Goal: Task Accomplishment & Management: Use online tool/utility

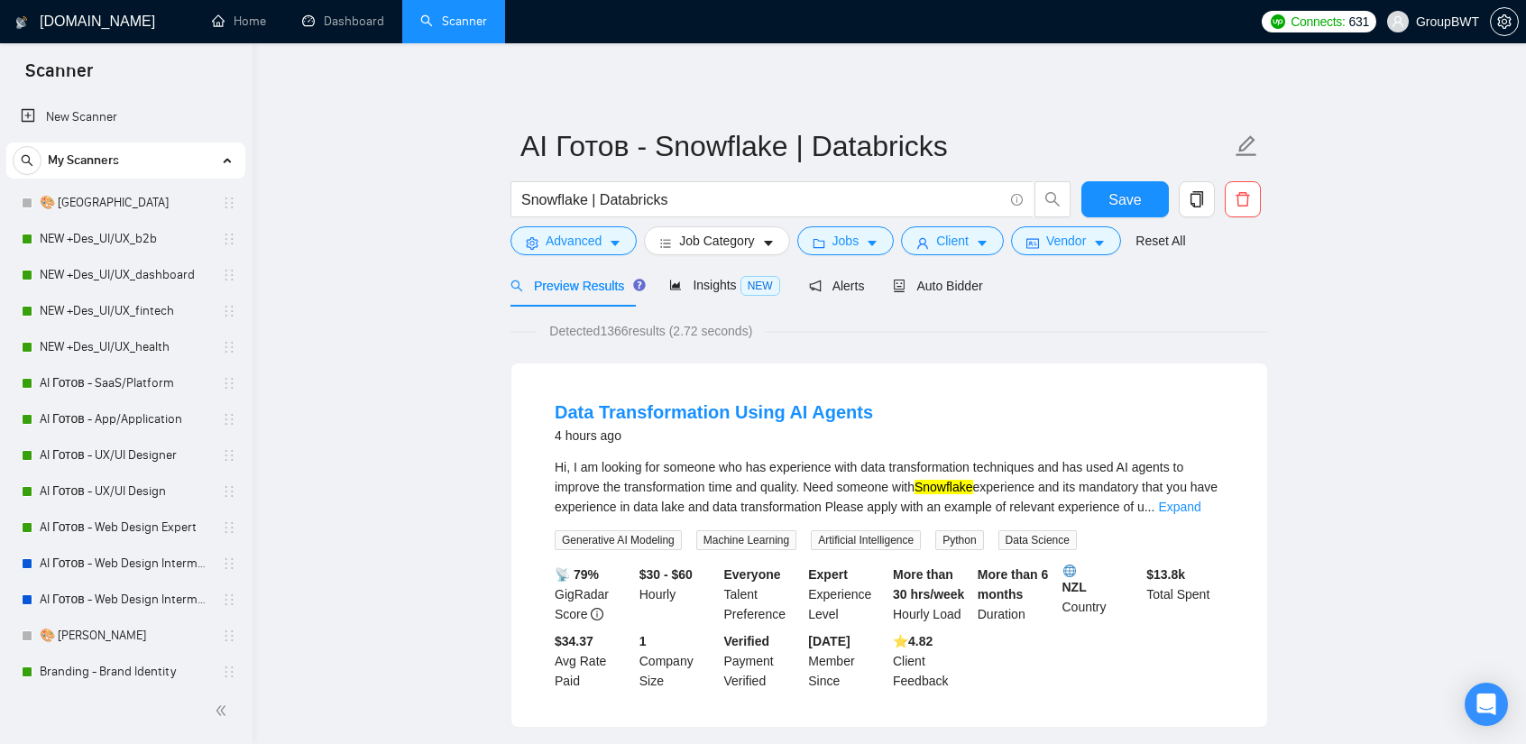
scroll to position [451, 0]
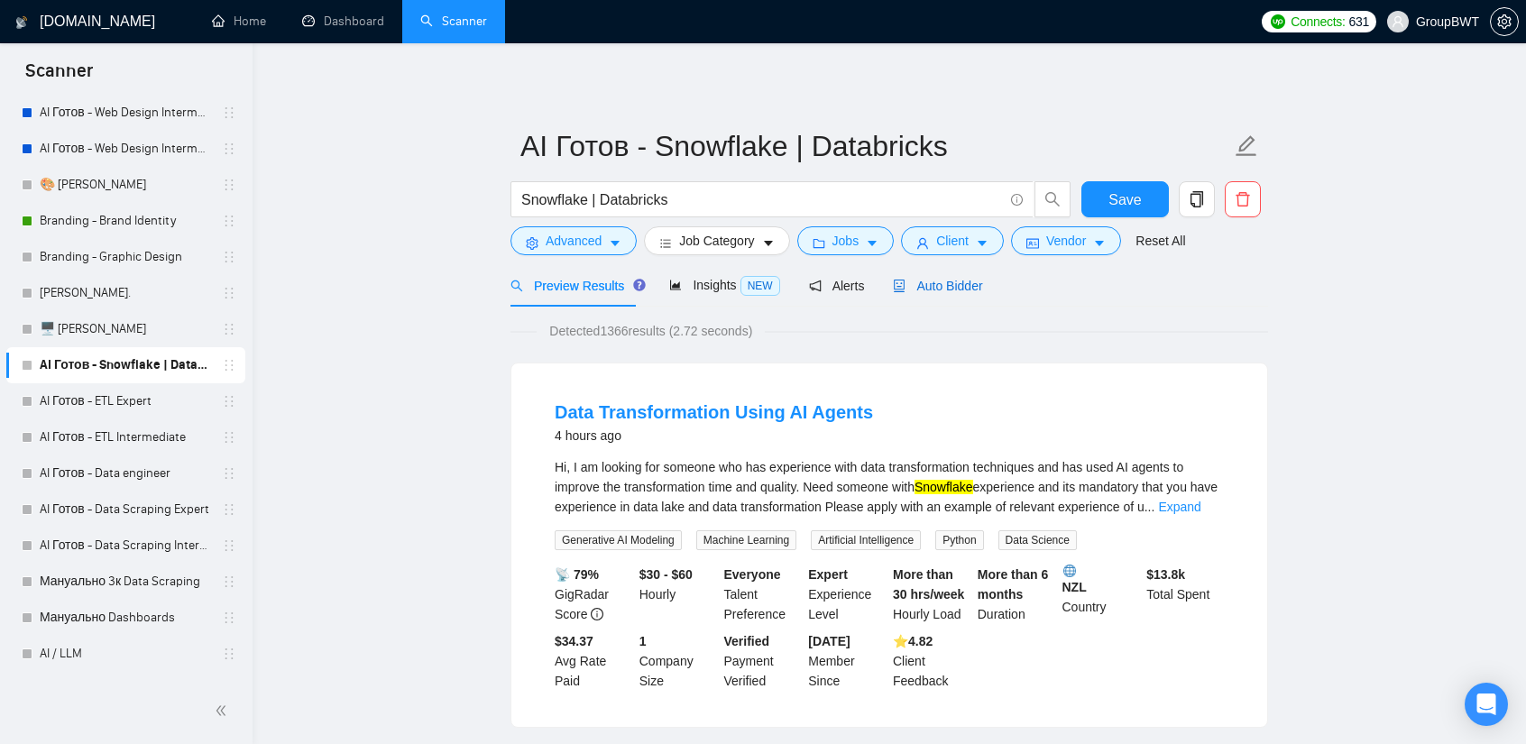
click at [911, 286] on span "Auto Bidder" at bounding box center [937, 286] width 89 height 14
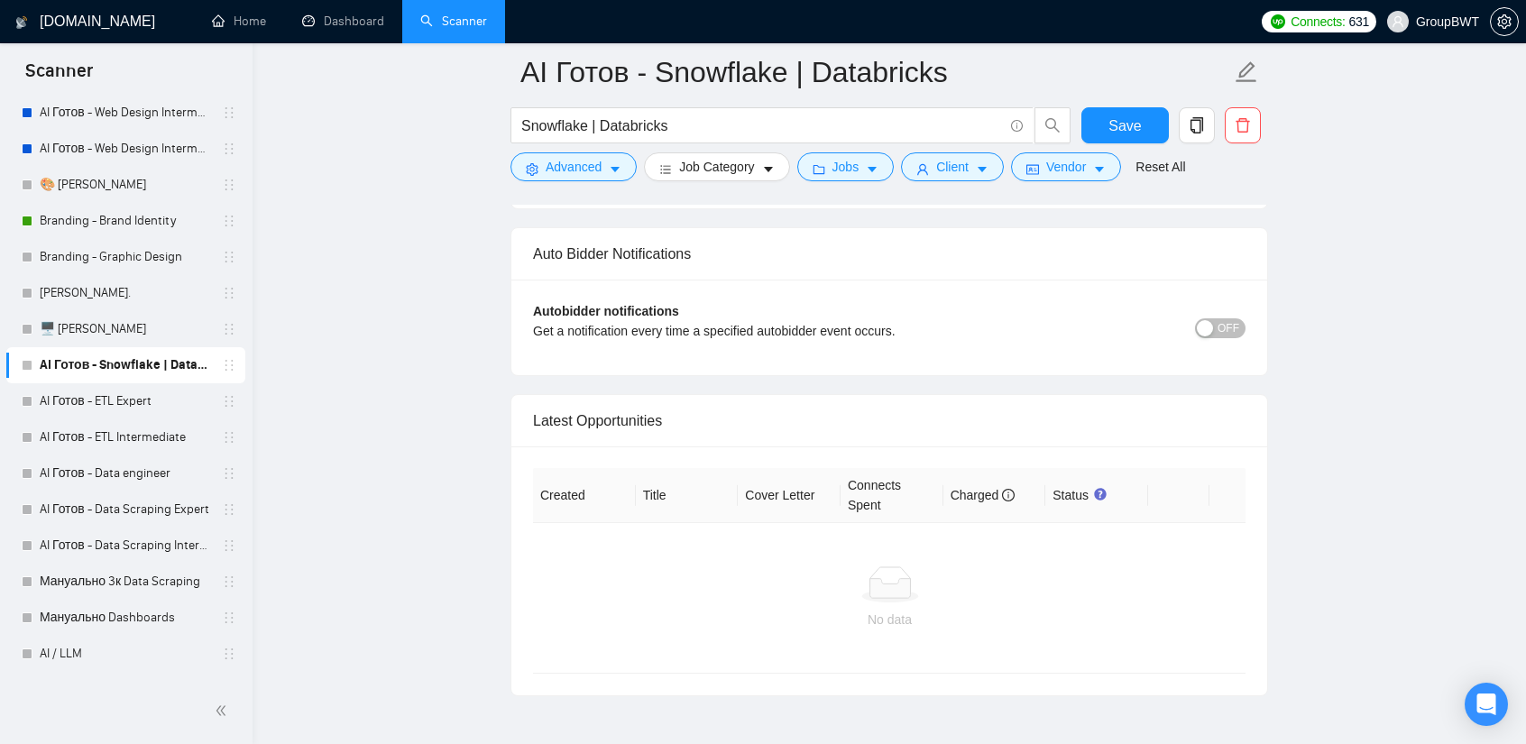
scroll to position [3972, 0]
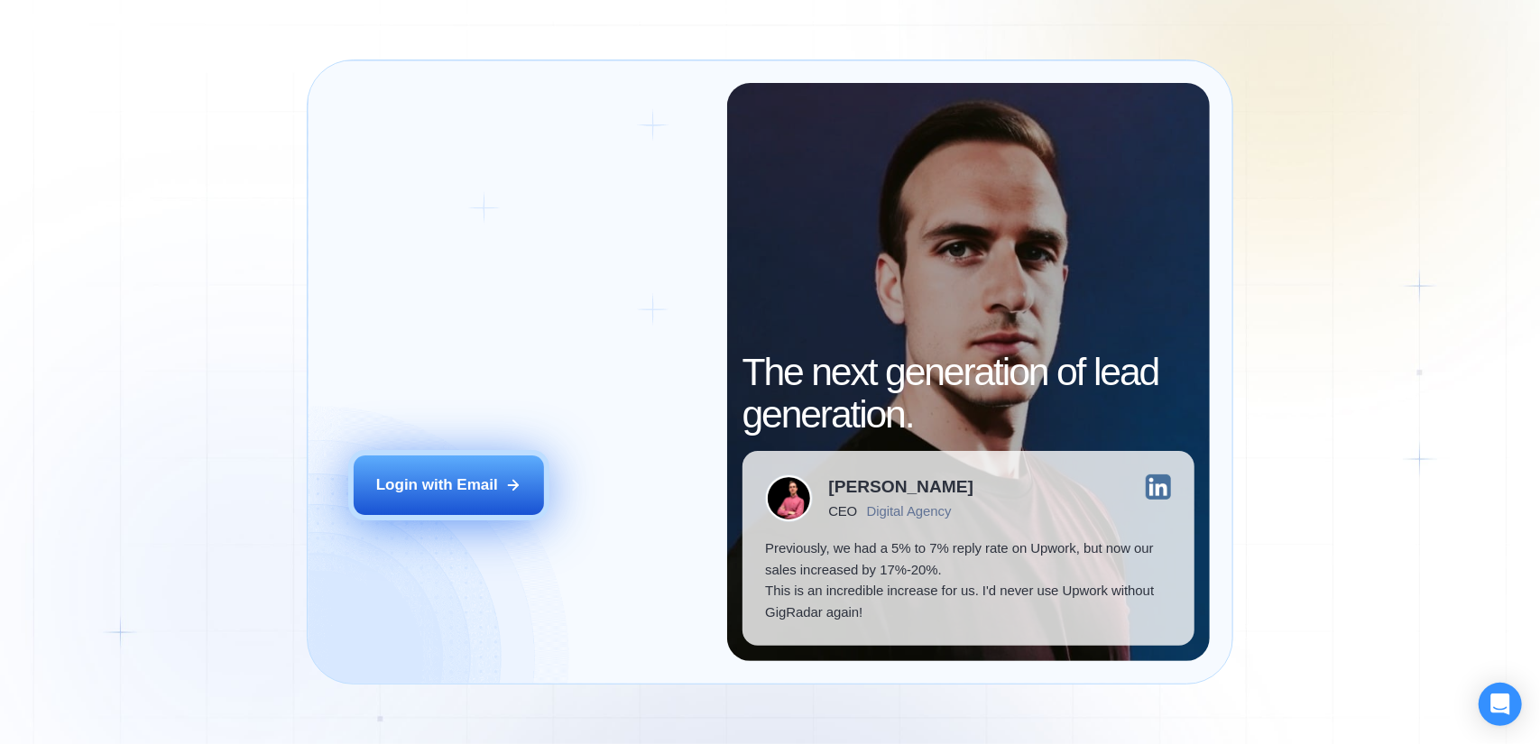
click at [435, 493] on div "Login with Email" at bounding box center [437, 484] width 122 height 21
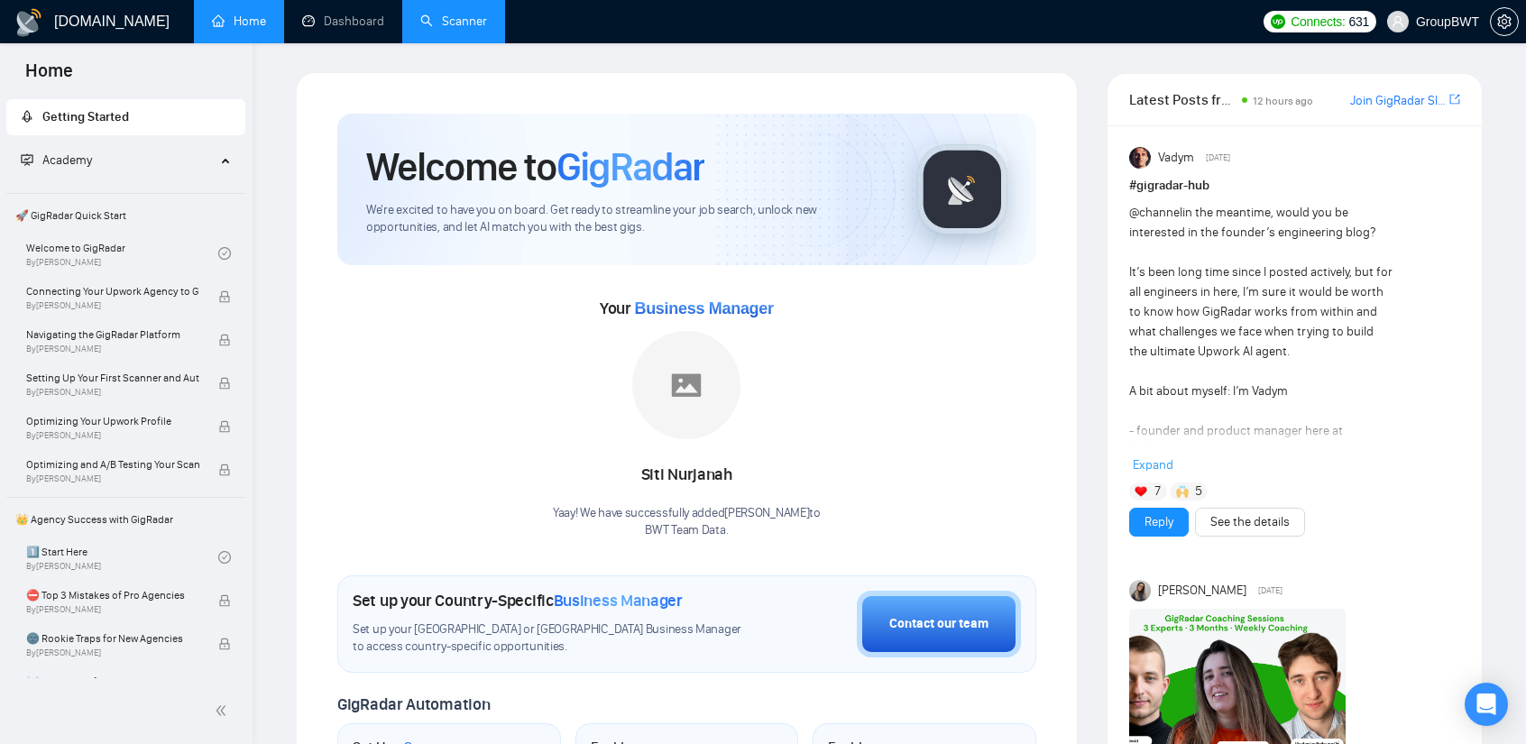
click at [446, 24] on link "Scanner" at bounding box center [453, 21] width 67 height 15
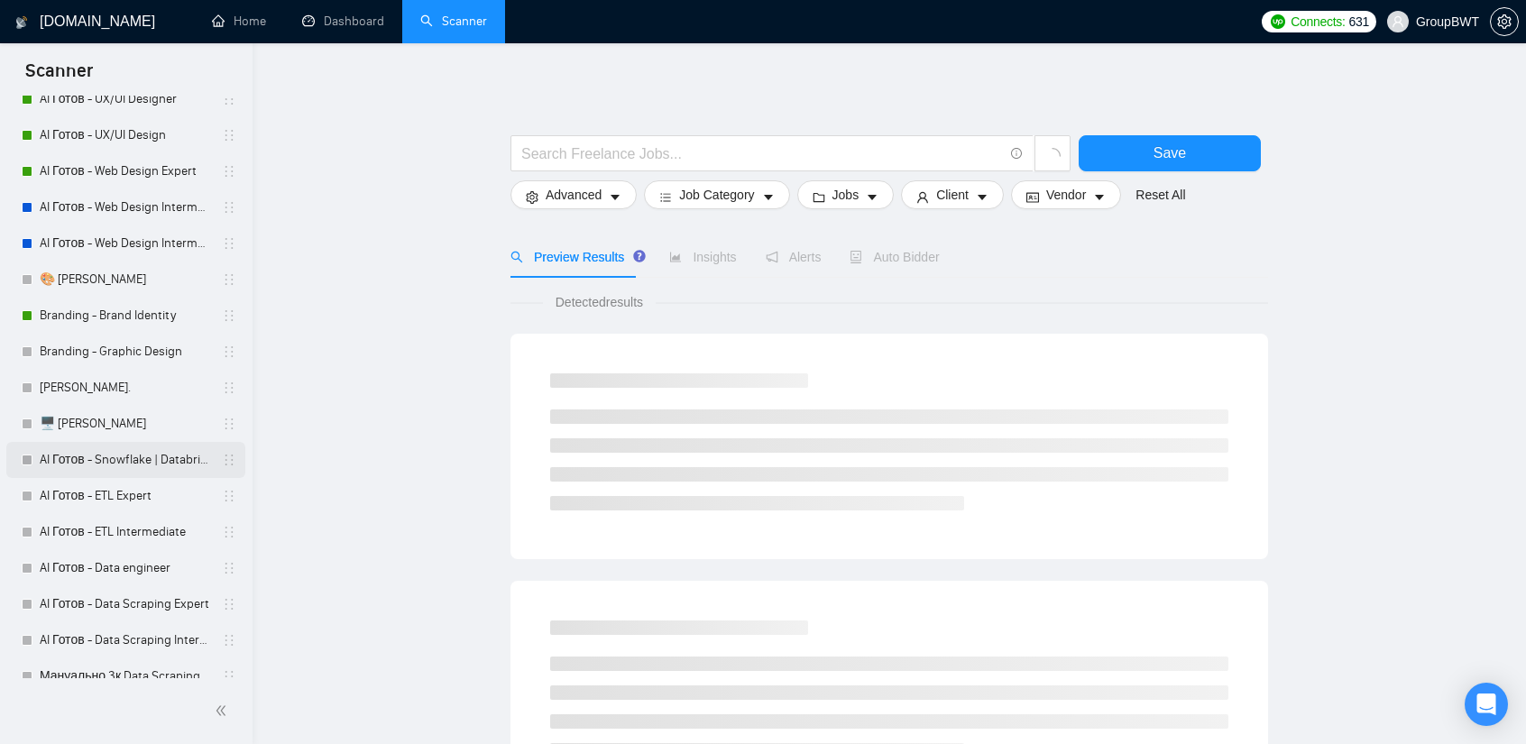
scroll to position [361, 0]
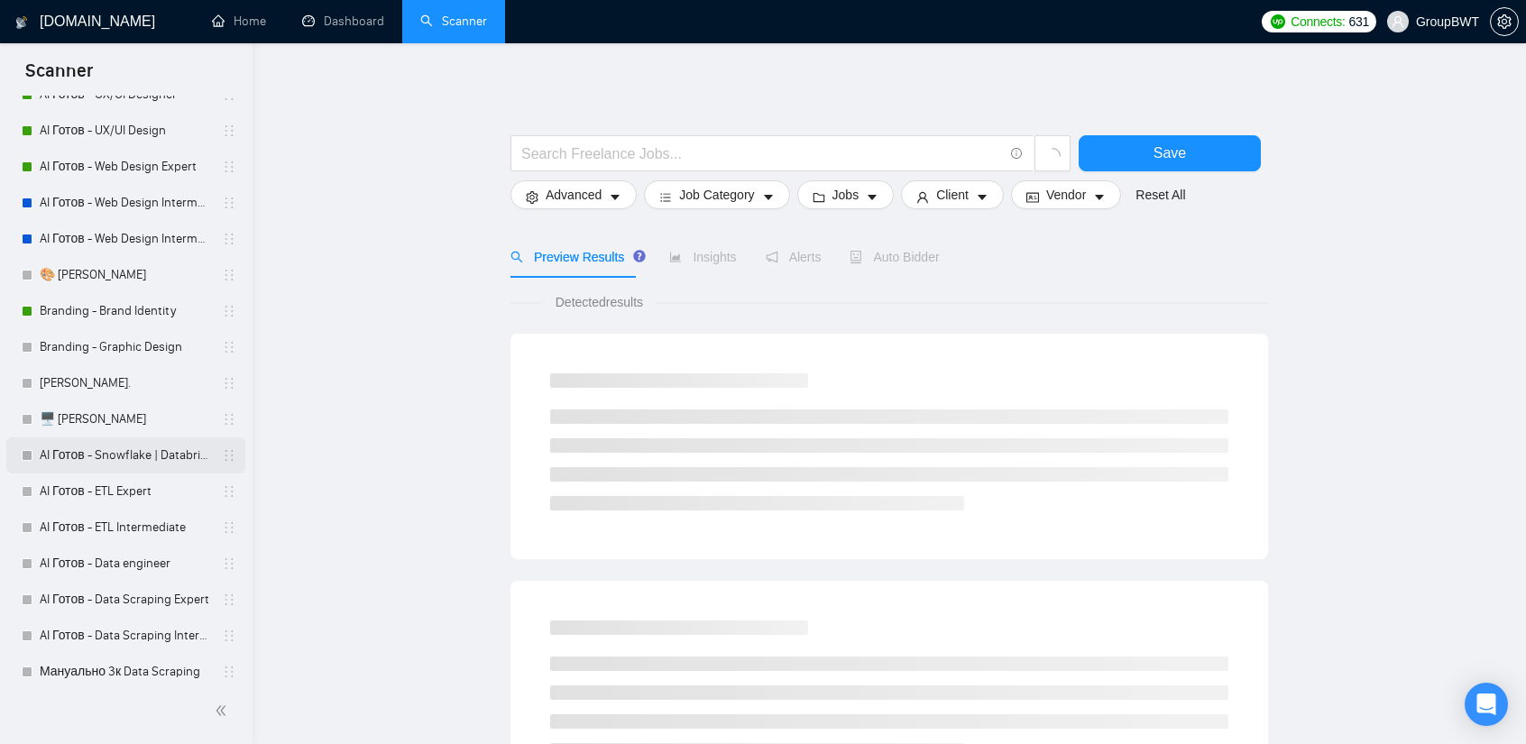
click at [143, 463] on link "AI Готов - Snowflake | Databricks" at bounding box center [125, 455] width 171 height 36
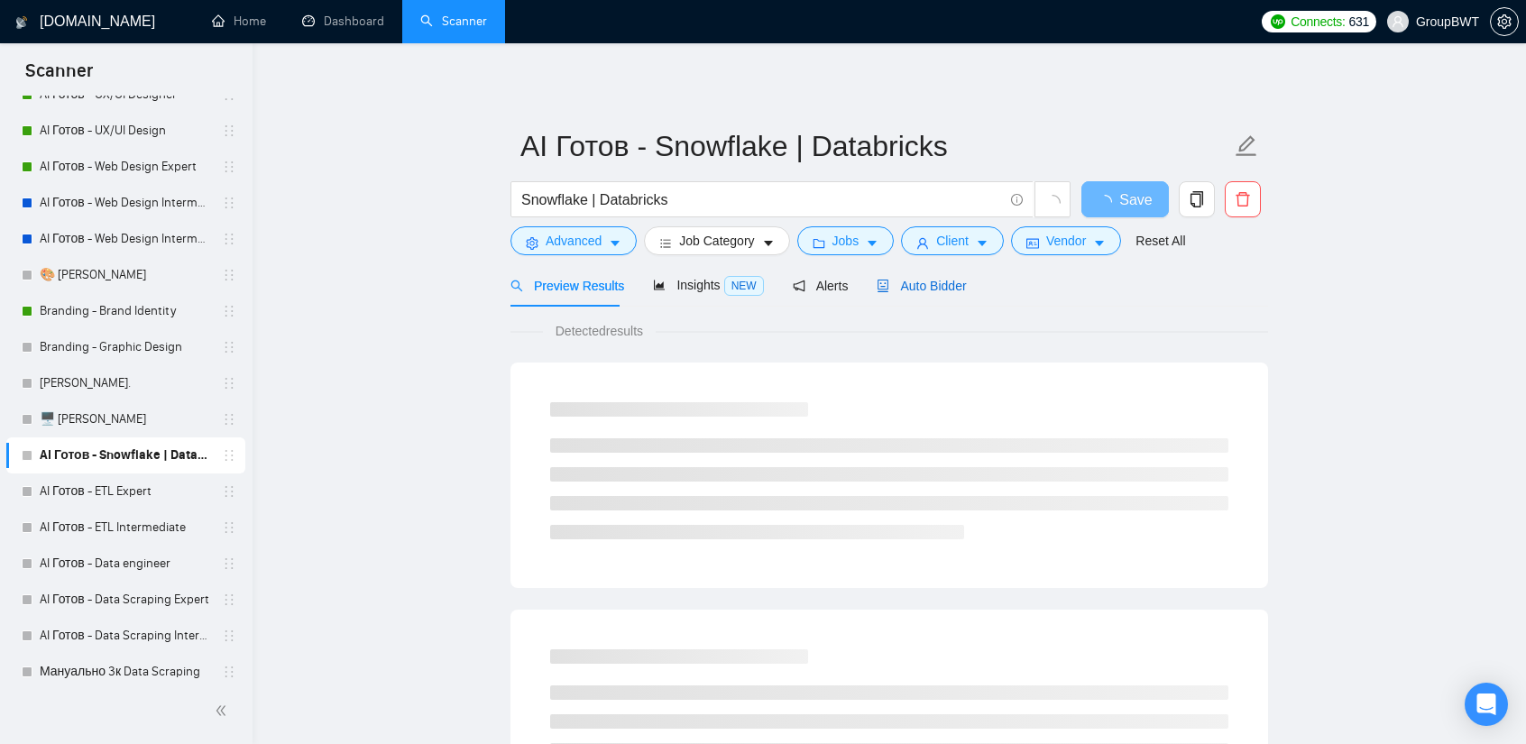
click at [920, 293] on span "Auto Bidder" at bounding box center [921, 286] width 89 height 14
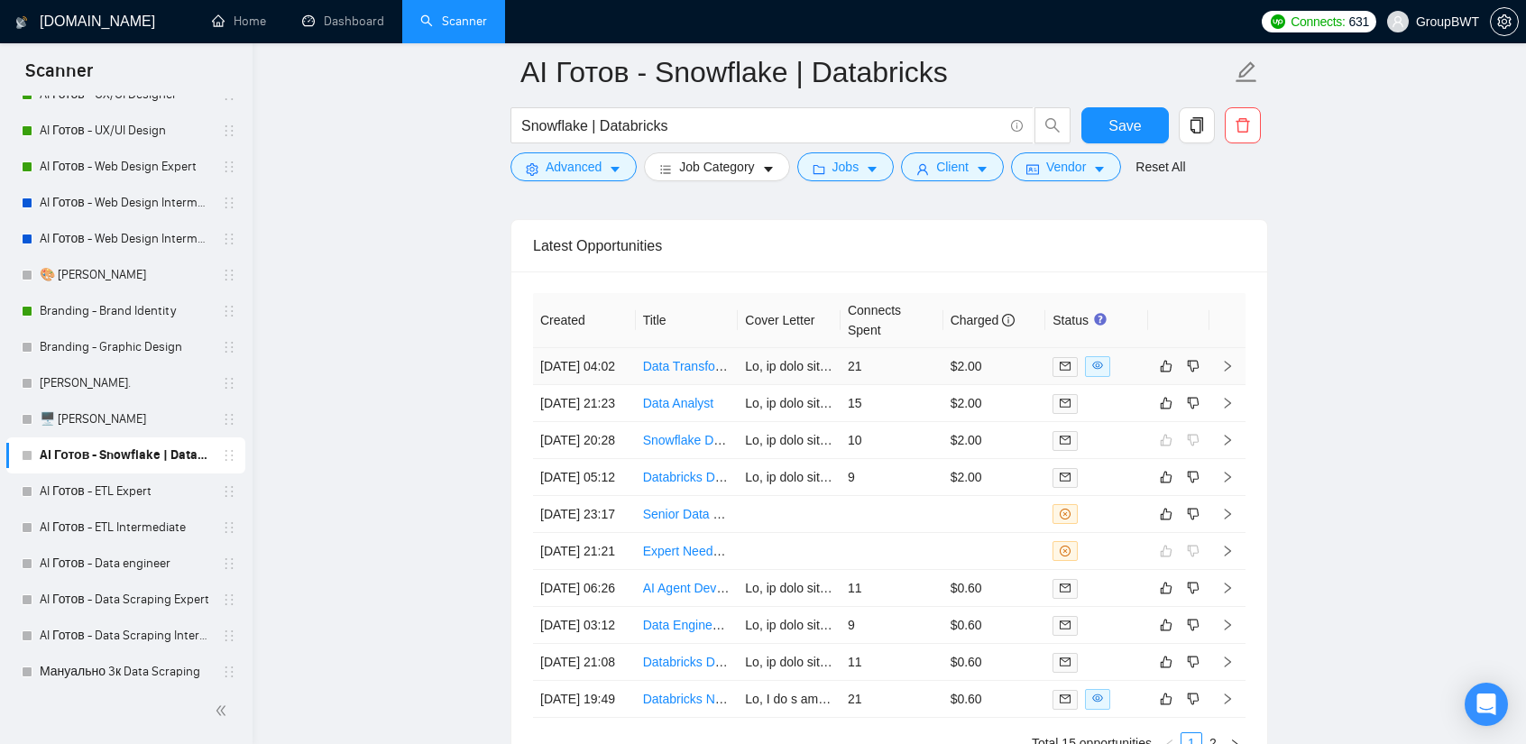
scroll to position [4520, 0]
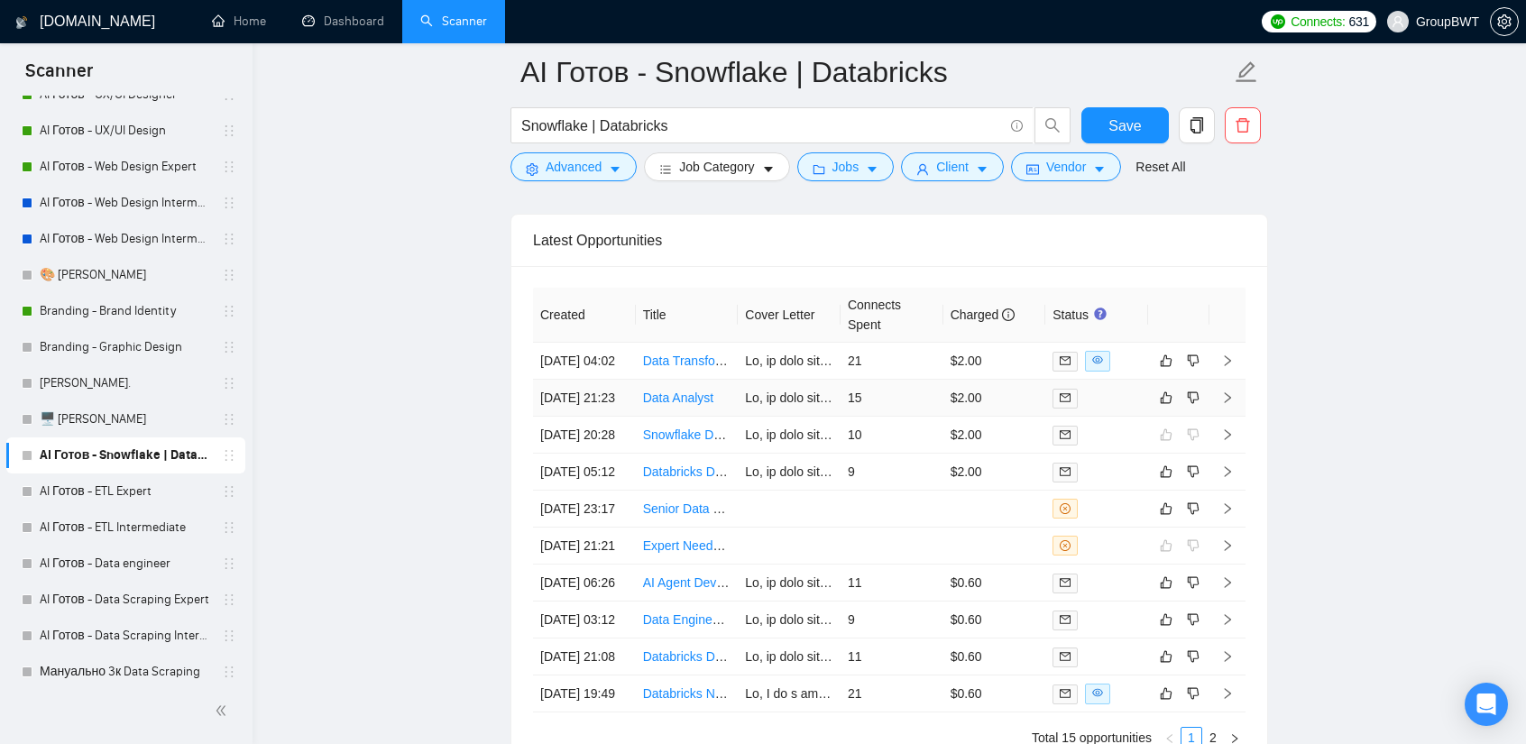
click at [872, 383] on td "15" at bounding box center [892, 398] width 103 height 37
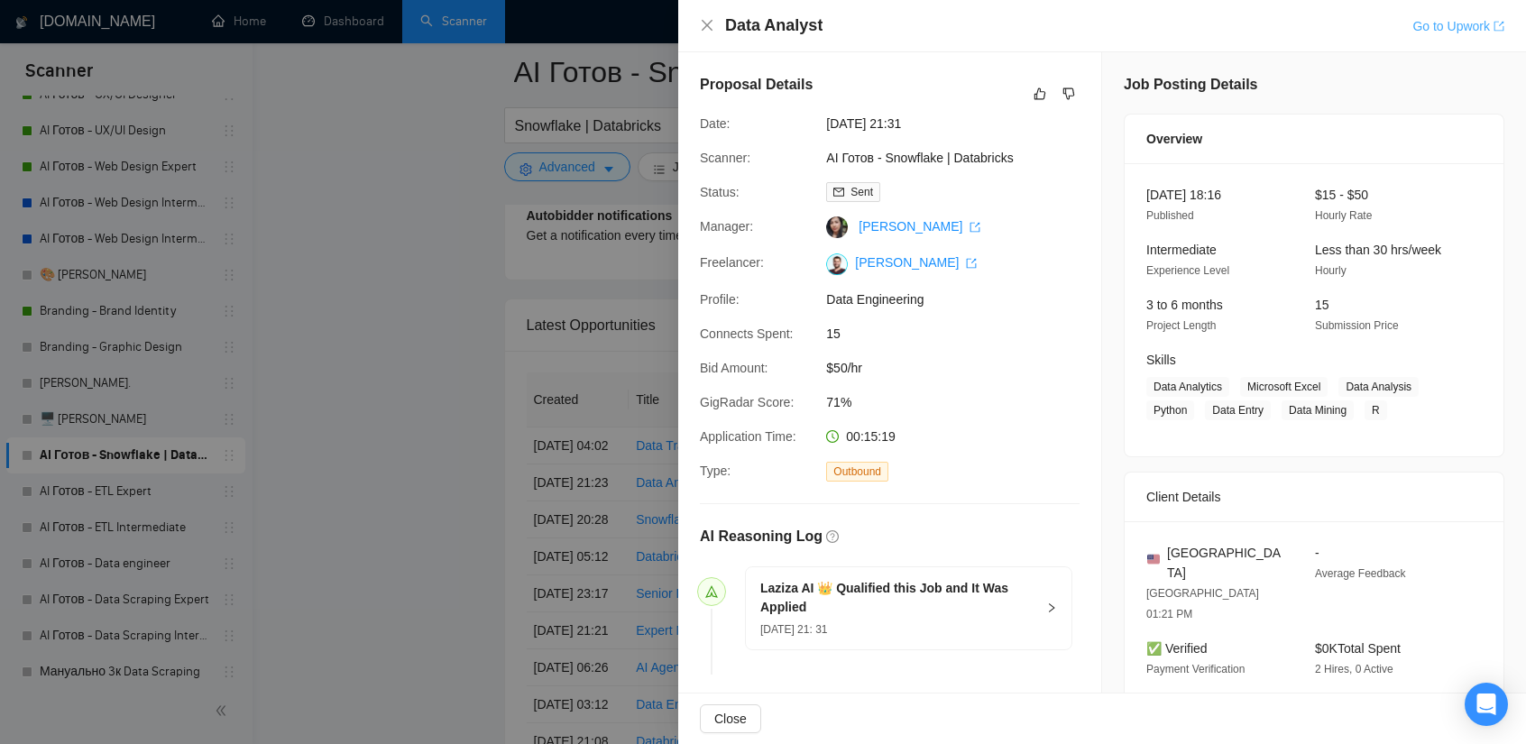
scroll to position [4430, 0]
click at [1418, 23] on link "Go to Upwork" at bounding box center [1458, 26] width 92 height 14
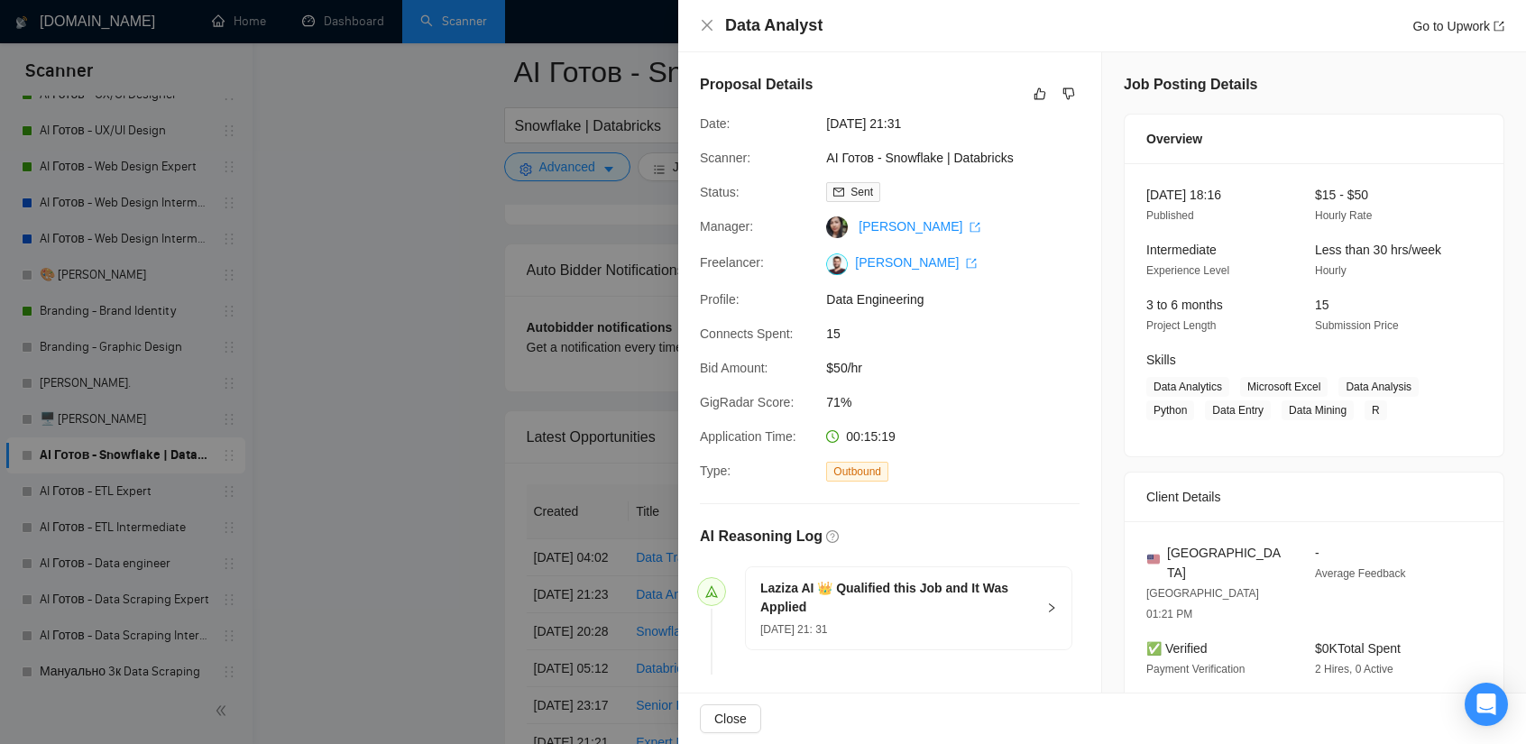
scroll to position [4160, 0]
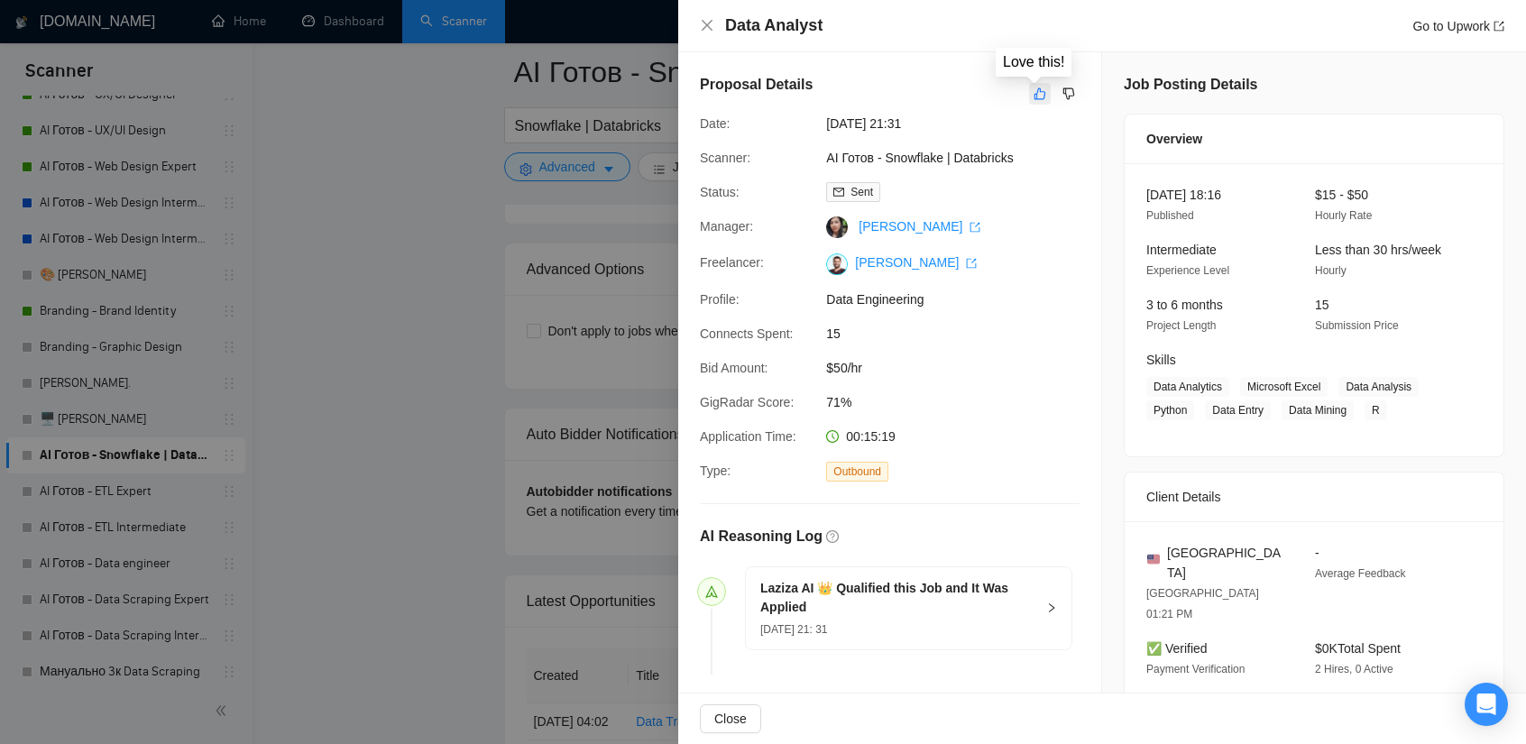
click at [1034, 97] on icon "like" at bounding box center [1040, 94] width 13 height 14
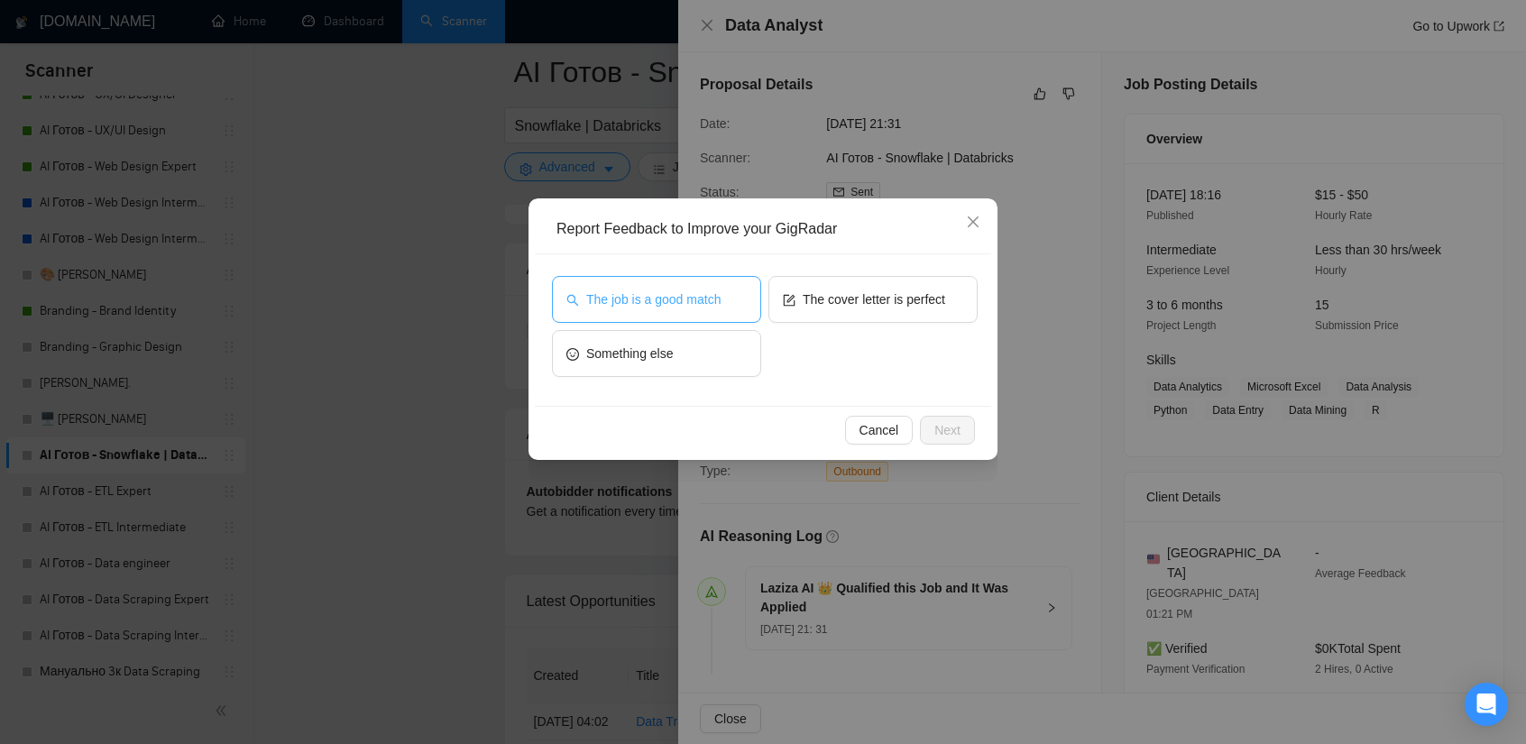
click at [678, 301] on span "The job is a good match" at bounding box center [653, 300] width 134 height 20
click at [953, 437] on span "Next" at bounding box center [947, 430] width 26 height 20
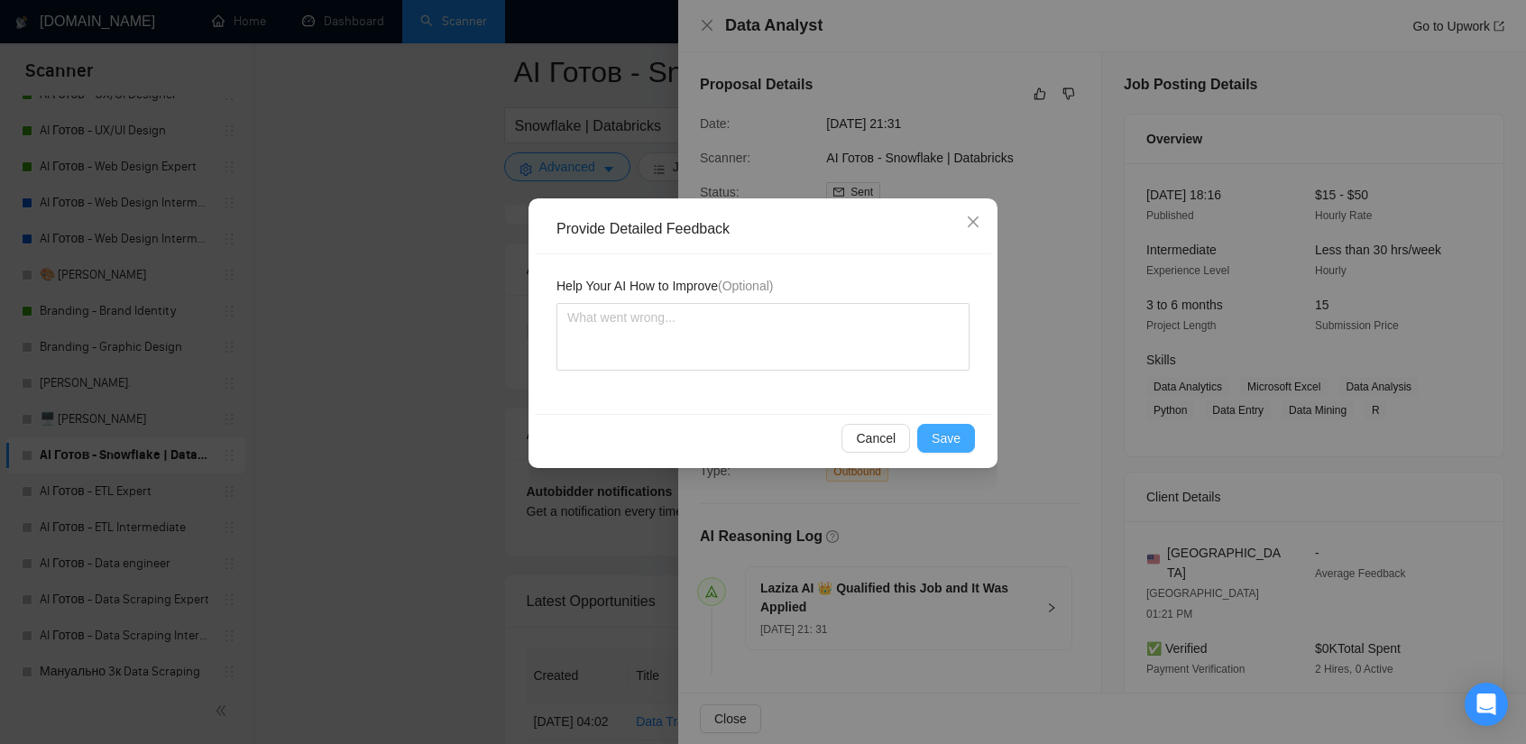
click at [947, 443] on span "Save" at bounding box center [946, 438] width 29 height 20
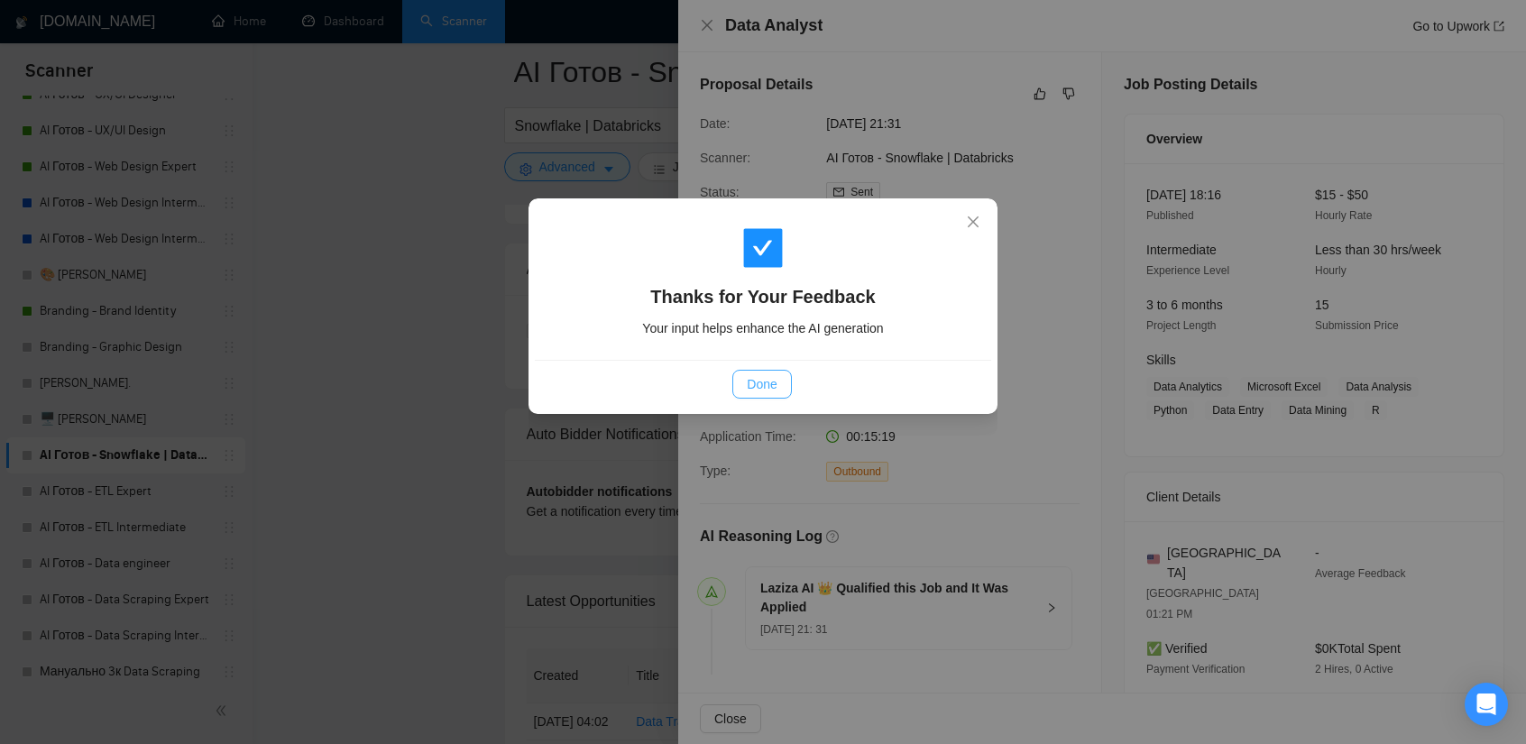
click at [768, 382] on span "Done" at bounding box center [762, 384] width 30 height 20
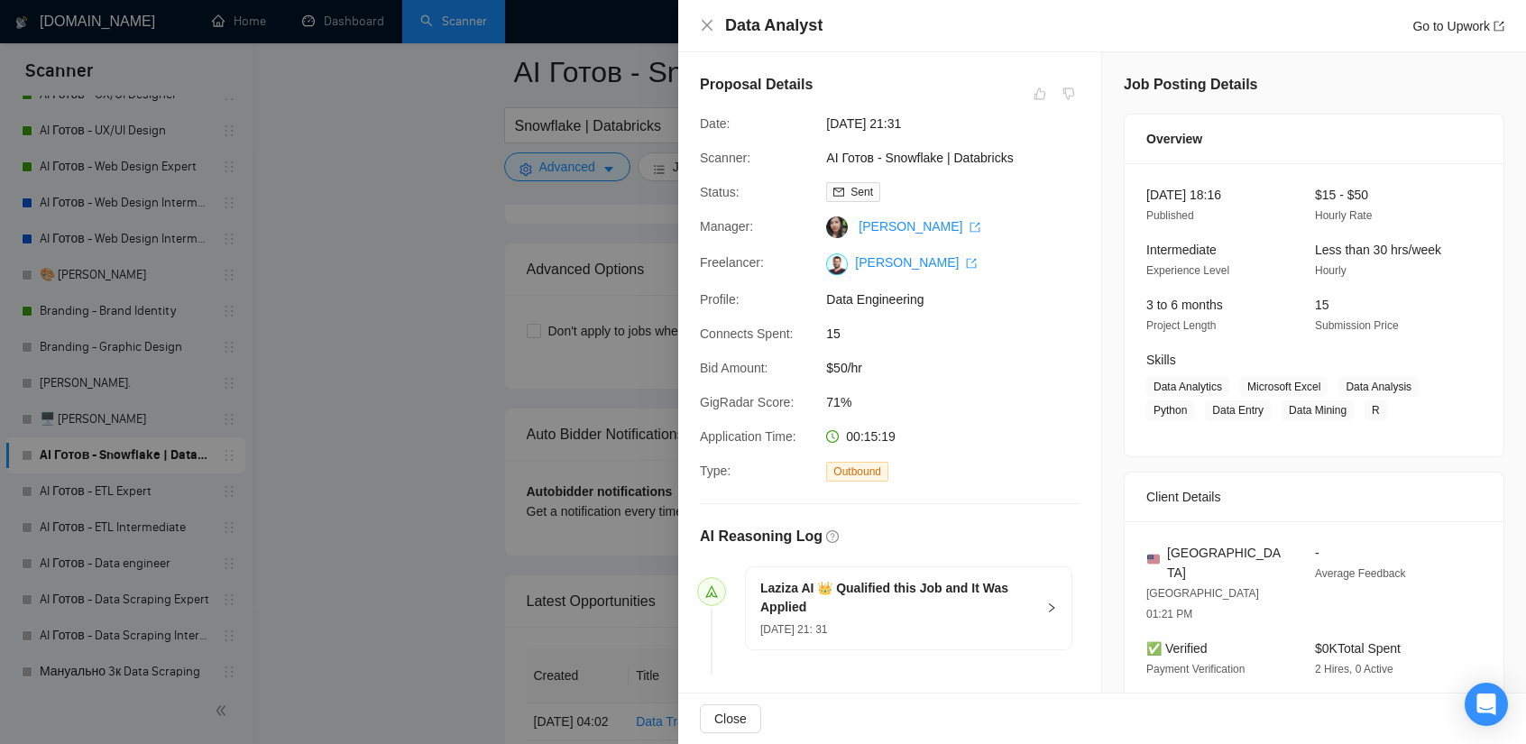
click at [534, 226] on div at bounding box center [763, 372] width 1526 height 744
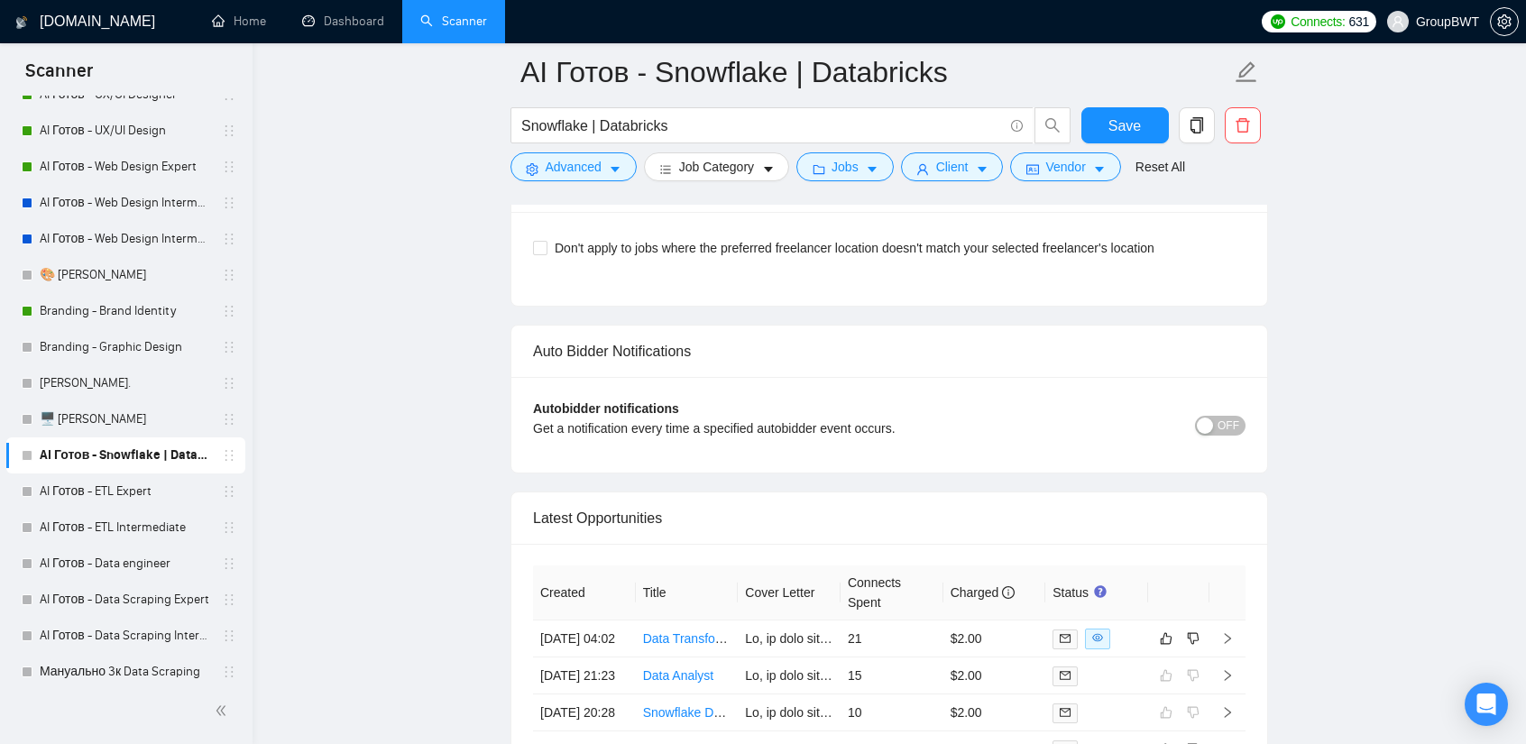
scroll to position [4250, 0]
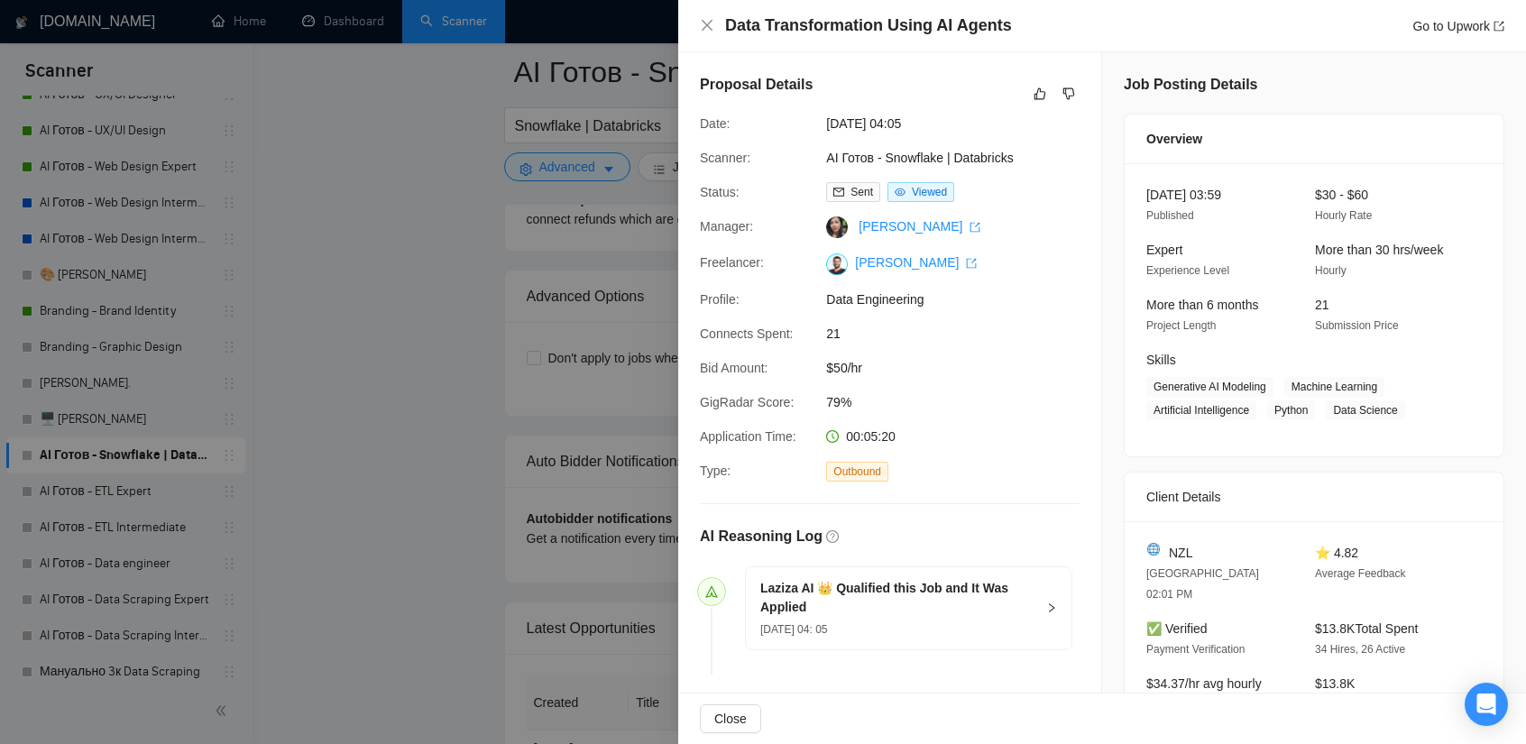
scroll to position [3889, 0]
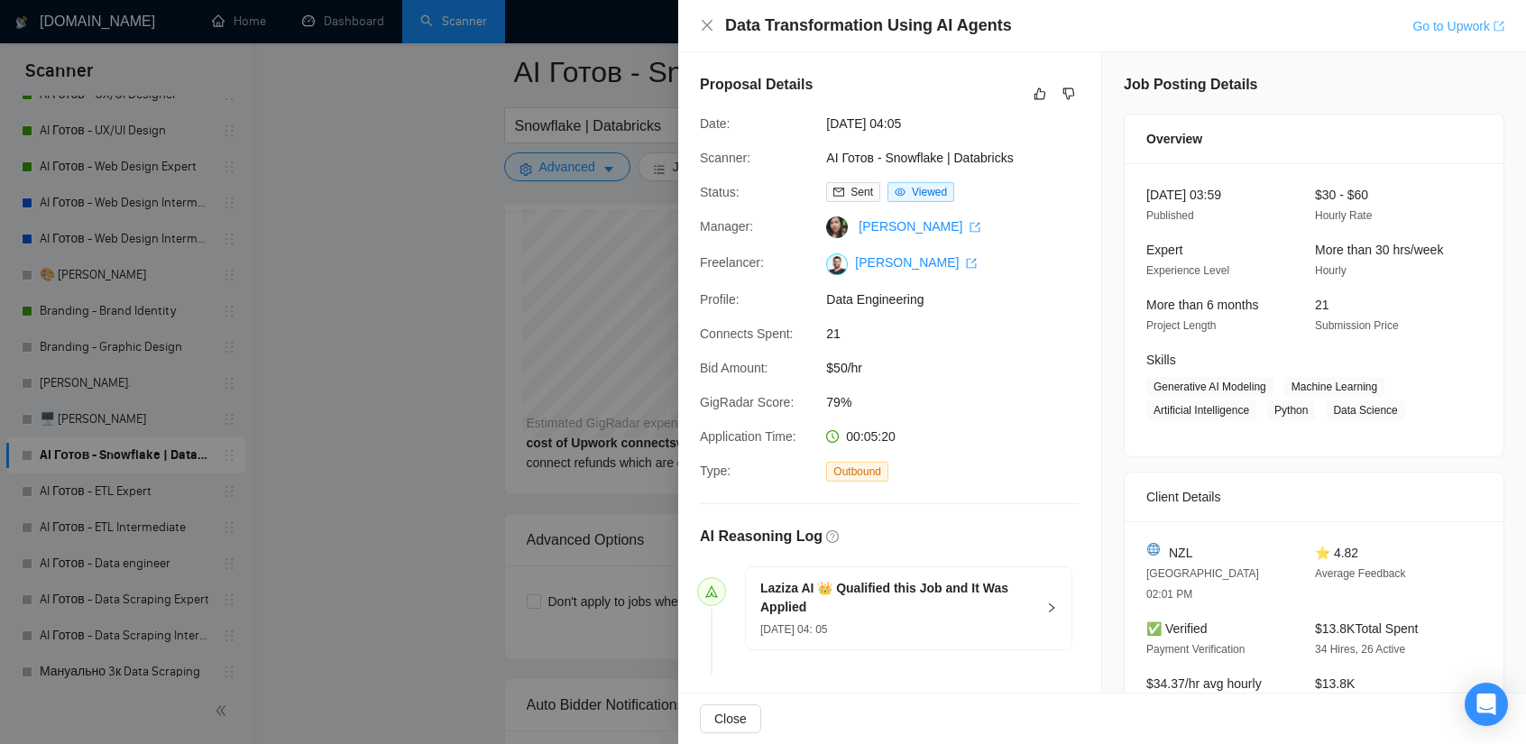
click at [1459, 30] on link "Go to Upwork" at bounding box center [1458, 26] width 92 height 14
click at [1058, 96] on button "button" at bounding box center [1069, 94] width 22 height 22
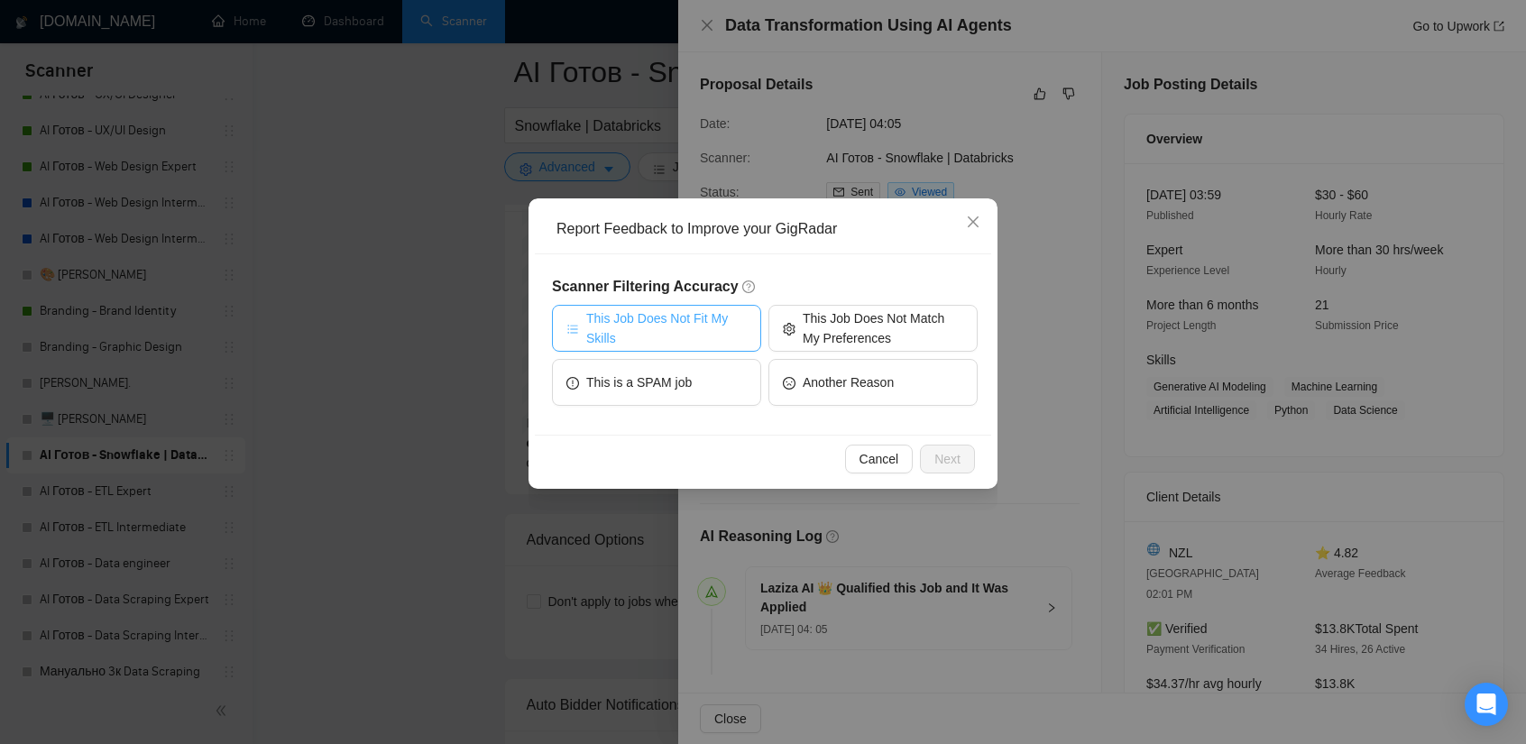
click at [671, 322] on span "This Job Does Not Fit My Skills" at bounding box center [666, 328] width 161 height 40
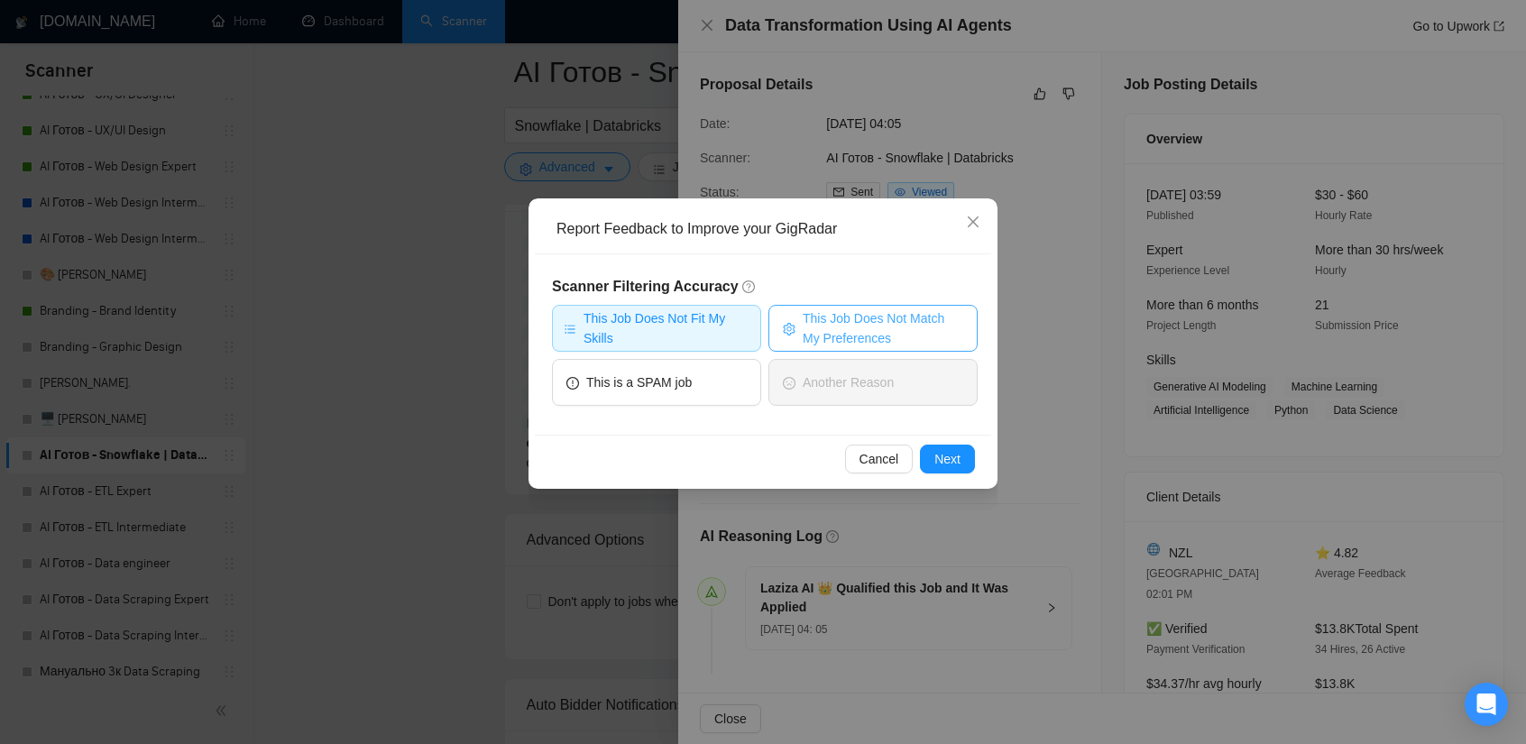
click at [858, 326] on span "This Job Does Not Match My Preferences" at bounding box center [883, 328] width 161 height 40
click at [669, 322] on span "This Job Does Not Fit My Skills" at bounding box center [667, 328] width 166 height 40
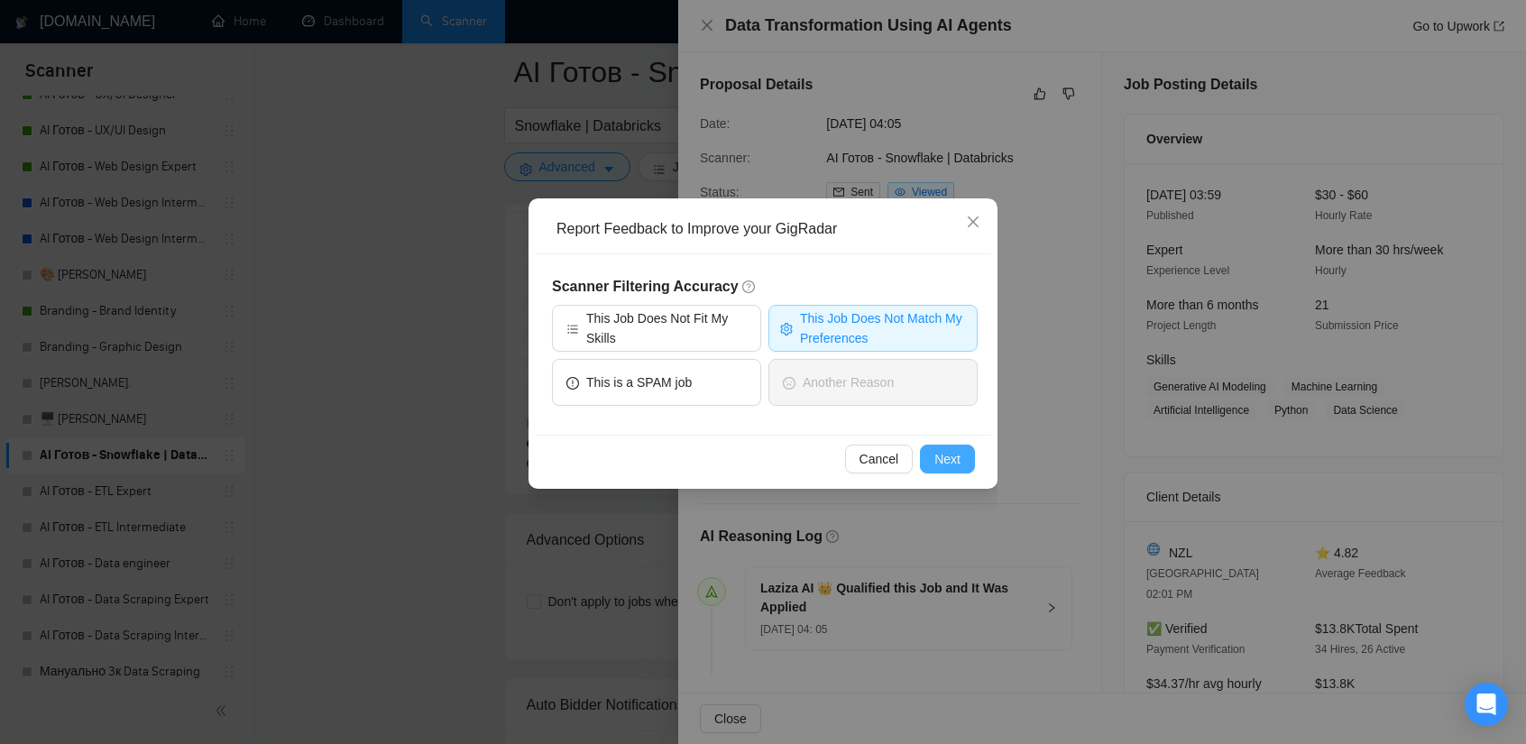
click at [943, 454] on span "Next" at bounding box center [947, 459] width 26 height 20
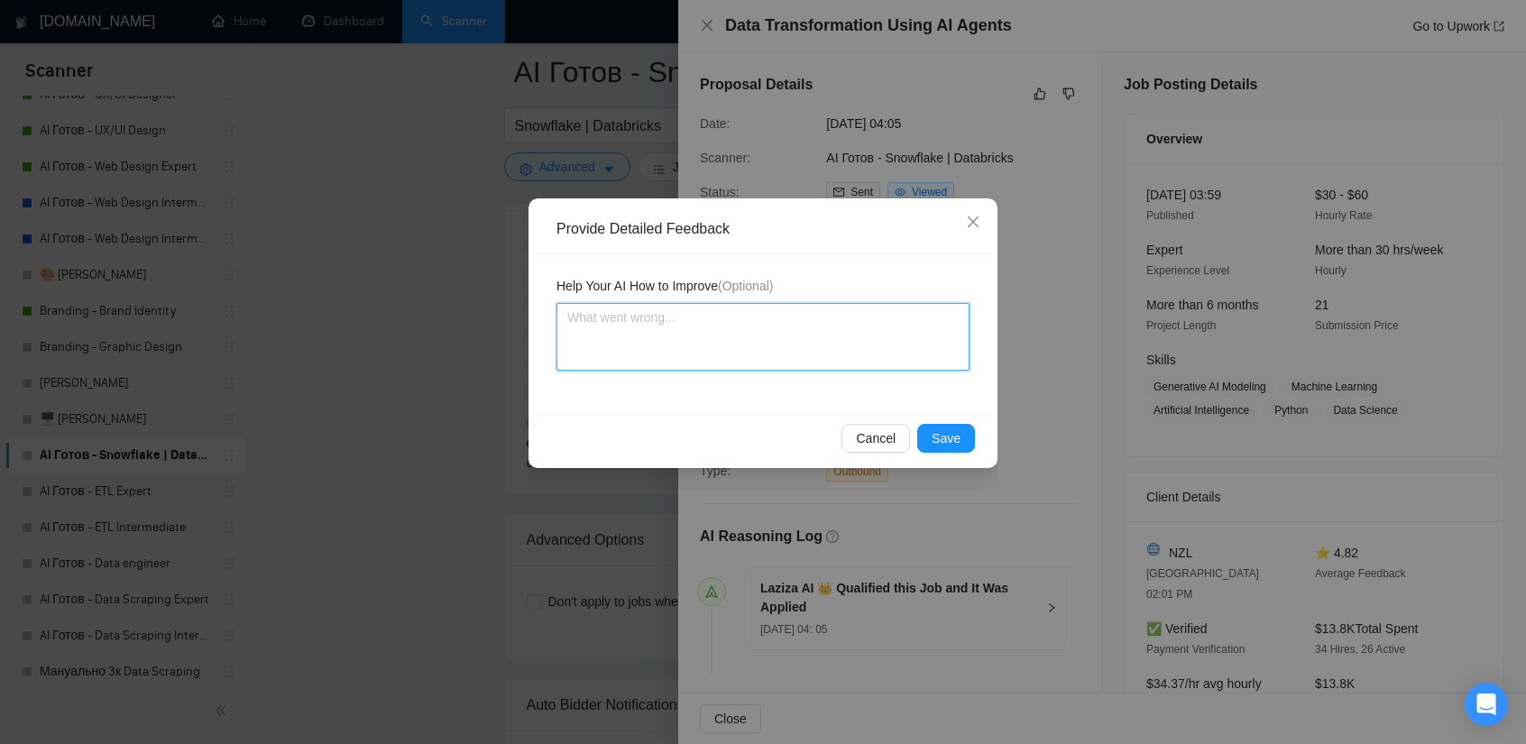
click at [740, 354] on textarea at bounding box center [762, 337] width 413 height 68
paste textarea "The job is unclear, there's no clear task."
type textarea "The job is unclear, there's no clear task."
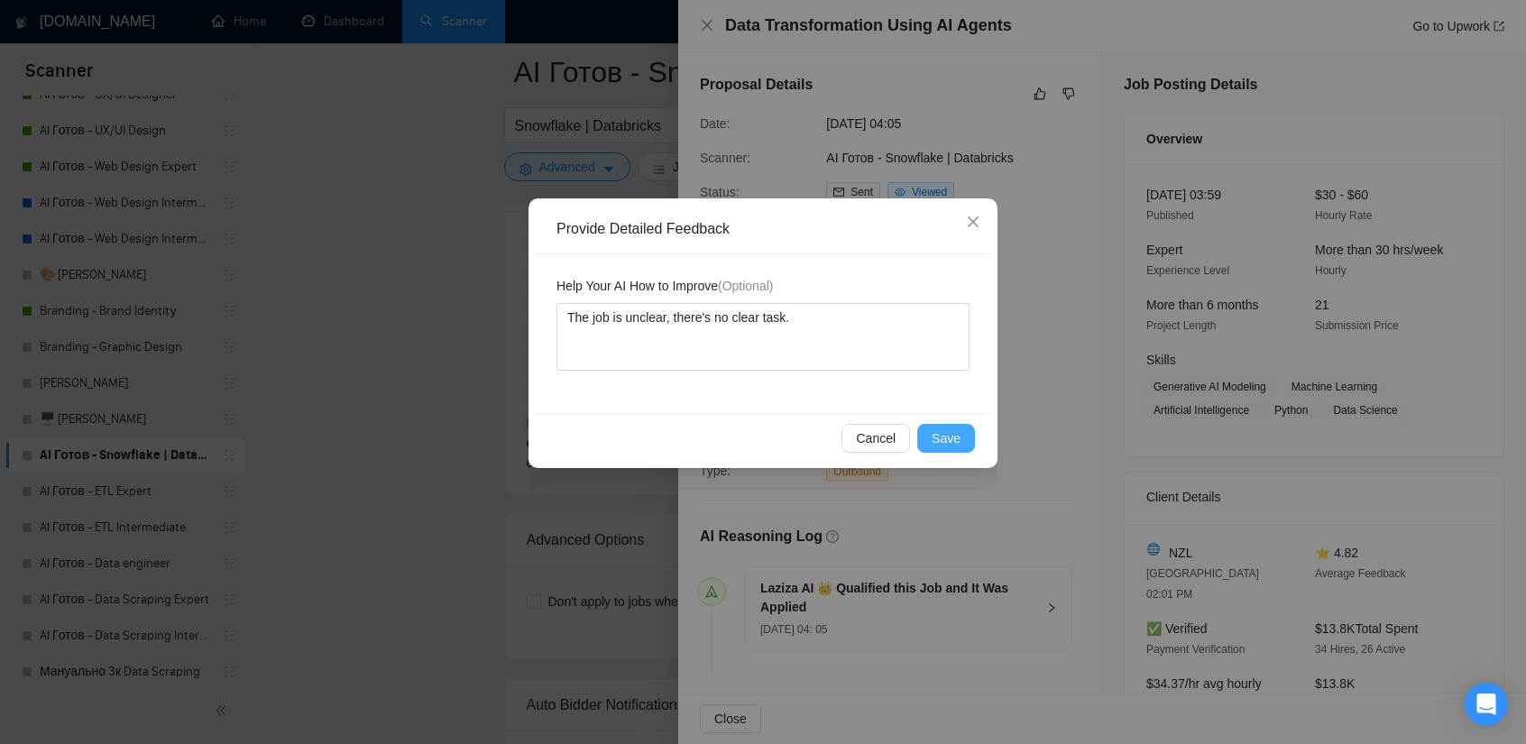
click at [940, 432] on span "Save" at bounding box center [946, 438] width 29 height 20
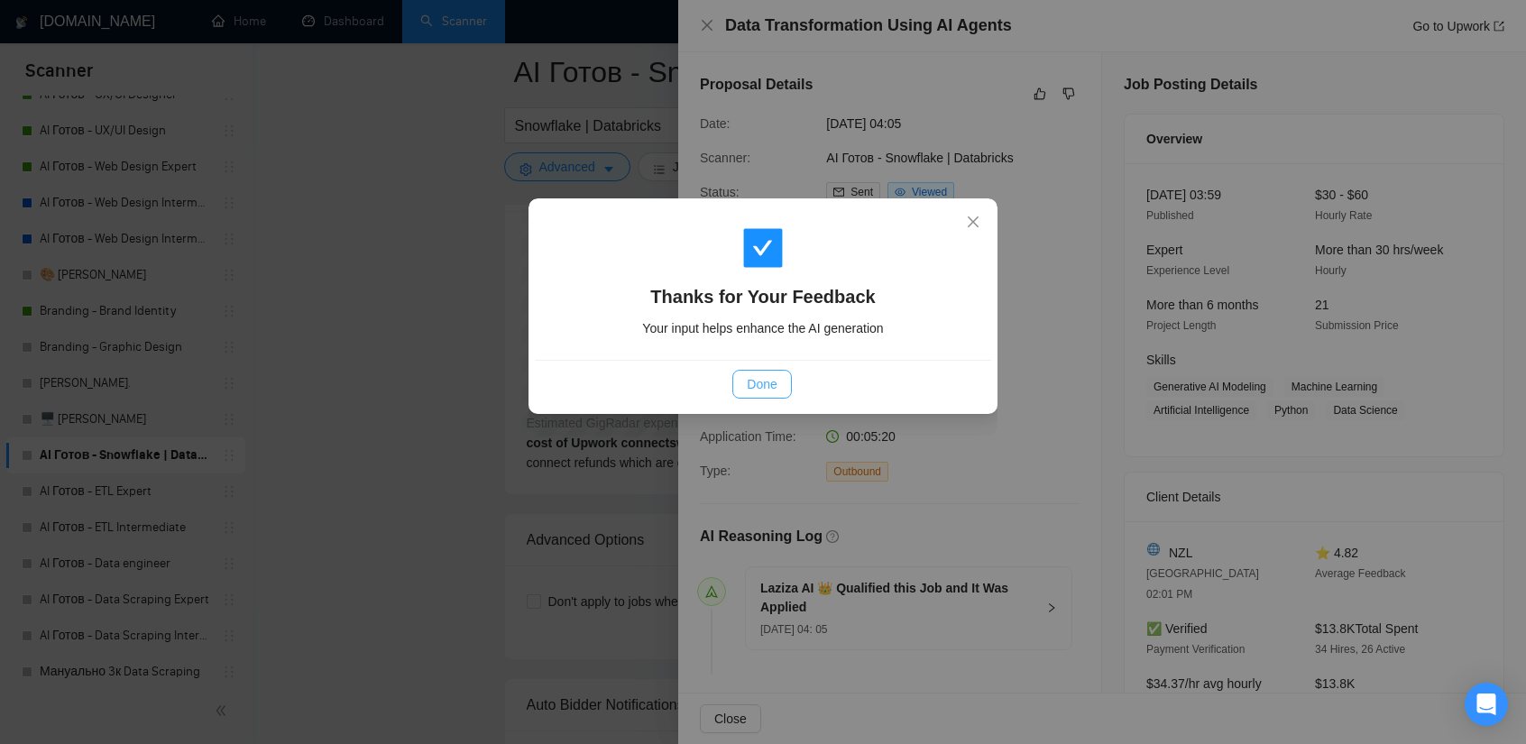
click at [762, 383] on span "Done" at bounding box center [762, 384] width 30 height 20
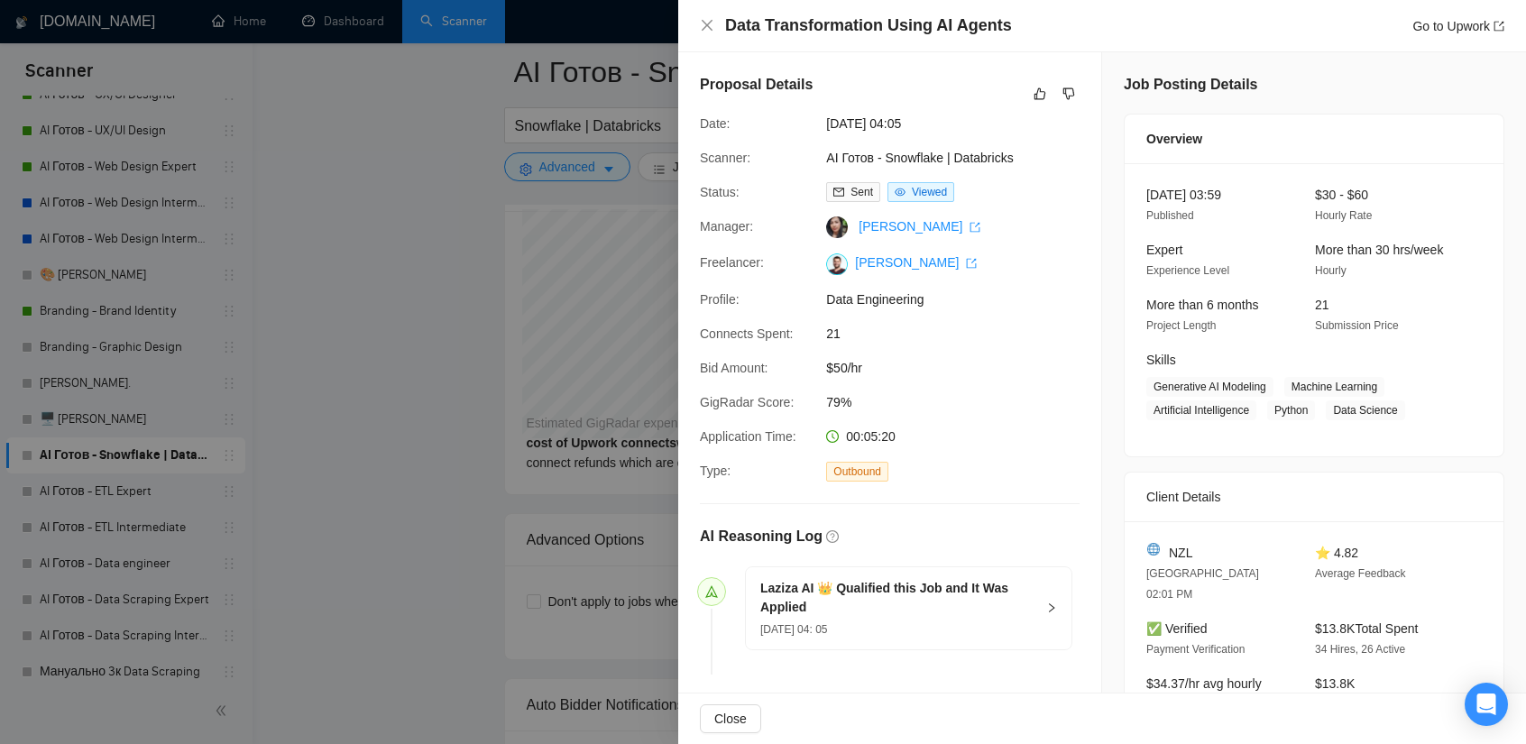
click at [408, 329] on div at bounding box center [763, 372] width 1526 height 744
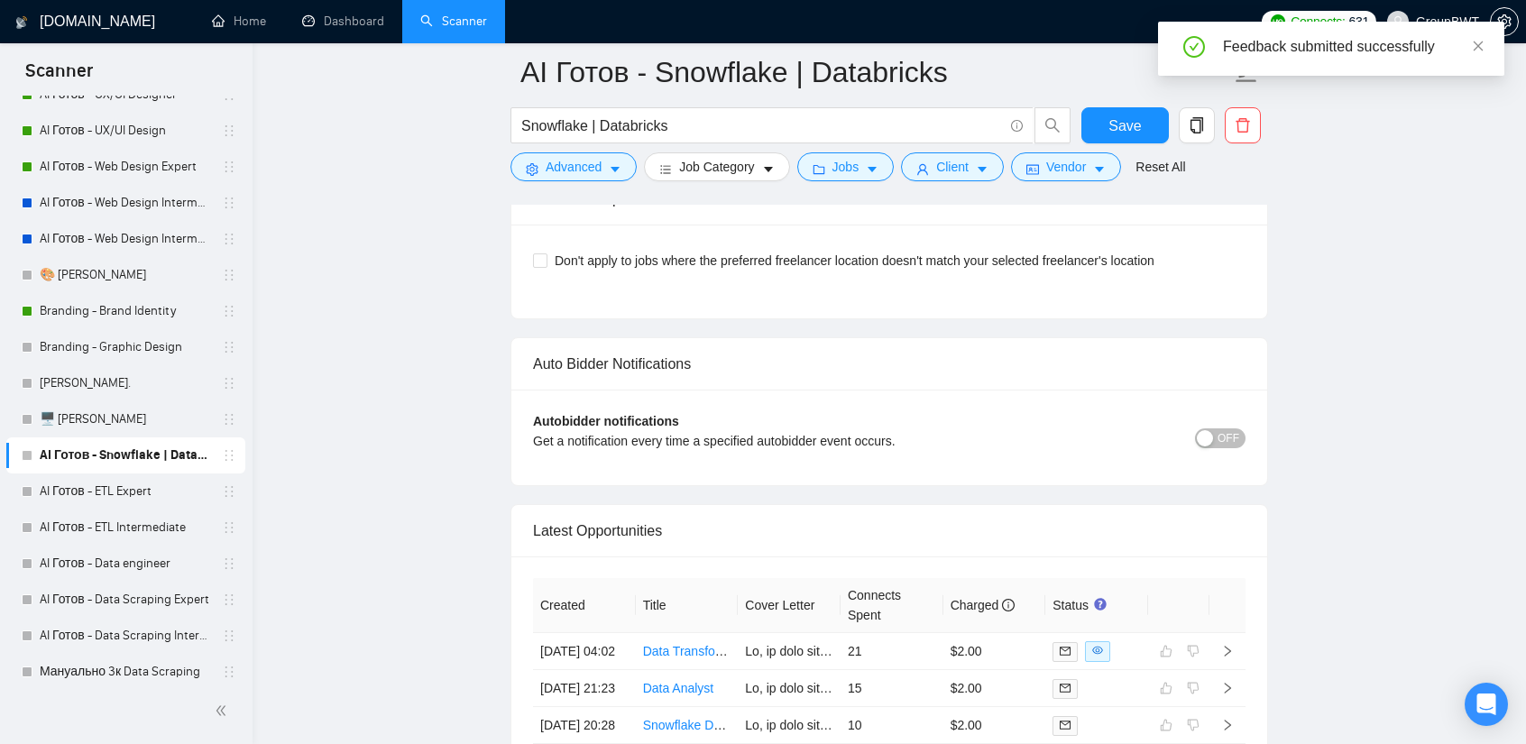
scroll to position [4430, 0]
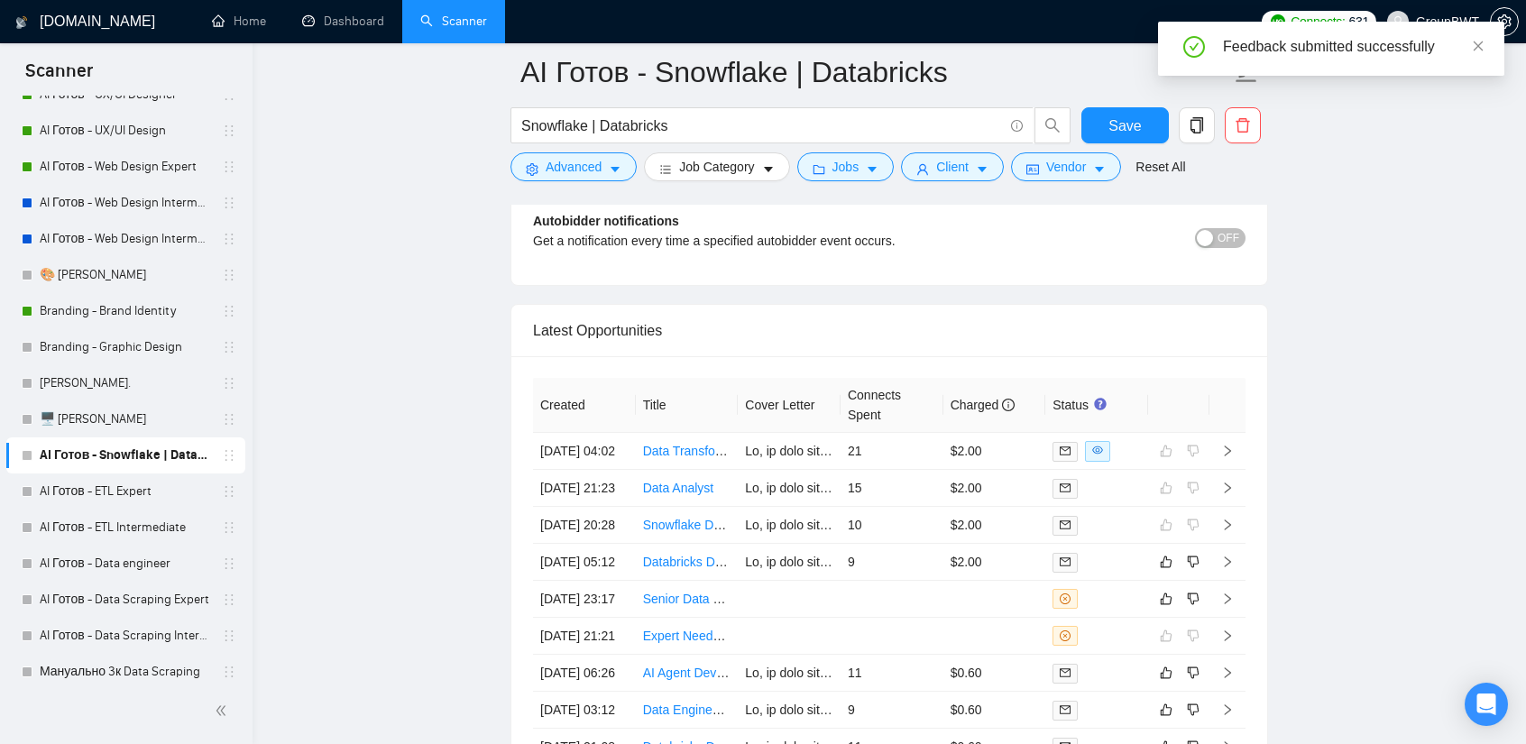
drag, startPoint x: 117, startPoint y: 492, endPoint x: 399, endPoint y: 352, distance: 314.6
click at [117, 492] on link "AI Готов - ETL Expert" at bounding box center [125, 492] width 171 height 36
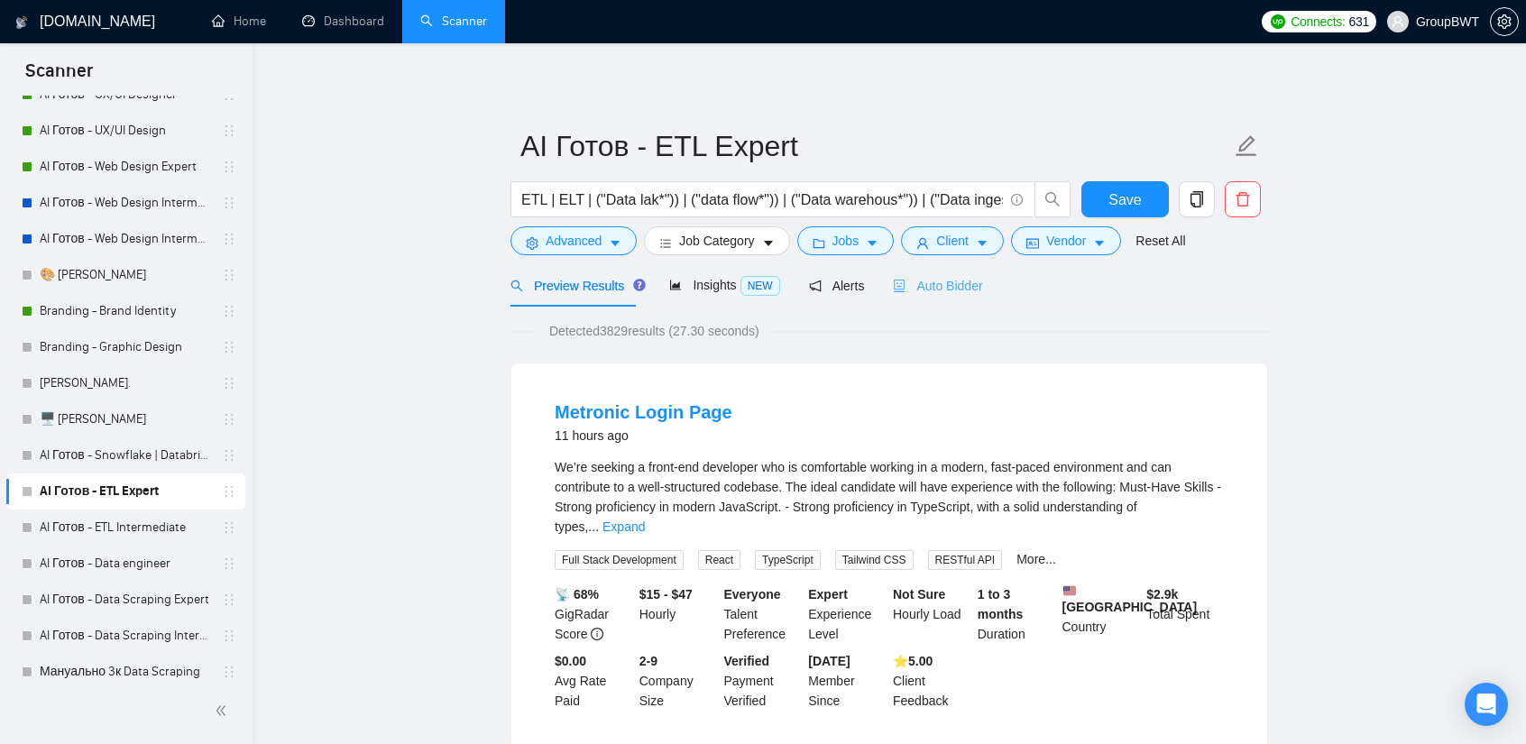
click at [945, 297] on div "Auto Bidder" at bounding box center [937, 285] width 89 height 42
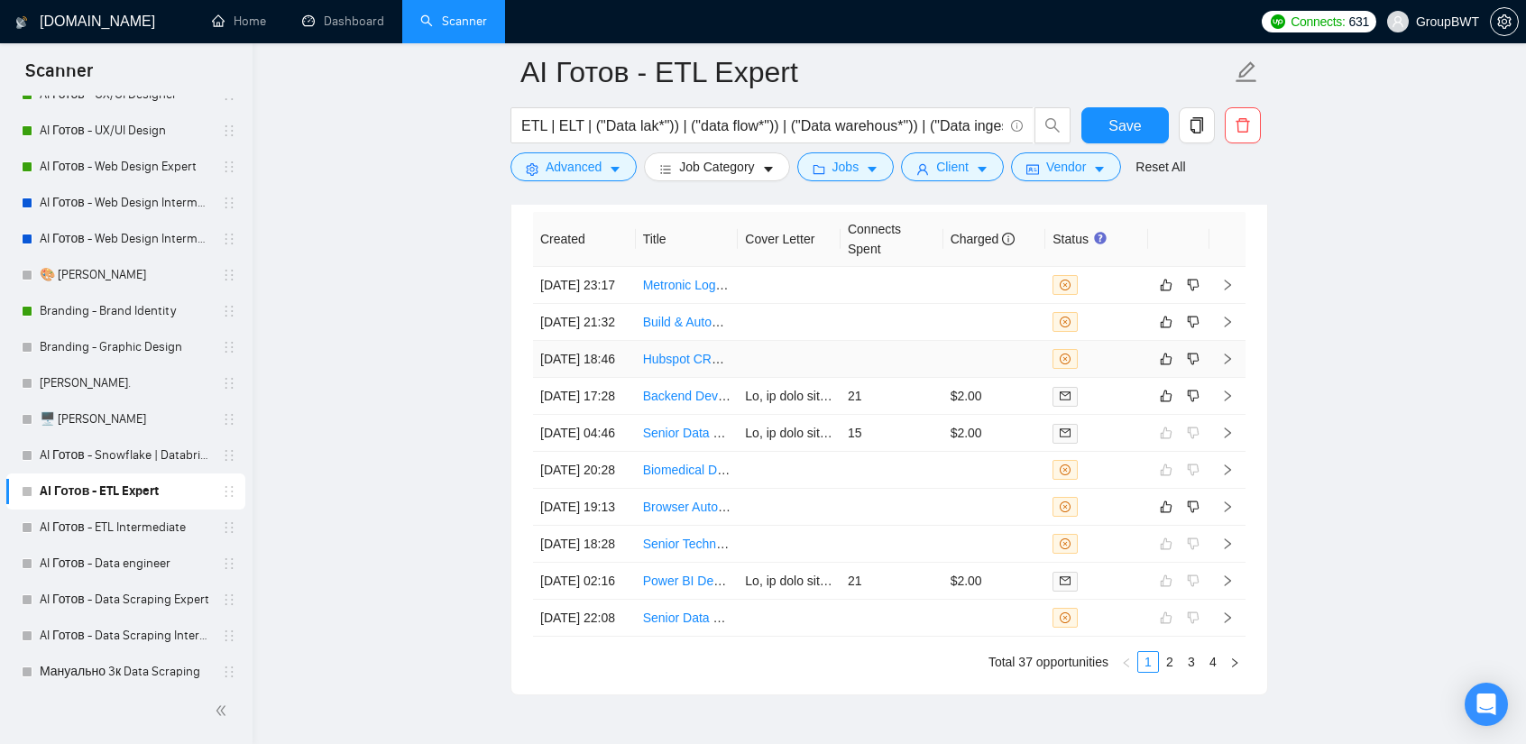
scroll to position [4577, 0]
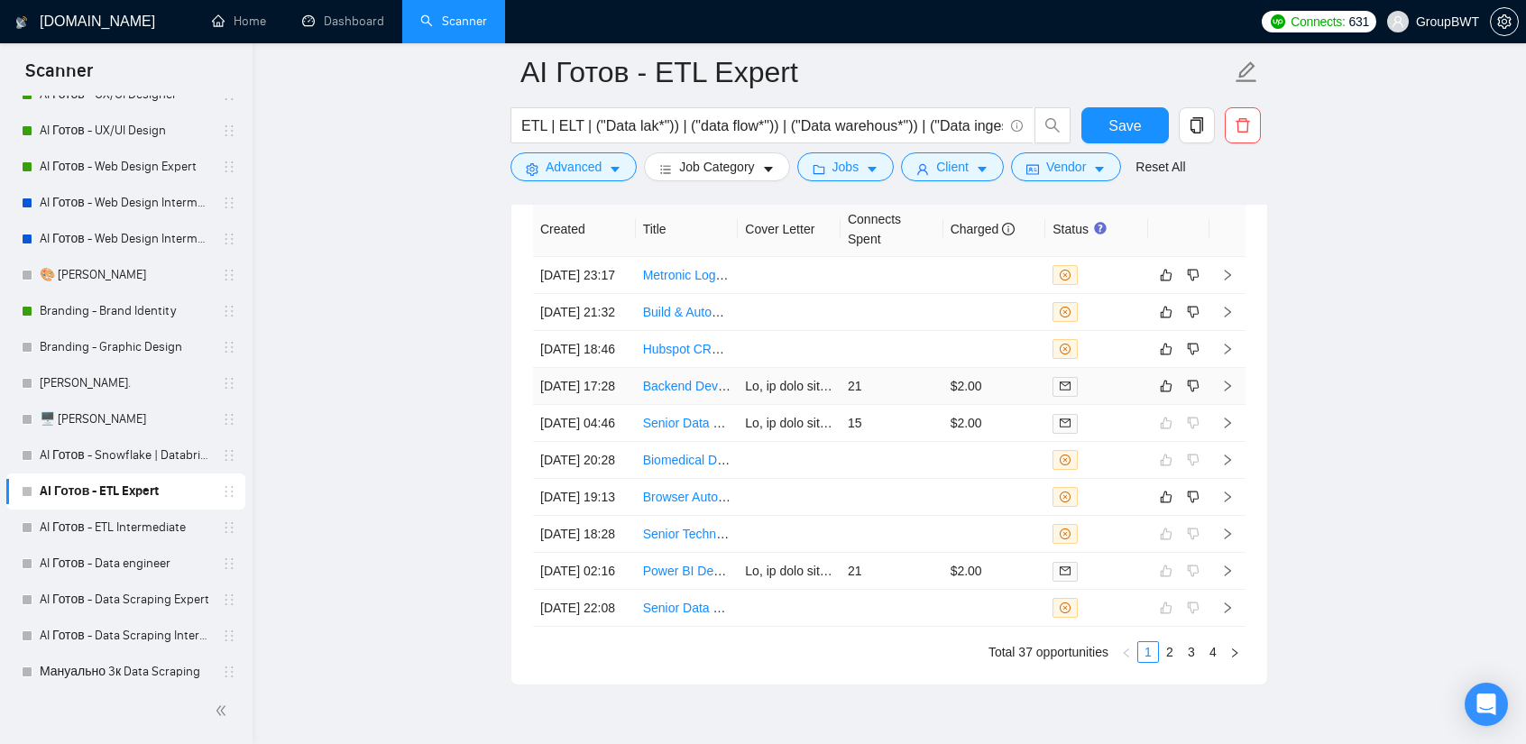
click at [859, 403] on td "21" at bounding box center [892, 386] width 103 height 37
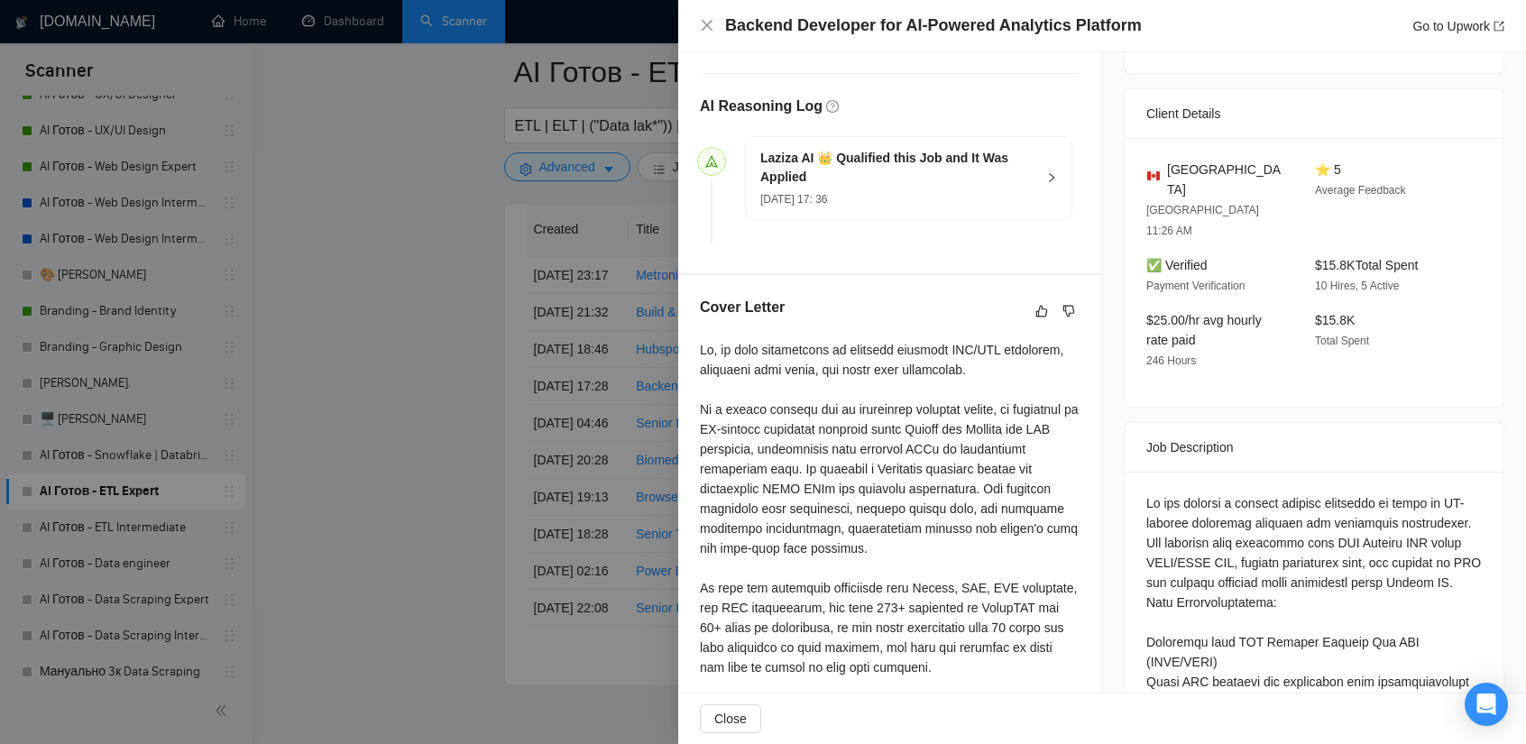
scroll to position [451, 0]
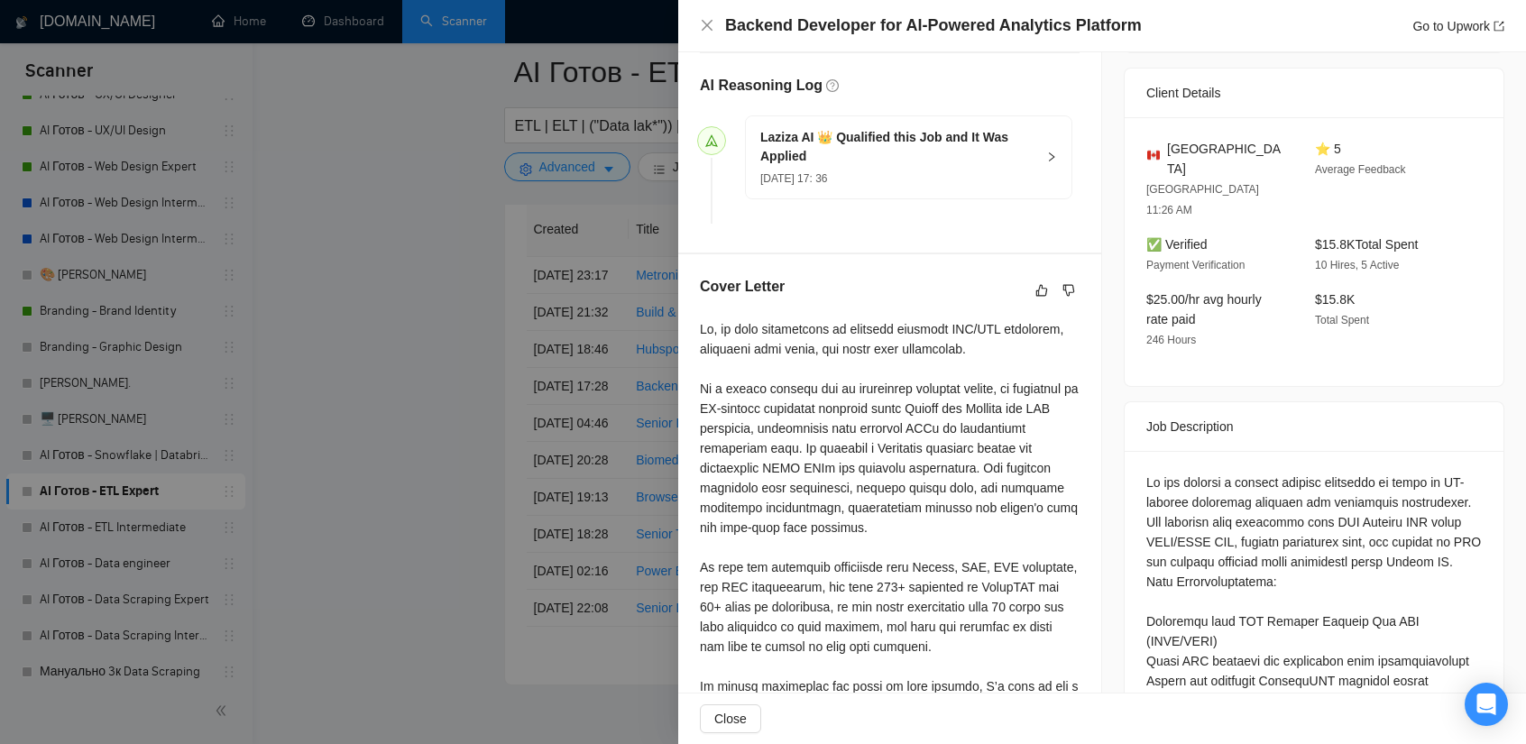
click at [332, 345] on div at bounding box center [763, 372] width 1526 height 744
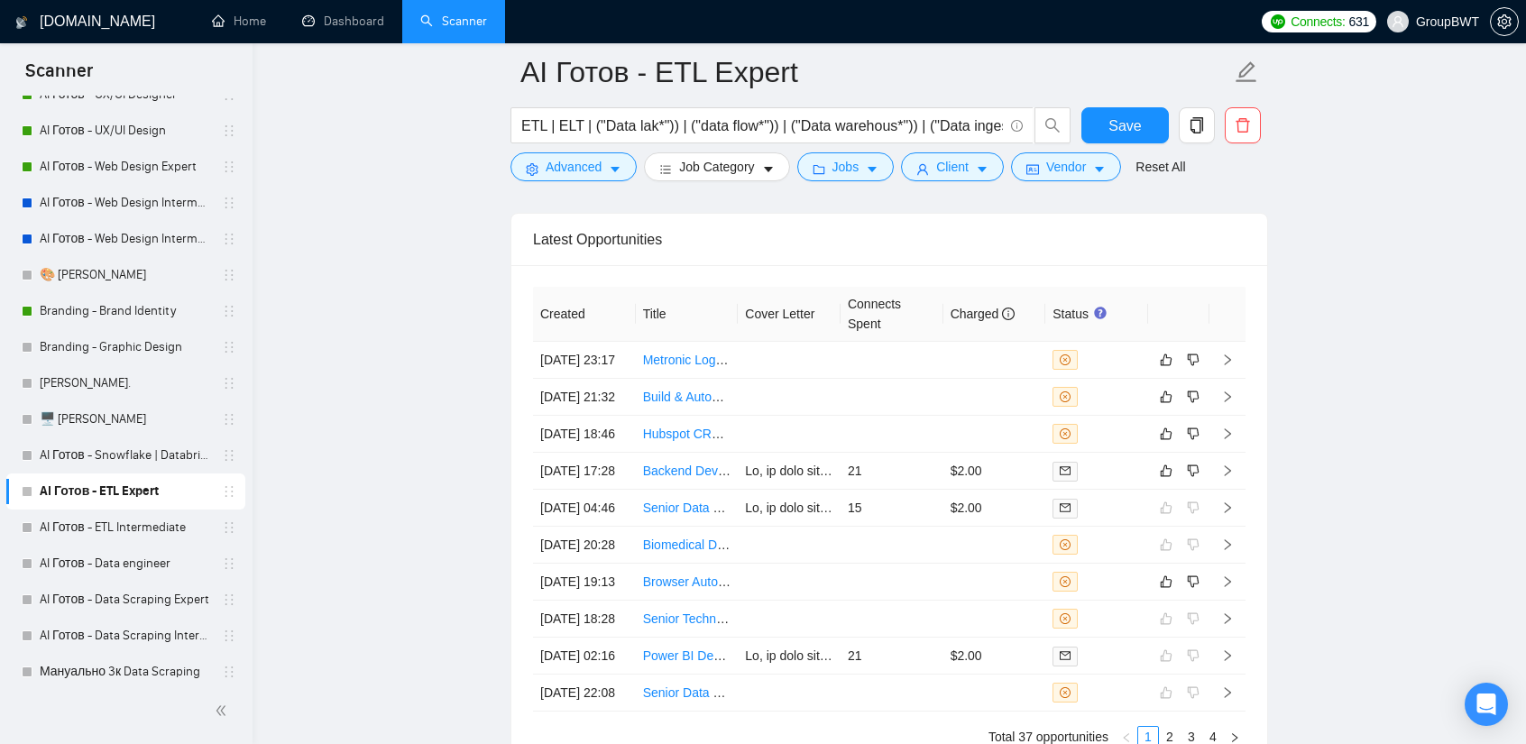
scroll to position [4487, 0]
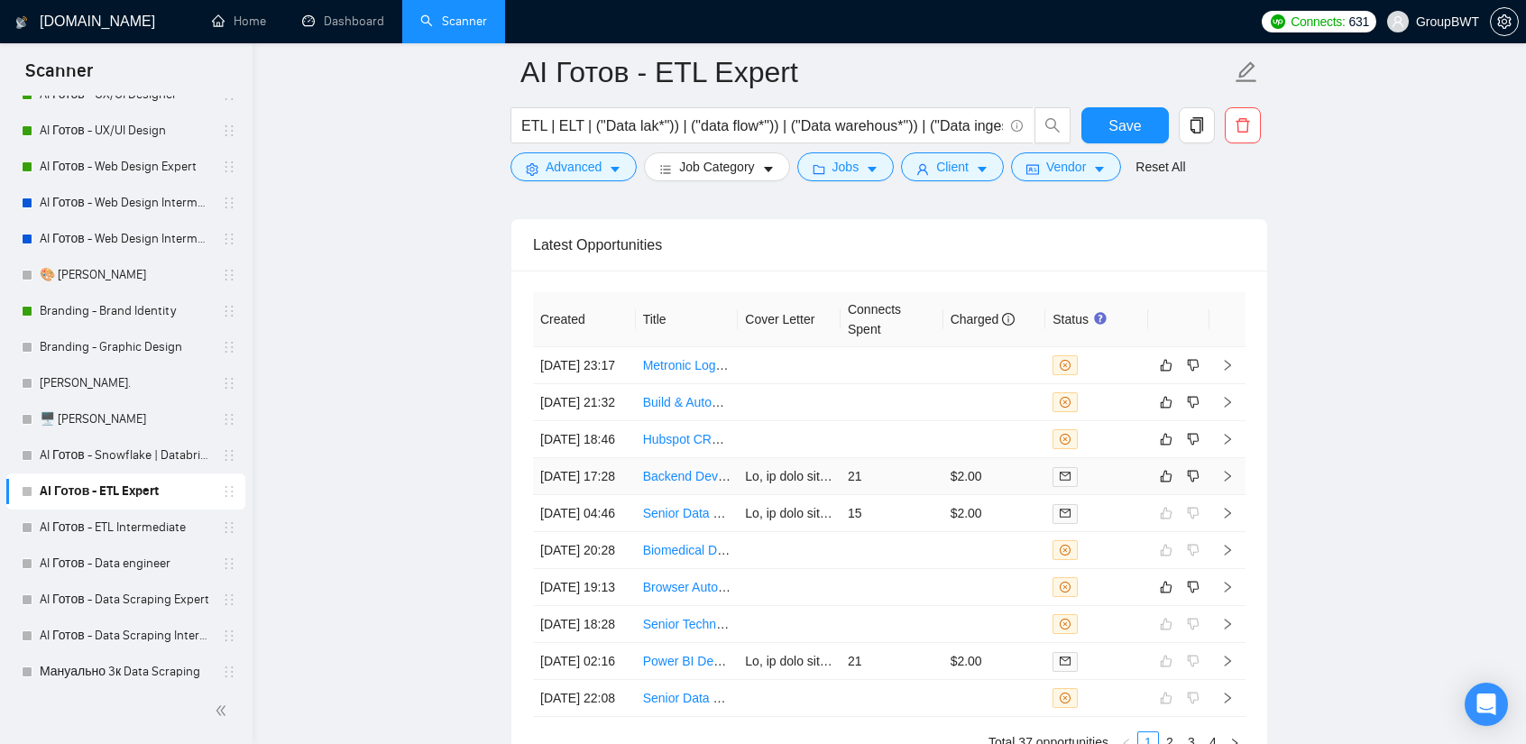
click at [886, 495] on td "21" at bounding box center [892, 476] width 103 height 37
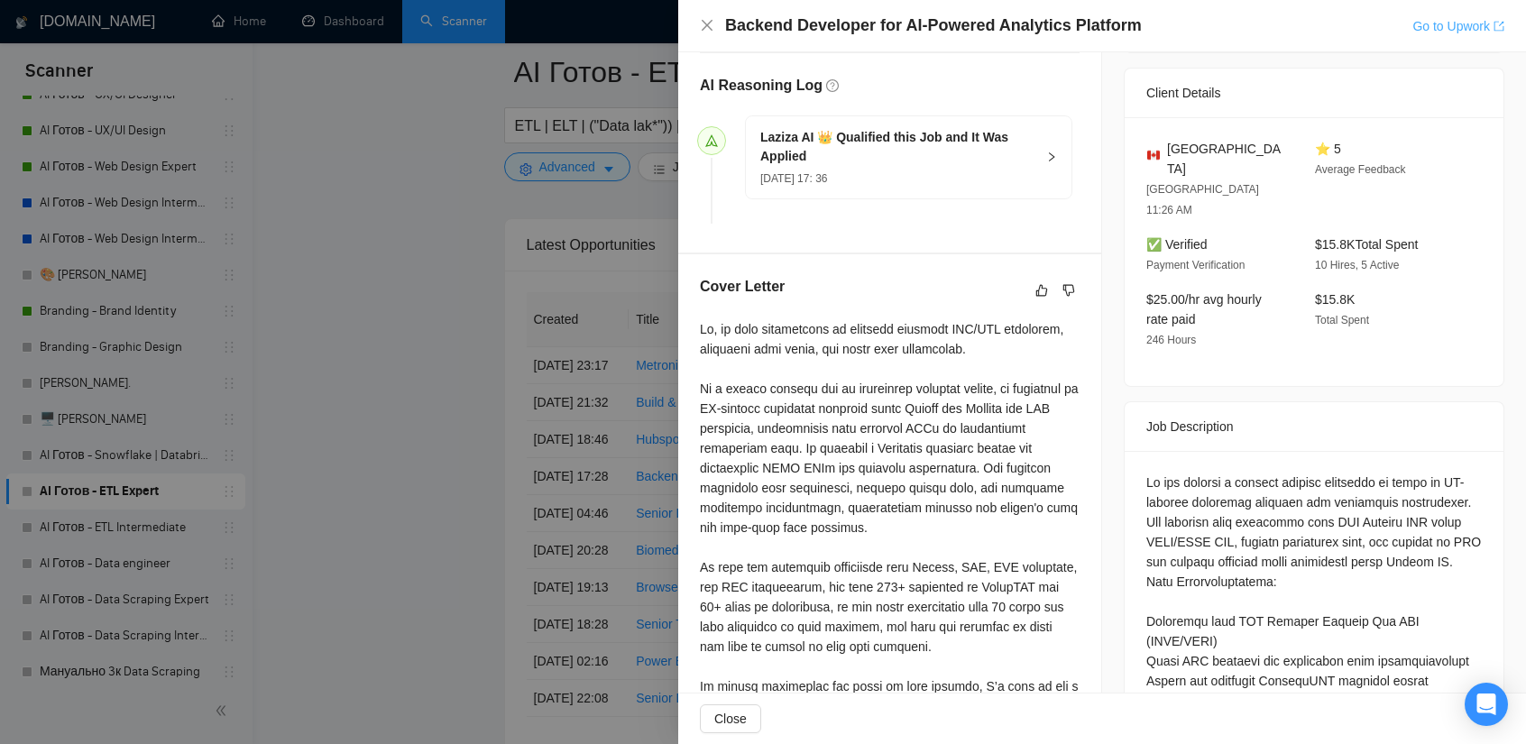
click at [1450, 32] on link "Go to Upwork" at bounding box center [1458, 26] width 92 height 14
click at [342, 416] on div at bounding box center [763, 372] width 1526 height 744
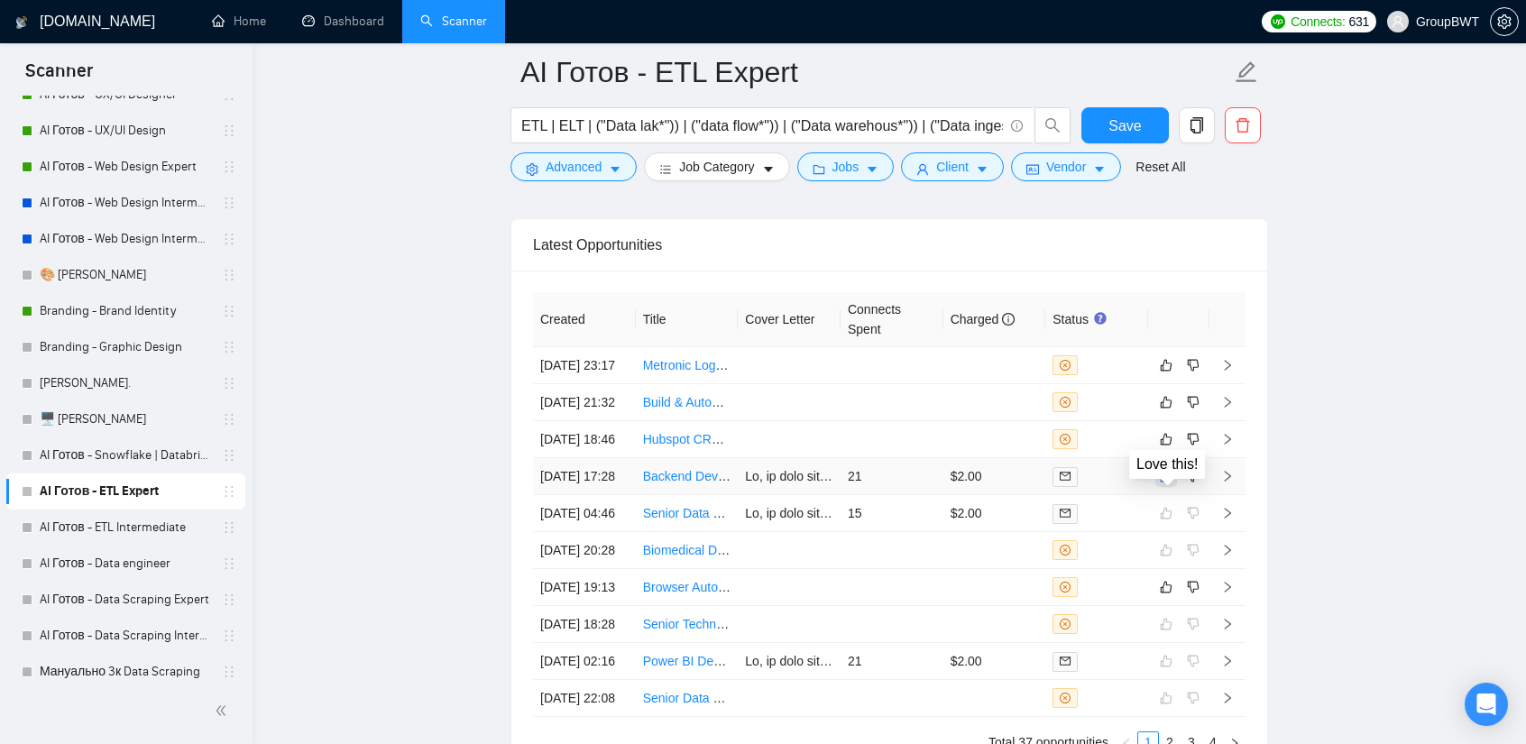
click at [1164, 483] on icon "like" at bounding box center [1166, 476] width 13 height 14
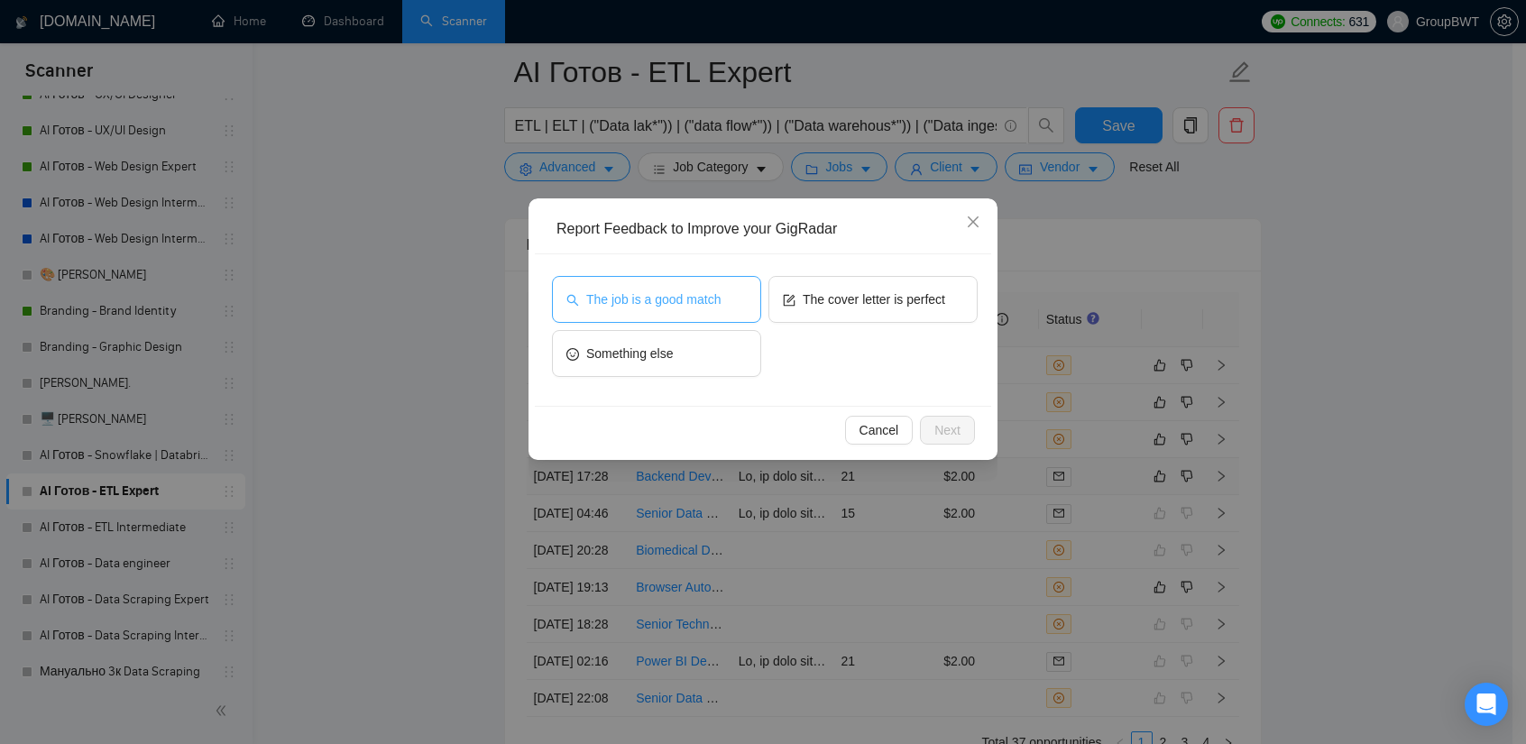
click at [641, 297] on span "The job is a good match" at bounding box center [653, 300] width 134 height 20
click at [957, 424] on span "Next" at bounding box center [947, 430] width 26 height 20
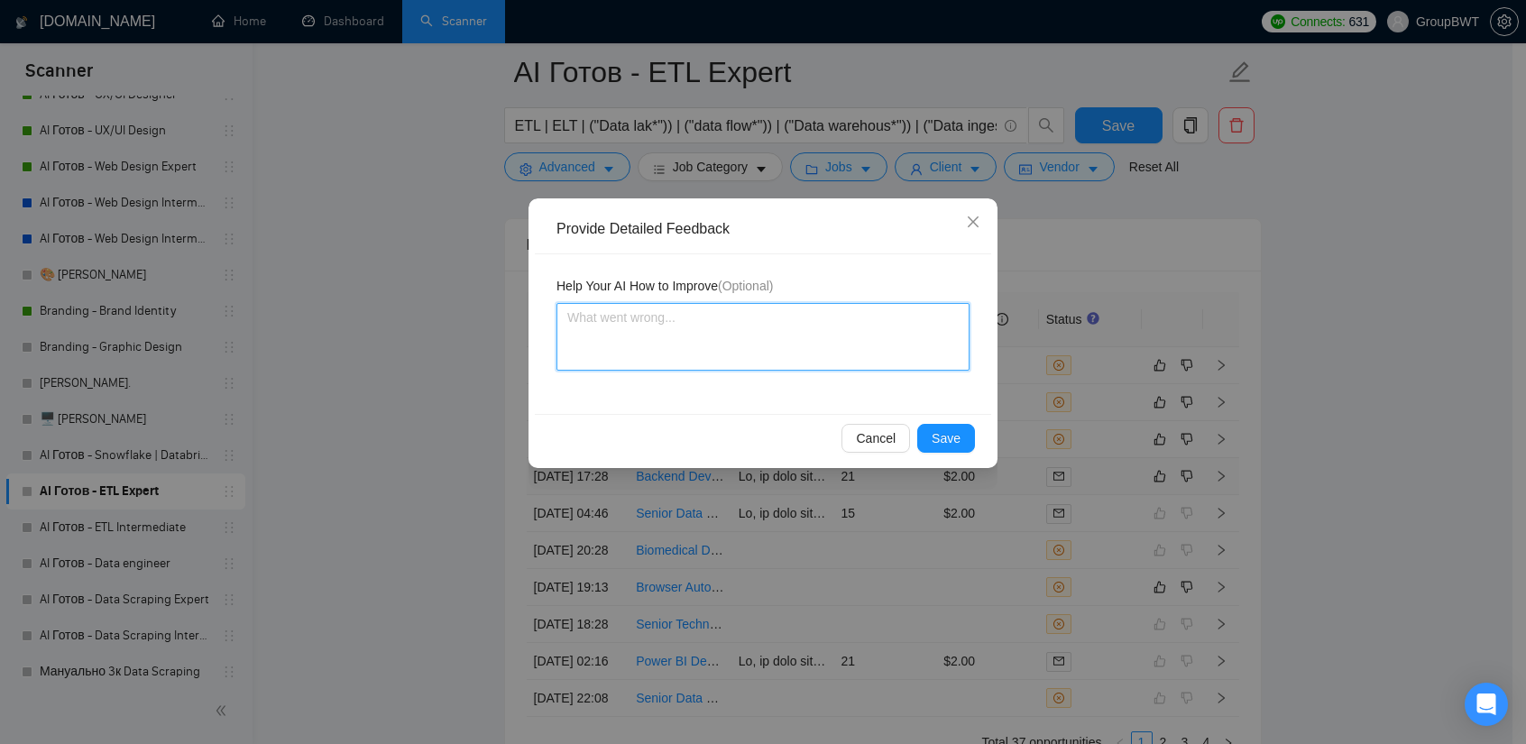
click at [758, 343] on textarea at bounding box center [762, 337] width 413 height 68
type textarea "П"
type textarea "Пщ"
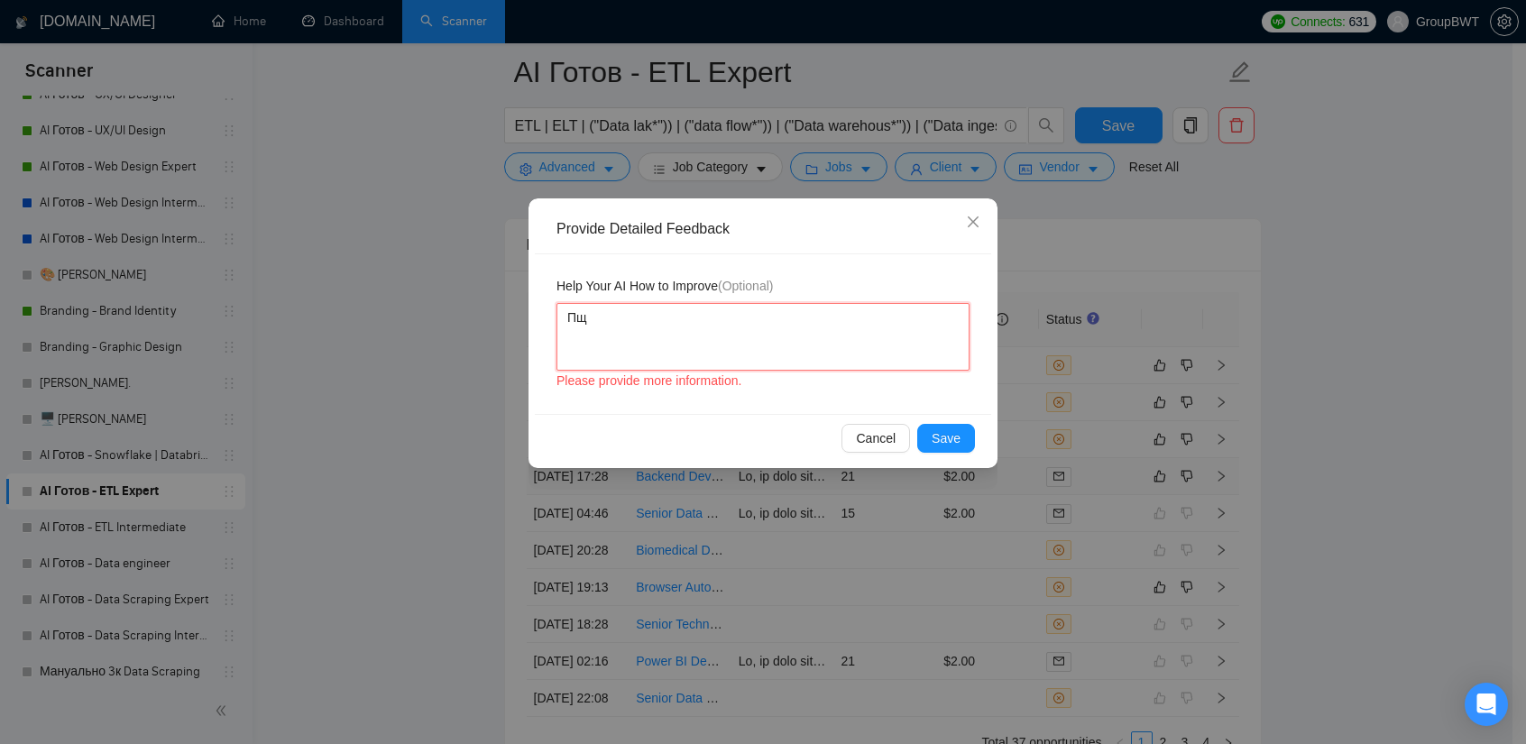
type textarea "Пщщ"
type textarea "Пщ"
type textarea "П"
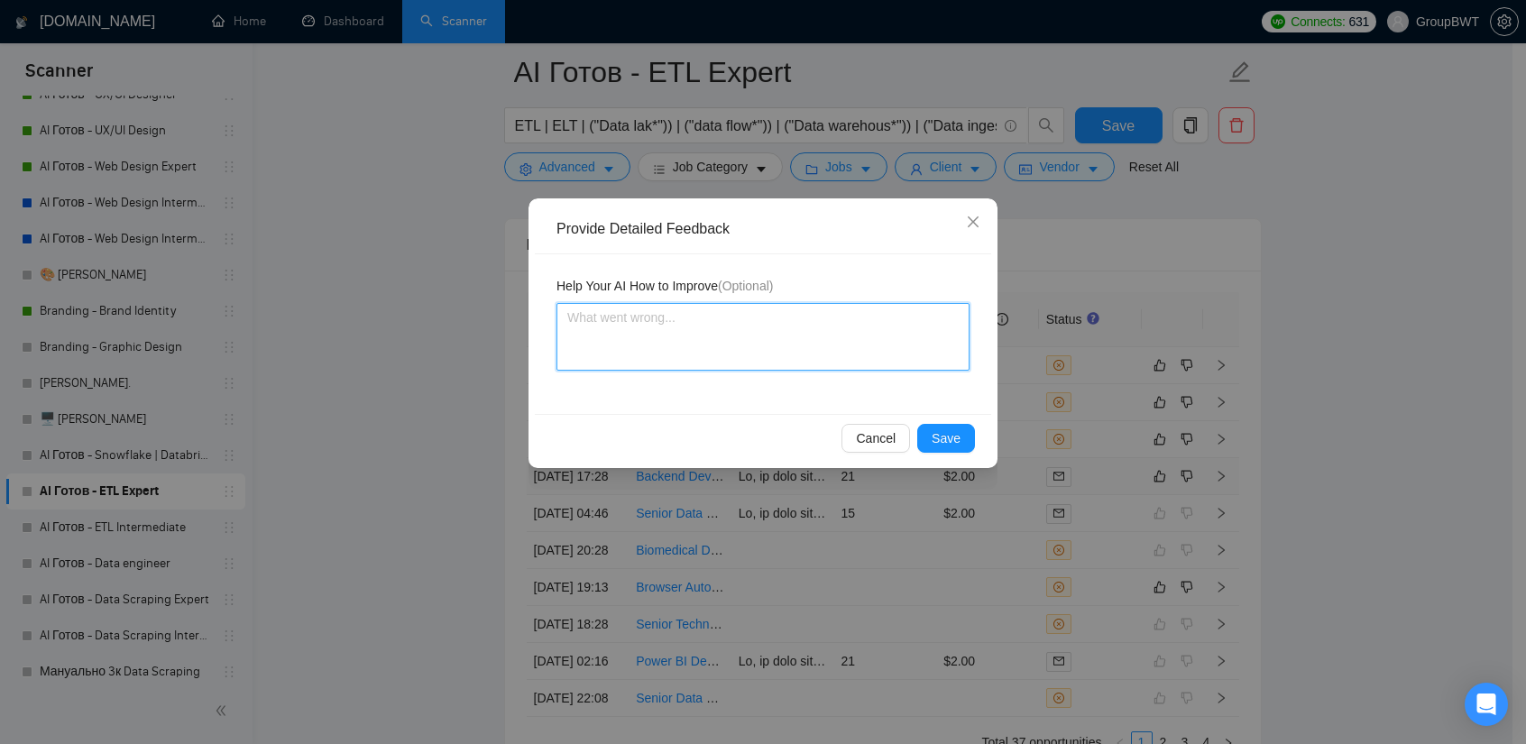
type textarea "G"
type textarea "Go"
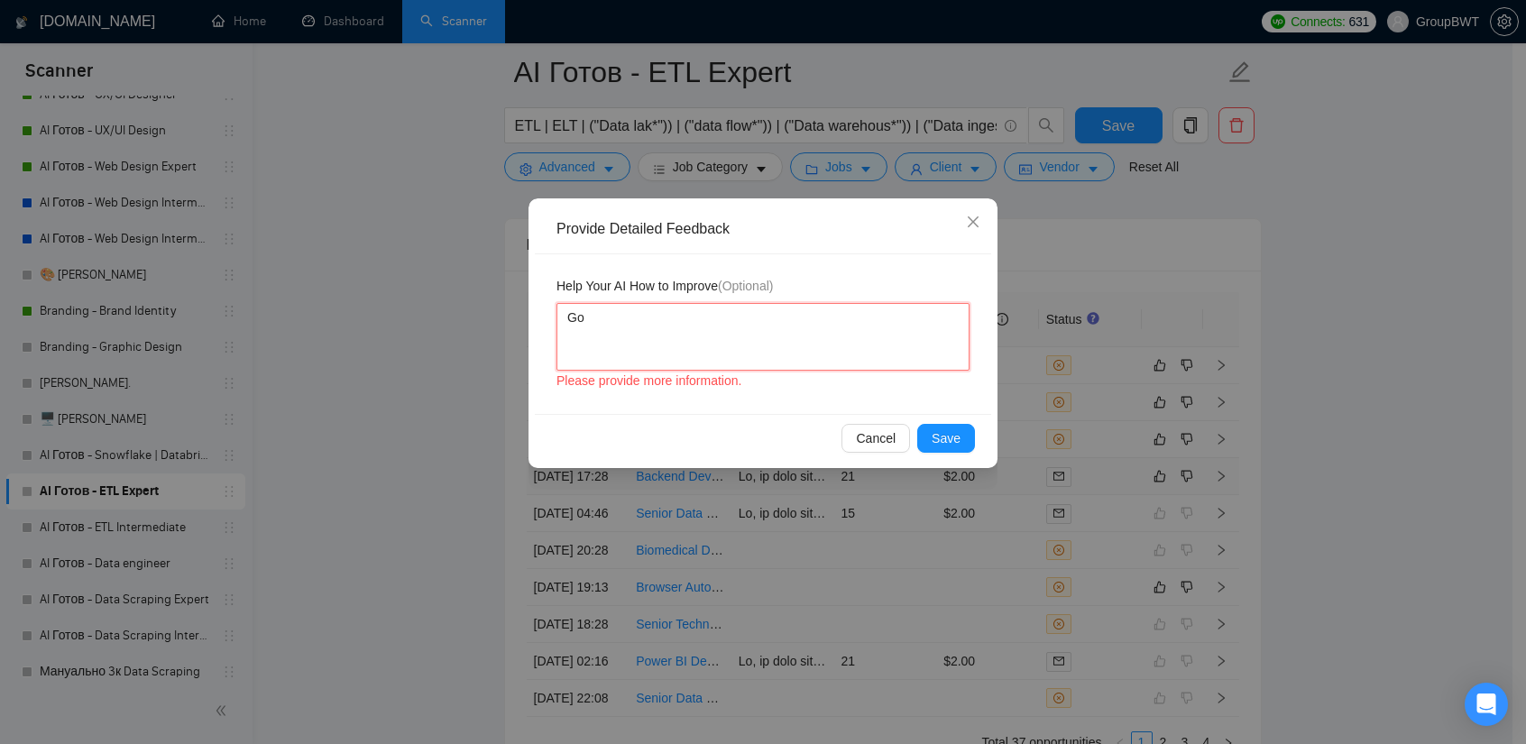
type textarea "Goo"
type textarea "Goo j"
type textarea "Goo jo"
type textarea "Goo job"
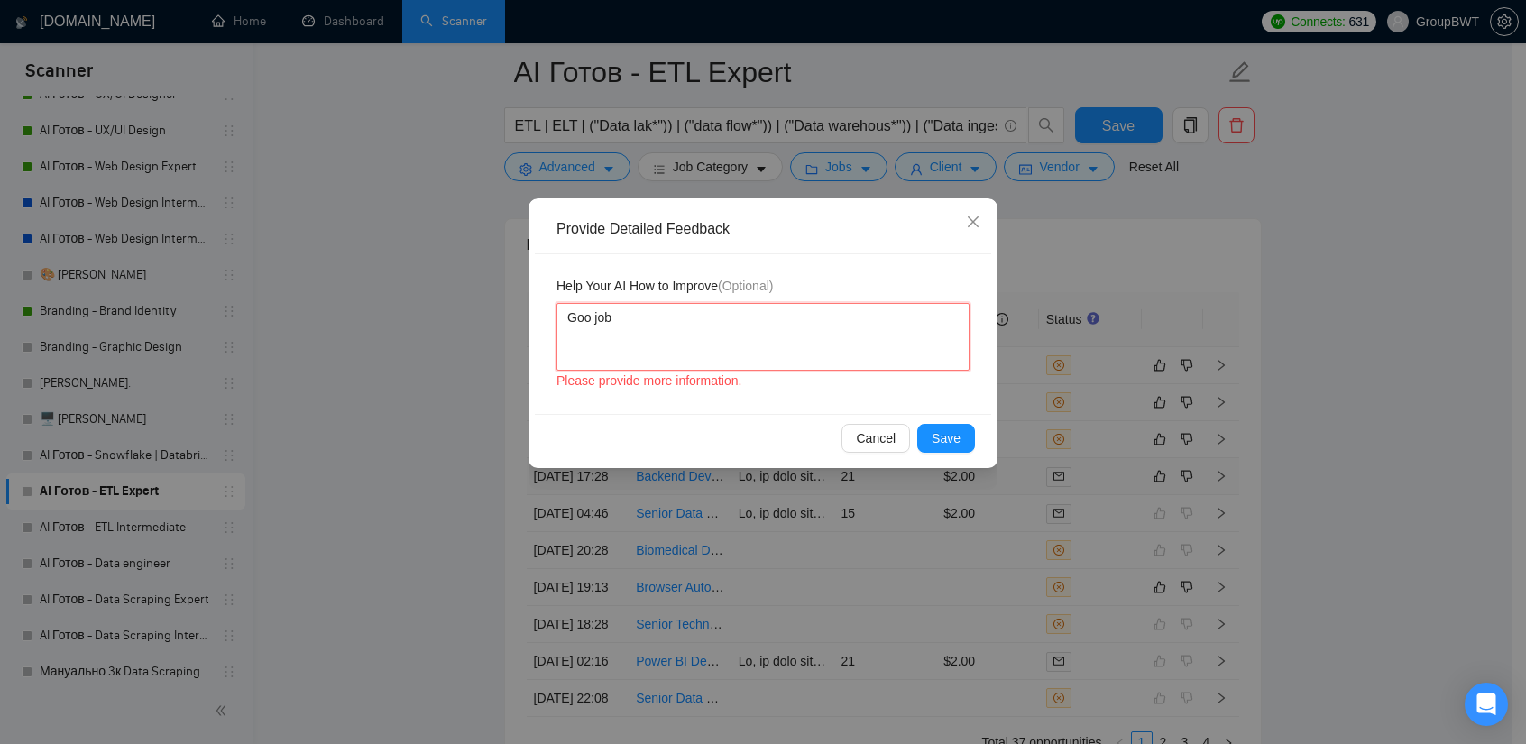
type textarea "Goo job"
type textarea "Goo job,"
type textarea "Goo job, a"
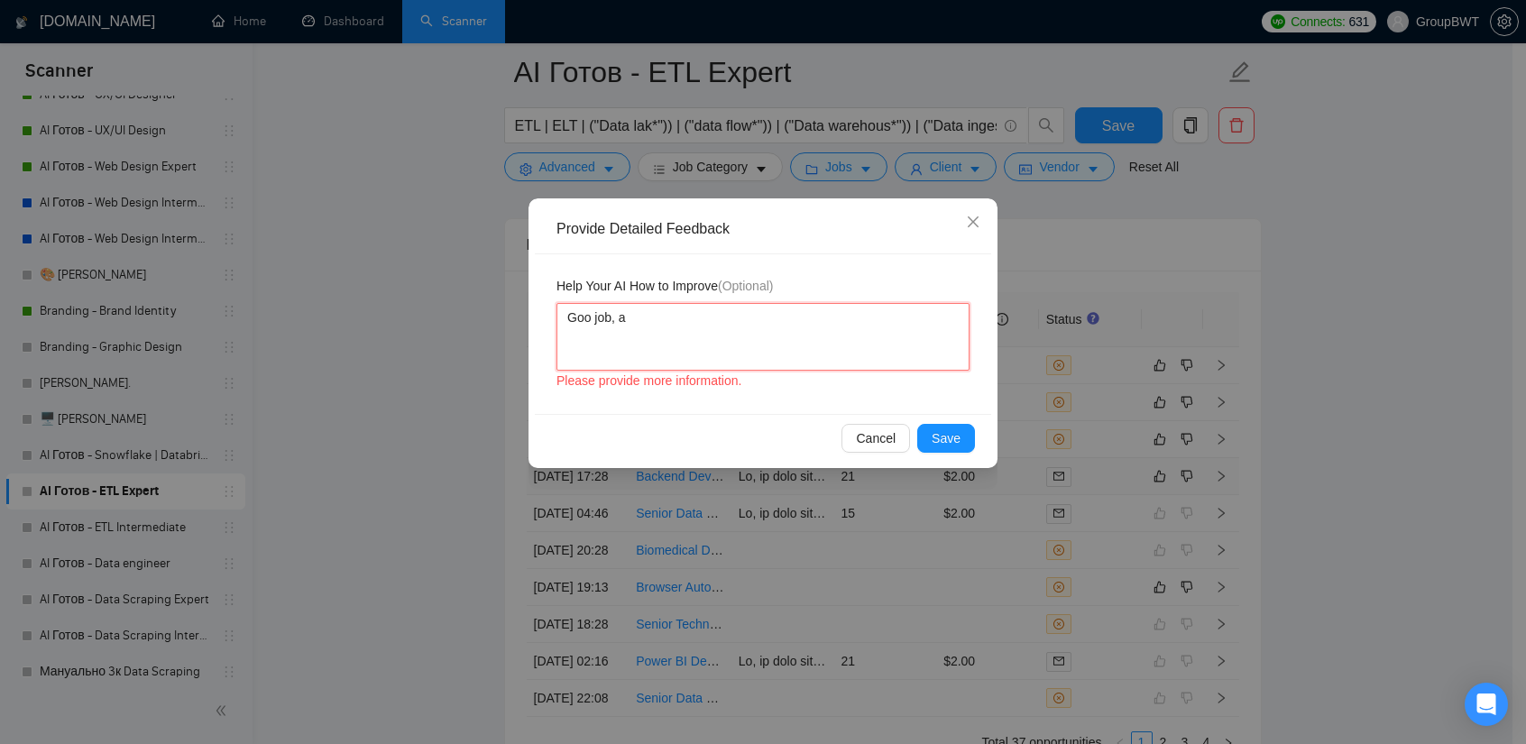
type textarea "Goo job, an"
type textarea "Goo job, and"
type textarea "Goo job, and b"
type textarea "Goo job, and bi"
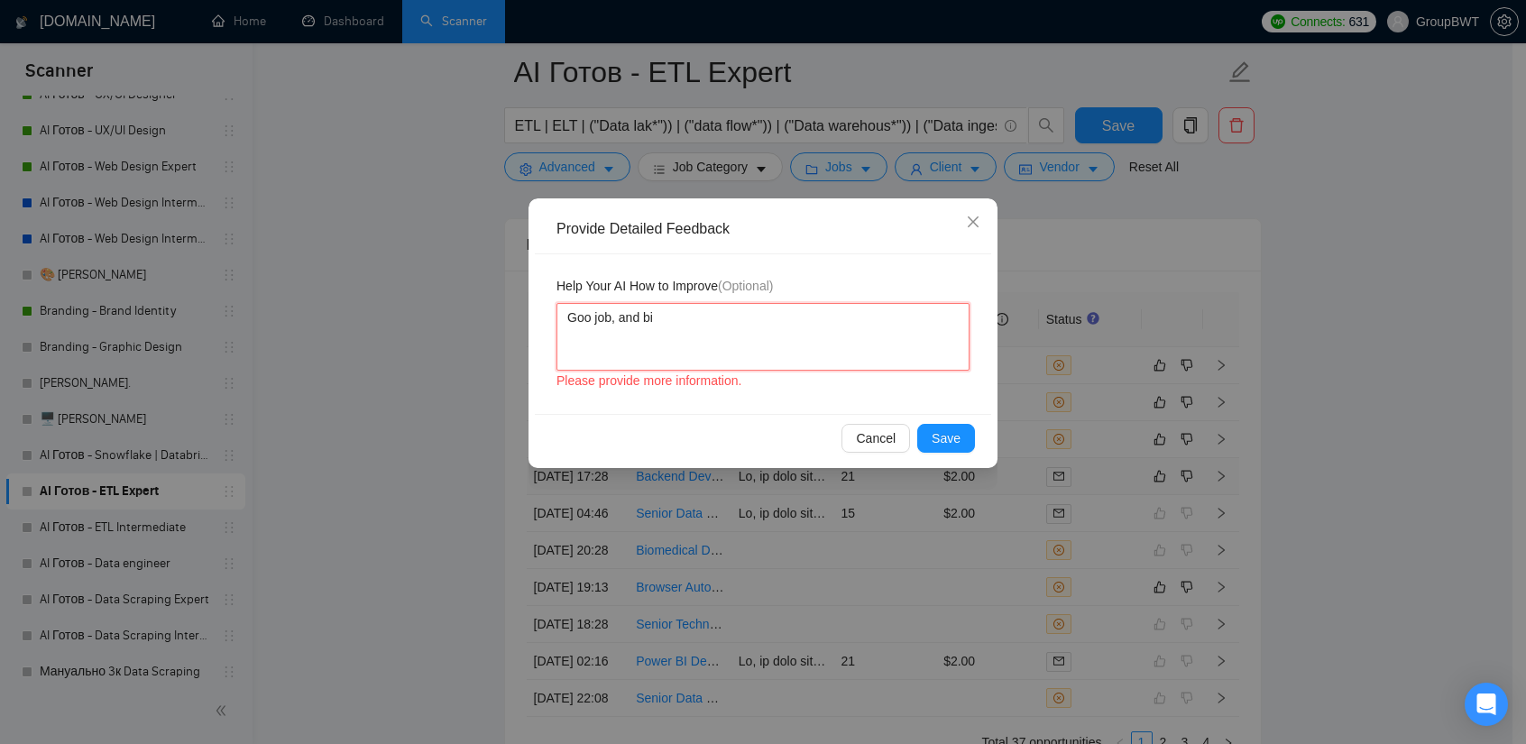
type textarea "Goo job, and big"
type textarea "Goo job, and big p"
type textarea "Goo job, and big pr"
type textarea "Goo job, and big pro"
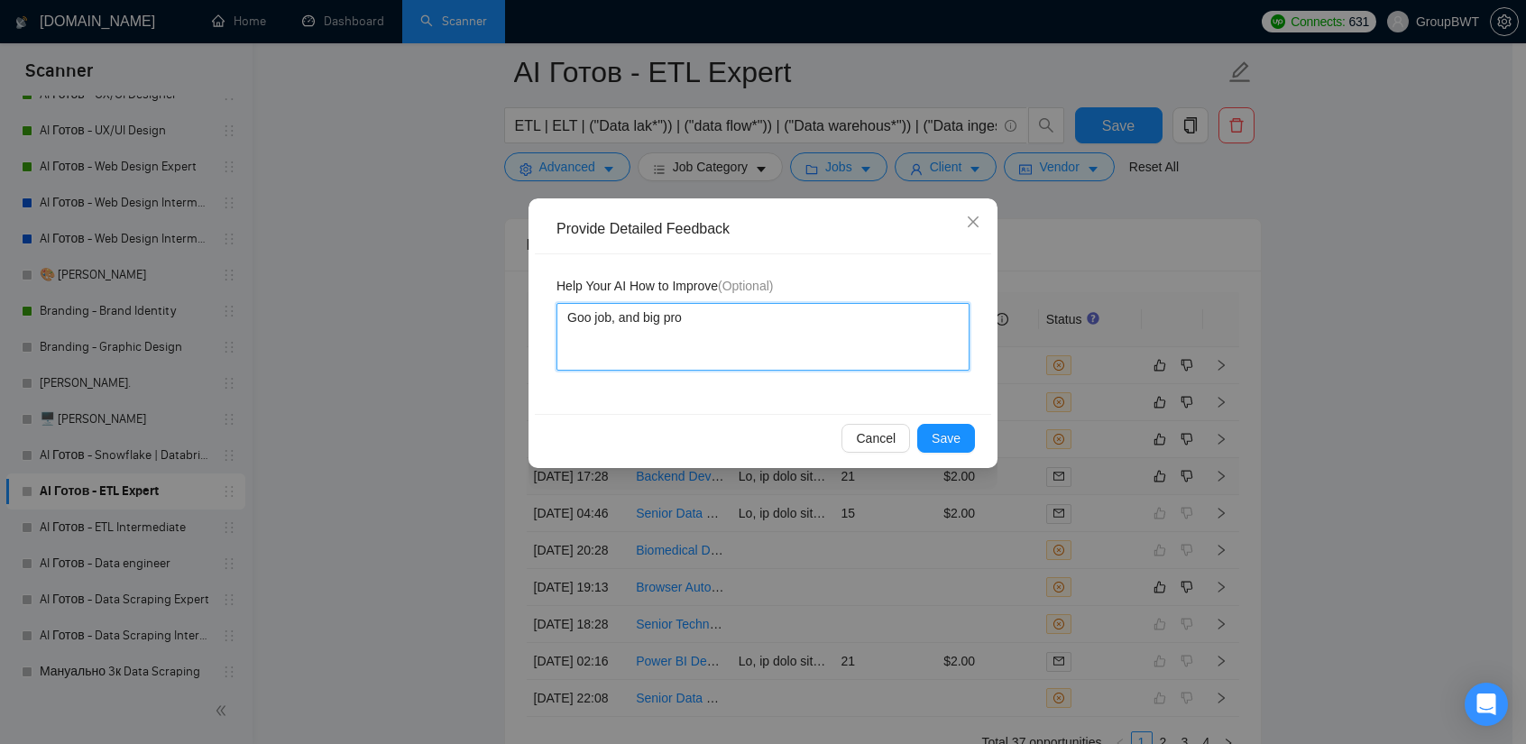
type textarea "Goo job, and big proj"
type textarea "Goo job, and big proje"
type textarea "Goo job, and big projec"
type textarea "Goo job, and big project"
click at [591, 319] on textarea "Goo job, and big project" at bounding box center [762, 337] width 413 height 68
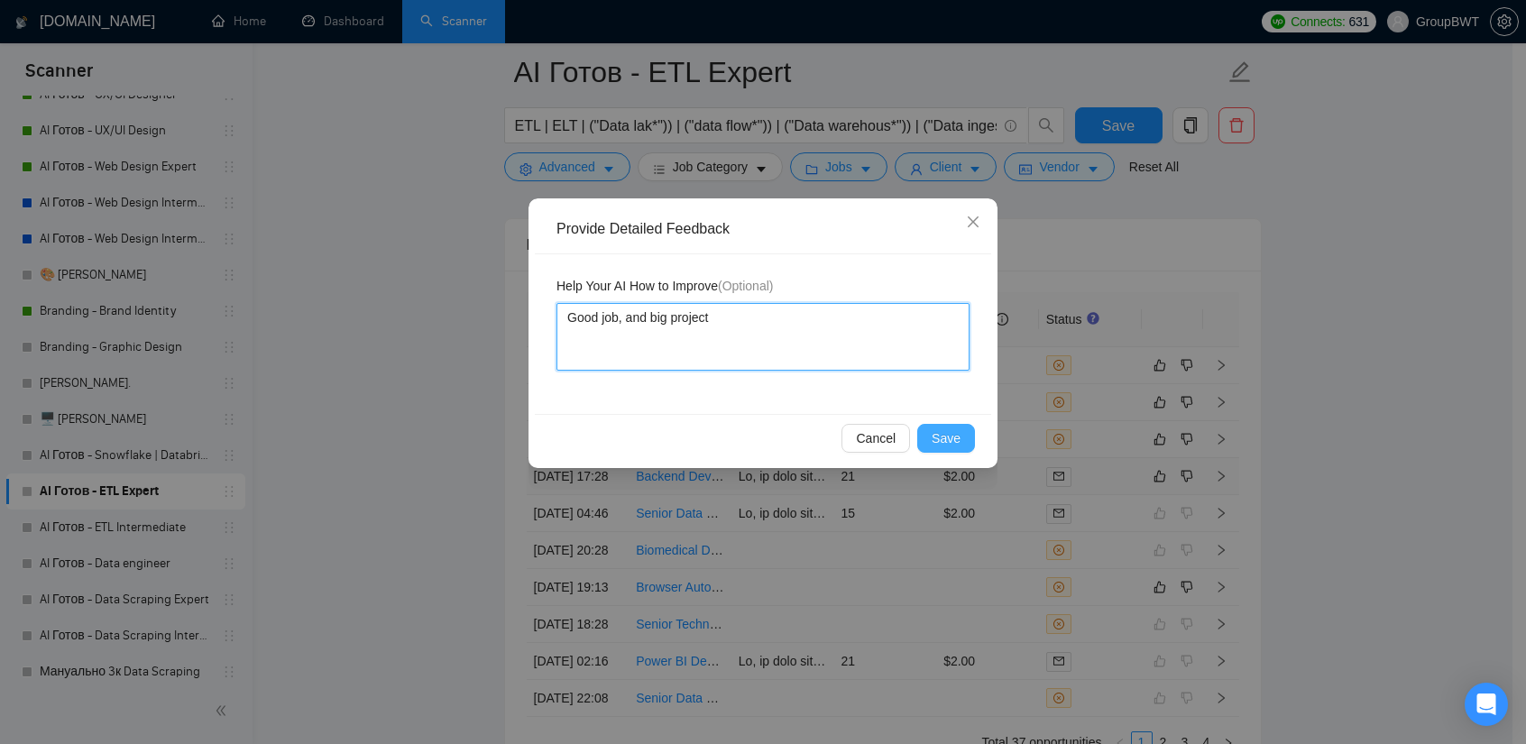
type textarea "Good job, and big project"
click at [938, 426] on button "Save" at bounding box center [946, 438] width 58 height 29
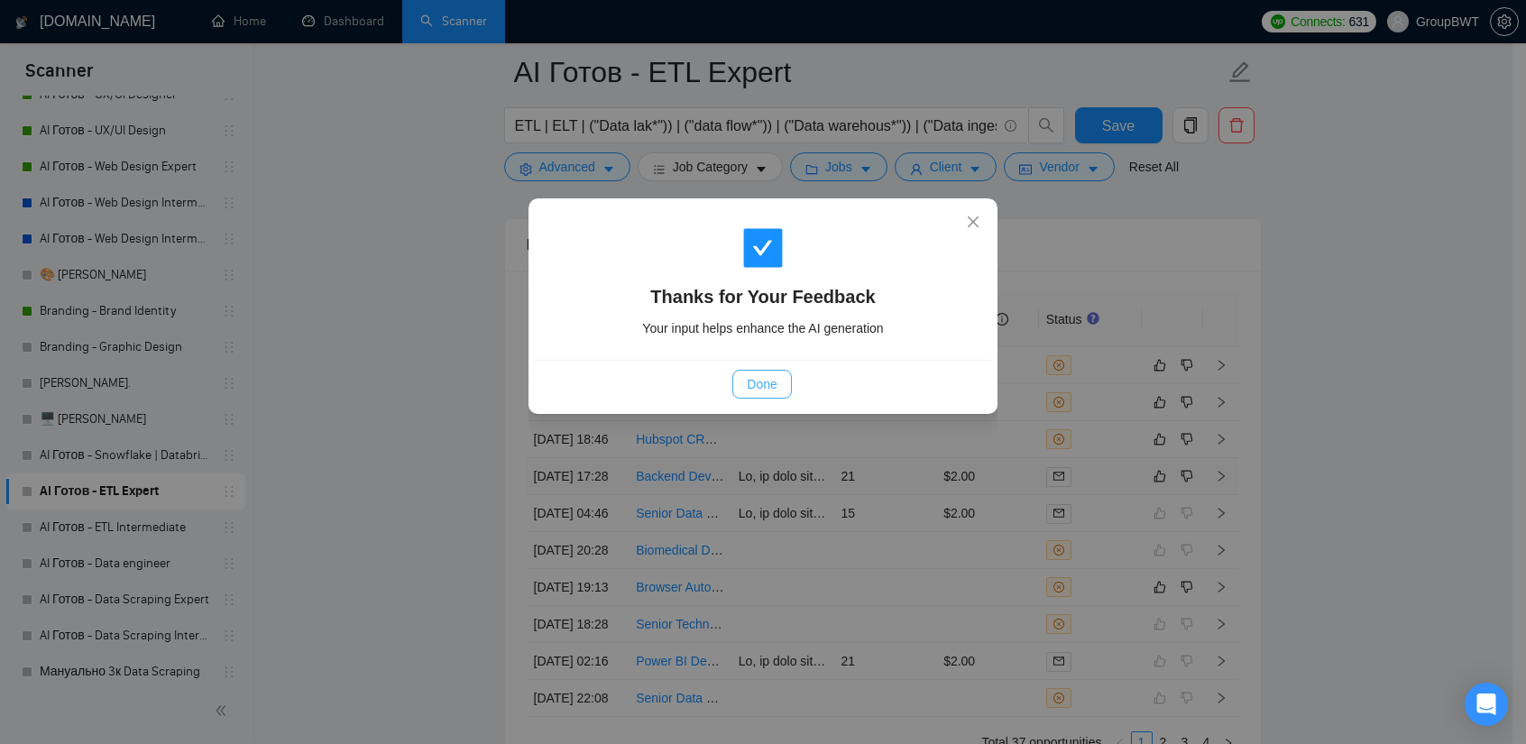
click at [743, 374] on button "Done" at bounding box center [761, 384] width 59 height 29
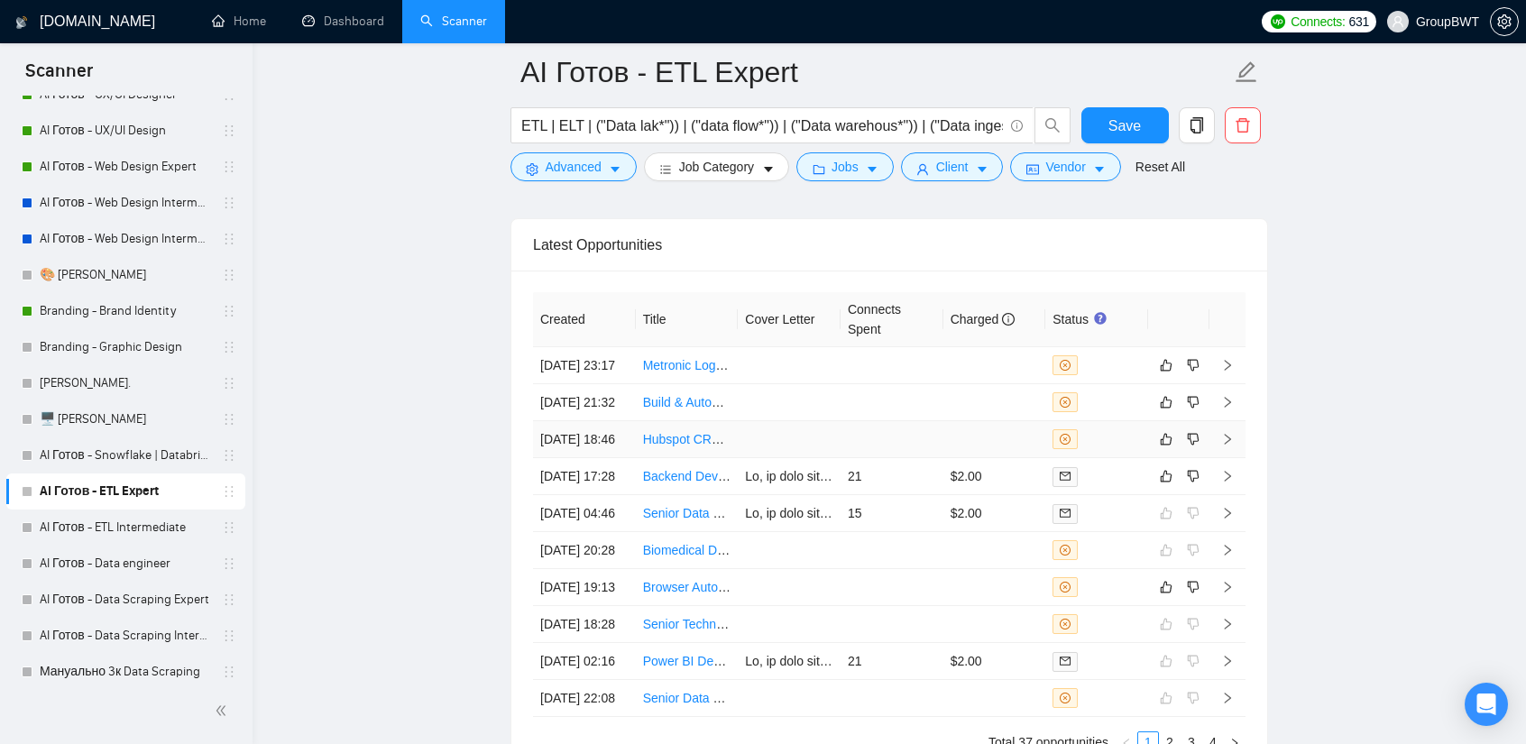
click at [812, 446] on td at bounding box center [789, 439] width 103 height 37
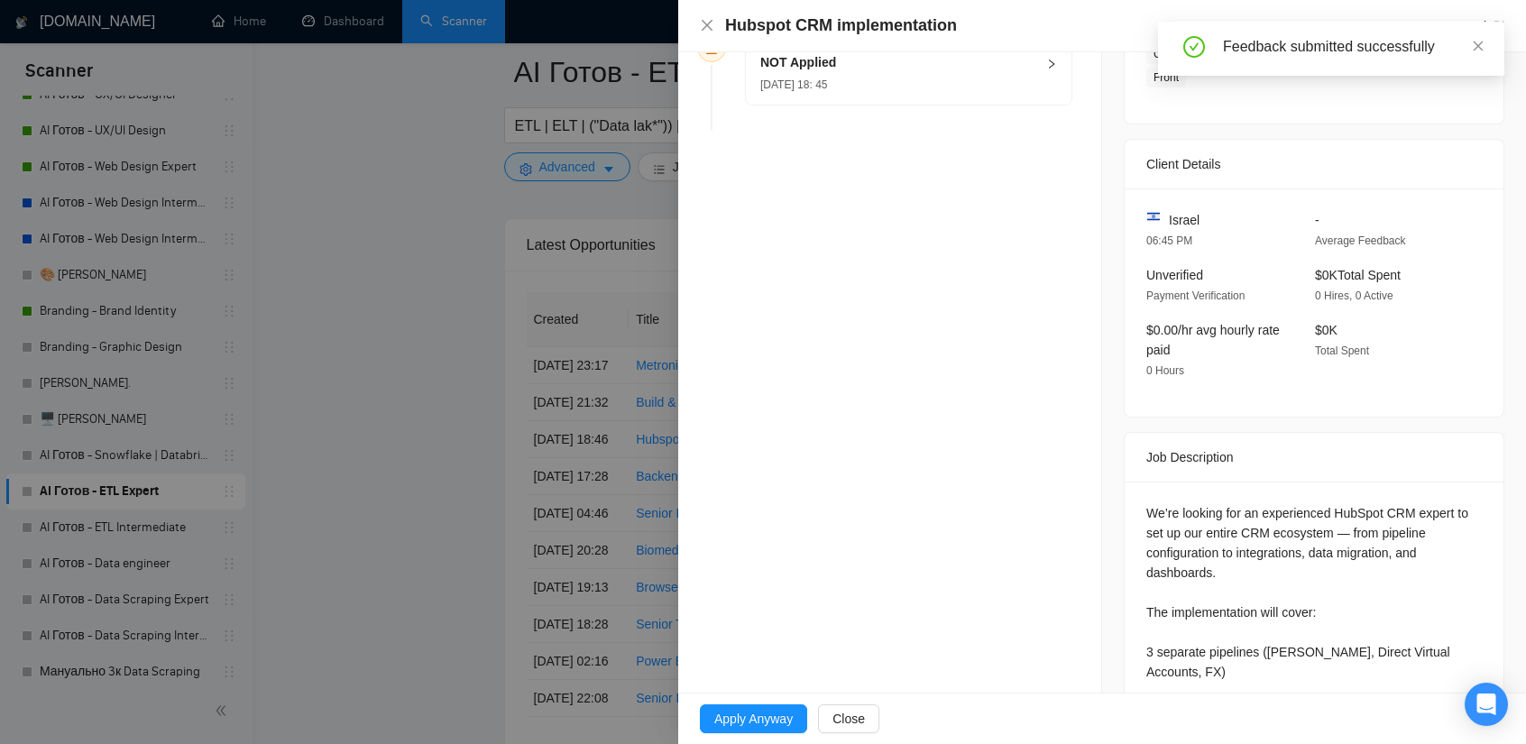
scroll to position [361, 0]
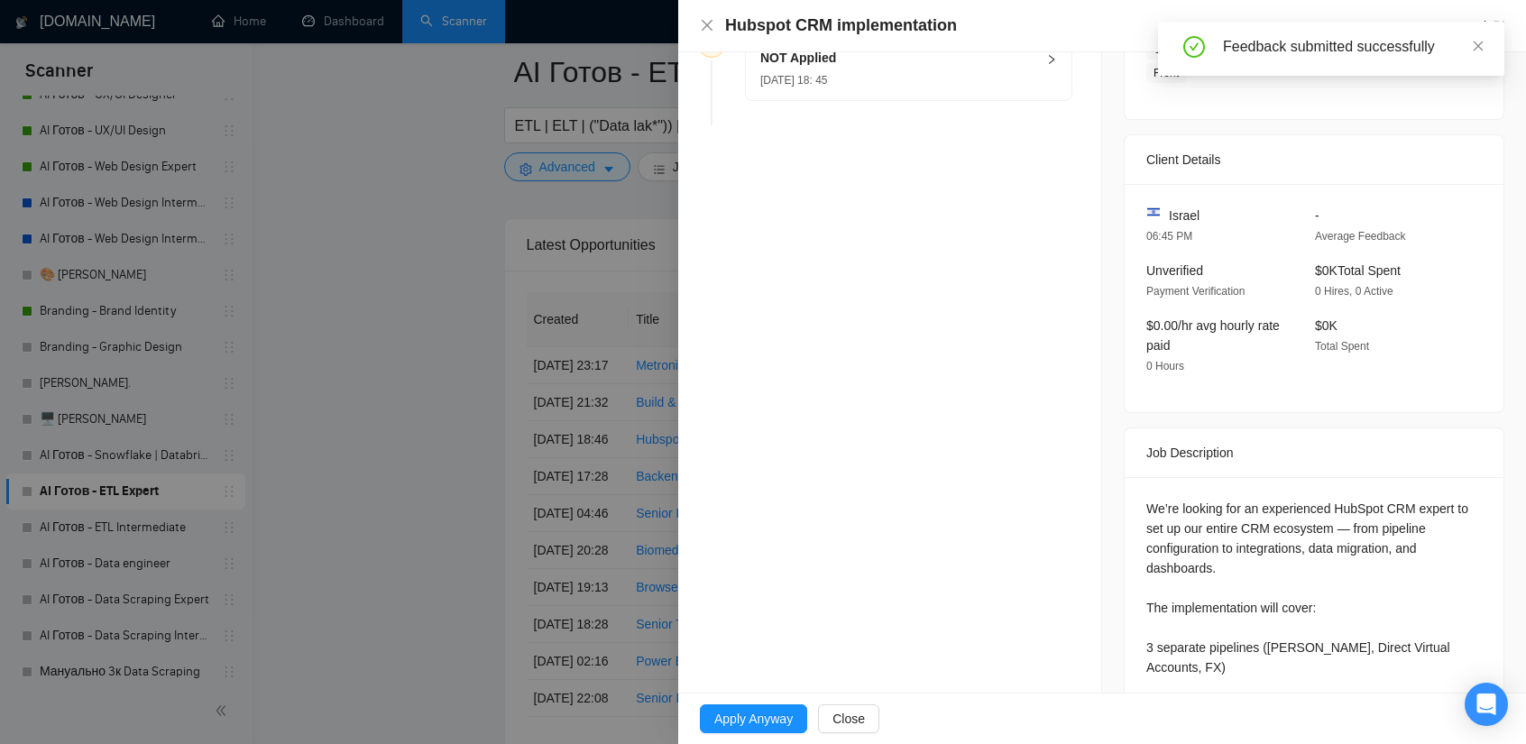
click at [479, 430] on div at bounding box center [763, 372] width 1526 height 744
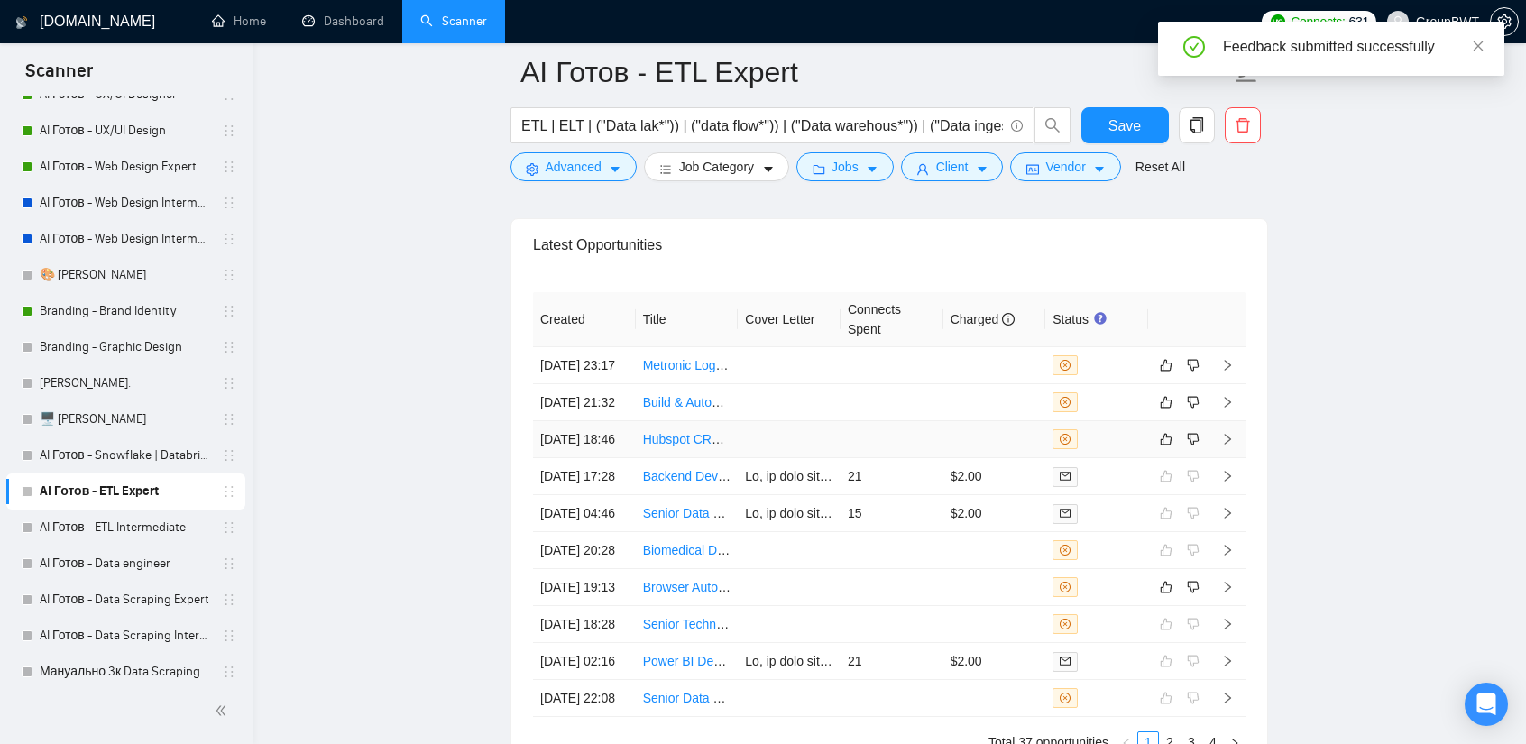
click at [775, 444] on td at bounding box center [789, 439] width 103 height 37
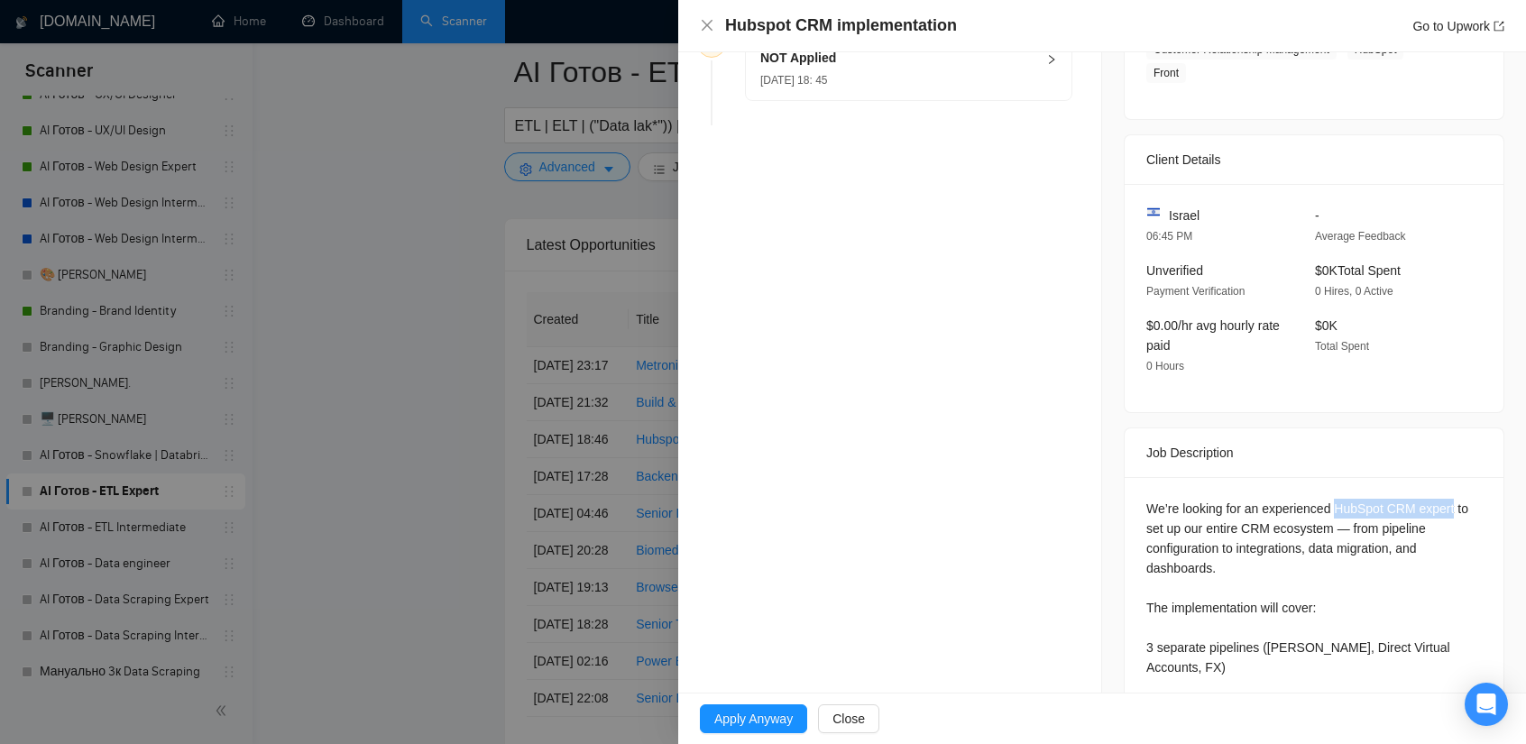
drag, startPoint x: 1443, startPoint y: 509, endPoint x: 1328, endPoint y: 507, distance: 115.5
click at [1328, 507] on div "We’re looking for an experienced HubSpot CRM expert to set up our entire CRM ec…" at bounding box center [1314, 737] width 336 height 476
copy div "HubSpot CRM expert"
drag, startPoint x: 265, startPoint y: 337, endPoint x: 515, endPoint y: 425, distance: 264.7
click at [267, 338] on div at bounding box center [763, 372] width 1526 height 744
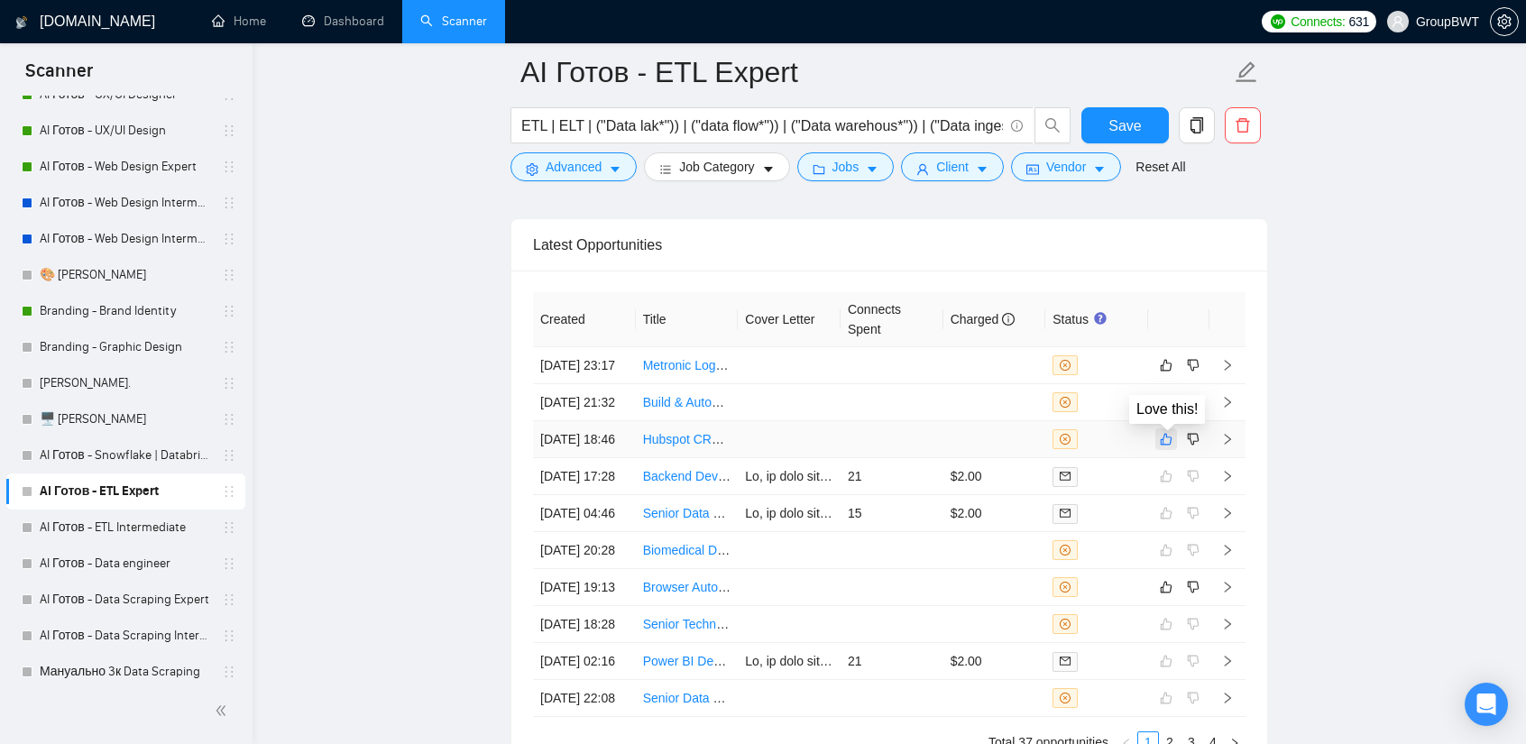
click at [1169, 440] on icon "like" at bounding box center [1166, 439] width 13 height 14
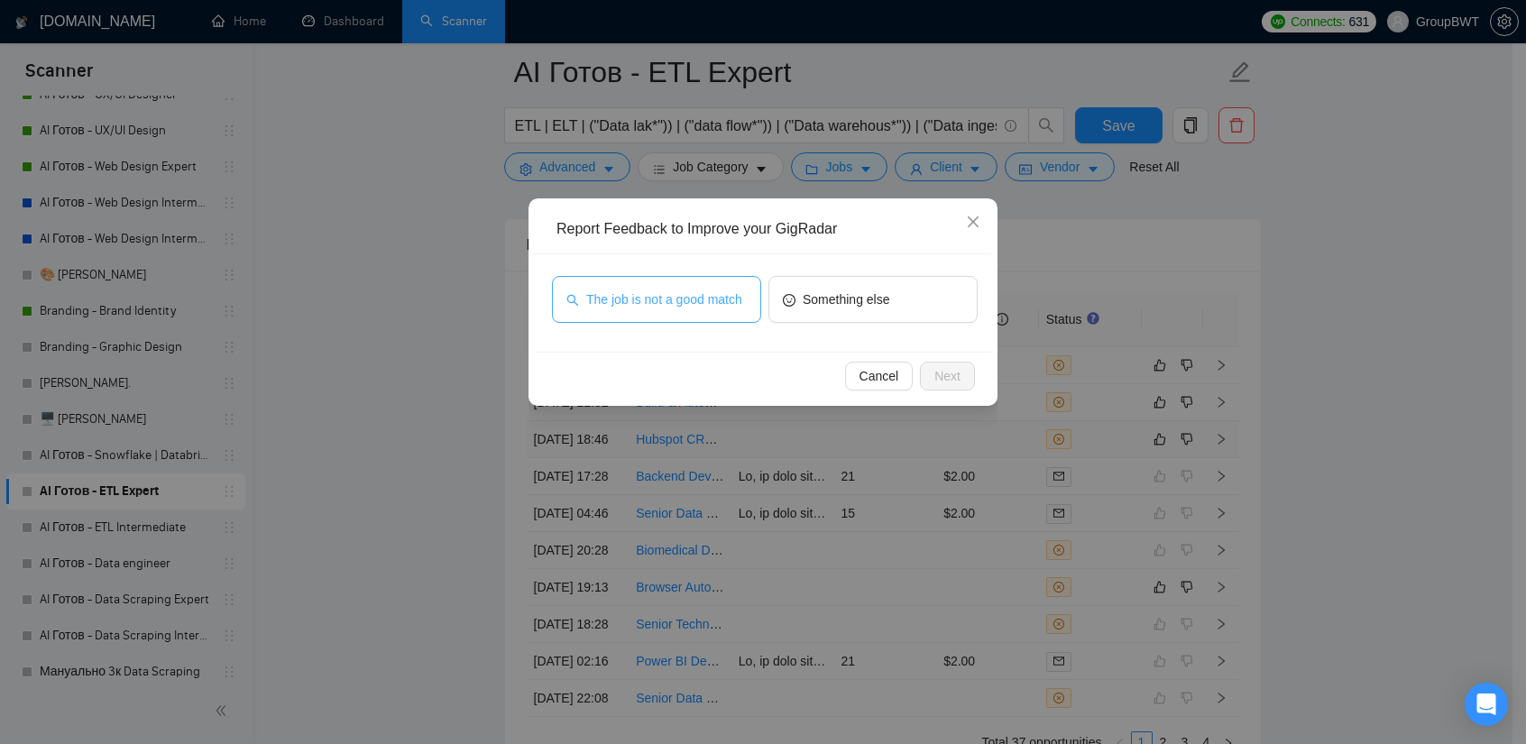
click at [694, 308] on span "The job is not a good match" at bounding box center [664, 300] width 156 height 20
click at [938, 372] on span "Next" at bounding box center [947, 376] width 26 height 20
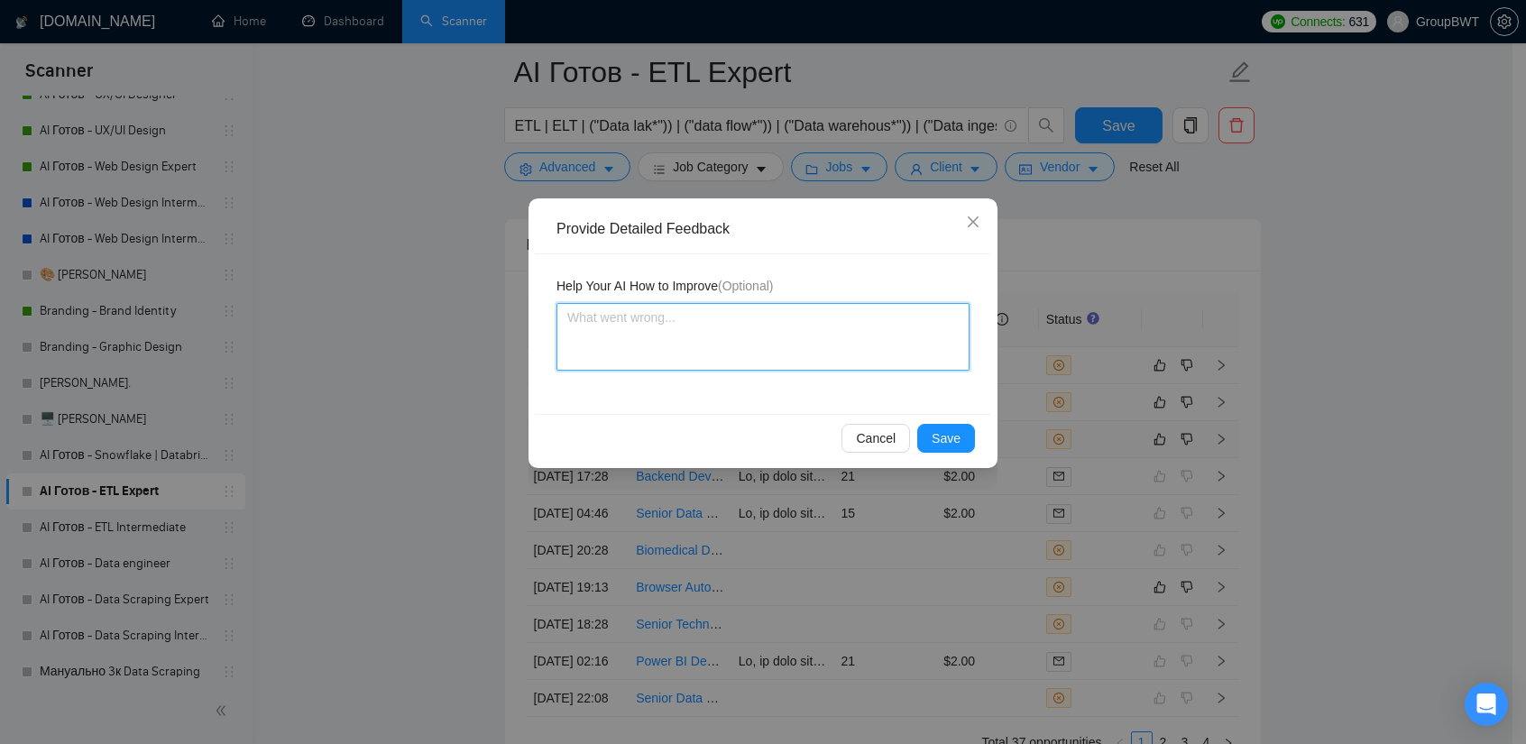
click at [708, 320] on textarea at bounding box center [762, 337] width 413 height 68
paste textarea "HubSpot CRM expert"
type textarea "HubSpot CRM expert"
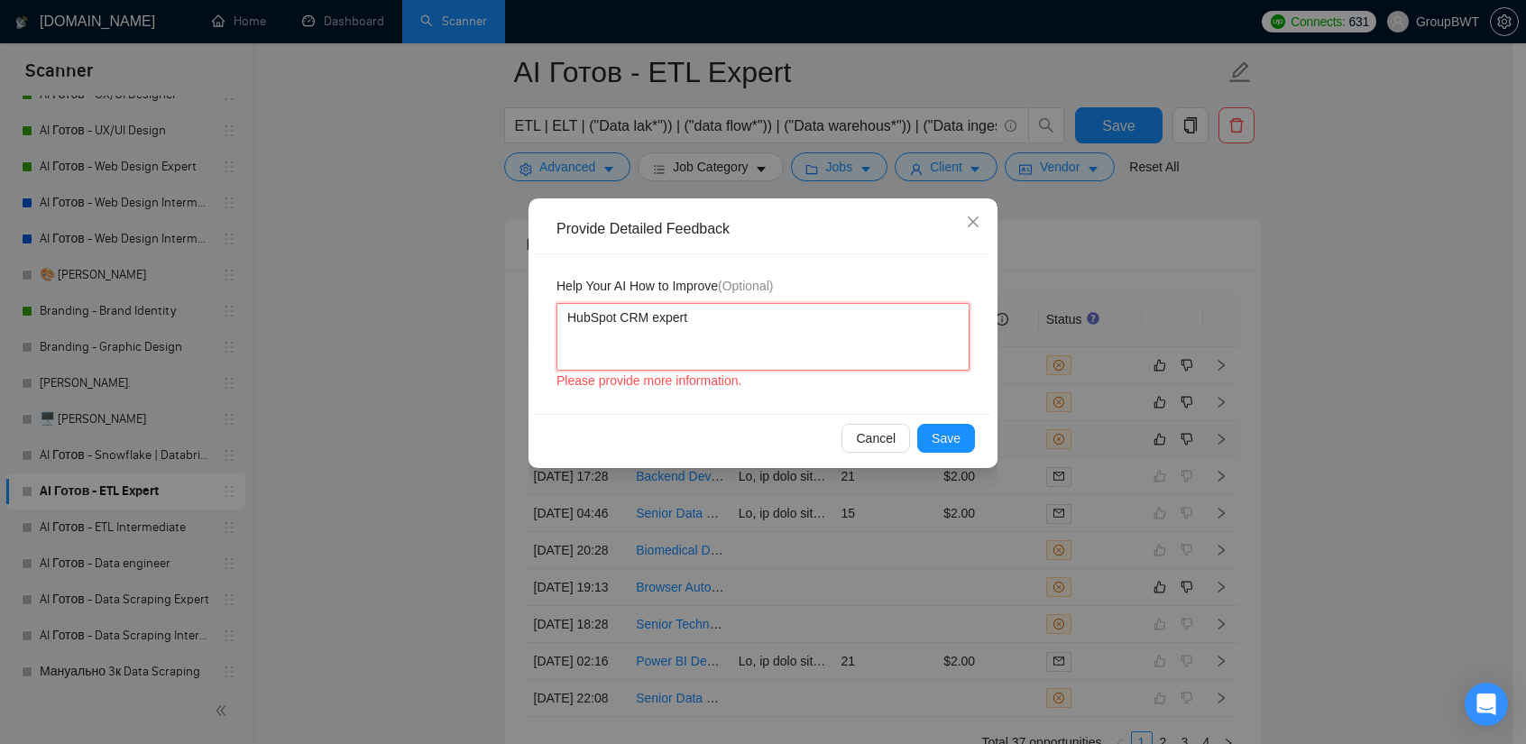
click at [567, 313] on textarea "HubSpot CRM expert" at bounding box center [762, 337] width 413 height 68
type textarea "wHubSpot CRM expert"
type textarea "weHubSpot CRM expert"
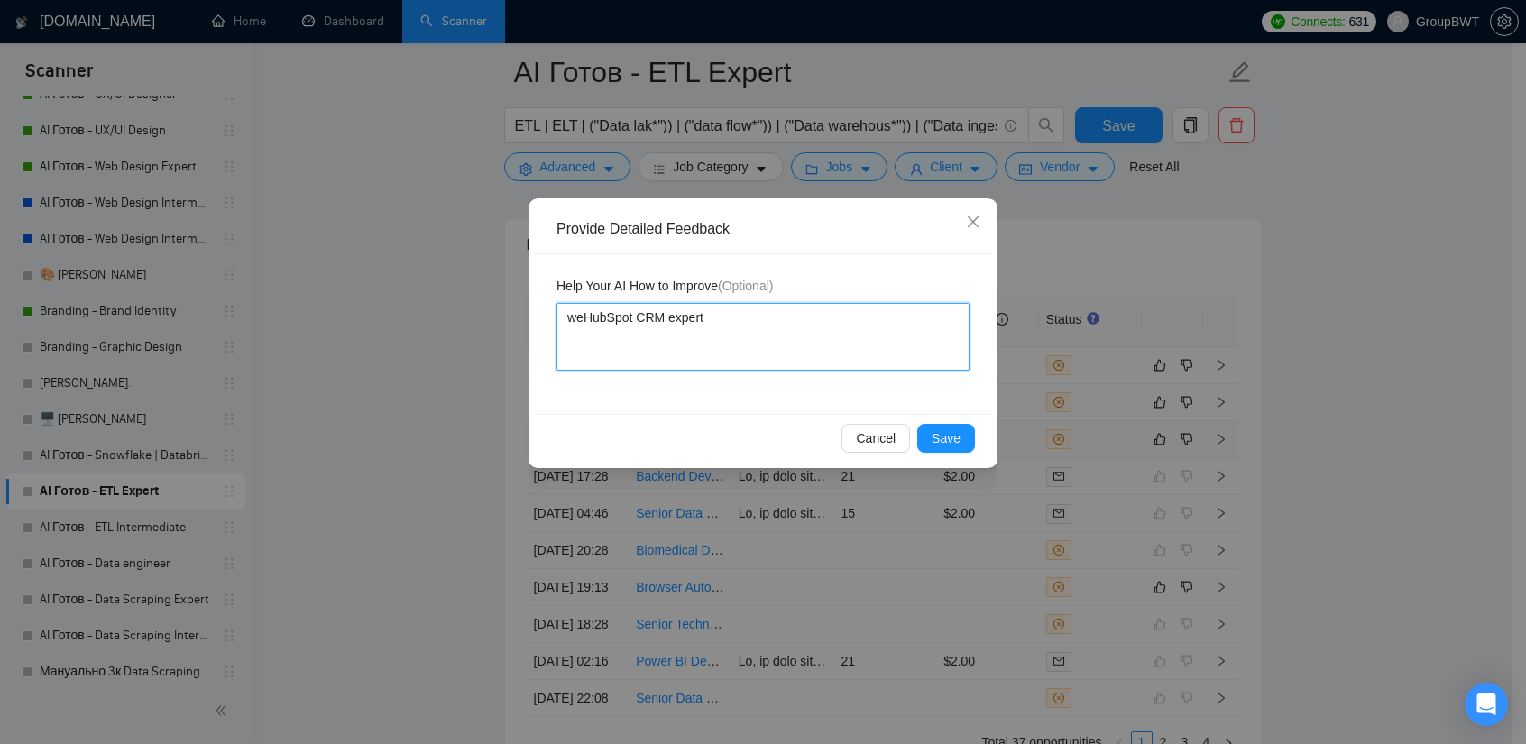
type textarea "we HubSpot CRM expert"
type textarea "we aHubSpot CRM expert"
type textarea "we arHubSpot CRM expert"
type textarea "we are HubSpot CRM expert"
type textarea "we are nHubSpot CRM expert"
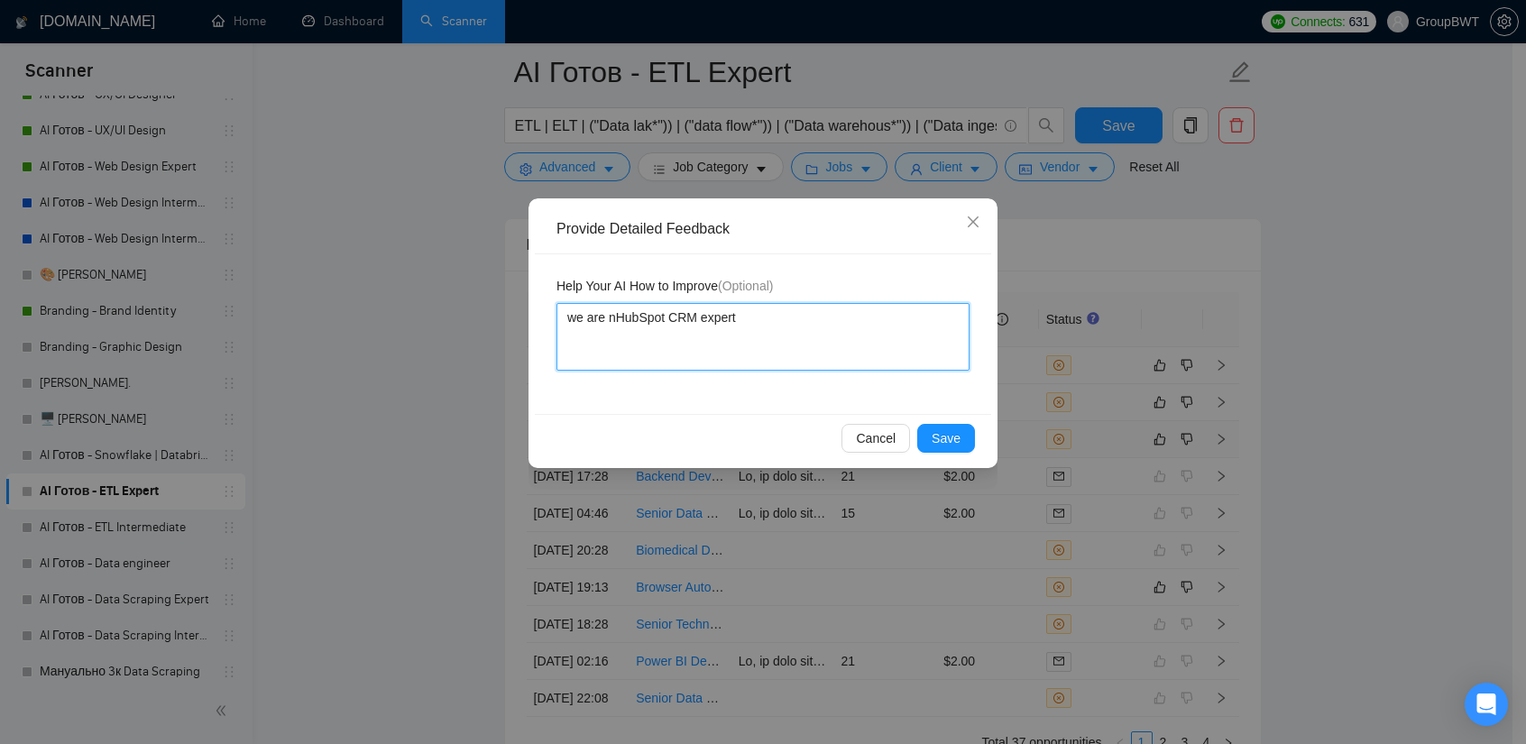
type textarea "we are noHubSpot CRM expert"
type textarea "we are notHubSpot CRM expert"
type textarea "we are not HubSpot CRM expert"
click at [761, 317] on textarea "we are not HubSpot CRM expert" at bounding box center [762, 337] width 413 height 68
type textarea "we are not HubSpot CRM experts"
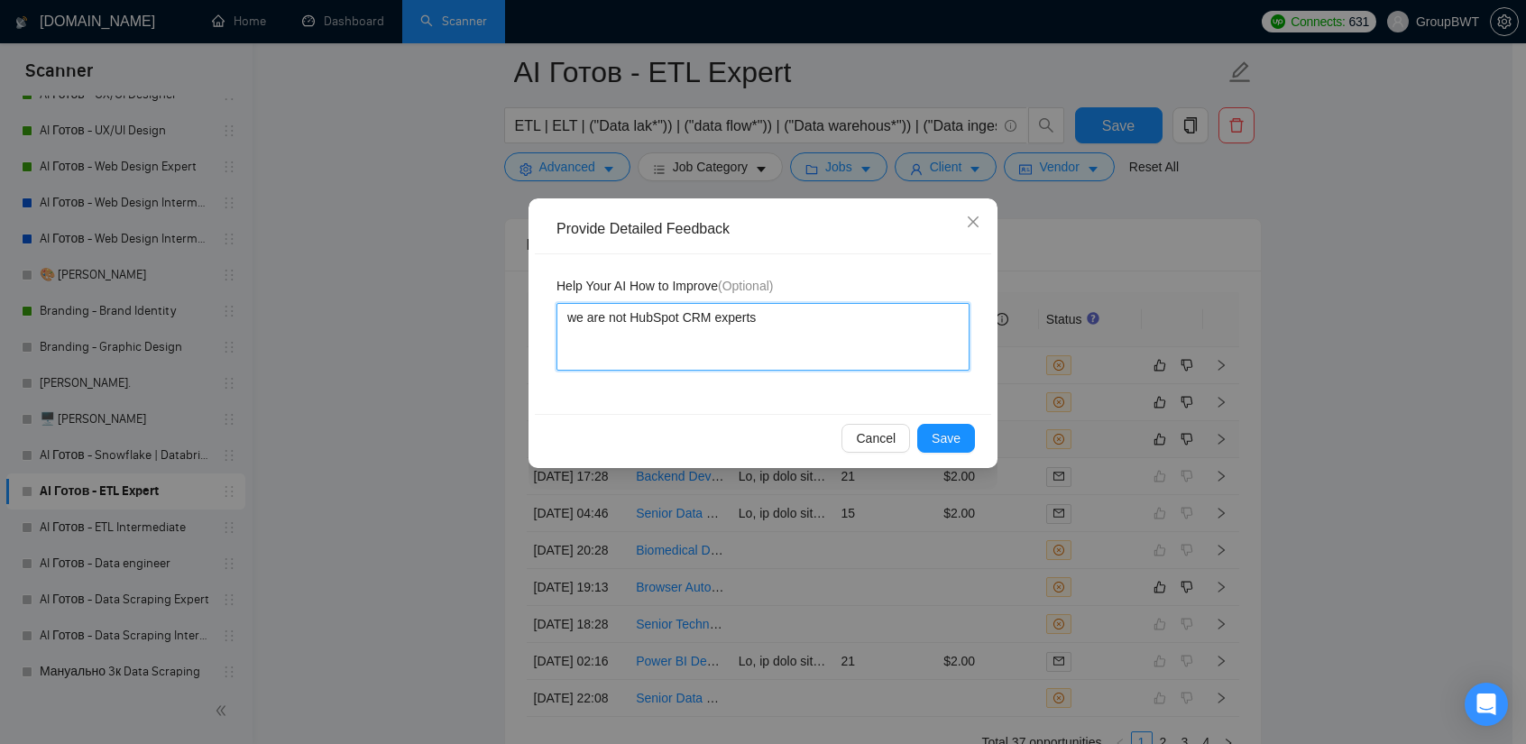
type textarea "we are not HubSpot CRM experts"
type textarea "we are not HubSpot CRM experts p"
type textarea "we are not HubSpot CRM experts"
type textarea "we are not HubSpot CRM experts o"
type textarea "we are not HubSpot CRM experts or"
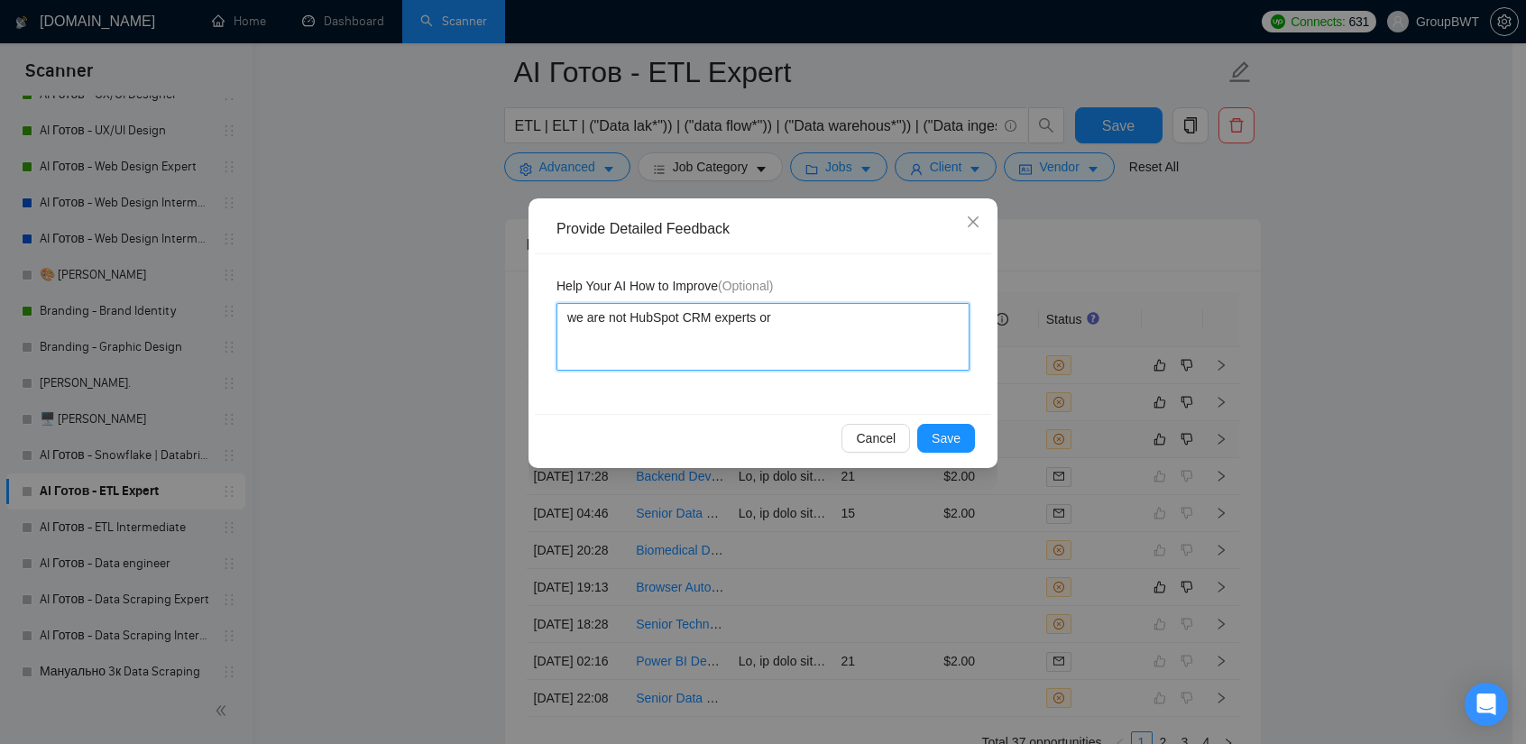
type textarea "we are not HubSpot CRM experts or"
type textarea "we are not HubSpot CRM experts or o"
type textarea "we are not HubSpot CRM experts or ot"
type textarea "we are not HubSpot CRM experts or oth"
type textarea "we are not HubSpot CRM experts or othe"
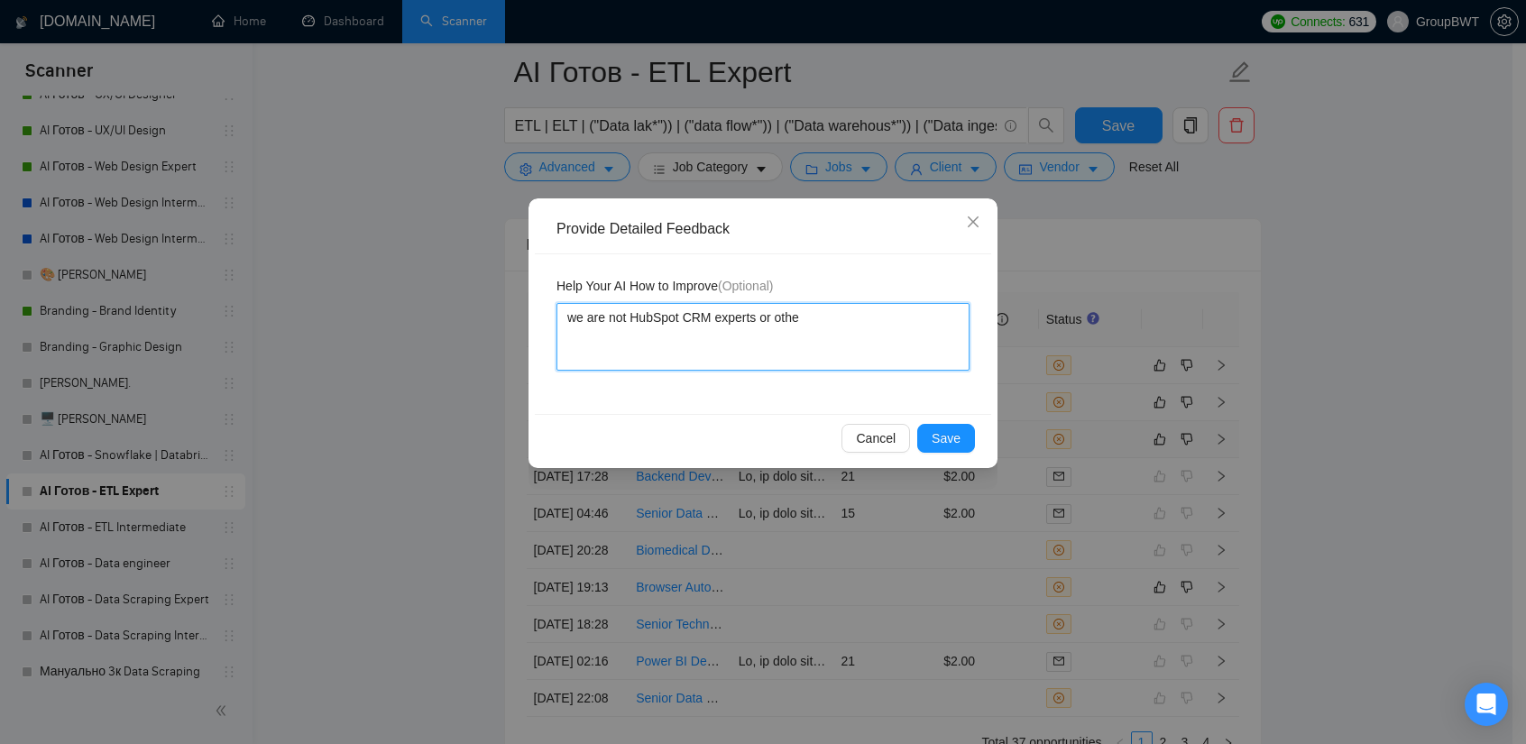
type textarea "we are not HubSpot CRM experts or other"
type textarea "we are not HubSpot CRM experts or other C"
type textarea "we are not HubSpot CRM experts or other CR"
type textarea "we are not HubSpot CRM experts or other CRM"
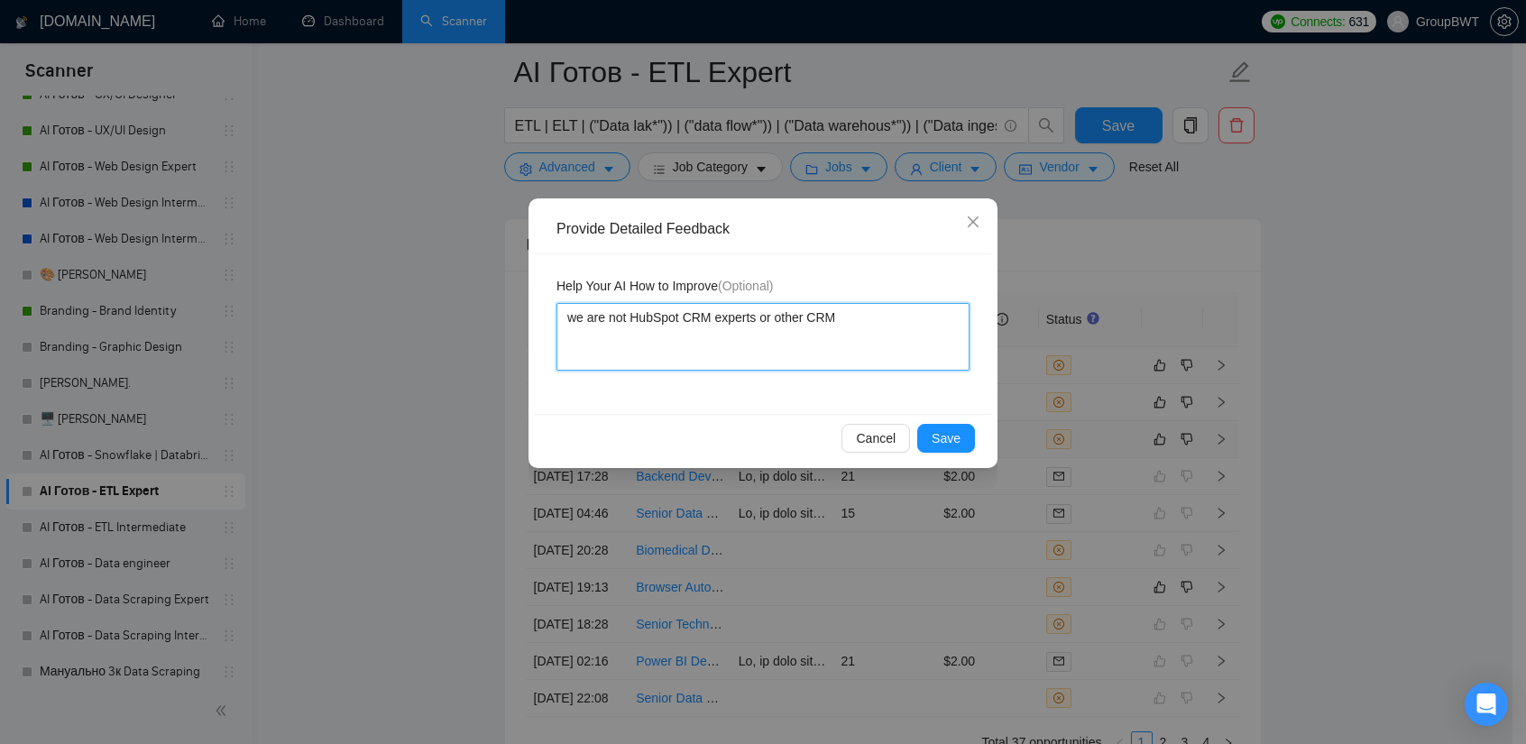
type textarea "we are not HubSpot CRM experts or other CRM"
type textarea "we are not HubSpot CRM experts or other CR"
type textarea "we are not HubSpot CRM experts or other C"
type textarea "we are not HubSpot CRM experts or other"
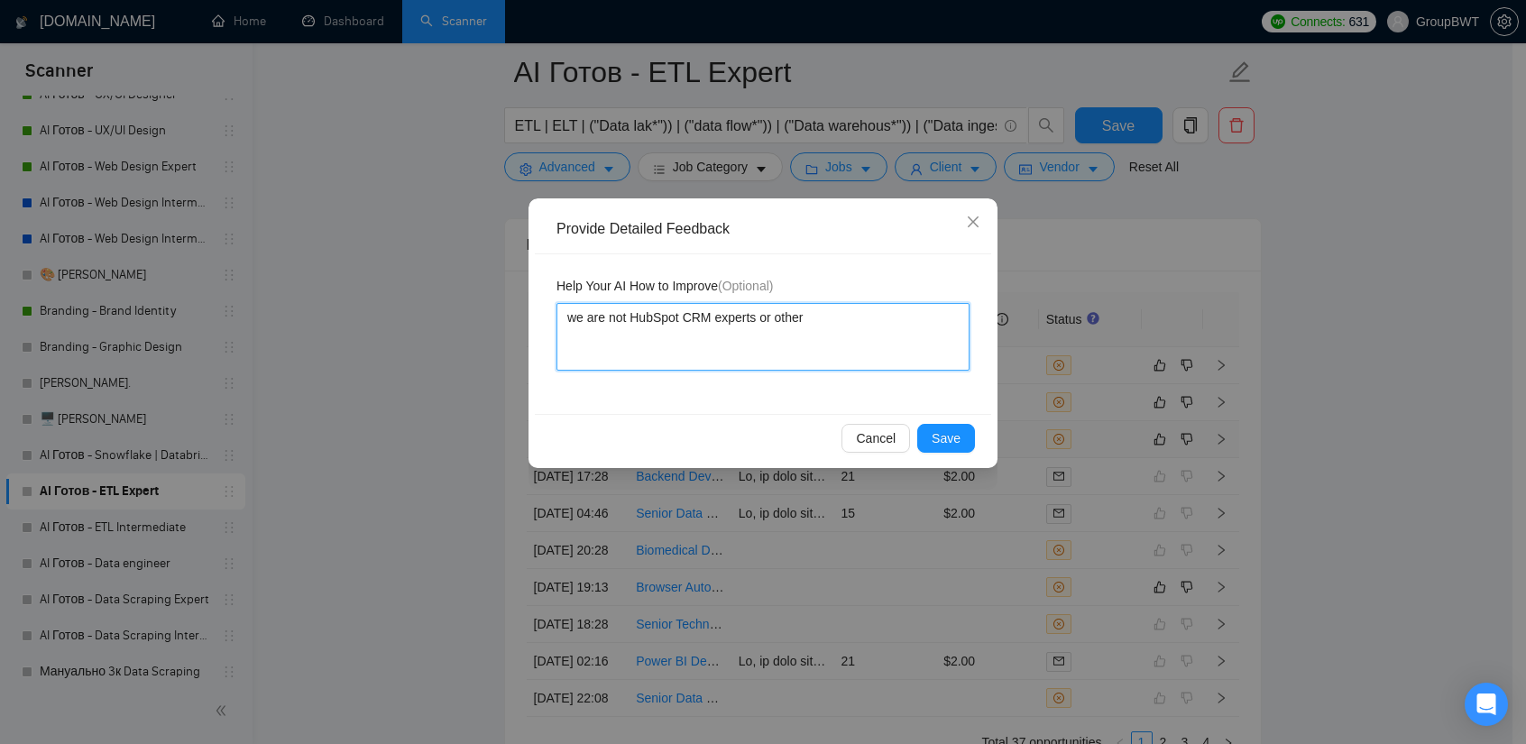
type textarea "we are not HubSpot CRM experts or other"
type textarea "we are not HubSpot CRM experts or othe"
type textarea "we are not HubSpot CRM experts or oth"
type textarea "we are not HubSpot CRM experts or ot"
type textarea "we are not HubSpot CRM experts or o"
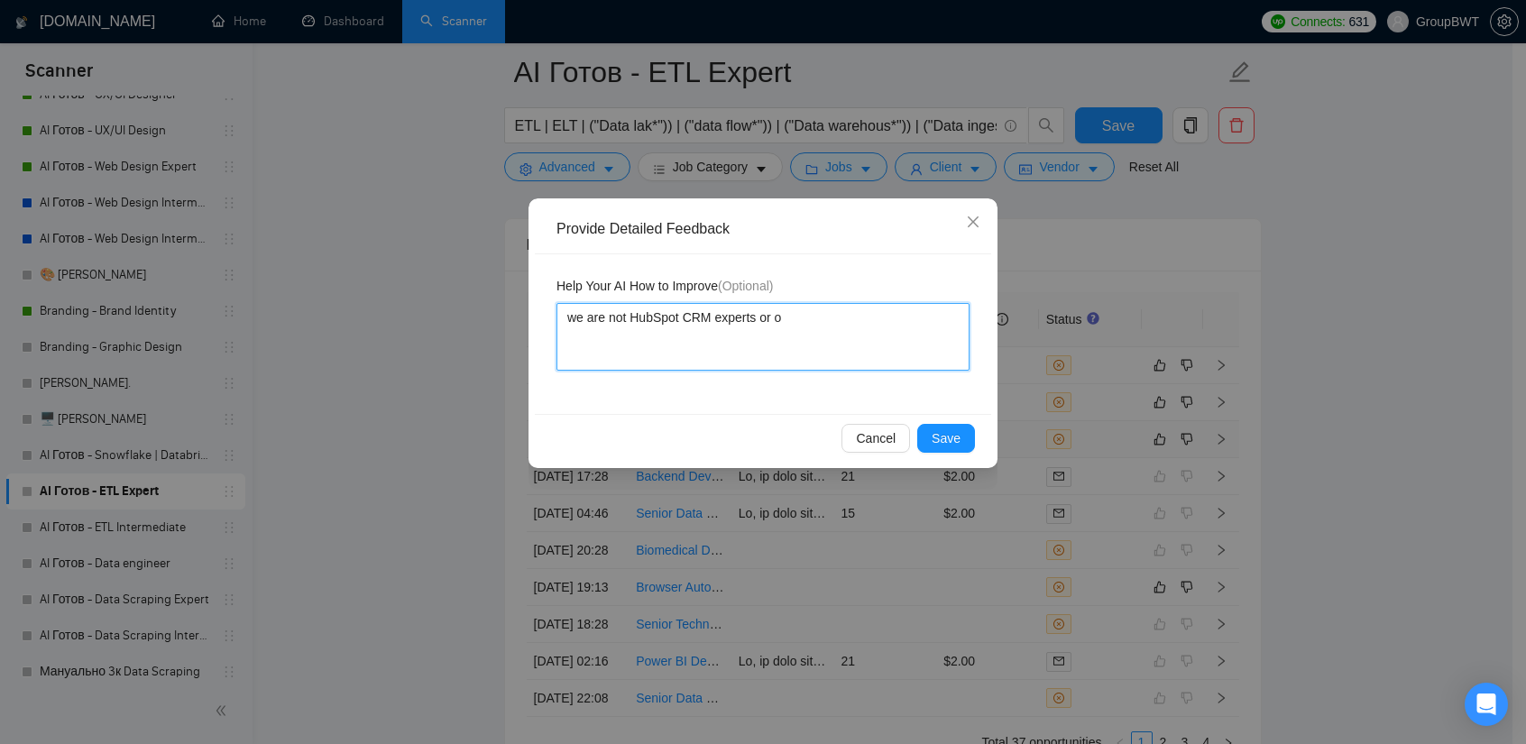
type textarea "we are not HubSpot CRM experts or"
type textarea "we are not HubSpot CRM experts or a"
type textarea "we are not HubSpot CRM experts or an"
type textarea "we are not HubSpot CRM experts or any"
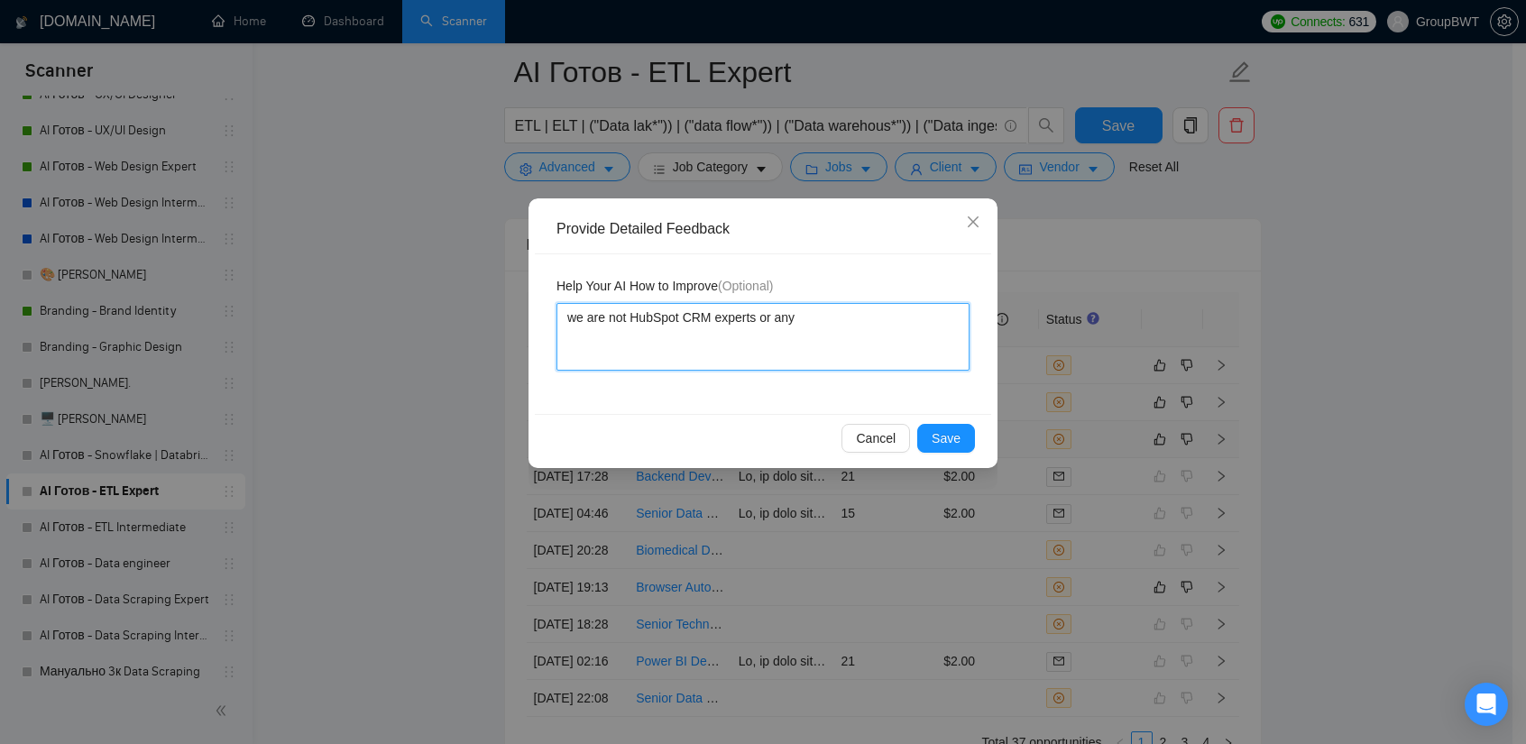
type textarea "we are not HubSpot CRM experts or any o"
type textarea "we are not HubSpot CRM experts or any ot"
type textarea "we are not HubSpot CRM experts or any oth"
type textarea "we are not HubSpot CRM experts or any othe"
type textarea "we are not HubSpot CRM experts or any other"
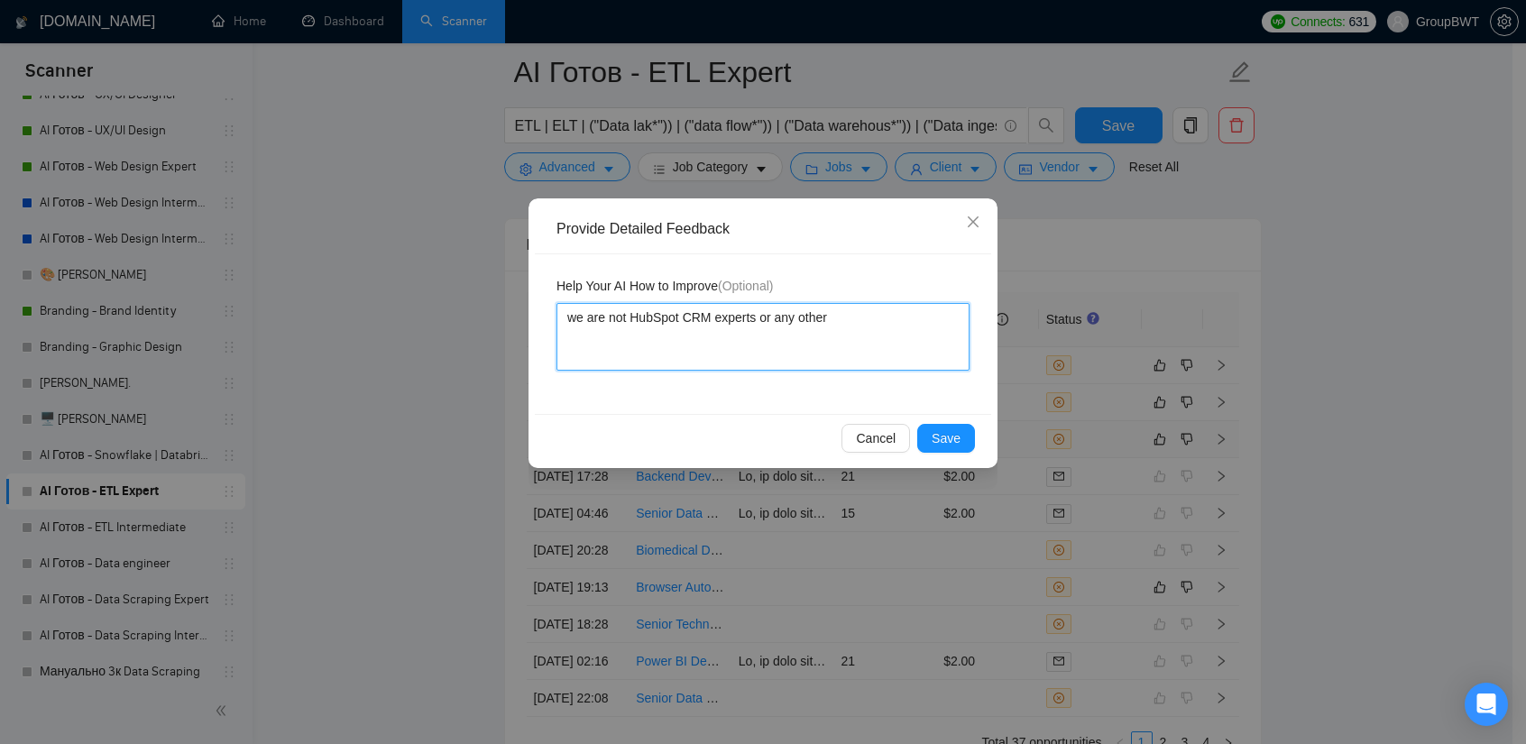
type textarea "we are not HubSpot CRM experts or any other"
type textarea "we are not HubSpot CRM experts or any other C"
type textarea "we are not HubSpot CRM experts or any other CR"
type textarea "we are not HubSpot CRM experts or any other CRM"
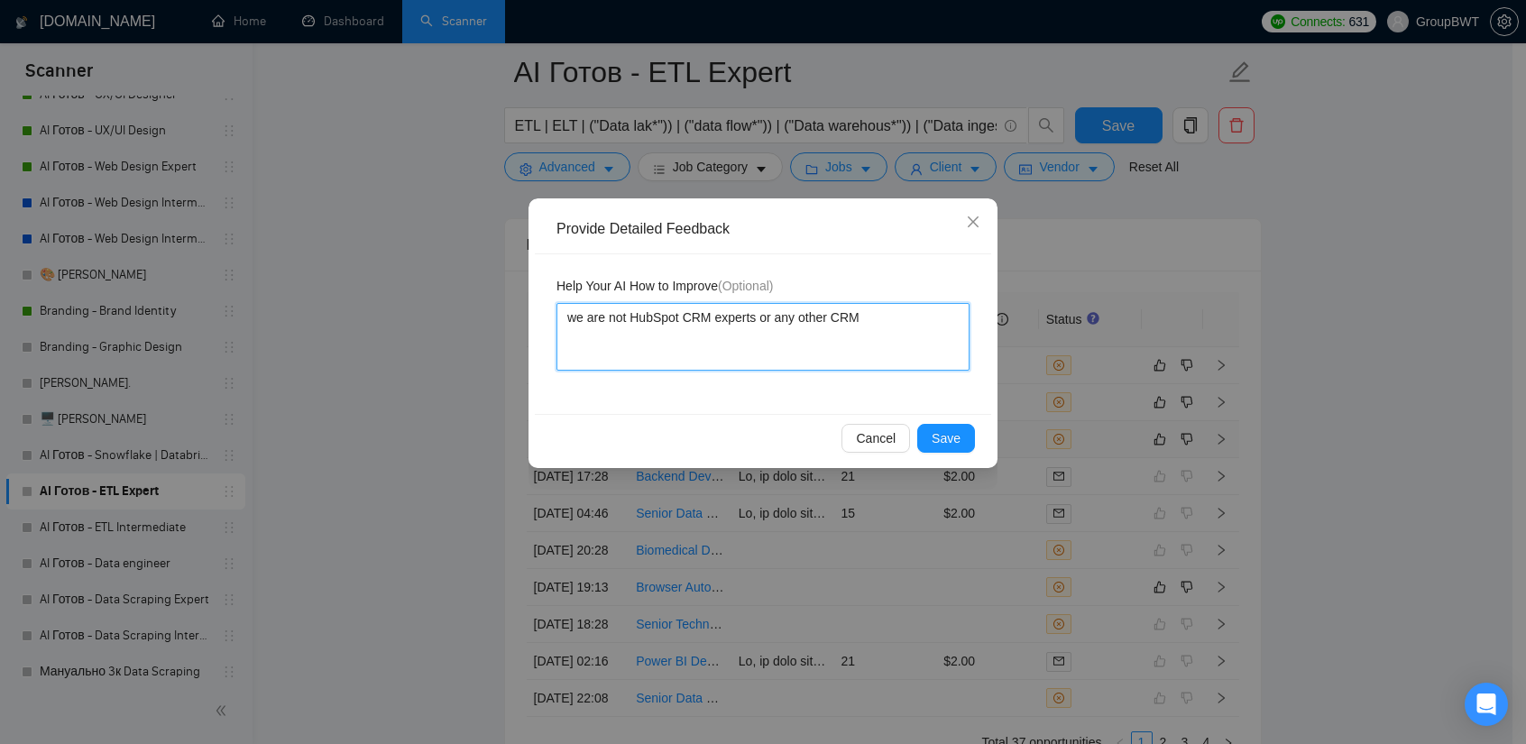
type textarea "we are not HubSpot CRM experts or any other CRM e"
type textarea "we are not HubSpot CRM experts or any other CRM ex"
type textarea "we are not HubSpot CRM experts or any other CRM exp"
type textarea "we are not HubSpot CRM experts or any other CRM expe"
type textarea "we are not HubSpot CRM experts or any other CRM exper"
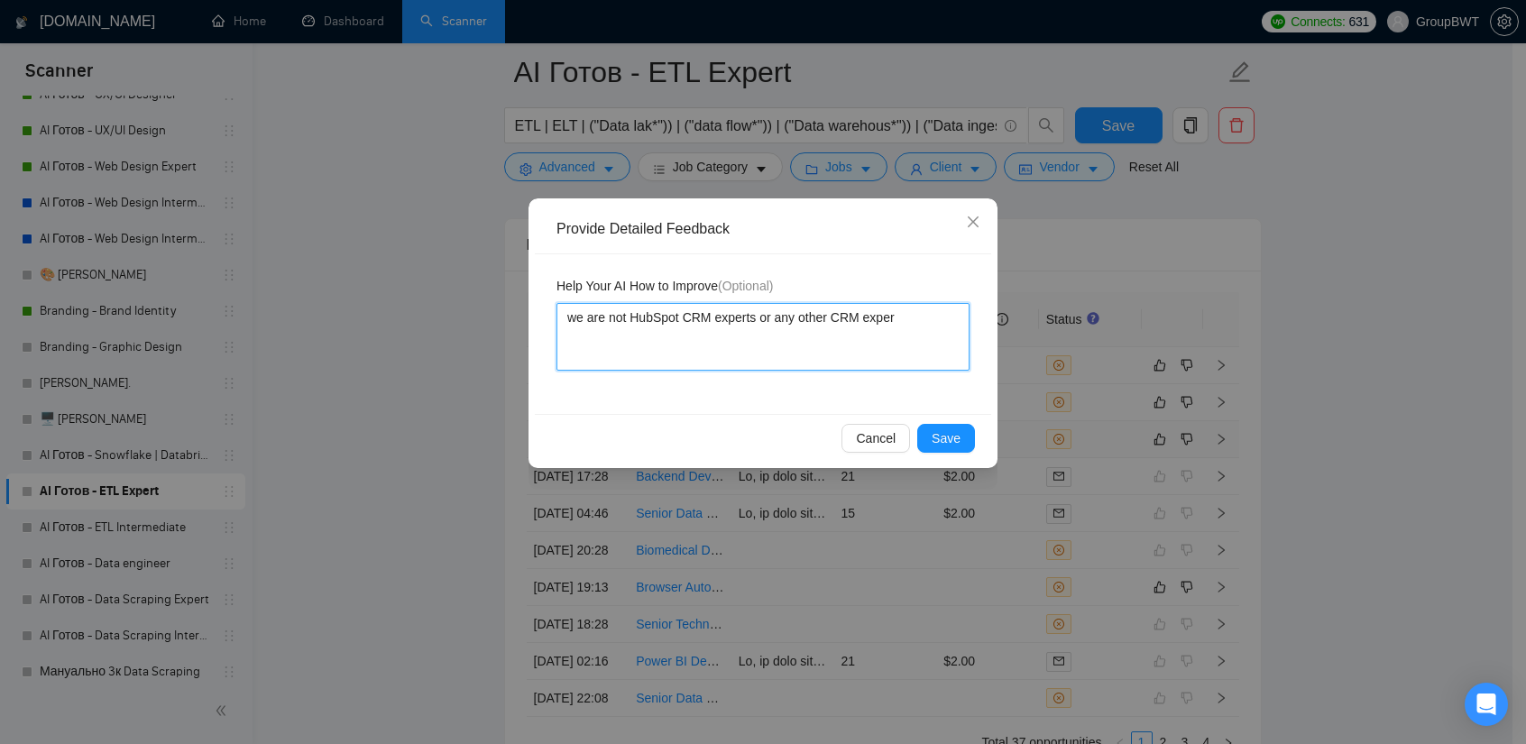
type textarea "we are not HubSpot CRM experts or any other CRM expert"
type textarea "we are not HubSpot CRM experts or any other CRM experts"
click at [958, 436] on span "Save" at bounding box center [946, 438] width 29 height 20
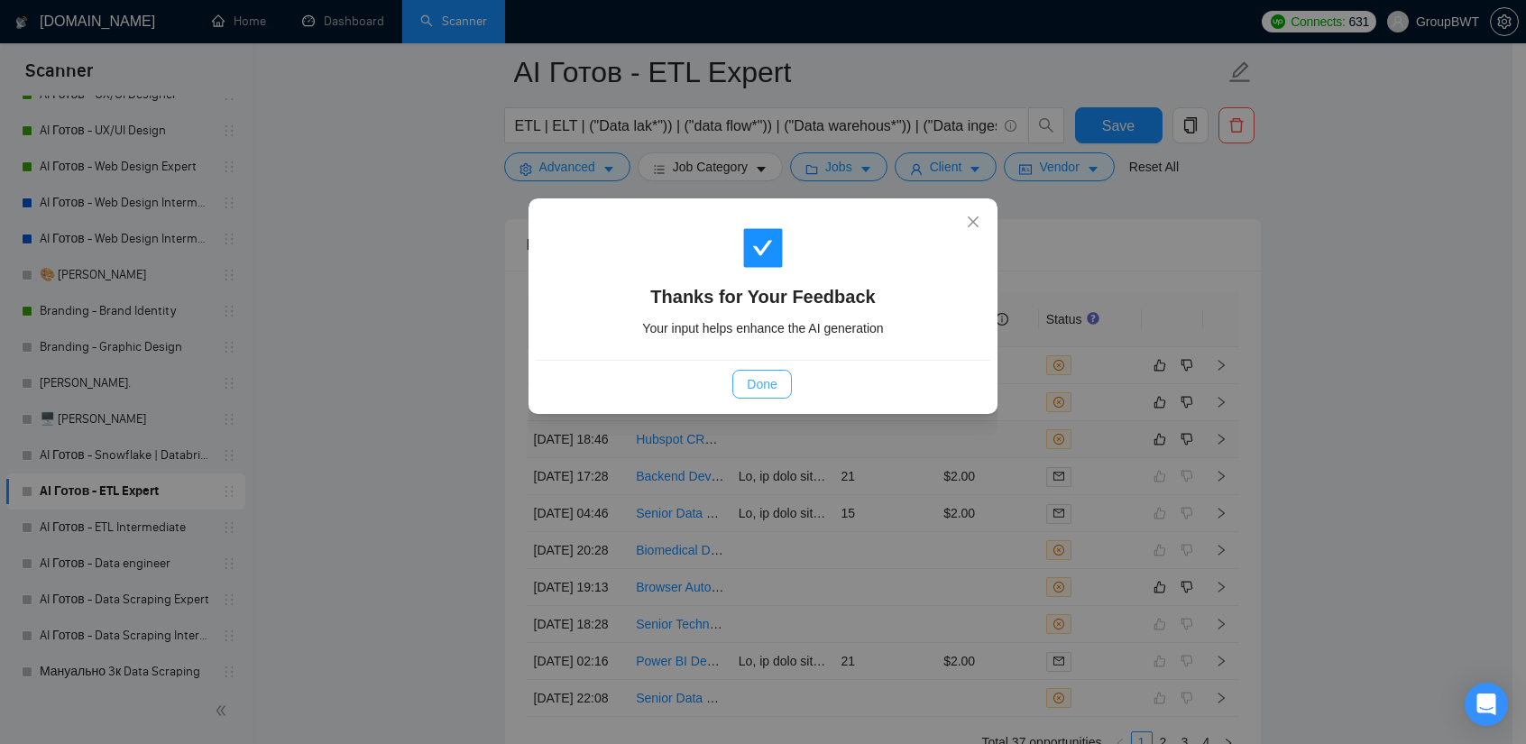
click at [778, 375] on button "Done" at bounding box center [761, 384] width 59 height 29
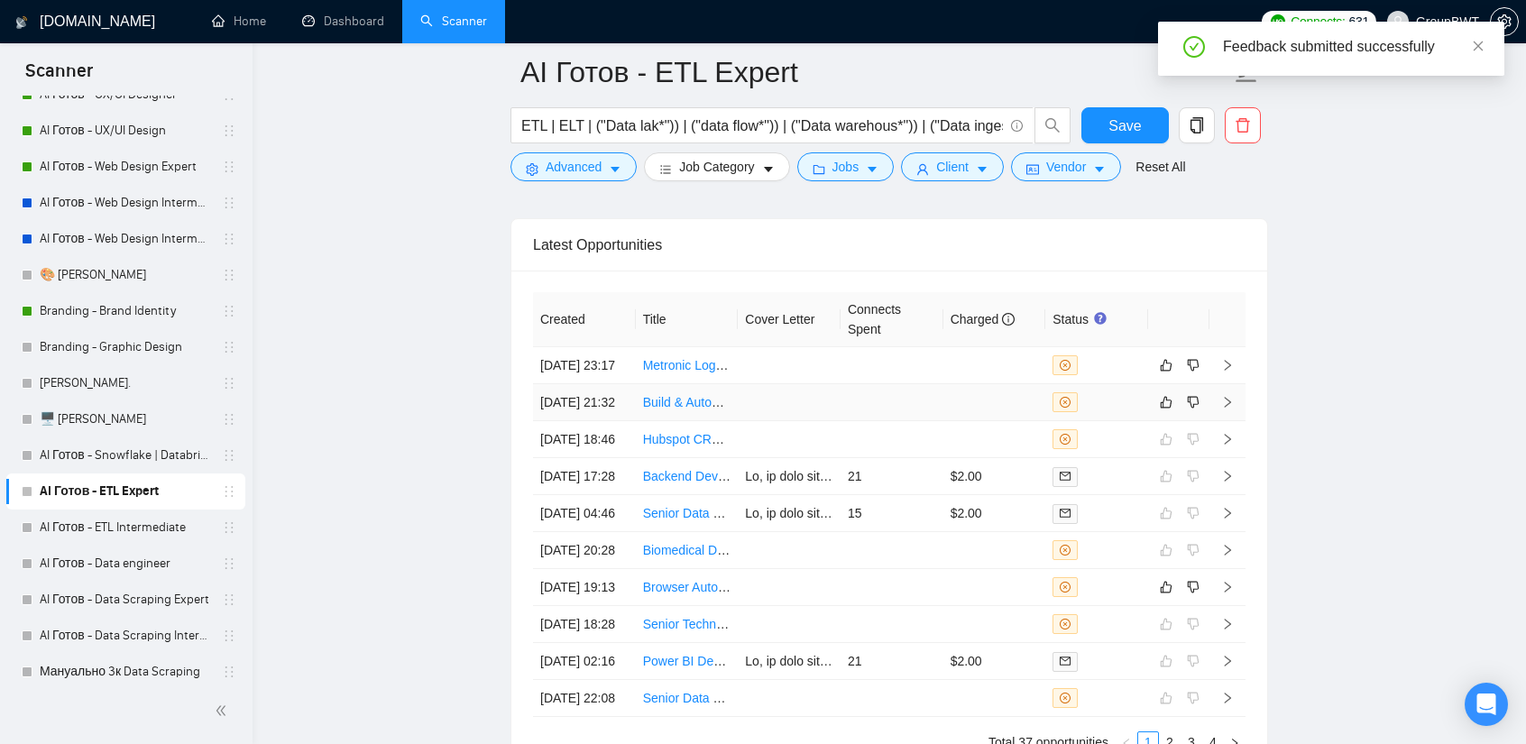
click at [860, 384] on td at bounding box center [892, 402] width 103 height 37
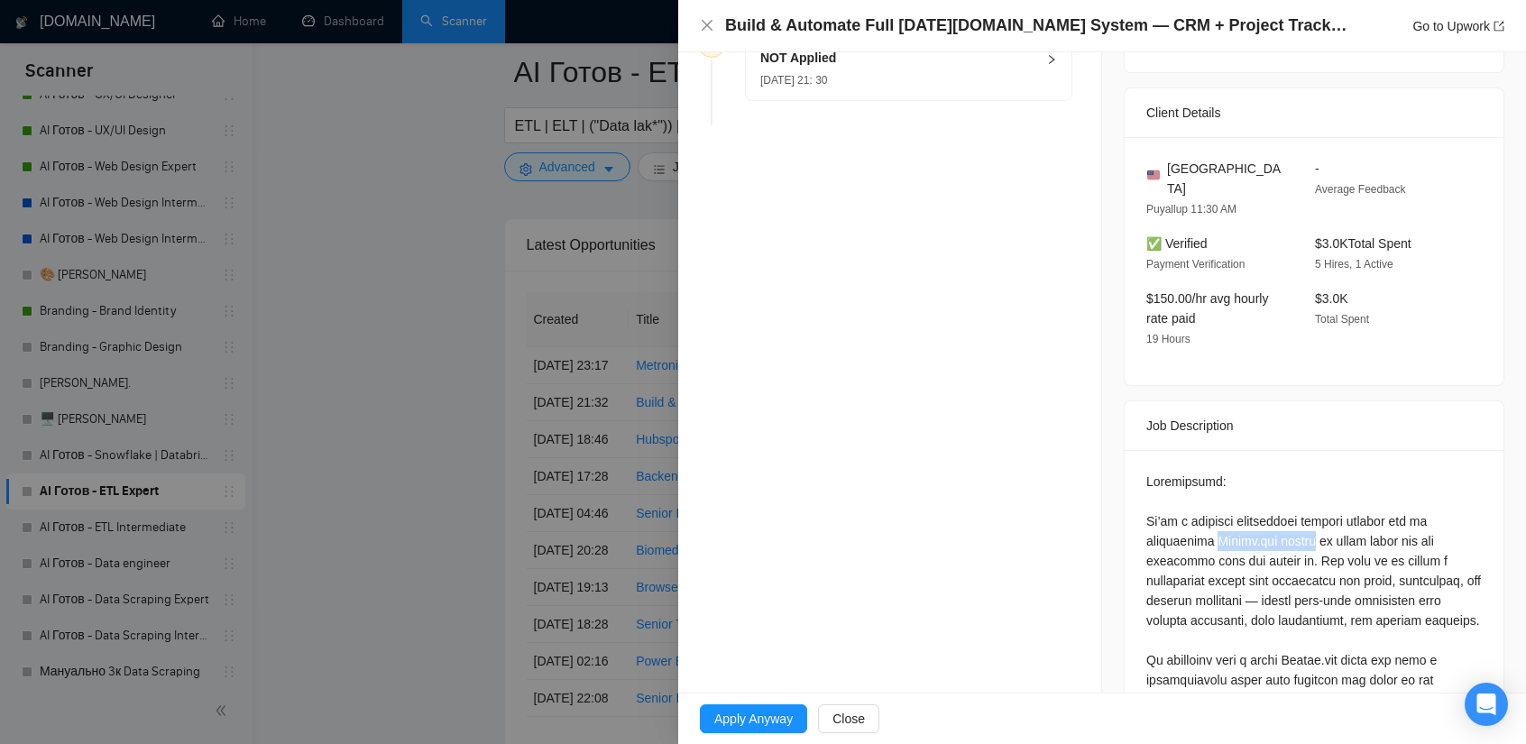
drag, startPoint x: 1322, startPoint y: 520, endPoint x: 1210, endPoint y: 522, distance: 111.9
copy div "[DATE][DOMAIN_NAME] expert"
click at [426, 391] on div at bounding box center [763, 372] width 1526 height 744
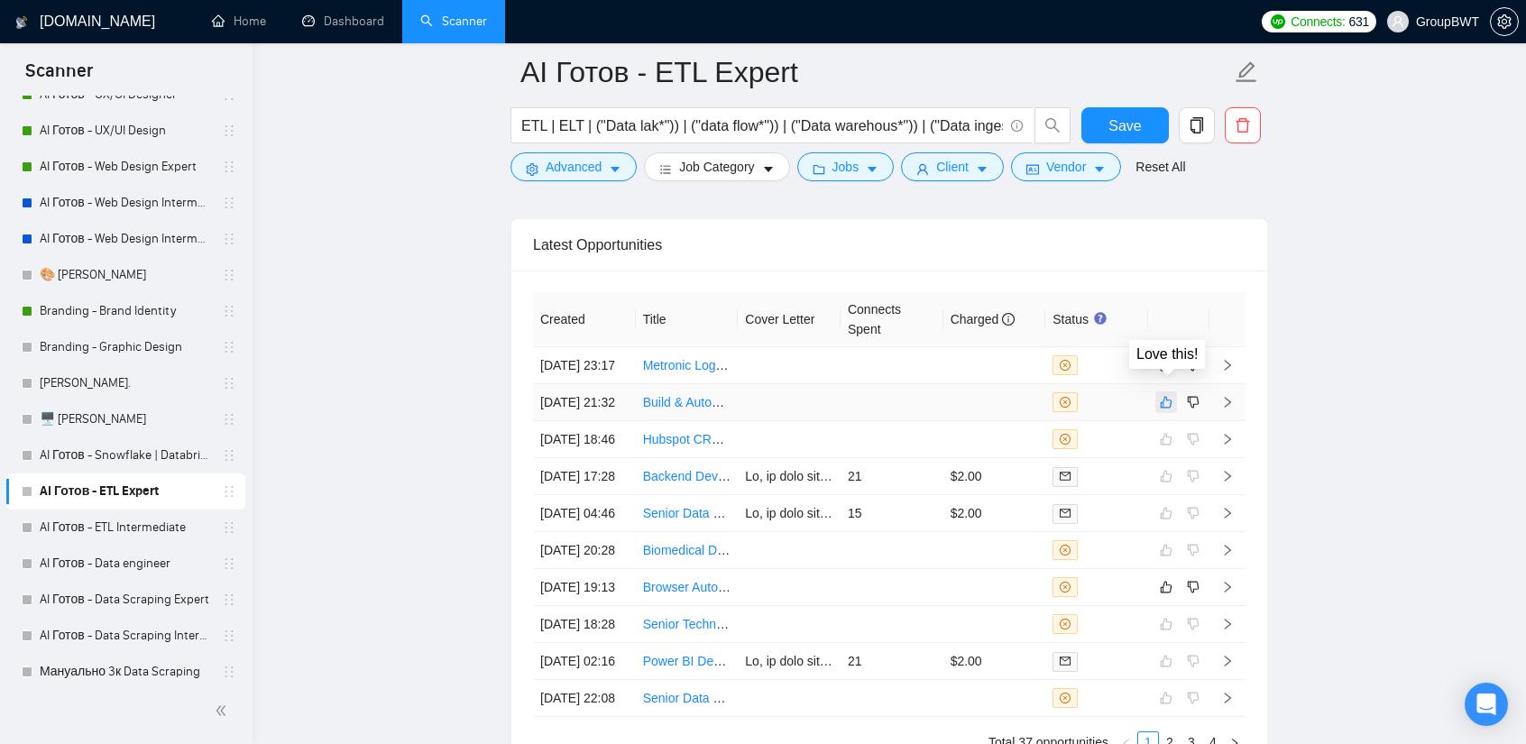
click at [1162, 395] on icon "like" at bounding box center [1166, 402] width 13 height 14
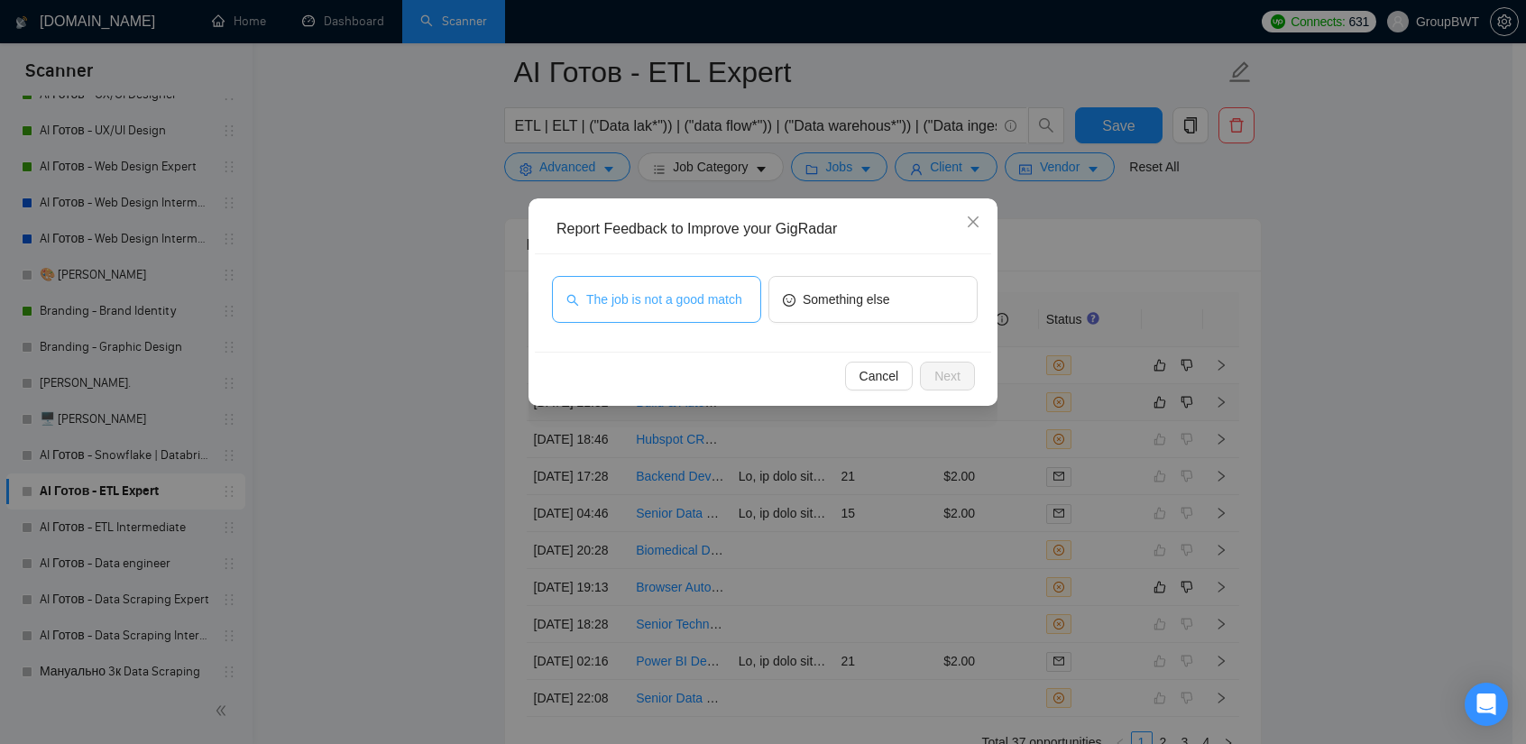
click at [693, 293] on span "The job is not a good match" at bounding box center [664, 300] width 156 height 20
click at [952, 378] on span "Next" at bounding box center [947, 376] width 26 height 20
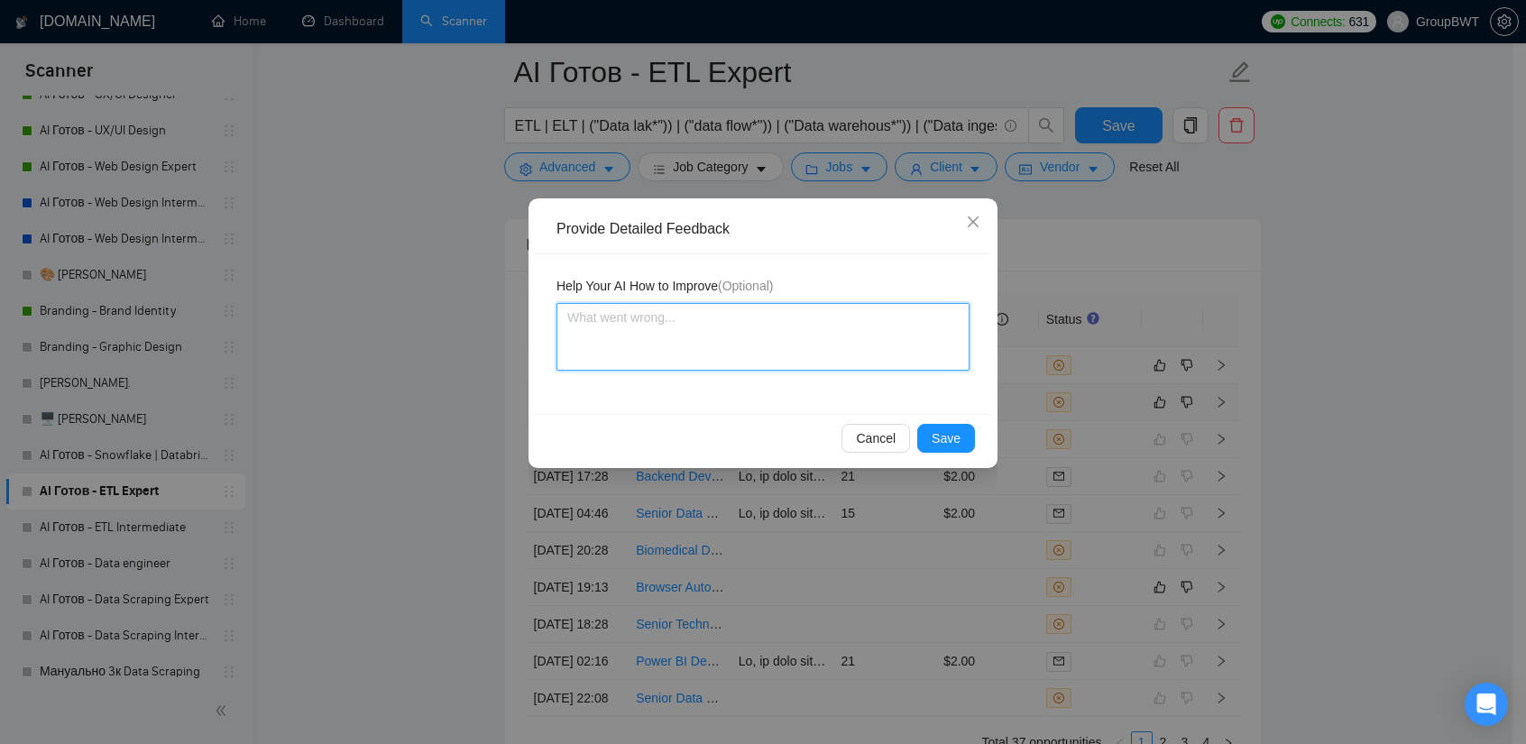
click at [658, 345] on textarea at bounding box center [762, 337] width 413 height 68
paste textarea "[DATE][DOMAIN_NAME] expert"
type textarea "[DATE][DOMAIN_NAME] expert"
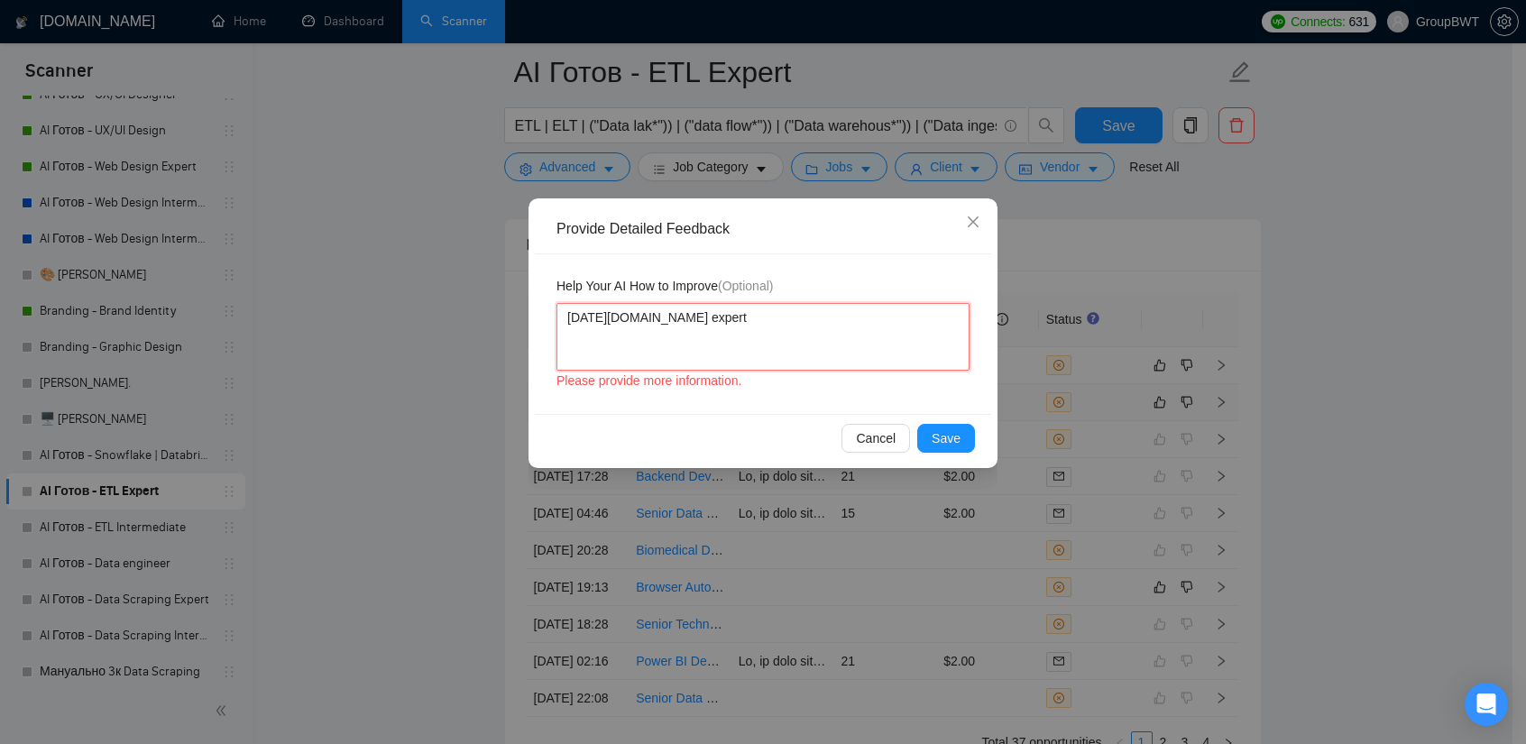
click at [570, 317] on textarea "[DATE][DOMAIN_NAME] expert" at bounding box center [762, 337] width 413 height 68
type textarea "[DOMAIN_NAME] expert"
type textarea "we [DATE][DOMAIN_NAME] expert"
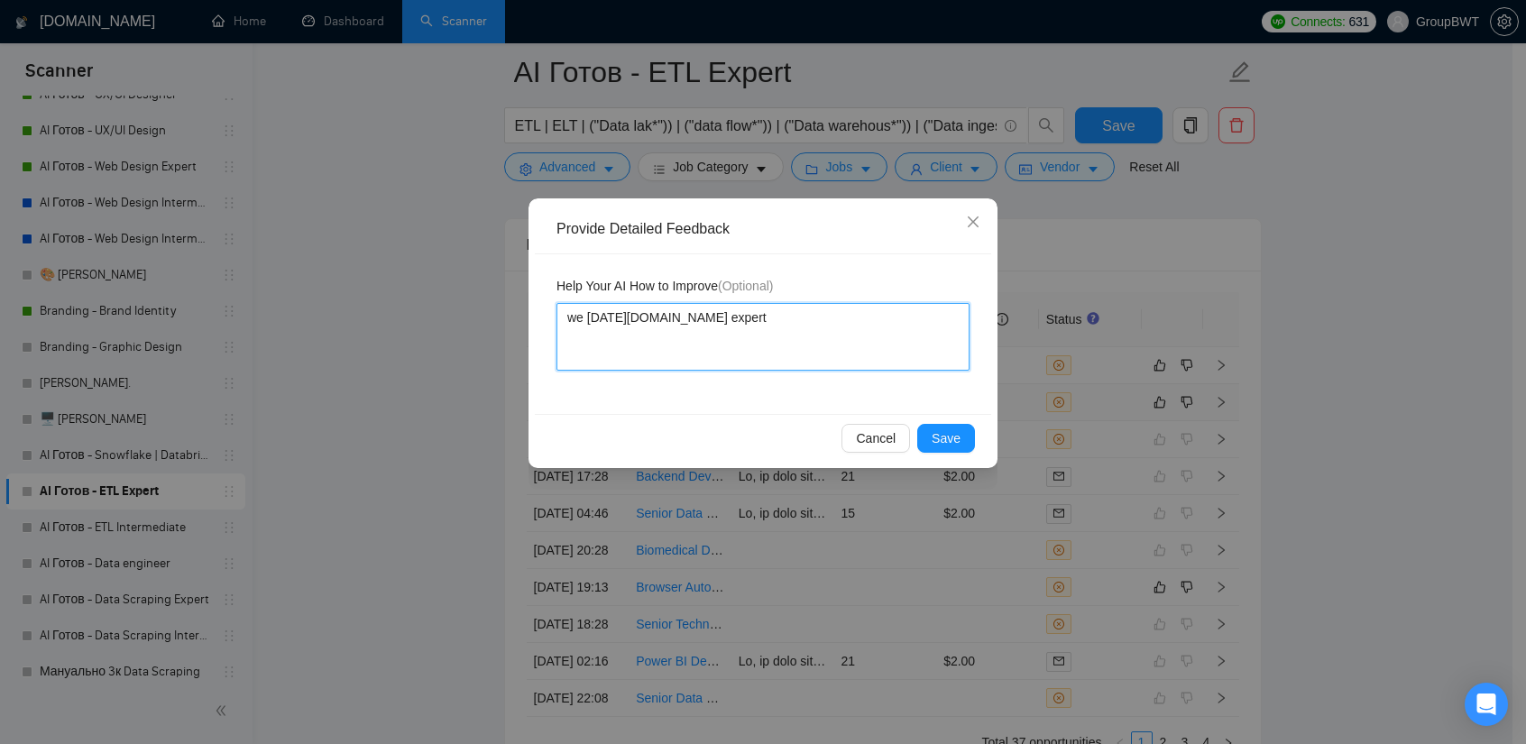
type textarea "we [DOMAIN_NAME] expert"
click at [769, 311] on textarea "we are no [DATE][DOMAIN_NAME] expert" at bounding box center [762, 337] width 413 height 68
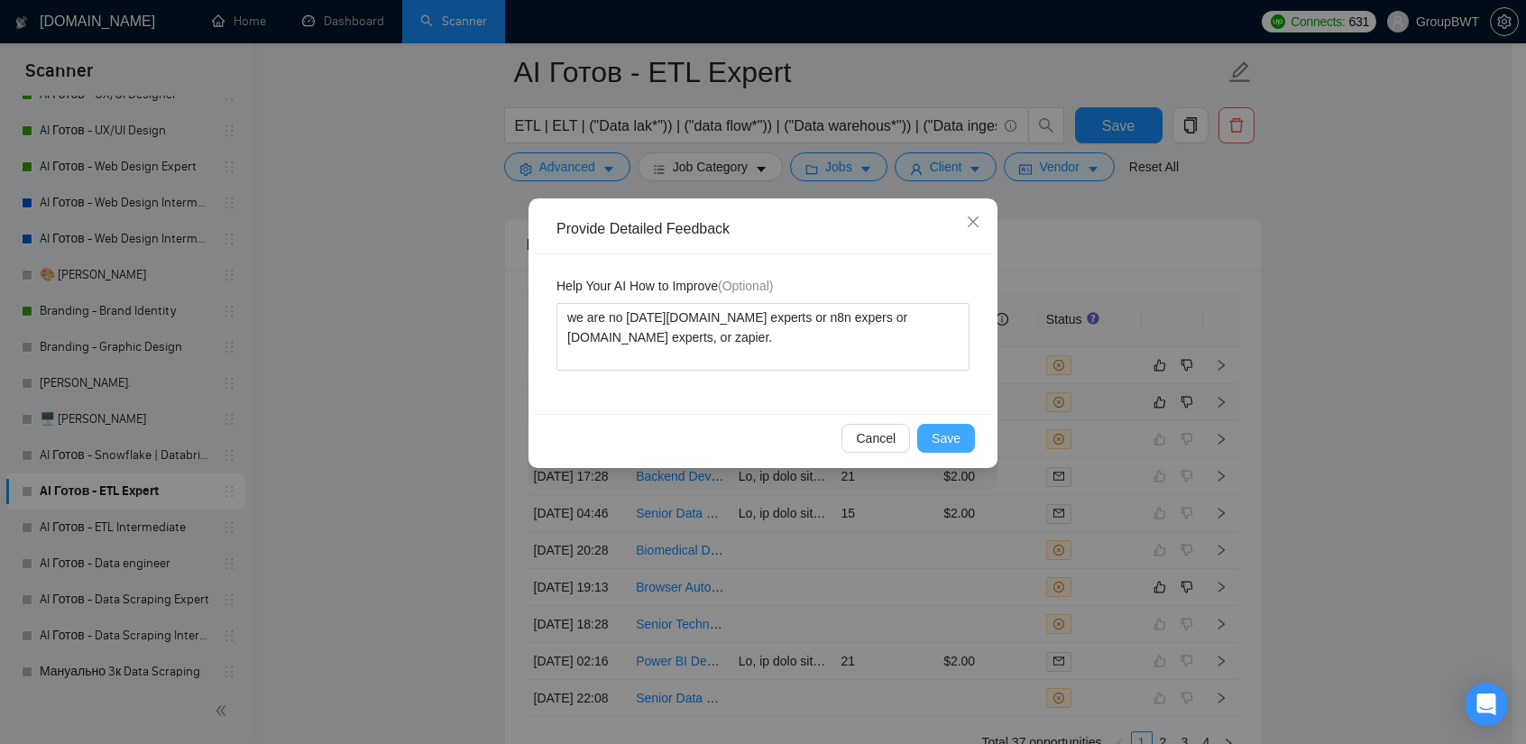
click at [958, 432] on span "Save" at bounding box center [946, 438] width 29 height 20
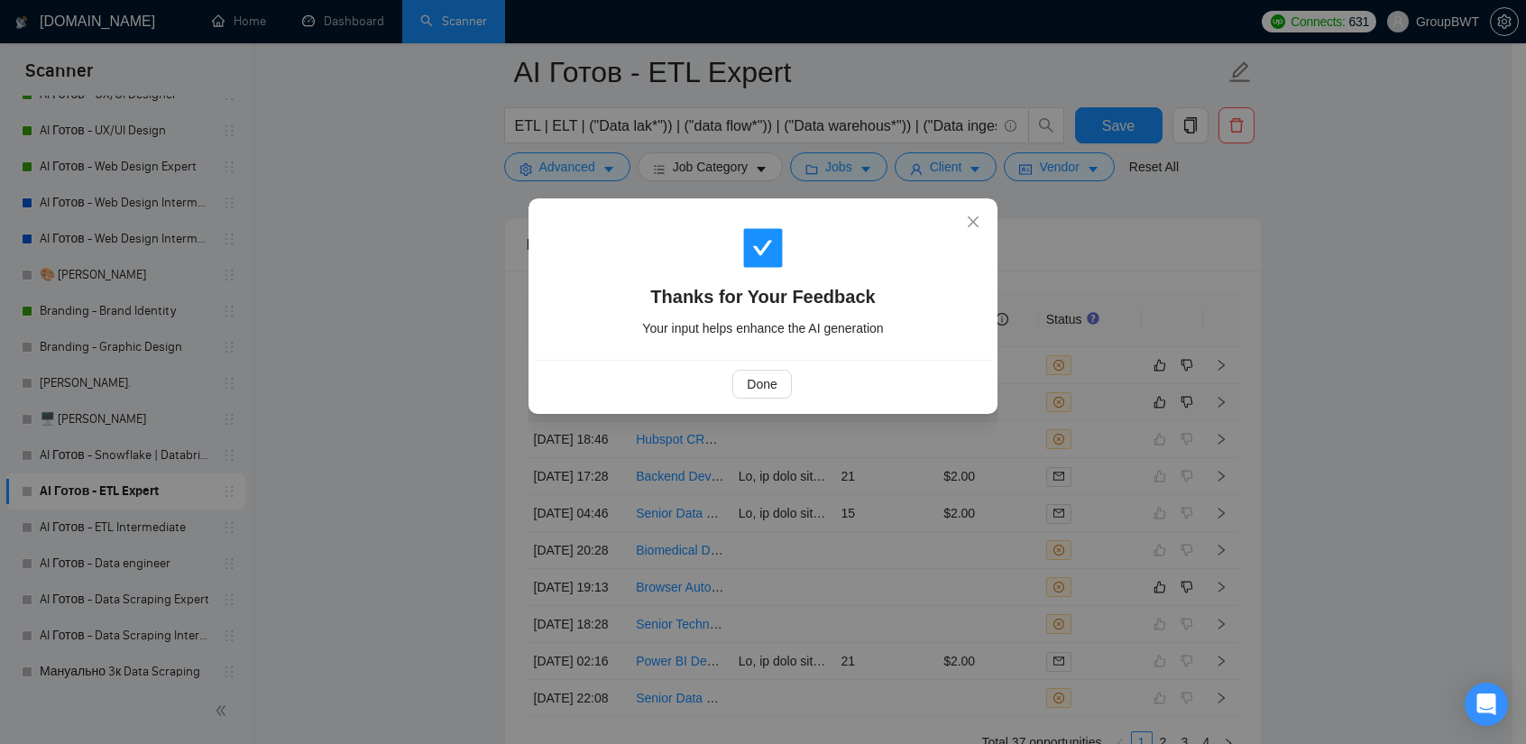
click at [765, 401] on div "Done" at bounding box center [763, 384] width 456 height 48
click at [750, 388] on span "Done" at bounding box center [762, 384] width 30 height 20
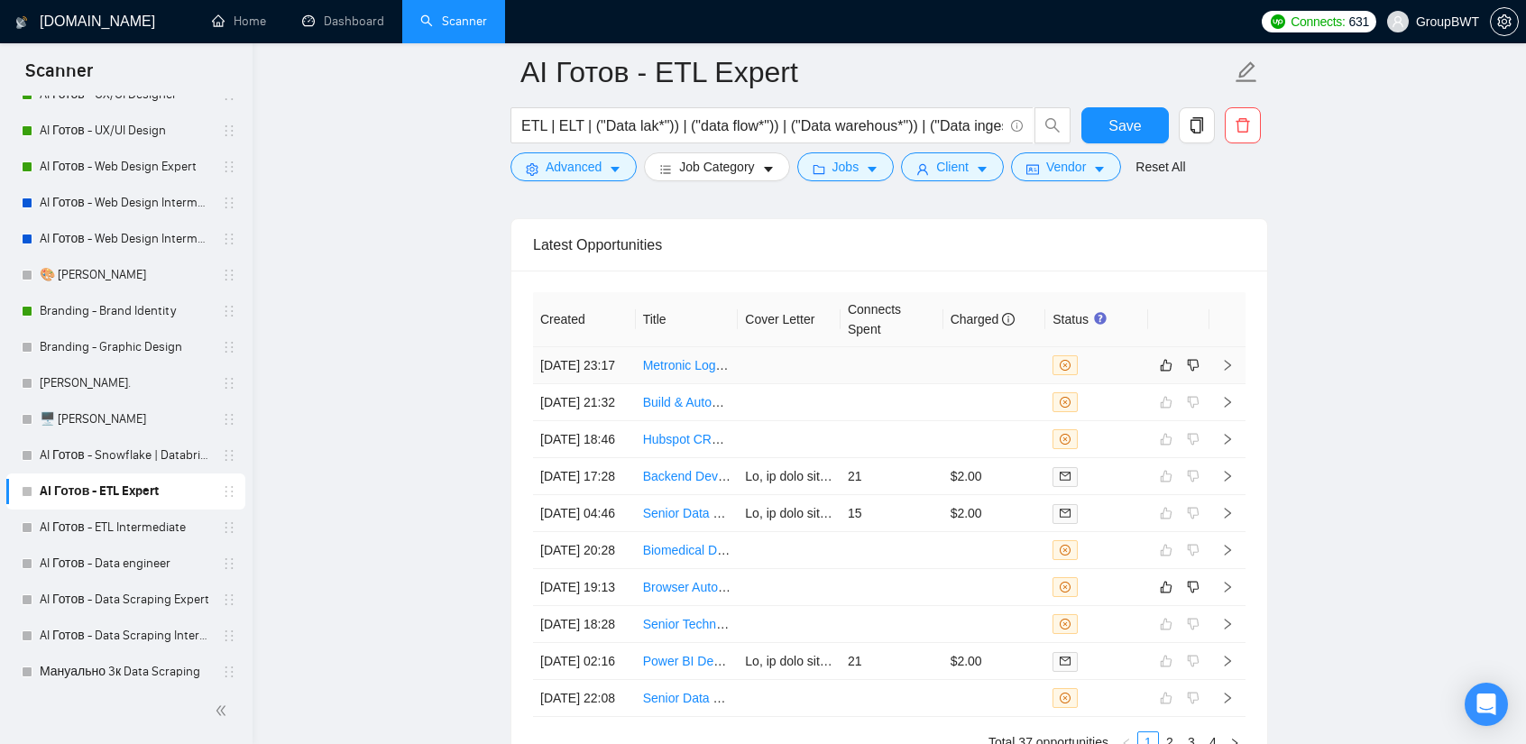
click at [802, 347] on td at bounding box center [789, 365] width 103 height 37
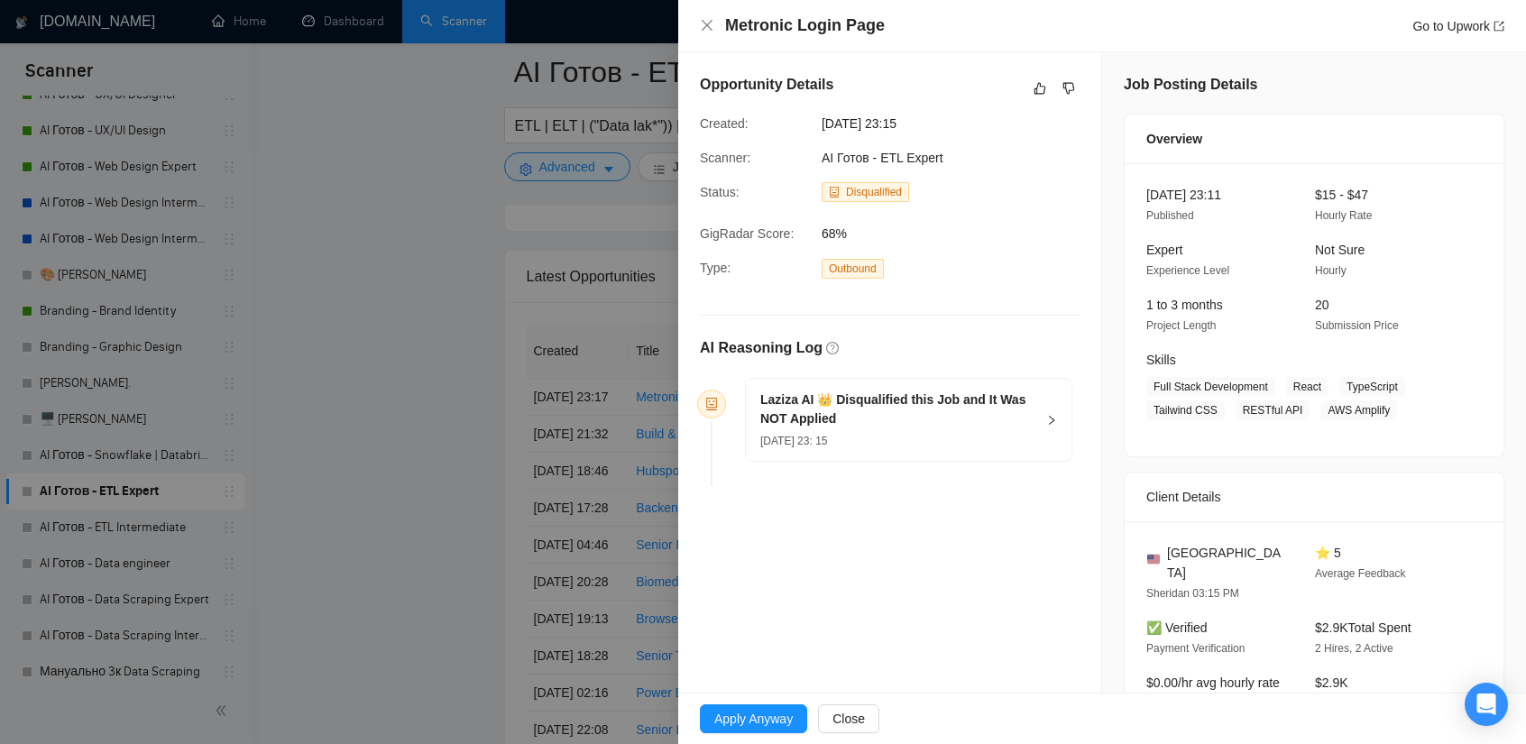
scroll to position [4397, 0]
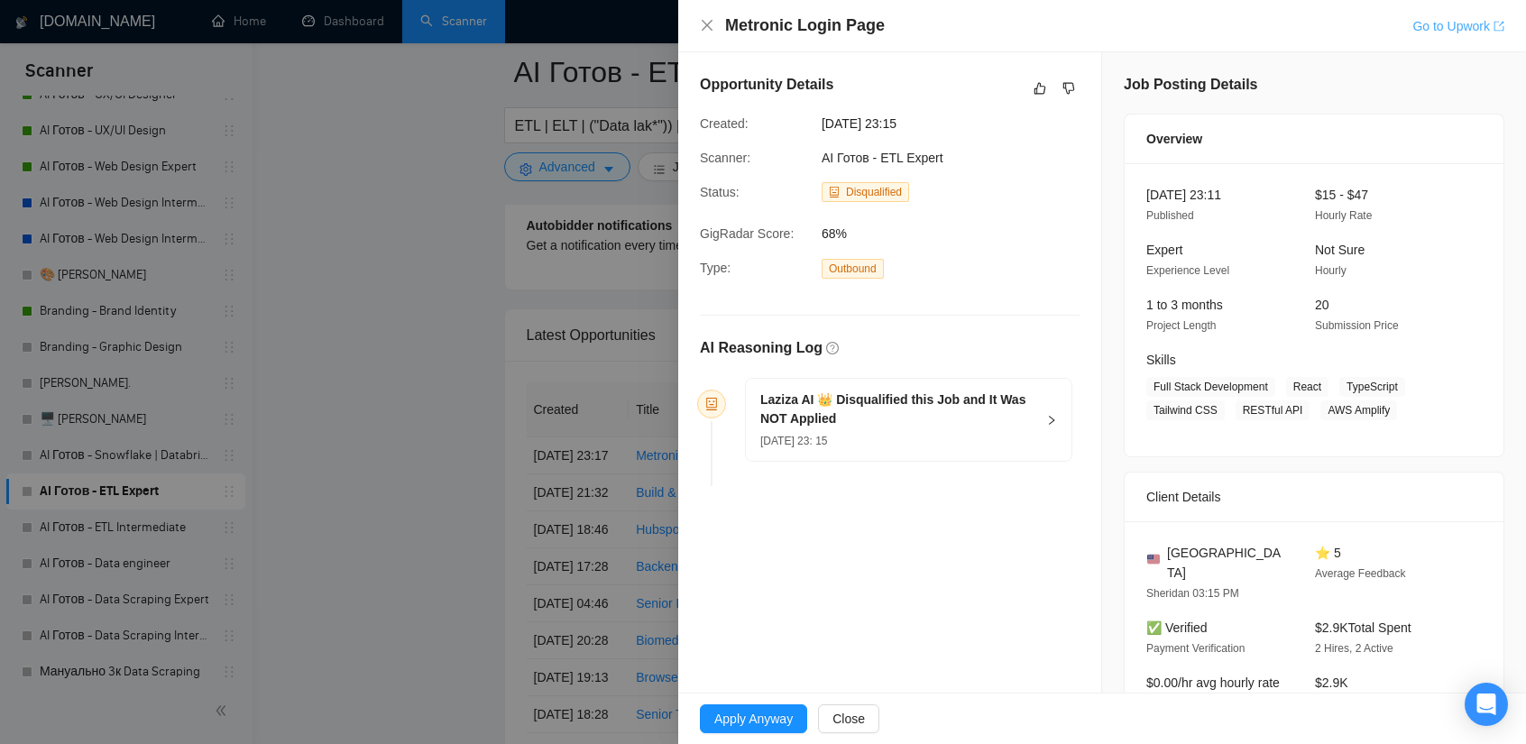
click at [1427, 21] on link "Go to Upwork" at bounding box center [1458, 26] width 92 height 14
click at [437, 280] on div at bounding box center [763, 372] width 1526 height 744
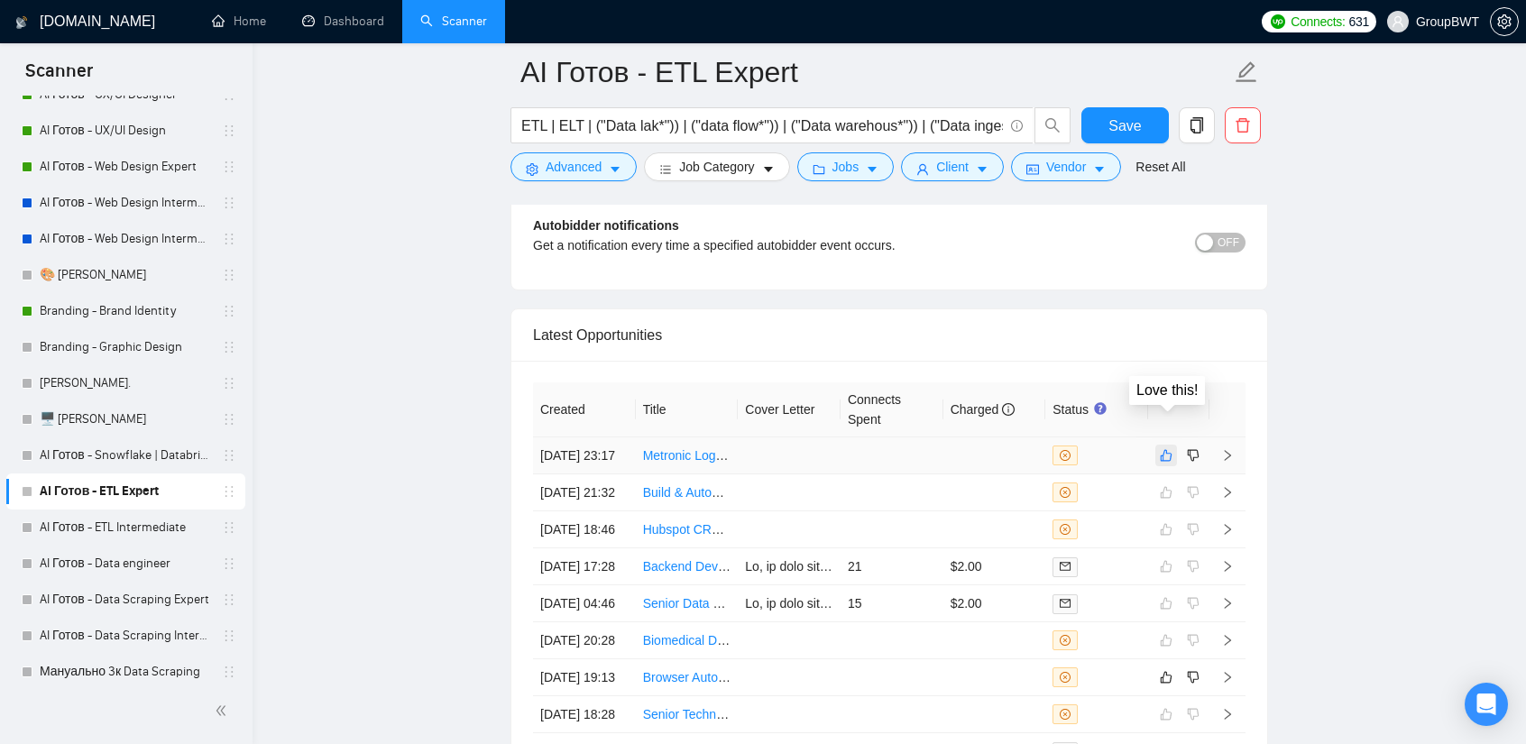
click at [1172, 448] on icon "like" at bounding box center [1166, 455] width 13 height 14
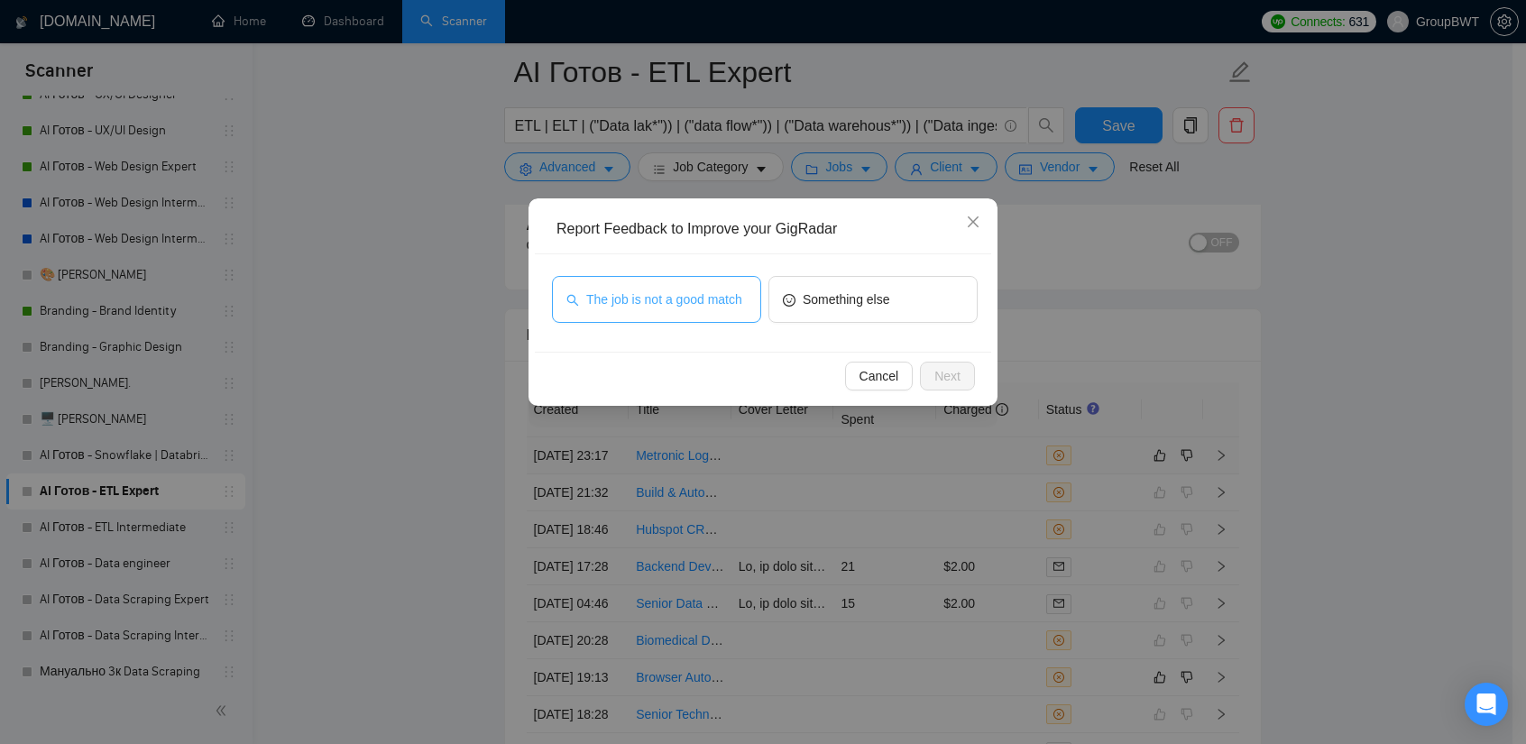
click at [690, 278] on button "The job is not a good match" at bounding box center [656, 299] width 209 height 47
click at [945, 374] on span "Next" at bounding box center [947, 376] width 26 height 20
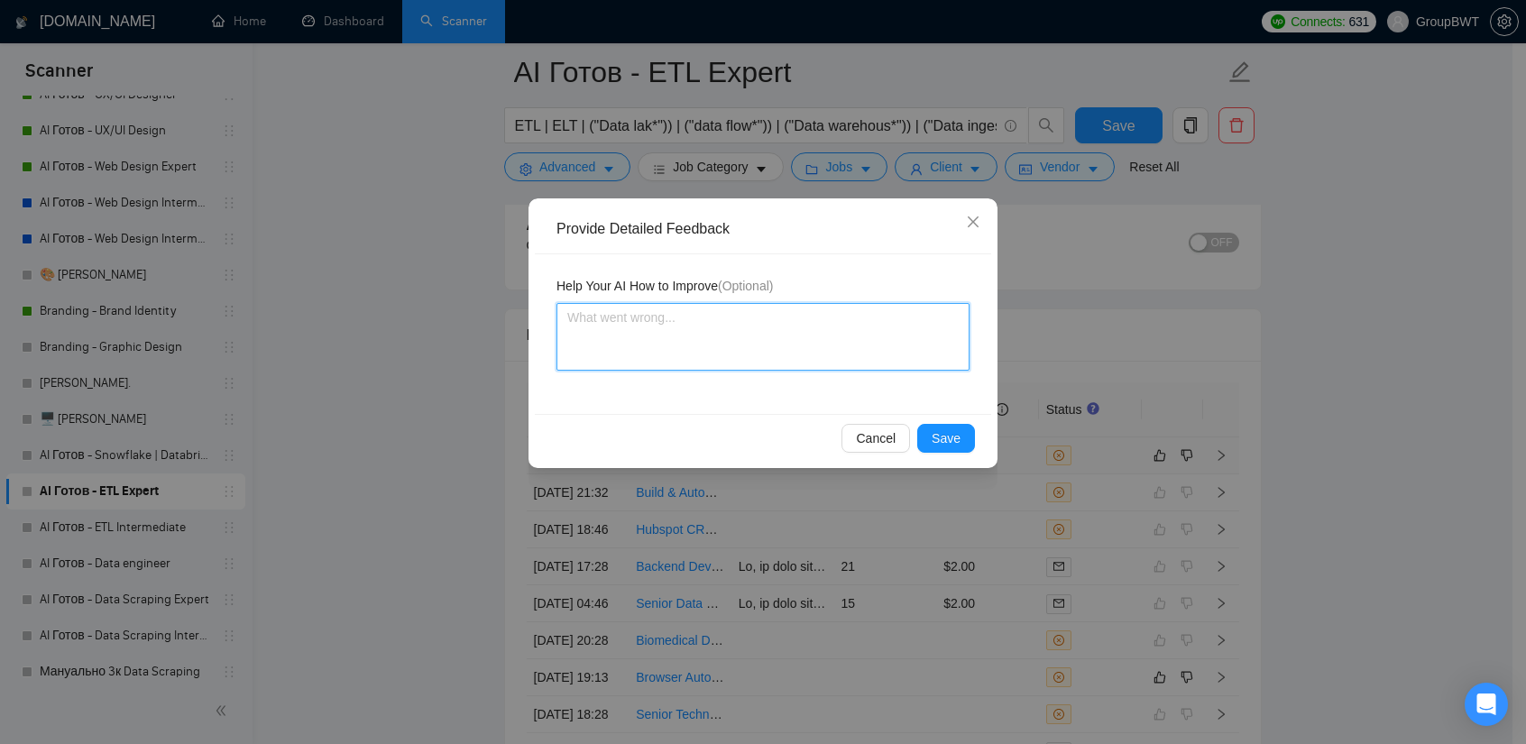
click at [753, 344] on textarea at bounding box center [762, 337] width 413 height 68
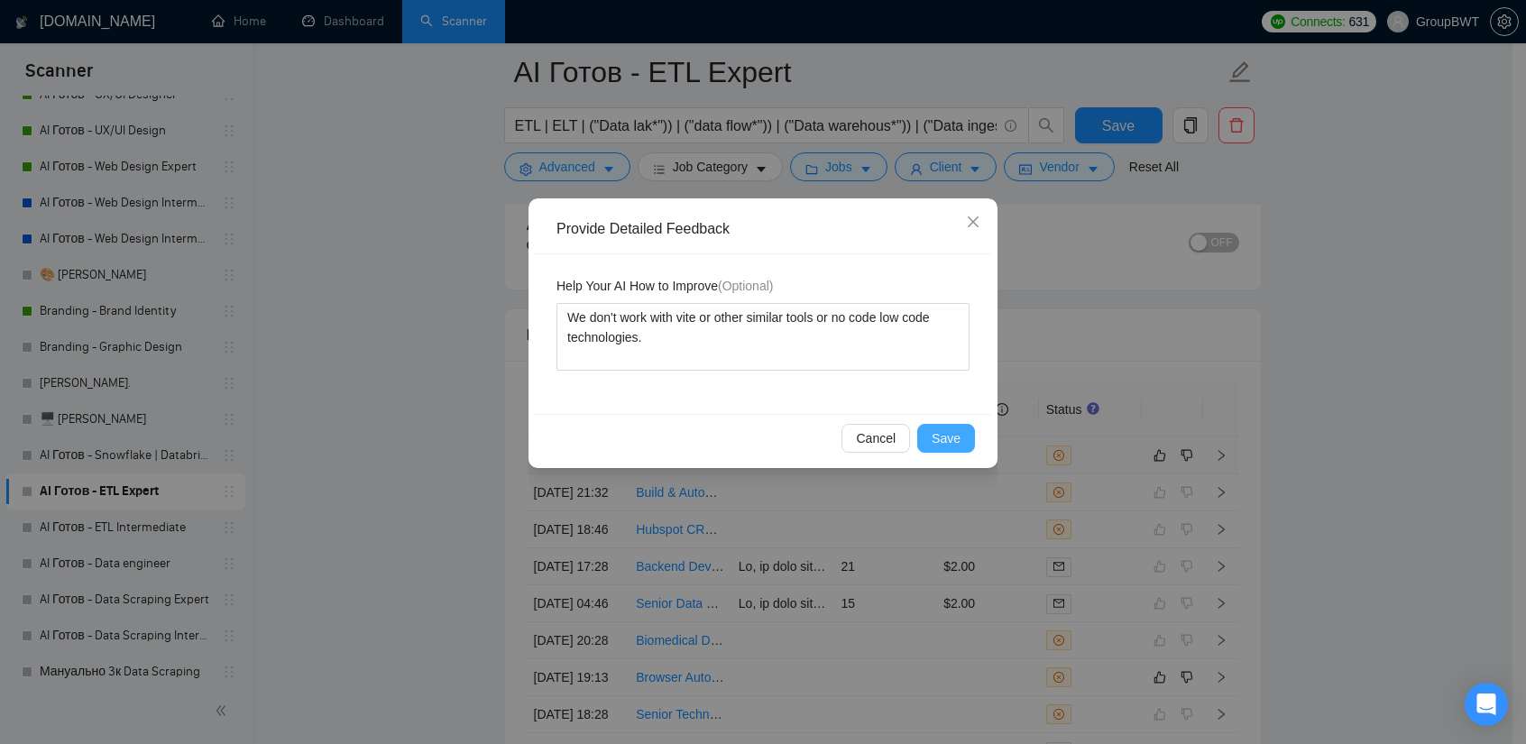
click at [943, 432] on span "Save" at bounding box center [946, 438] width 29 height 20
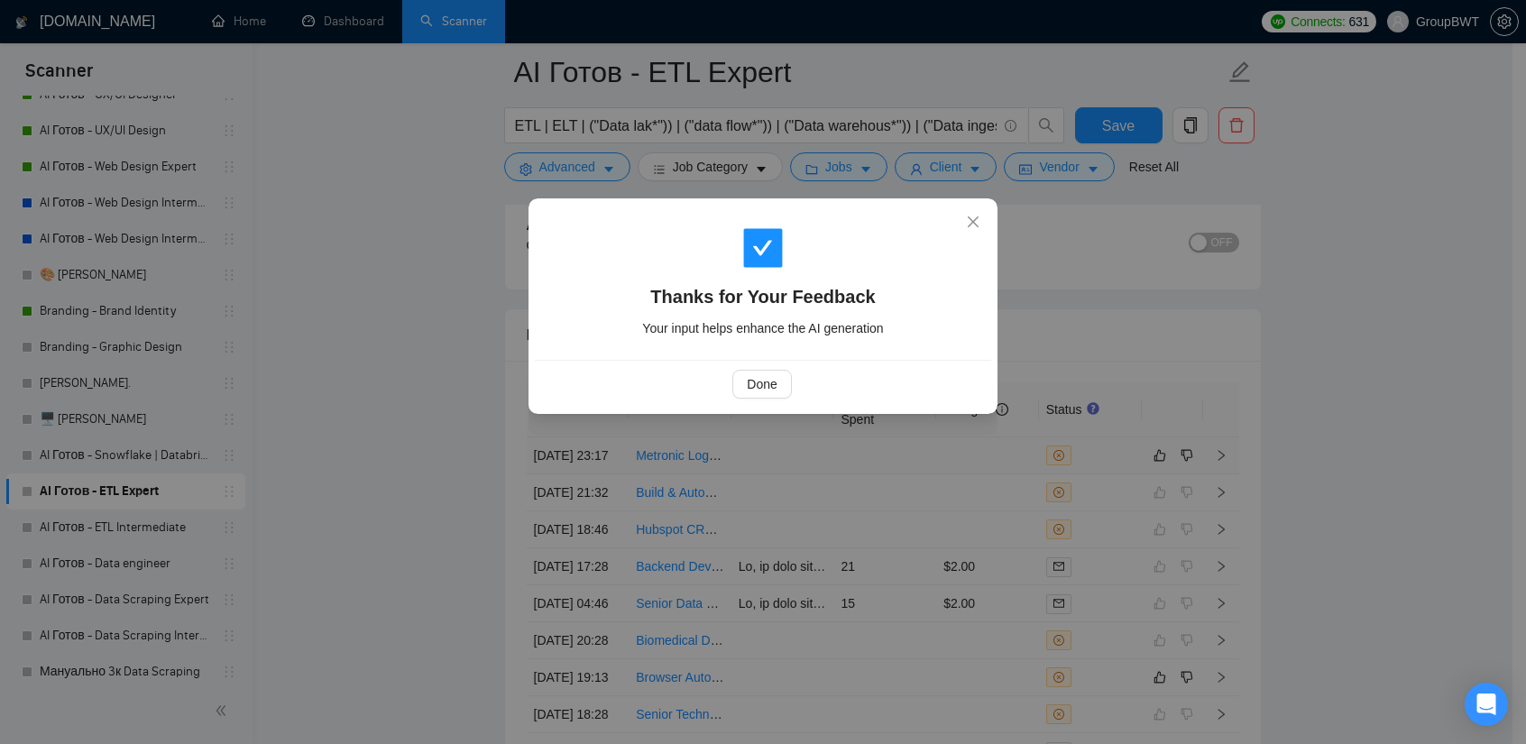
click at [429, 354] on div "Thanks for Your Feedback Your input helps enhance the AI generation Done" at bounding box center [763, 372] width 1526 height 744
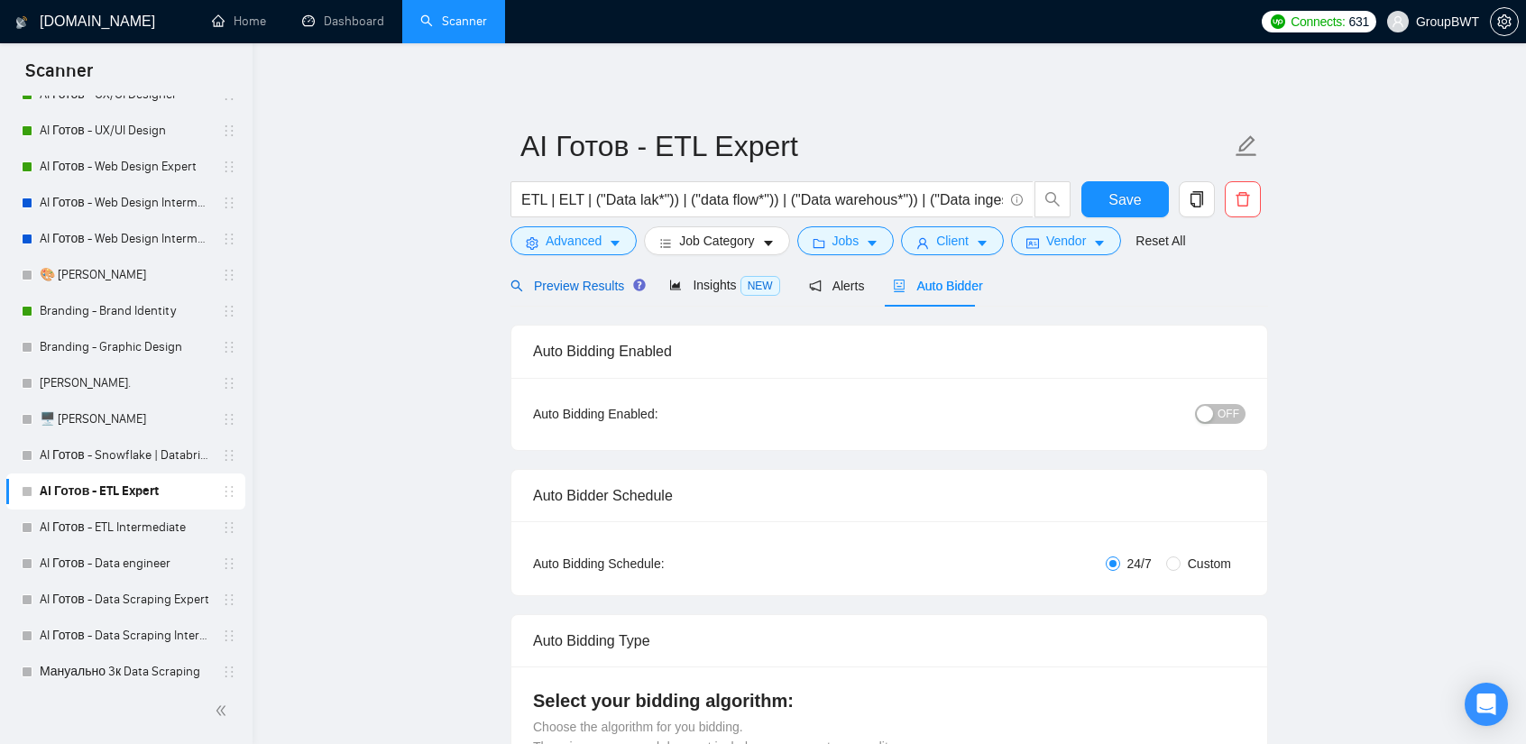
click at [602, 287] on span "Preview Results" at bounding box center [575, 286] width 130 height 14
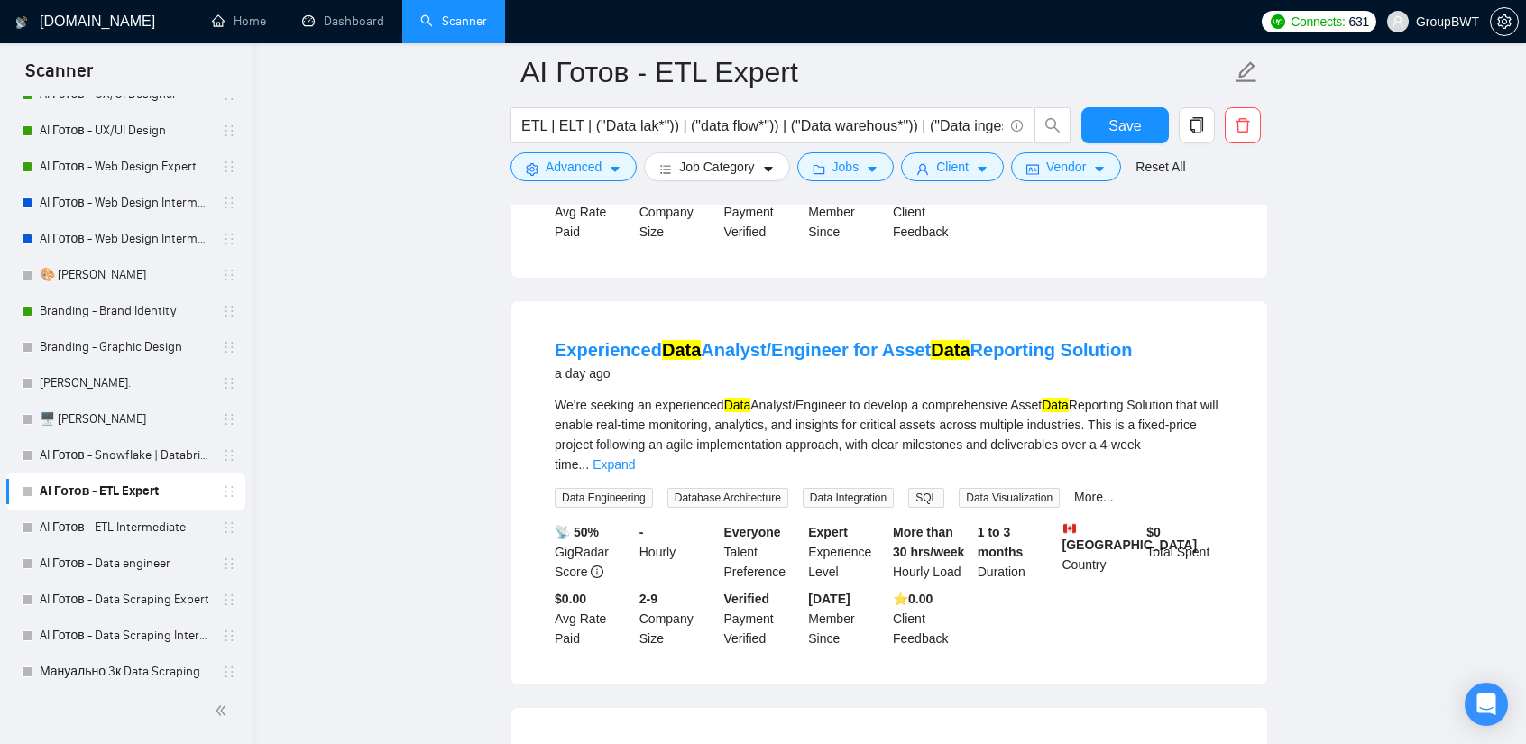
scroll to position [2165, 0]
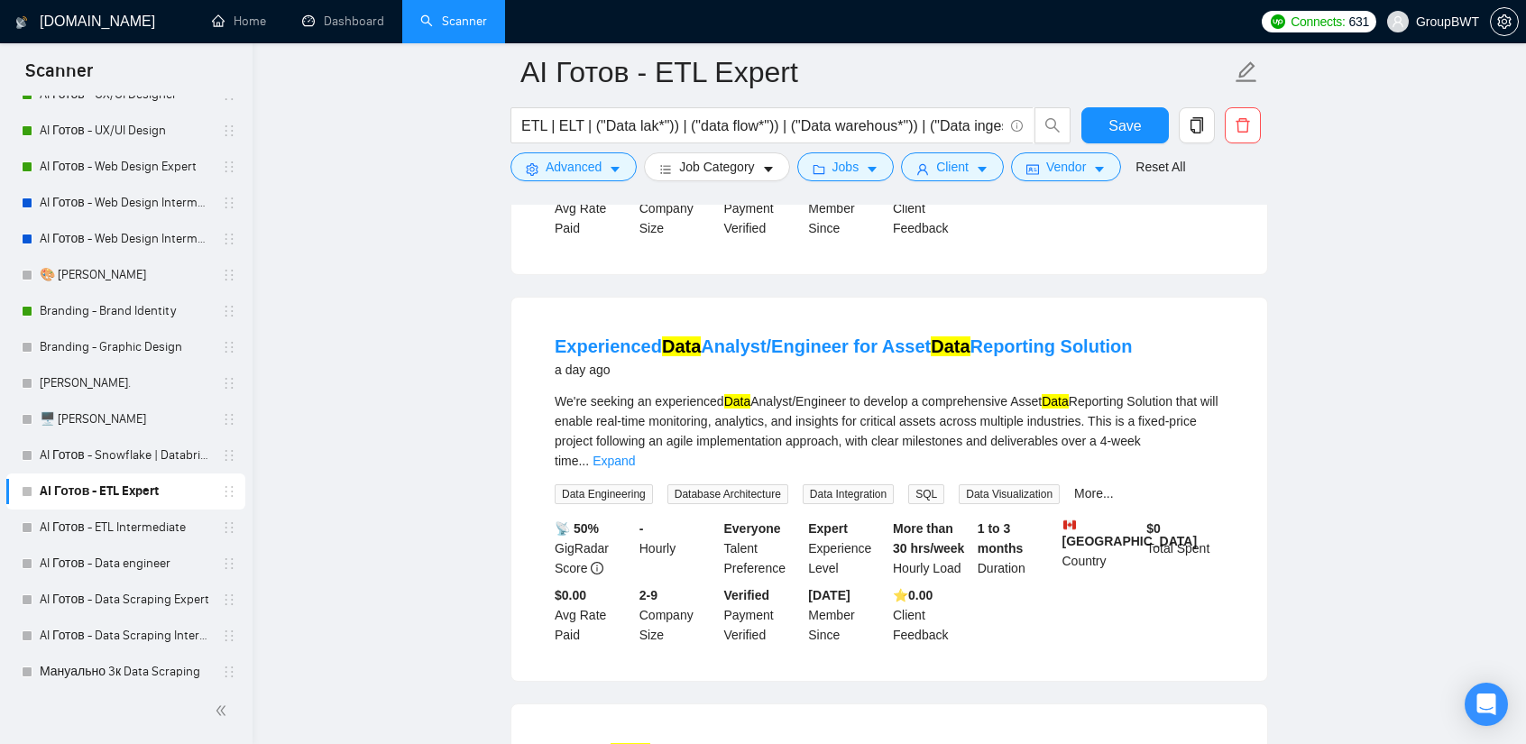
click at [667, 743] on link "Senior Data Engineer" at bounding box center [641, 753] width 172 height 20
click at [874, 336] on link "Experienced Data Analyst/Engineer for Asset Data Reporting Solution" at bounding box center [844, 346] width 578 height 20
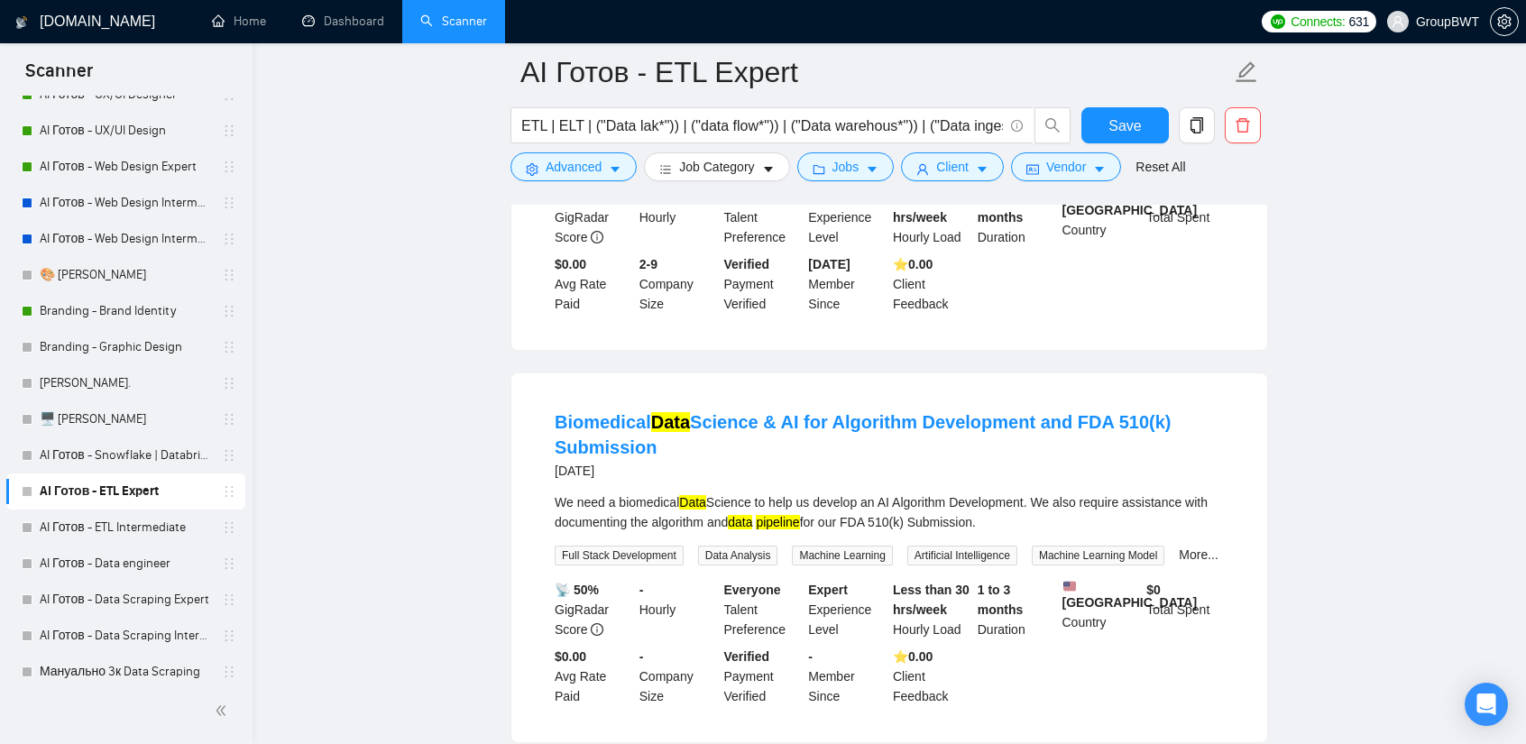
scroll to position [2886, 0]
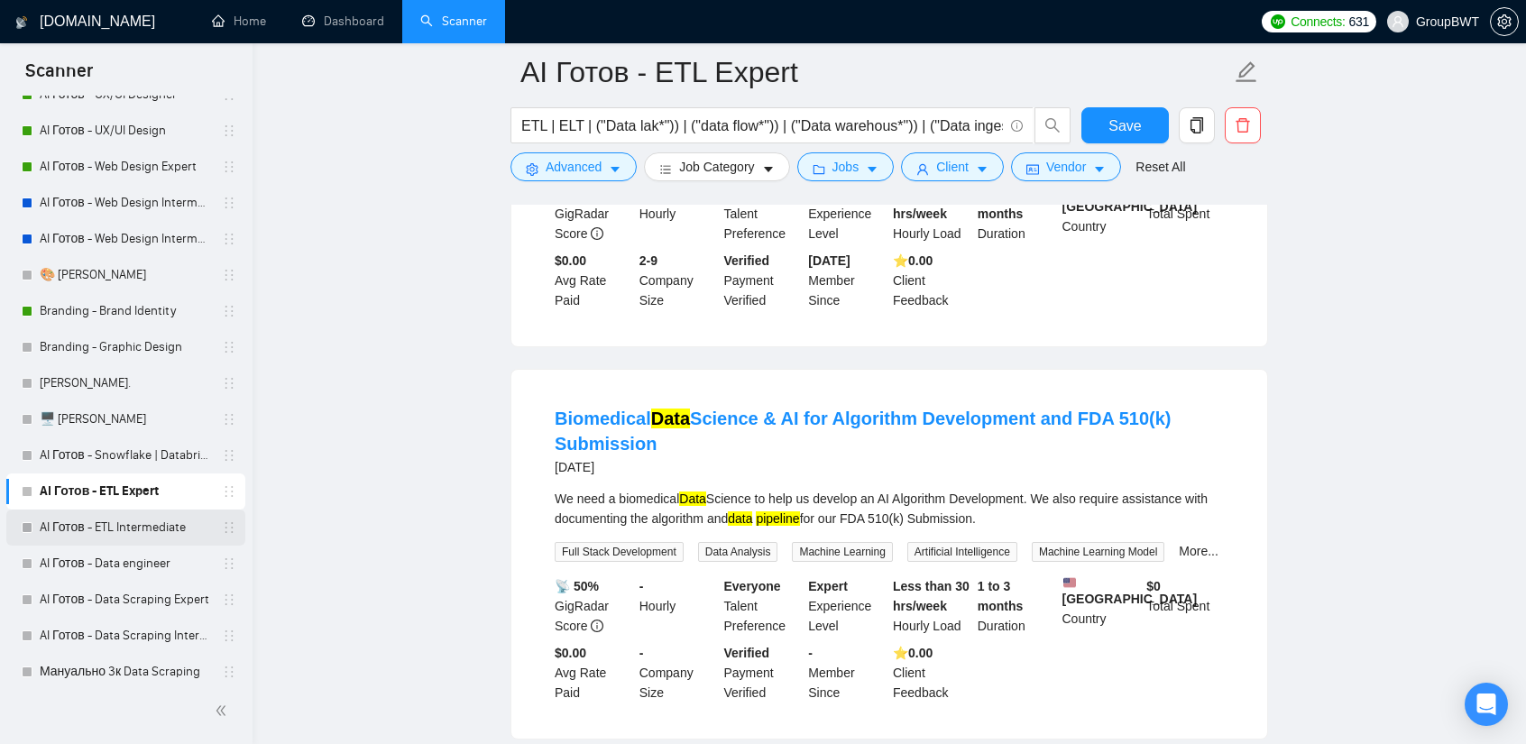
click at [92, 529] on link "AI Готов - ETL Intermediate" at bounding box center [125, 528] width 171 height 36
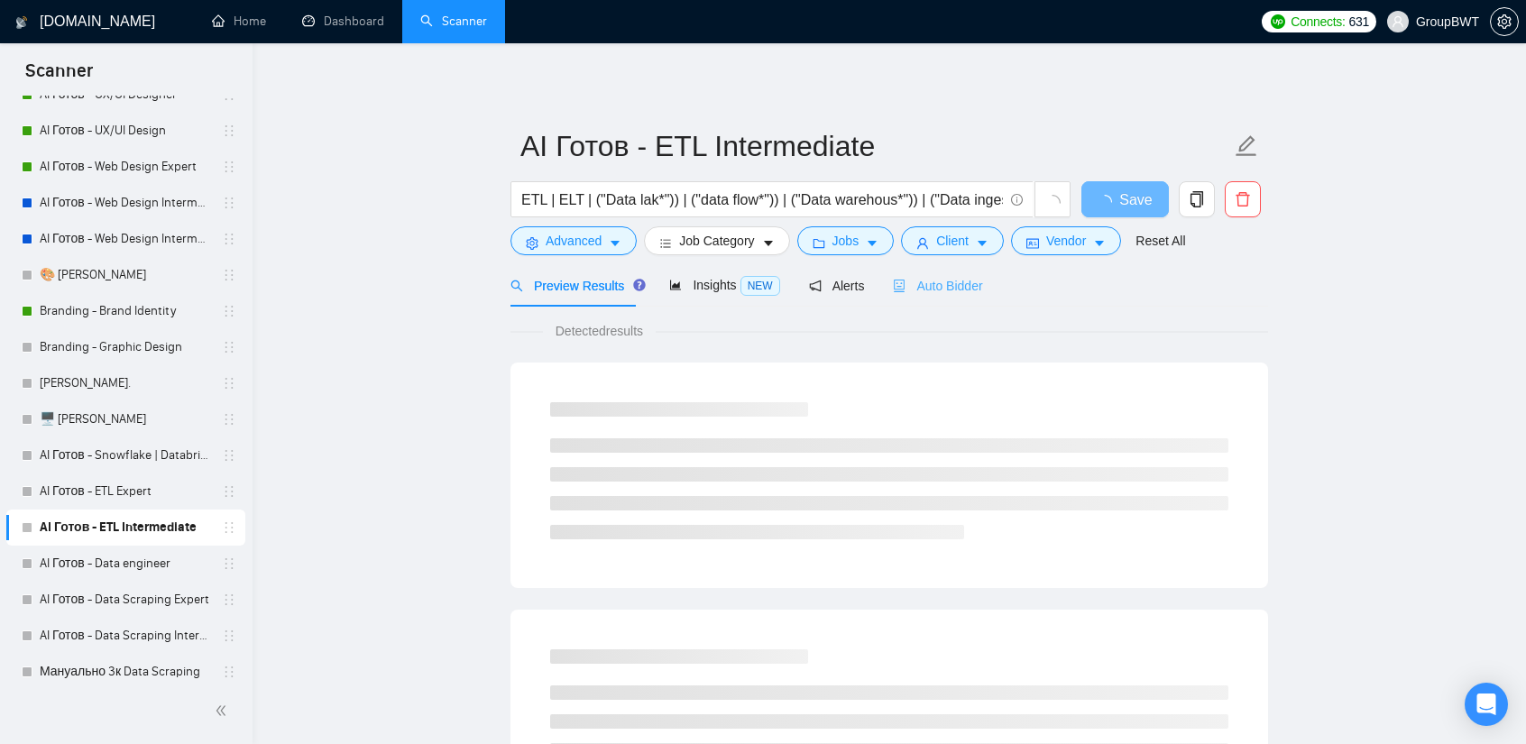
click at [940, 270] on div "Auto Bidder" at bounding box center [937, 285] width 89 height 42
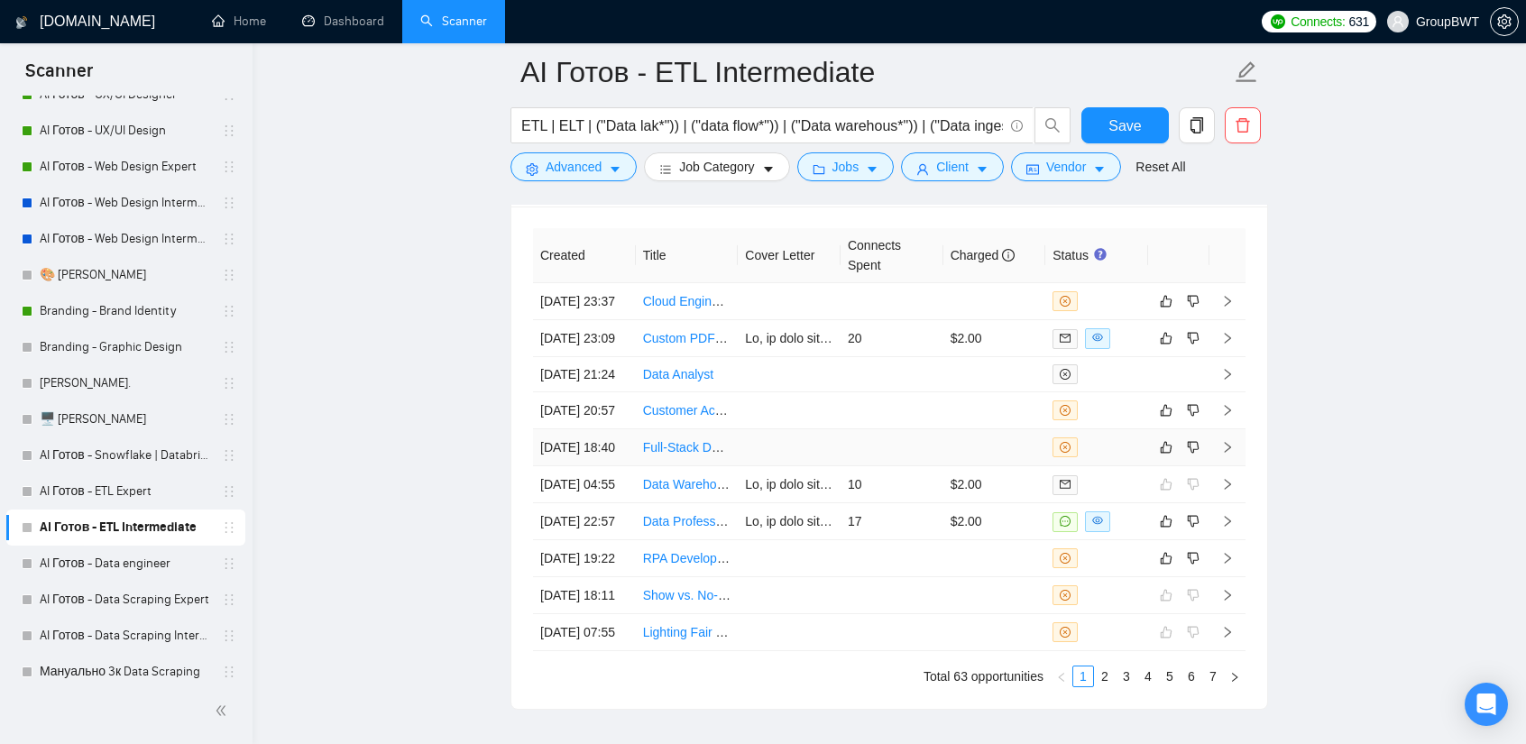
scroll to position [4553, 0]
click at [961, 464] on td at bounding box center [994, 446] width 103 height 37
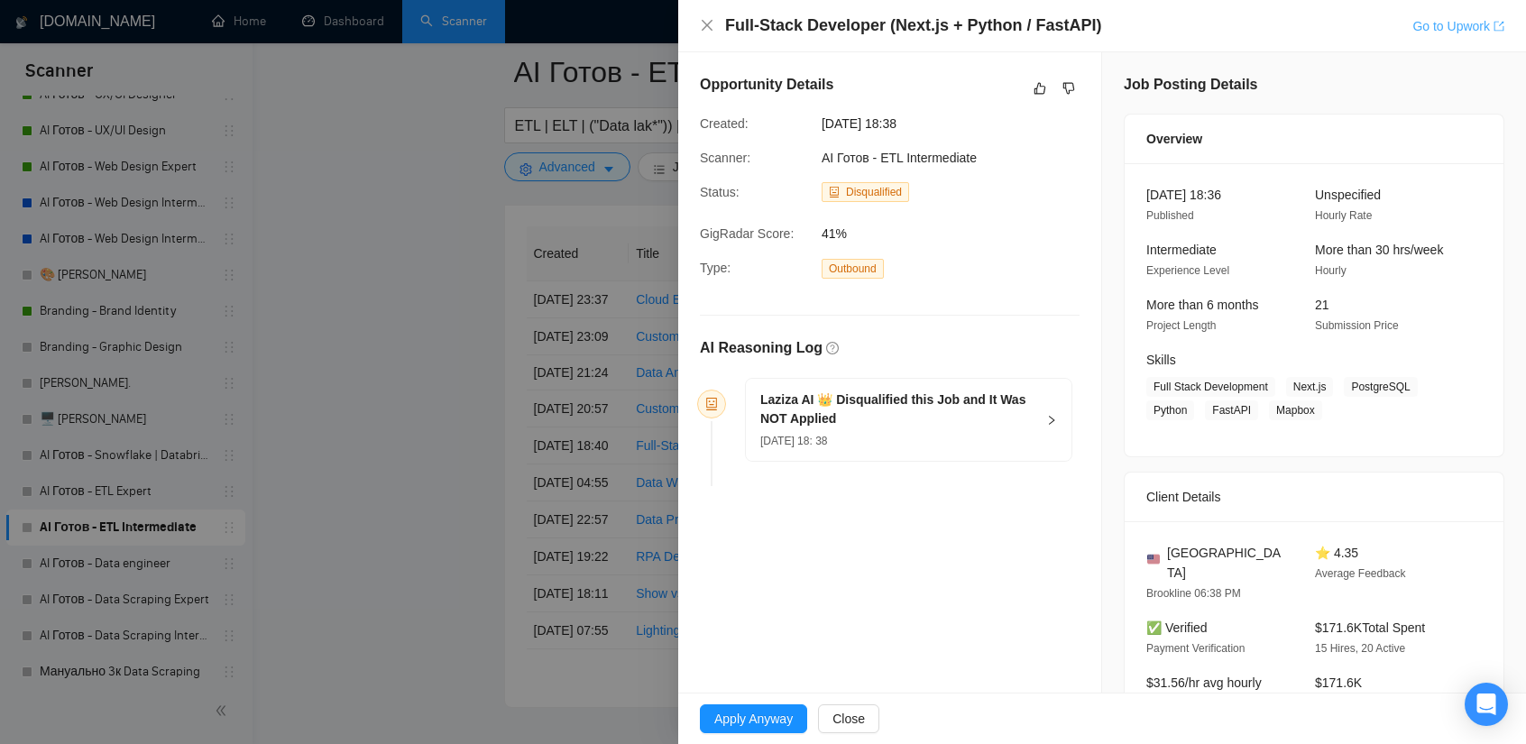
click at [1420, 32] on link "Go to Upwork" at bounding box center [1458, 26] width 92 height 14
click at [1035, 88] on icon "like" at bounding box center [1040, 88] width 13 height 14
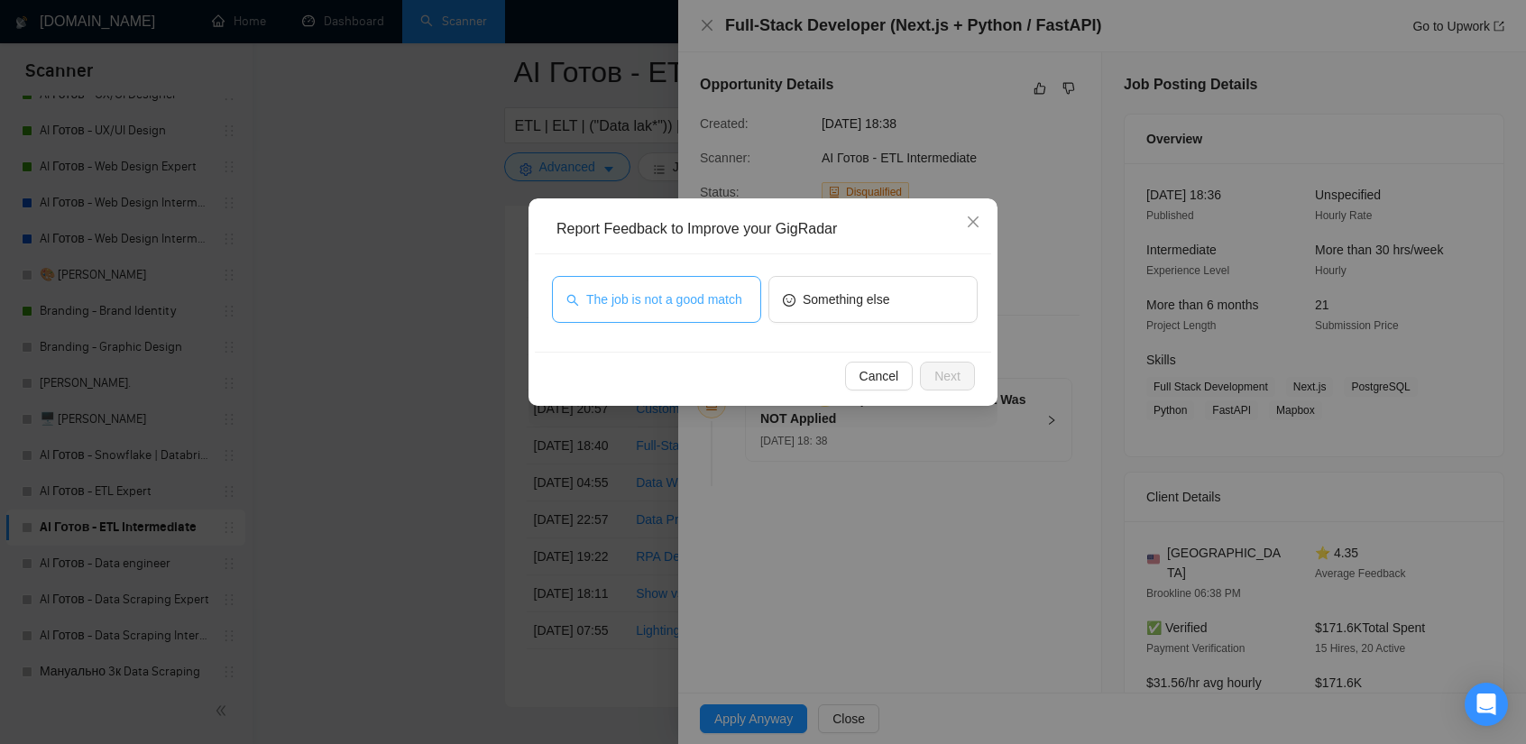
click at [675, 299] on span "The job is not a good match" at bounding box center [664, 300] width 156 height 20
click at [950, 372] on span "Next" at bounding box center [947, 376] width 26 height 20
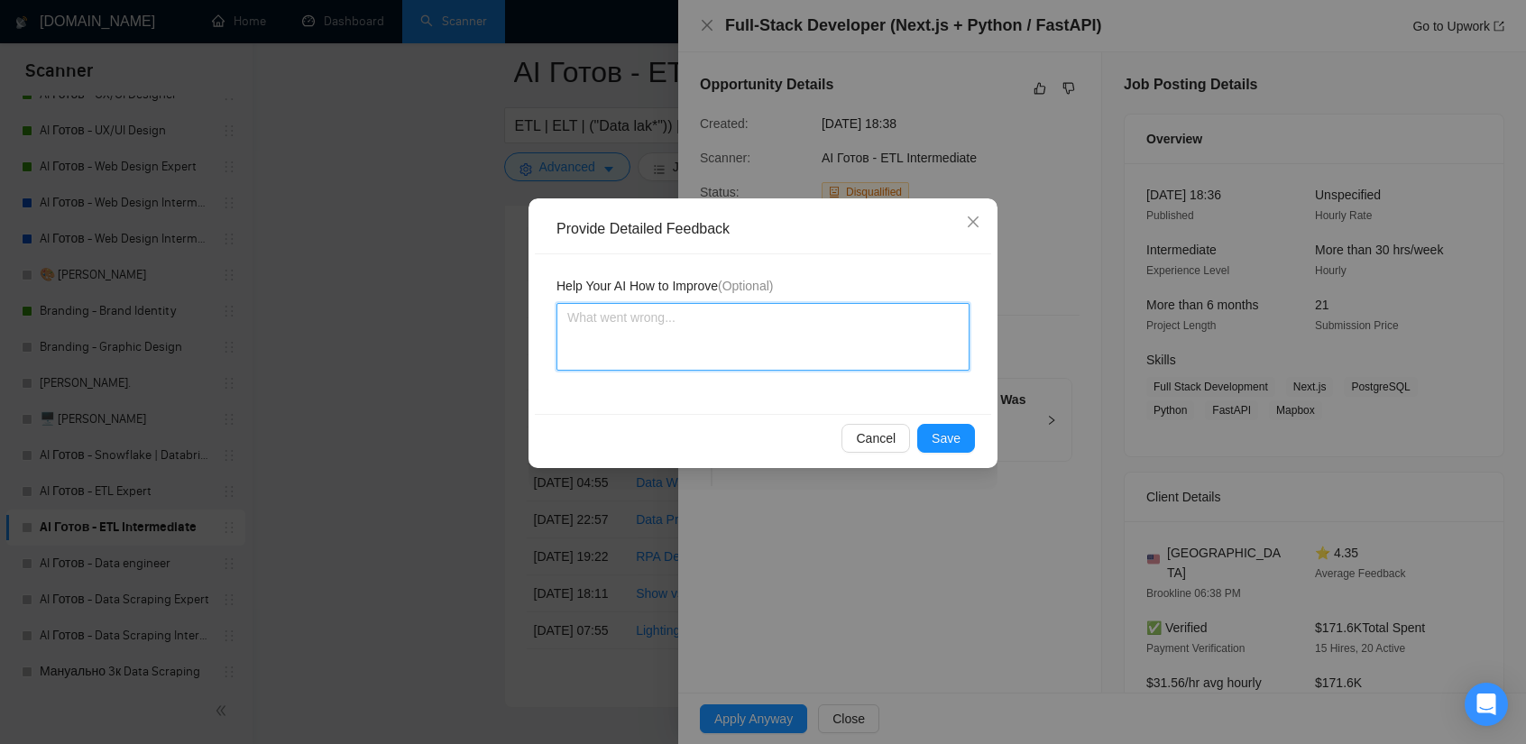
click at [747, 329] on textarea at bounding box center [762, 337] width 413 height 68
paste textarea "Full-Stack Developer"
click at [566, 320] on textarea "Full-Stack Developer" at bounding box center [762, 337] width 413 height 68
click at [621, 319] on textarea "i am not a Full-Stack Developer" at bounding box center [762, 337] width 413 height 68
click at [901, 327] on textarea "i am not a Full-Stack Developer" at bounding box center [762, 337] width 413 height 68
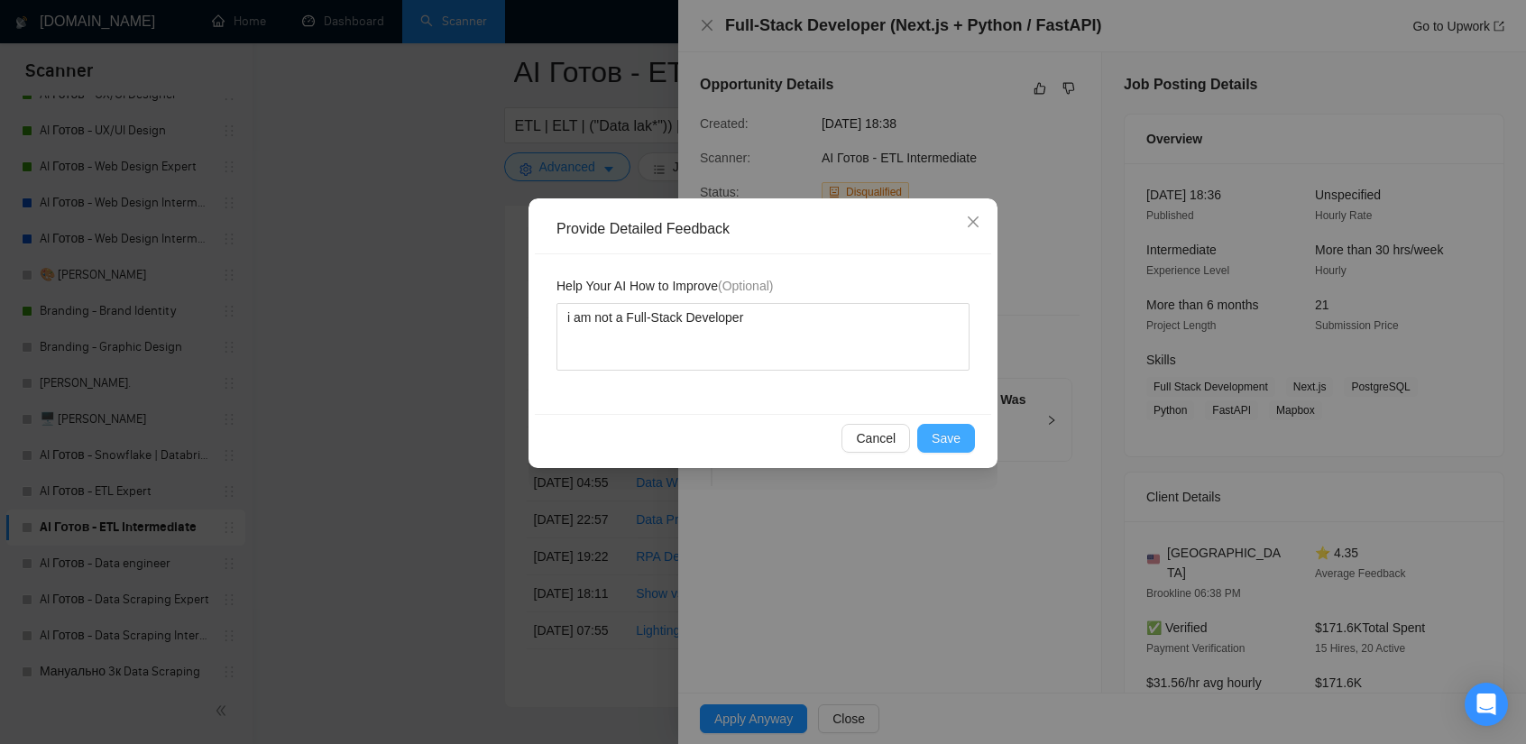
click at [954, 432] on span "Save" at bounding box center [946, 438] width 29 height 20
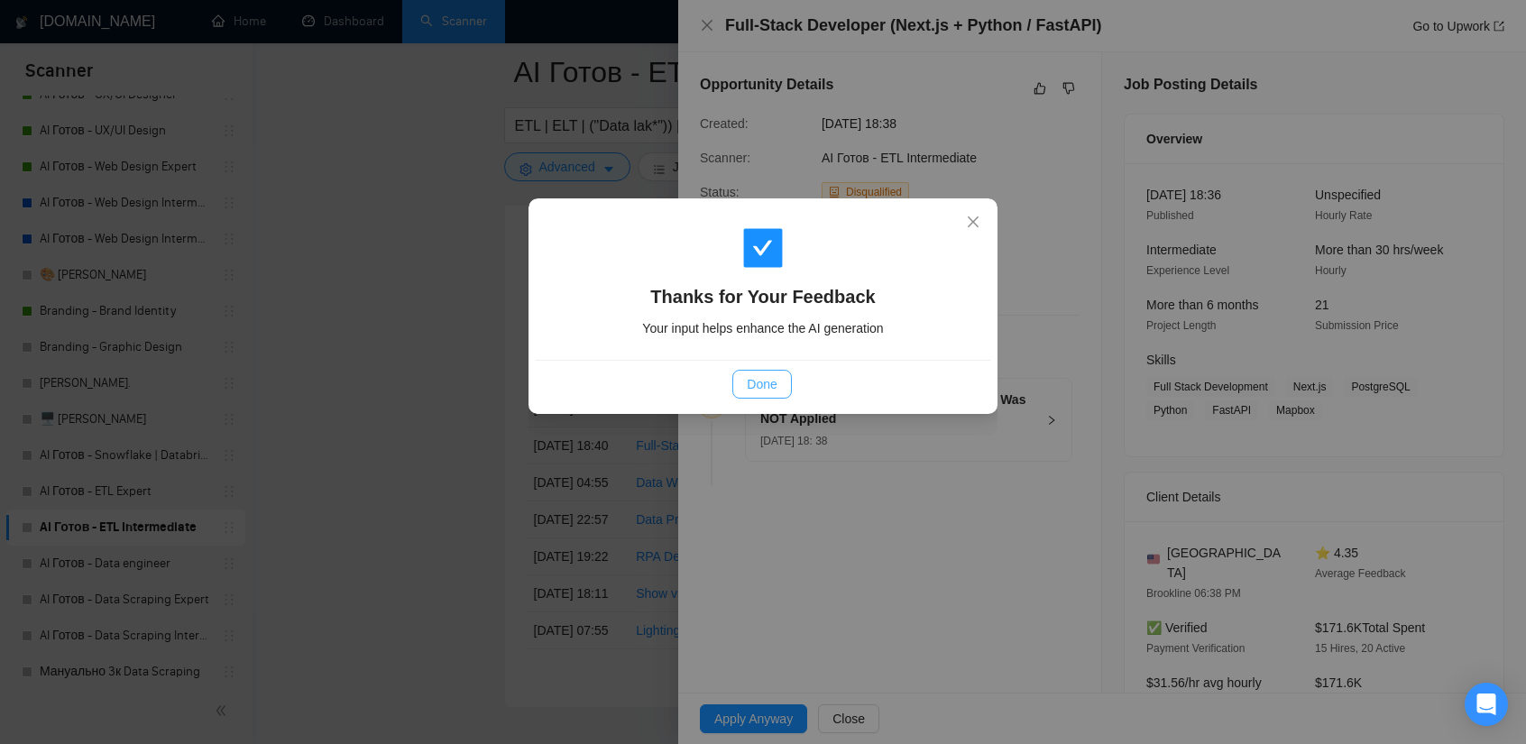
click at [773, 377] on span "Done" at bounding box center [762, 384] width 30 height 20
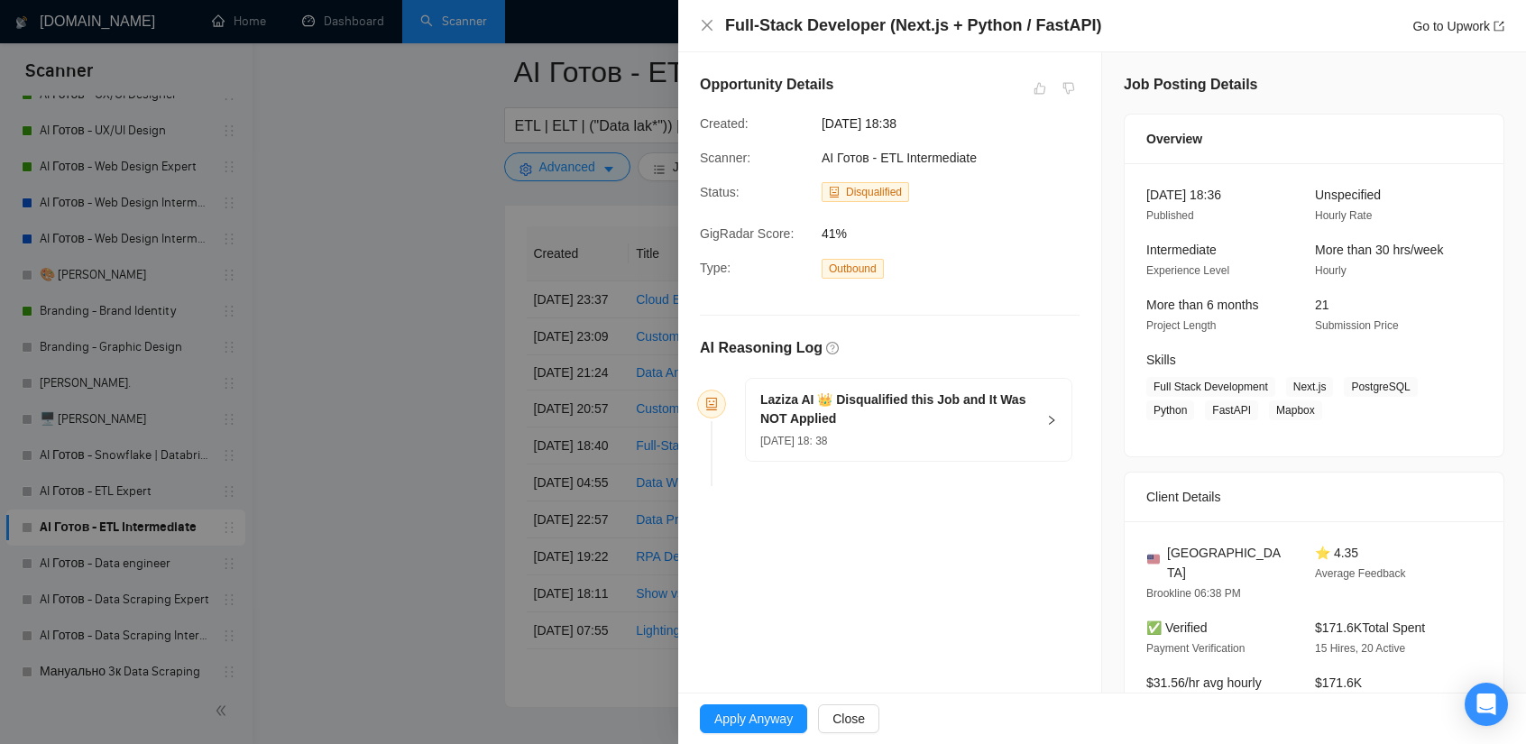
click at [465, 318] on div at bounding box center [763, 372] width 1526 height 744
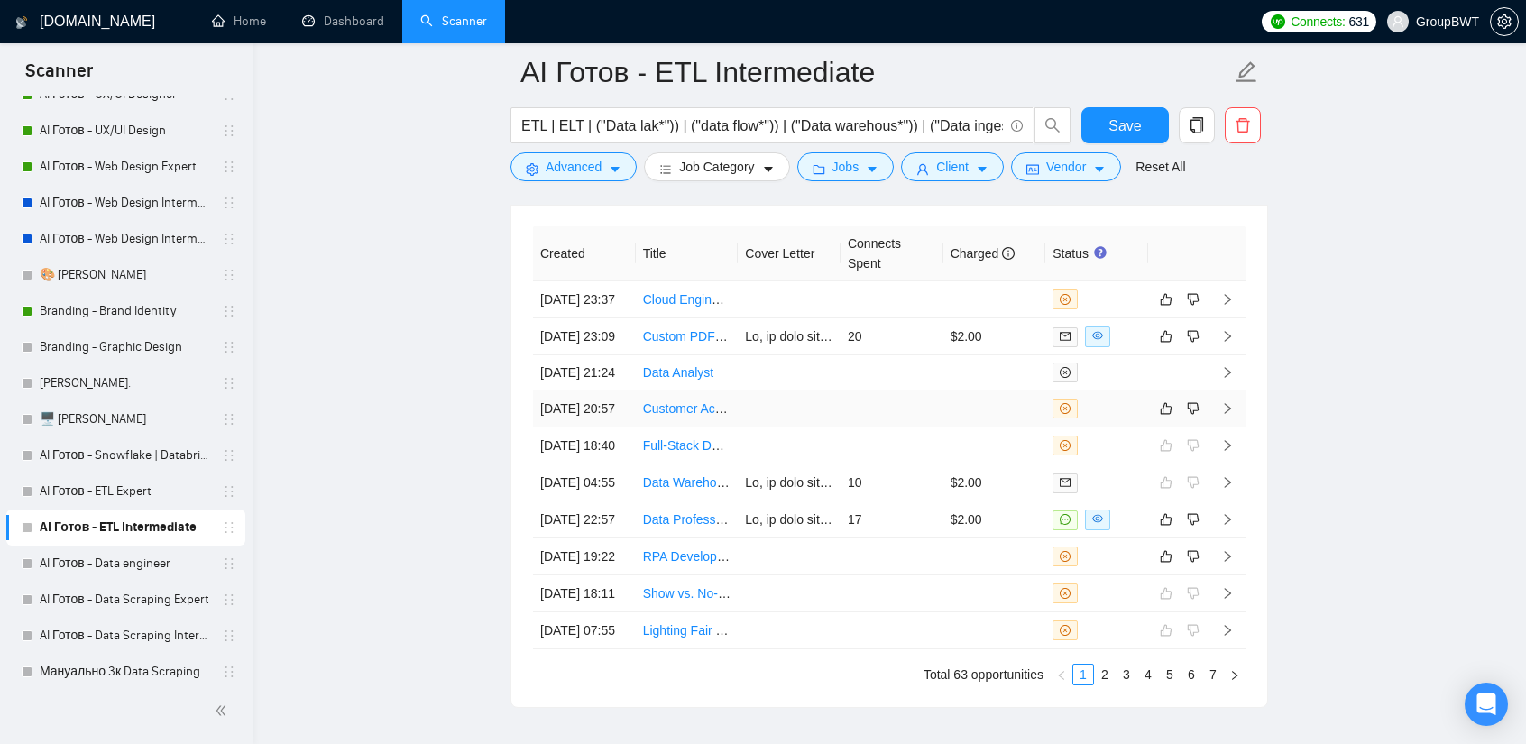
click at [879, 428] on td at bounding box center [892, 409] width 103 height 37
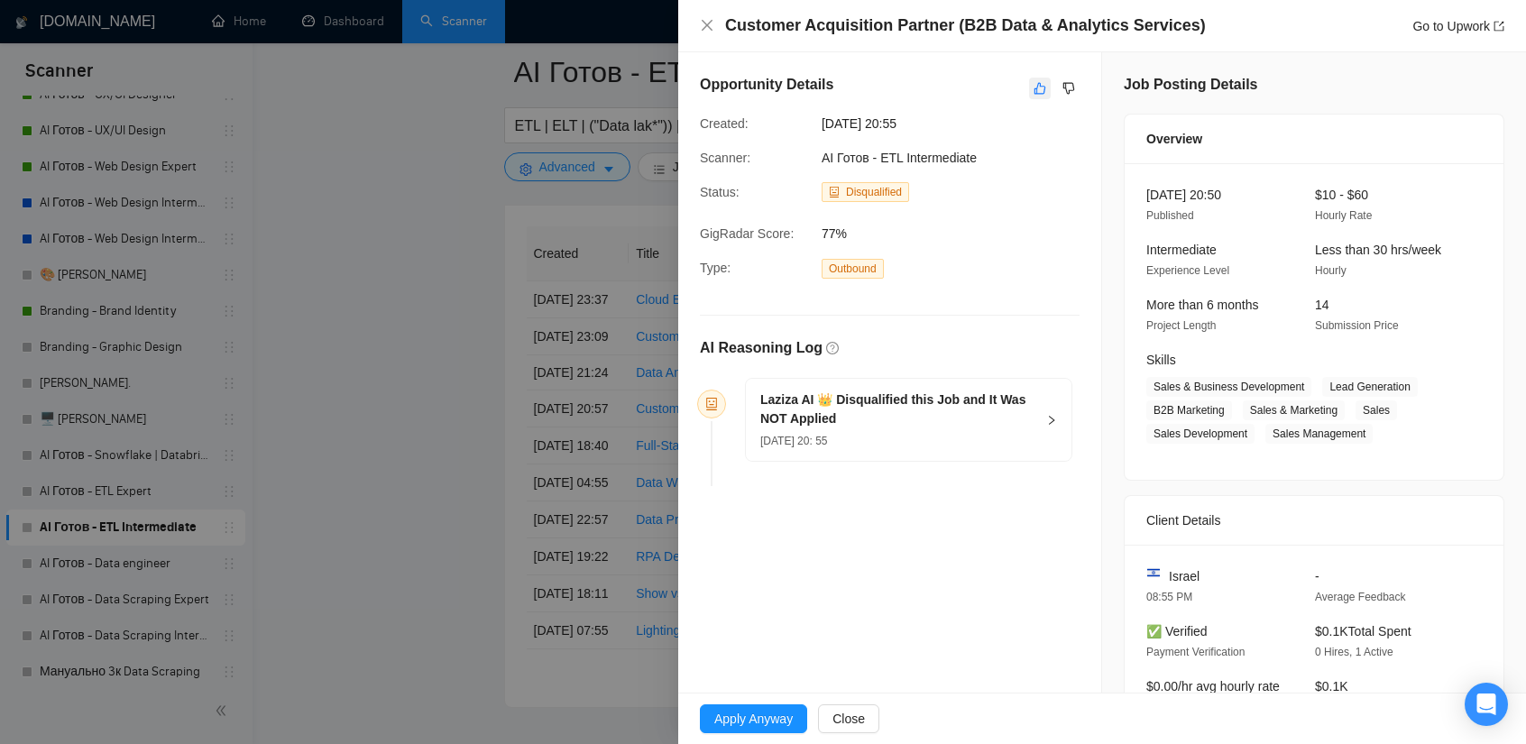
click at [1034, 89] on icon "like" at bounding box center [1040, 88] width 13 height 14
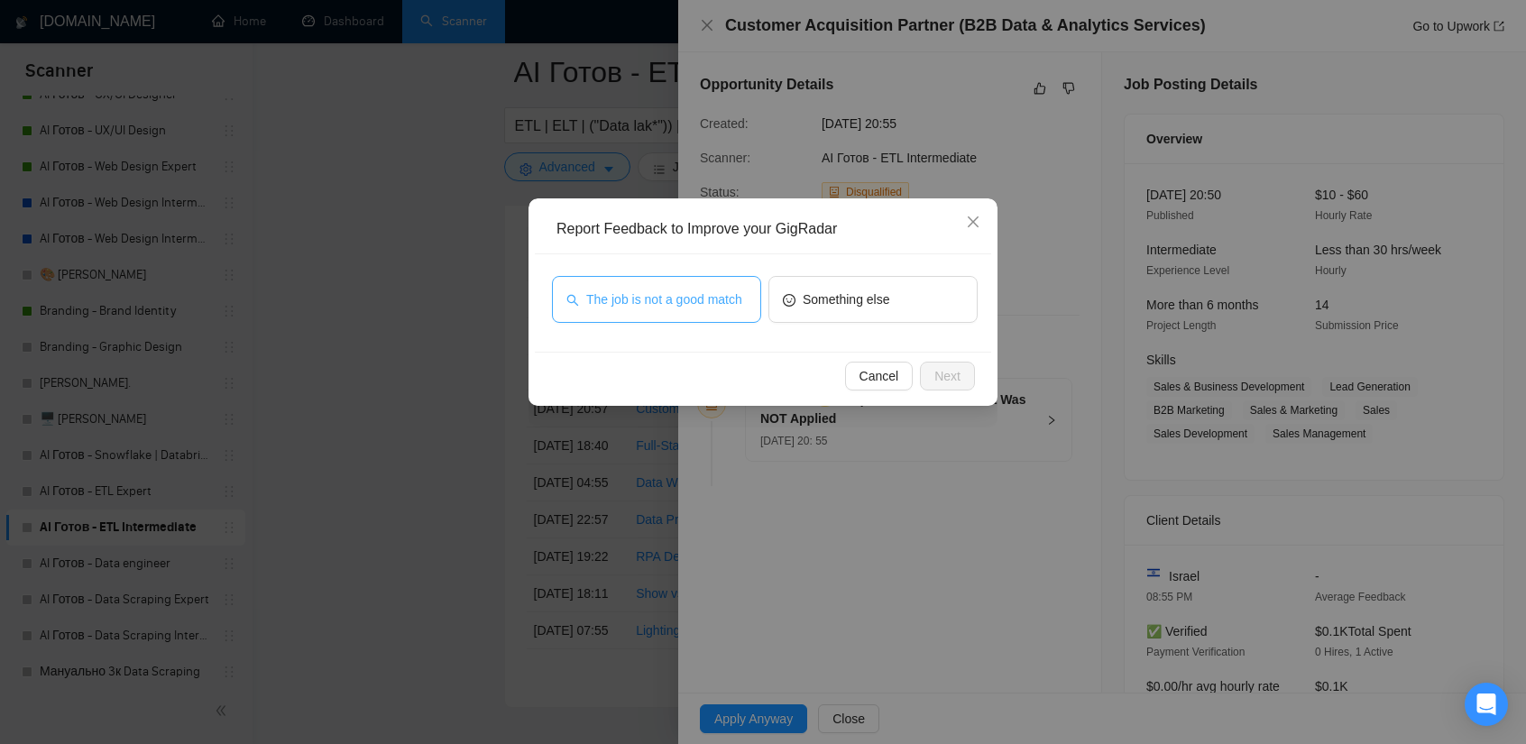
click at [689, 303] on span "The job is not a good match" at bounding box center [664, 300] width 156 height 20
click at [955, 380] on span "Next" at bounding box center [947, 376] width 26 height 20
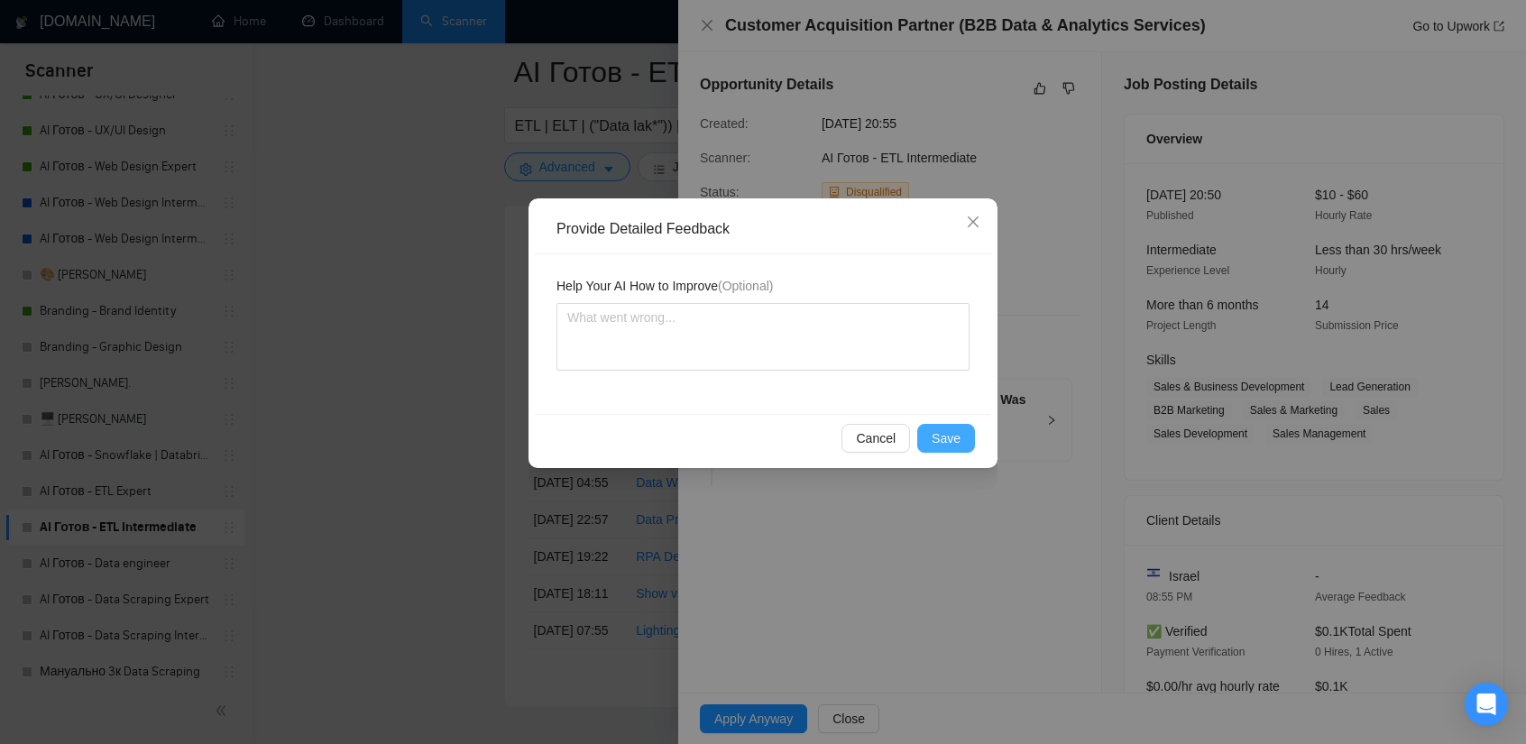
click at [938, 439] on span "Save" at bounding box center [946, 438] width 29 height 20
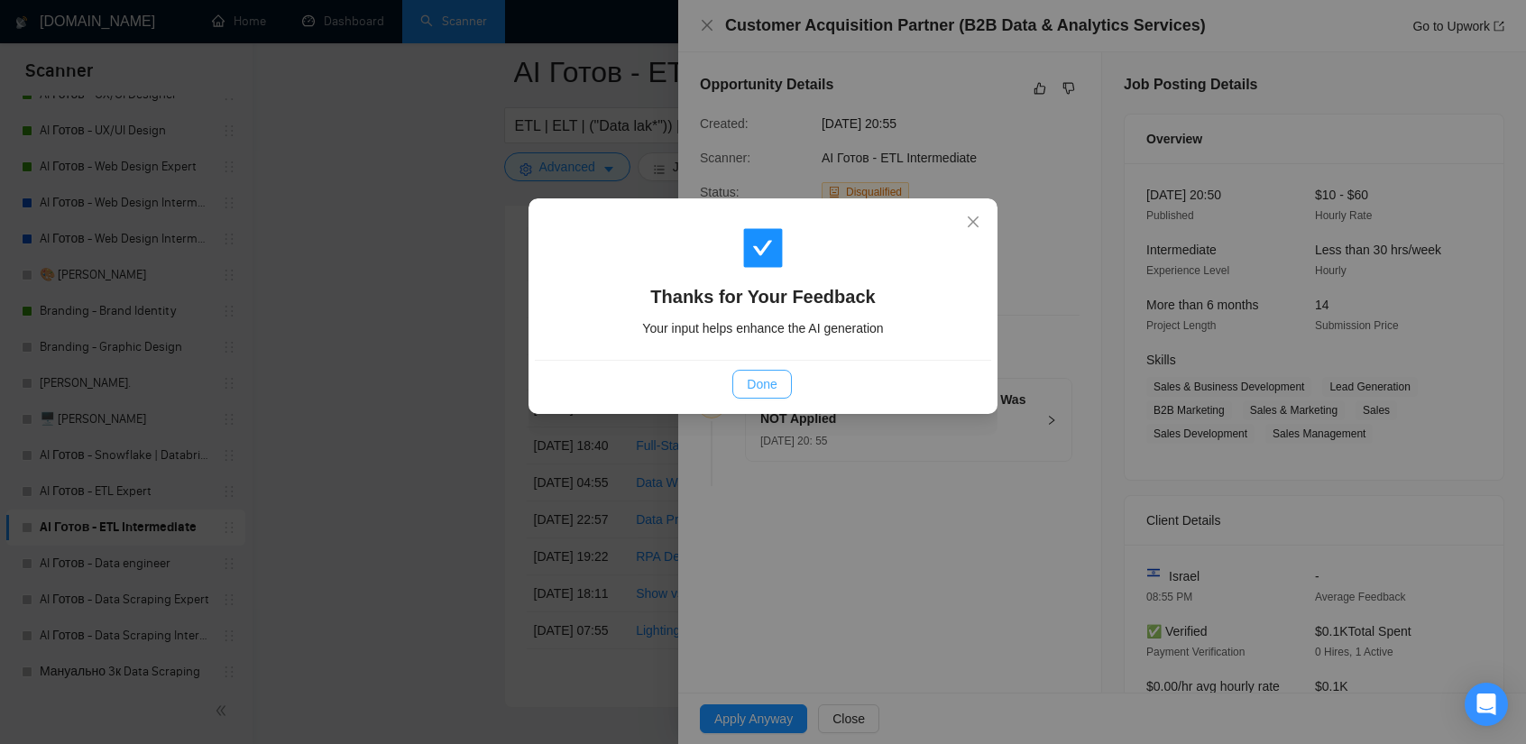
click at [755, 382] on span "Done" at bounding box center [762, 384] width 30 height 20
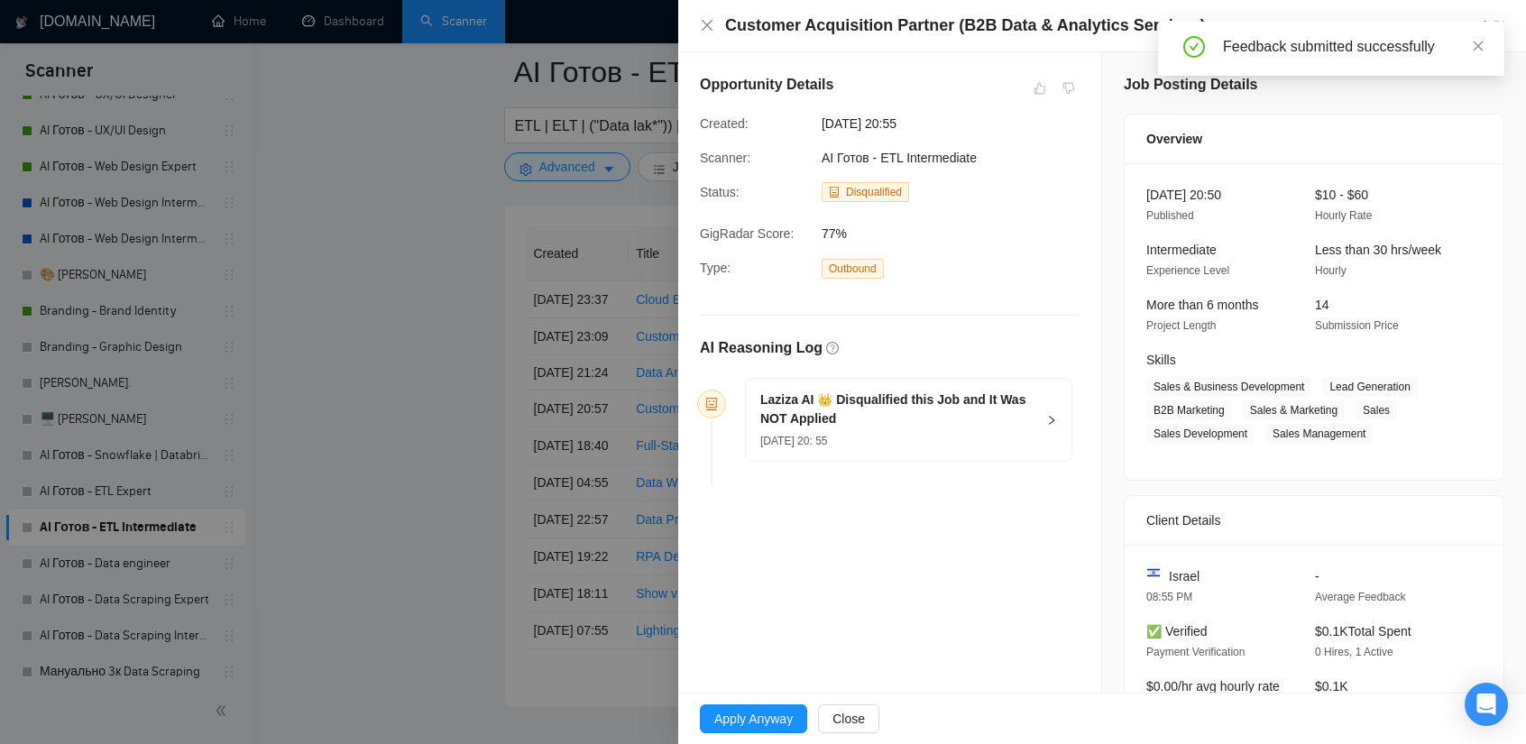
click at [508, 273] on div at bounding box center [763, 372] width 1526 height 744
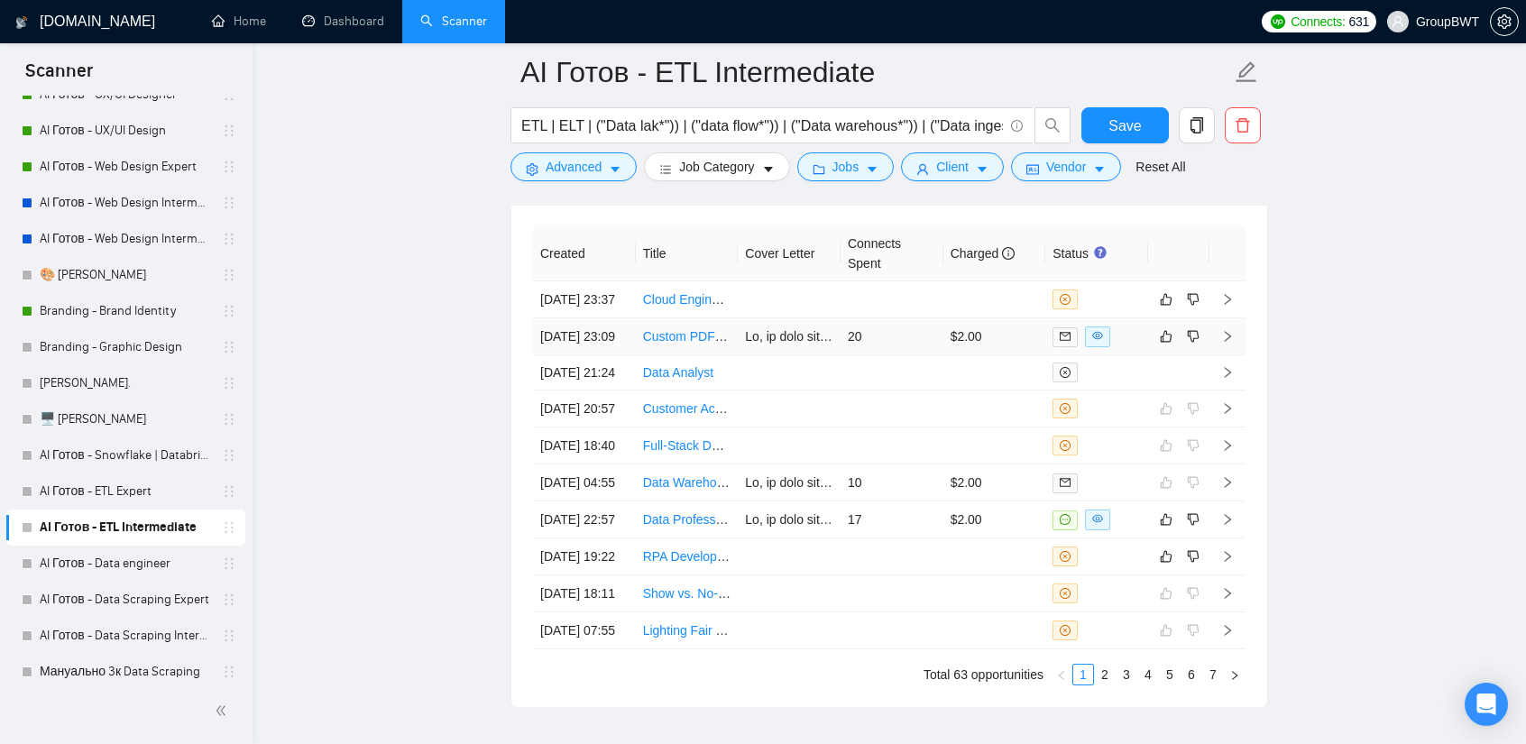
click at [902, 347] on td "20" at bounding box center [892, 336] width 103 height 37
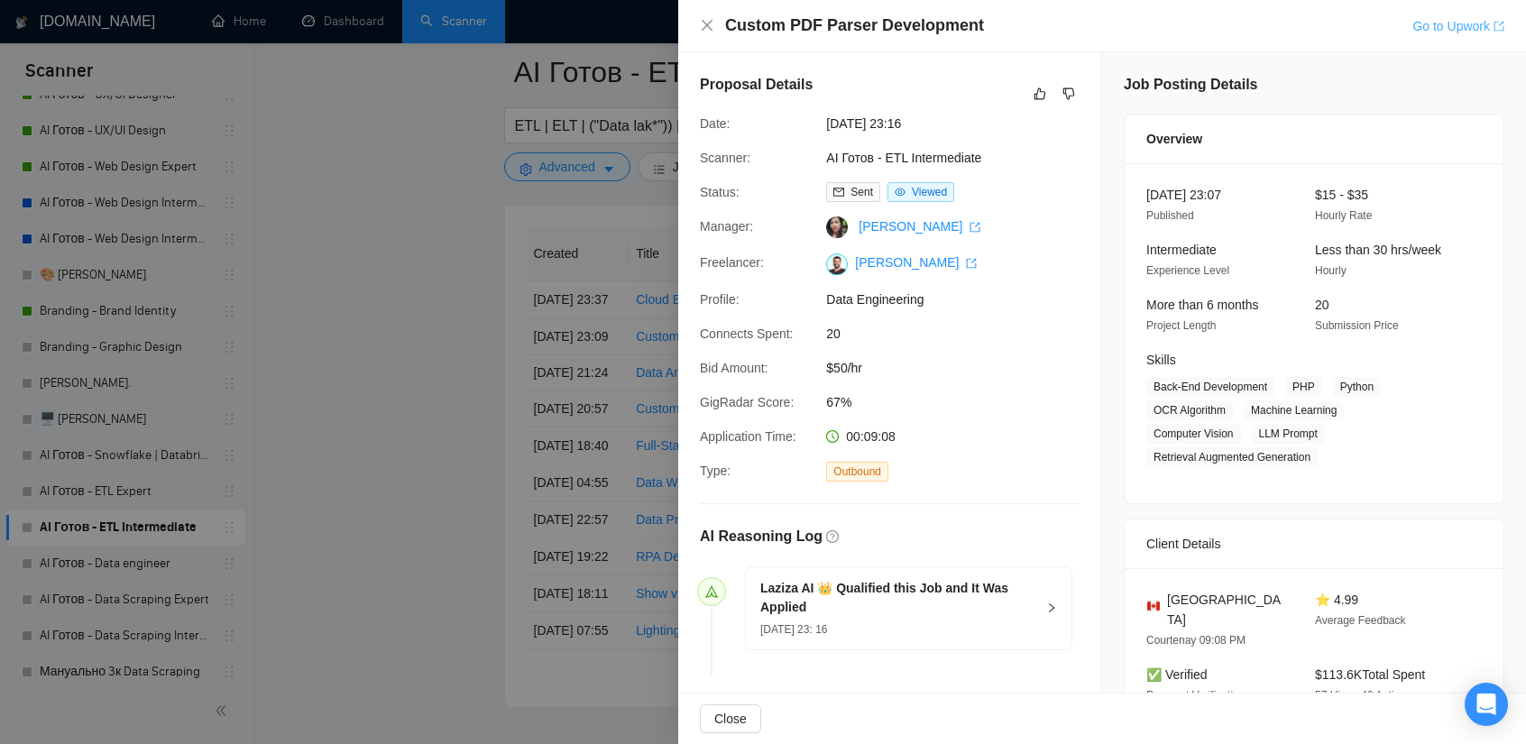
click at [1447, 24] on link "Go to Upwork" at bounding box center [1458, 26] width 92 height 14
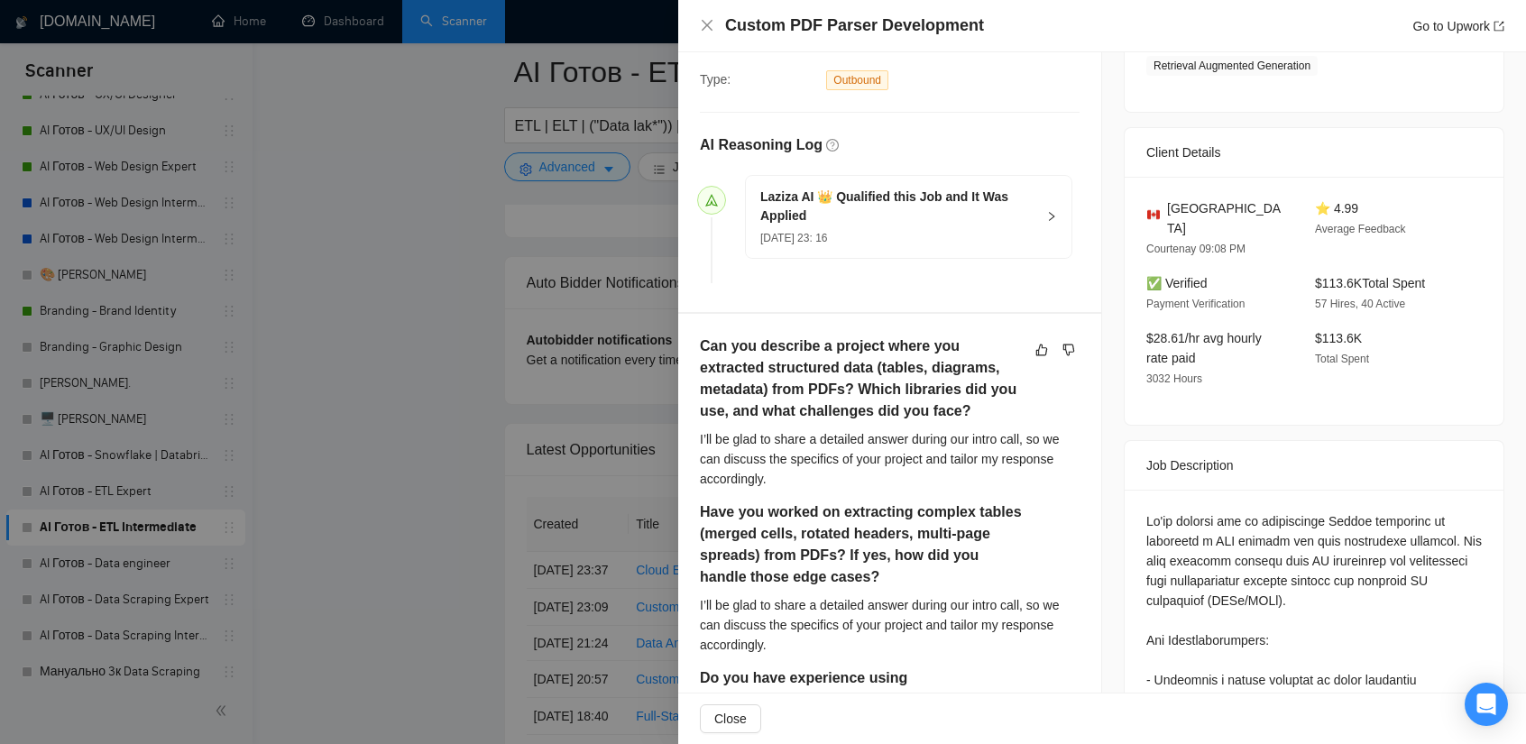
scroll to position [379, 0]
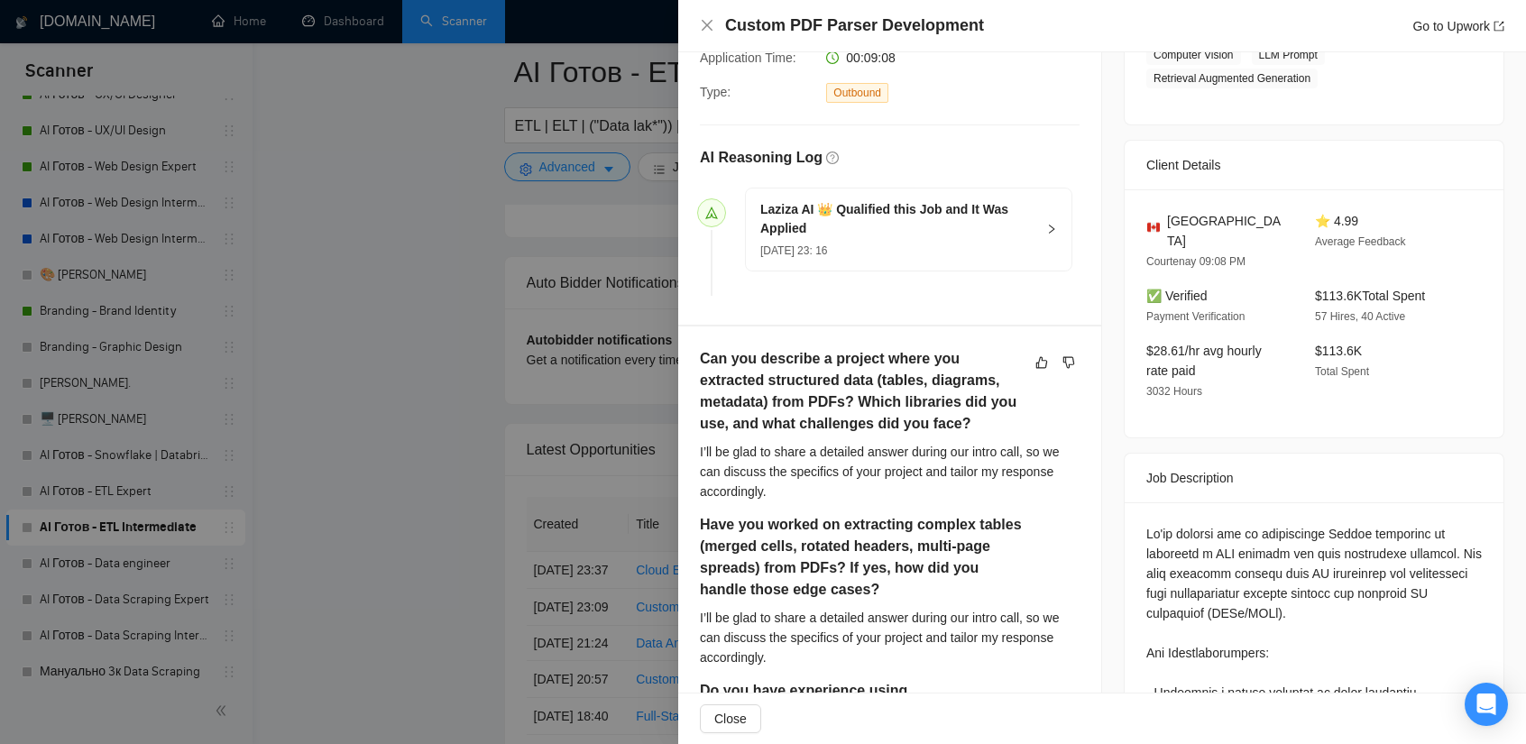
click at [305, 296] on div at bounding box center [763, 372] width 1526 height 744
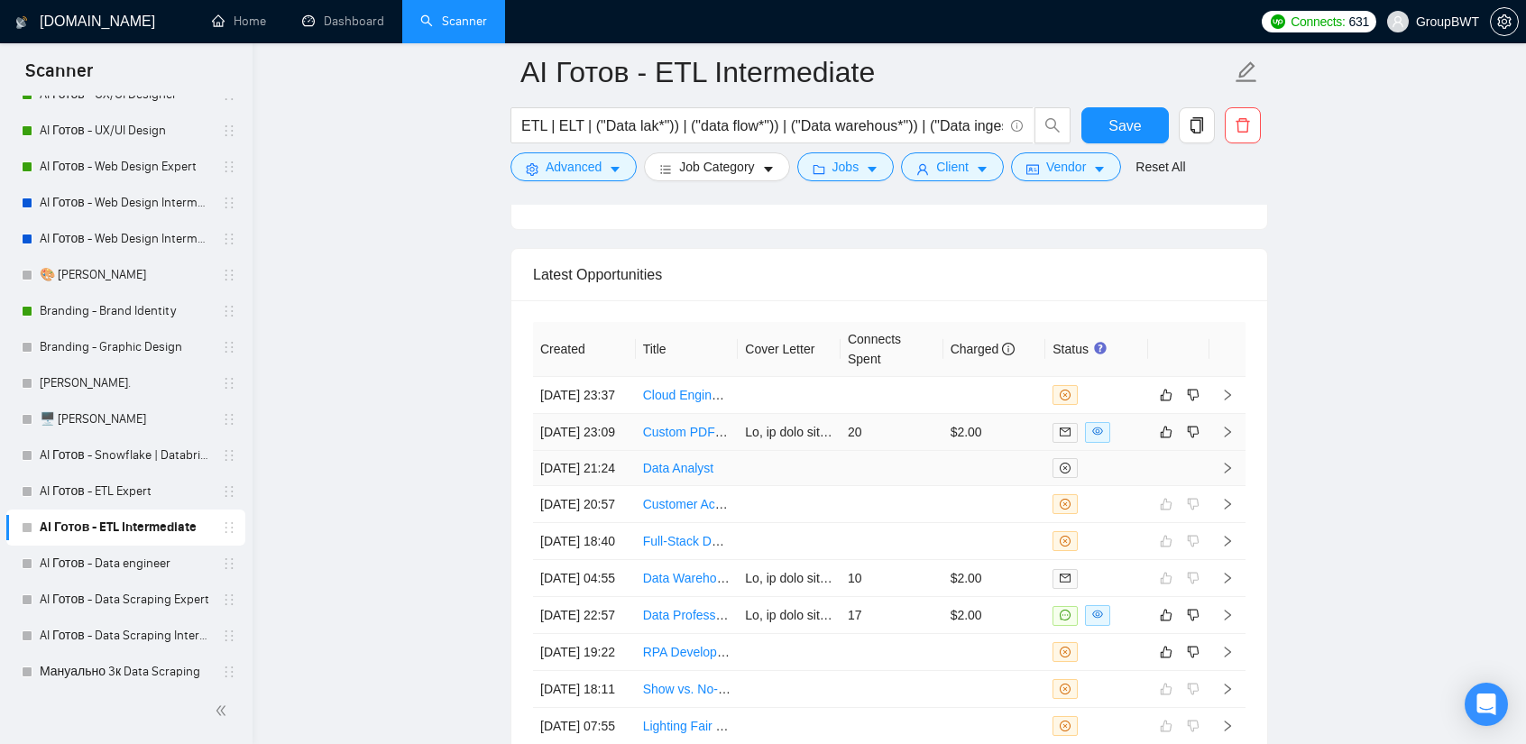
scroll to position [4463, 0]
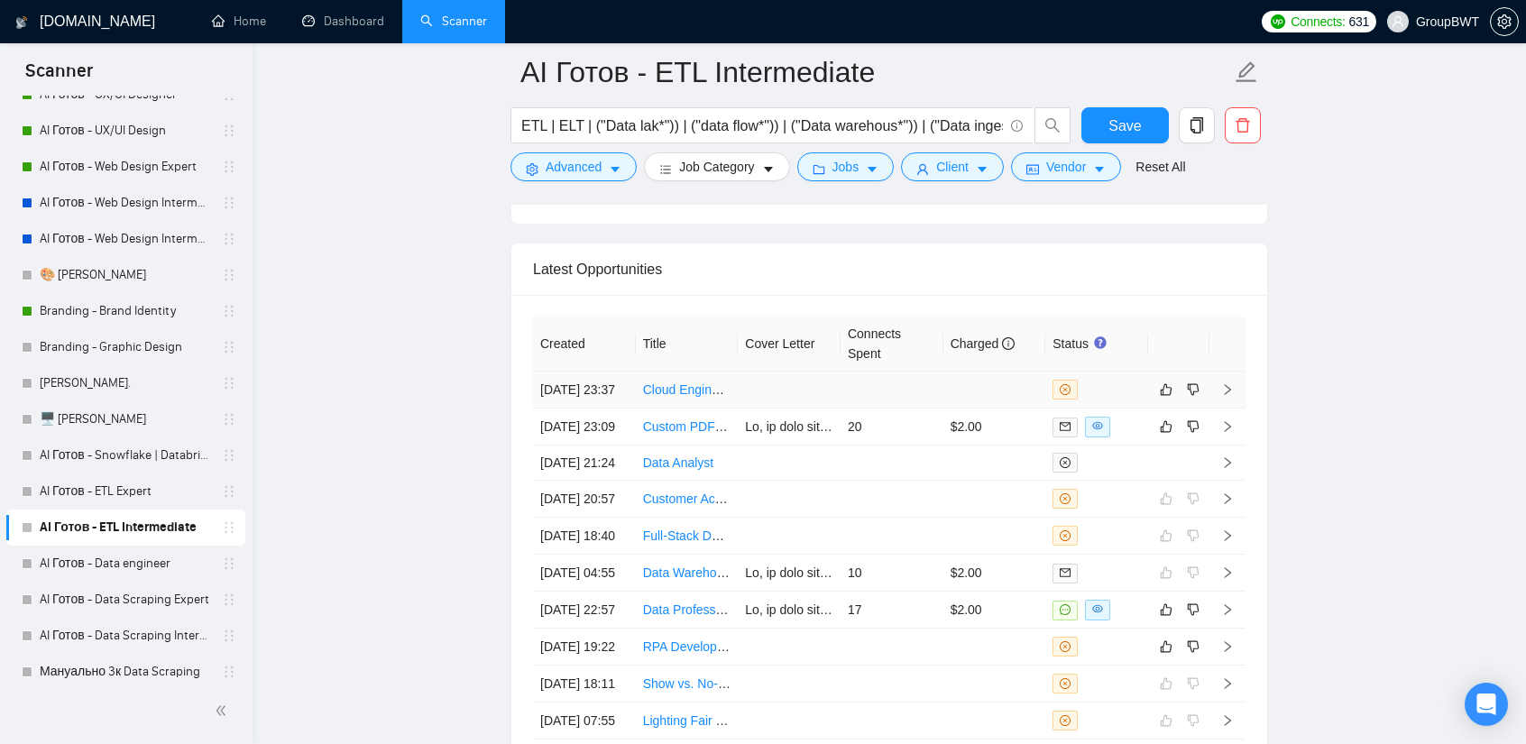
click at [842, 382] on td at bounding box center [892, 390] width 103 height 37
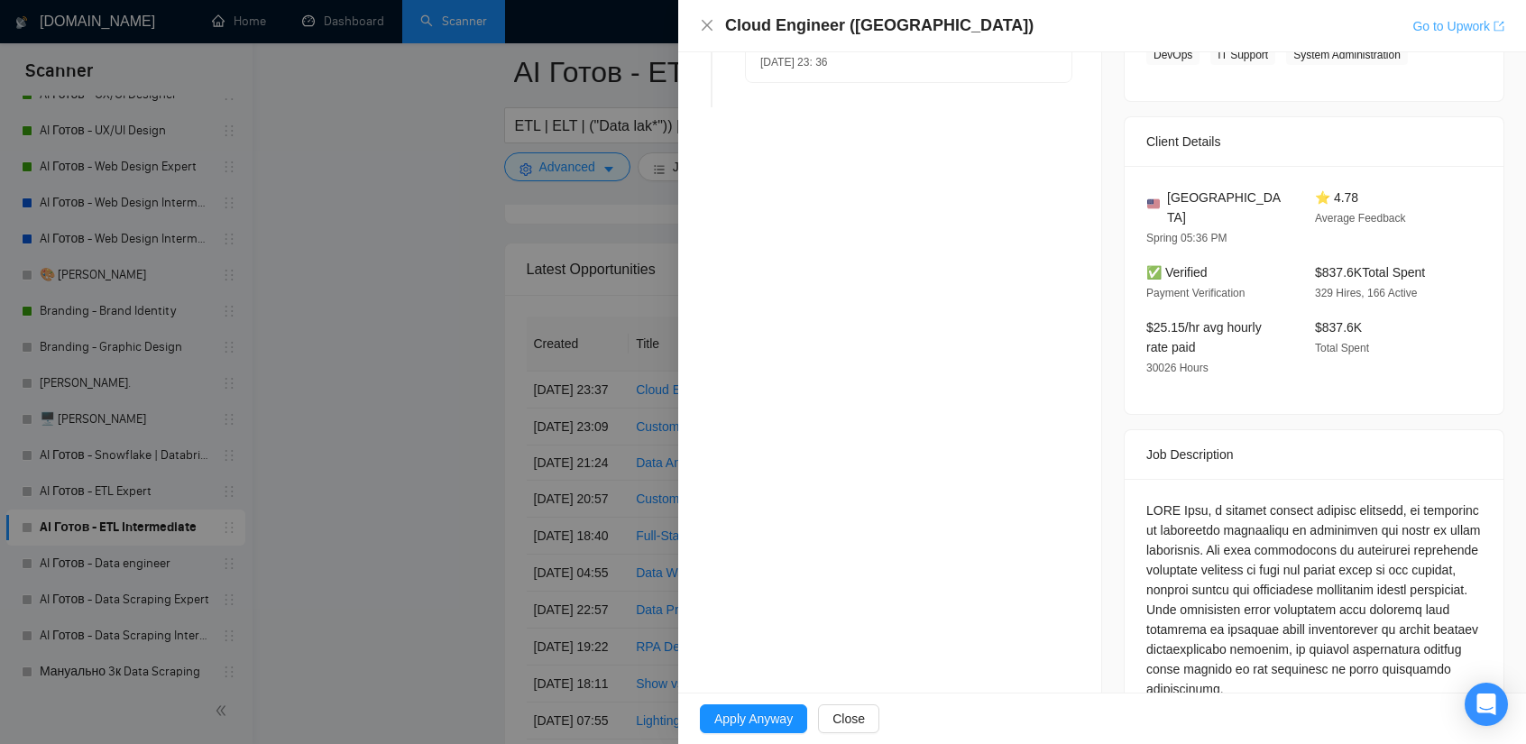
click at [1427, 32] on link "Go to Upwork" at bounding box center [1458, 26] width 92 height 14
drag, startPoint x: 400, startPoint y: 264, endPoint x: 582, endPoint y: 225, distance: 185.6
click at [399, 264] on div at bounding box center [763, 372] width 1526 height 744
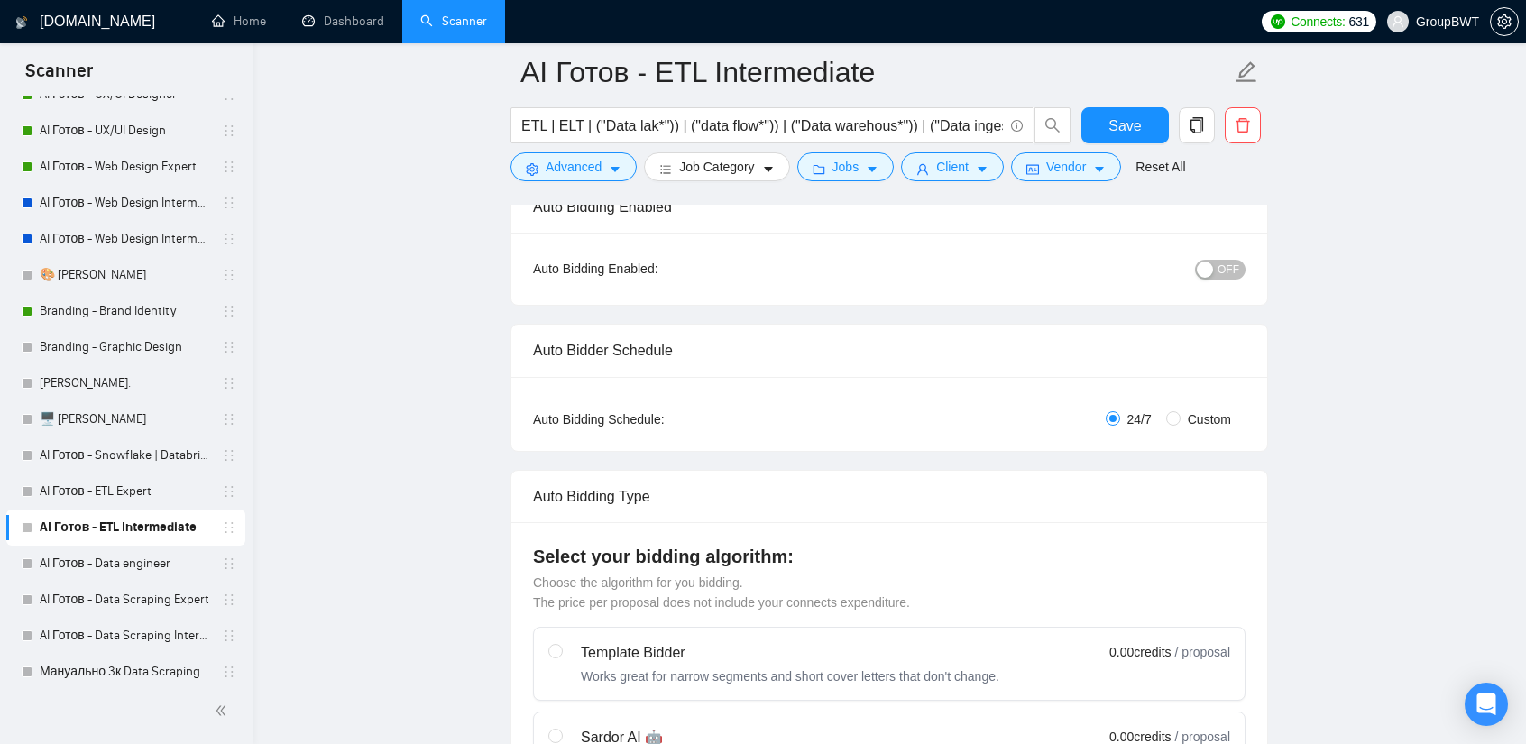
scroll to position [14, 0]
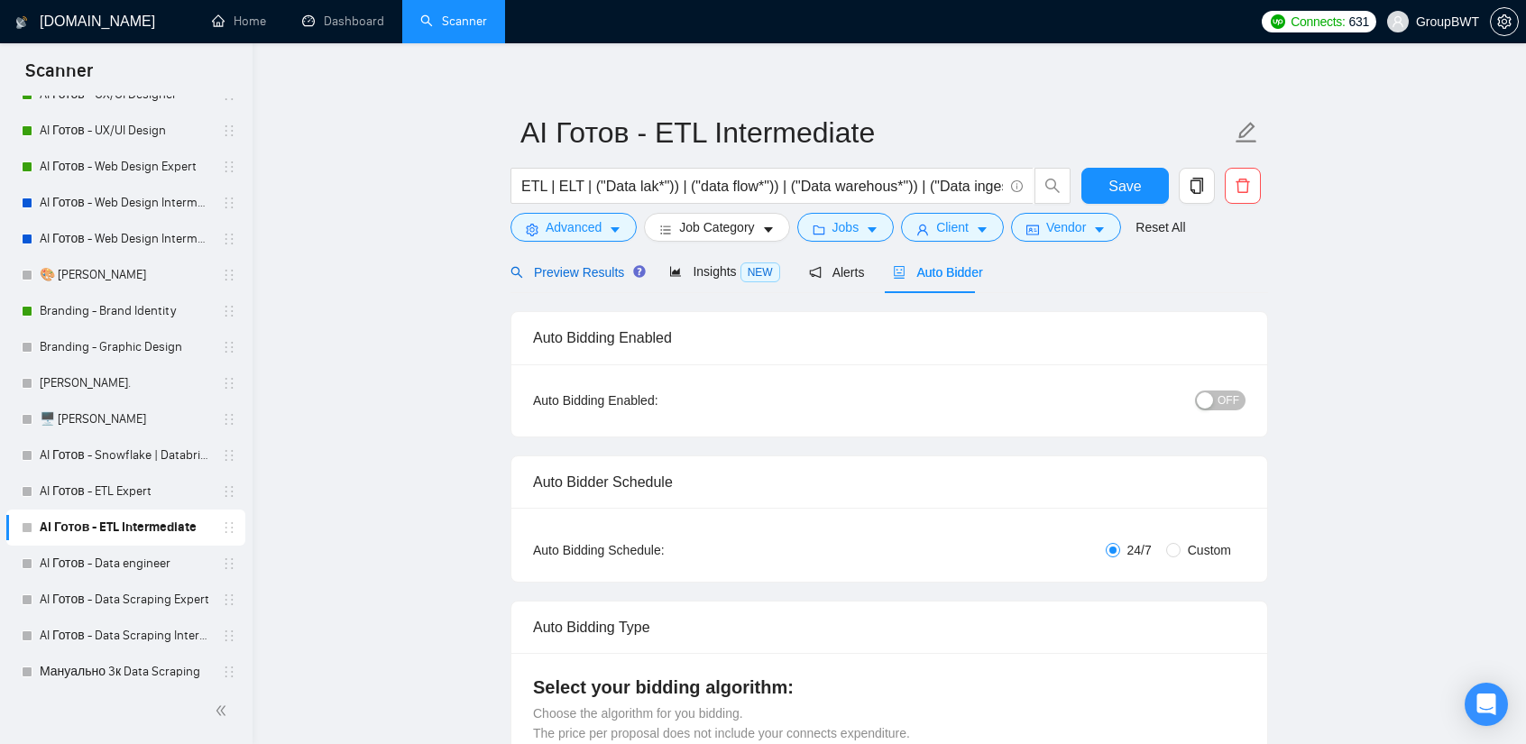
click at [601, 278] on span "Preview Results" at bounding box center [575, 272] width 130 height 14
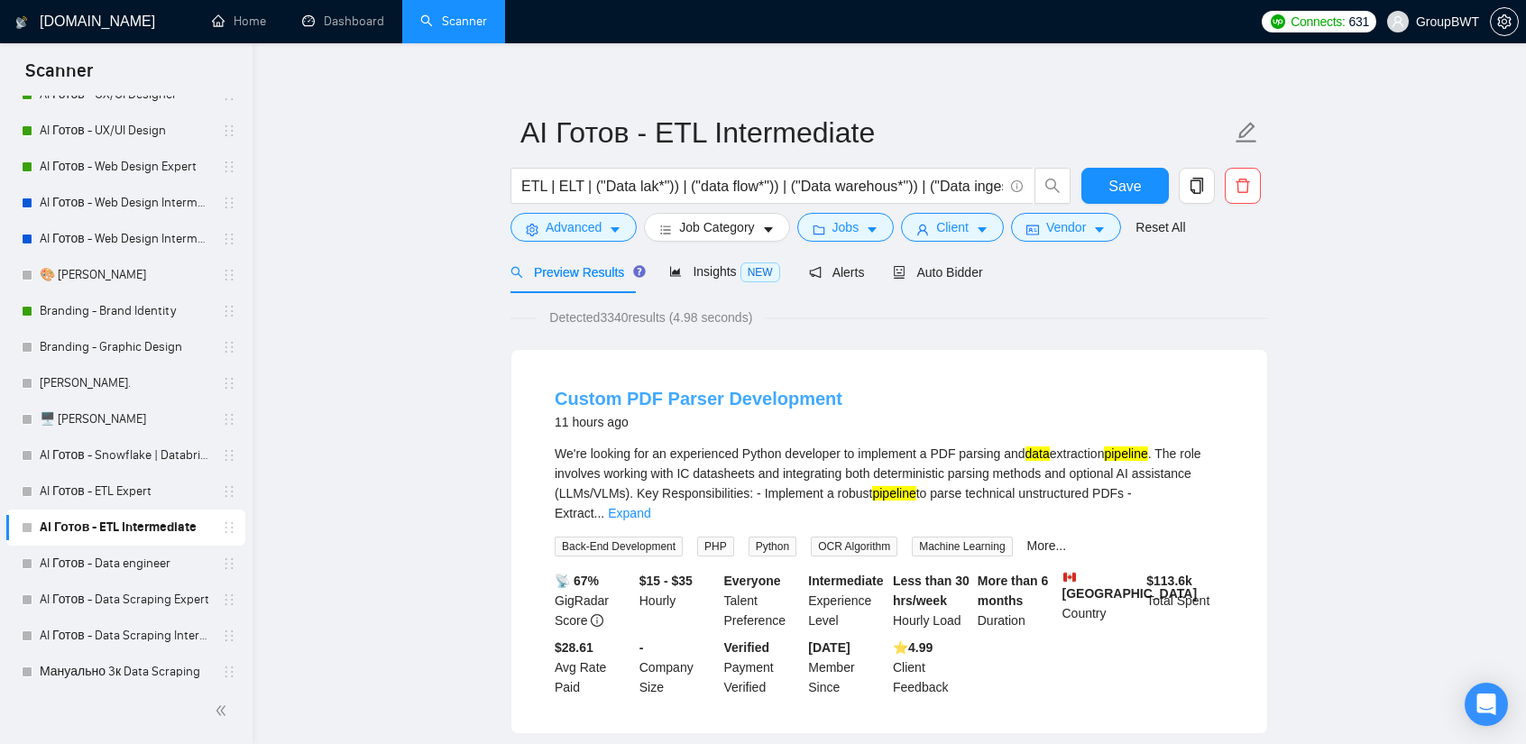
click at [705, 403] on link "Custom PDF Parser Development" at bounding box center [699, 399] width 288 height 20
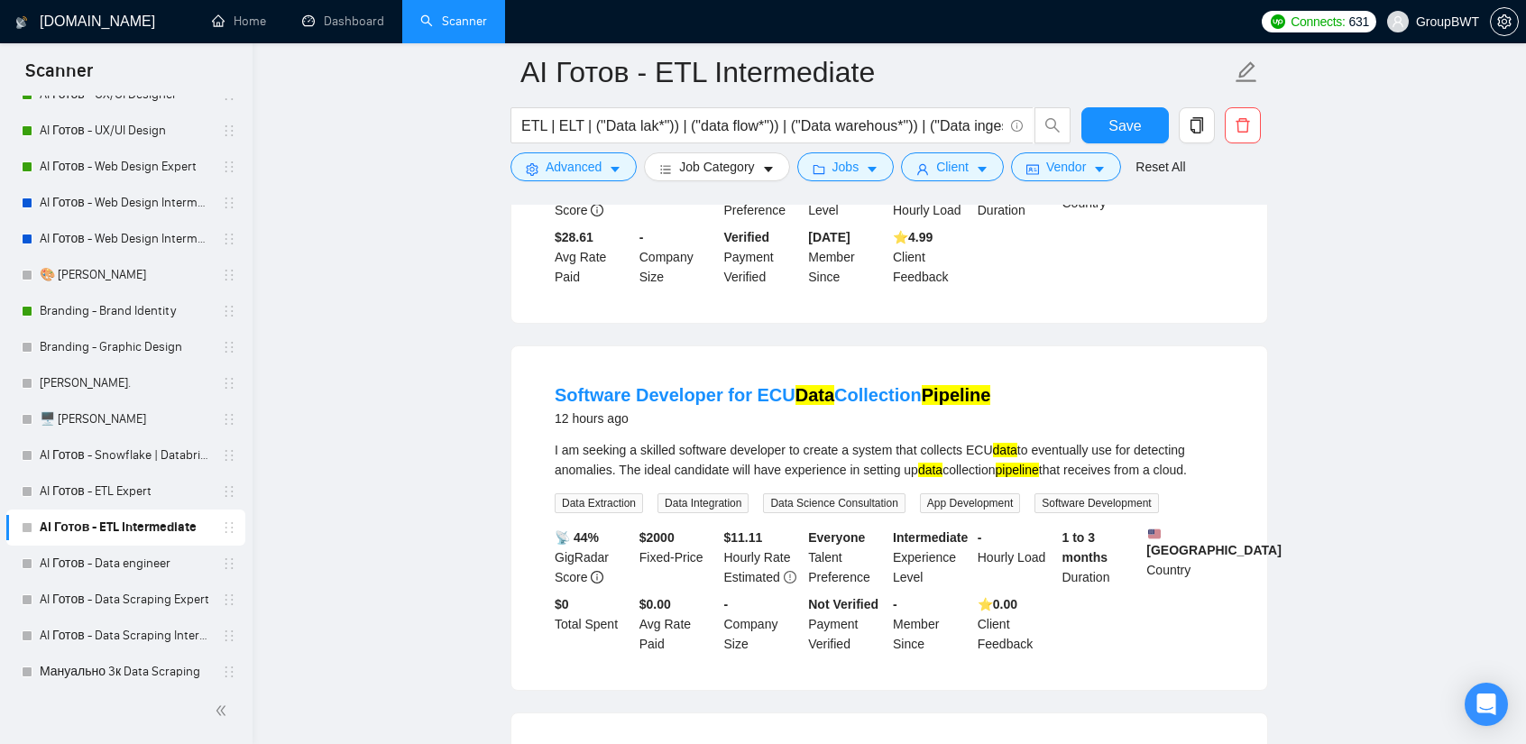
scroll to position [464, 0]
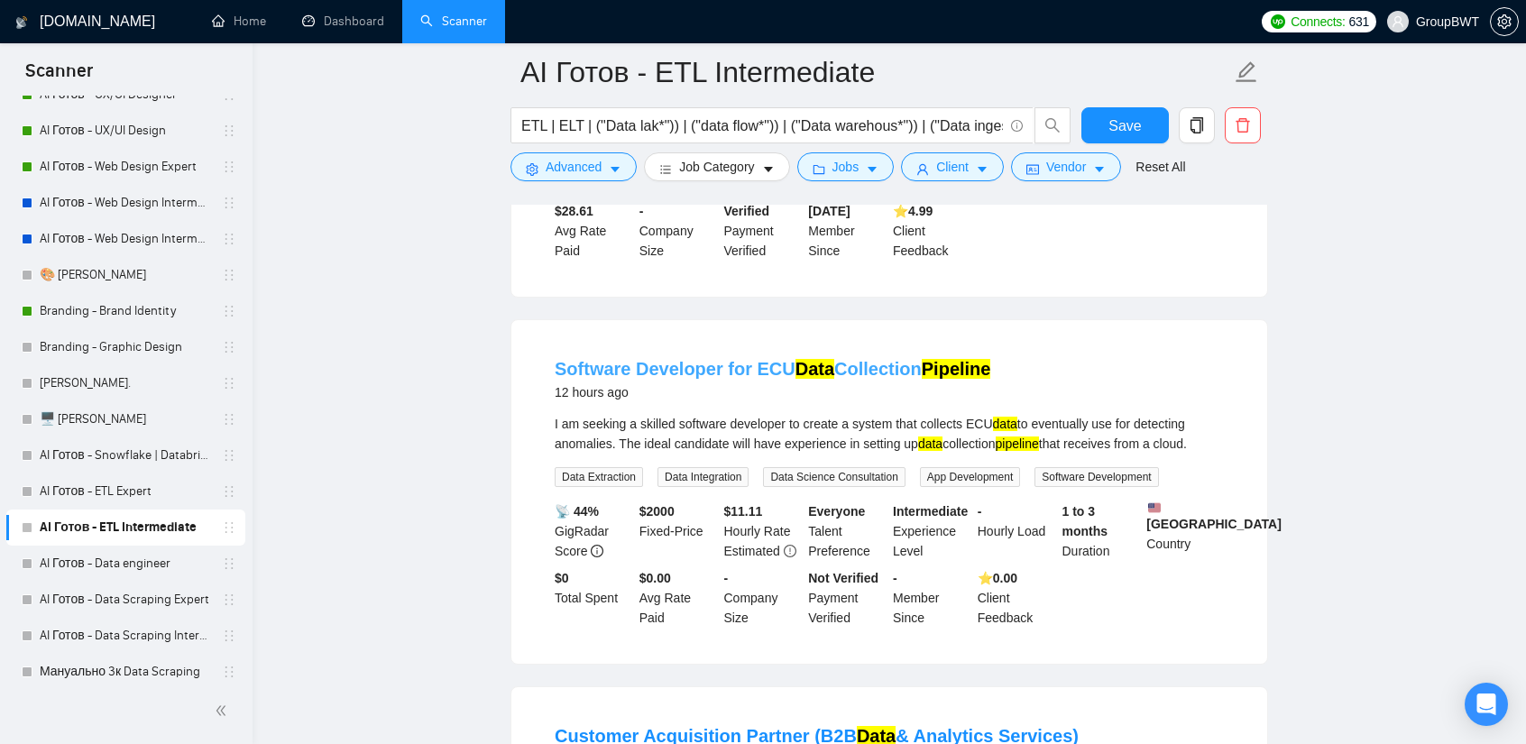
click at [841, 359] on link "Software Developer for ECU Data Collection Pipeline" at bounding box center [773, 369] width 436 height 20
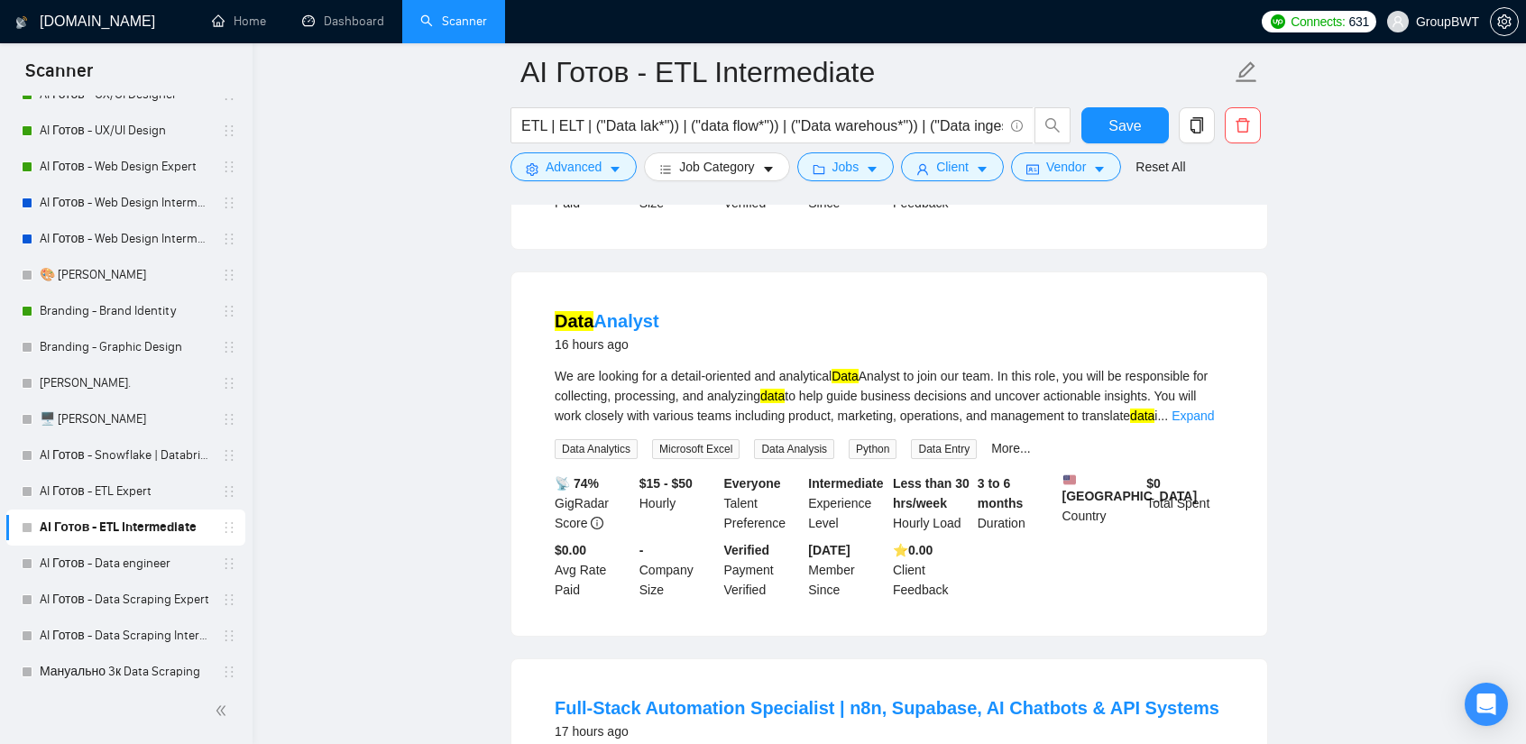
scroll to position [2088, 0]
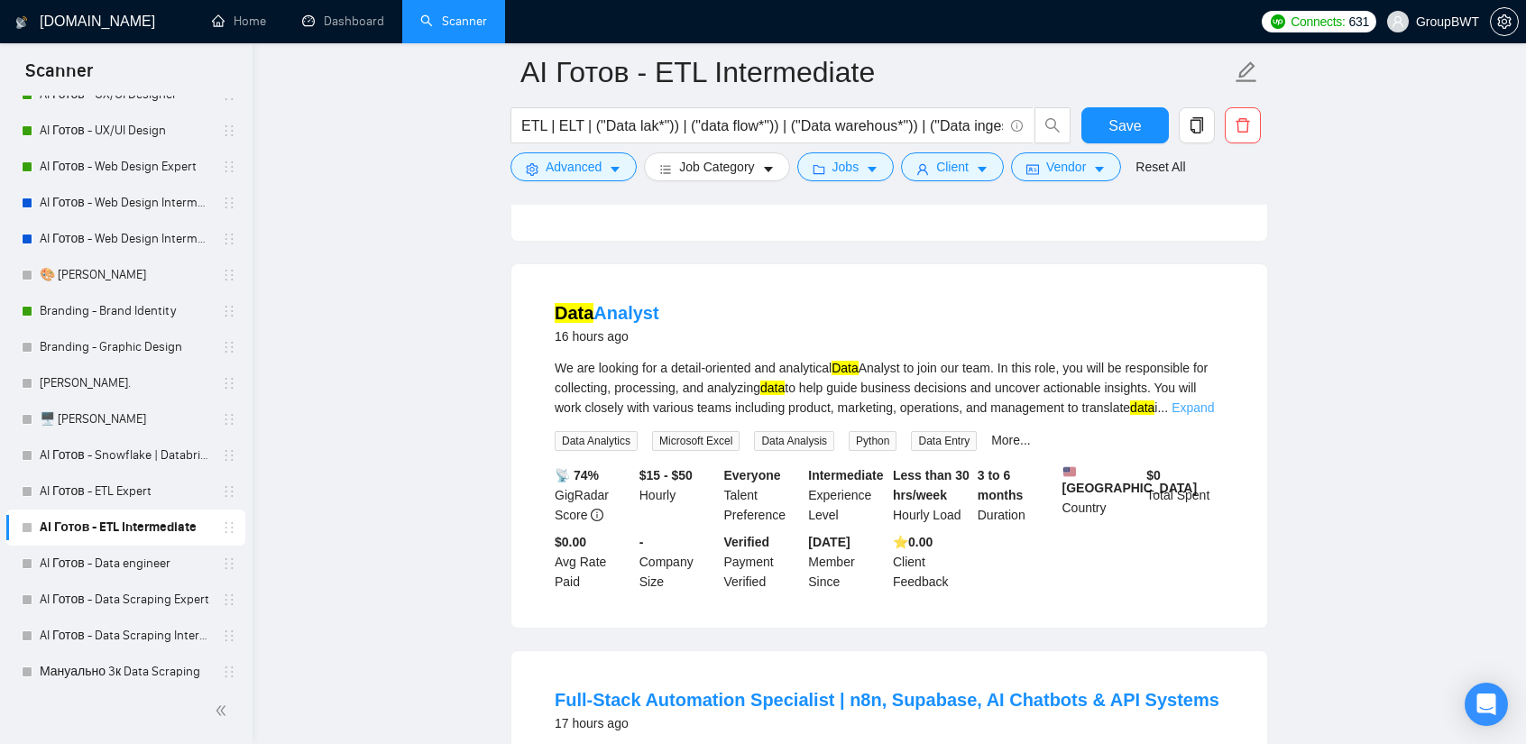
click at [1191, 400] on link "Expand" at bounding box center [1193, 407] width 42 height 14
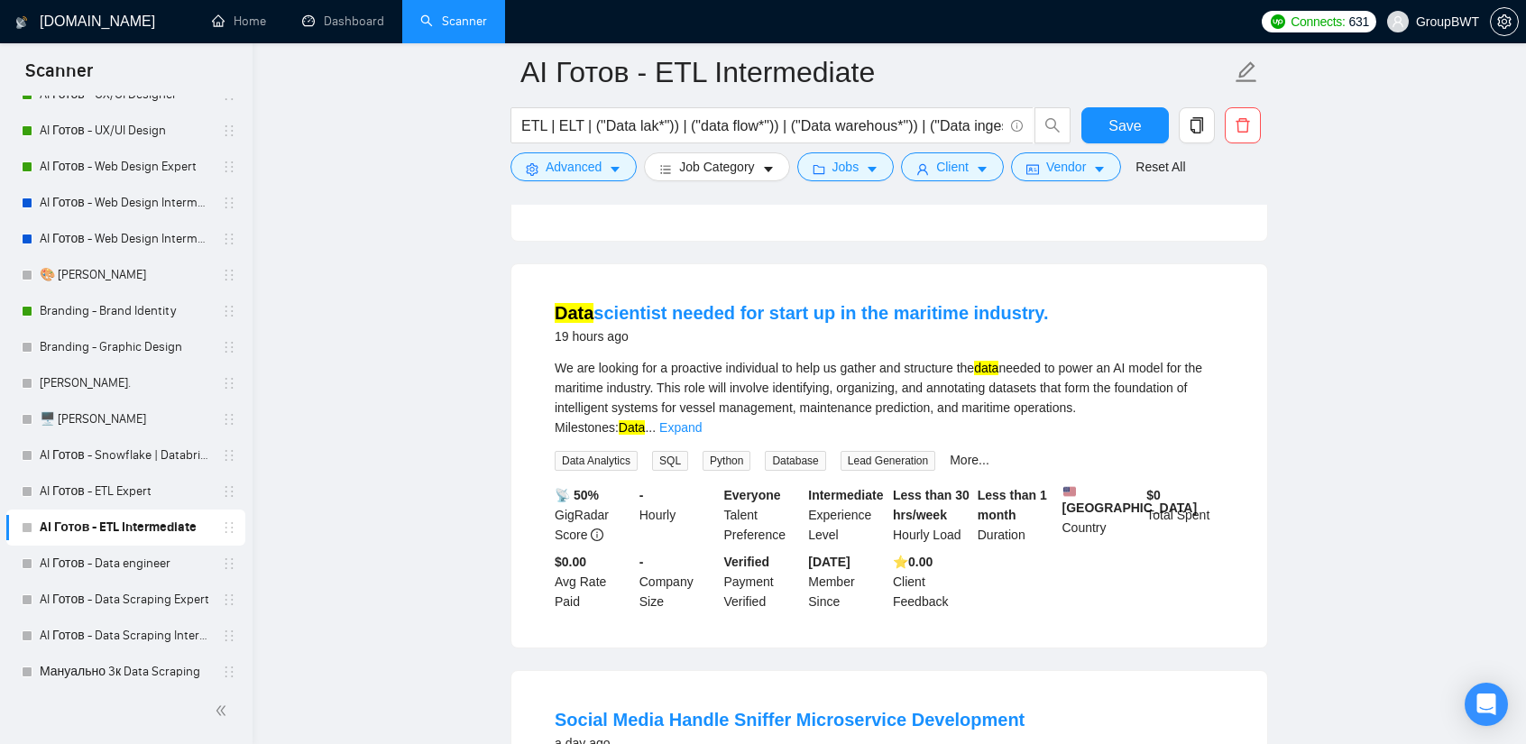
scroll to position [3170, 0]
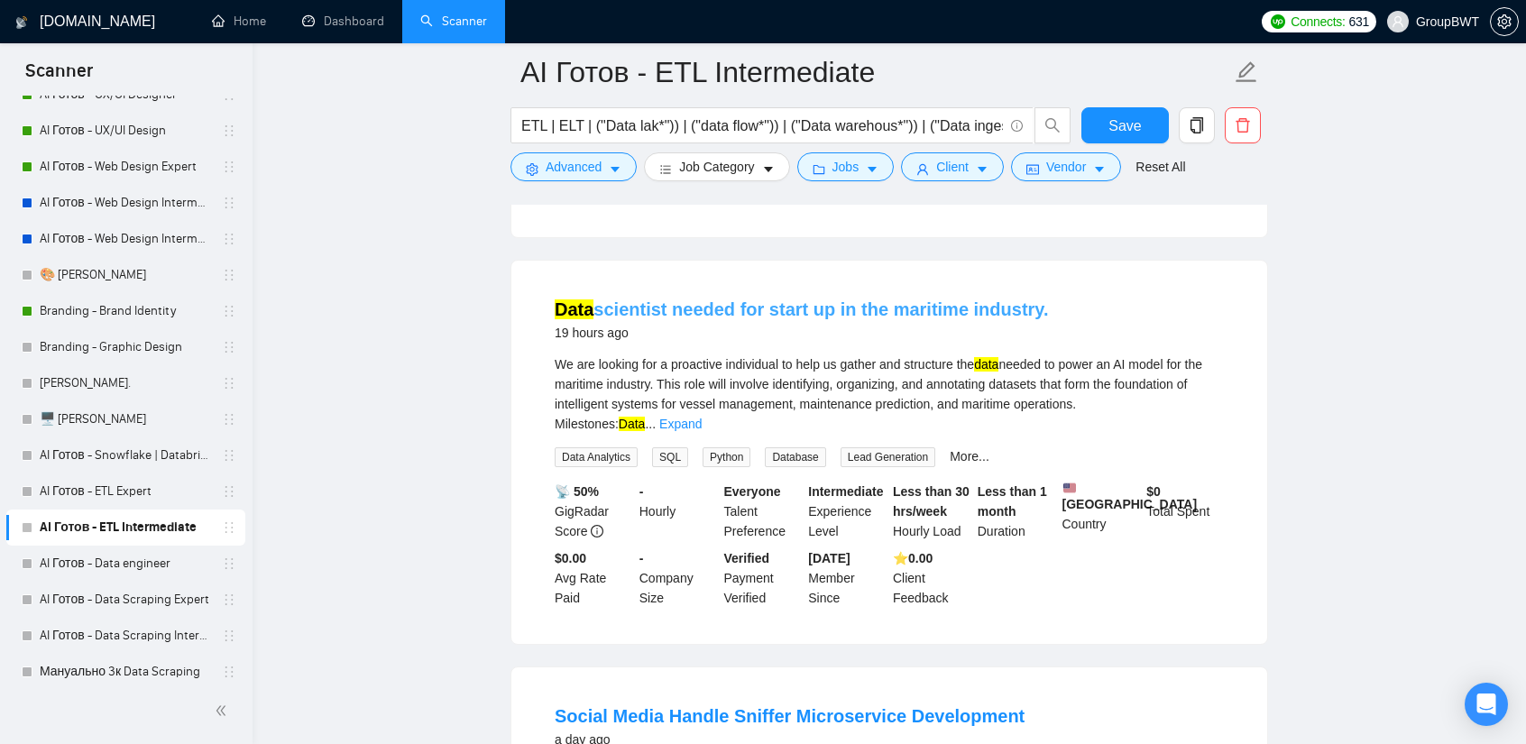
click at [888, 299] on link "Data scientist needed for start up in the maritime industry." at bounding box center [802, 309] width 494 height 20
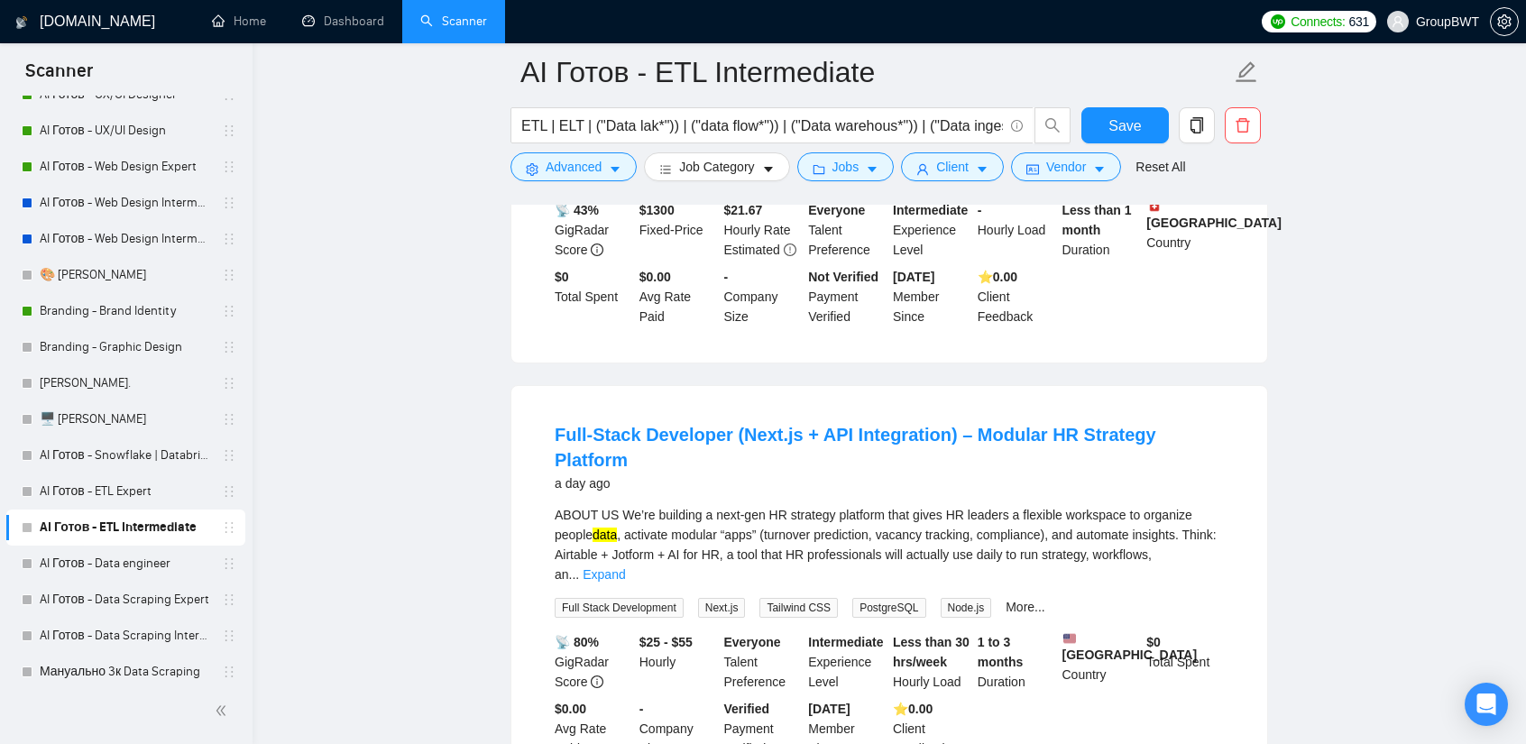
scroll to position [3967, 0]
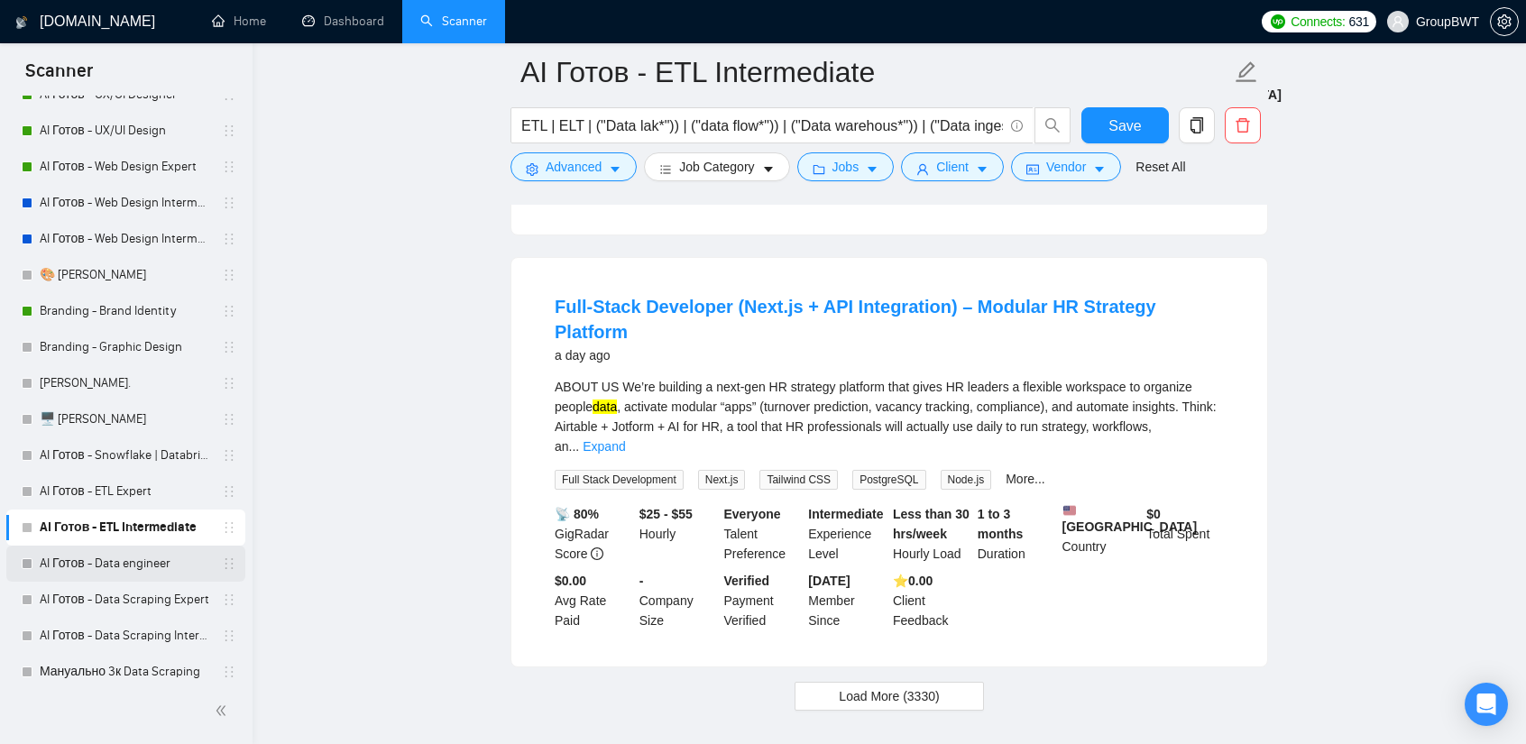
click at [164, 556] on link "AI Готов - Data engineer" at bounding box center [125, 564] width 171 height 36
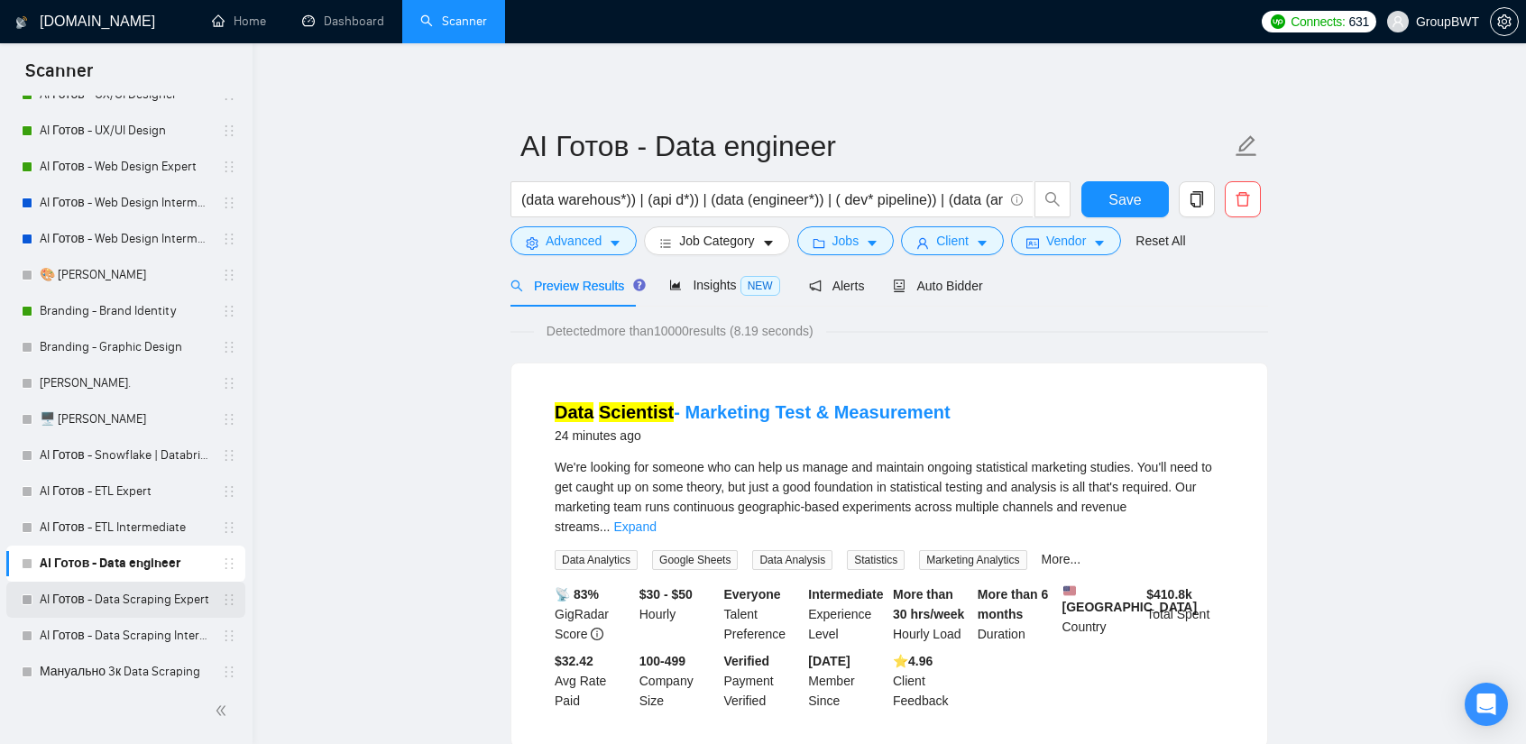
click at [131, 605] on link "AI Готов - Data Scraping Expert" at bounding box center [125, 600] width 171 height 36
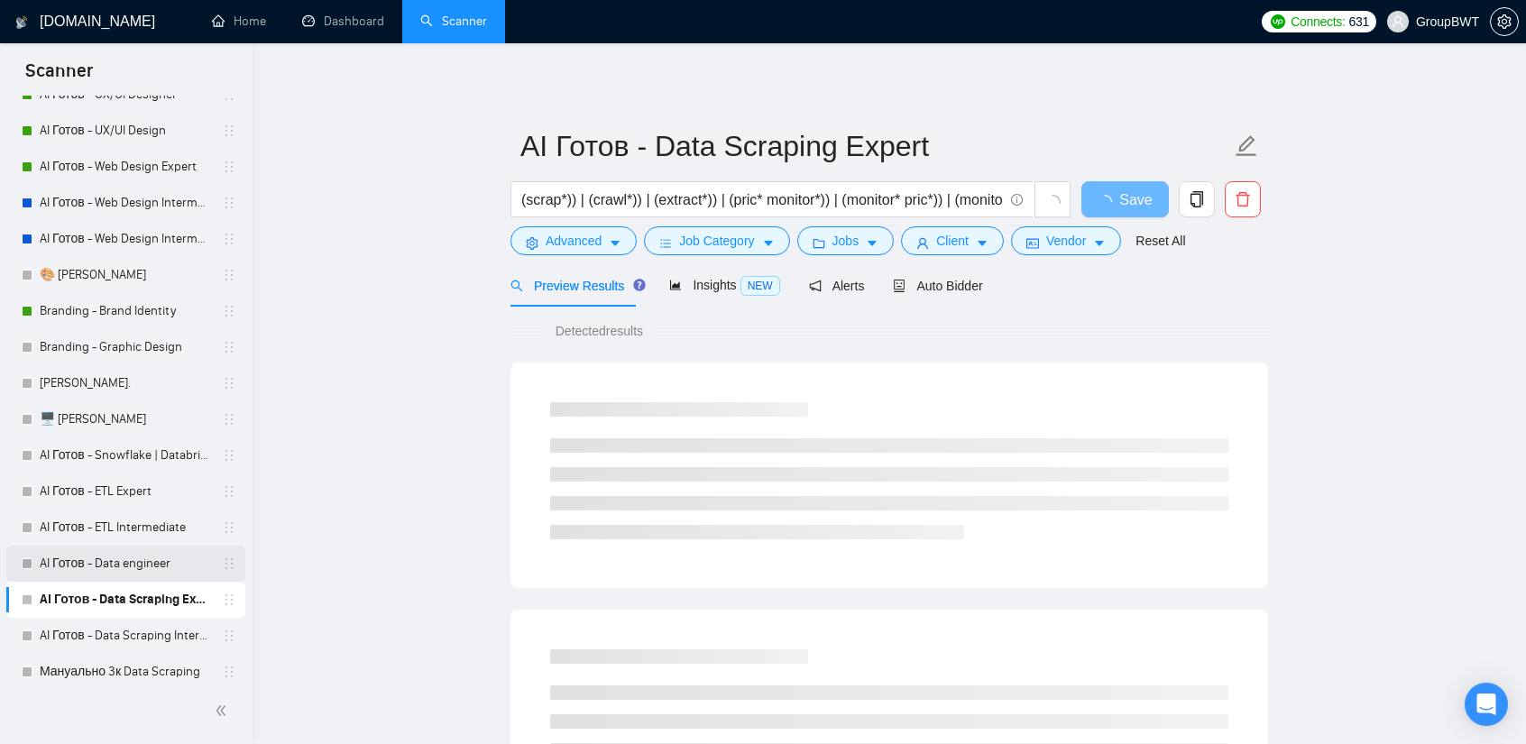
click at [110, 569] on link "AI Готов - Data engineer" at bounding box center [125, 564] width 171 height 36
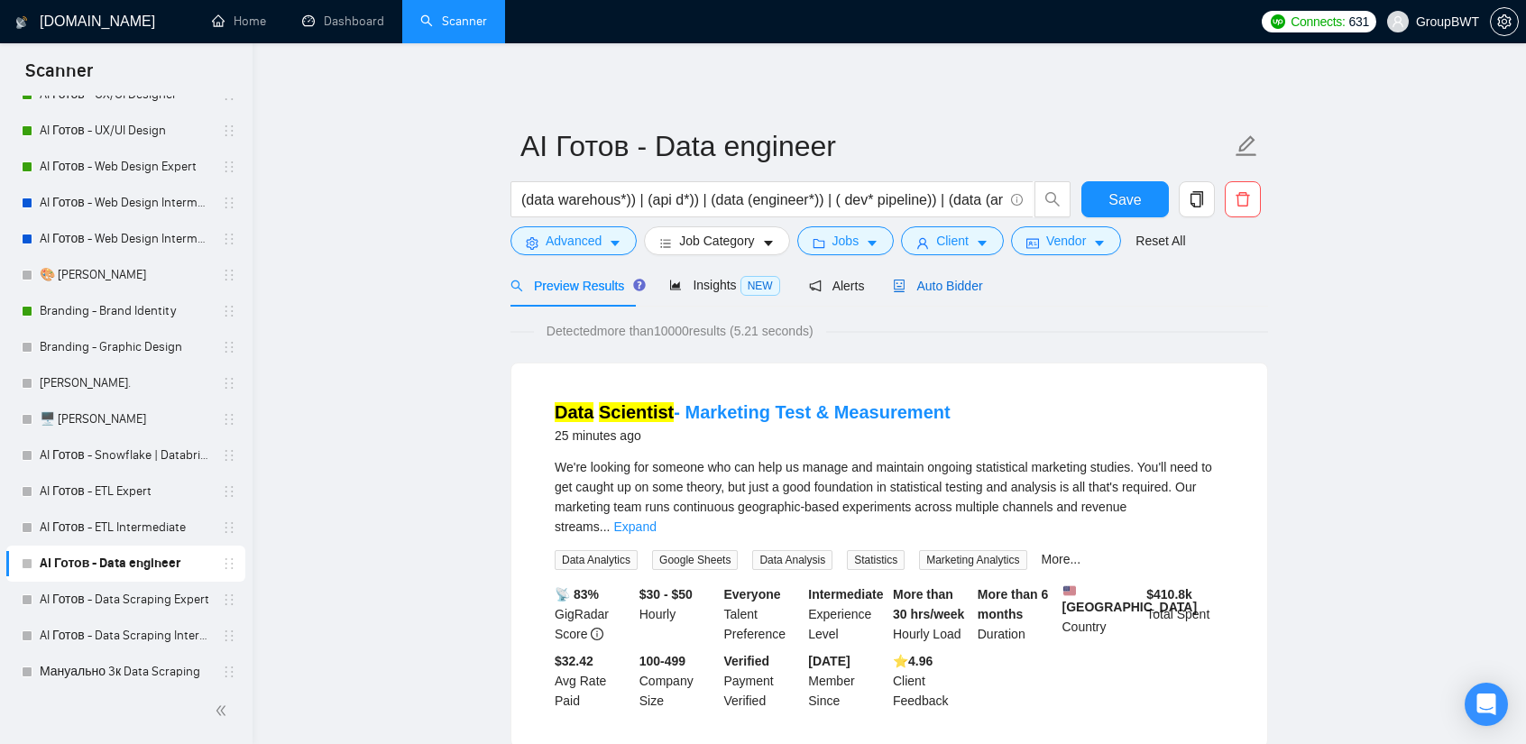
click at [930, 289] on span "Auto Bidder" at bounding box center [937, 286] width 89 height 14
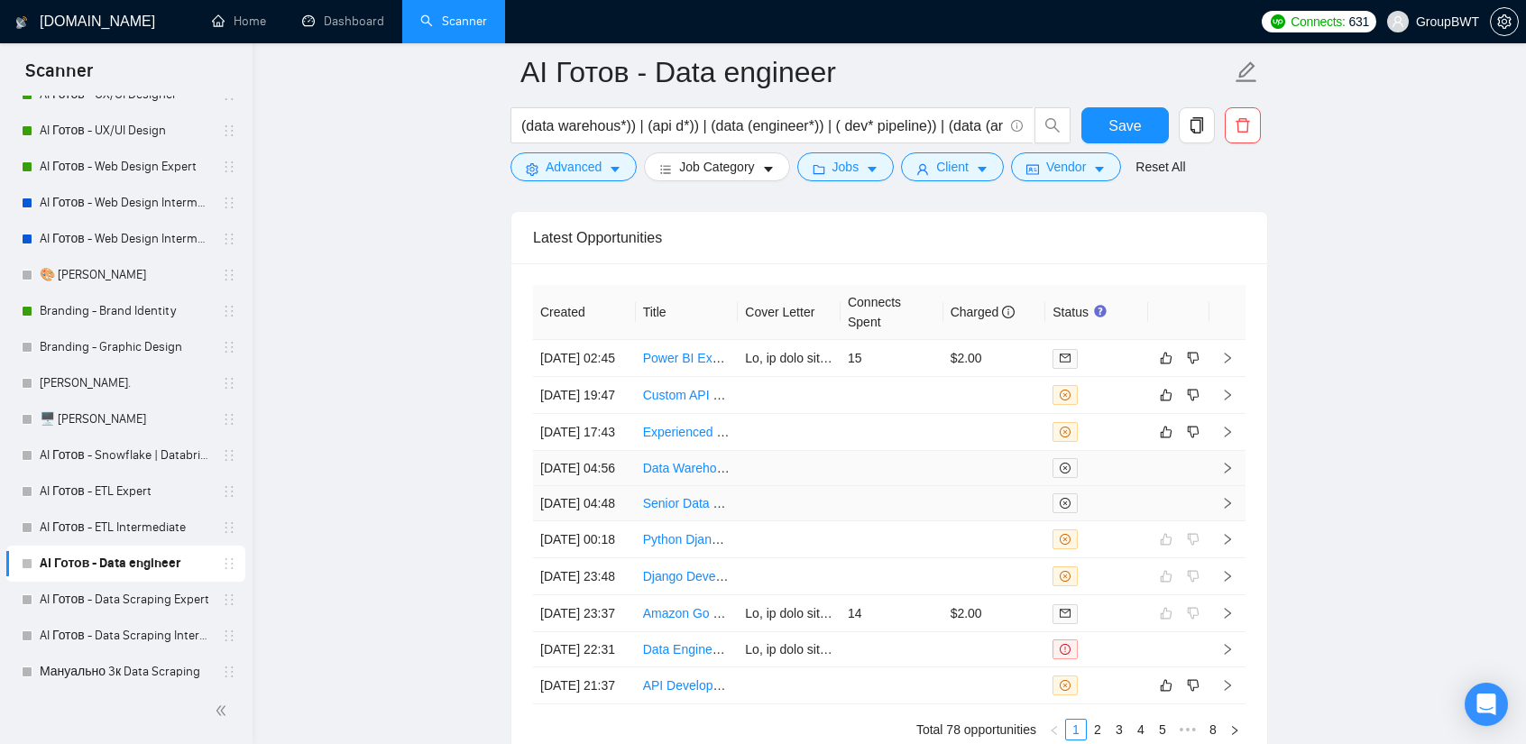
scroll to position [4515, 0]
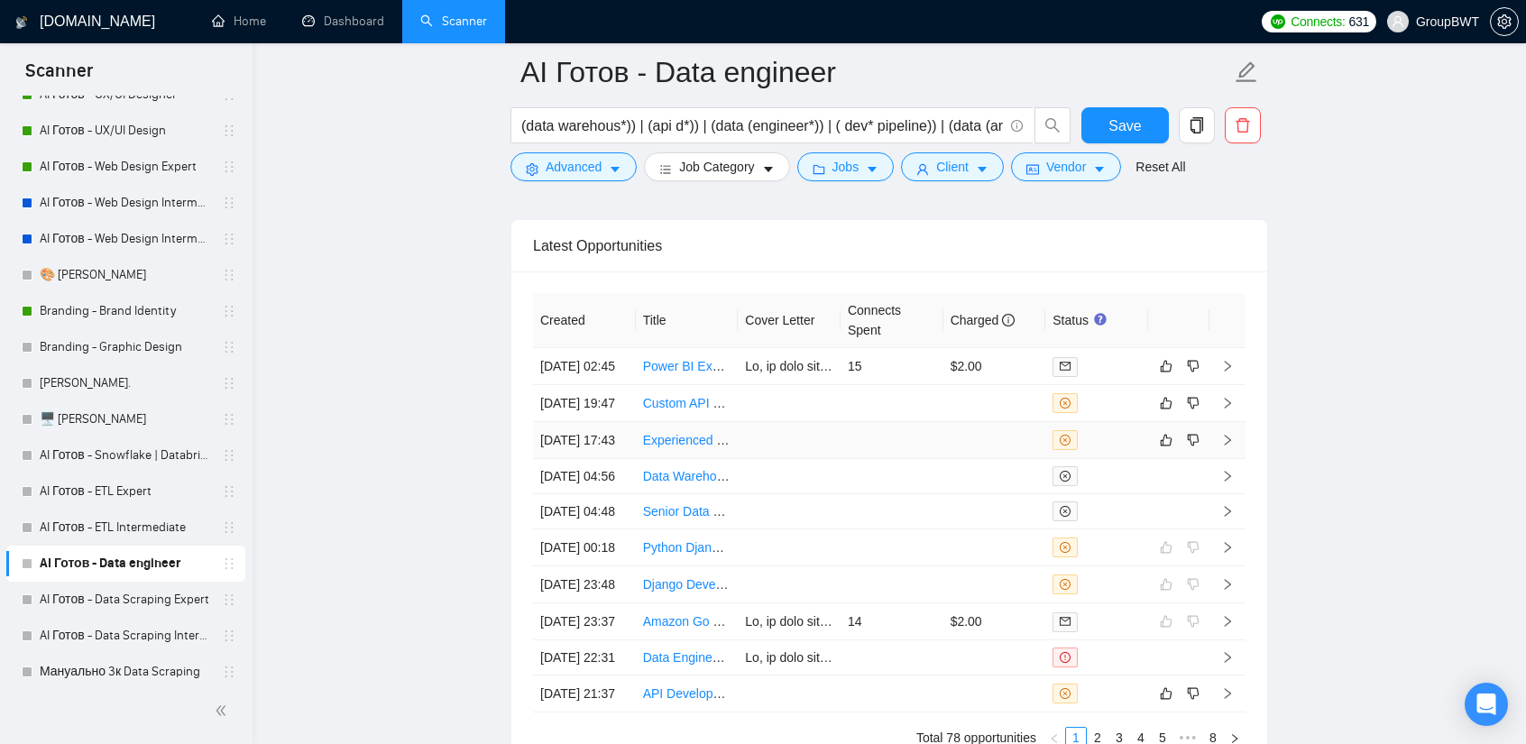
click at [841, 447] on td at bounding box center [892, 440] width 103 height 37
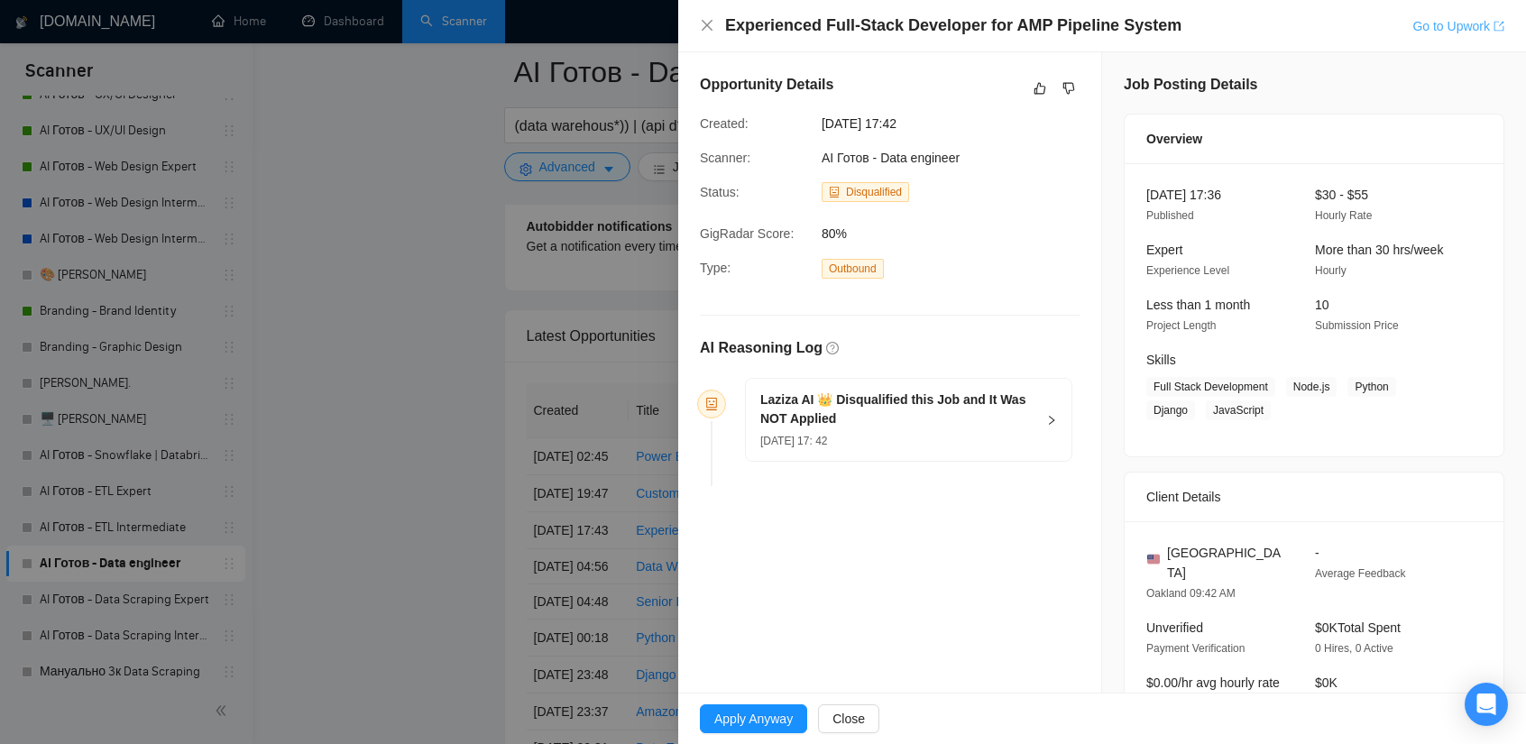
click at [1459, 25] on link "Go to Upwork" at bounding box center [1458, 26] width 92 height 14
drag, startPoint x: 431, startPoint y: 218, endPoint x: 460, endPoint y: 266, distance: 55.8
click at [431, 219] on div at bounding box center [763, 372] width 1526 height 744
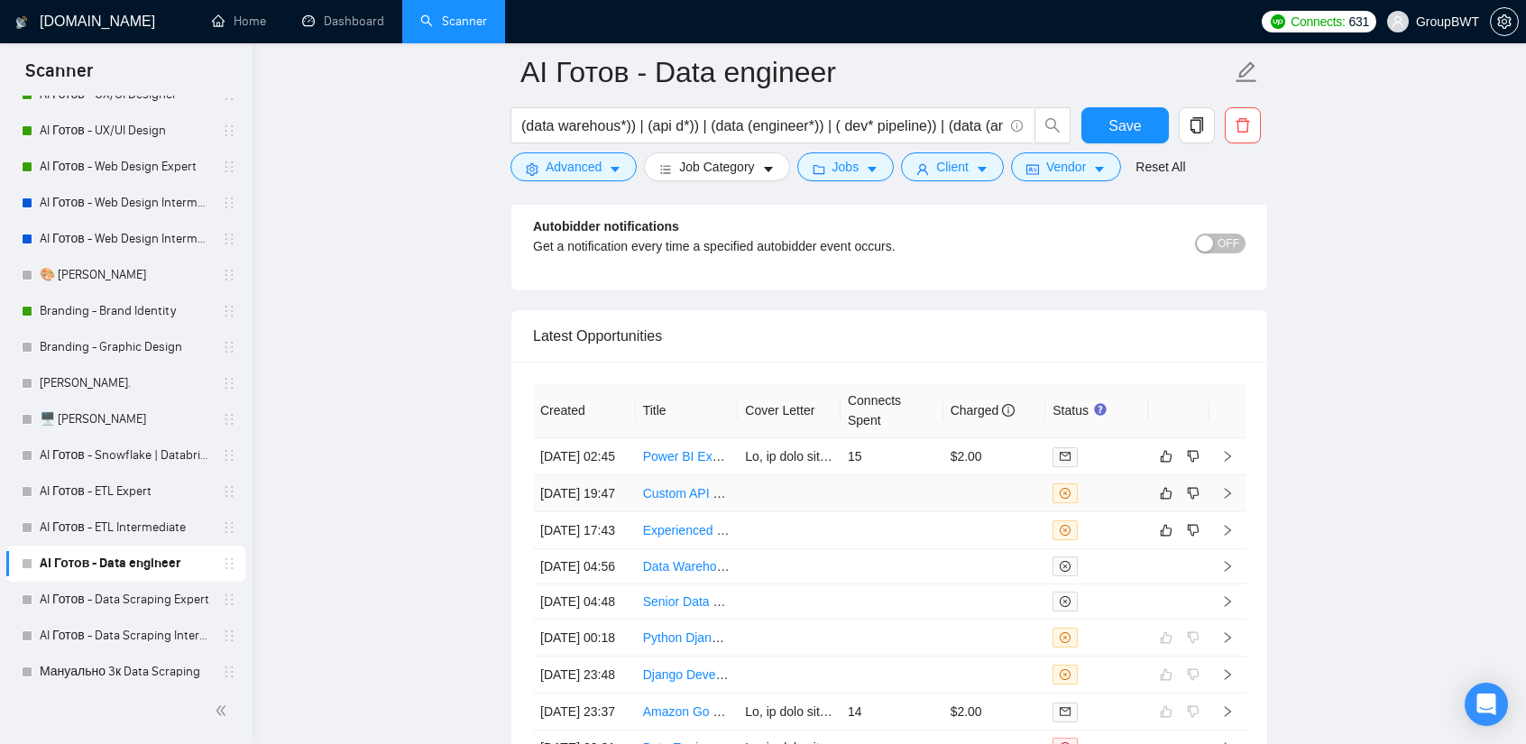
click at [820, 482] on td at bounding box center [789, 493] width 103 height 37
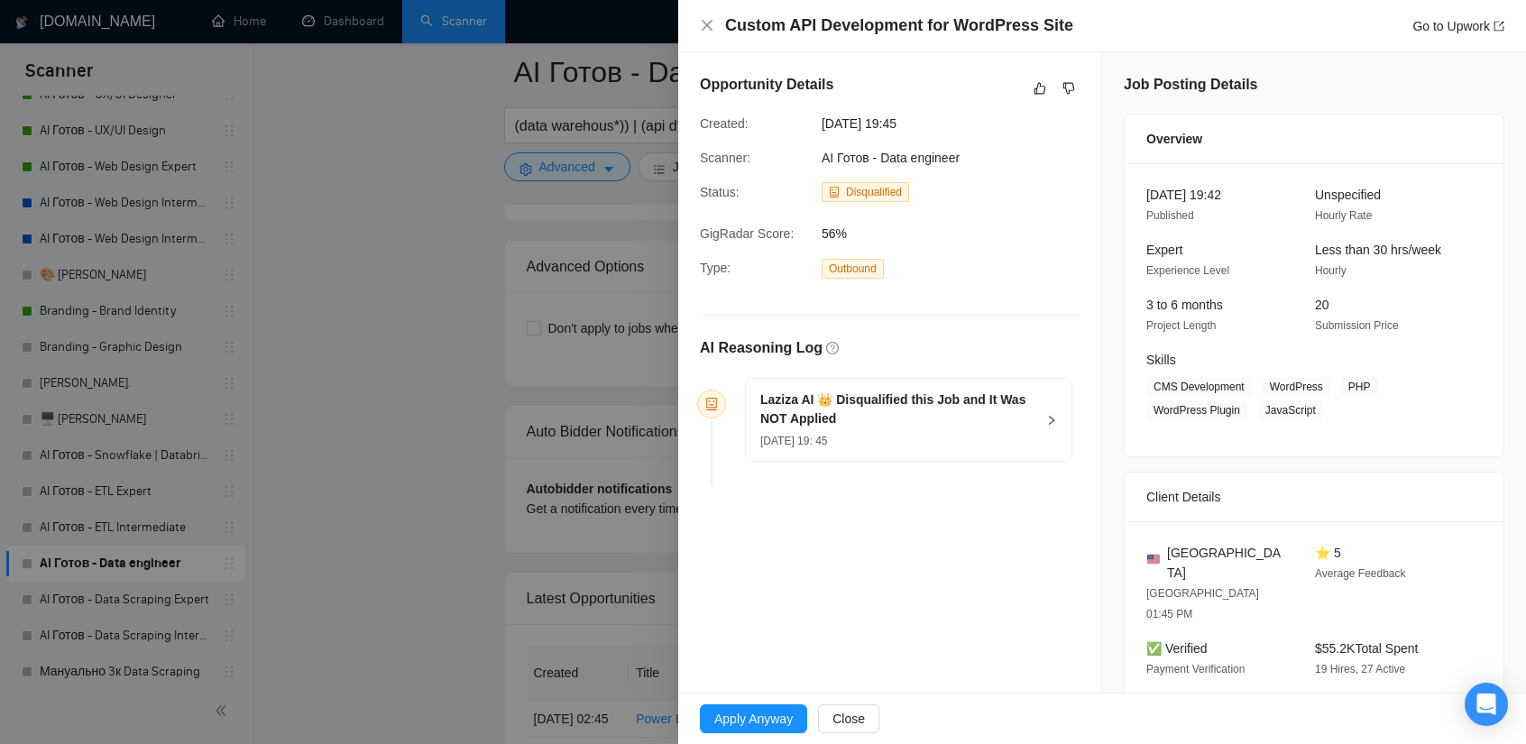
scroll to position [4154, 0]
click at [1459, 23] on link "Go to Upwork" at bounding box center [1458, 26] width 92 height 14
click at [1068, 93] on icon "dislike" at bounding box center [1068, 88] width 13 height 14
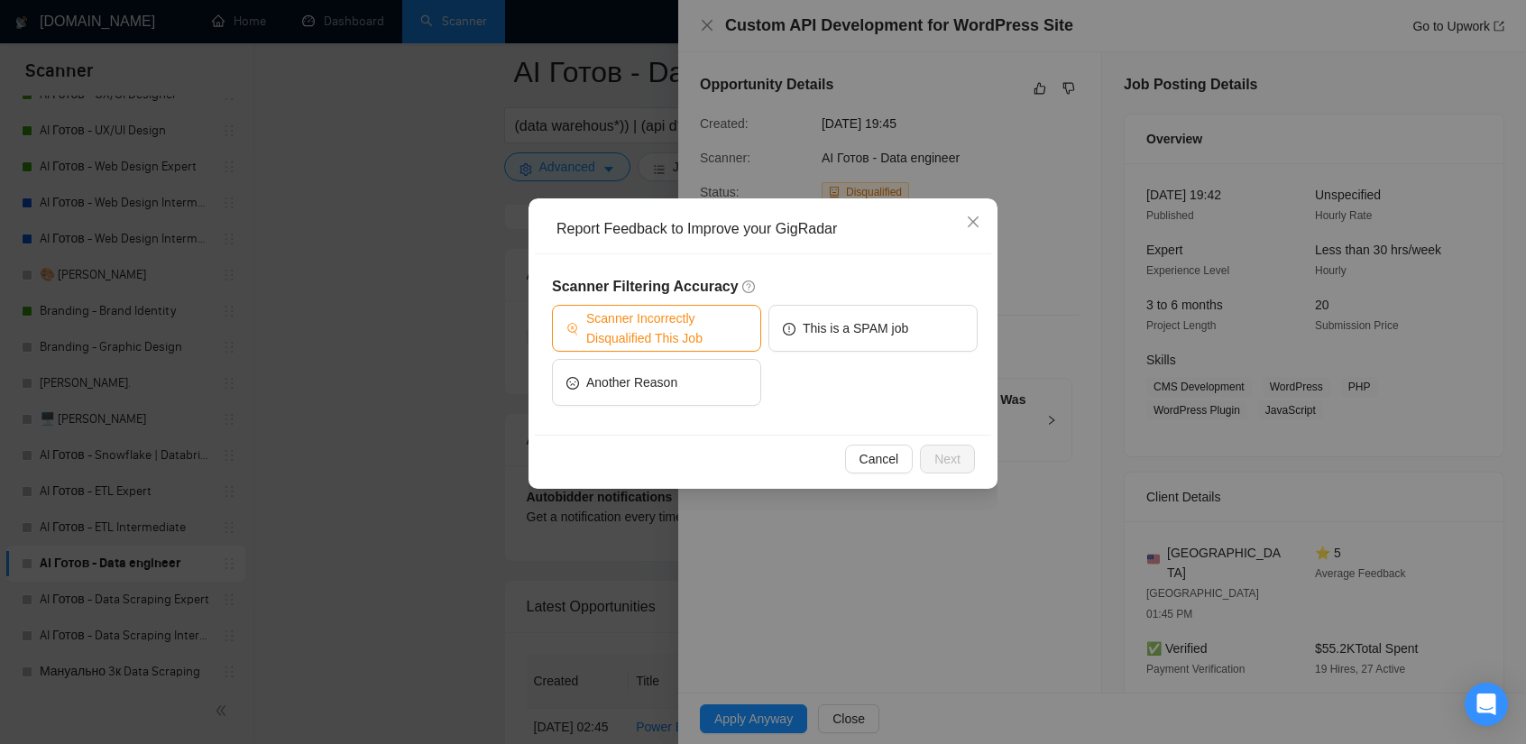
click at [667, 332] on span "Scanner Incorrectly Disqualified This Job" at bounding box center [666, 328] width 161 height 40
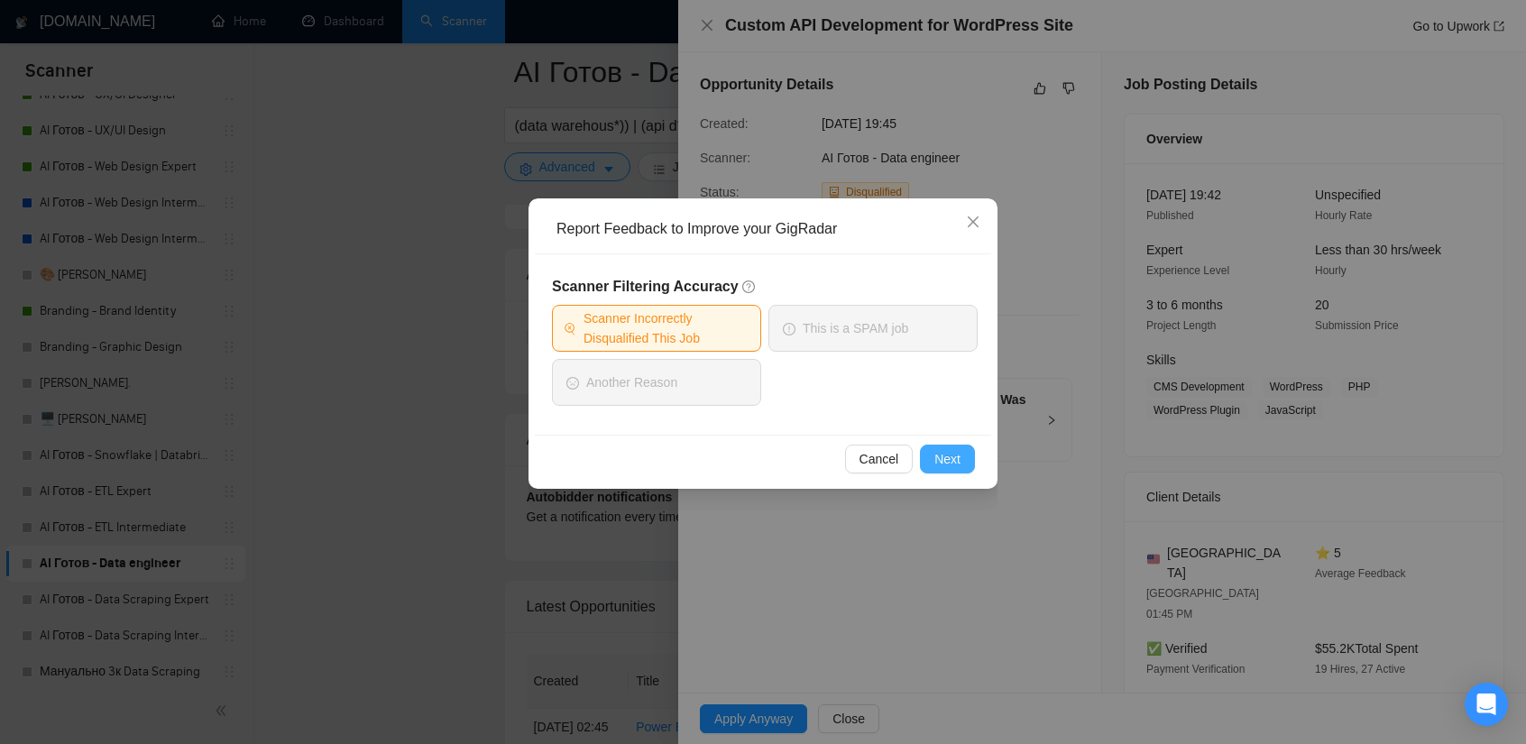
click at [945, 450] on span "Next" at bounding box center [947, 459] width 26 height 20
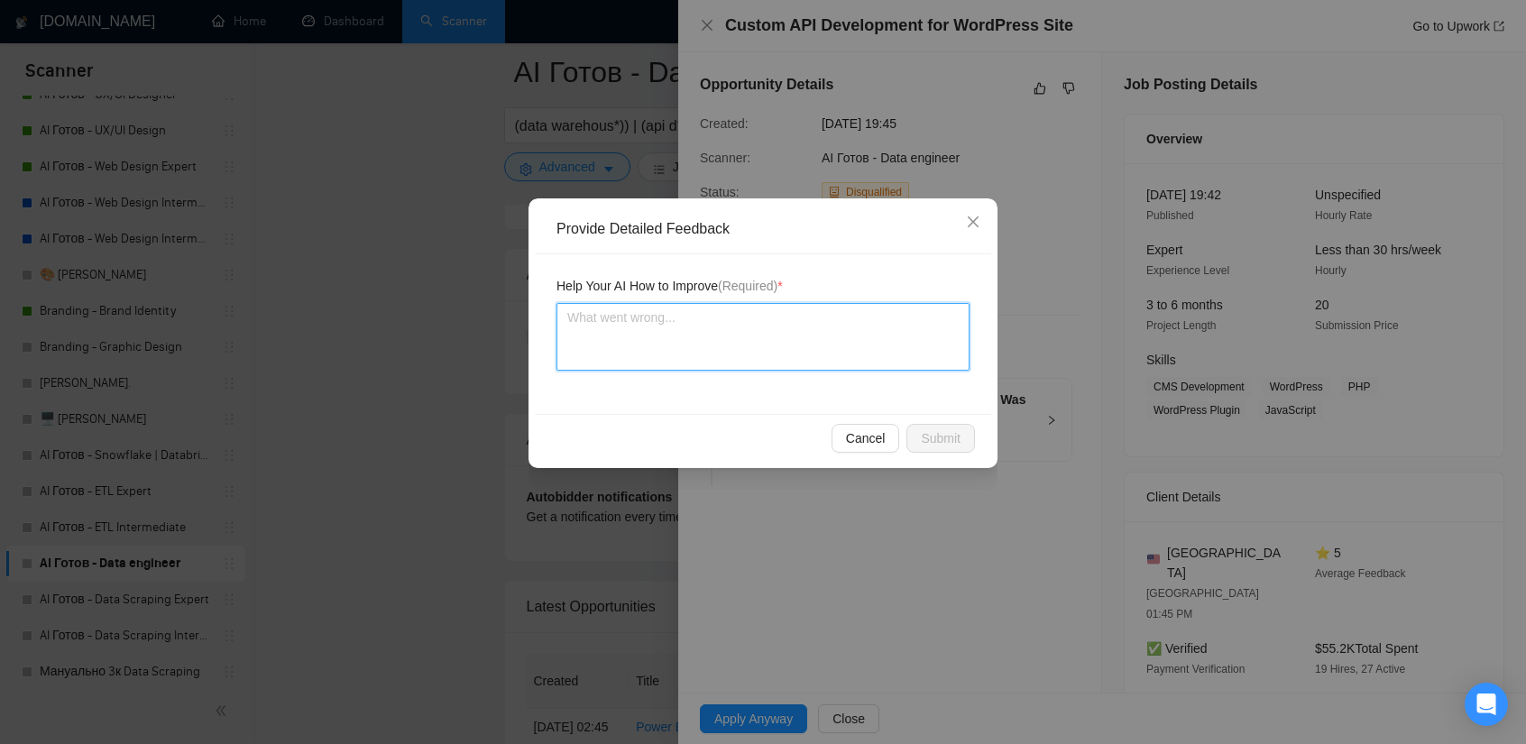
click at [697, 336] on textarea at bounding box center [762, 337] width 413 height 68
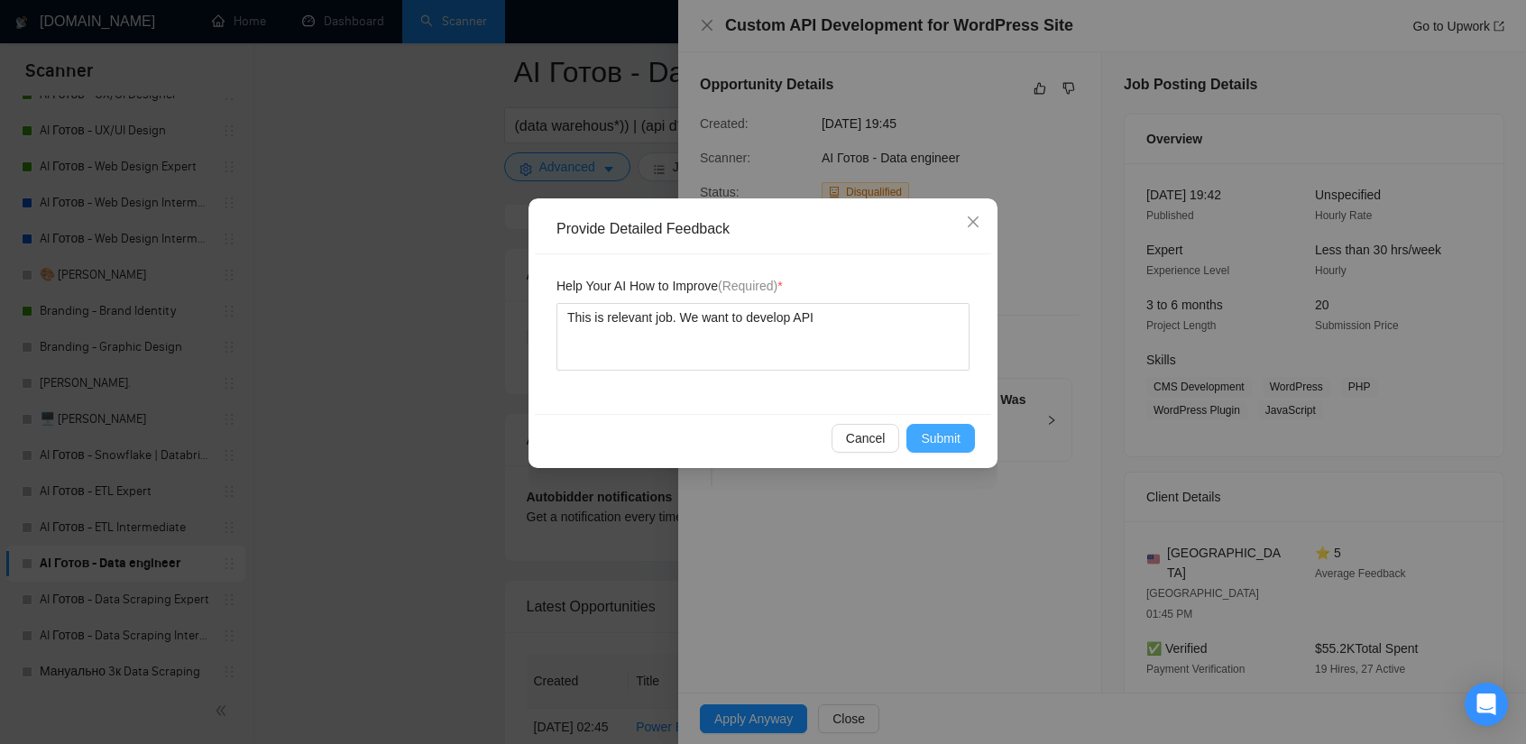
click at [938, 446] on span "Submit" at bounding box center [941, 438] width 40 height 20
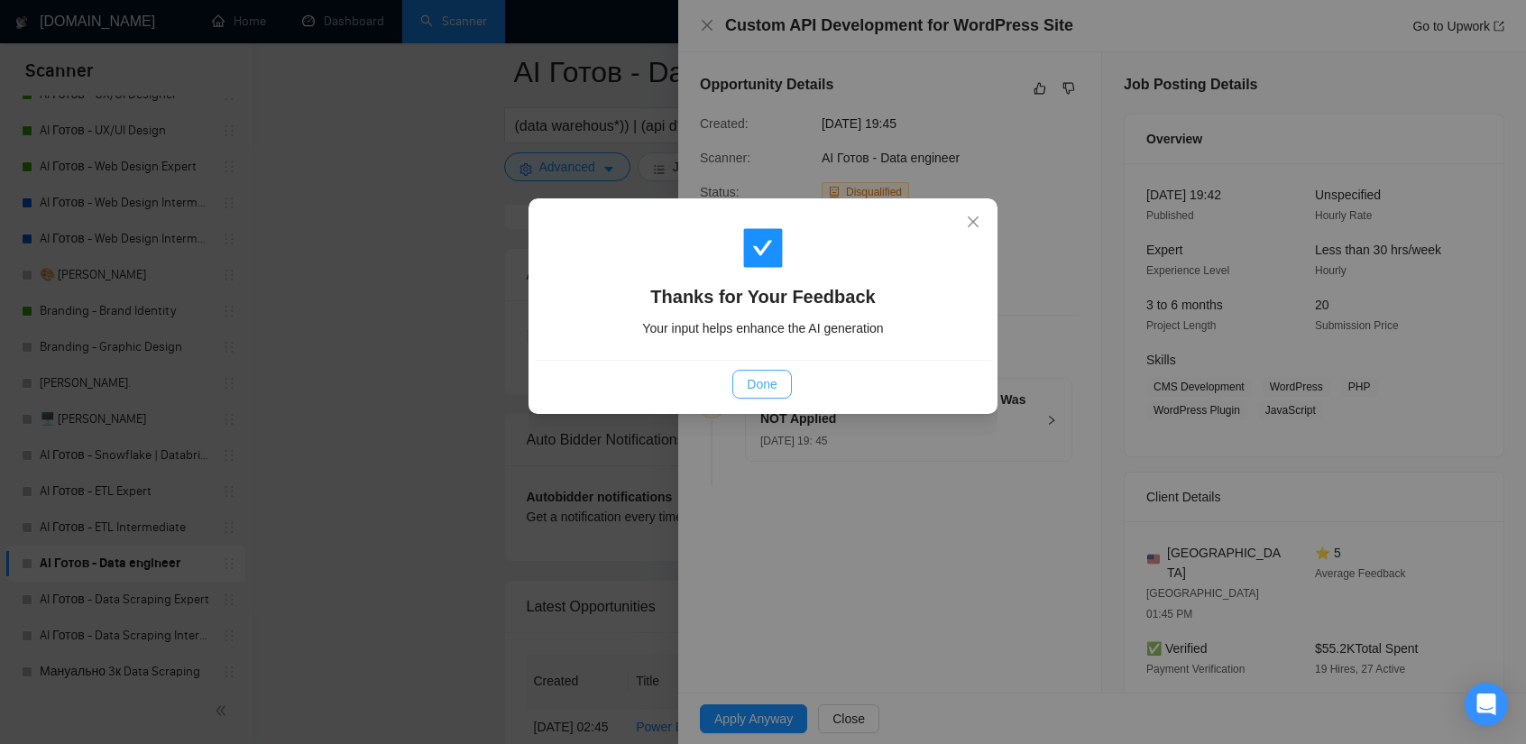
click at [770, 389] on span "Done" at bounding box center [762, 384] width 30 height 20
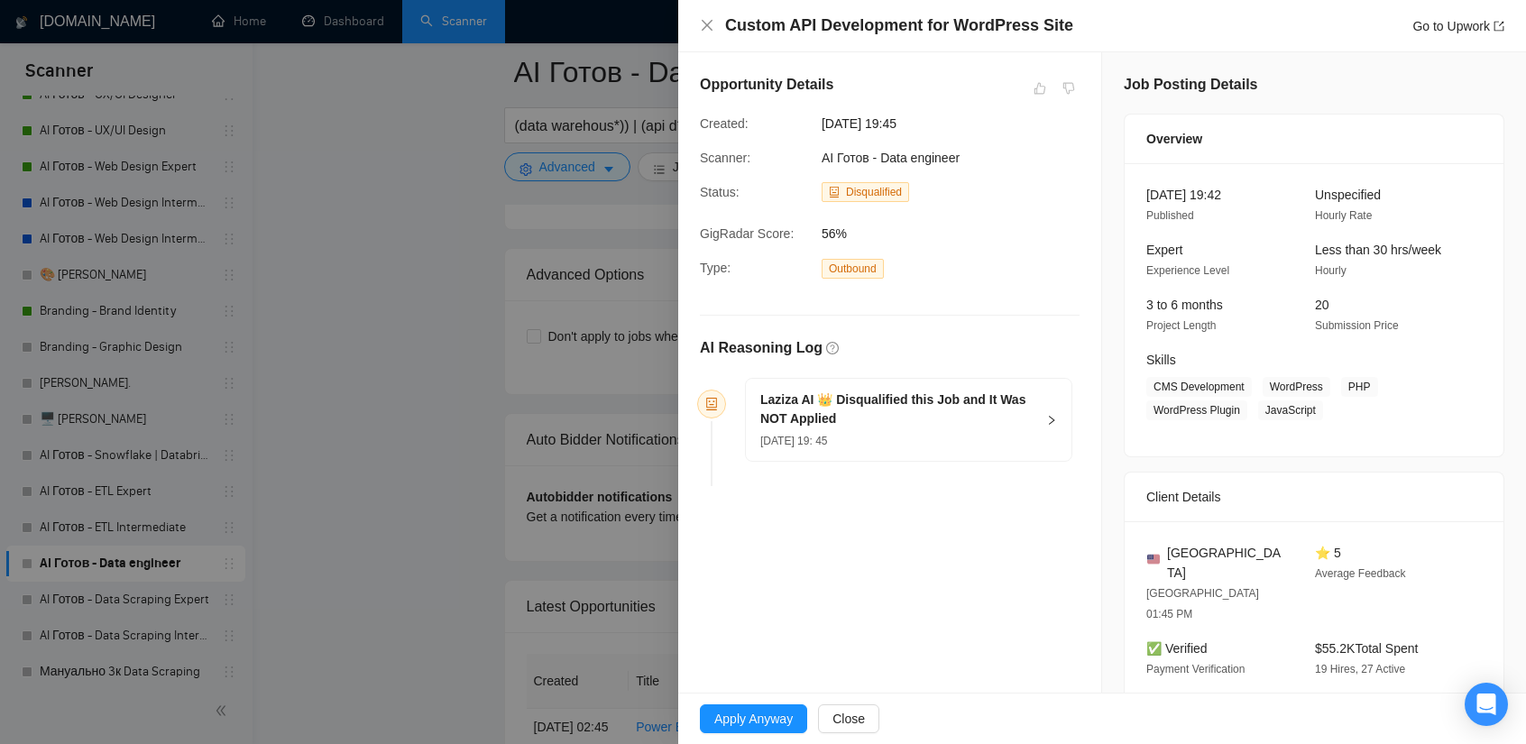
drag, startPoint x: 317, startPoint y: 400, endPoint x: 357, endPoint y: 418, distance: 43.2
click at [317, 400] on div at bounding box center [763, 372] width 1526 height 744
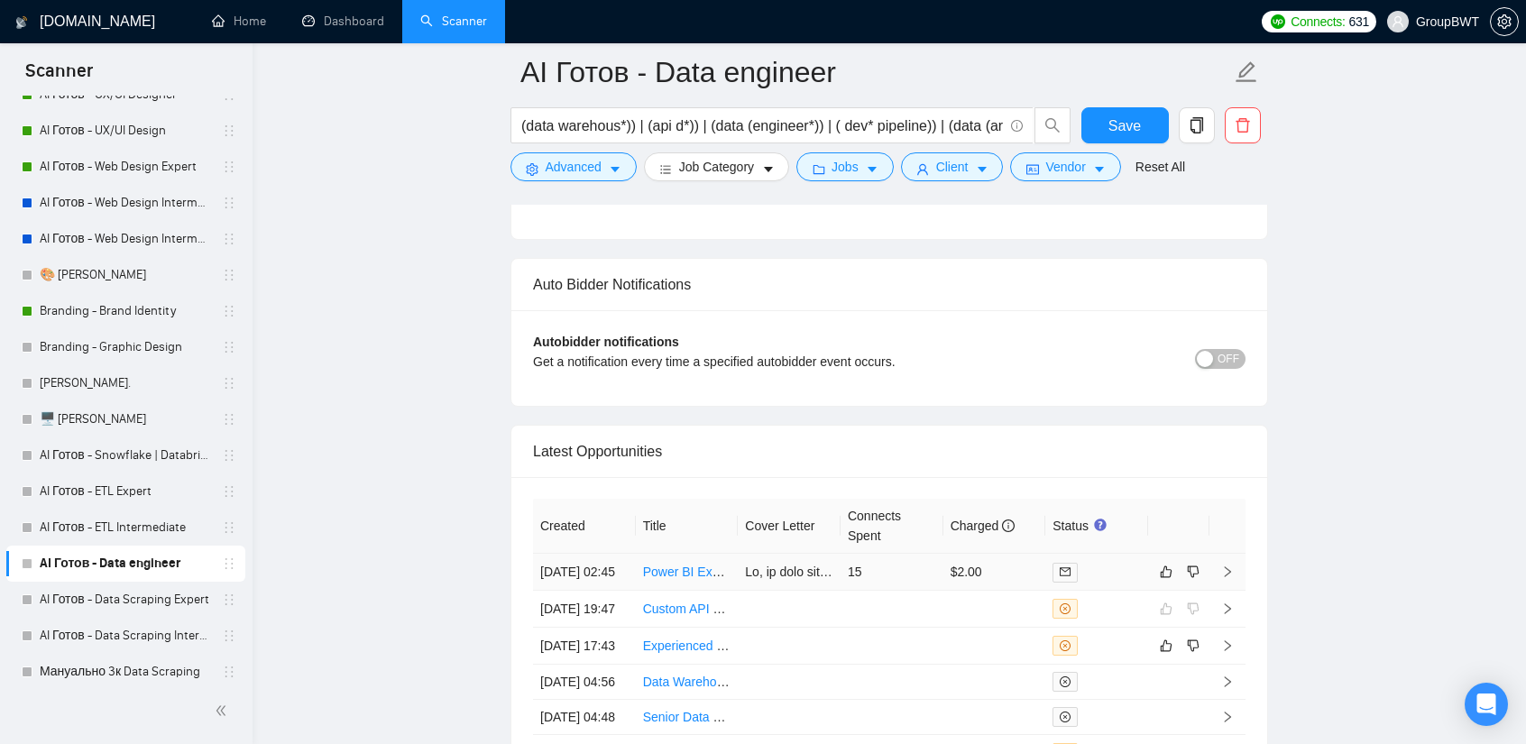
scroll to position [4335, 0]
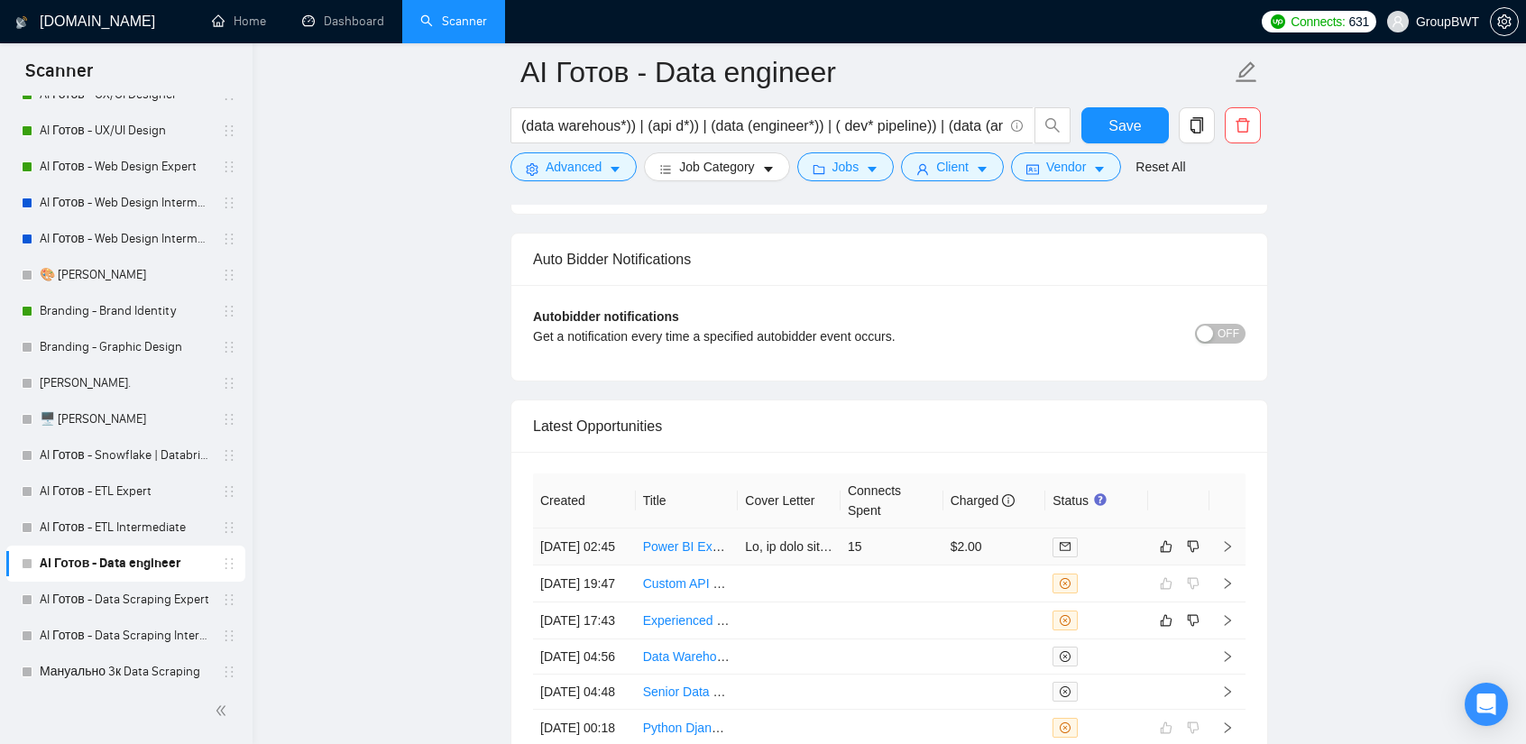
click at [793, 529] on td at bounding box center [789, 547] width 103 height 37
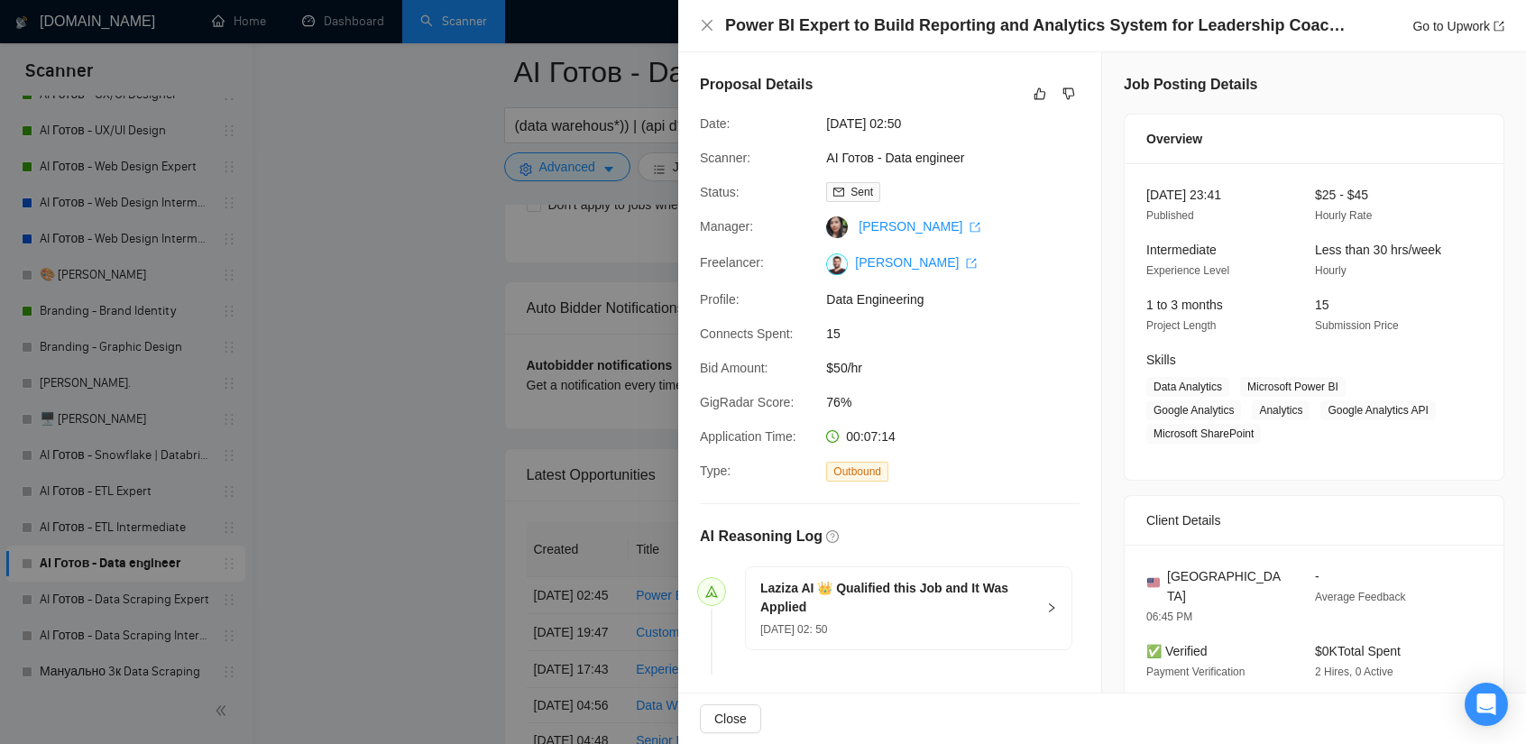
scroll to position [4154, 0]
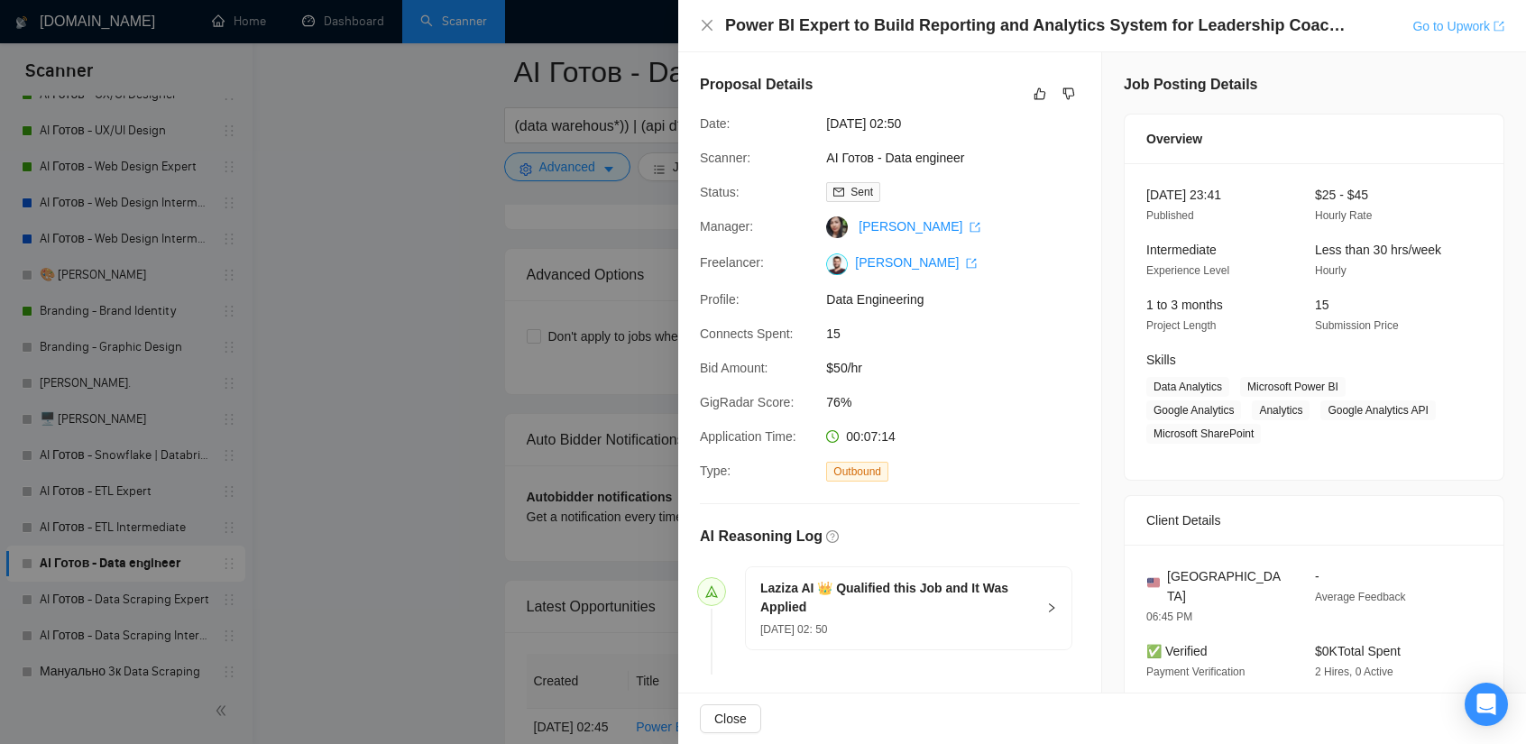
click at [1428, 32] on link "Go to Upwork" at bounding box center [1458, 26] width 92 height 14
click at [483, 258] on div at bounding box center [763, 372] width 1526 height 744
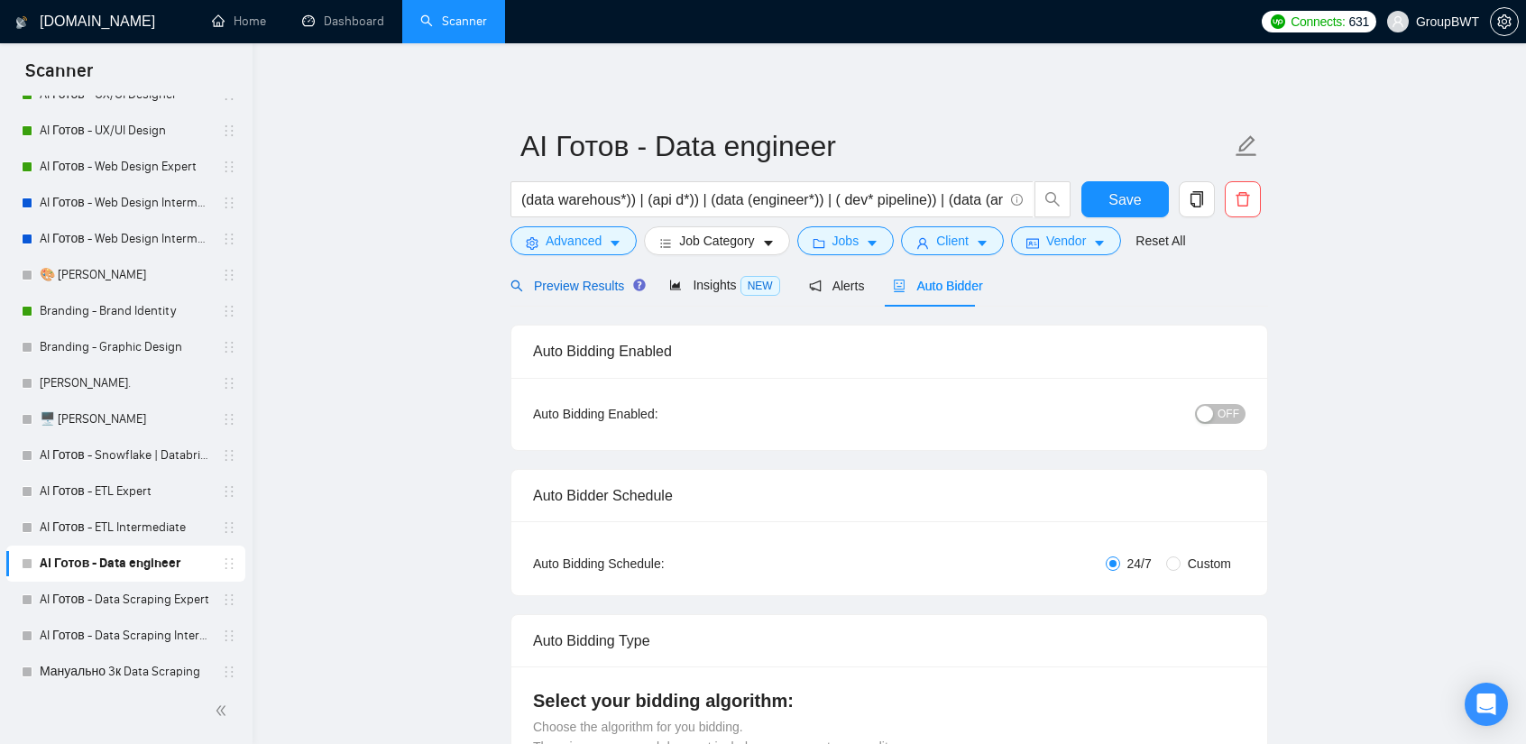
click at [572, 285] on span "Preview Results" at bounding box center [575, 286] width 130 height 14
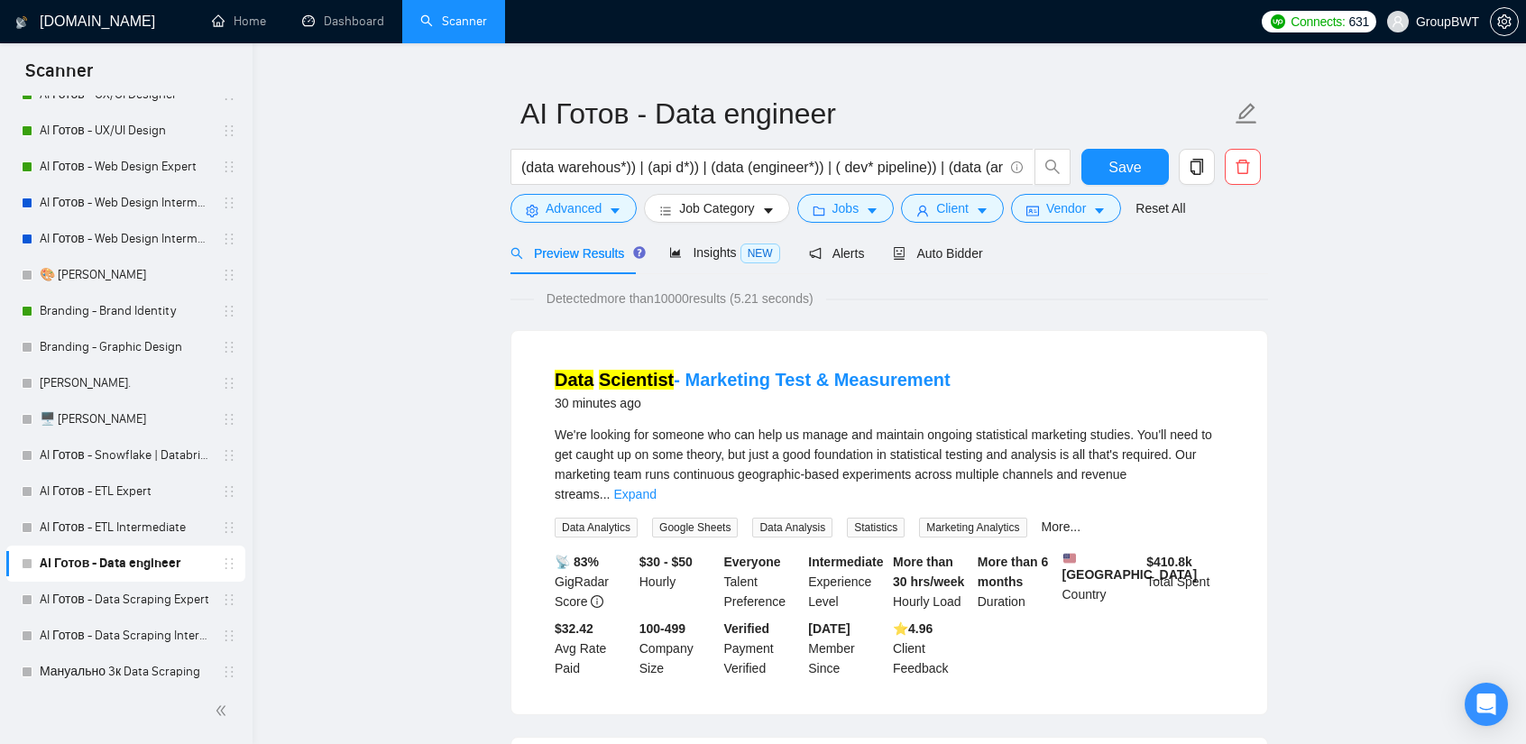
scroll to position [90, 0]
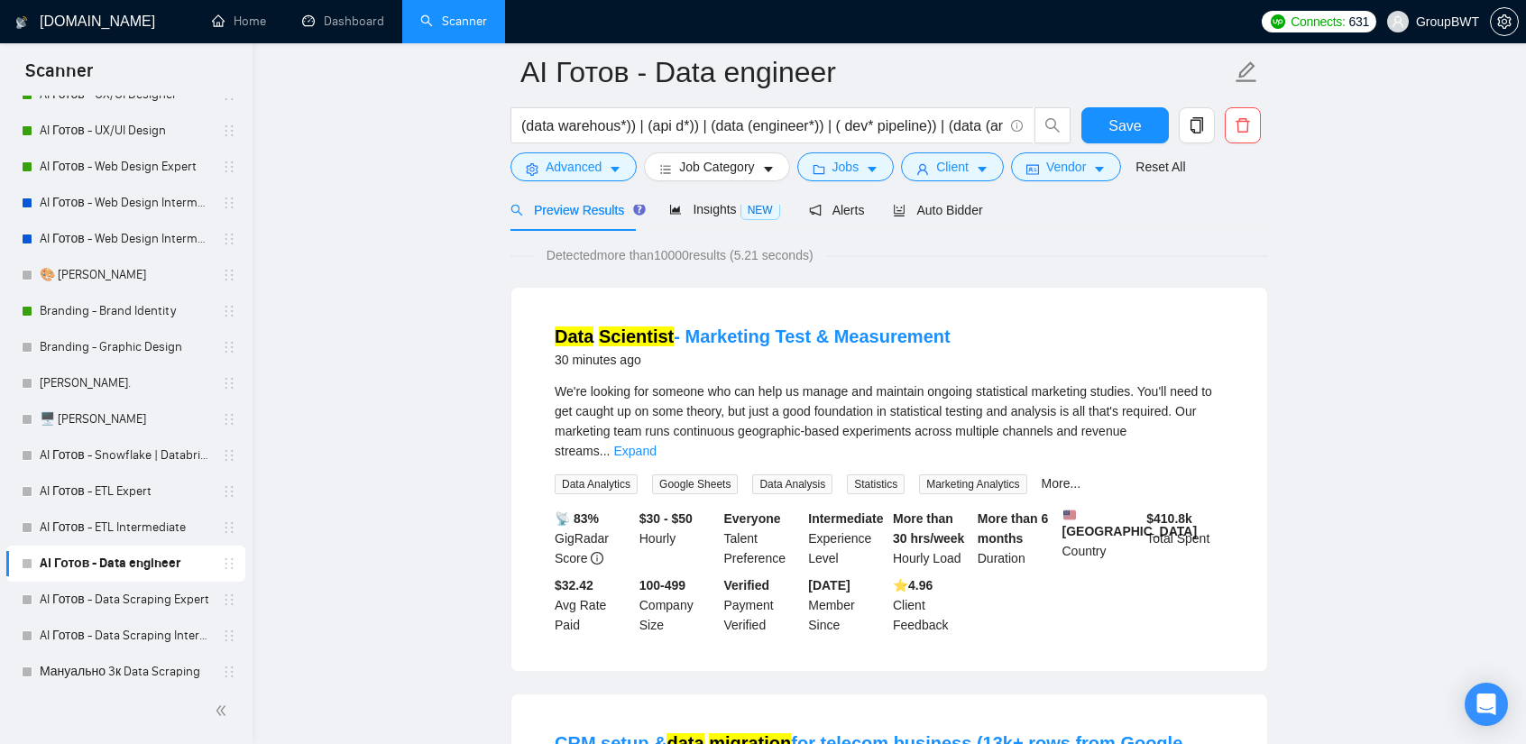
click at [1196, 446] on div "We're looking for someone who can help us manage and maintain ongoing statistic…" at bounding box center [889, 438] width 669 height 113
click at [656, 444] on link "Expand" at bounding box center [634, 451] width 42 height 14
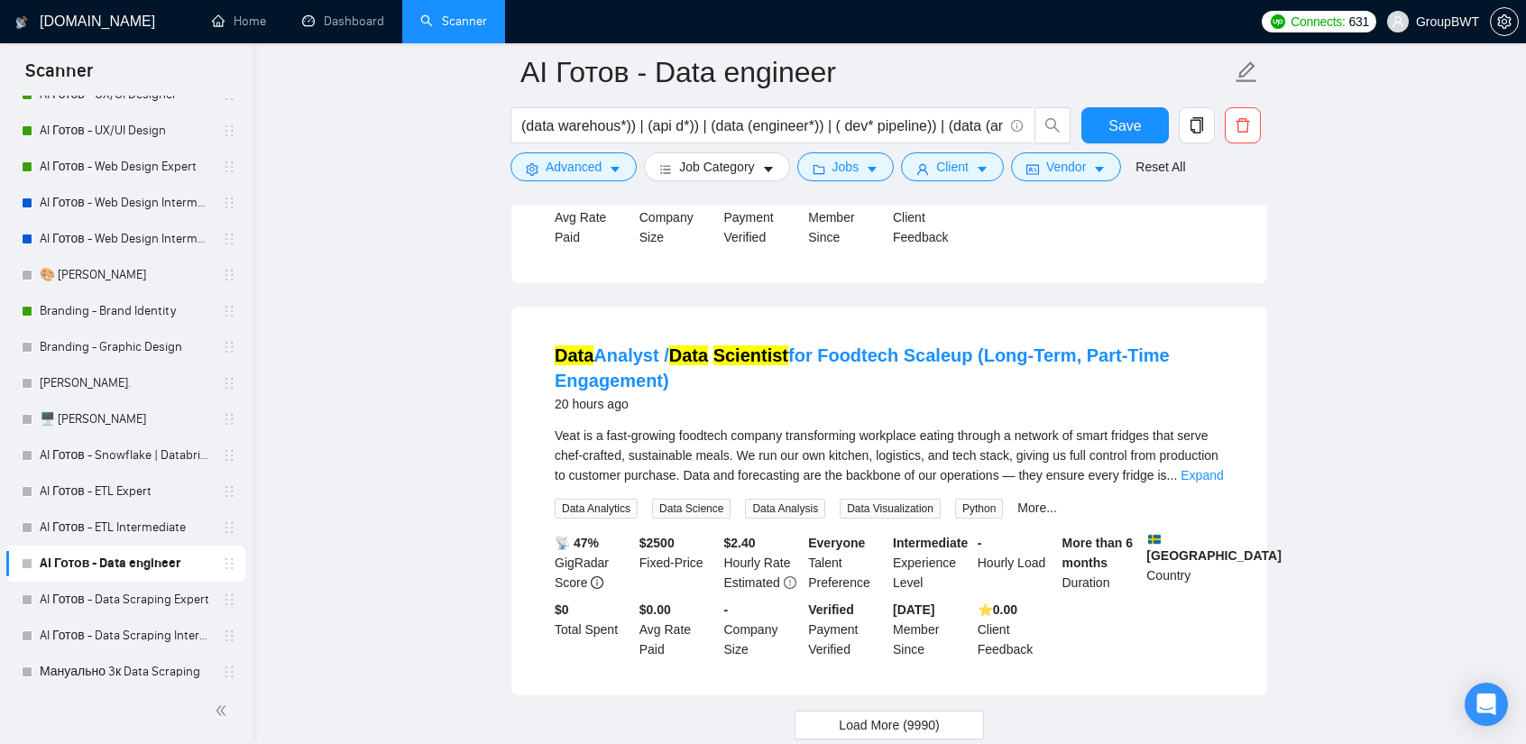
scroll to position [4010, 0]
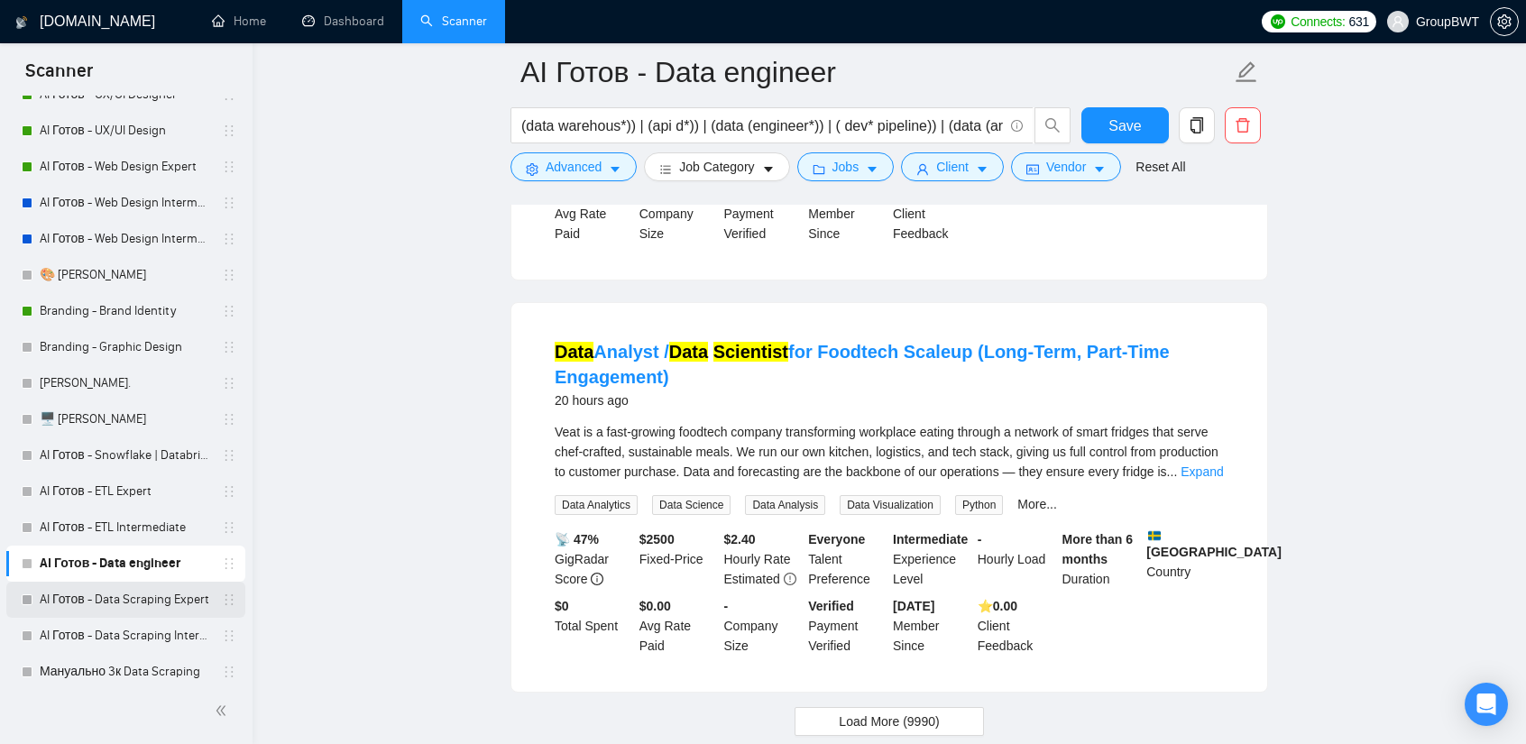
click at [127, 604] on link "AI Готов - Data Scraping Expert" at bounding box center [125, 600] width 171 height 36
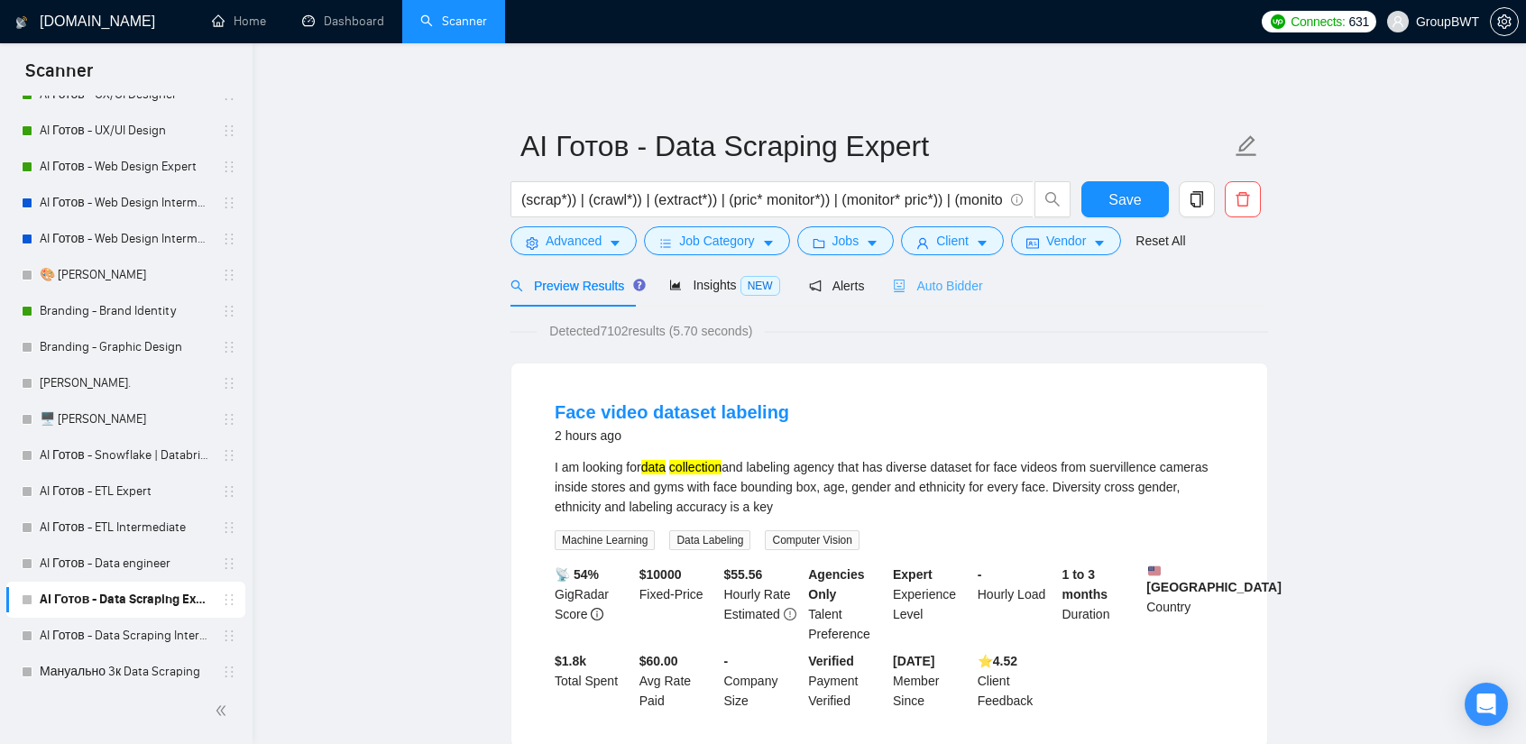
click at [937, 299] on div "Auto Bidder" at bounding box center [937, 285] width 89 height 42
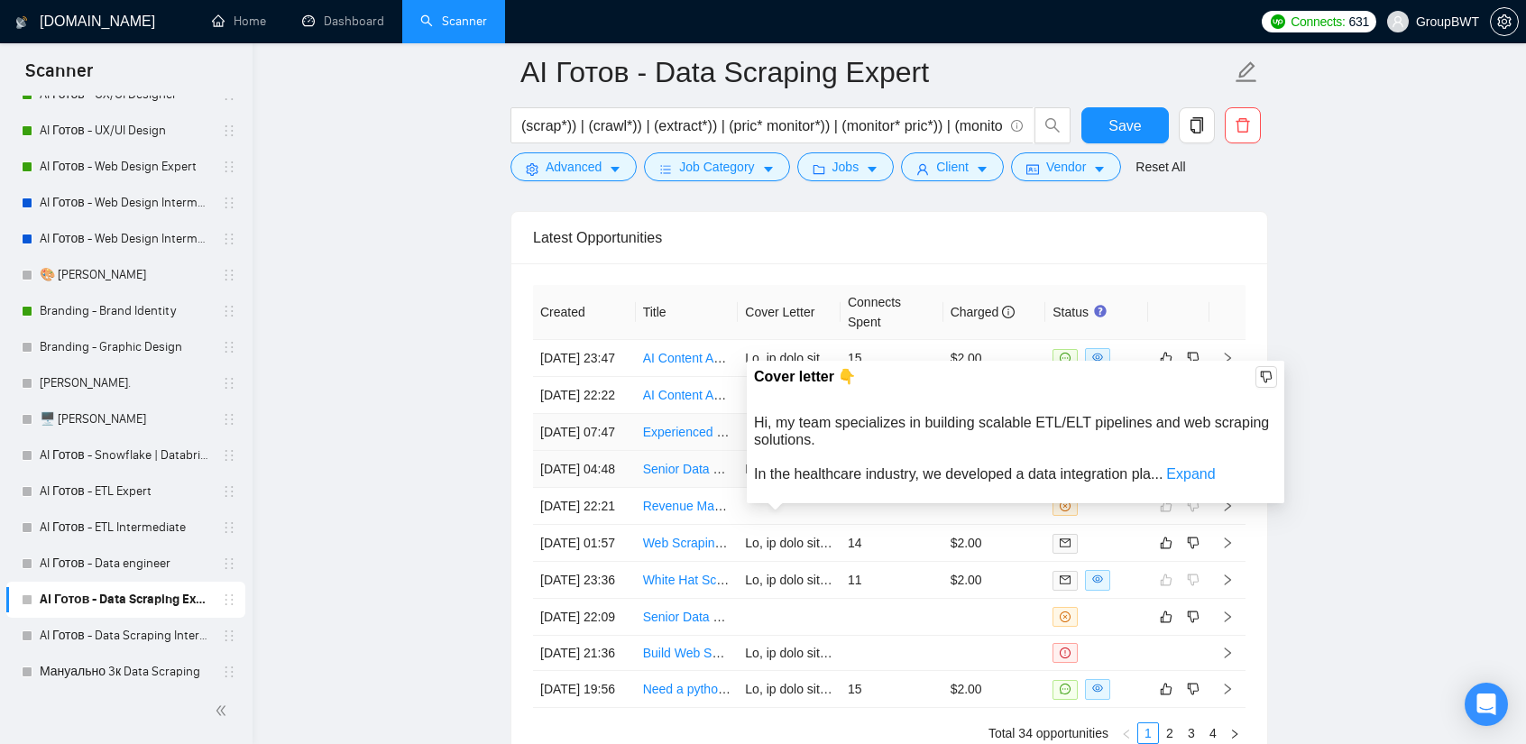
scroll to position [4487, 0]
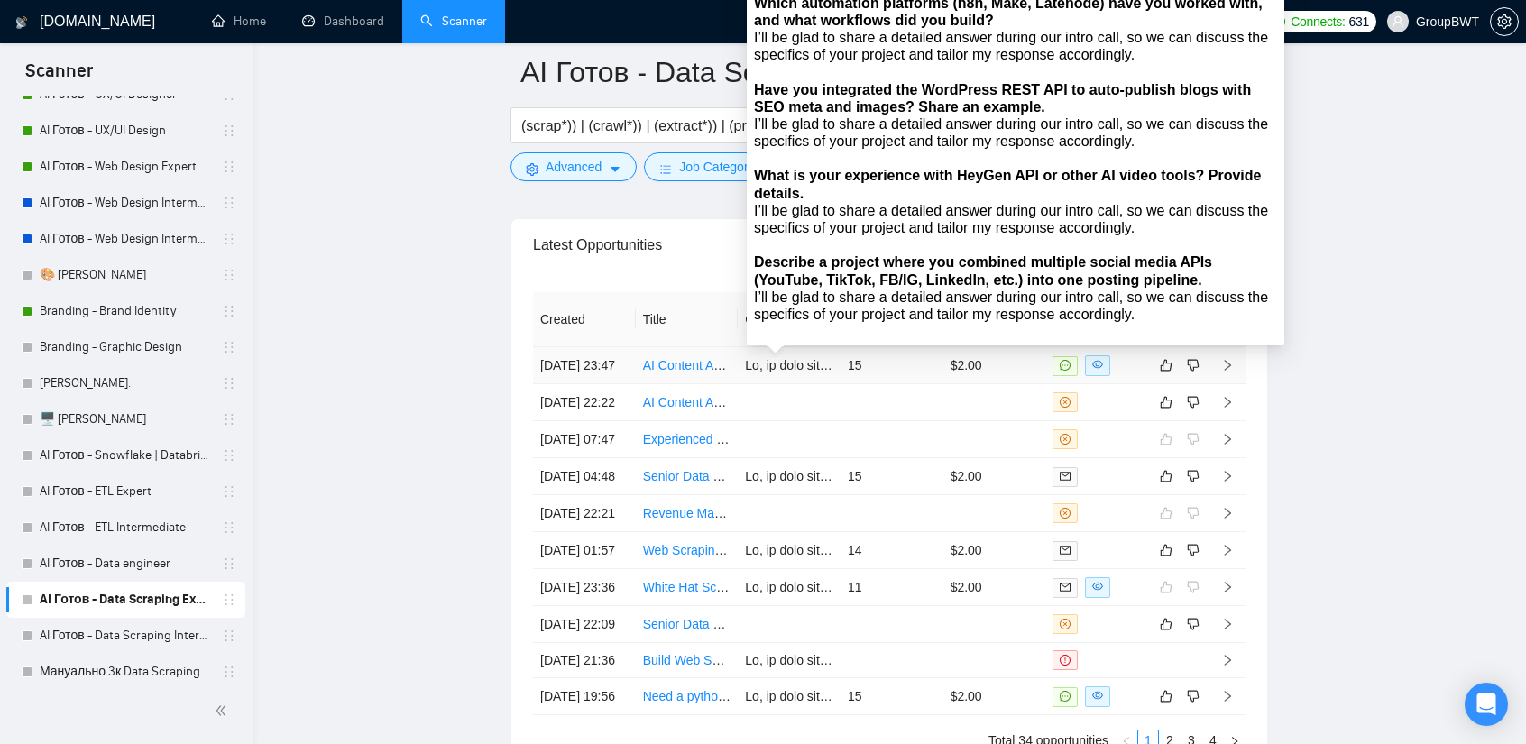
click at [882, 356] on td "15" at bounding box center [892, 365] width 103 height 37
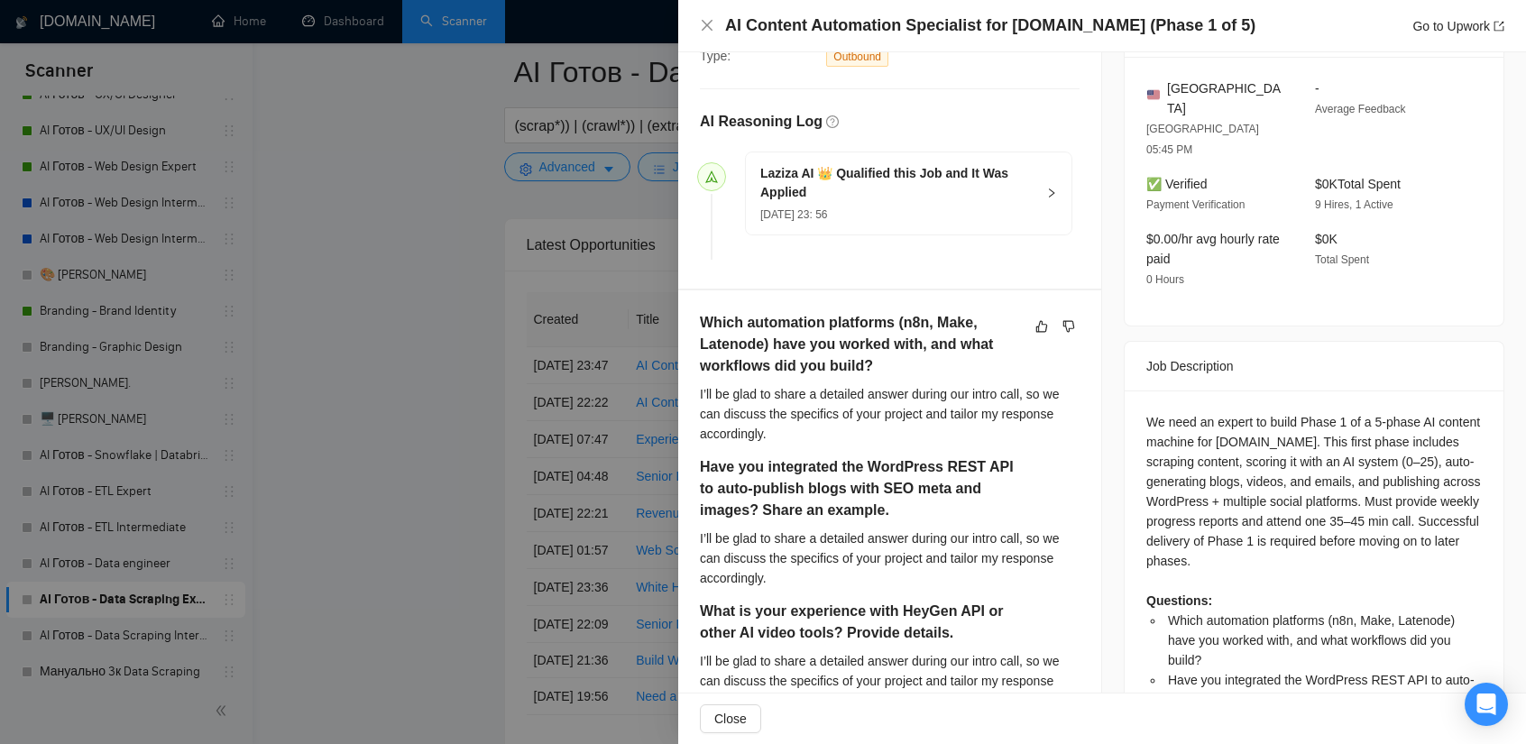
scroll to position [451, 0]
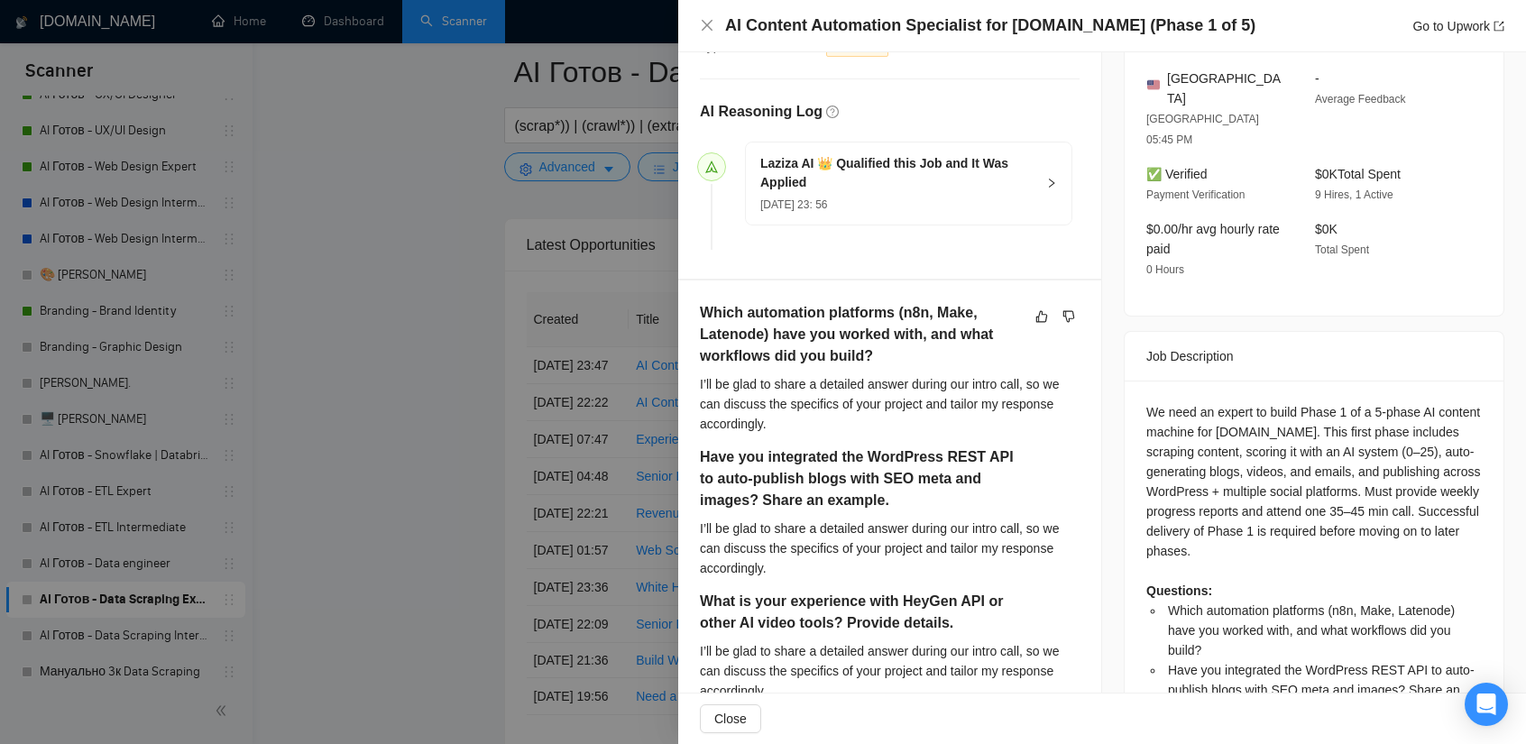
click at [465, 297] on div at bounding box center [763, 372] width 1526 height 744
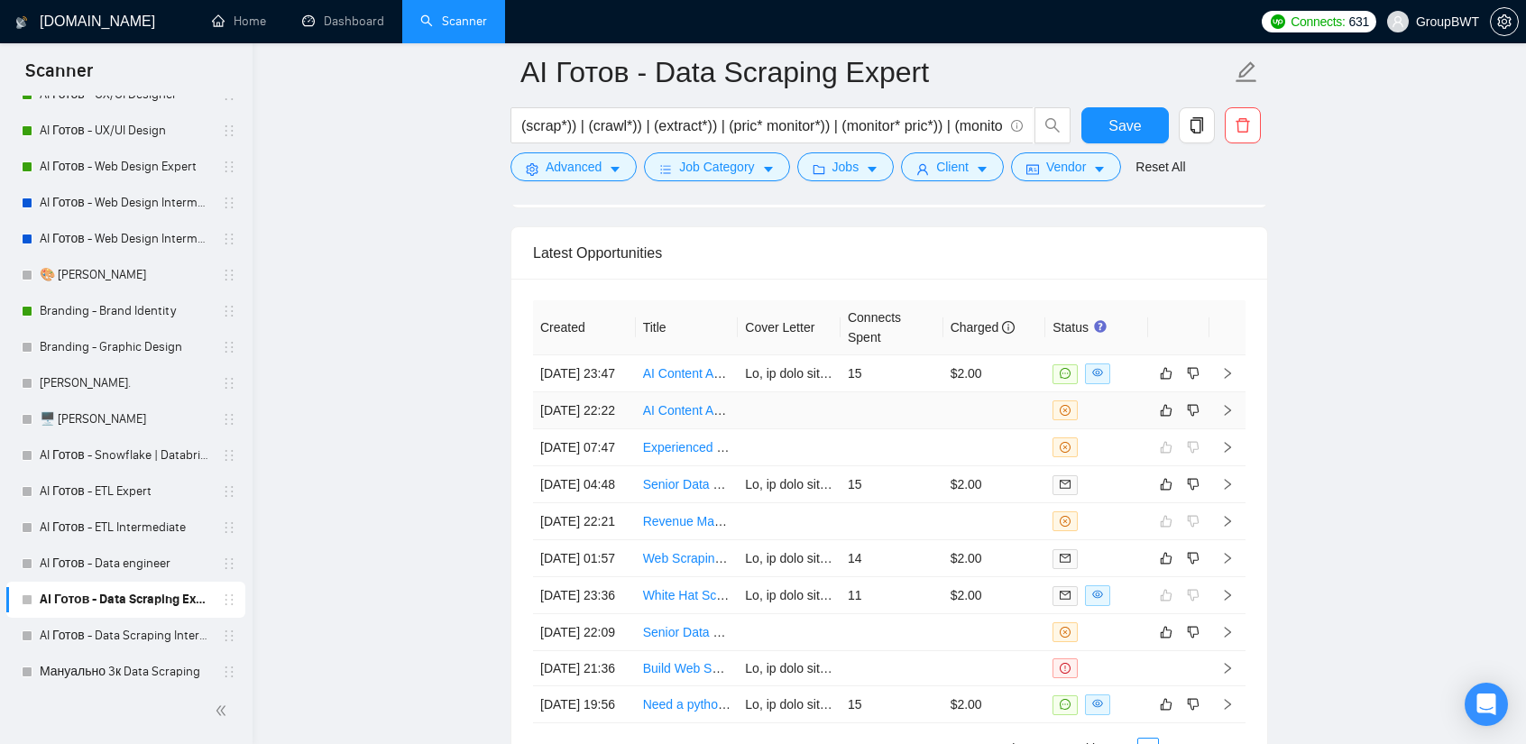
scroll to position [4487, 0]
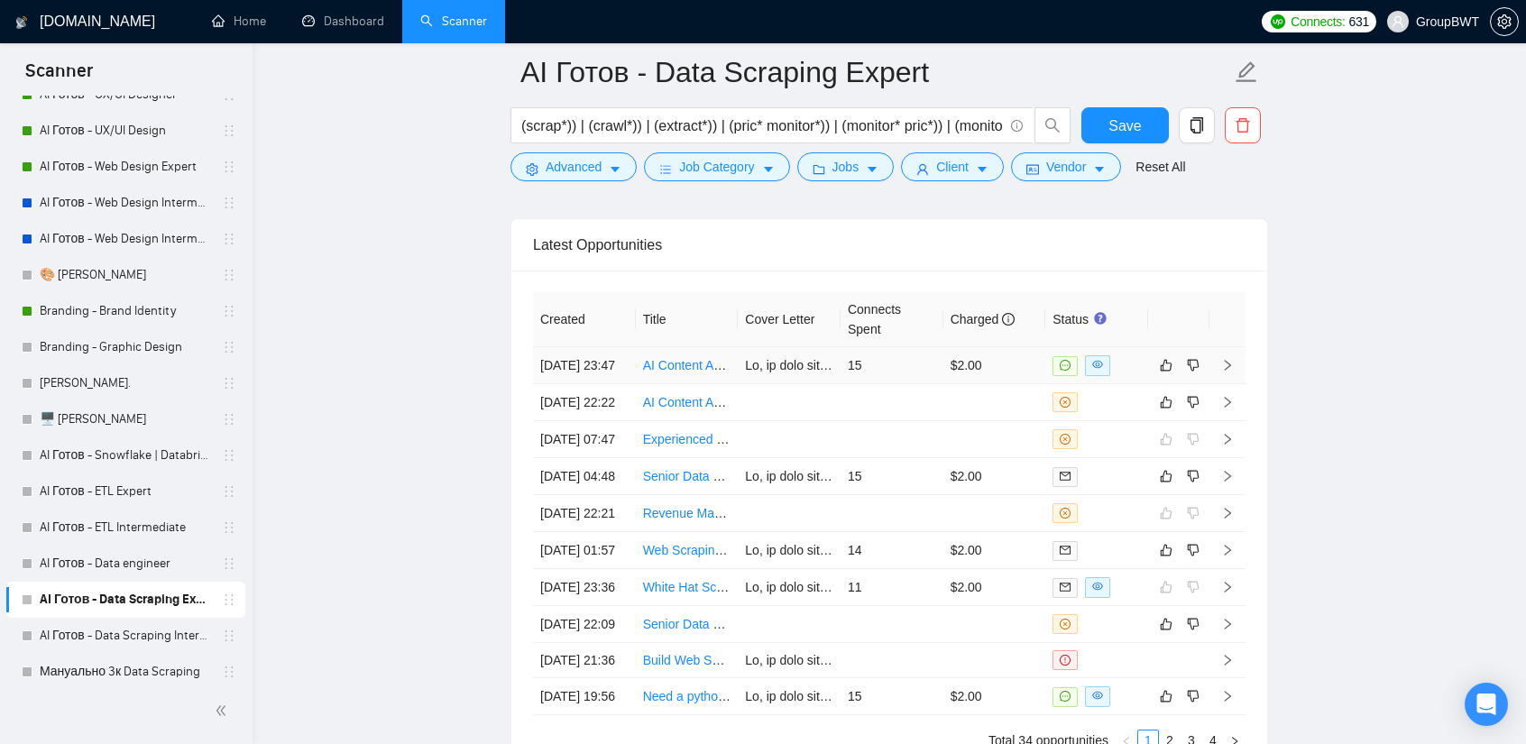
click at [864, 351] on td "15" at bounding box center [892, 365] width 103 height 37
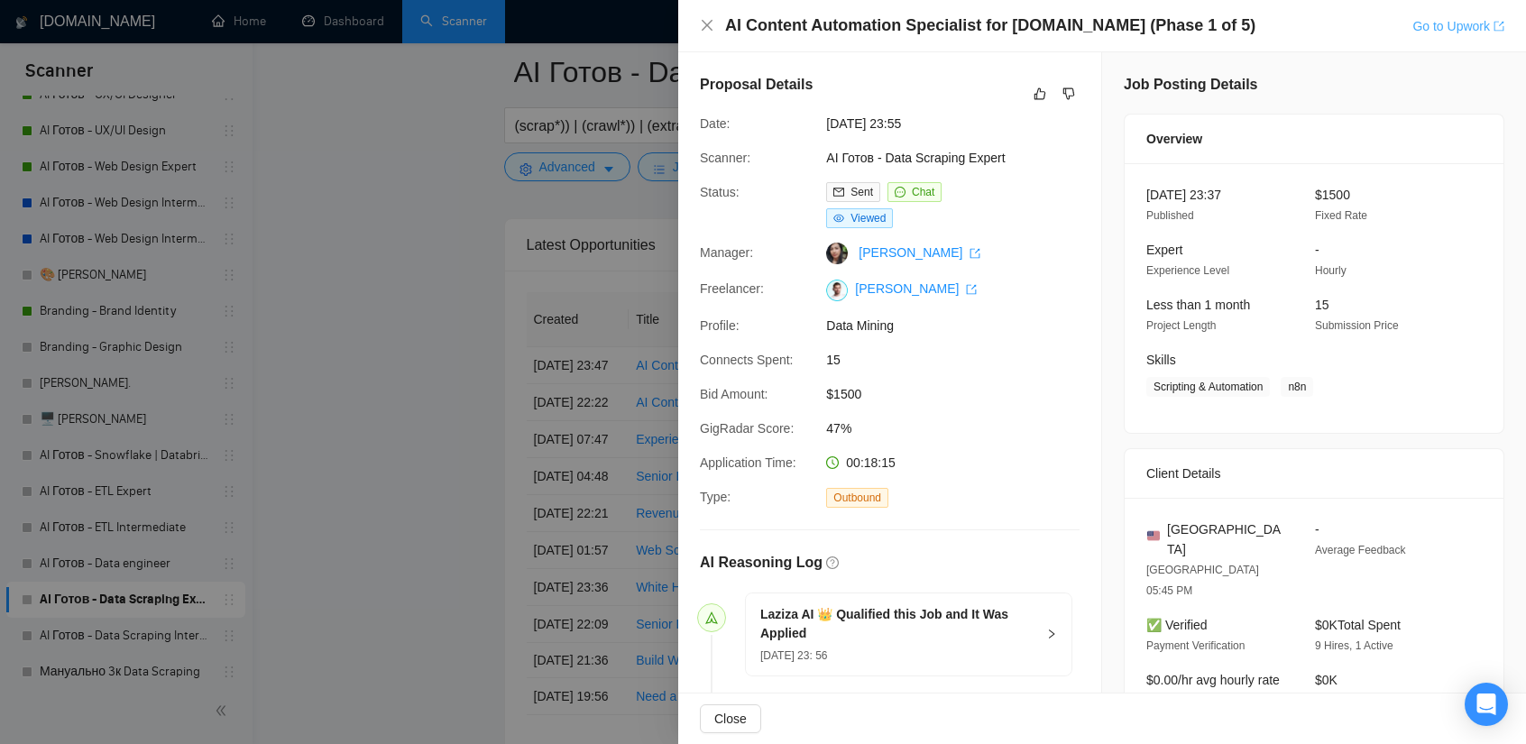
click at [1467, 21] on link "Go to Upwork" at bounding box center [1458, 26] width 92 height 14
click at [1062, 87] on icon "dislike" at bounding box center [1068, 94] width 13 height 14
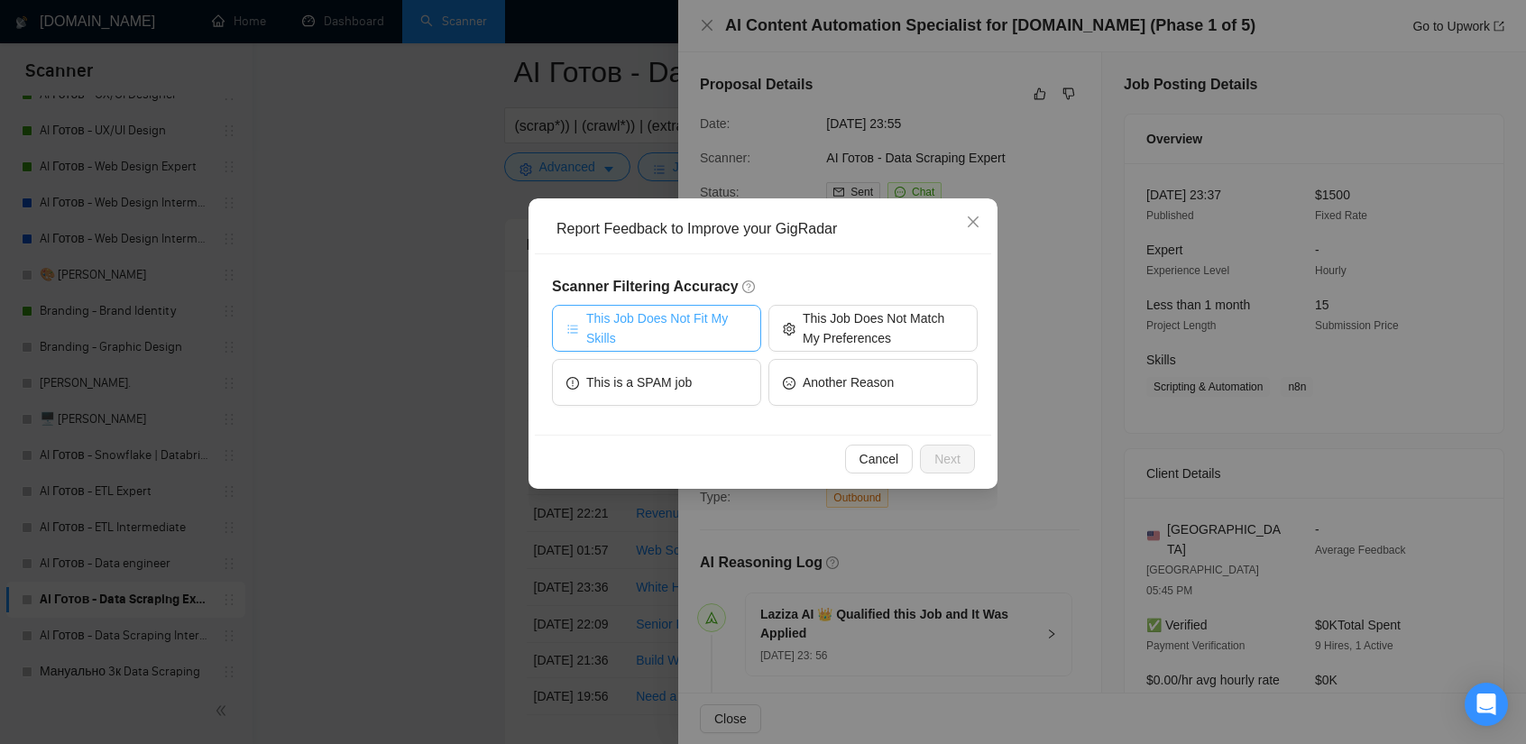
click at [672, 329] on span "This Job Does Not Fit My Skills" at bounding box center [666, 328] width 161 height 40
click at [727, 321] on span "This Job Does Not Fit My Skills" at bounding box center [667, 328] width 166 height 40
click at [844, 322] on span "This Job Does Not Match My Preferences" at bounding box center [883, 328] width 161 height 40
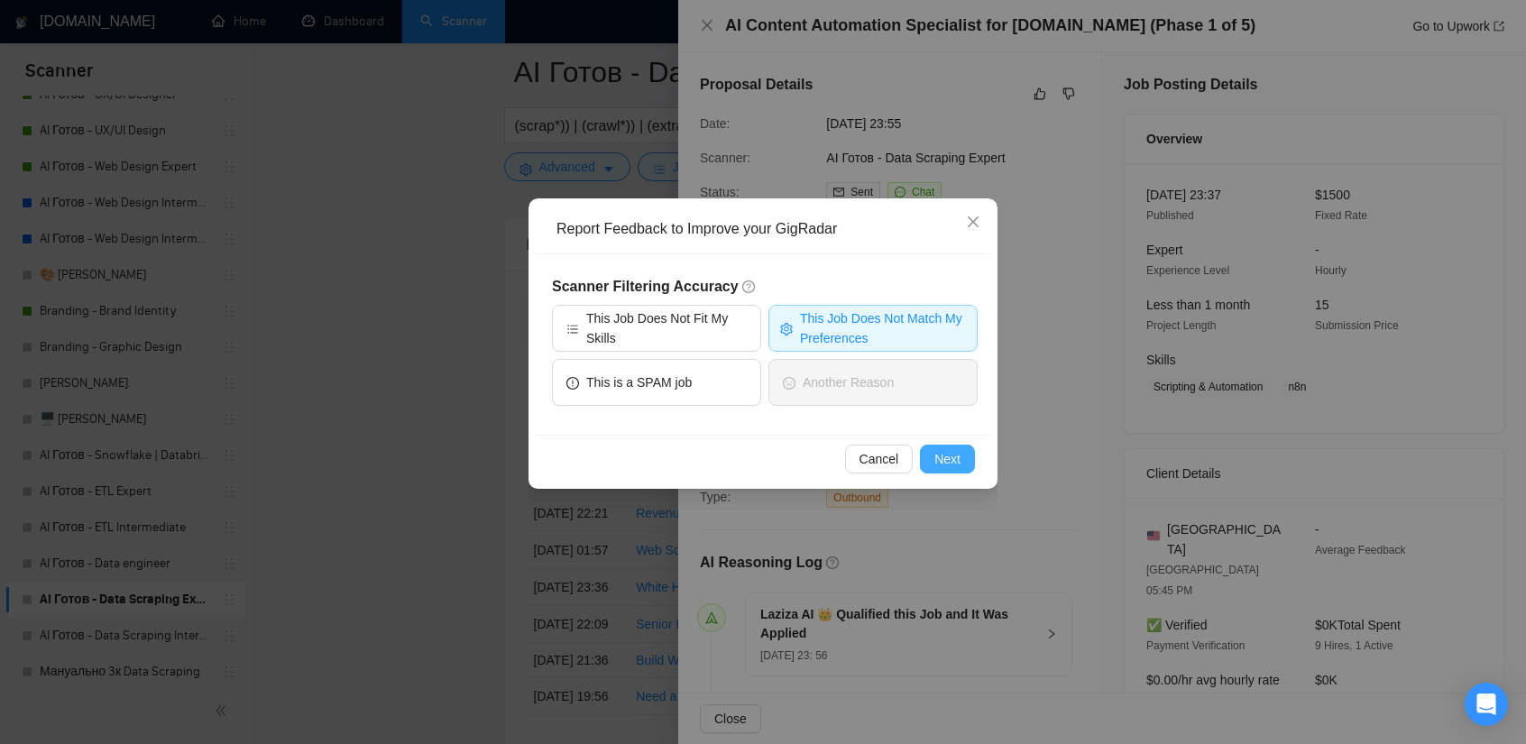
click at [969, 452] on button "Next" at bounding box center [947, 459] width 55 height 29
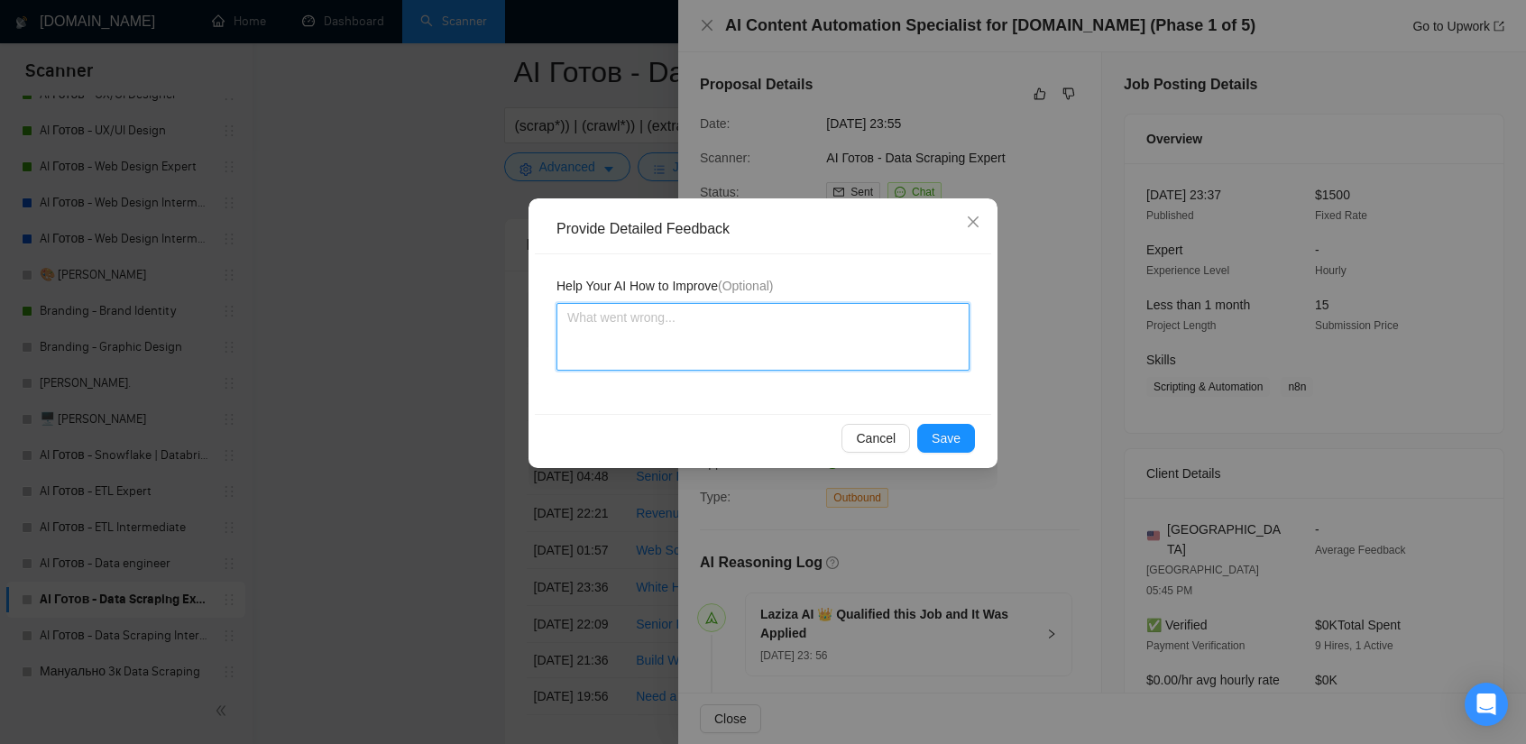
click at [766, 353] on textarea at bounding box center [762, 337] width 413 height 68
paste textarea "Job size: Large (Fixed-price, $1,200–$1,500, 30 days)"
drag, startPoint x: 656, startPoint y: 317, endPoint x: 357, endPoint y: 297, distance: 299.2
click at [358, 297] on div "Provide Detailed Feedback Help Your AI How to Improve (Optional) Job size: Larg…" at bounding box center [763, 372] width 1526 height 744
drag, startPoint x: 856, startPoint y: 316, endPoint x: 814, endPoint y: 326, distance: 43.5
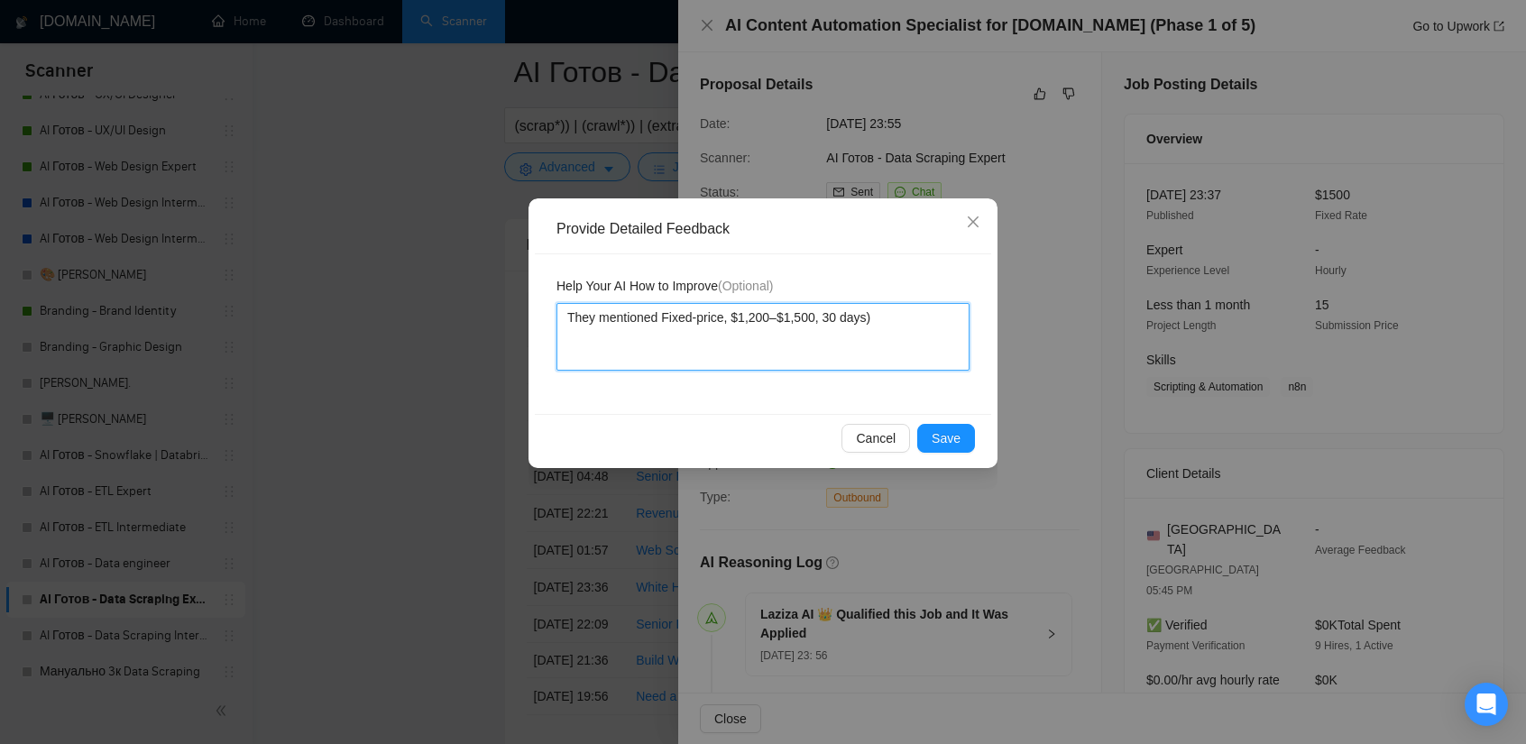
click at [814, 326] on textarea "They mentioned Fixed-price, $1,200–$1,500, 30 days)" at bounding box center [762, 337] width 413 height 68
click at [940, 439] on span "Save" at bounding box center [946, 438] width 29 height 20
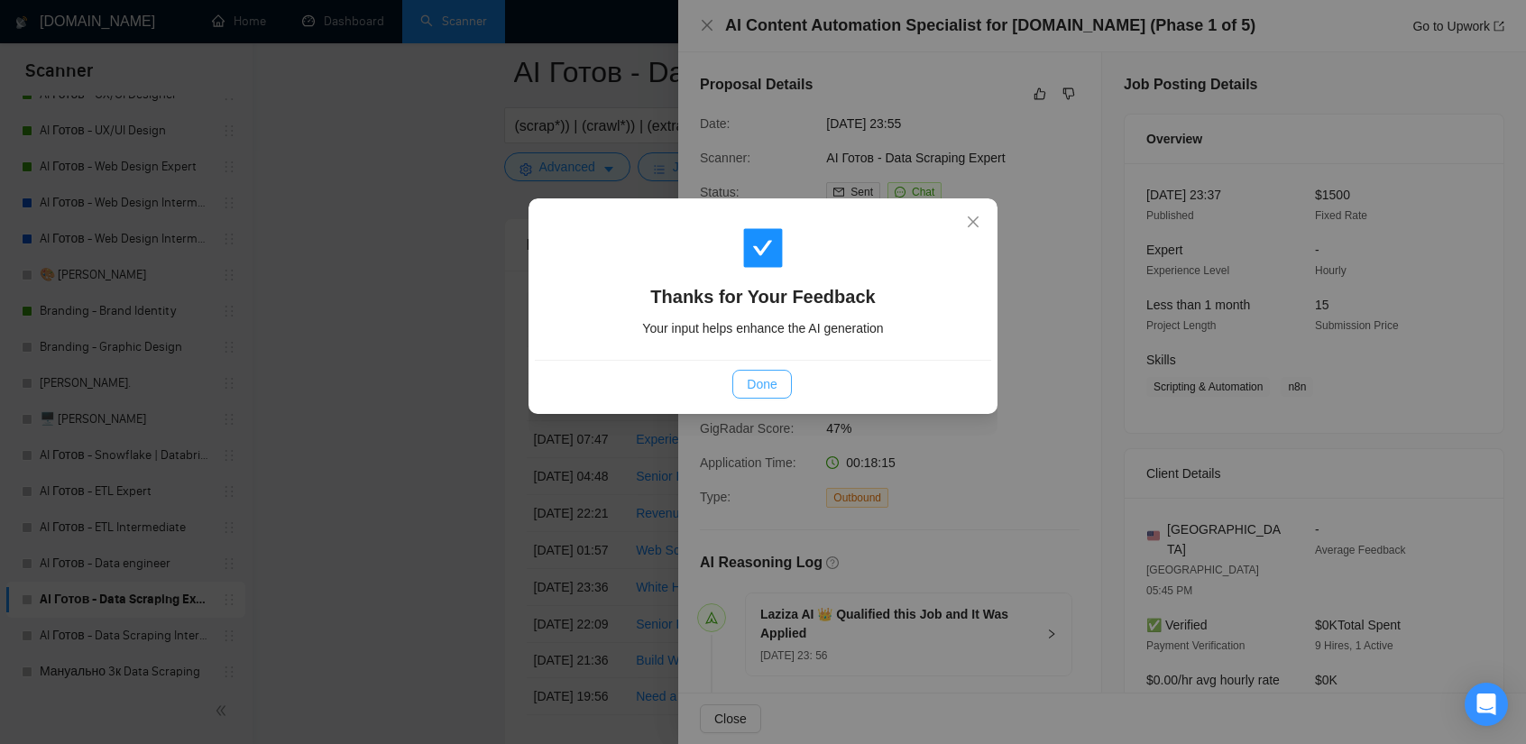
click at [759, 376] on span "Done" at bounding box center [762, 384] width 30 height 20
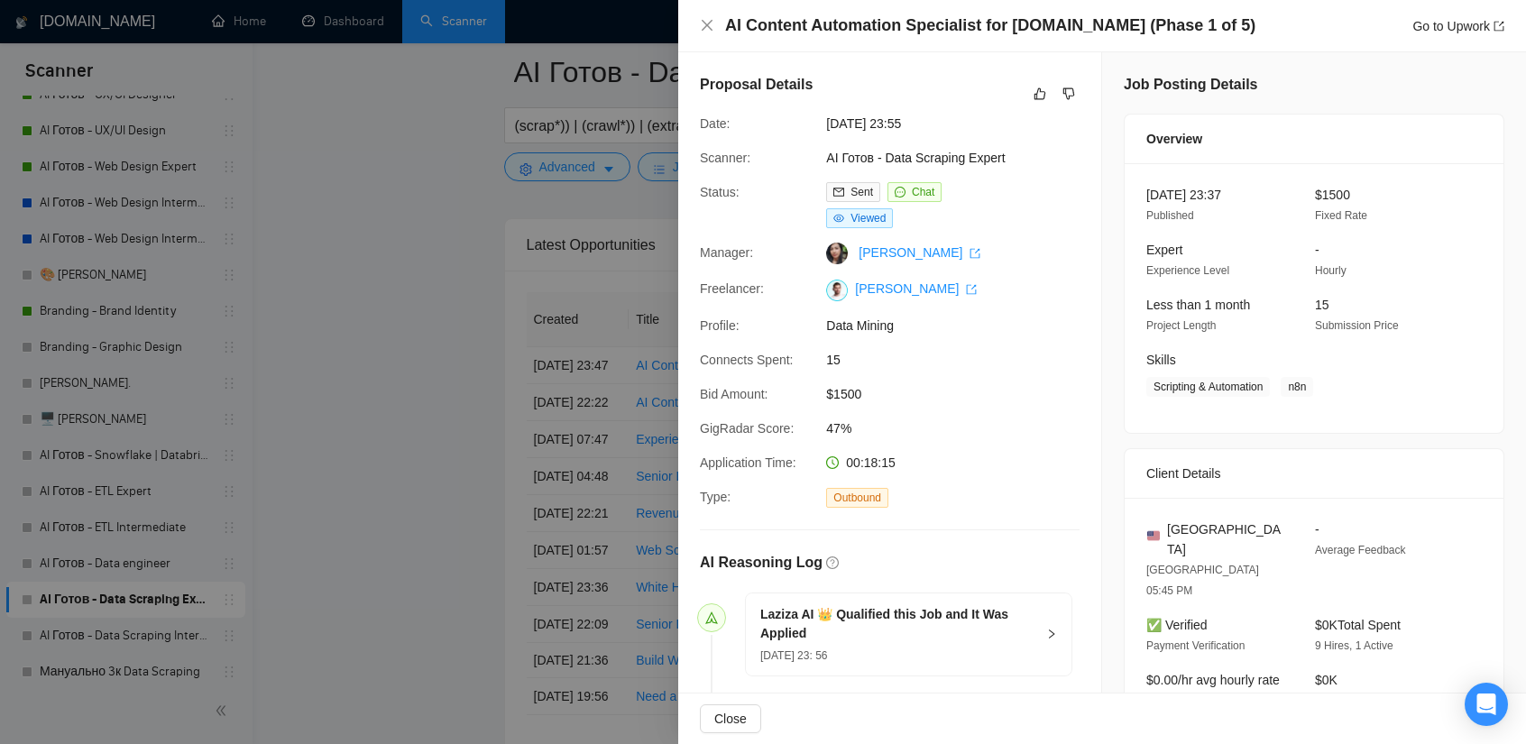
click at [418, 338] on div at bounding box center [763, 372] width 1526 height 744
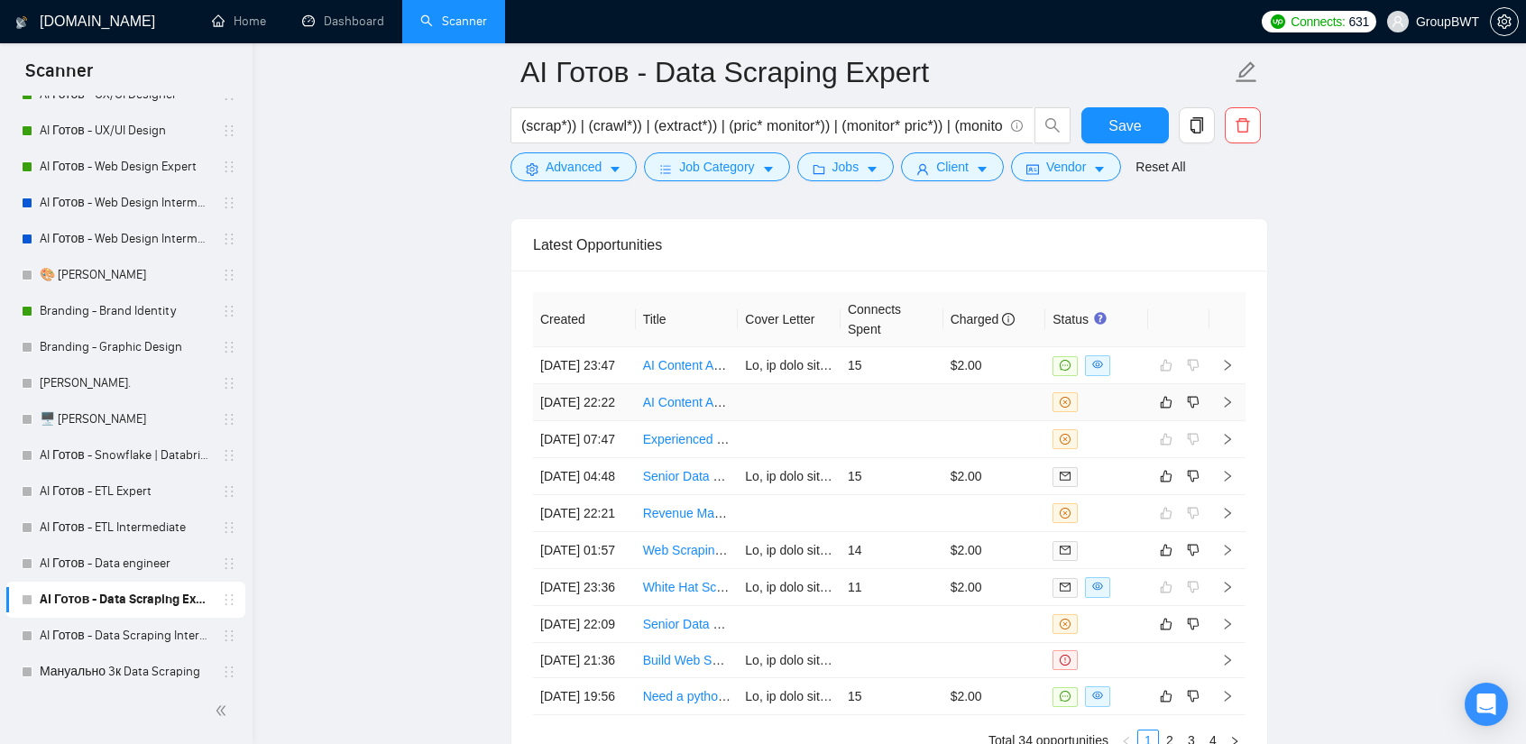
click at [881, 410] on td at bounding box center [892, 402] width 103 height 37
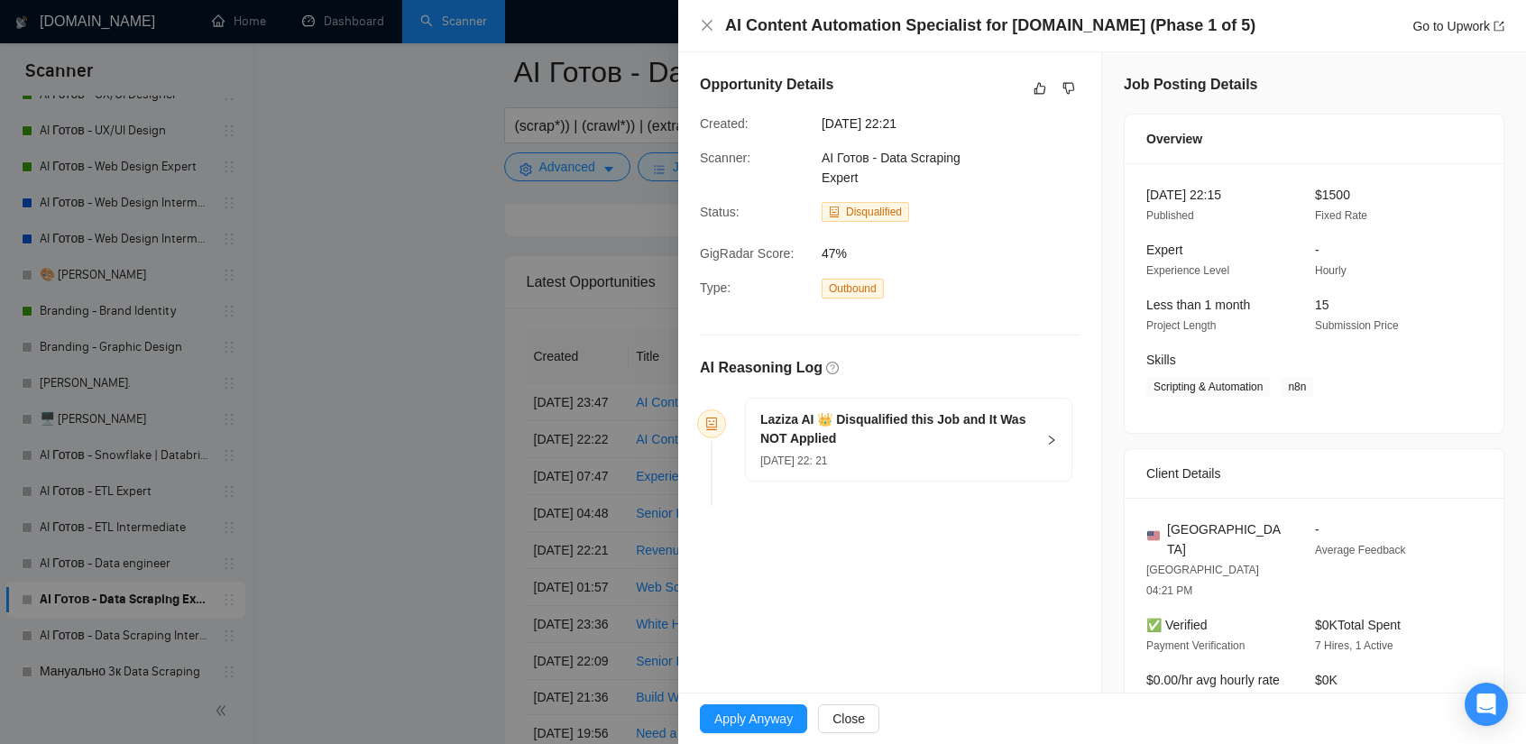
scroll to position [4397, 0]
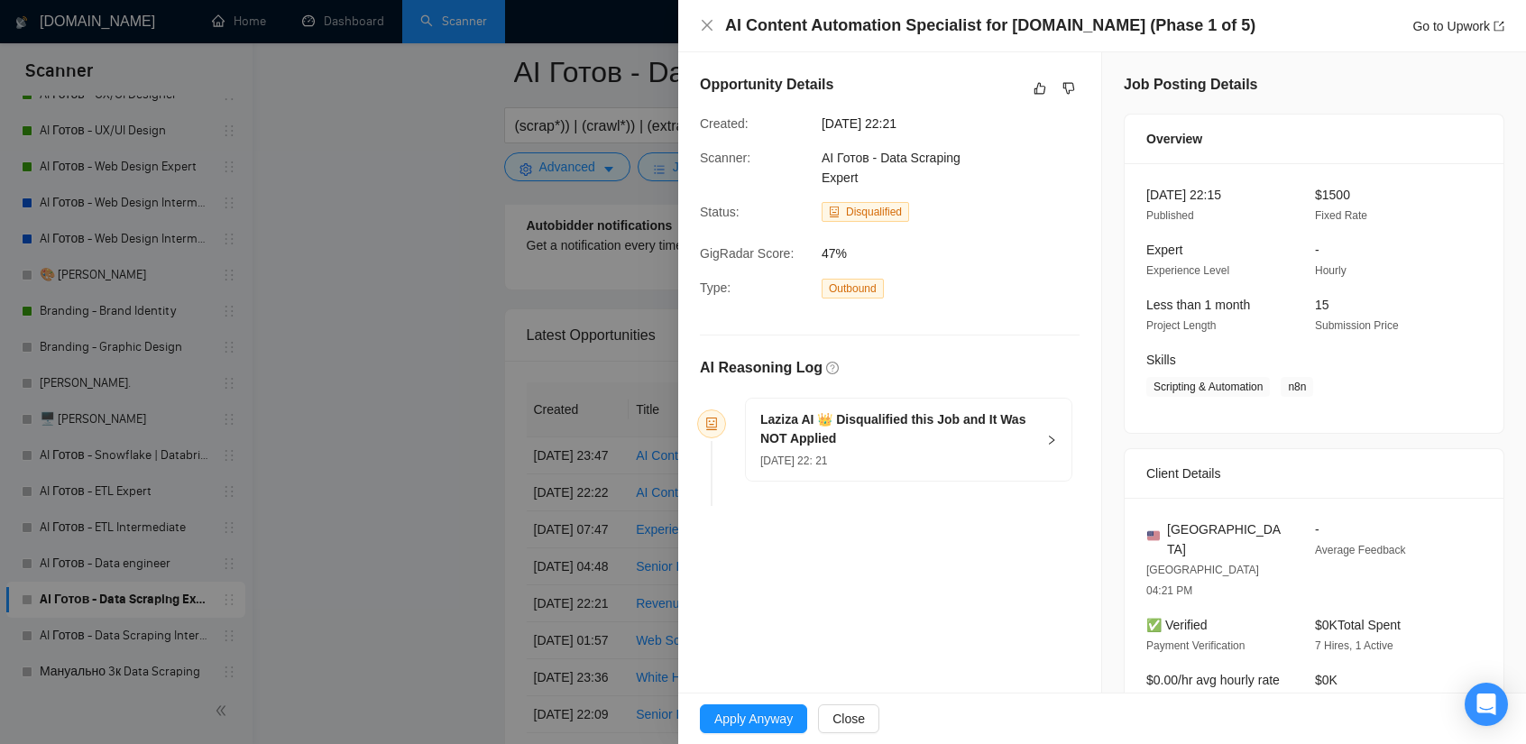
click at [453, 293] on div at bounding box center [763, 372] width 1526 height 744
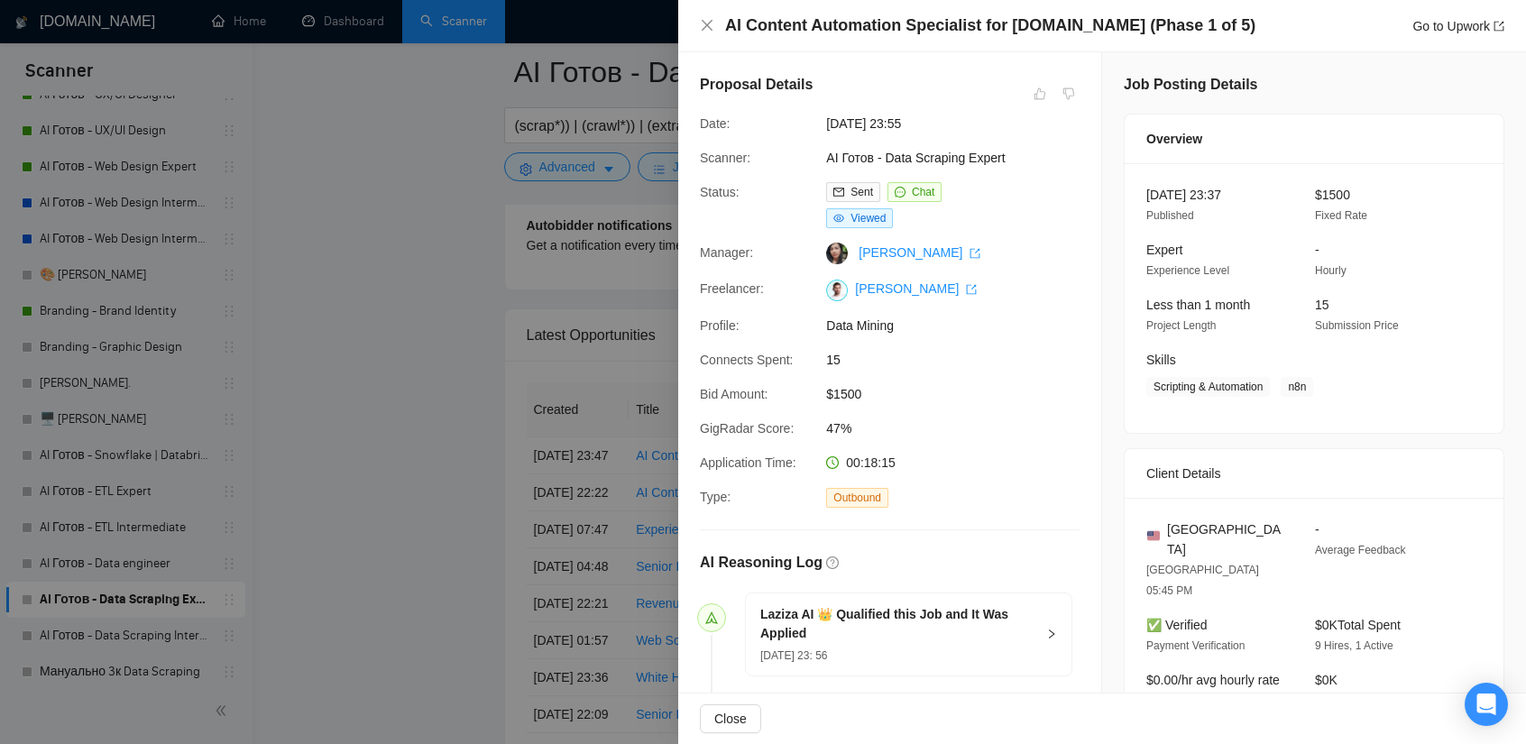
click at [403, 434] on div at bounding box center [763, 372] width 1526 height 744
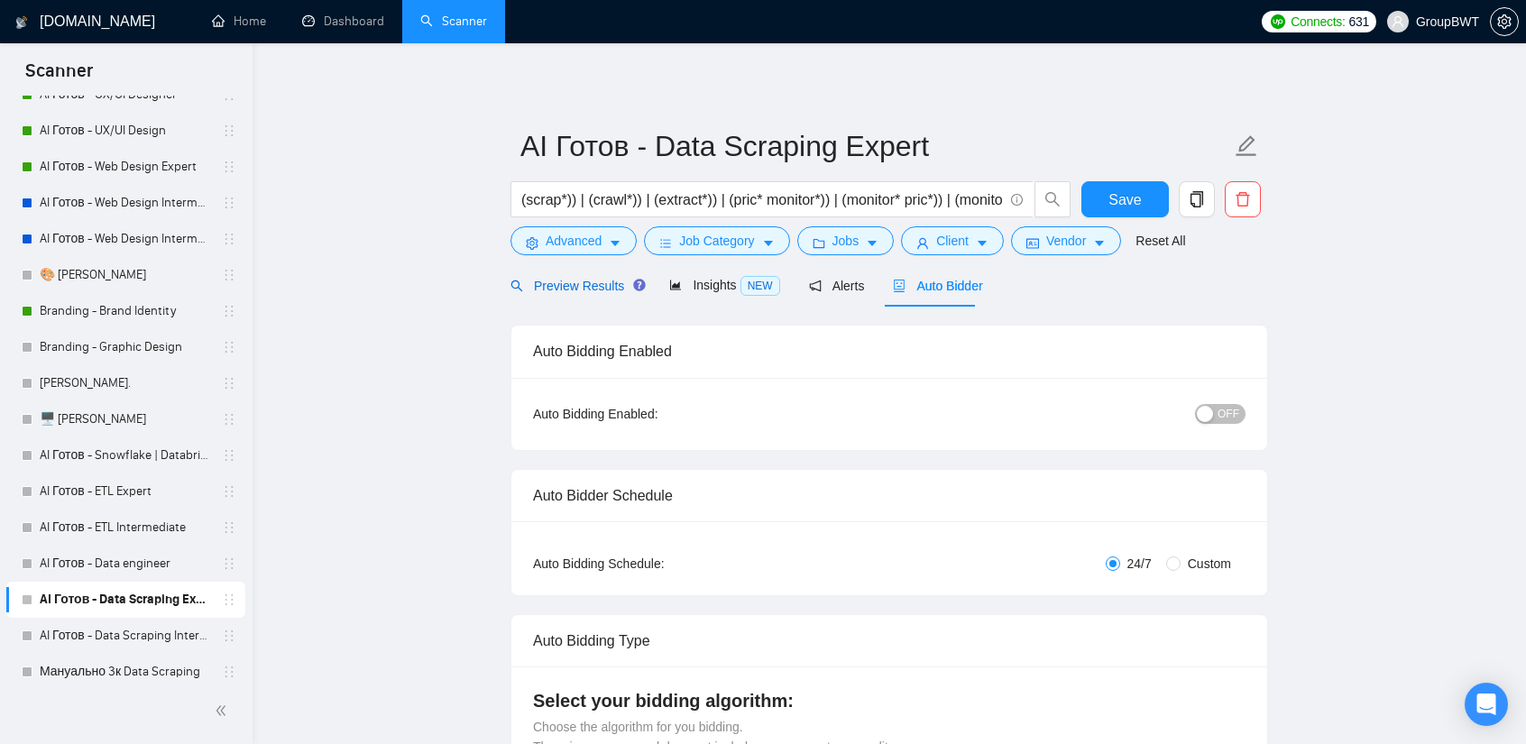
click at [608, 290] on span "Preview Results" at bounding box center [575, 286] width 130 height 14
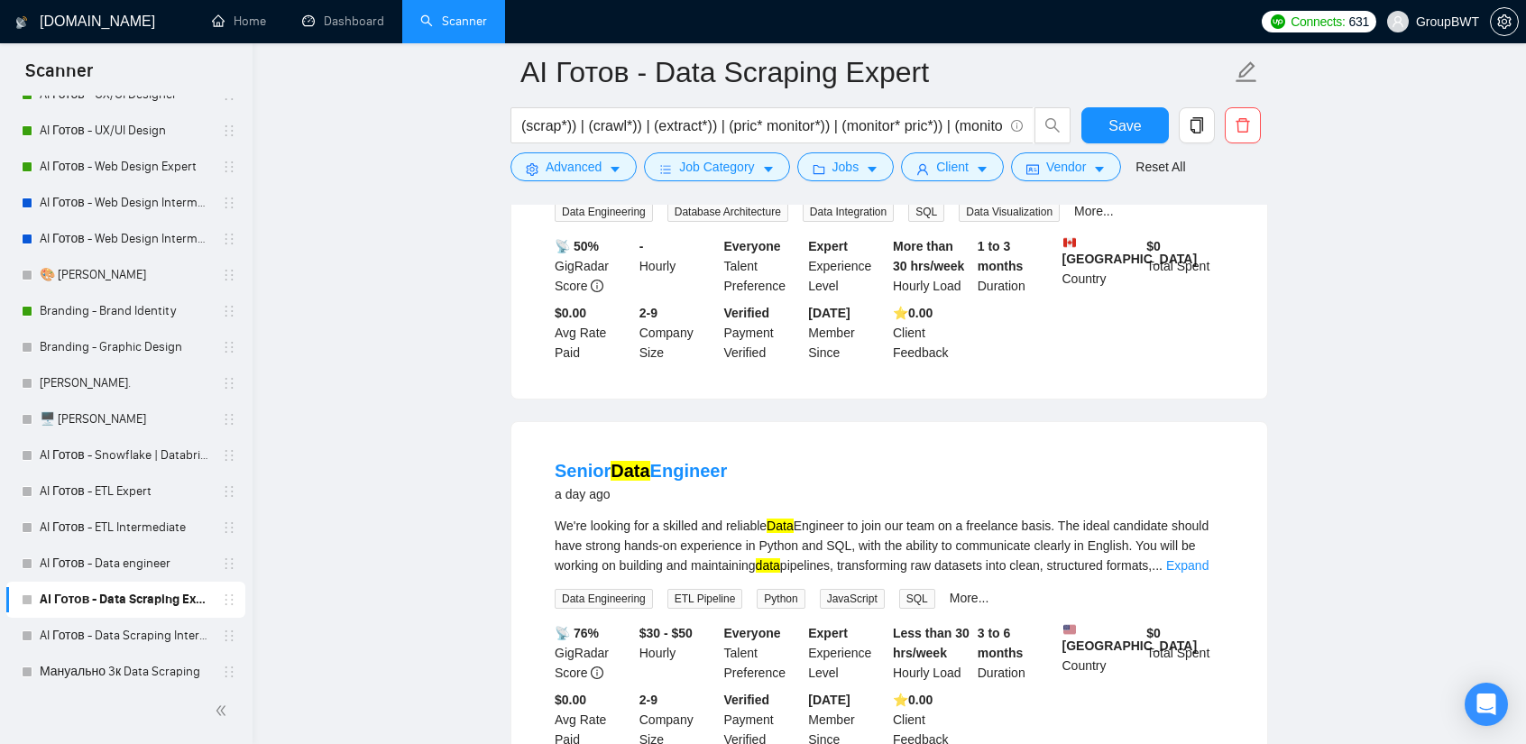
scroll to position [2435, 0]
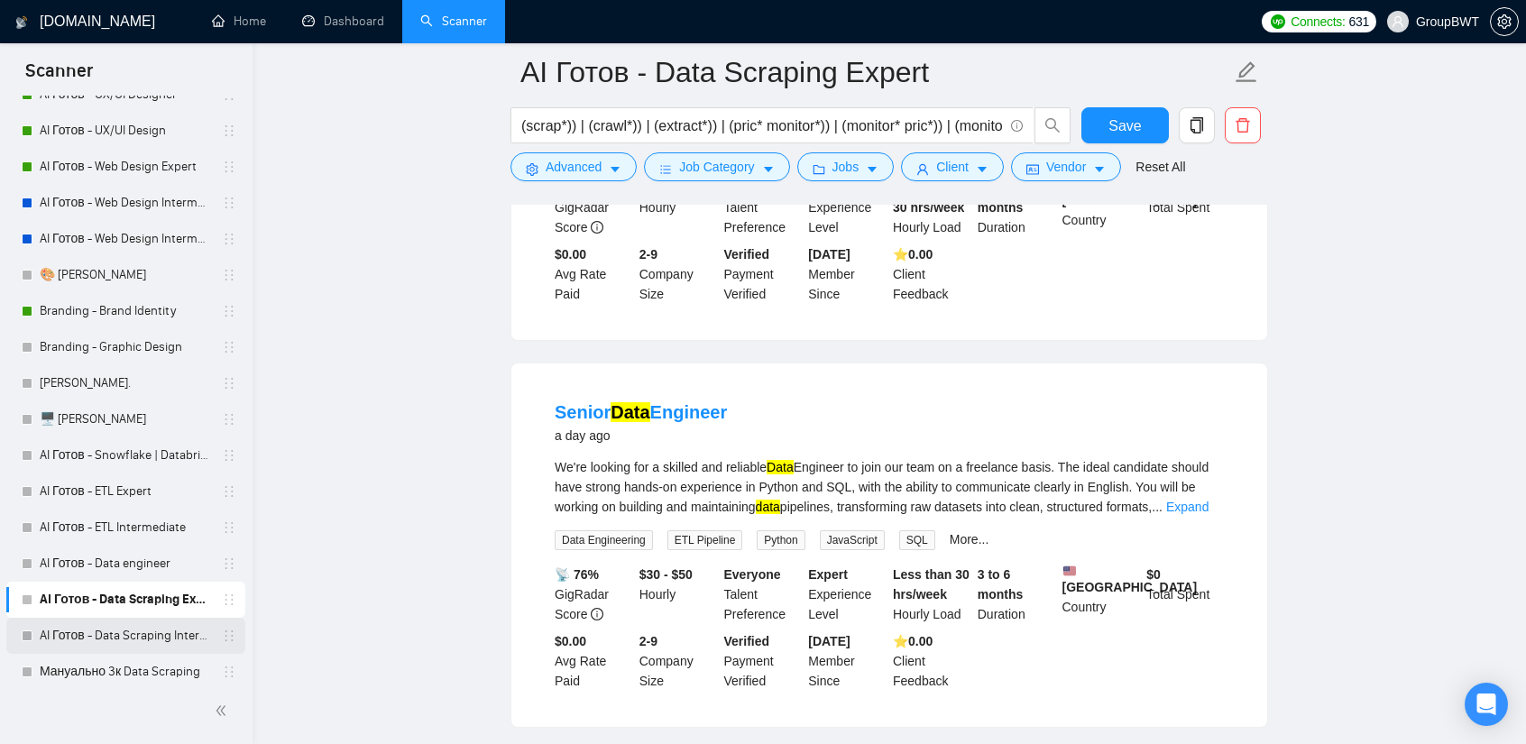
click at [115, 629] on link "AI Готов - Data Scraping Intermediate" at bounding box center [125, 636] width 171 height 36
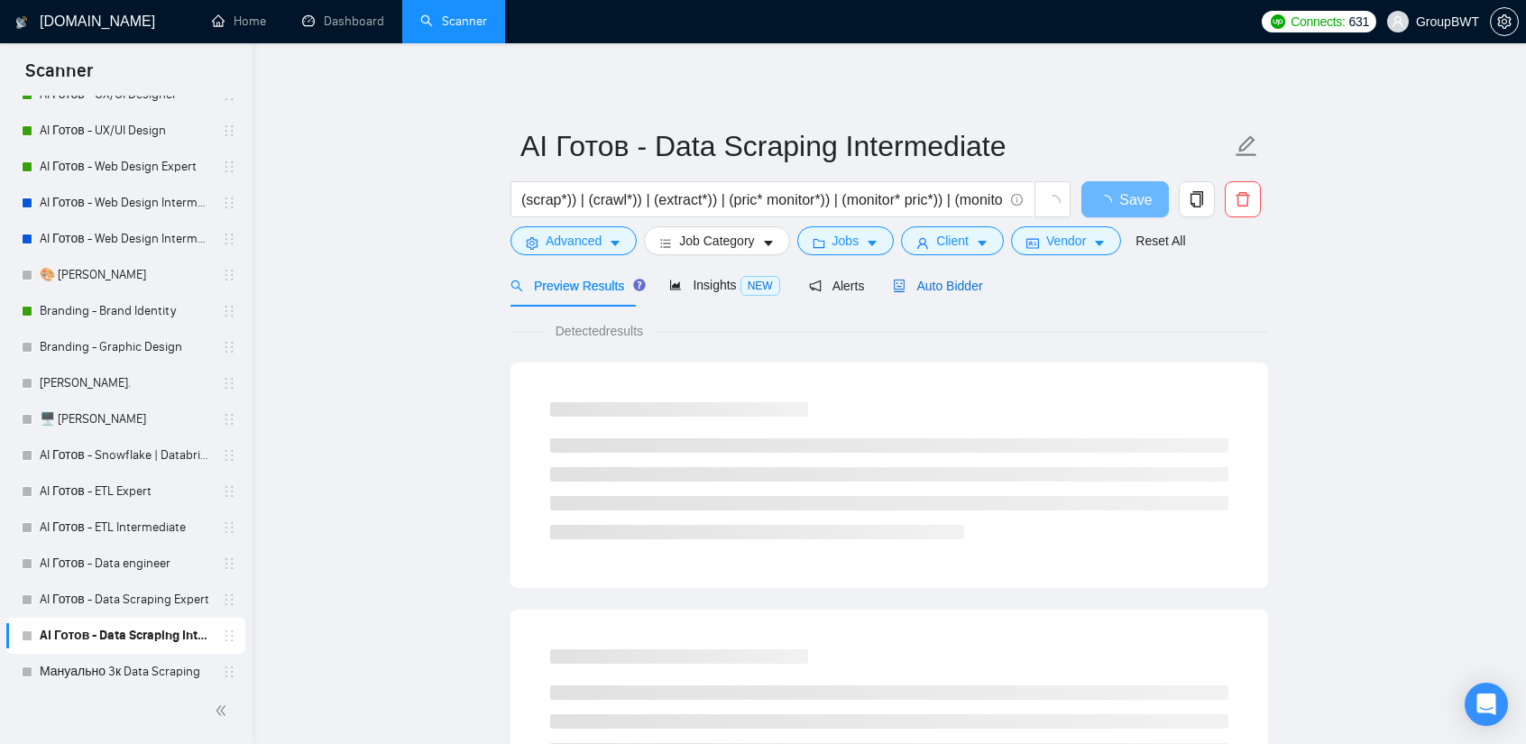
click at [938, 289] on span "Auto Bidder" at bounding box center [937, 286] width 89 height 14
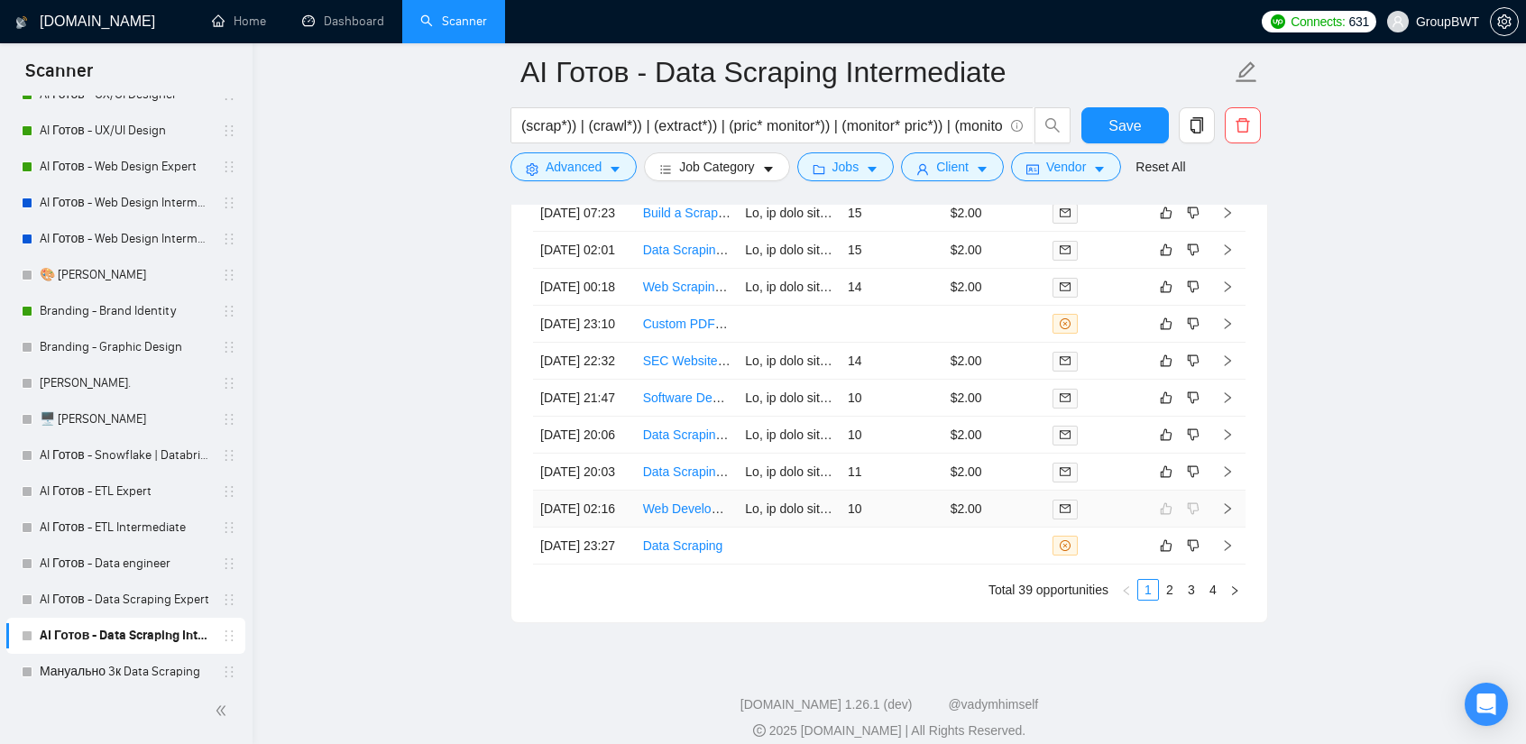
scroll to position [4604, 0]
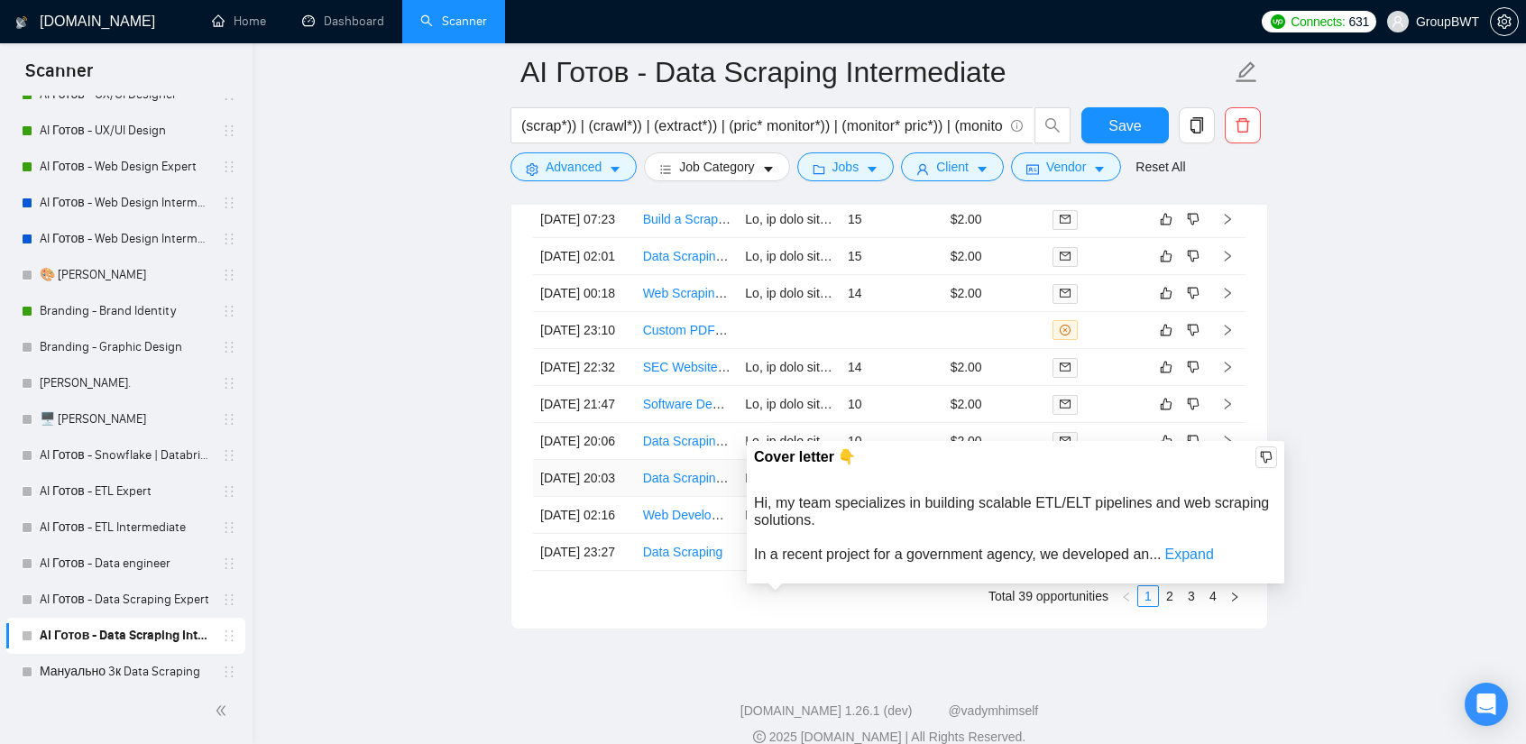
click at [875, 497] on td "11" at bounding box center [892, 478] width 103 height 37
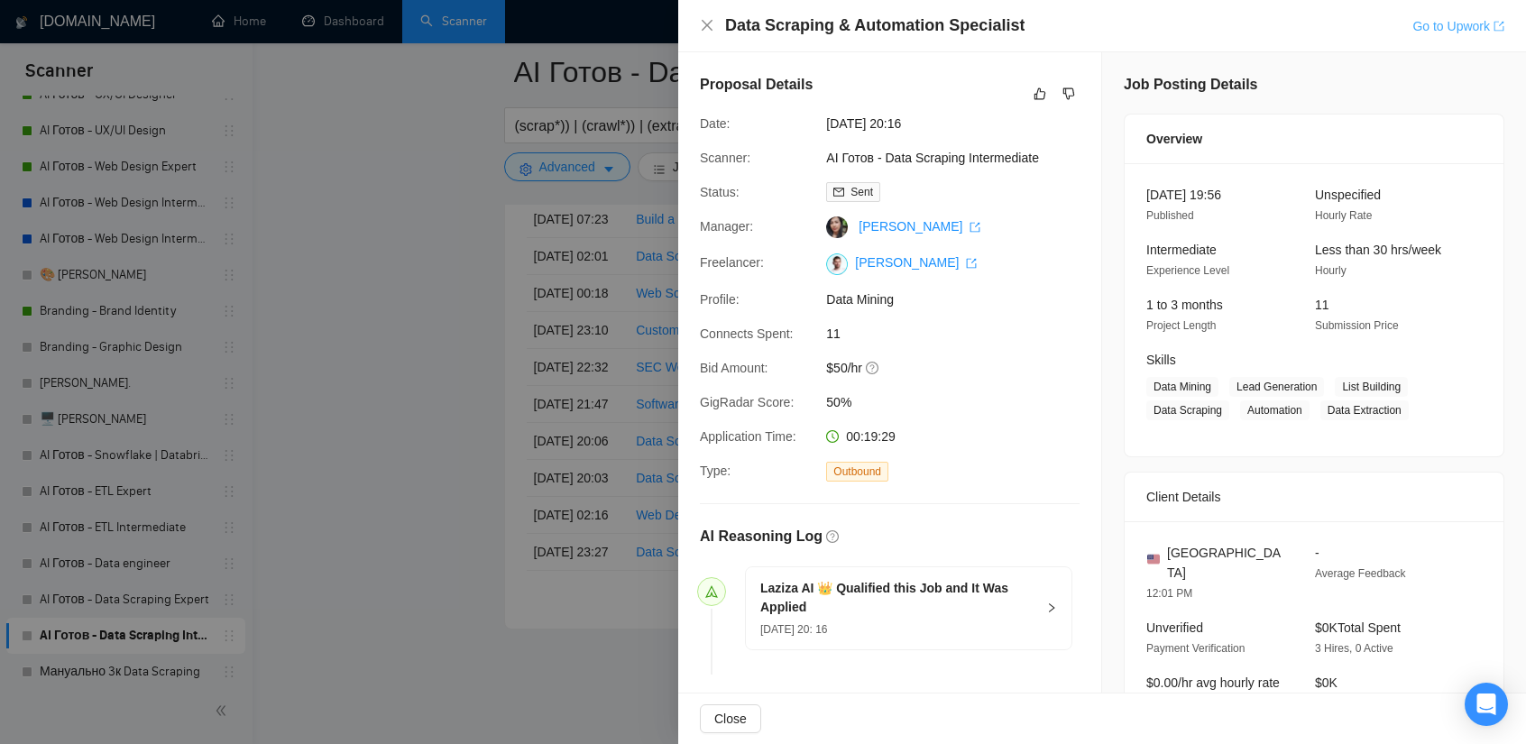
click at [1450, 28] on link "Go to Upwork" at bounding box center [1458, 26] width 92 height 14
click at [485, 326] on div at bounding box center [763, 372] width 1526 height 744
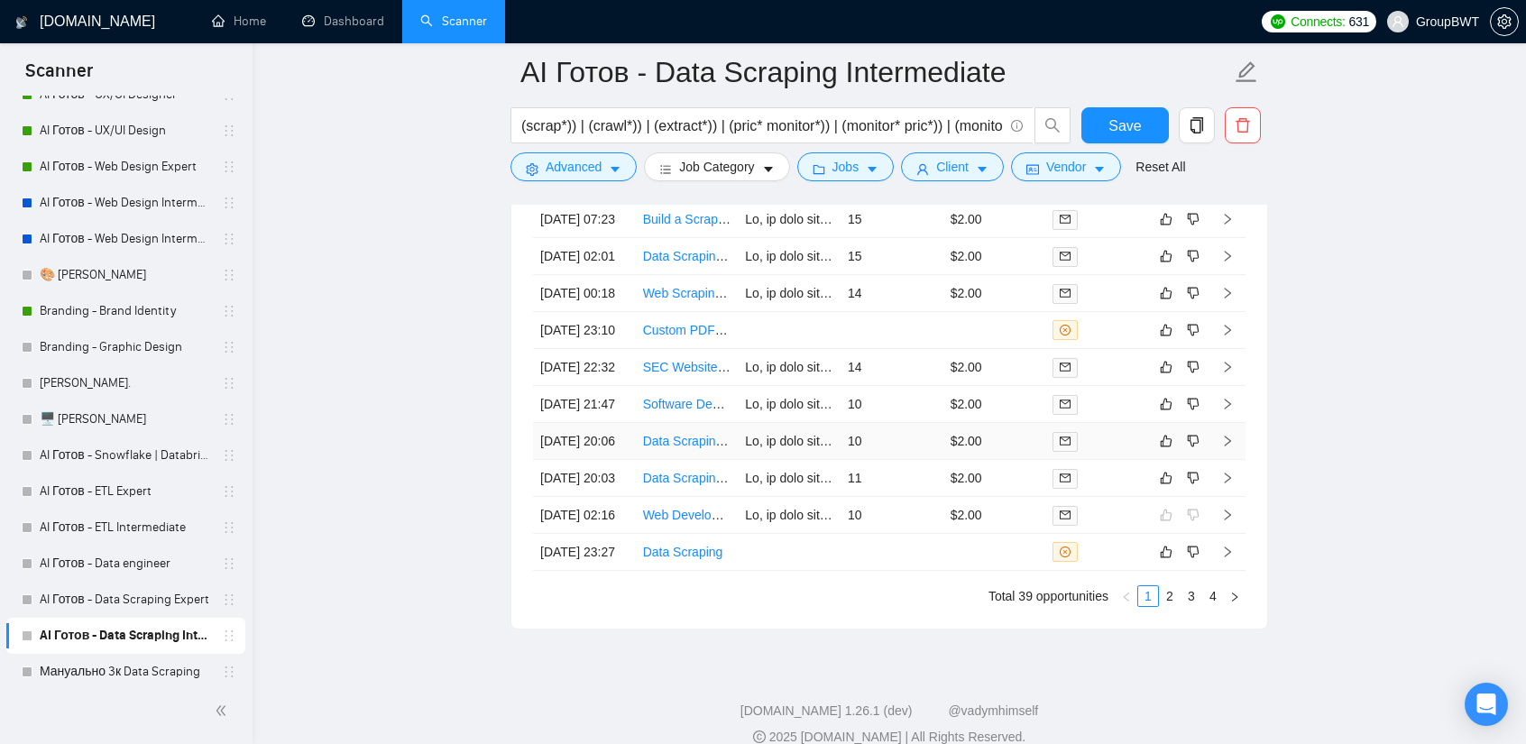
click at [859, 460] on td "10" at bounding box center [892, 441] width 103 height 37
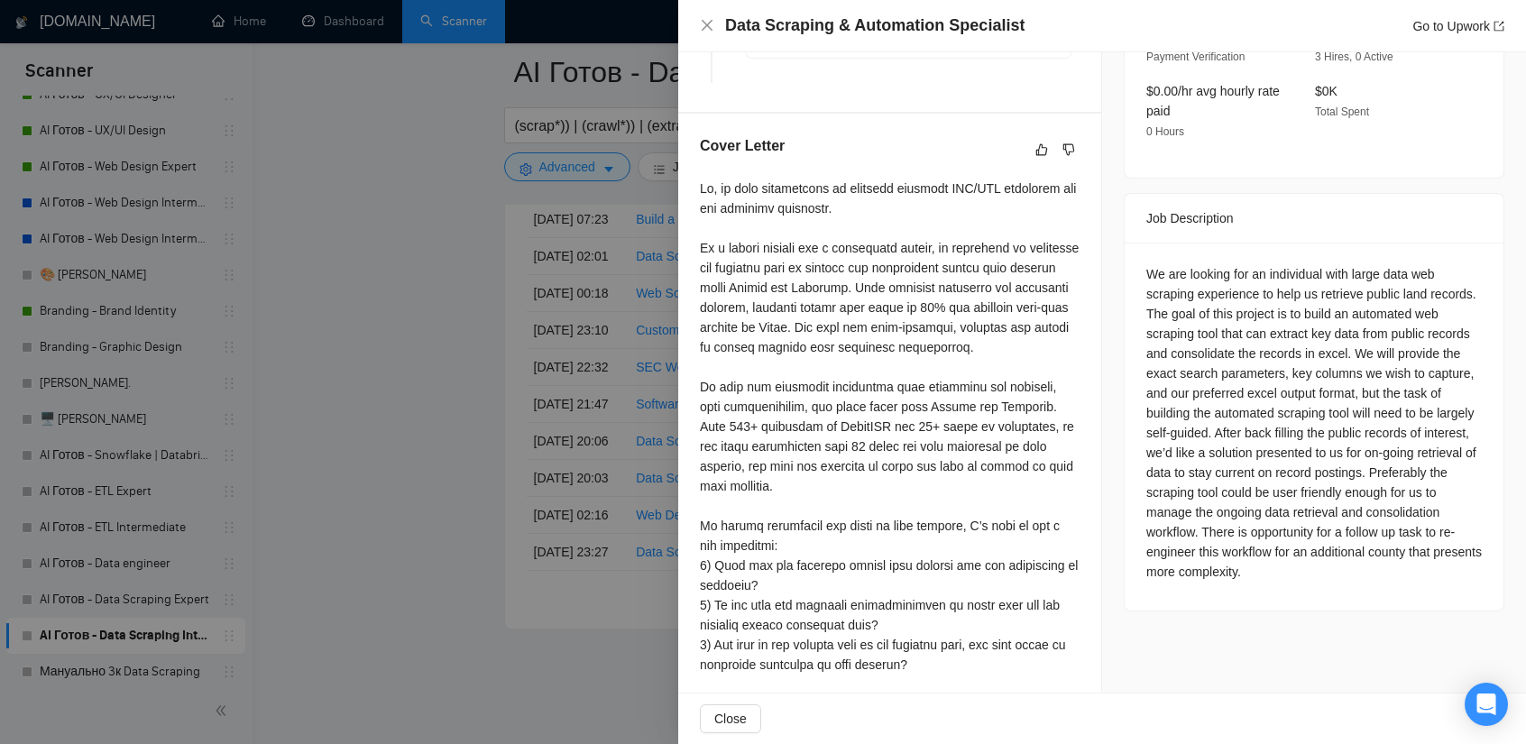
scroll to position [631, 0]
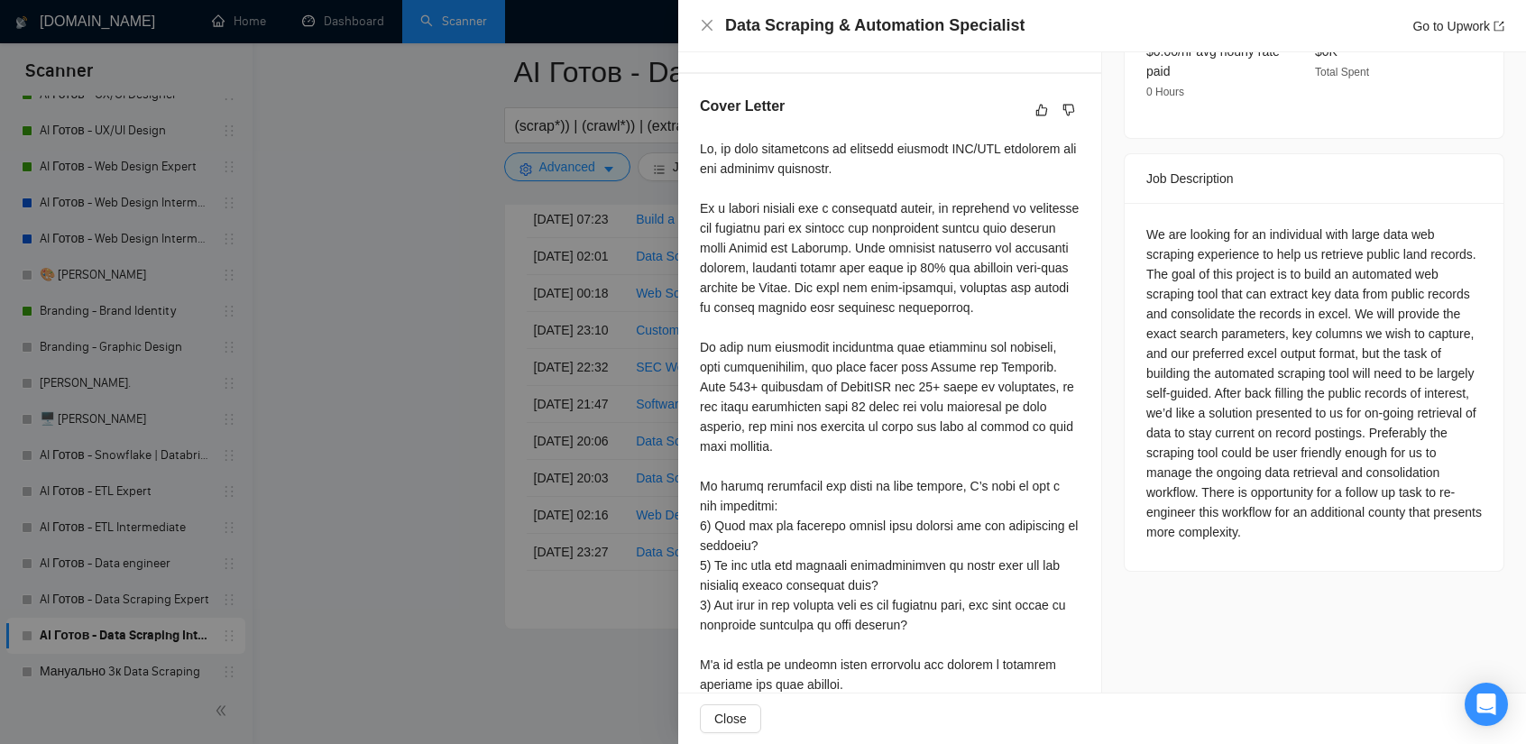
click at [426, 353] on div at bounding box center [763, 372] width 1526 height 744
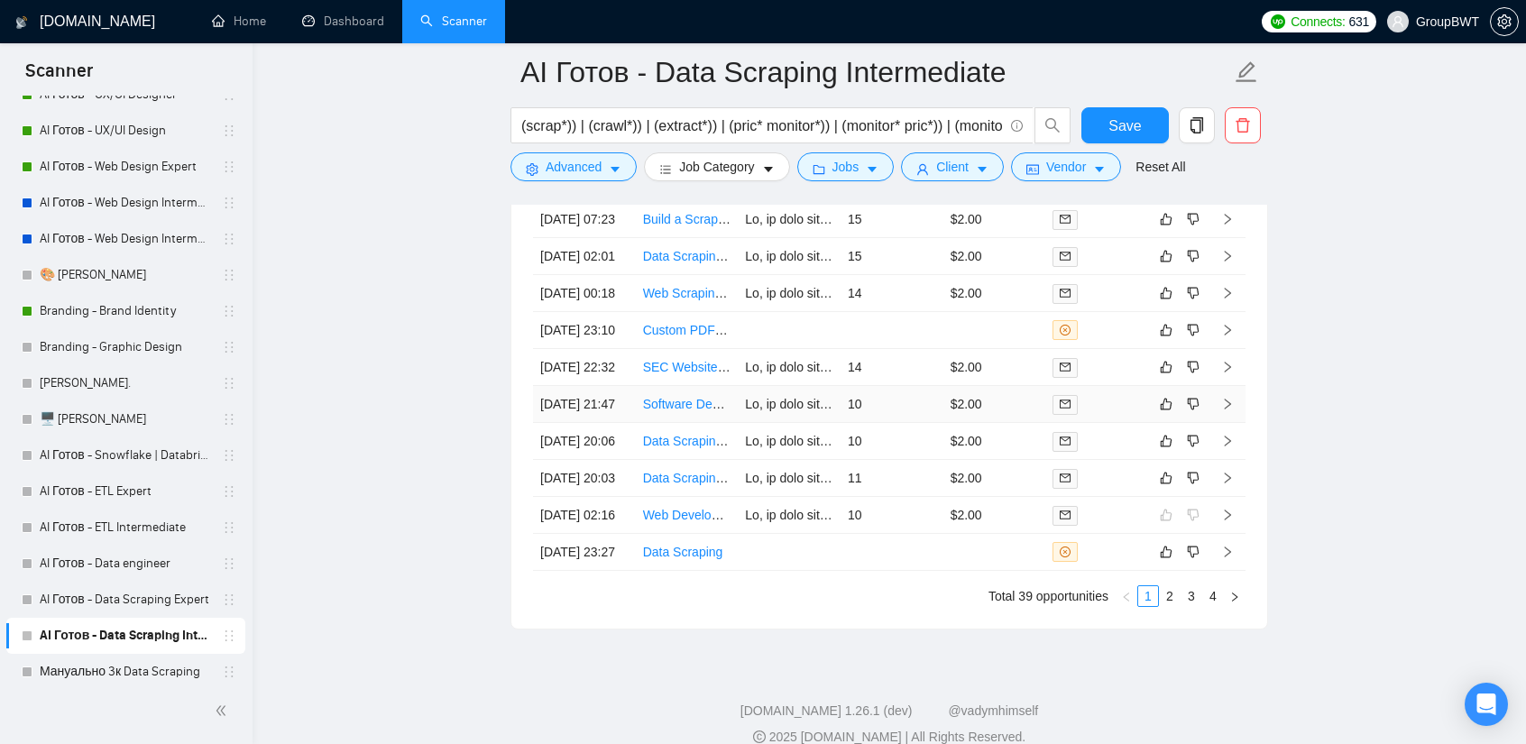
click at [899, 423] on td "10" at bounding box center [892, 404] width 103 height 37
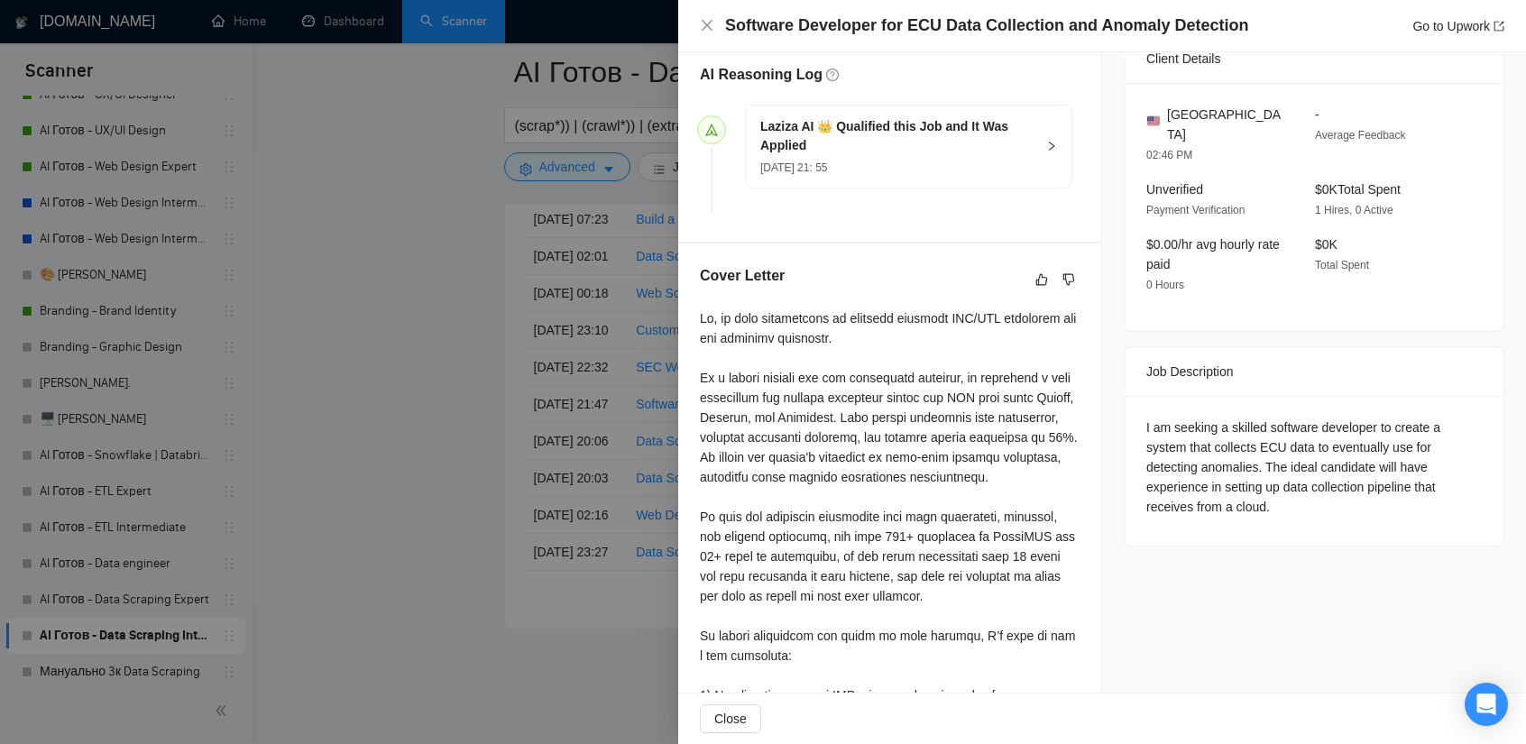
scroll to position [361, 0]
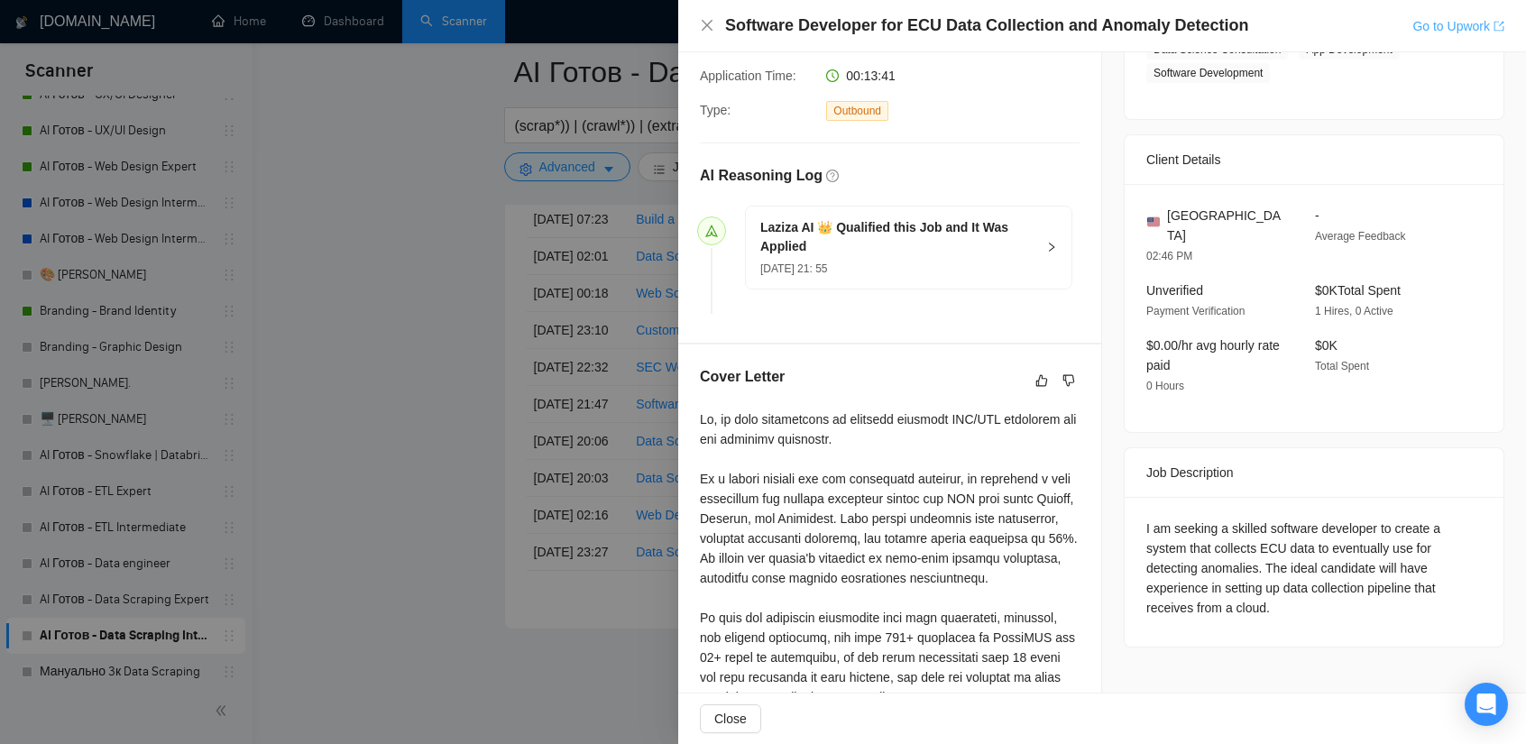
click at [1439, 30] on link "Go to Upwork" at bounding box center [1458, 26] width 92 height 14
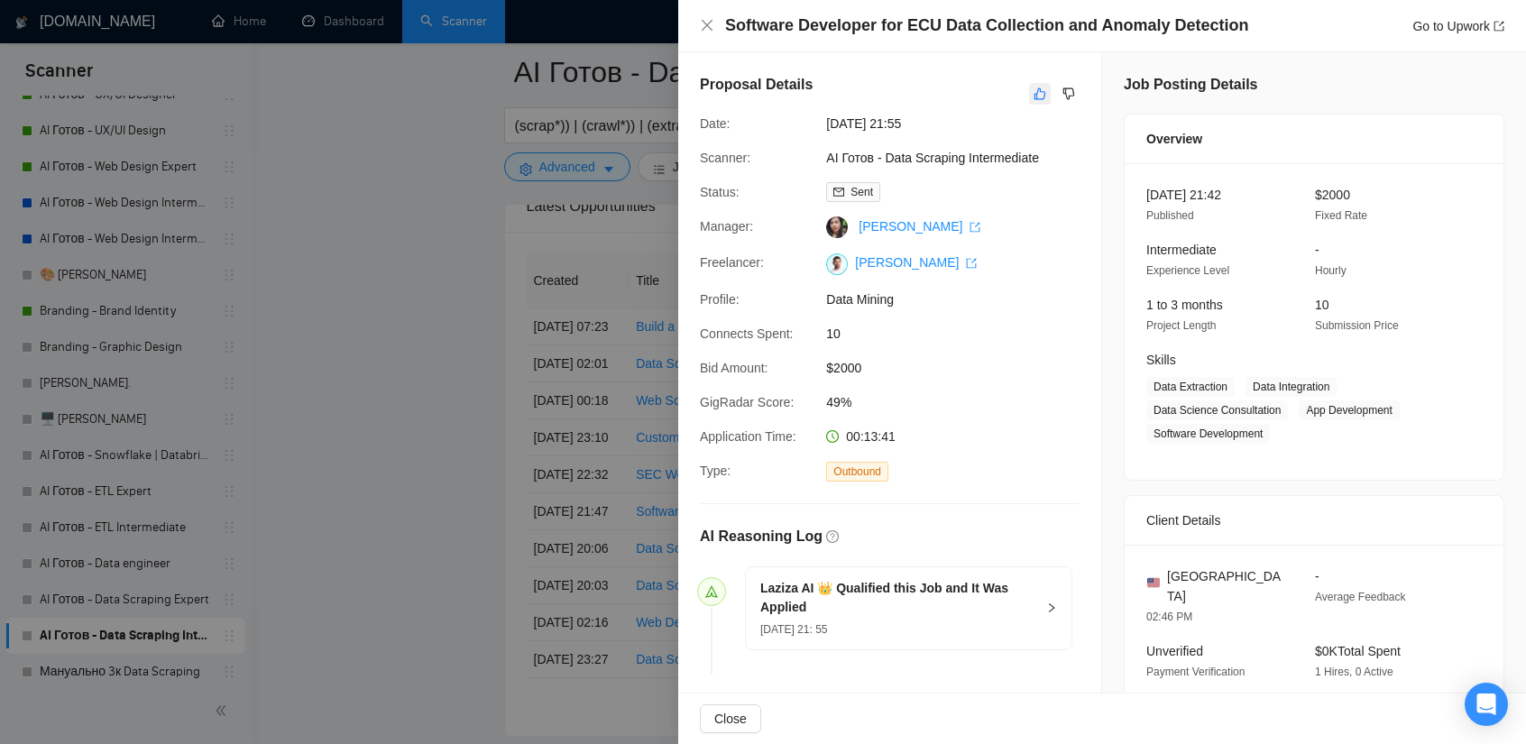
scroll to position [4334, 0]
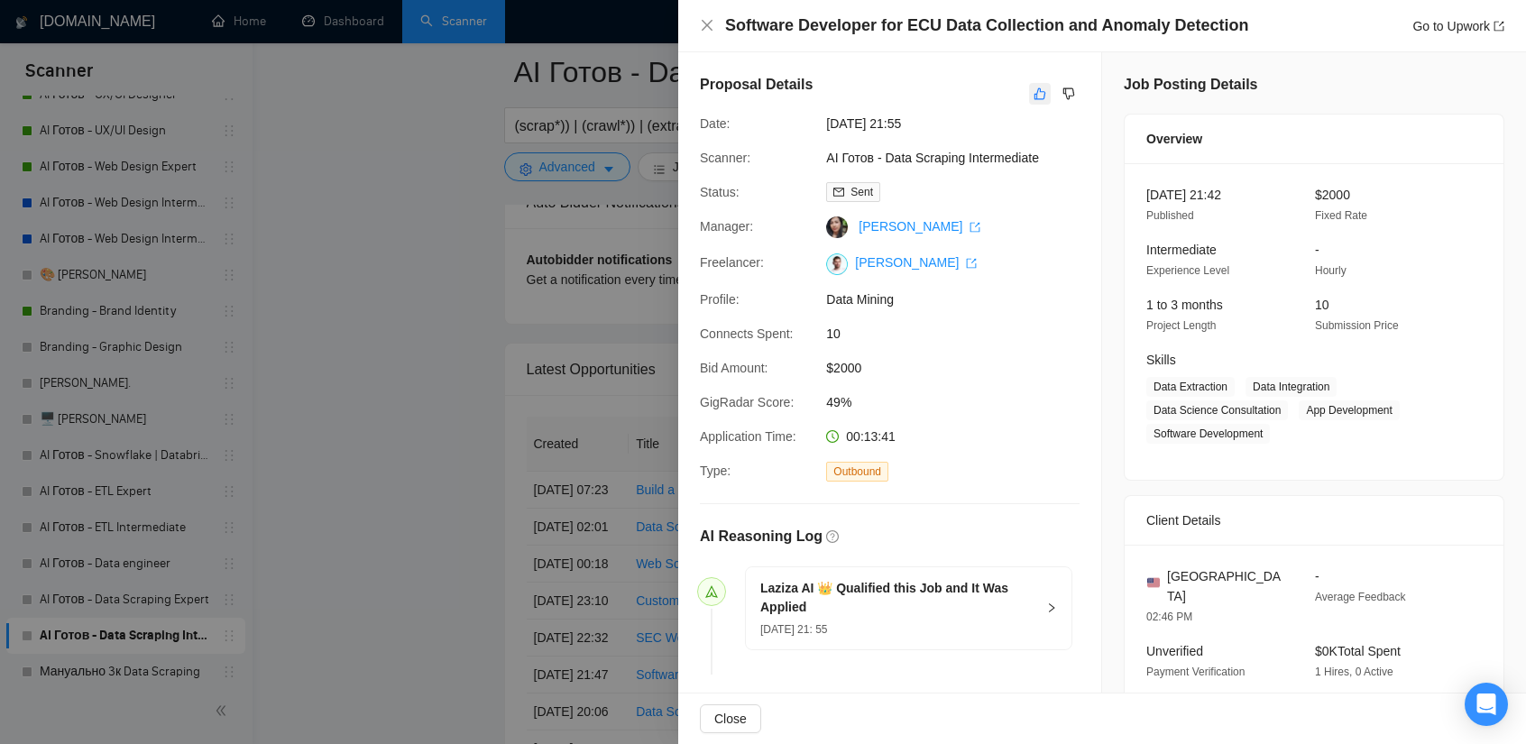
click at [1034, 93] on icon "like" at bounding box center [1040, 94] width 12 height 12
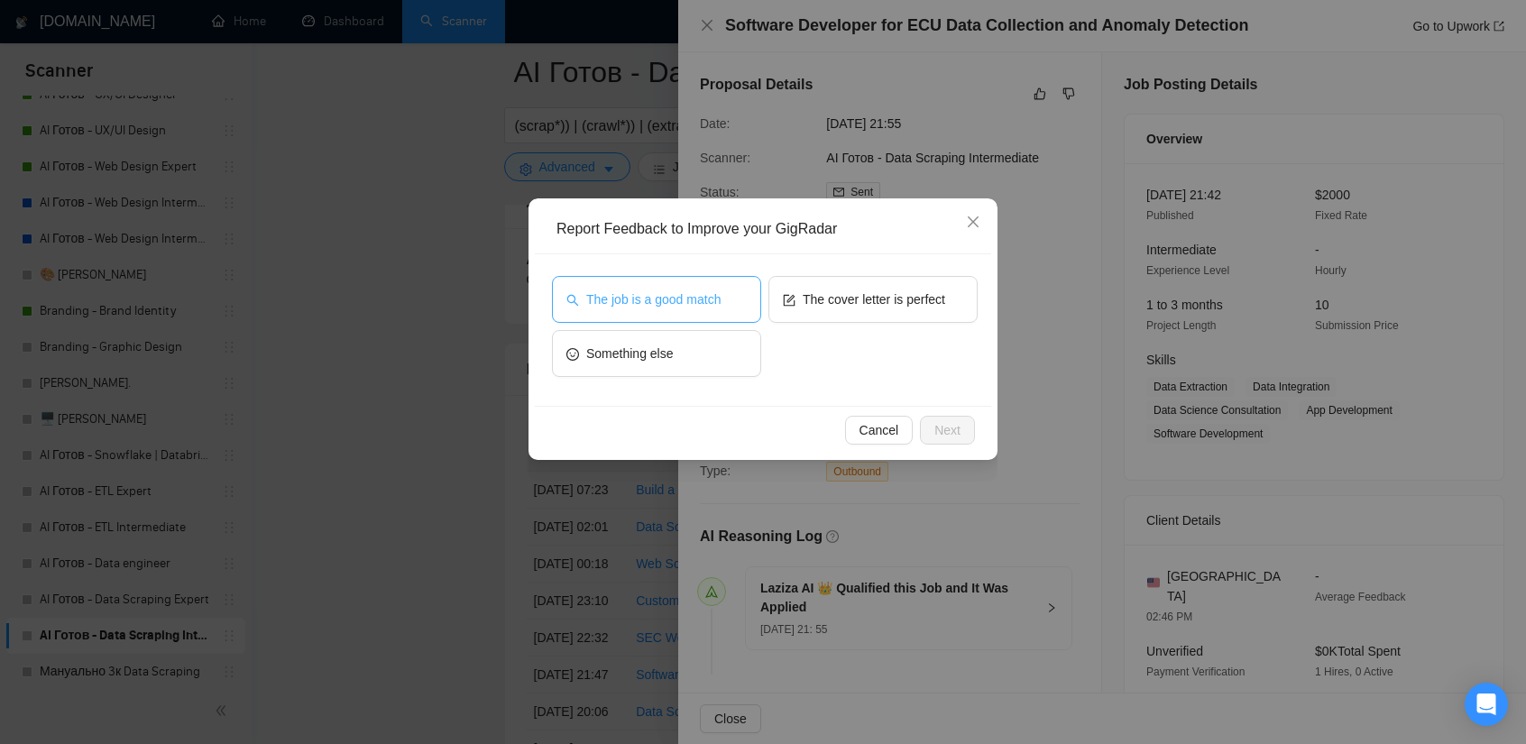
click at [681, 293] on span "The job is a good match" at bounding box center [653, 300] width 134 height 20
click at [945, 423] on span "Next" at bounding box center [947, 430] width 26 height 20
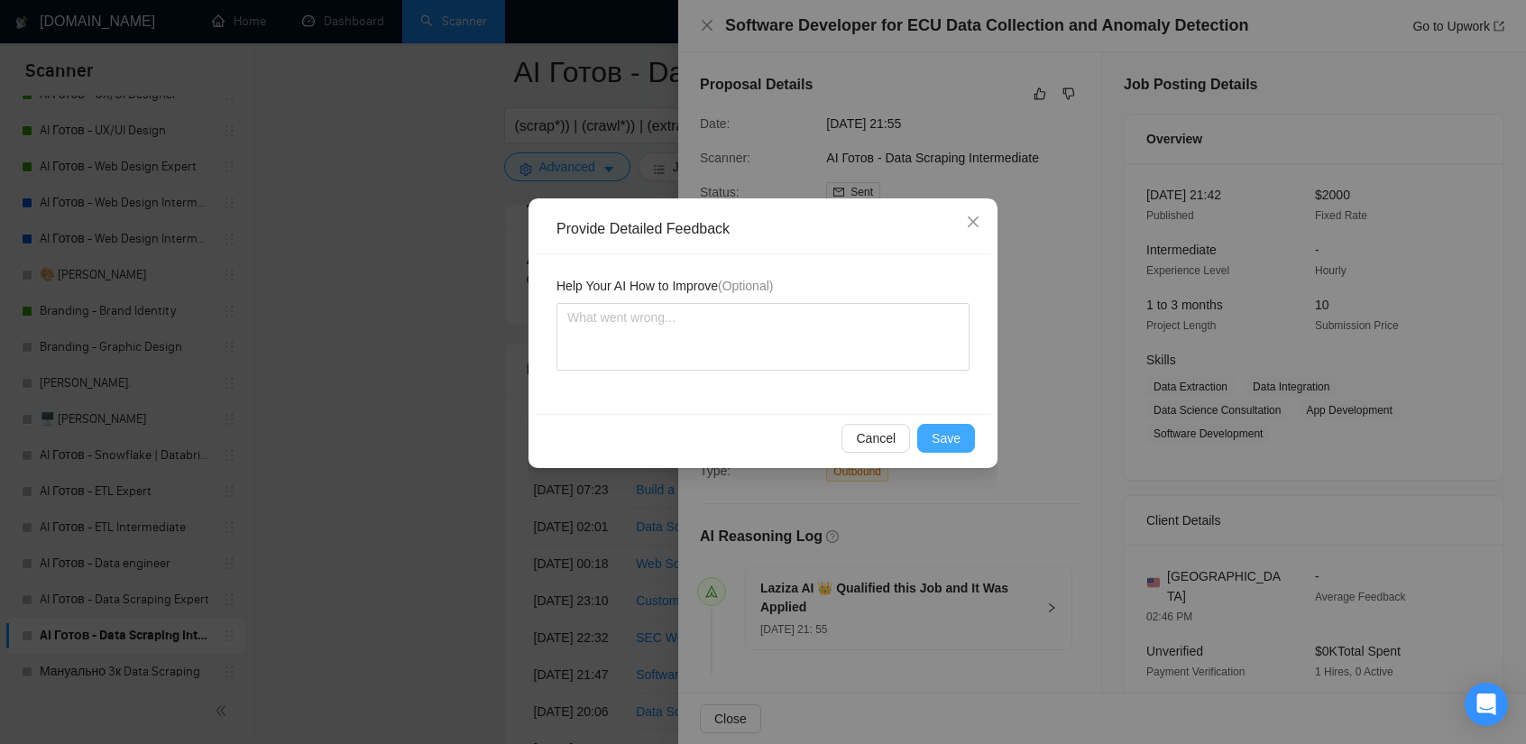
click at [945, 443] on span "Save" at bounding box center [946, 438] width 29 height 20
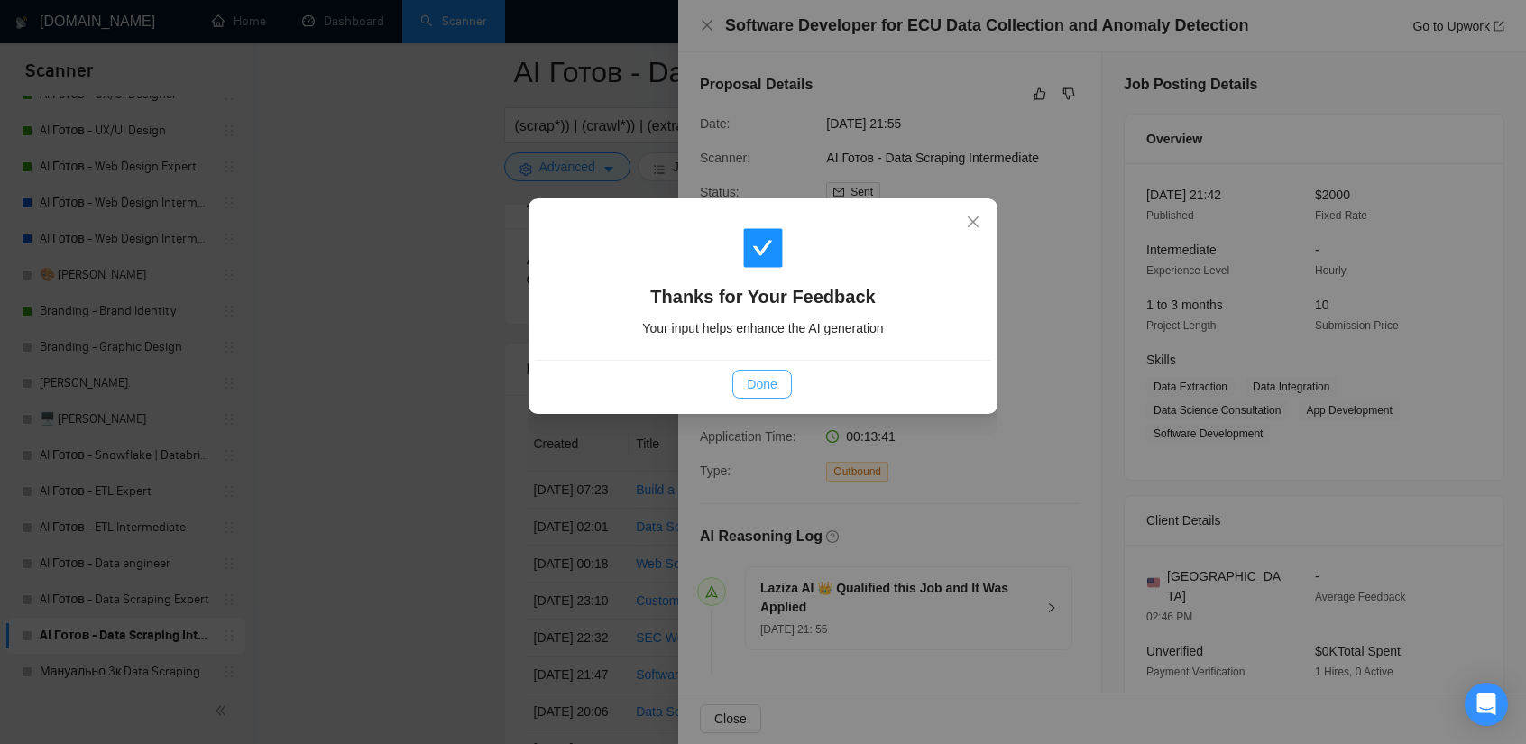
click at [779, 379] on button "Done" at bounding box center [761, 384] width 59 height 29
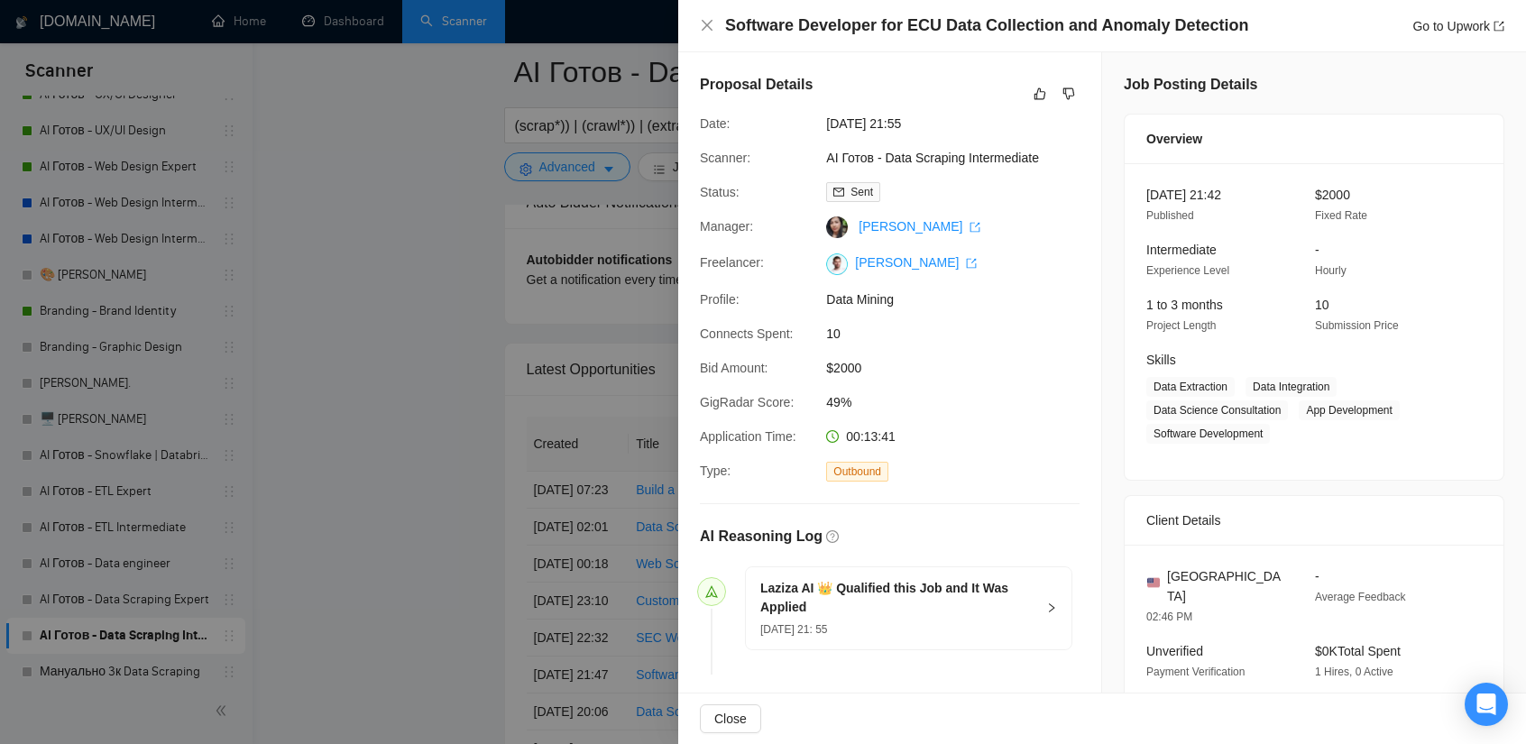
click at [379, 427] on div at bounding box center [763, 372] width 1526 height 744
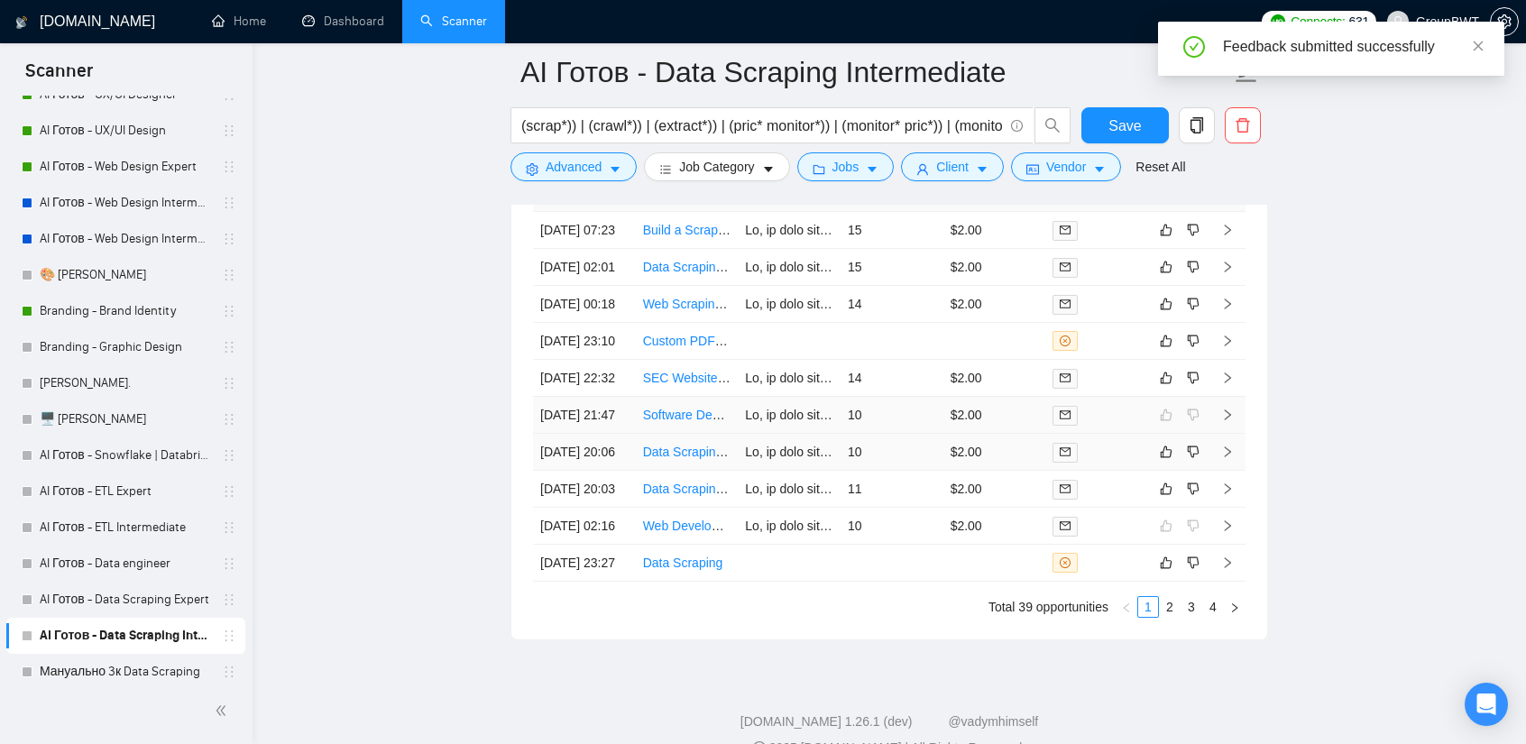
scroll to position [4604, 0]
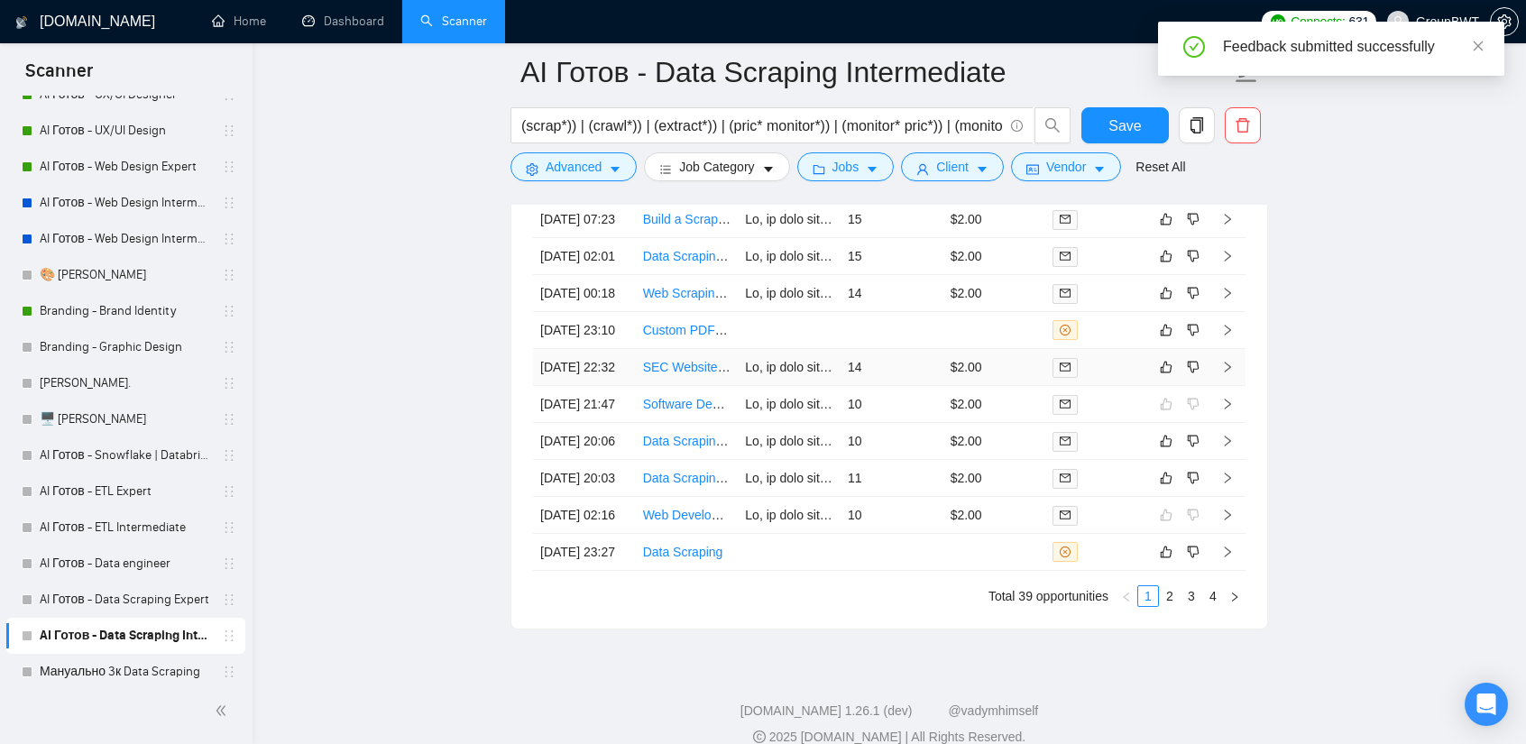
click at [884, 386] on td "14" at bounding box center [892, 367] width 103 height 37
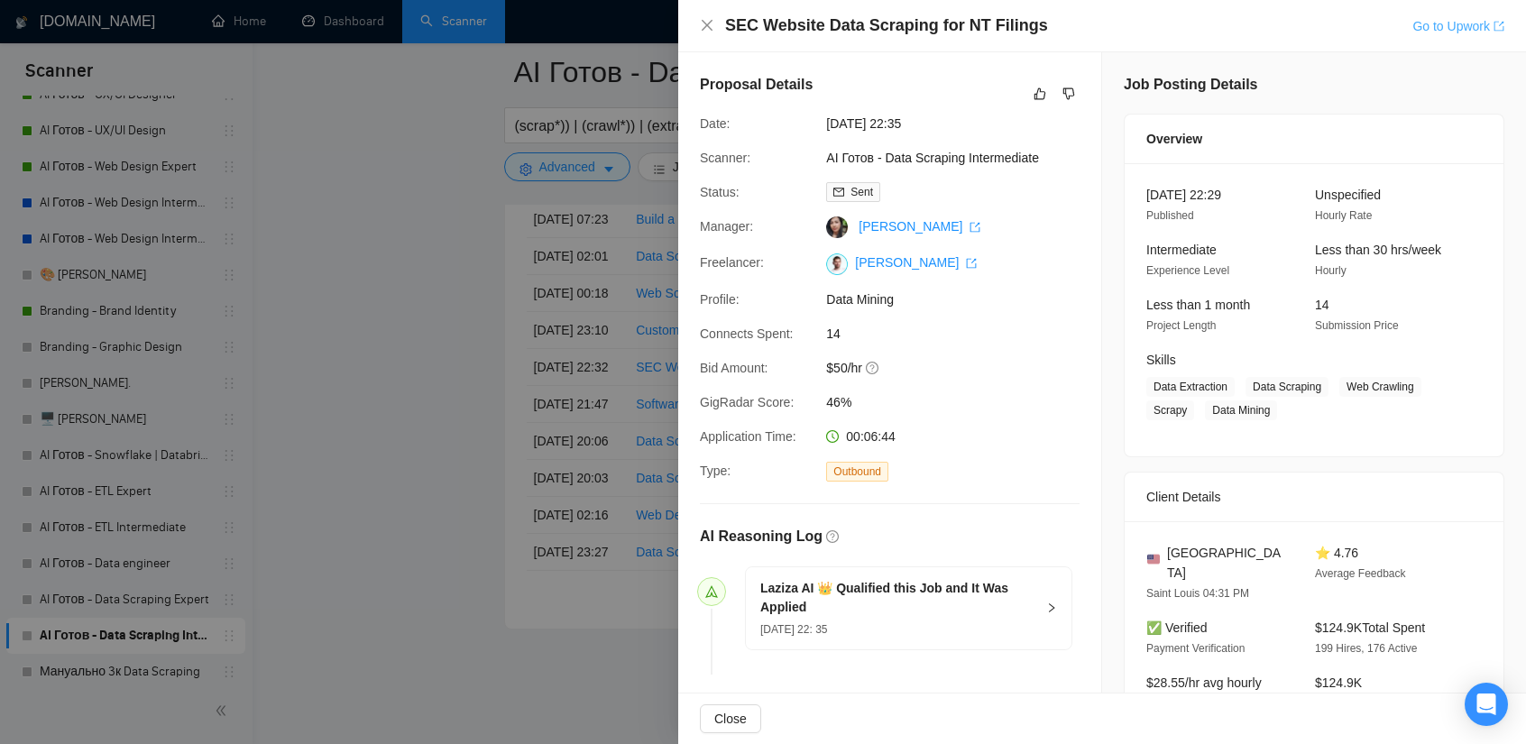
click at [1441, 23] on link "Go to Upwork" at bounding box center [1458, 26] width 92 height 14
click at [1034, 97] on icon "like" at bounding box center [1040, 94] width 13 height 14
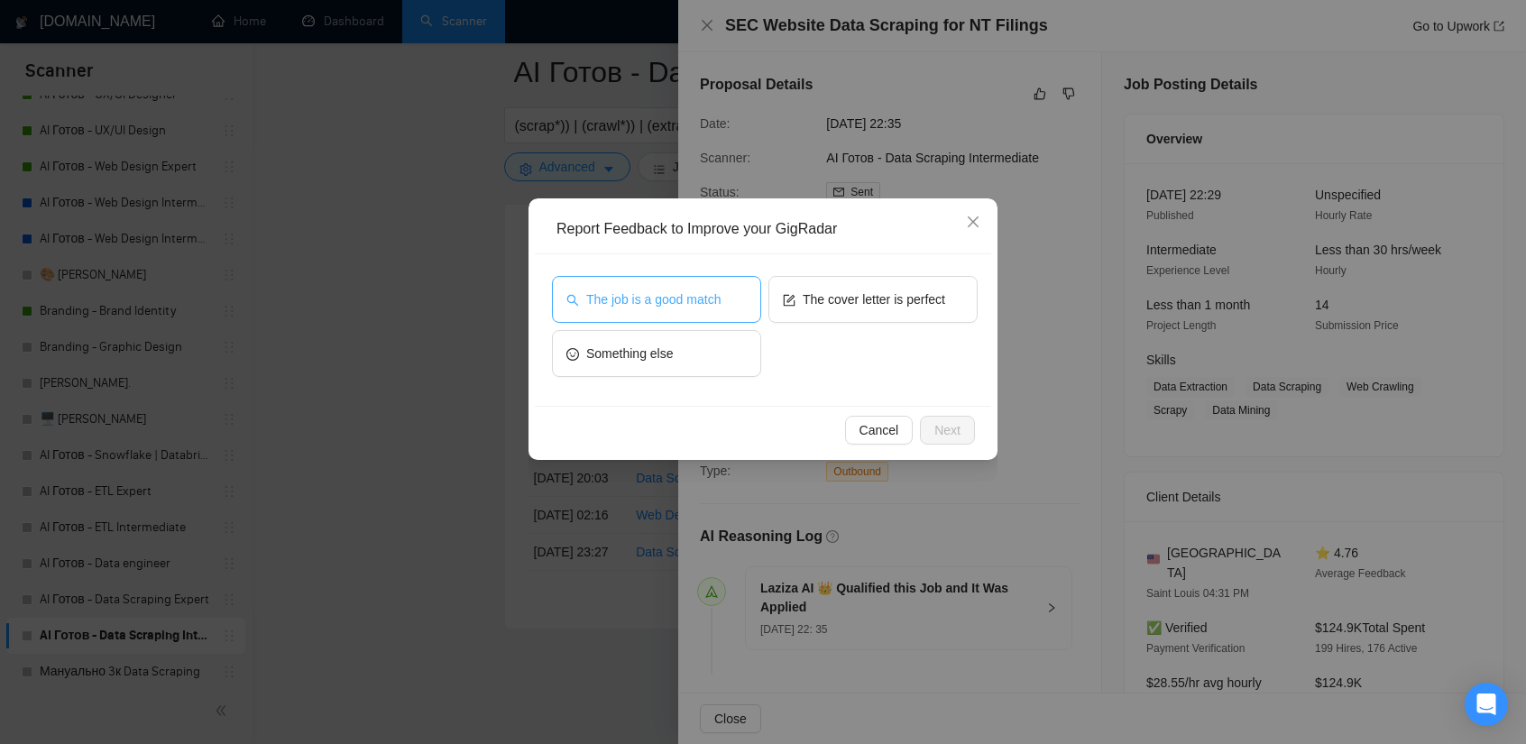
click at [679, 293] on span "The job is a good match" at bounding box center [653, 300] width 134 height 20
click at [969, 436] on button "Next" at bounding box center [947, 430] width 55 height 29
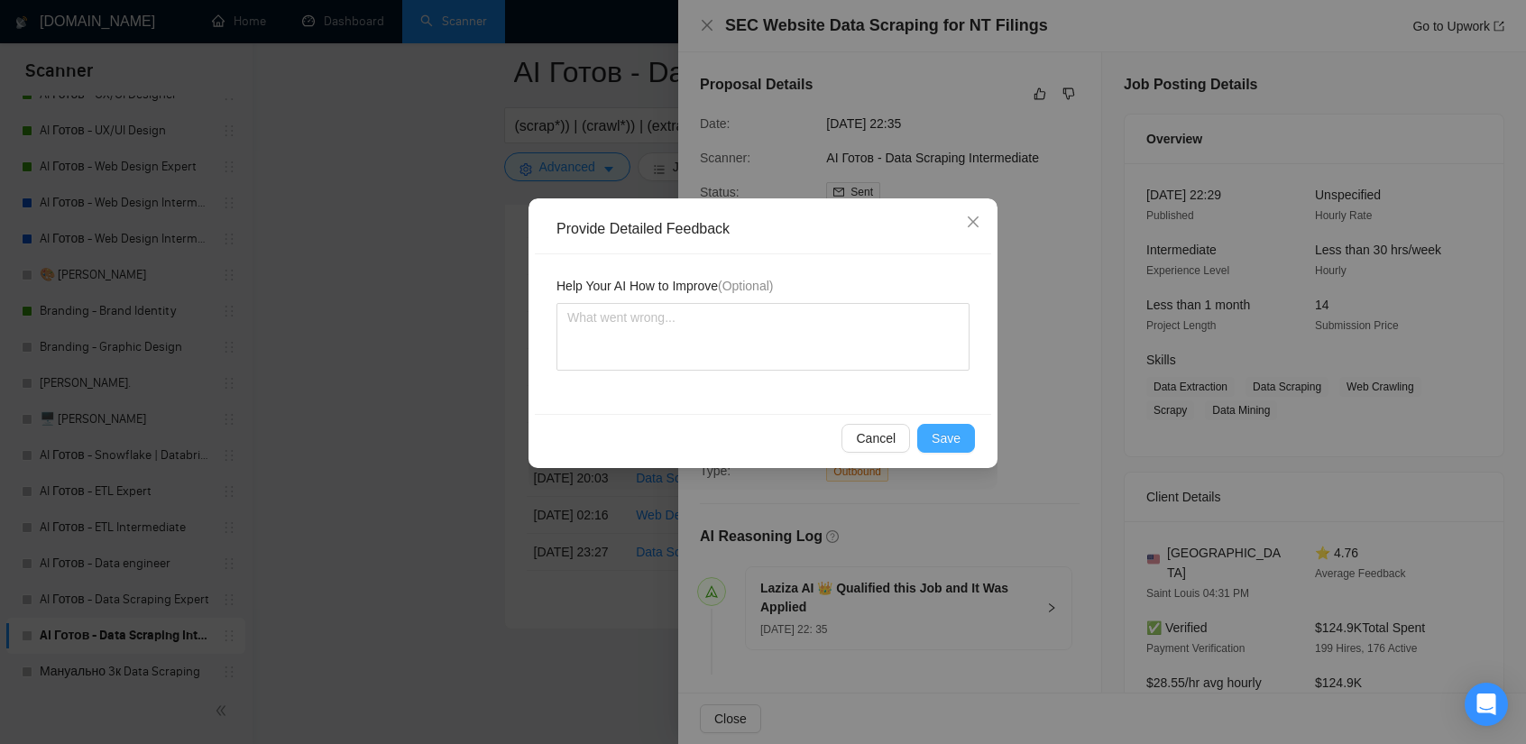
click at [963, 432] on button "Save" at bounding box center [946, 438] width 58 height 29
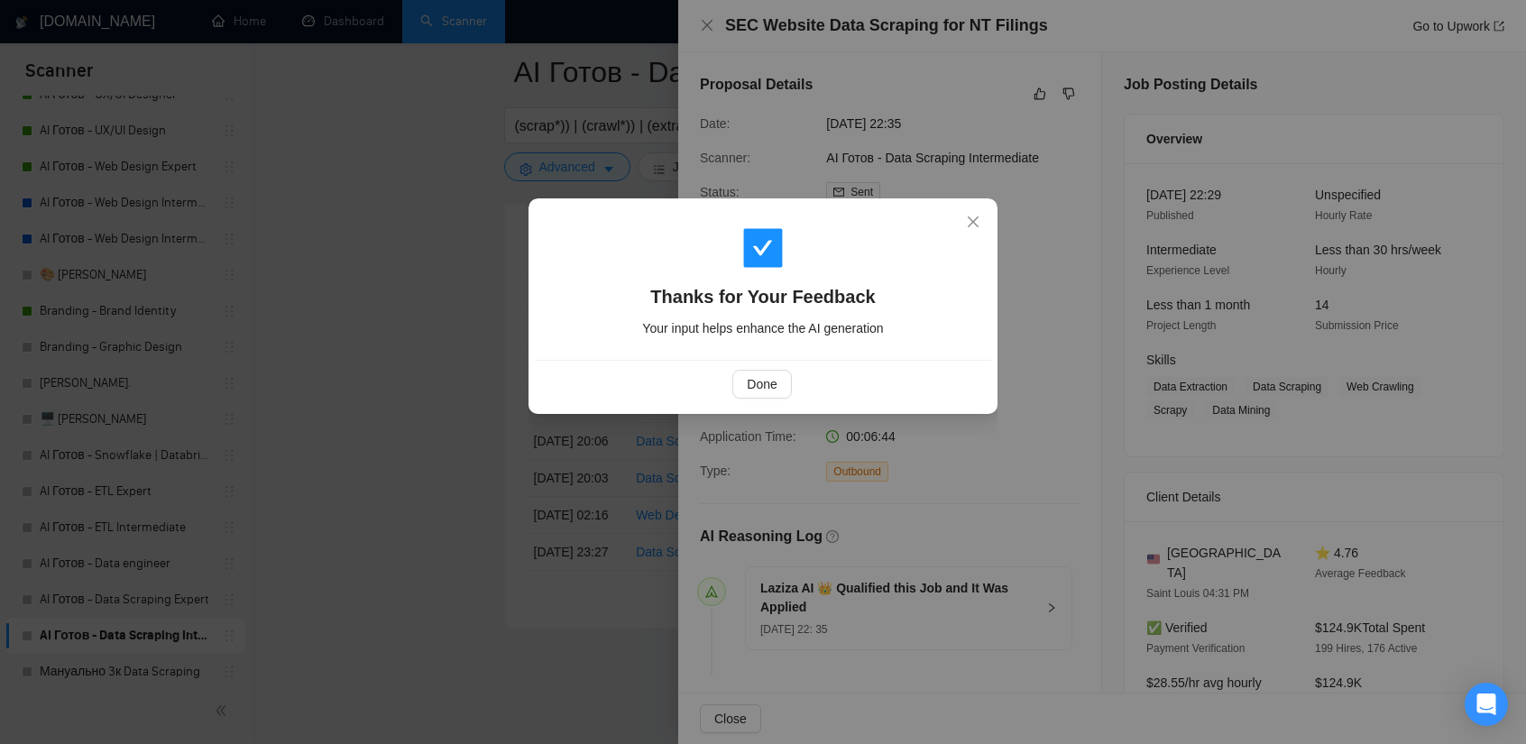
click at [738, 367] on div "Done" at bounding box center [763, 384] width 456 height 48
click at [760, 378] on span "Done" at bounding box center [762, 384] width 30 height 20
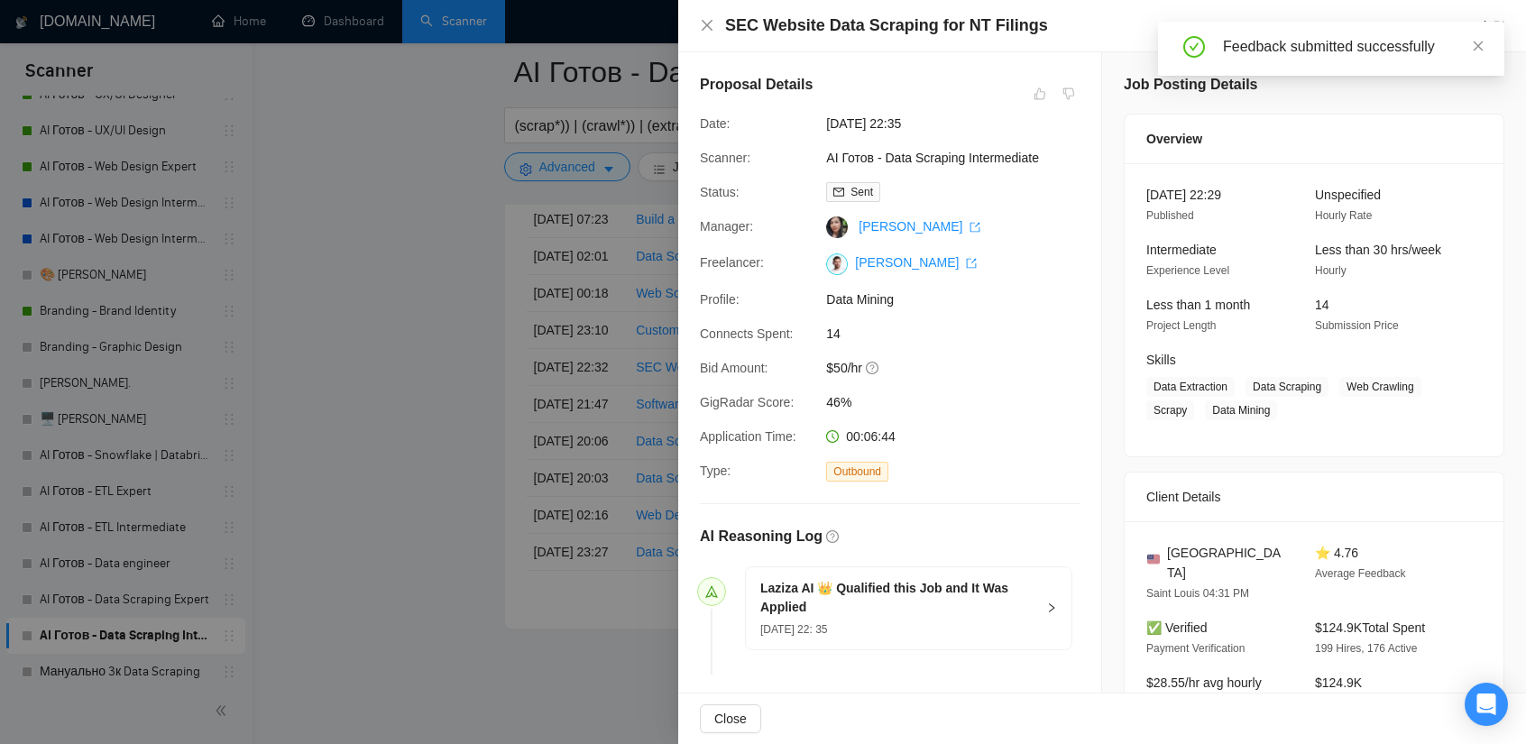
click at [475, 436] on div at bounding box center [763, 372] width 1526 height 744
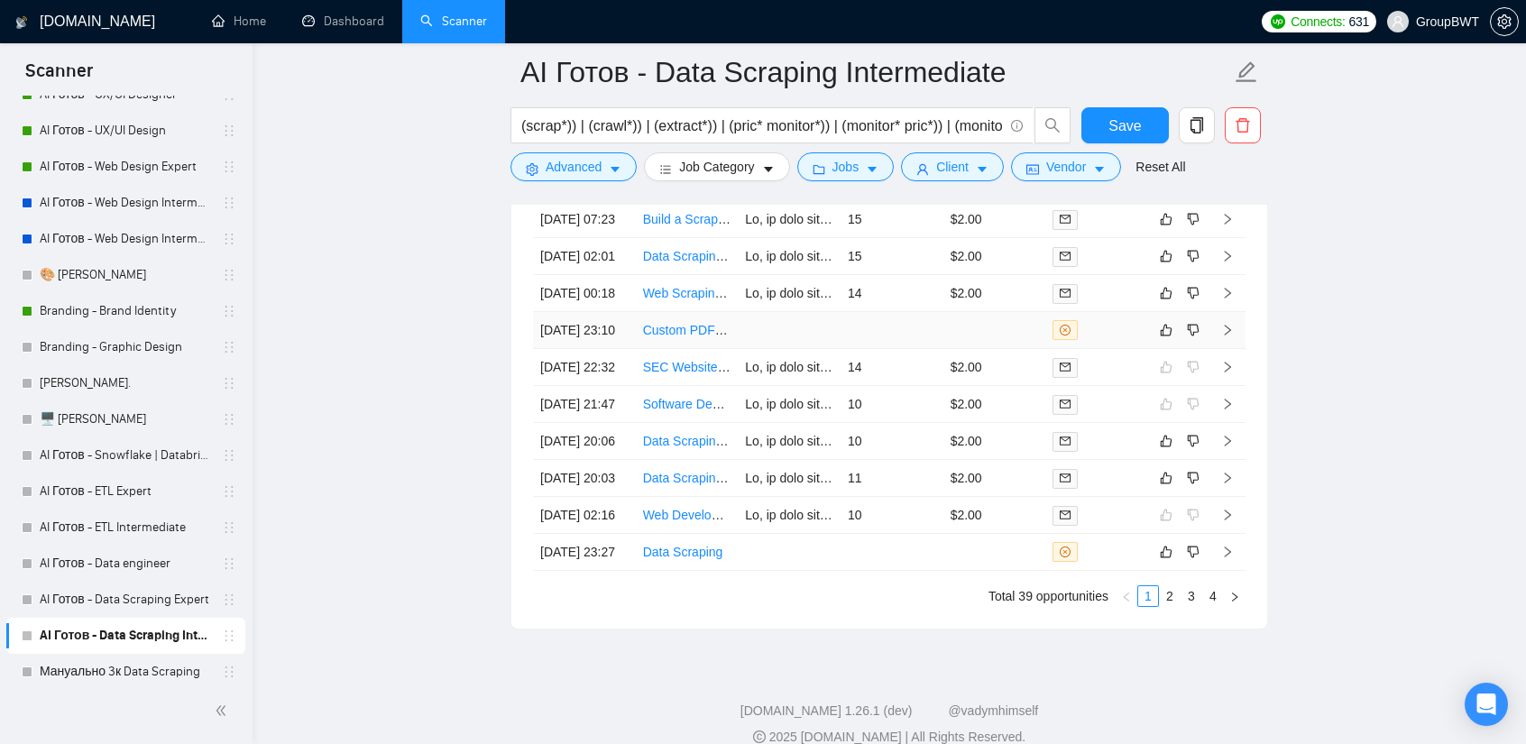
click at [803, 349] on td at bounding box center [789, 330] width 103 height 37
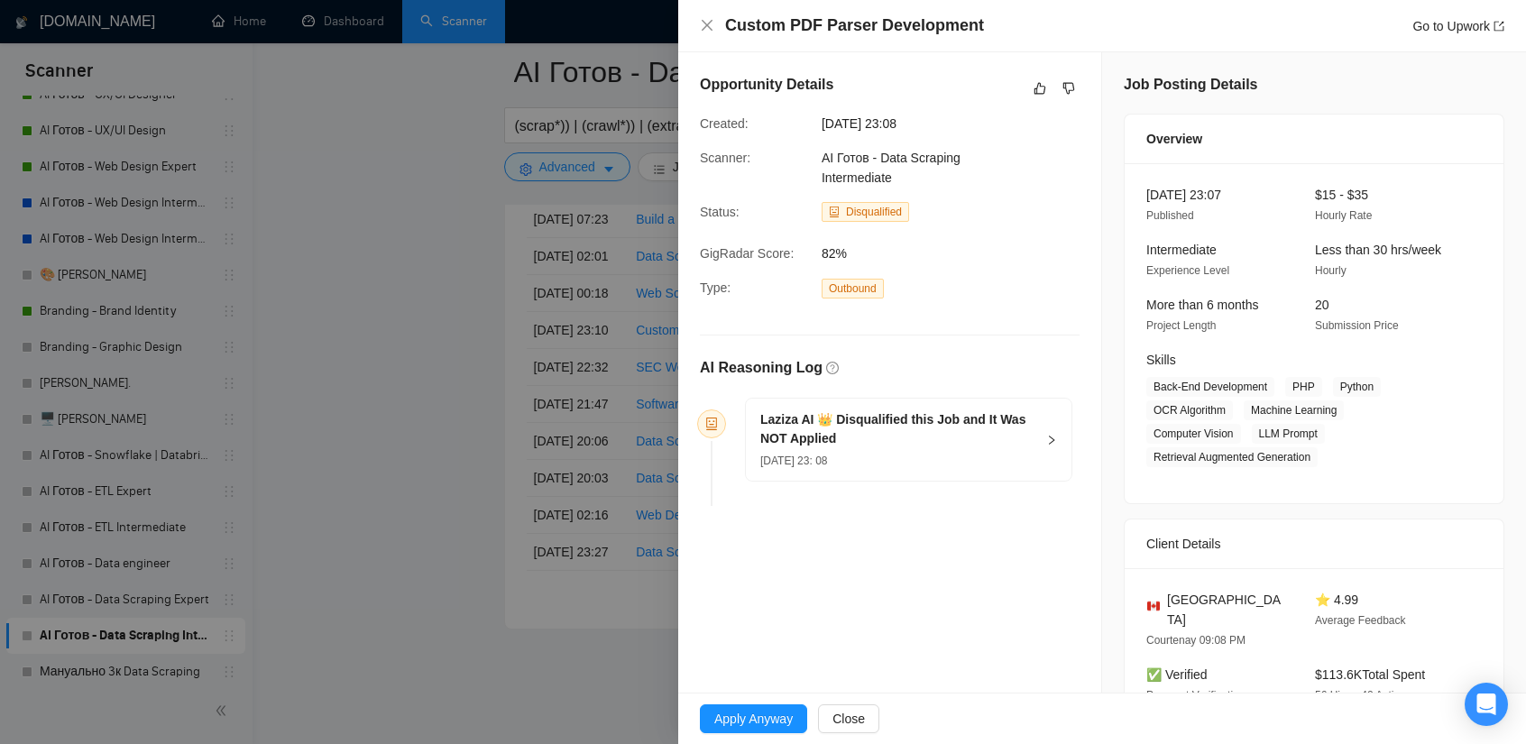
click at [447, 297] on div at bounding box center [763, 372] width 1526 height 744
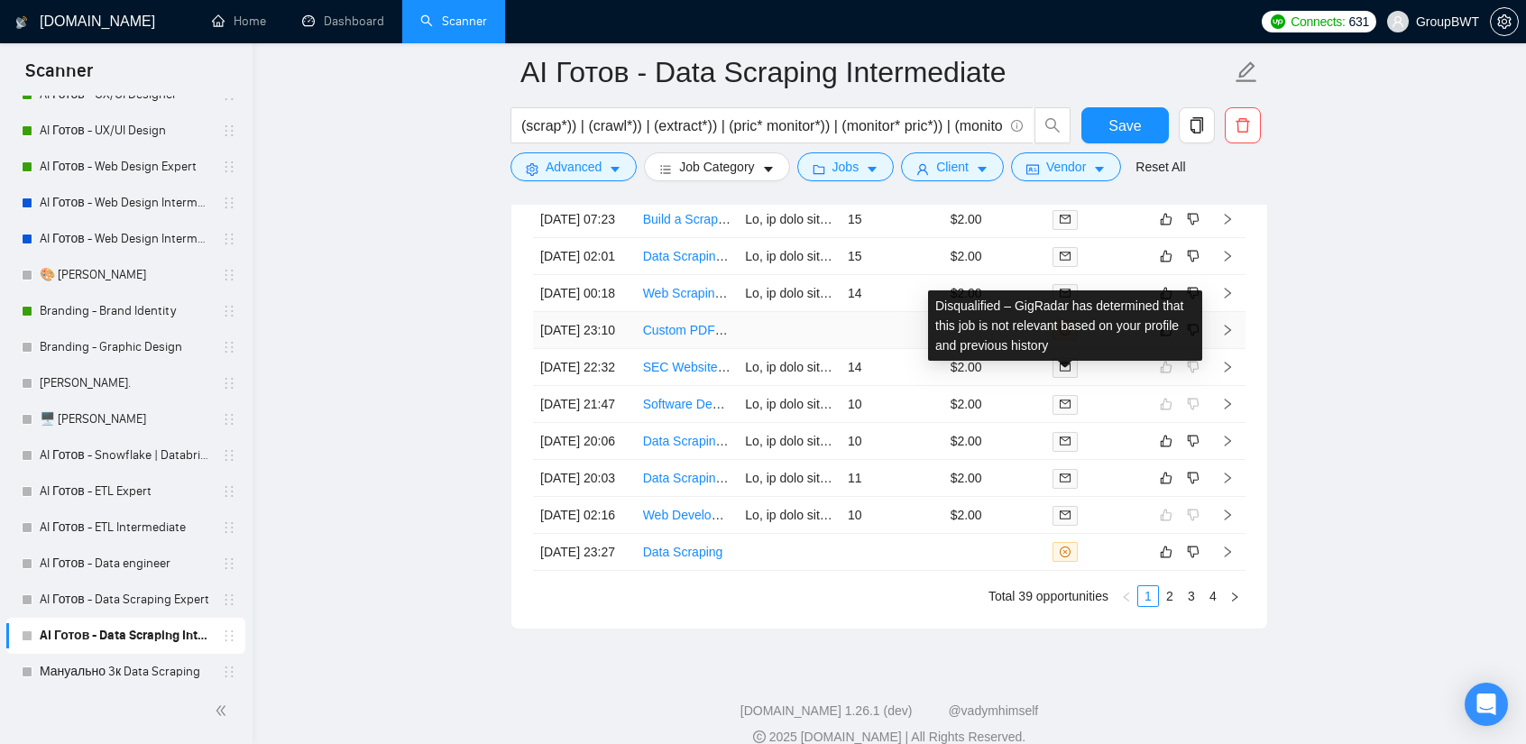
click at [982, 349] on td at bounding box center [994, 330] width 103 height 37
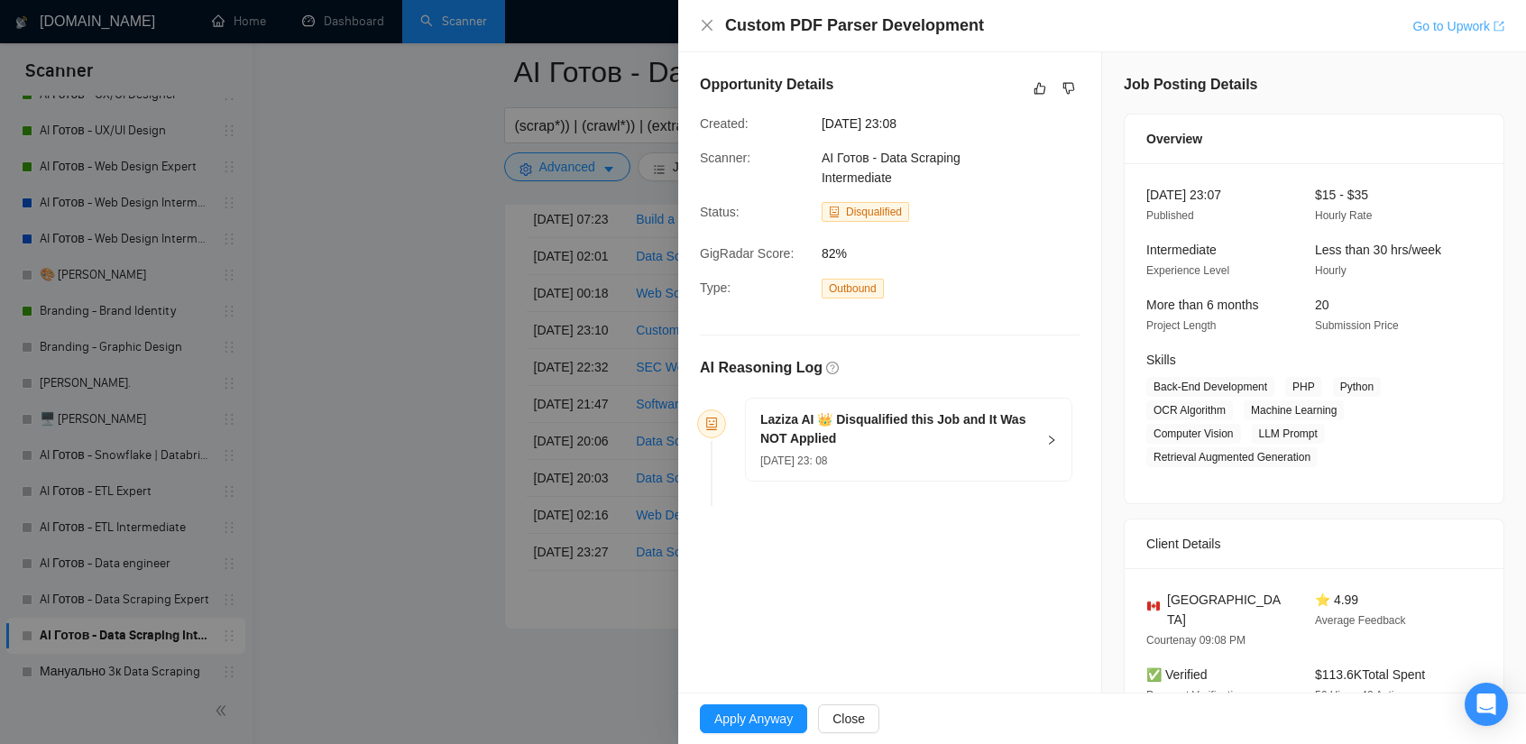
click at [1457, 31] on link "Go to Upwork" at bounding box center [1458, 26] width 92 height 14
click at [489, 418] on div at bounding box center [763, 372] width 1526 height 744
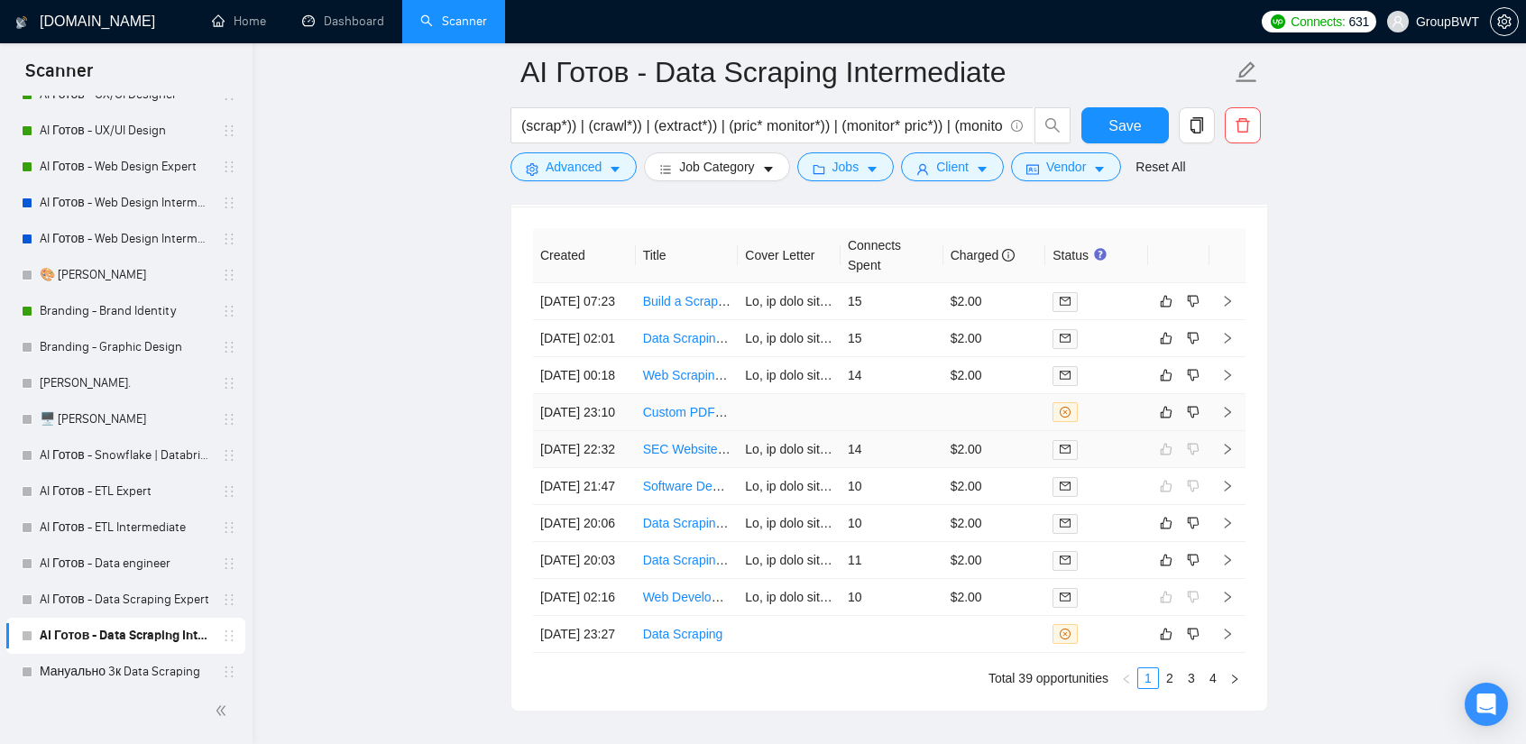
scroll to position [4514, 0]
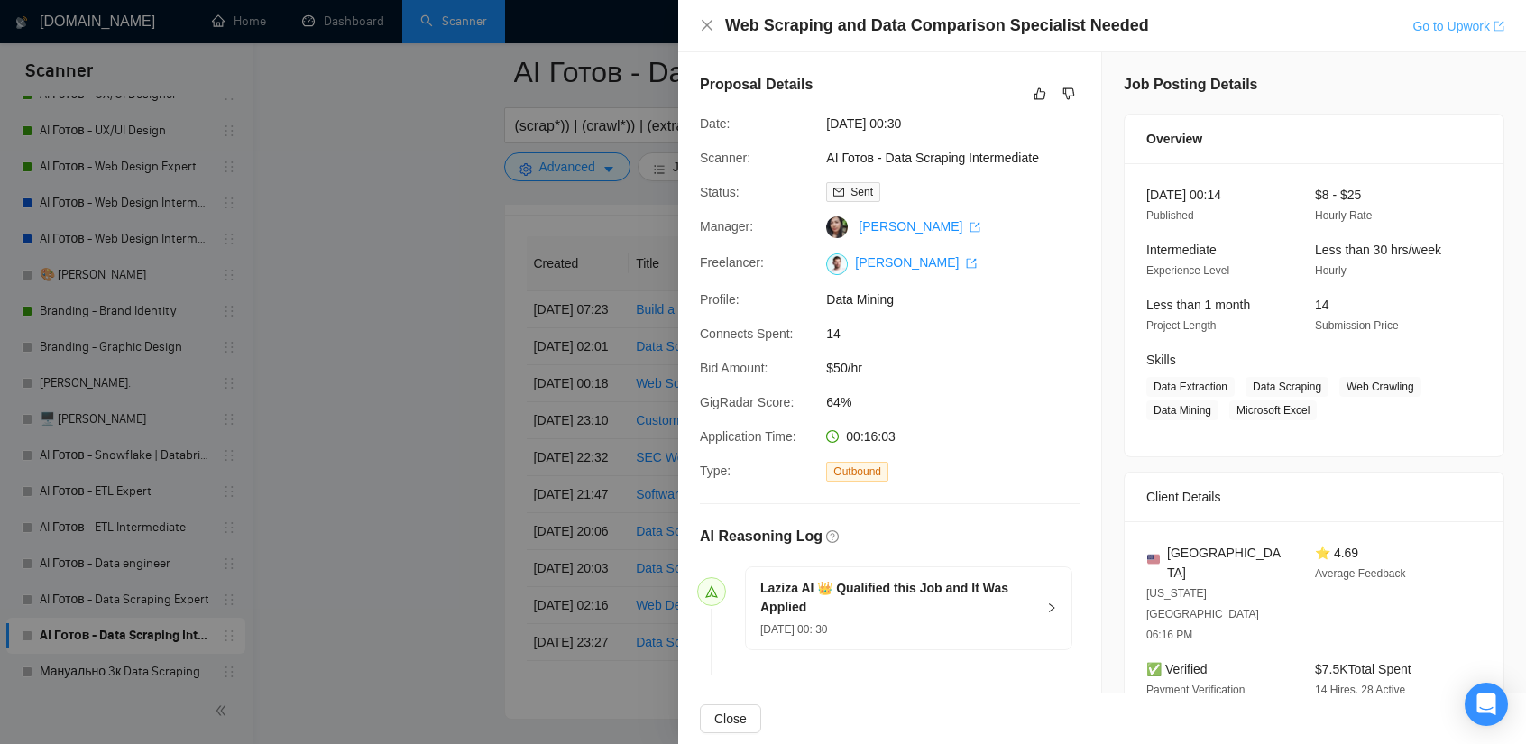
click at [1447, 23] on link "Go to Upwork" at bounding box center [1458, 26] width 92 height 14
click at [457, 310] on div at bounding box center [763, 372] width 1526 height 744
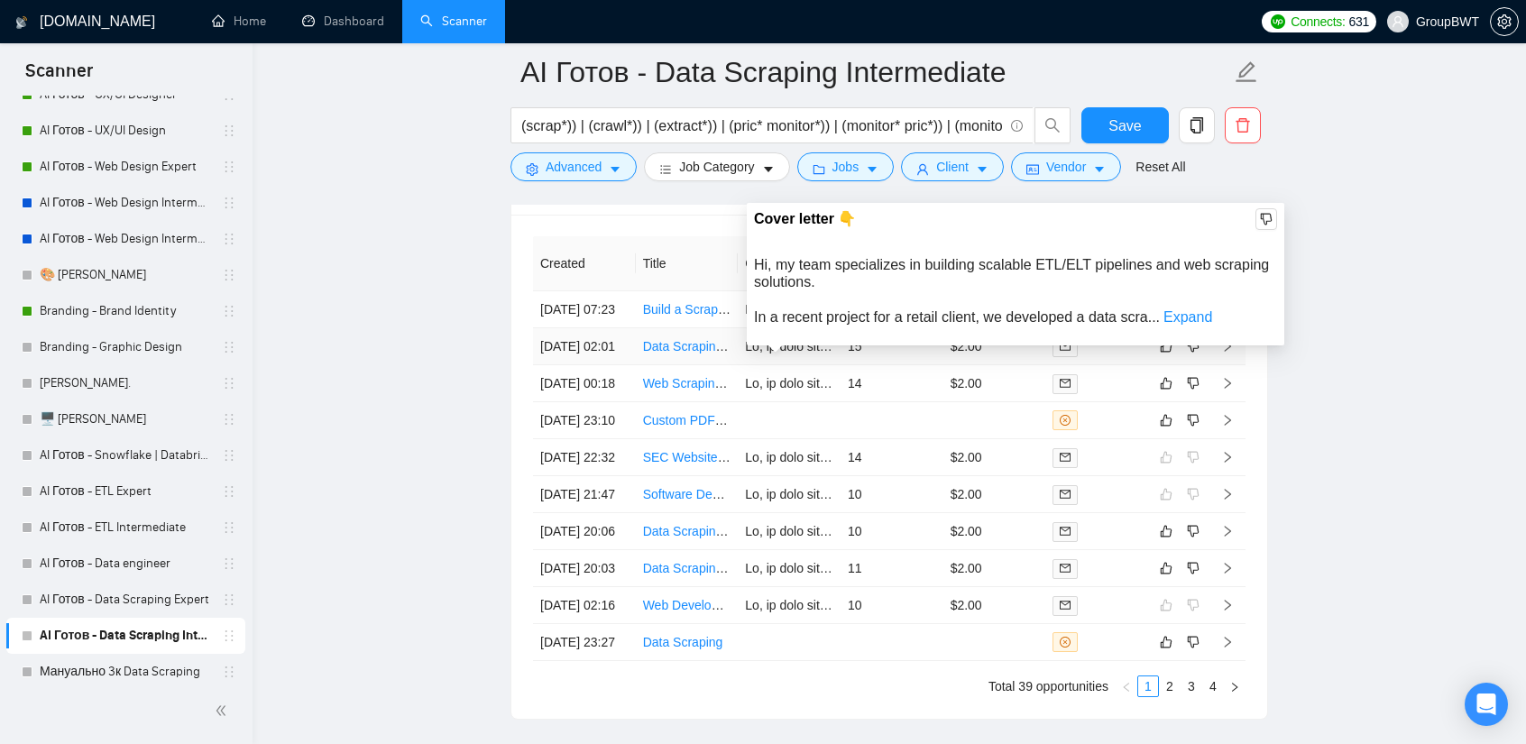
click at [896, 358] on td "15" at bounding box center [892, 346] width 103 height 37
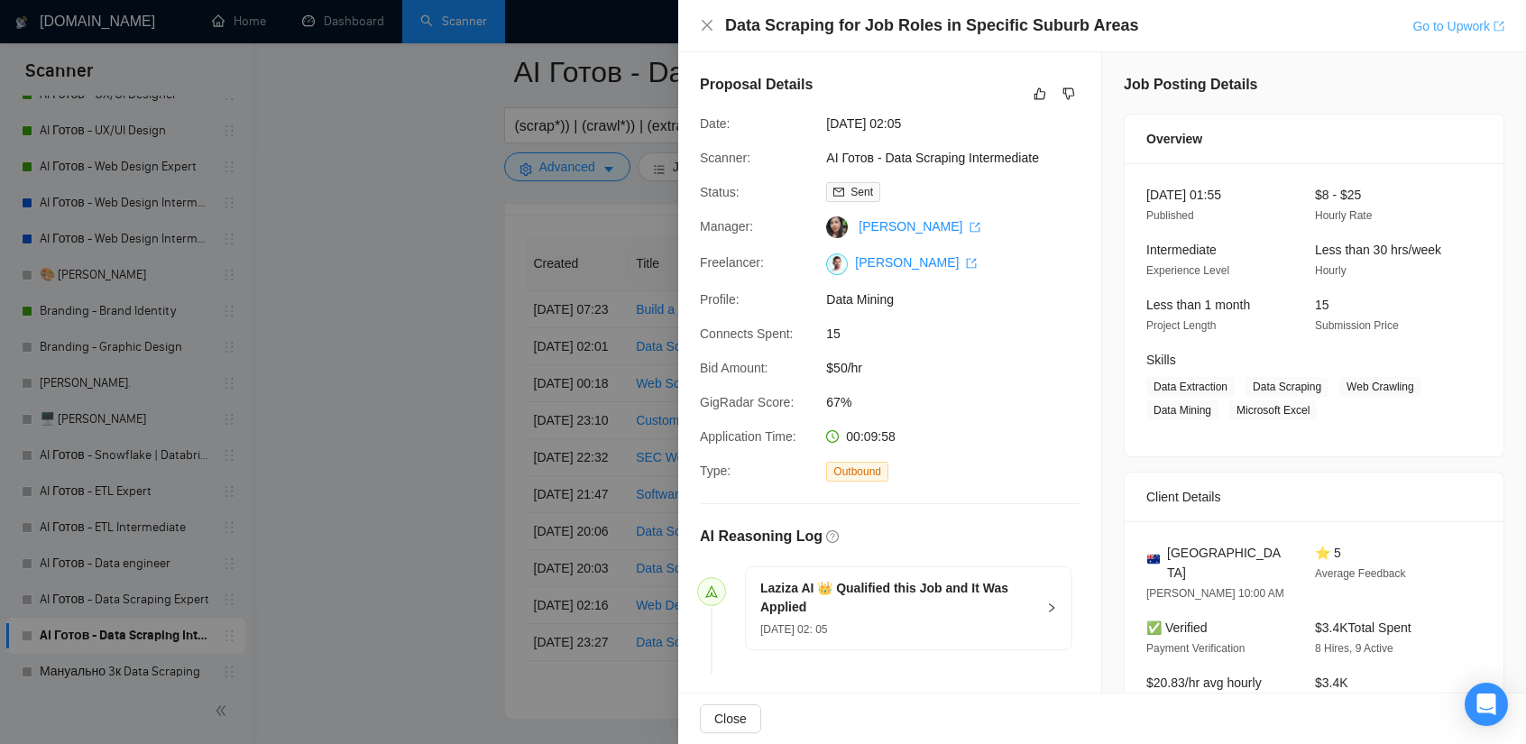
click at [1473, 23] on link "Go to Upwork" at bounding box center [1458, 26] width 92 height 14
click at [409, 216] on div at bounding box center [763, 372] width 1526 height 744
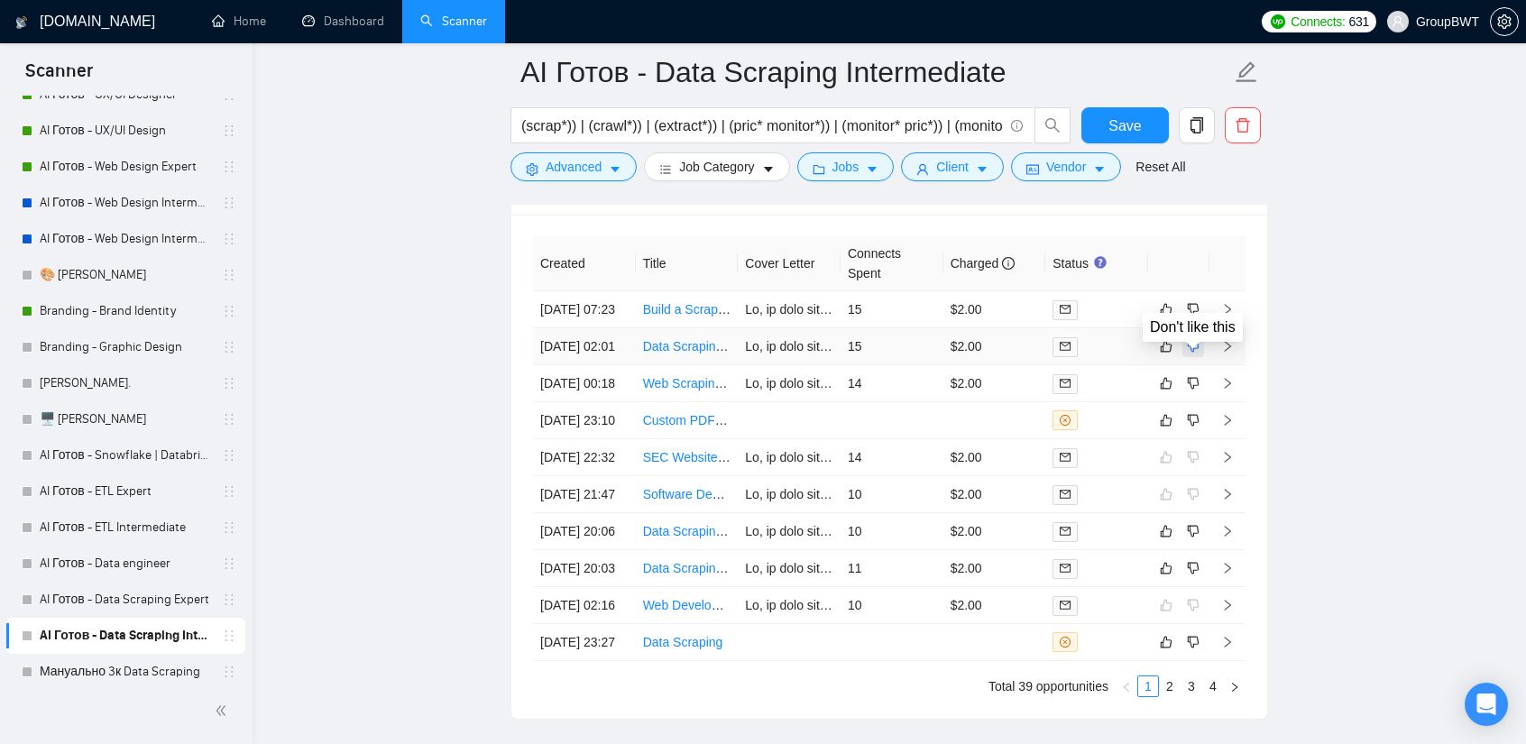
click at [1198, 353] on icon "dislike" at bounding box center [1194, 347] width 12 height 12
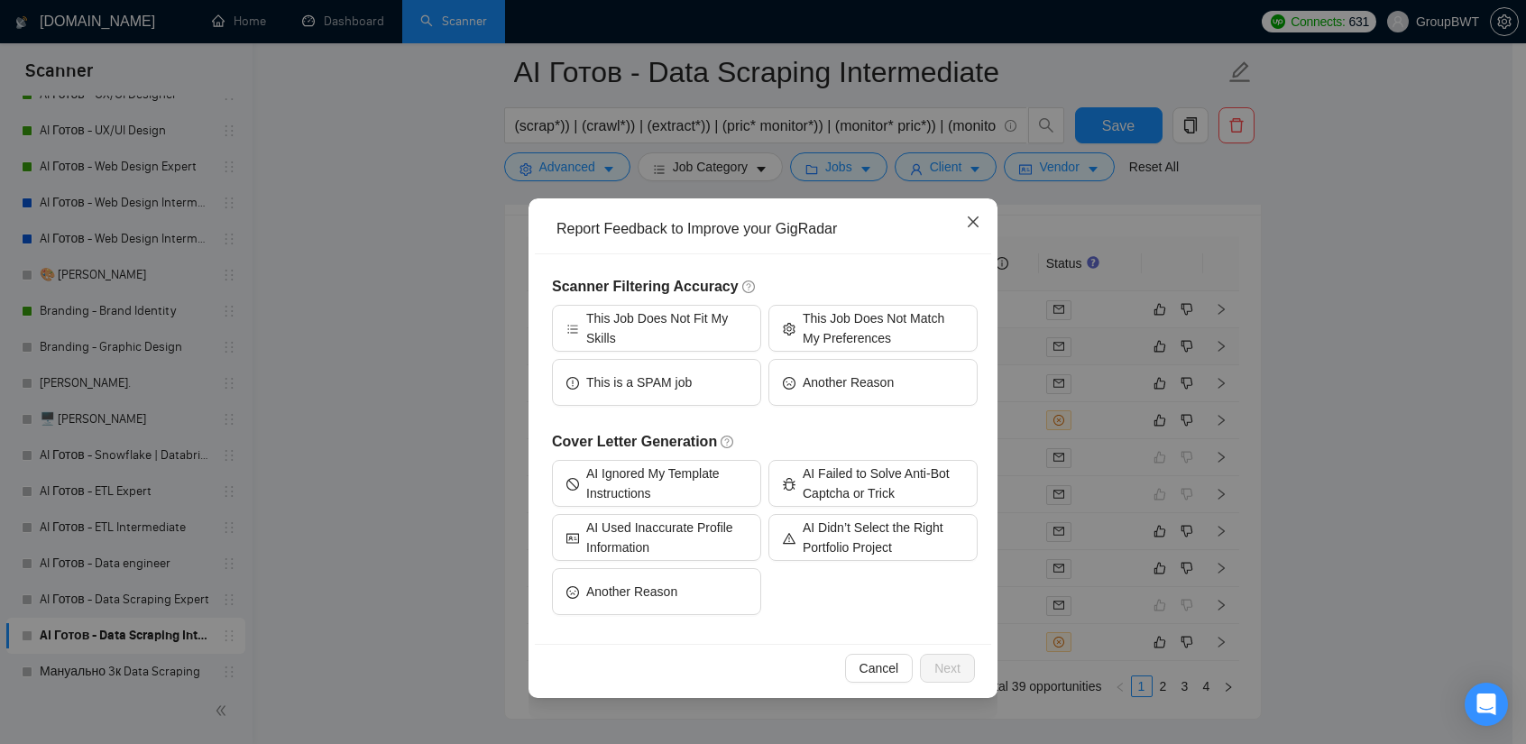
click at [973, 219] on icon "close" at bounding box center [973, 222] width 14 height 14
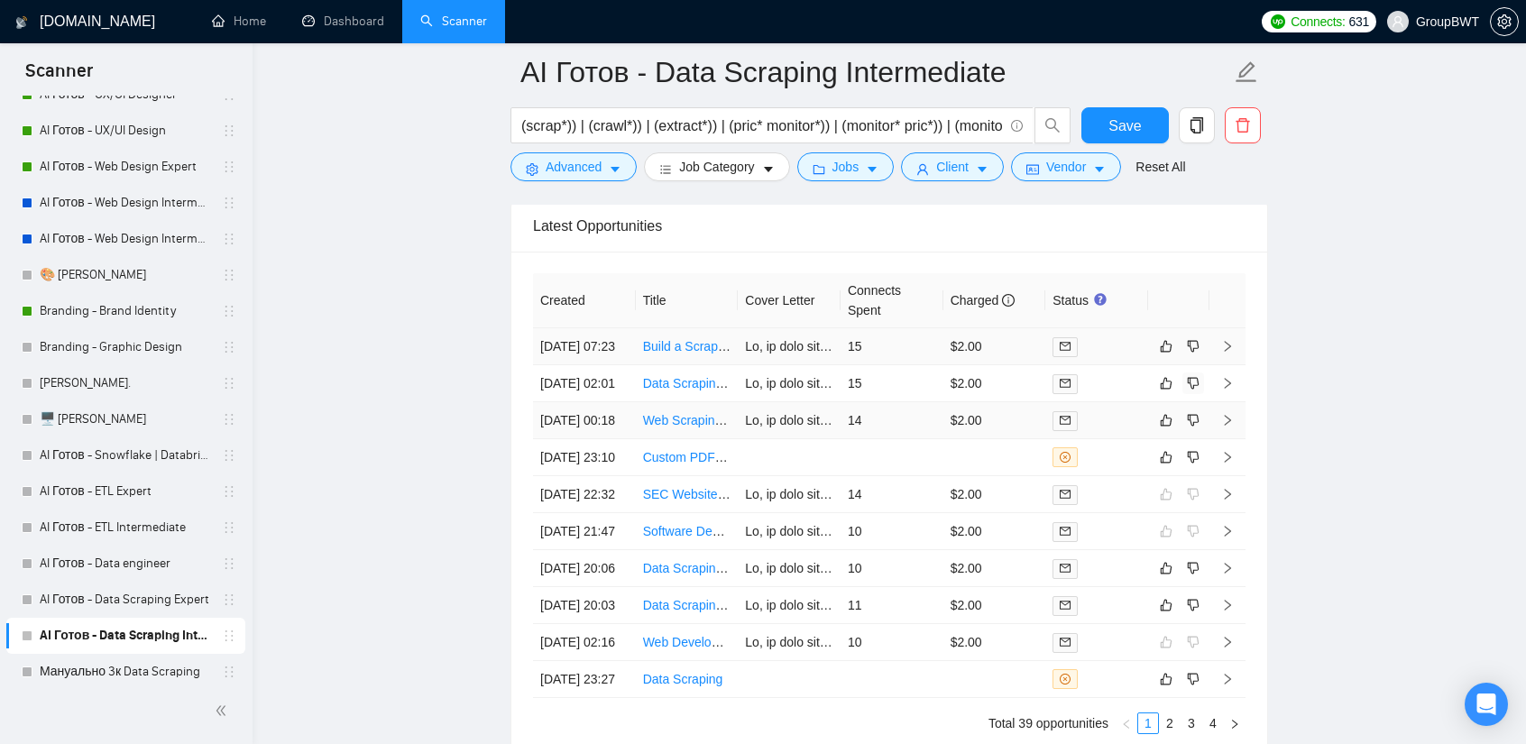
scroll to position [4424, 0]
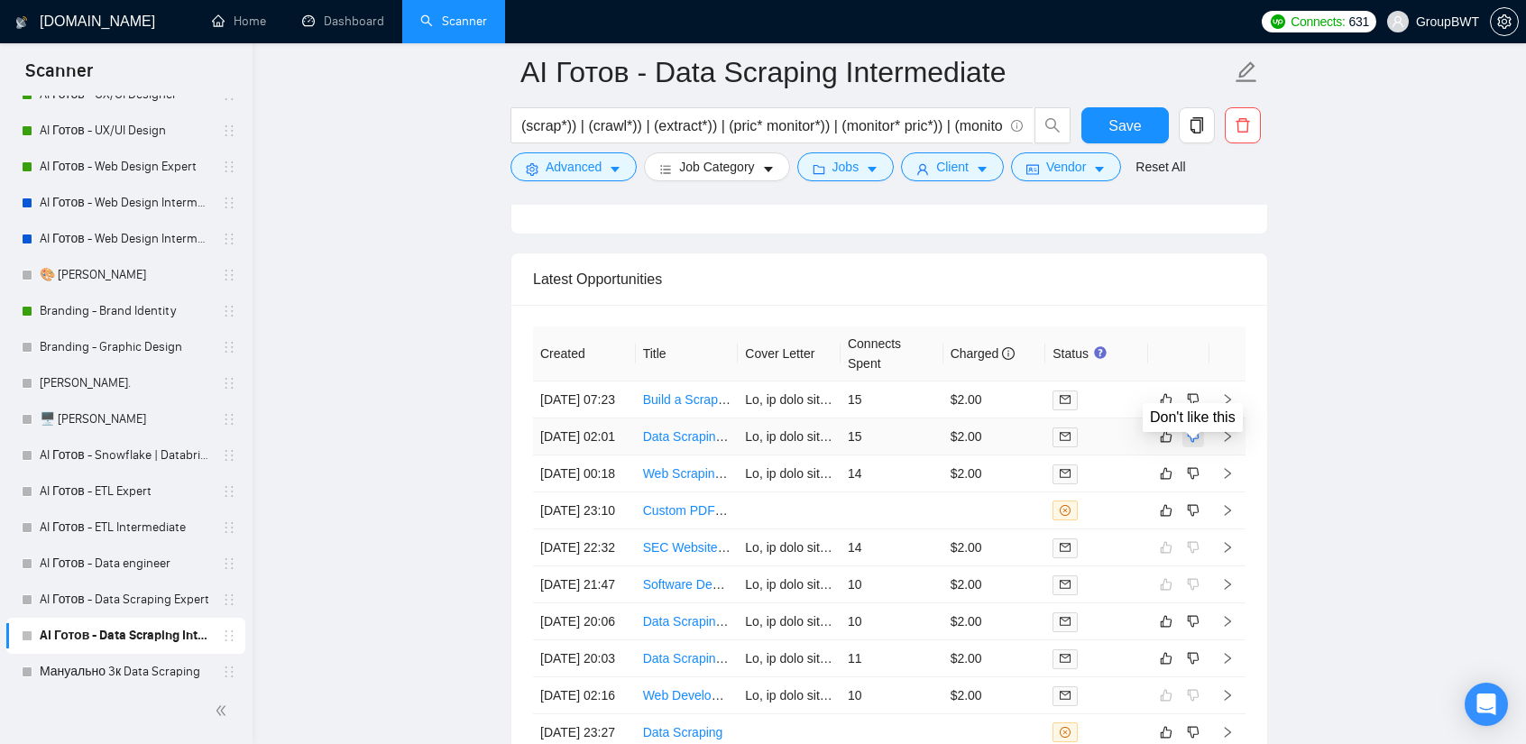
click at [1192, 444] on icon "dislike" at bounding box center [1193, 436] width 13 height 14
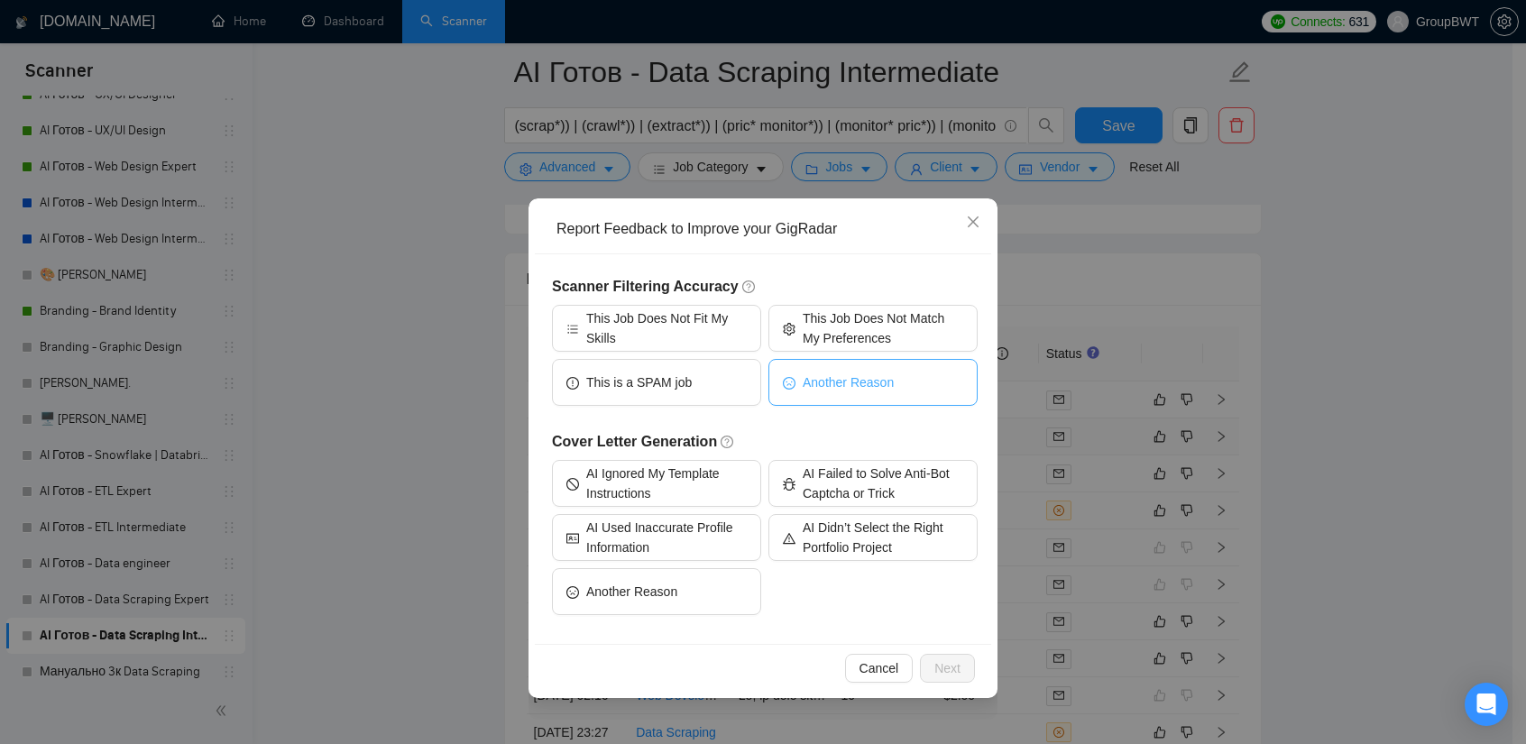
click at [866, 387] on span "Another Reason" at bounding box center [848, 382] width 91 height 20
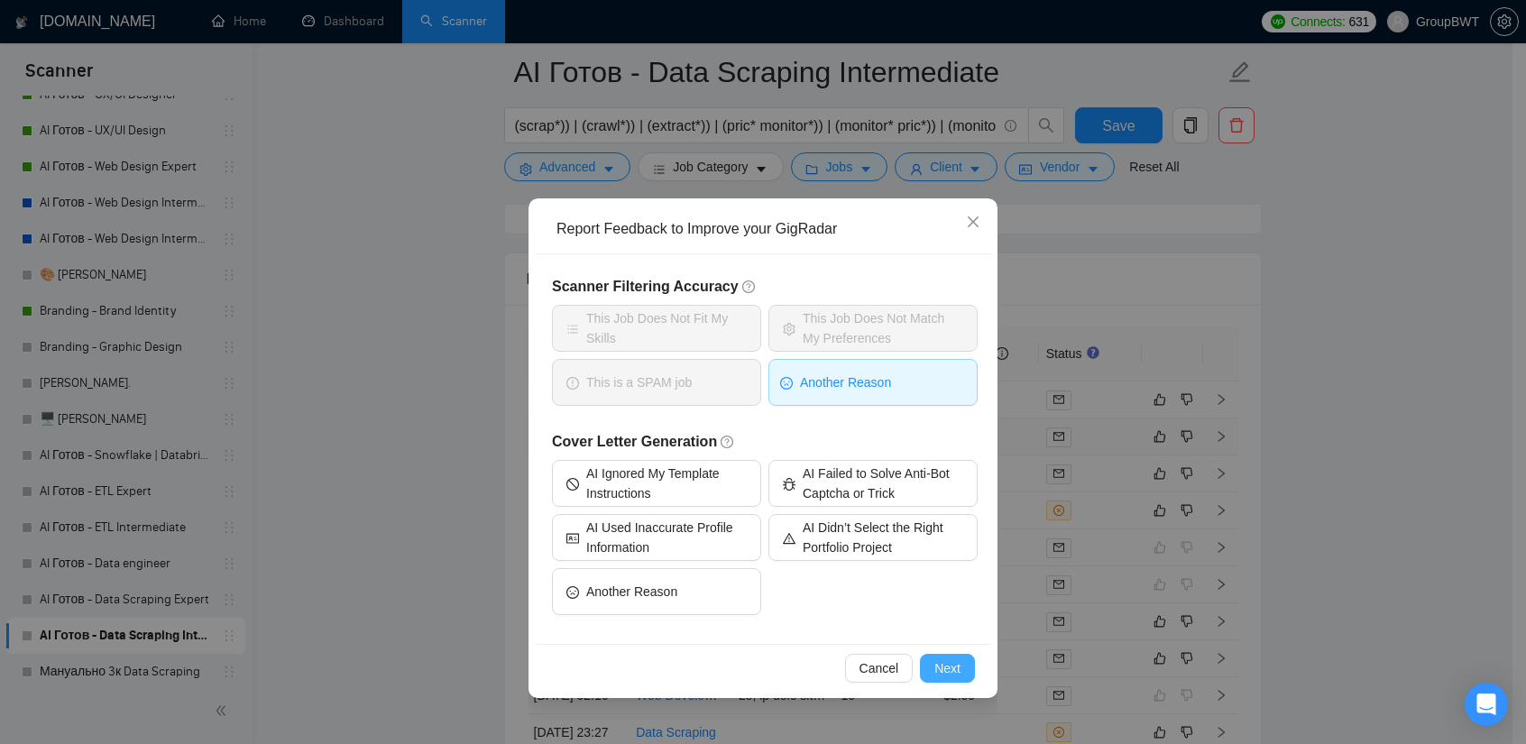
click at [937, 679] on button "Next" at bounding box center [947, 668] width 55 height 29
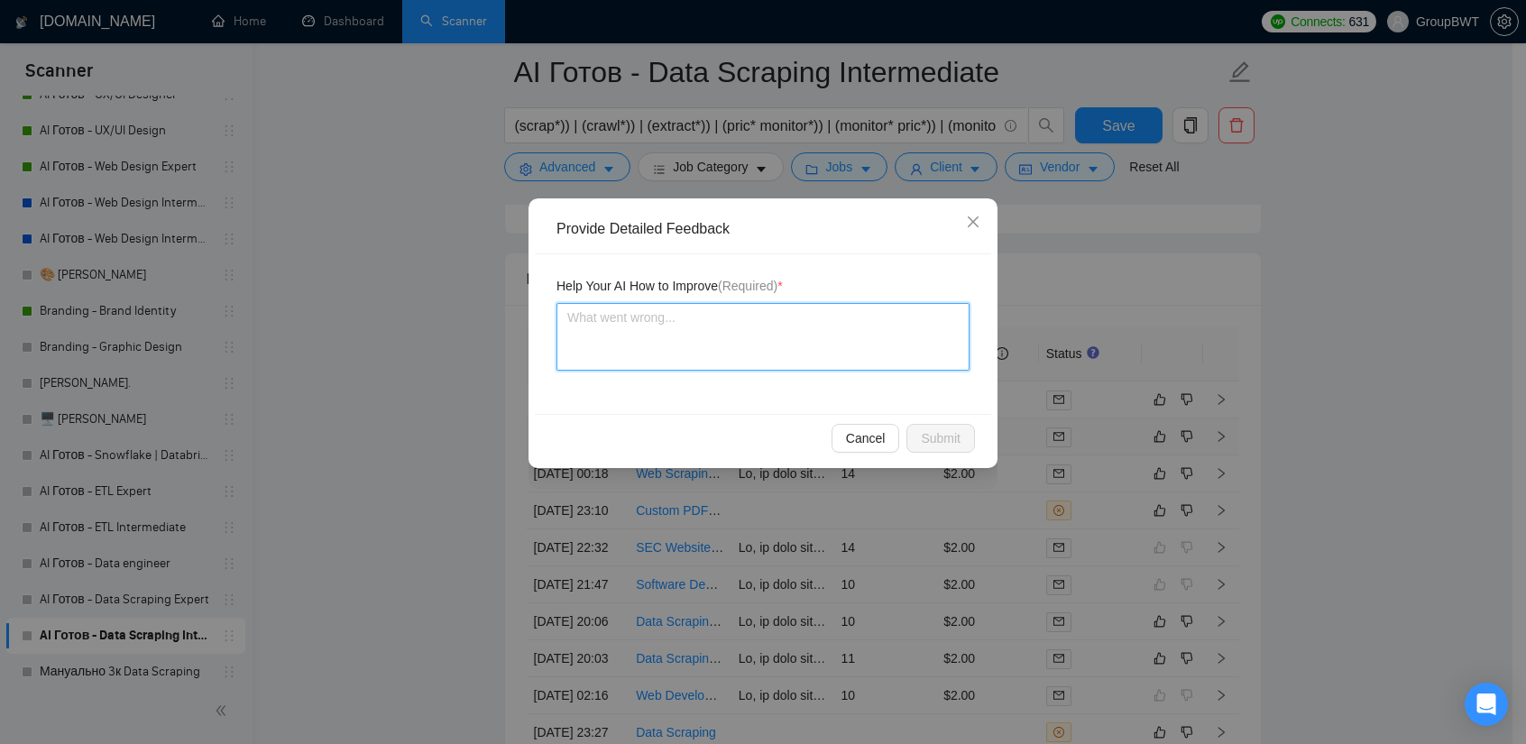
click at [734, 325] on textarea at bounding box center [762, 337] width 413 height 68
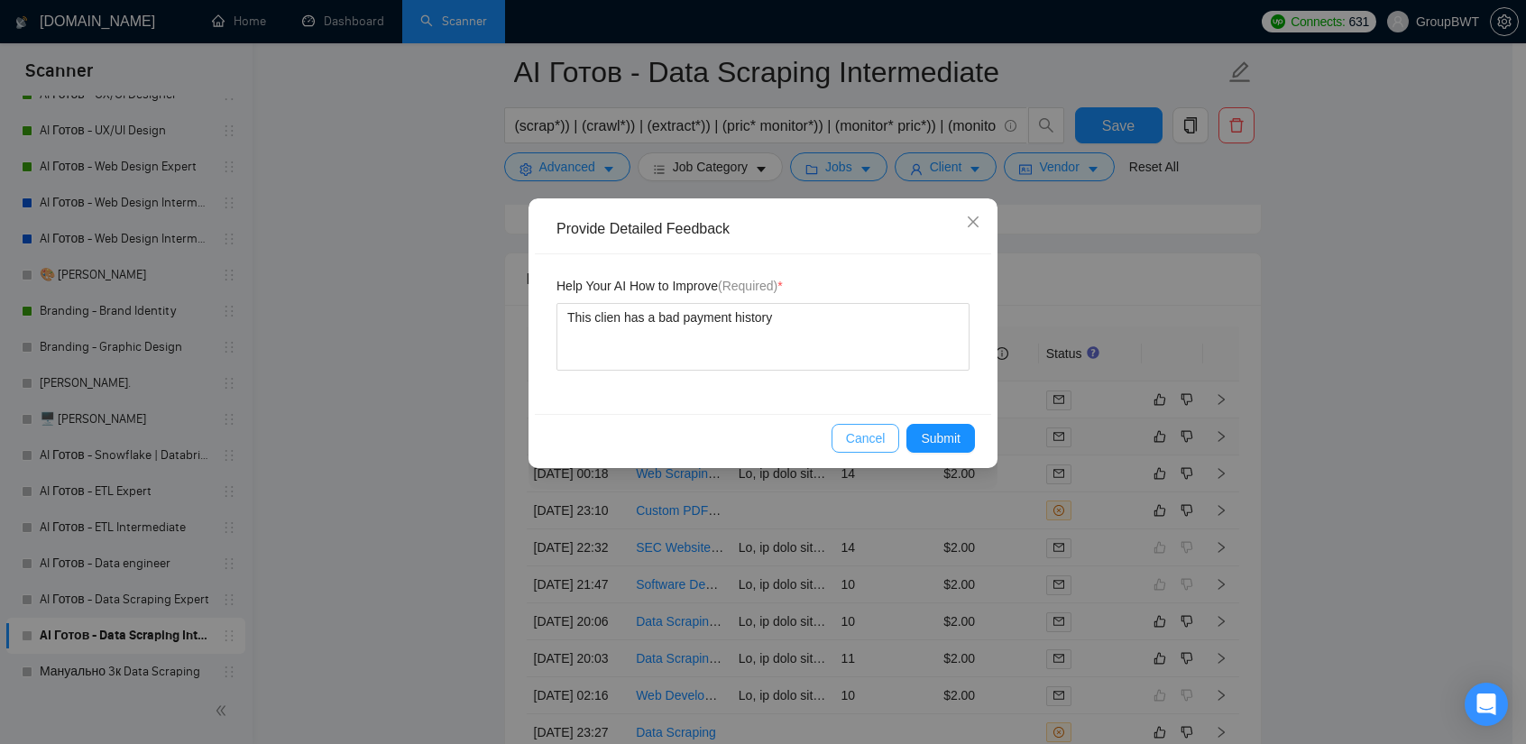
click at [869, 446] on span "Cancel" at bounding box center [866, 438] width 40 height 20
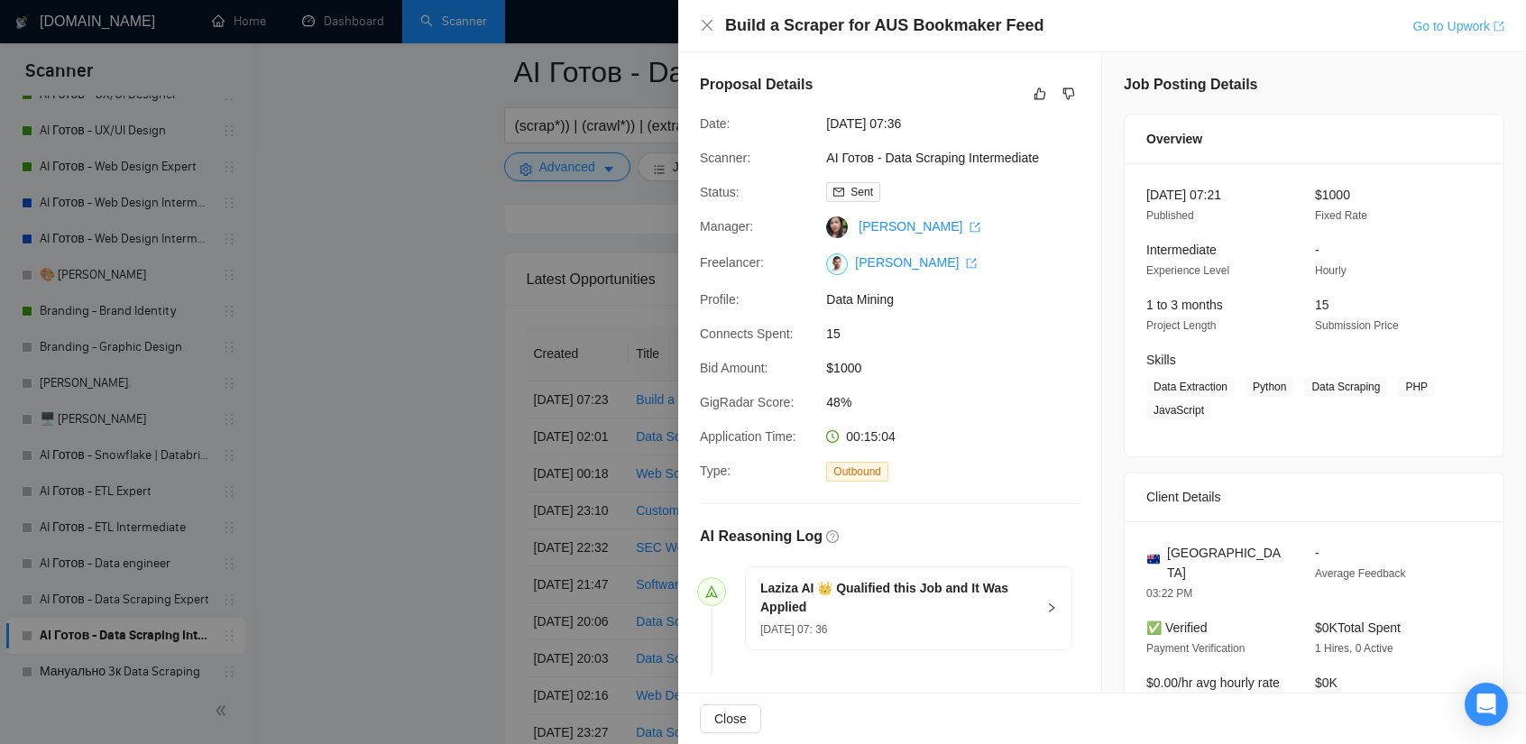
click at [1467, 29] on link "Go to Upwork" at bounding box center [1458, 26] width 92 height 14
click at [1063, 91] on icon "dislike" at bounding box center [1068, 94] width 13 height 14
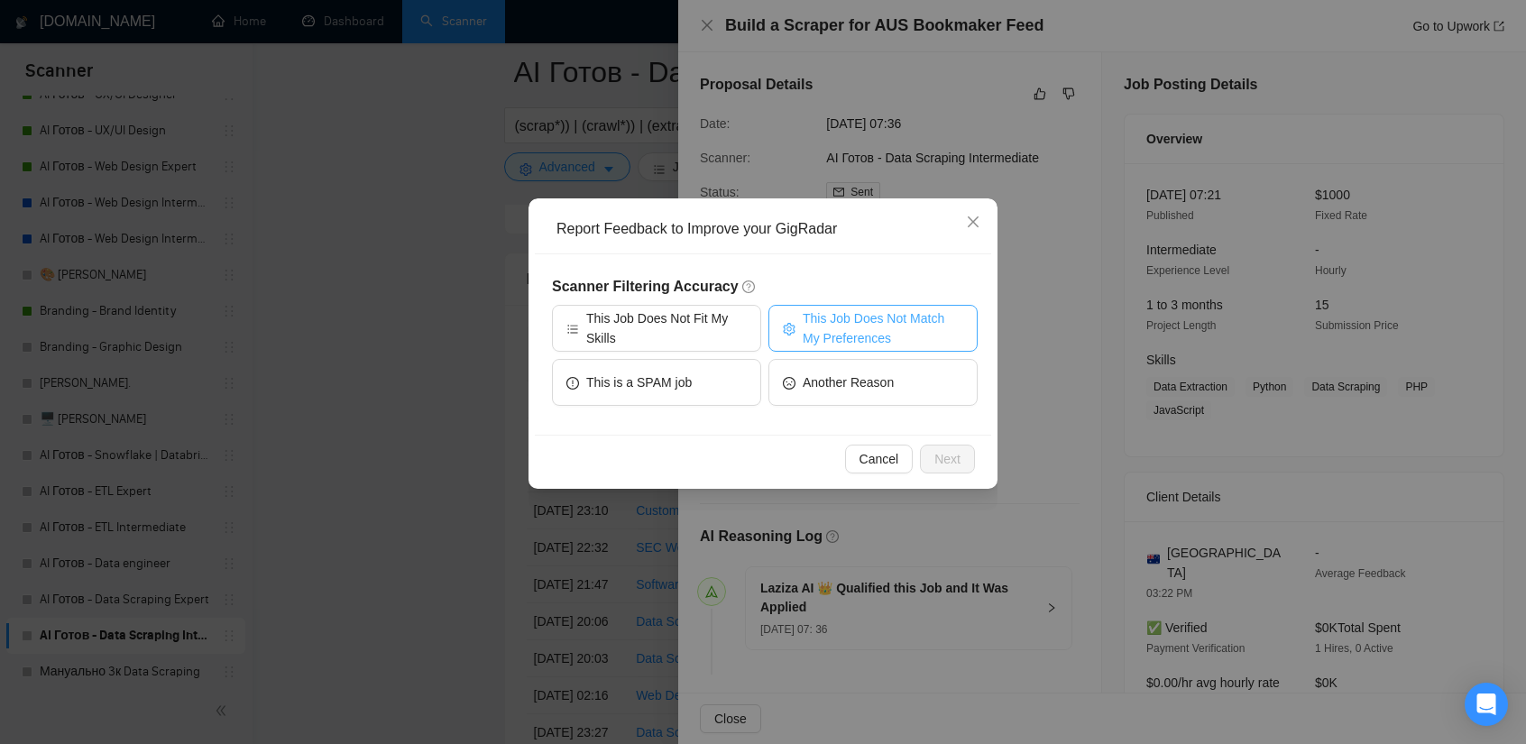
click at [867, 329] on span "This Job Does Not Match My Preferences" at bounding box center [883, 328] width 161 height 40
click at [947, 465] on span "Next" at bounding box center [947, 459] width 26 height 20
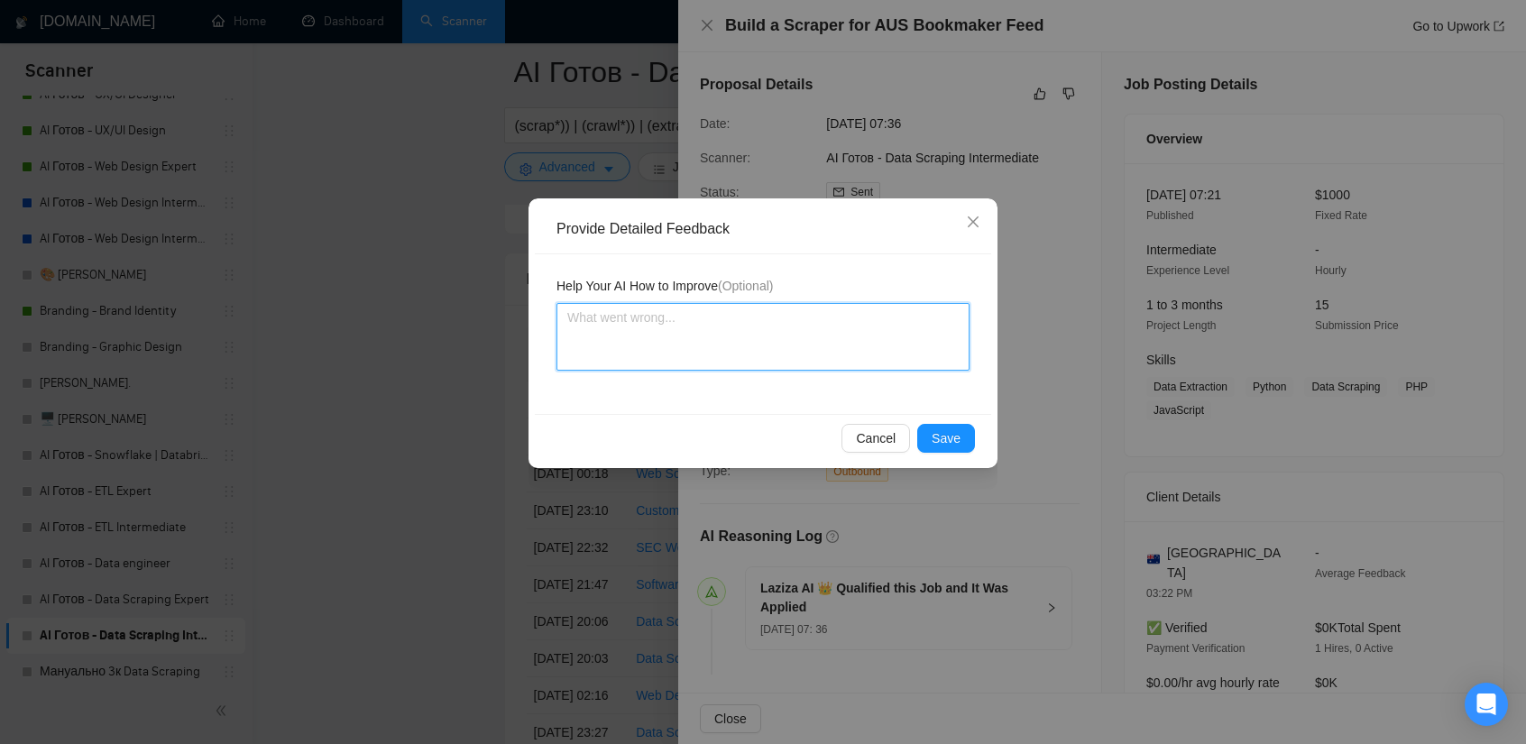
click at [660, 322] on textarea at bounding box center [762, 337] width 413 height 68
paste textarea "The job is unclear, there's no clear task."
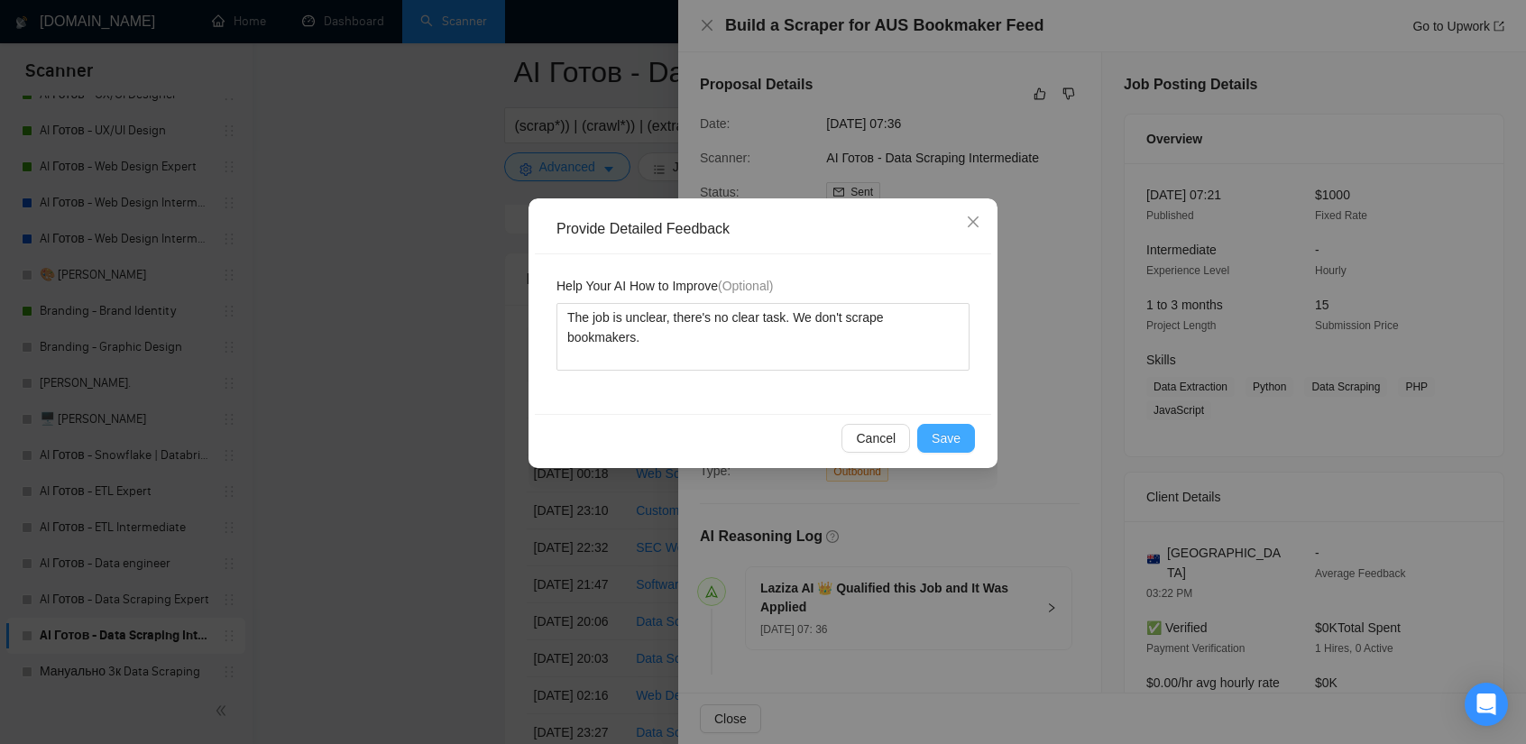
click at [943, 446] on span "Save" at bounding box center [946, 438] width 29 height 20
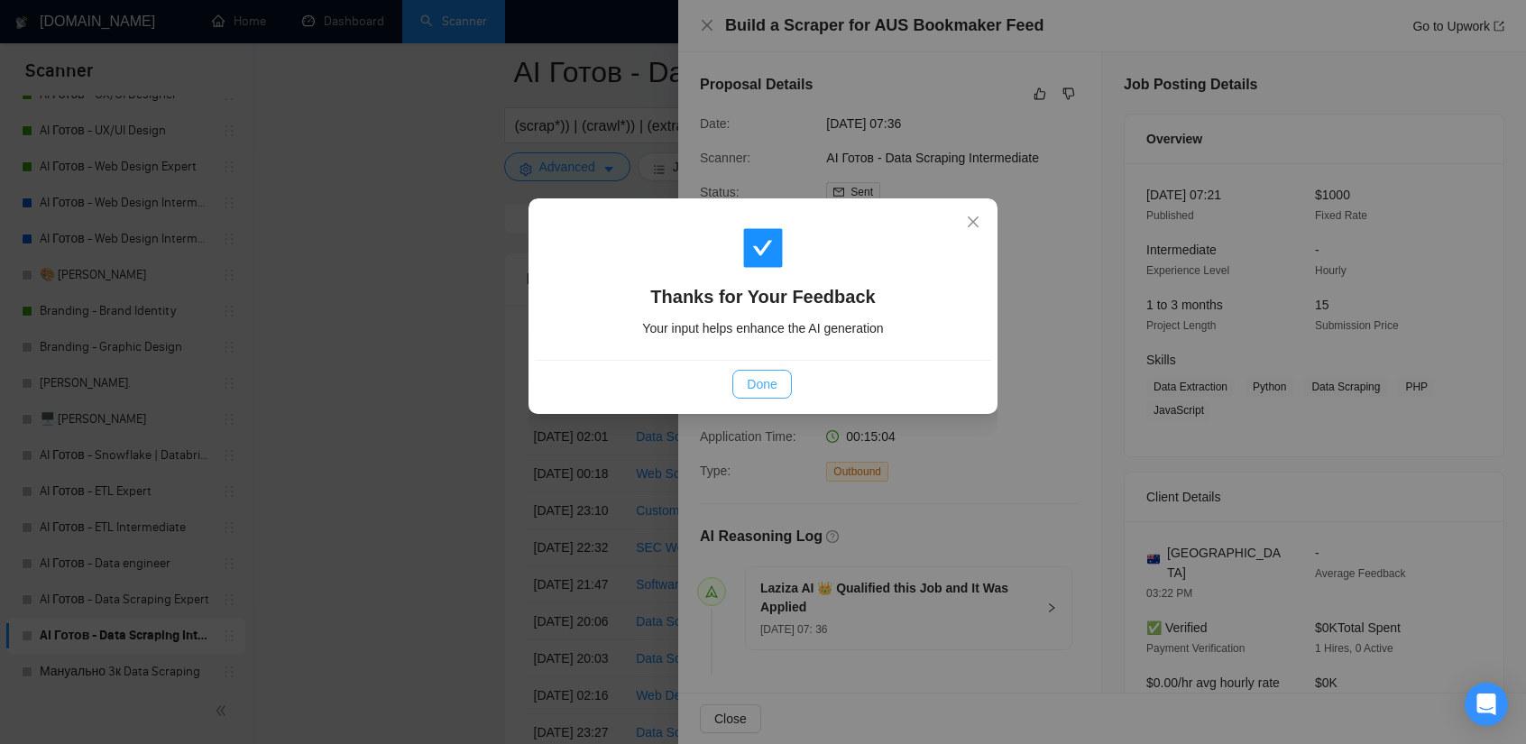
click at [767, 372] on button "Done" at bounding box center [761, 384] width 59 height 29
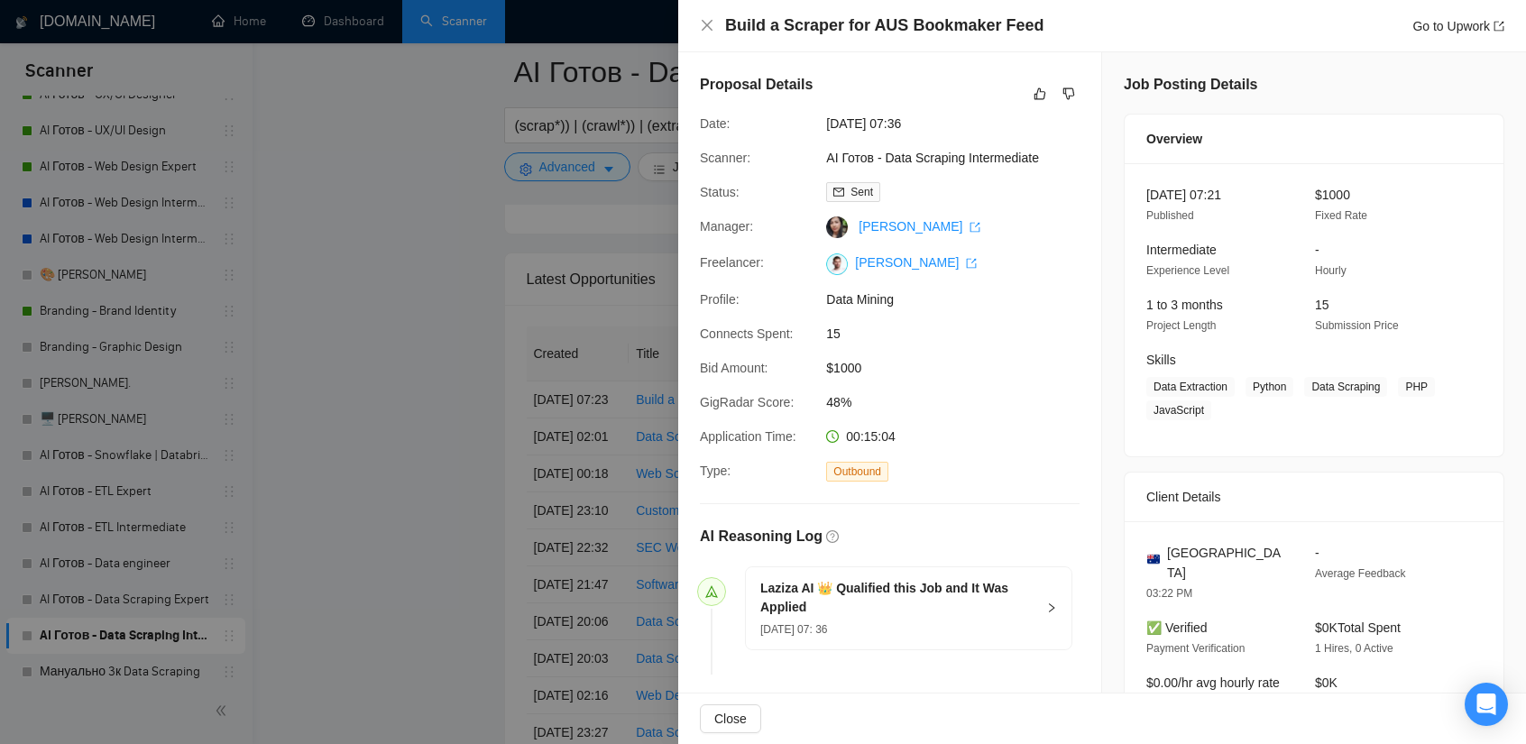
click at [462, 363] on div at bounding box center [763, 372] width 1526 height 744
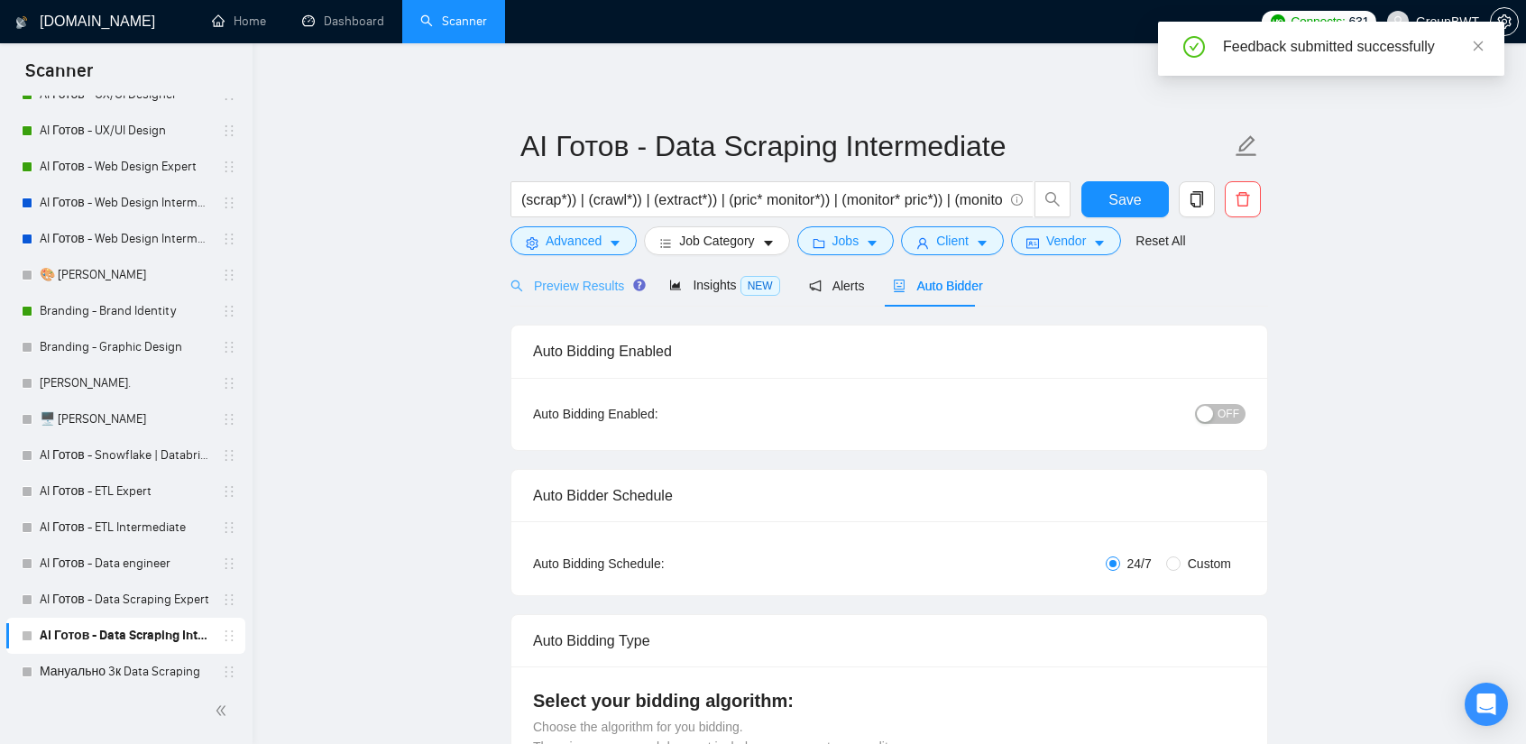
click at [579, 274] on div "Preview Results" at bounding box center [575, 285] width 130 height 42
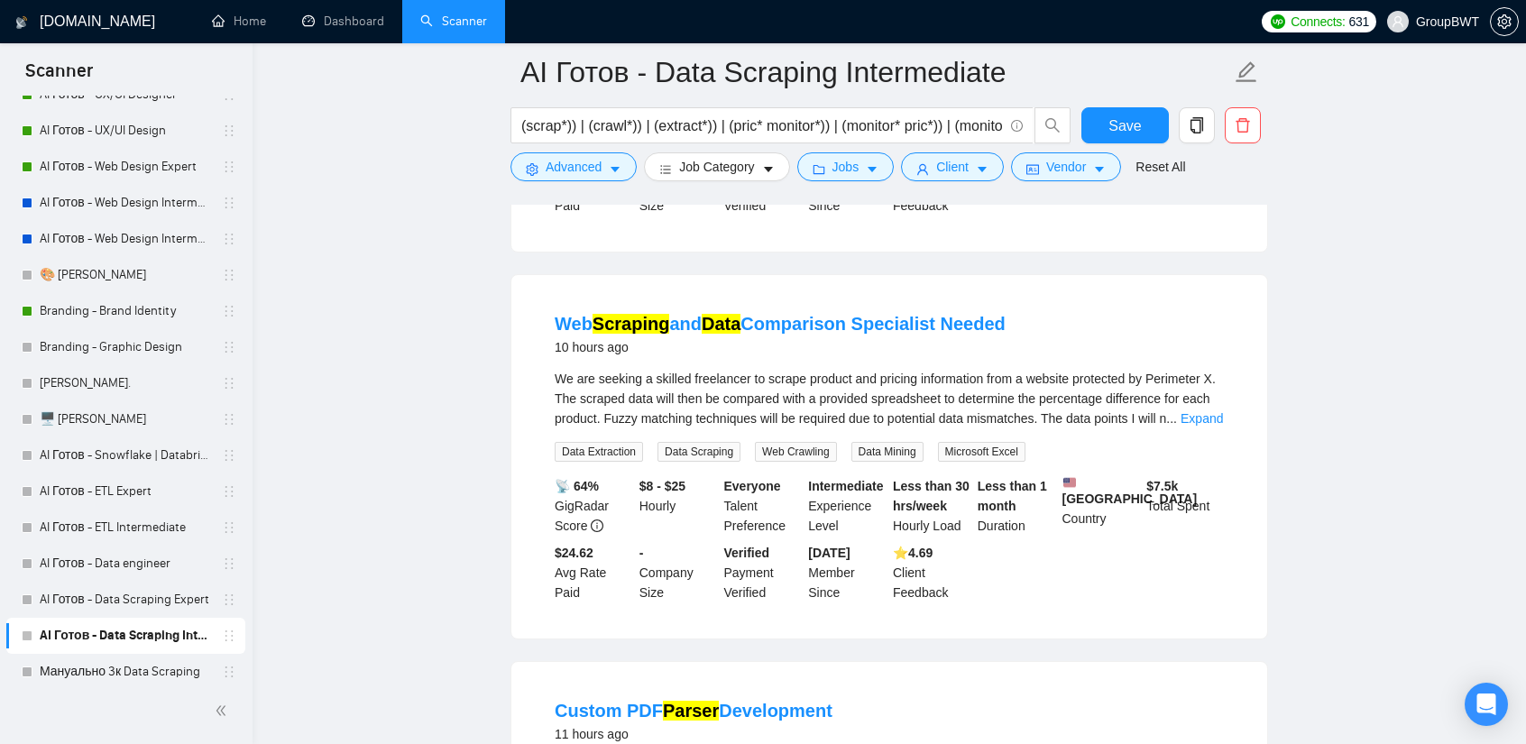
scroll to position [902, 0]
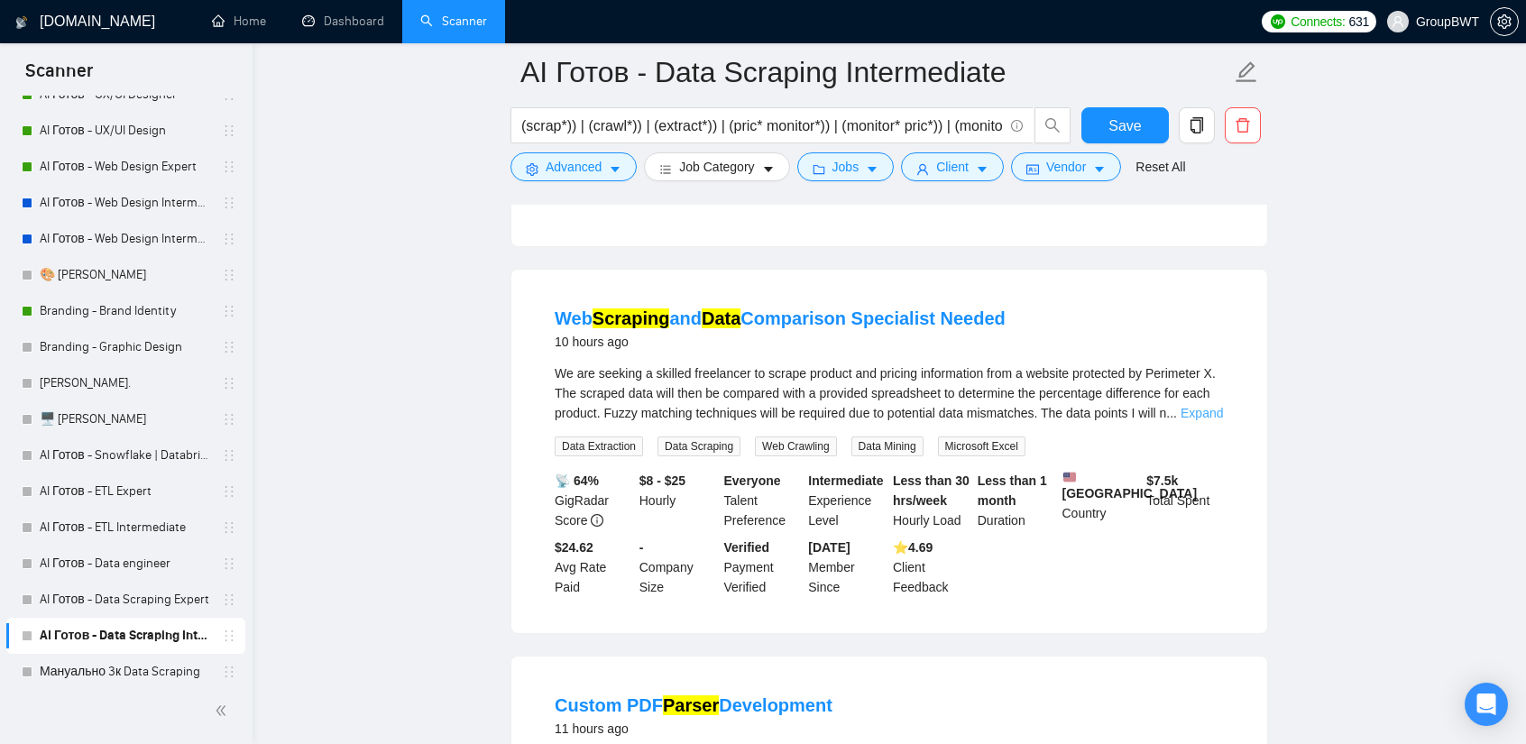
click at [1181, 406] on link "Expand" at bounding box center [1202, 413] width 42 height 14
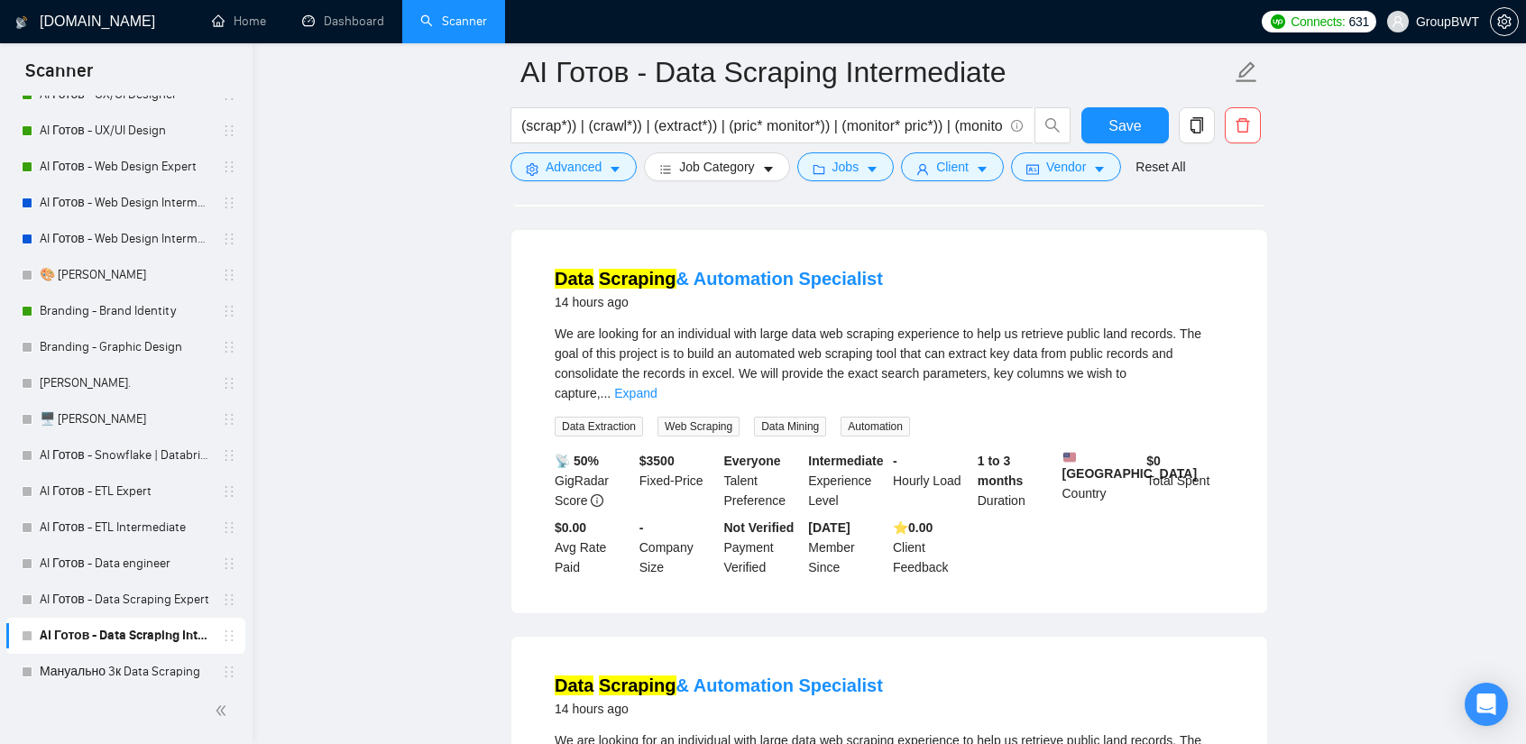
scroll to position [2525, 0]
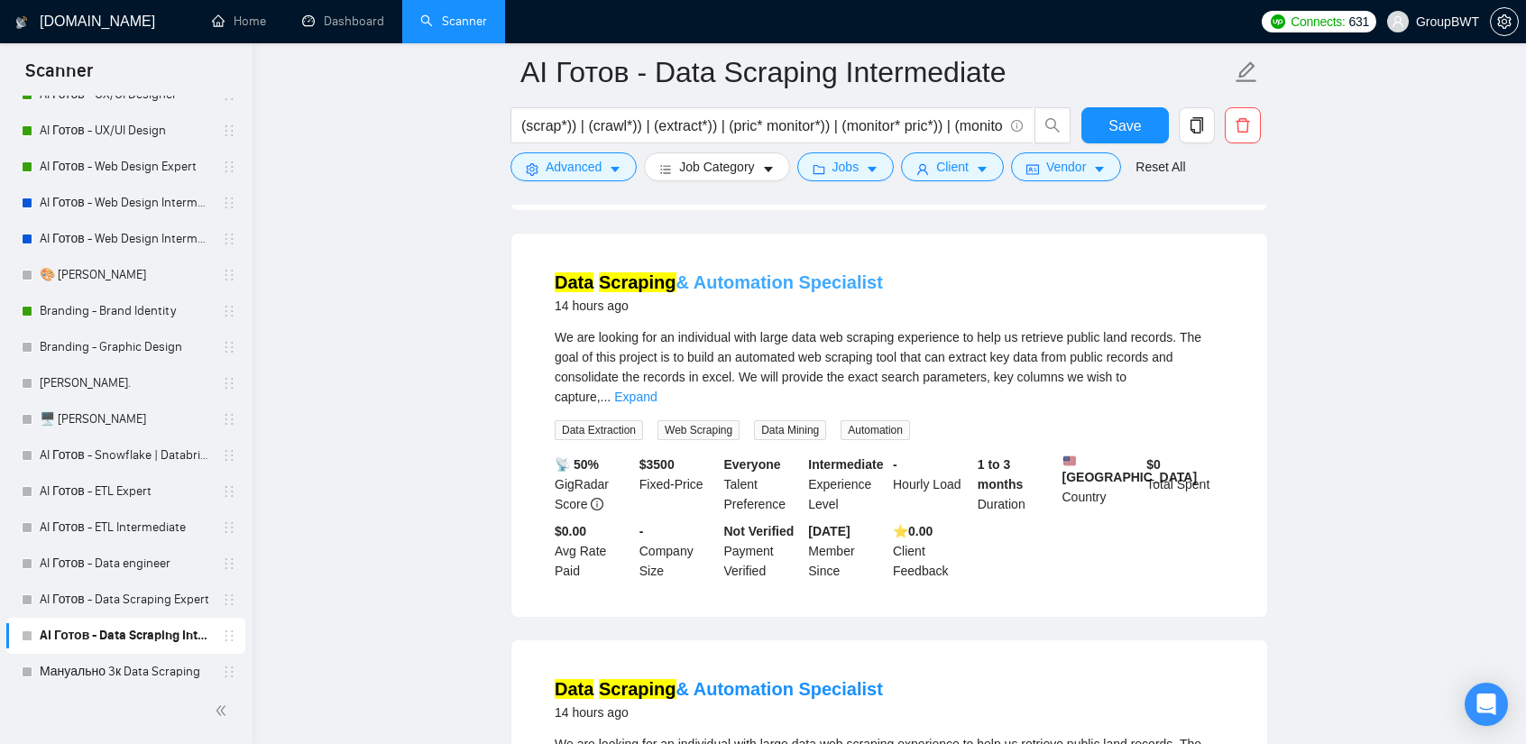
drag, startPoint x: 768, startPoint y: 270, endPoint x: 777, endPoint y: 275, distance: 9.8
click at [768, 272] on link "Data Scraping & Automation Specialist" at bounding box center [719, 282] width 328 height 20
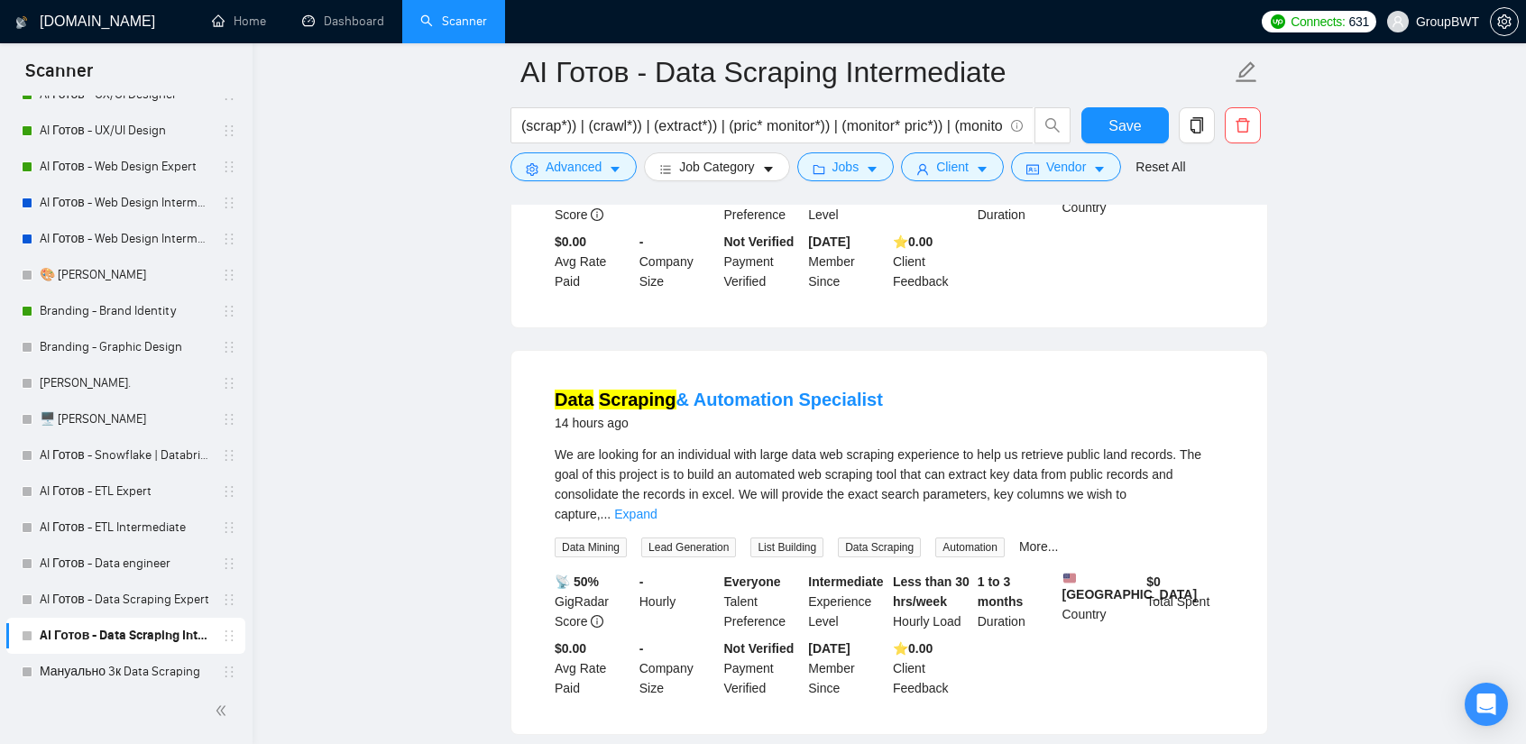
scroll to position [2886, 0]
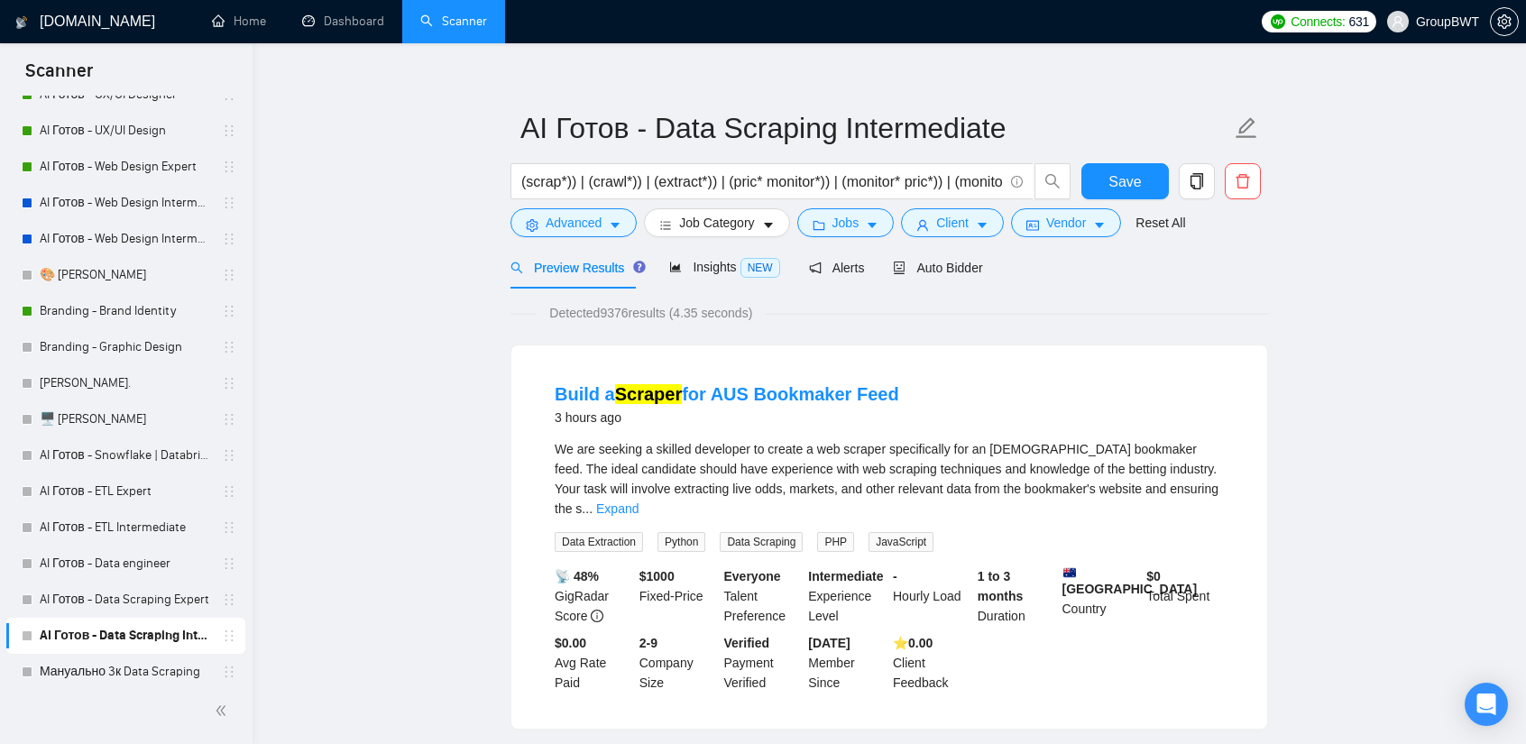
drag, startPoint x: 1432, startPoint y: 99, endPoint x: 1301, endPoint y: 201, distance: 166.5
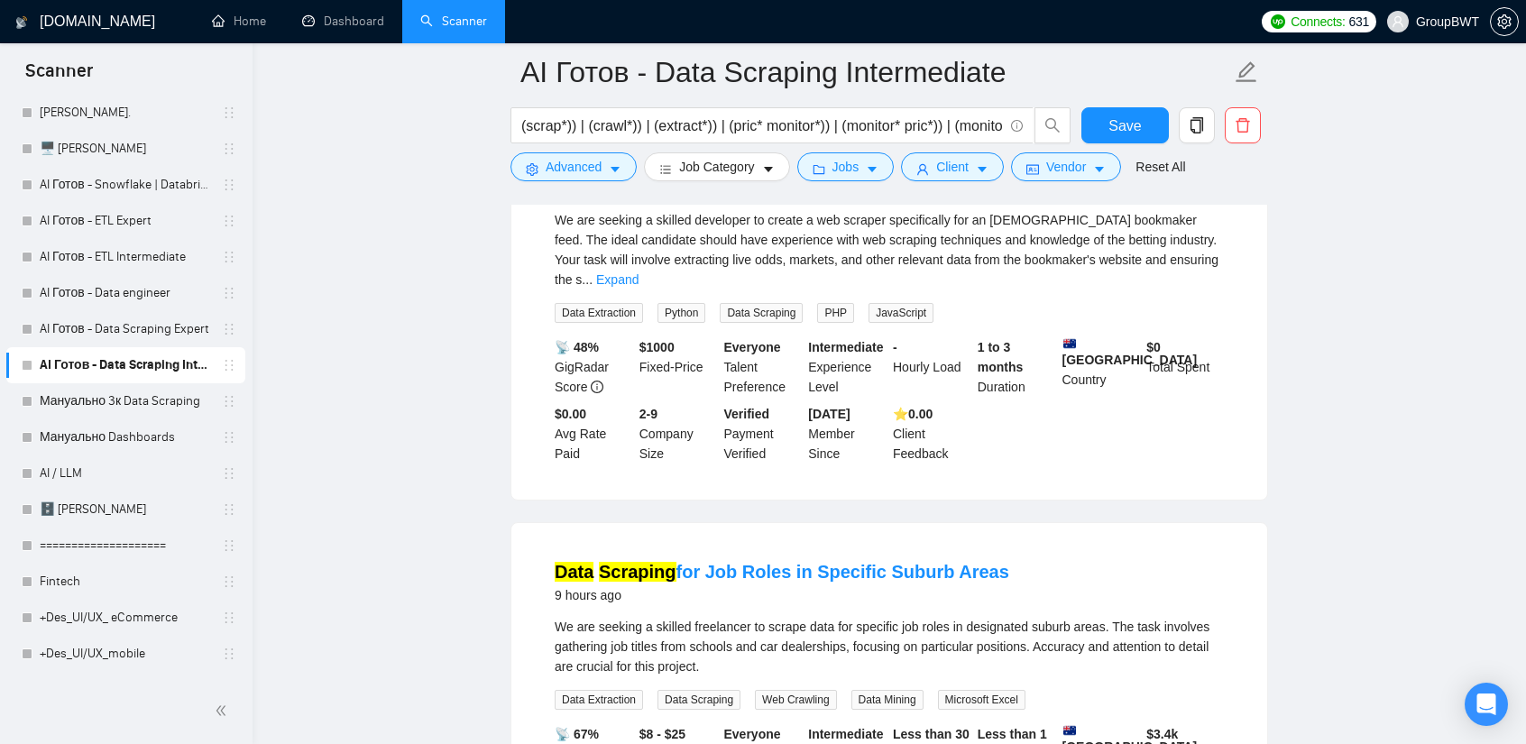
scroll to position [271, 0]
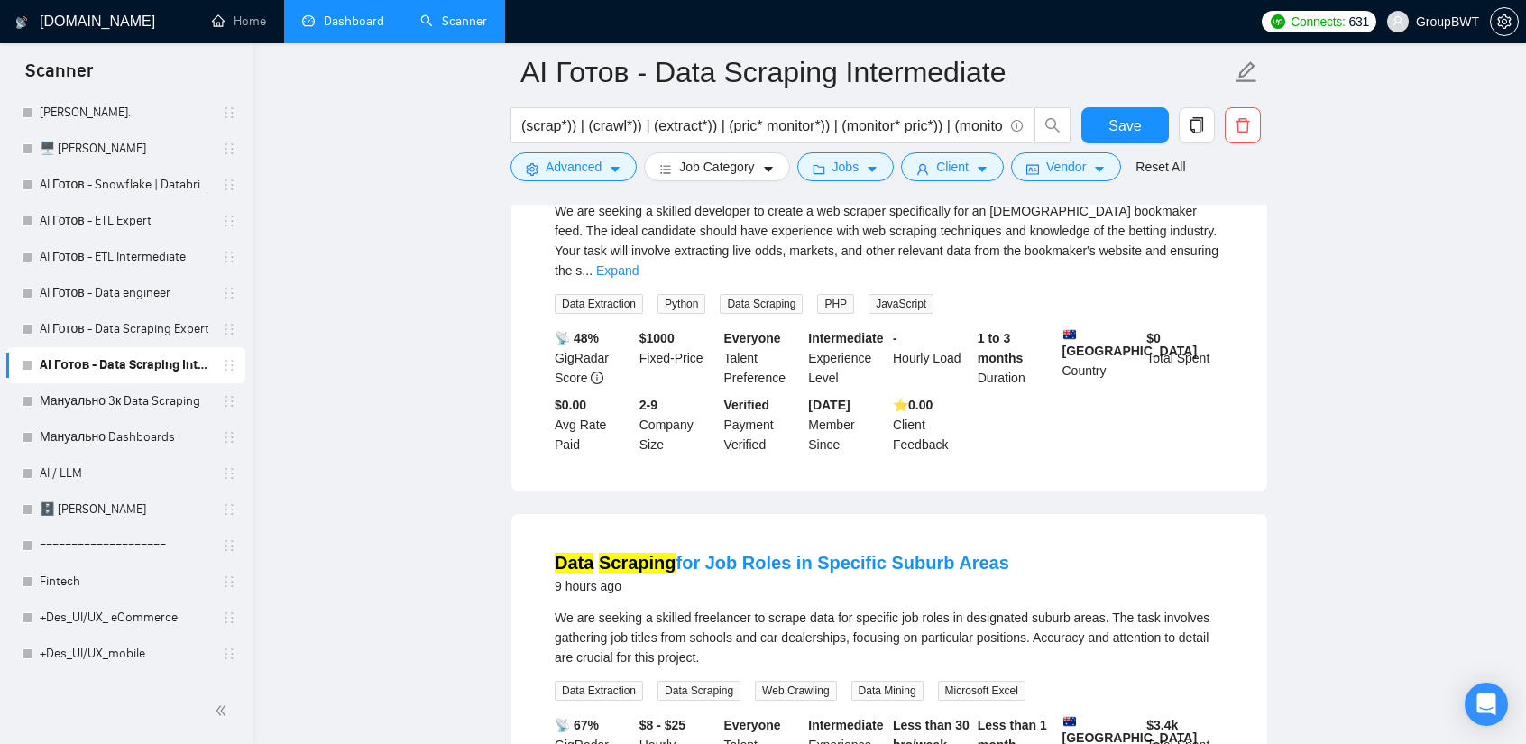
click at [357, 24] on link "Dashboard" at bounding box center [343, 21] width 82 height 15
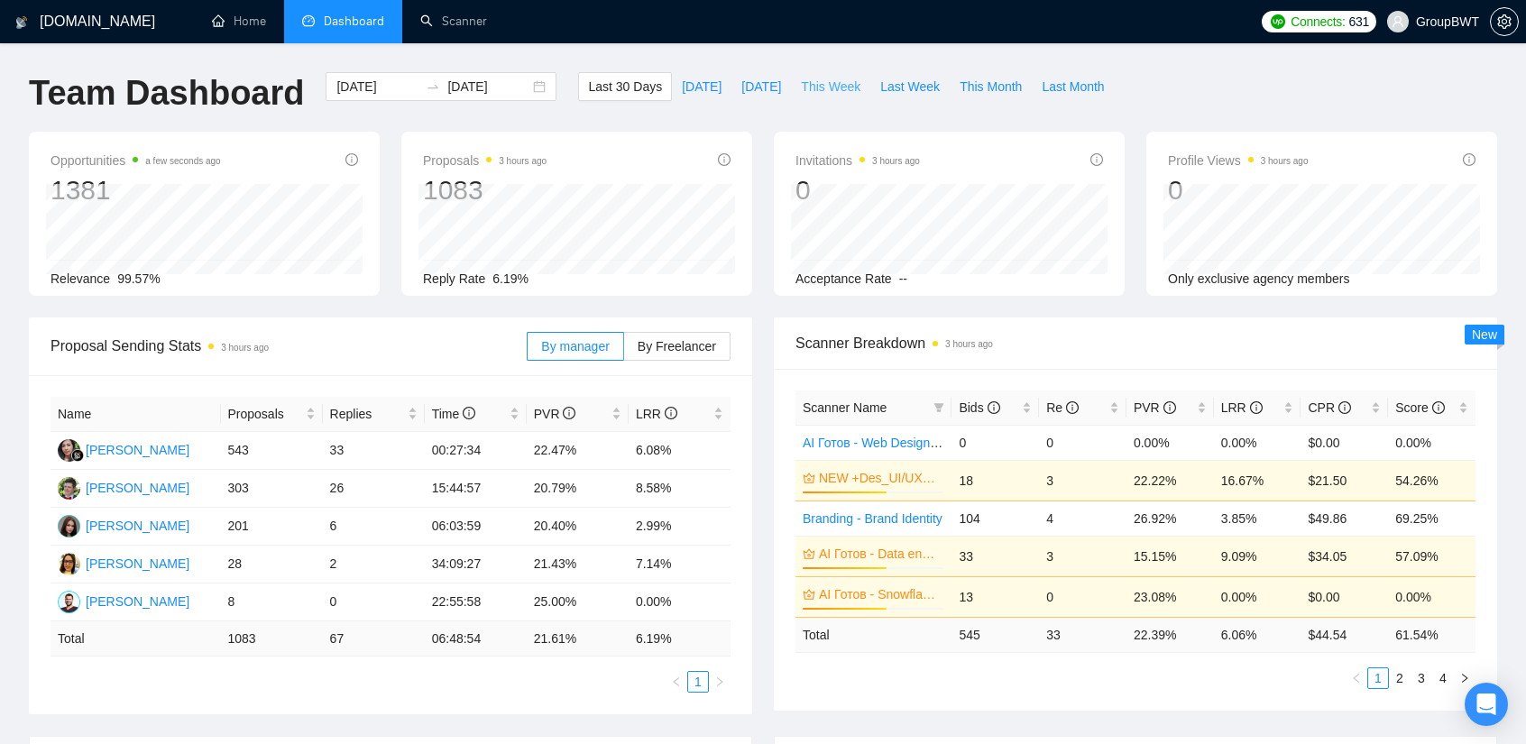
click at [826, 87] on span "This Week" at bounding box center [831, 87] width 60 height 20
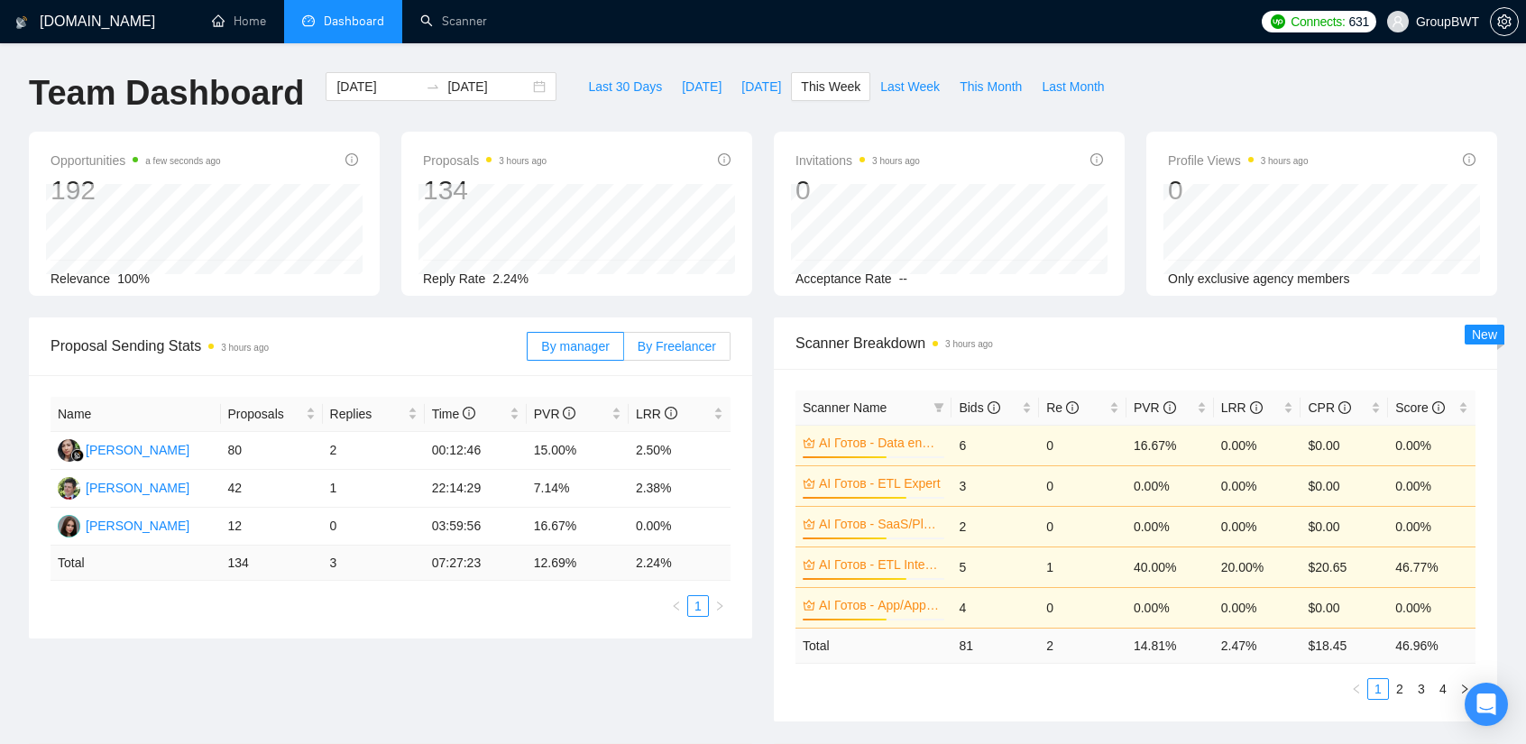
click at [676, 345] on span "By Freelancer" at bounding box center [677, 346] width 78 height 14
click at [624, 351] on input "By Freelancer" at bounding box center [624, 351] width 0 height 0
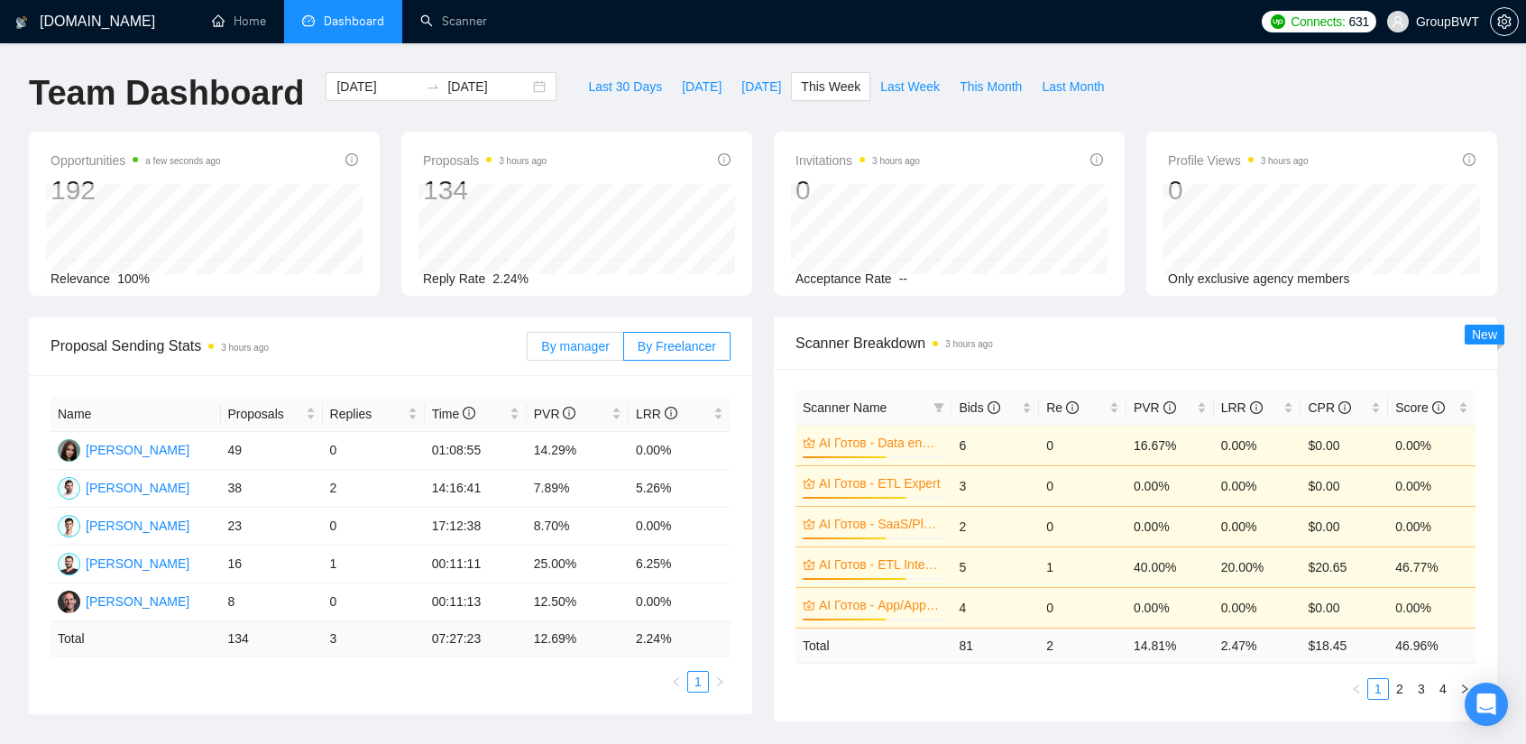
click at [577, 351] on span "By manager" at bounding box center [575, 346] width 68 height 14
click at [528, 351] on input "By manager" at bounding box center [528, 351] width 0 height 0
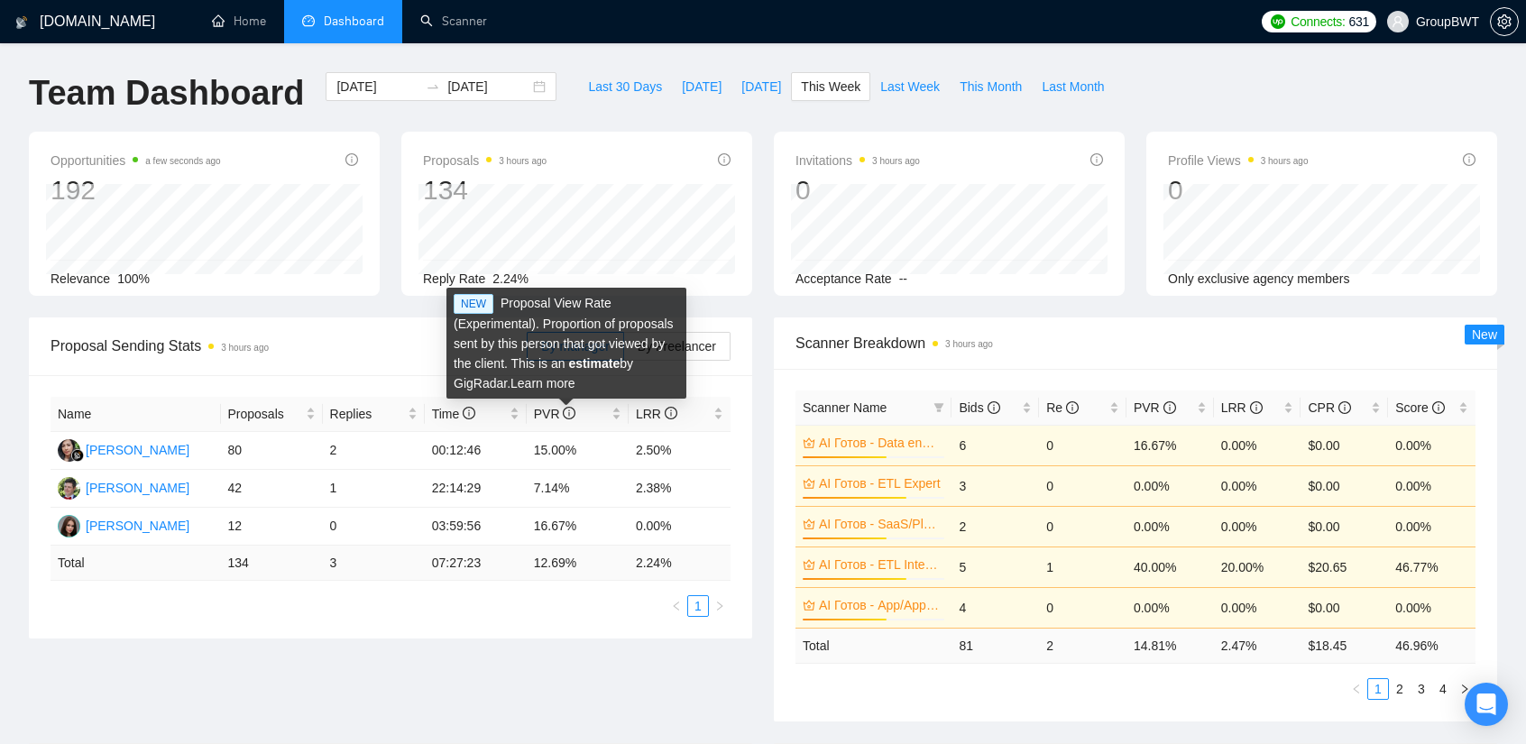
click at [590, 362] on b "estimate" at bounding box center [593, 363] width 51 height 14
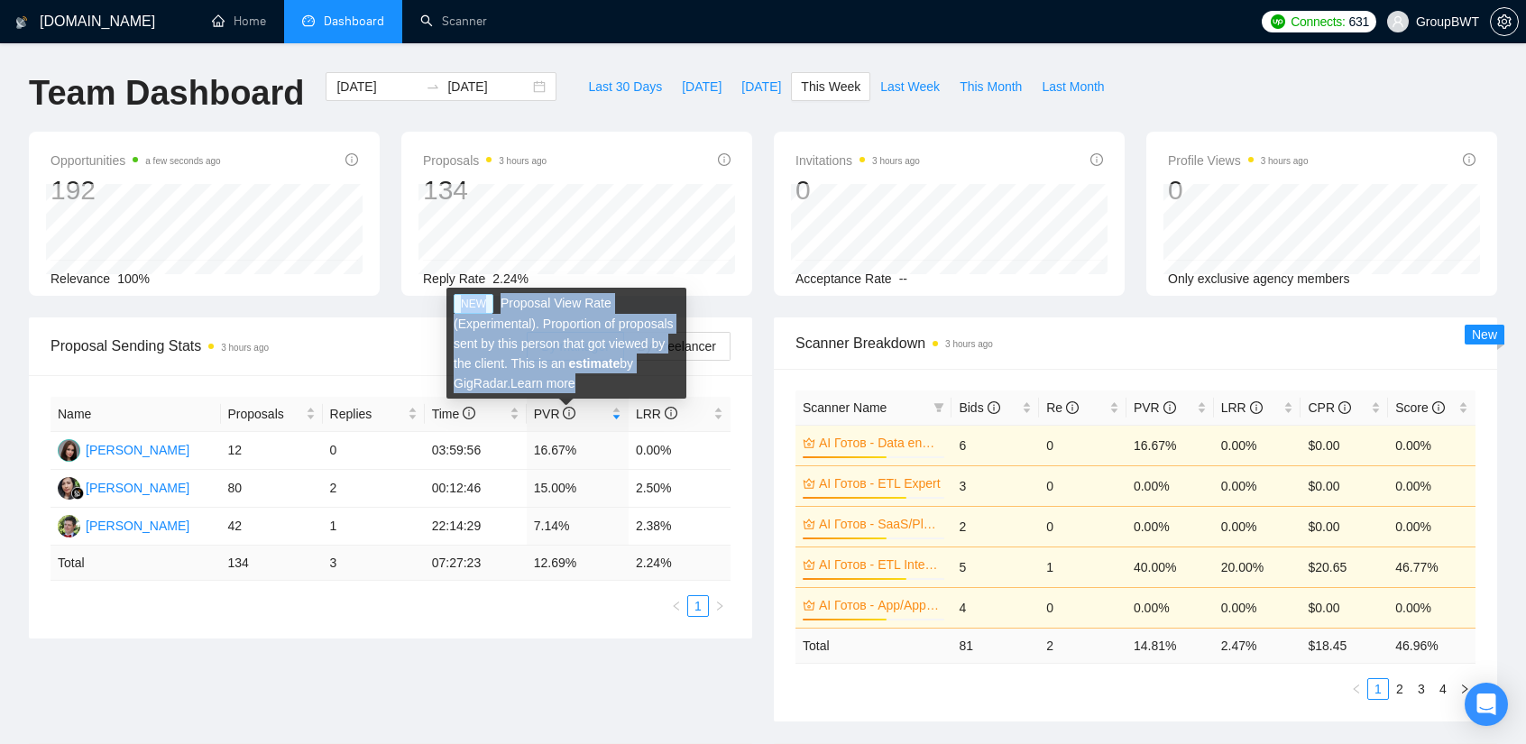
click at [590, 362] on b "estimate" at bounding box center [593, 363] width 51 height 14
click at [561, 386] on link "Learn more" at bounding box center [542, 383] width 65 height 14
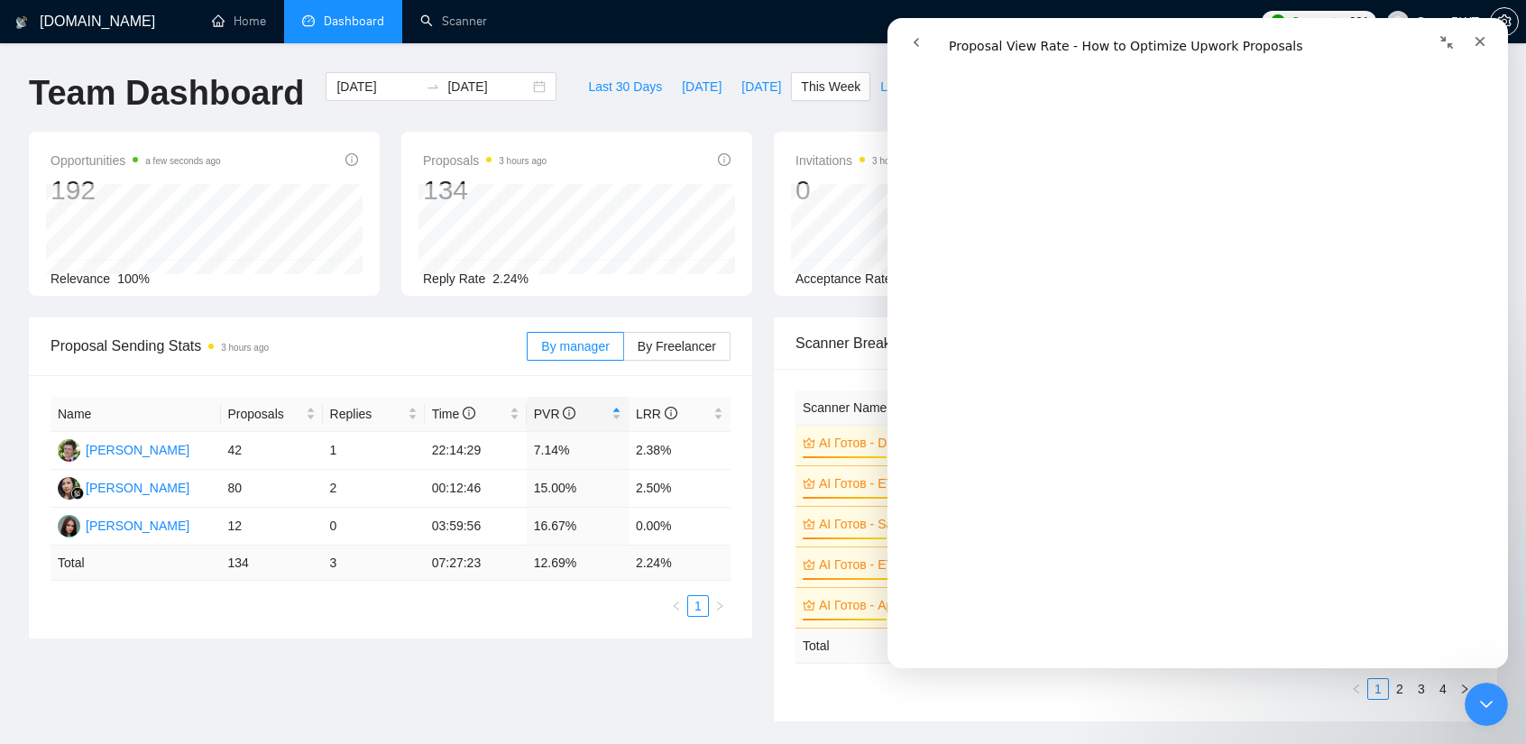
scroll to position [1263, 0]
click at [545, 713] on div "Proposal Sending Stats 3 hours ago By manager By Freelancer Name Proposals Repl…" at bounding box center [763, 530] width 1490 height 426
click at [523, 556] on td "07:27:23" at bounding box center [476, 563] width 102 height 35
click at [1479, 40] on icon "Закрыть" at bounding box center [1480, 41] width 14 height 14
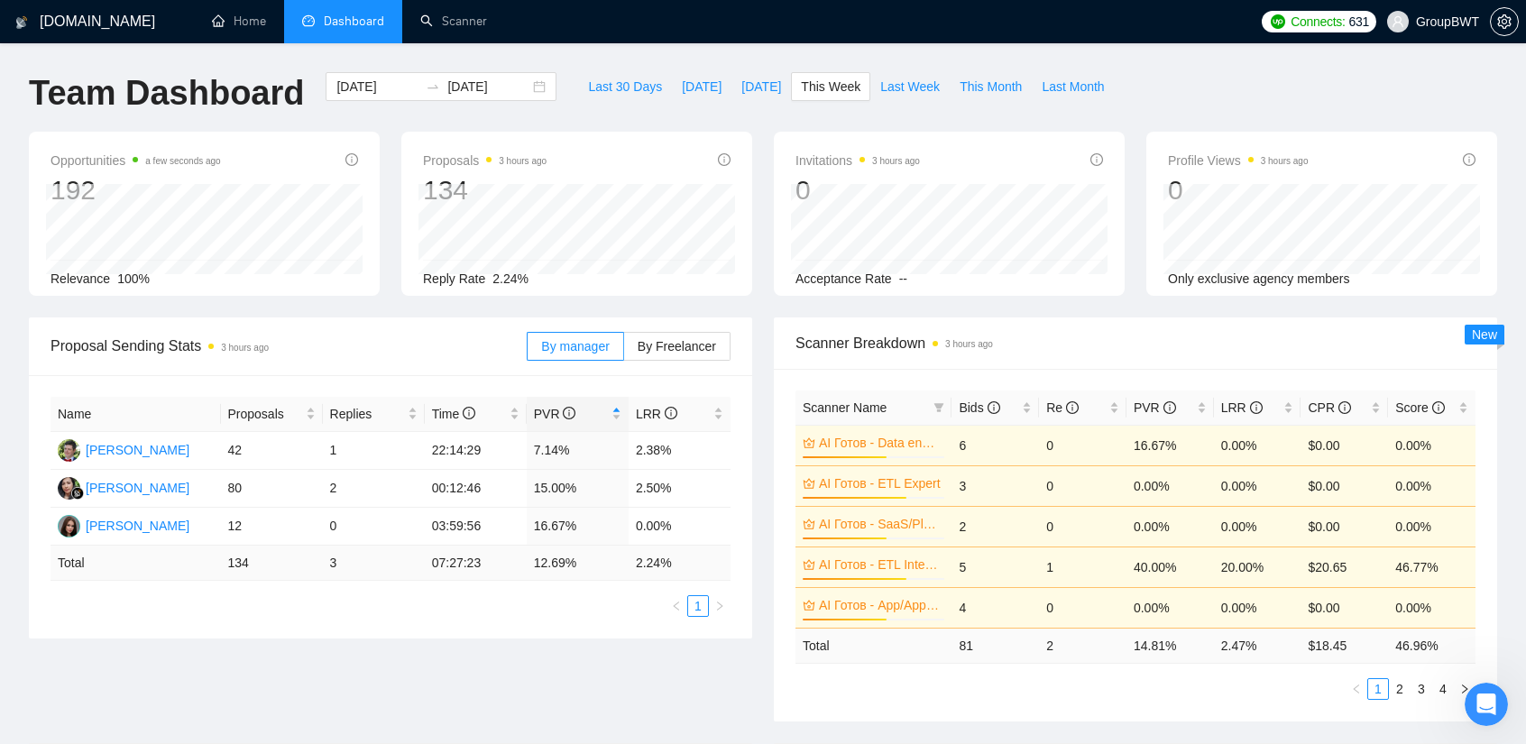
scroll to position [0, 0]
click at [669, 353] on span "By Freelancer" at bounding box center [677, 346] width 78 height 14
click at [624, 351] on input "By Freelancer" at bounding box center [624, 351] width 0 height 0
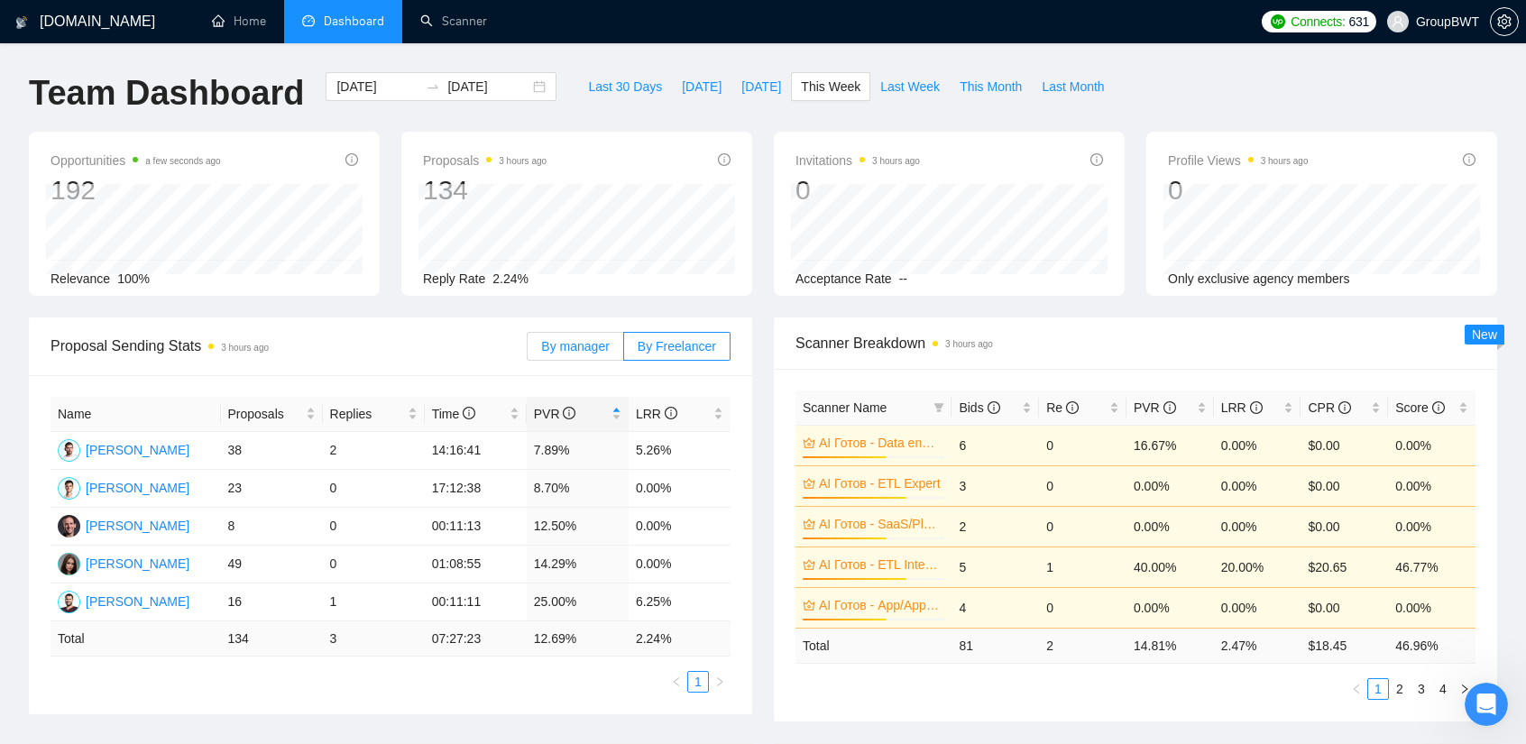
click at [574, 339] on span "By manager" at bounding box center [575, 346] width 68 height 14
click at [528, 351] on input "By manager" at bounding box center [528, 351] width 0 height 0
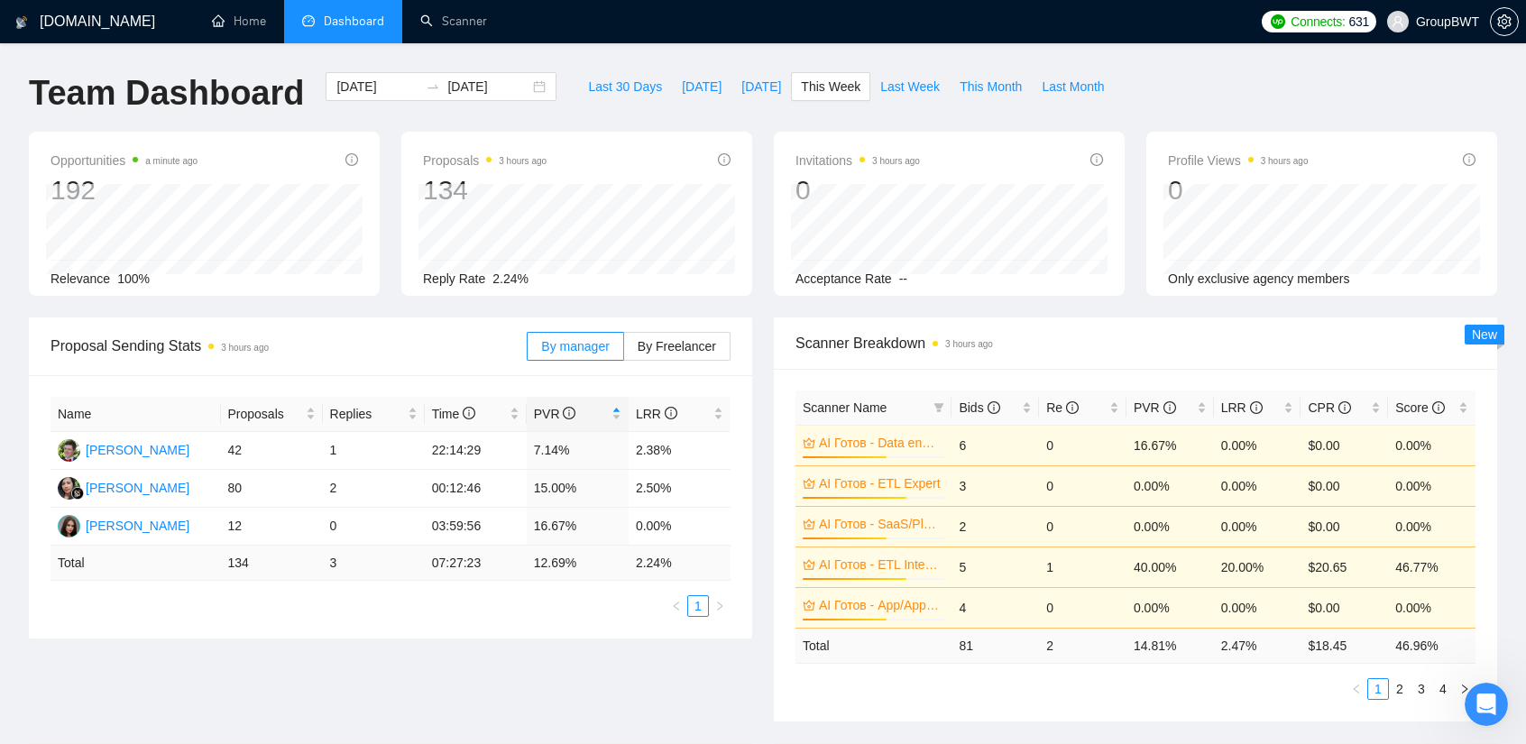
click at [527, 659] on div "Proposal Sending Stats 3 hours ago By manager By Freelancer Name Proposals Repl…" at bounding box center [763, 530] width 1490 height 426
click at [624, 84] on span "Last 30 Days" at bounding box center [625, 87] width 74 height 20
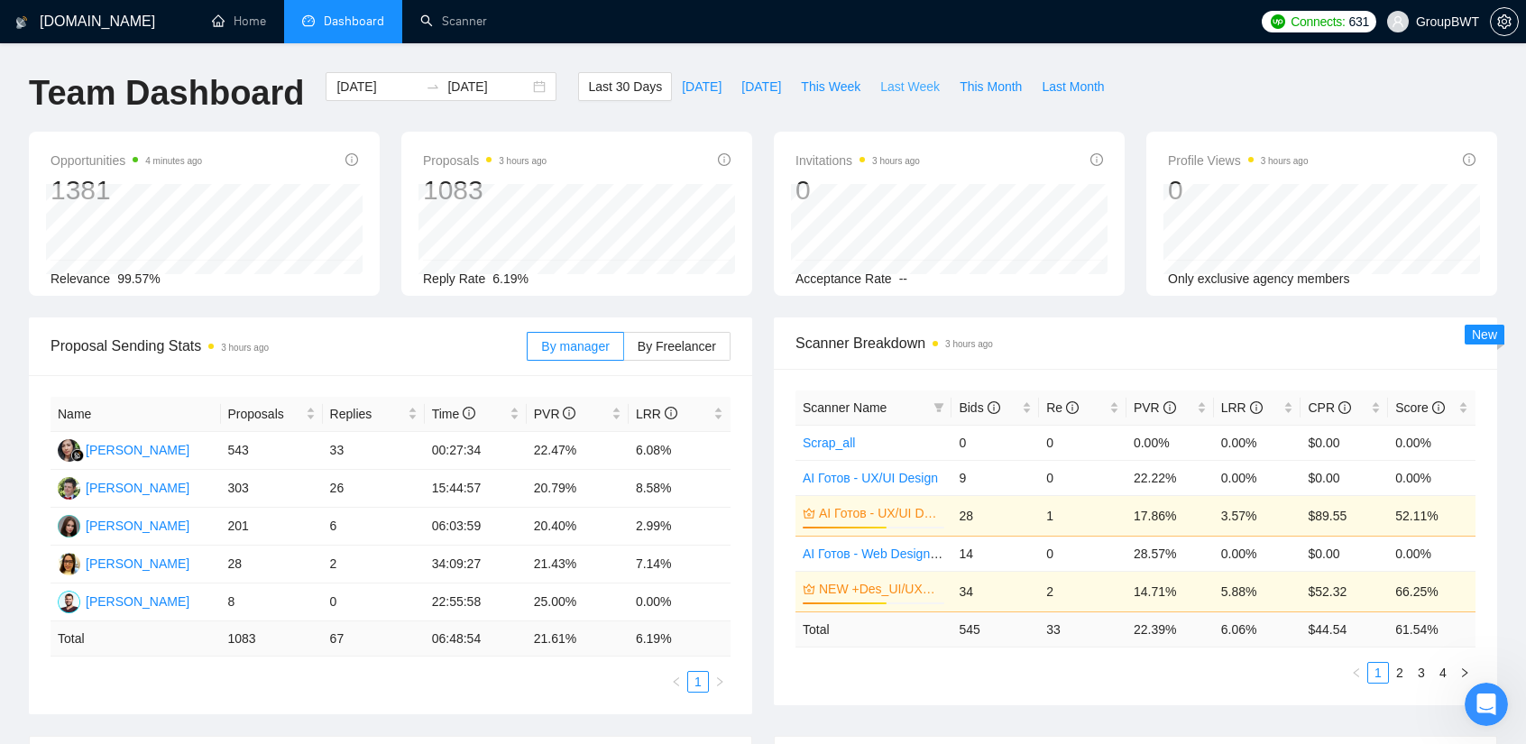
click at [897, 88] on span "Last Week" at bounding box center [910, 87] width 60 height 20
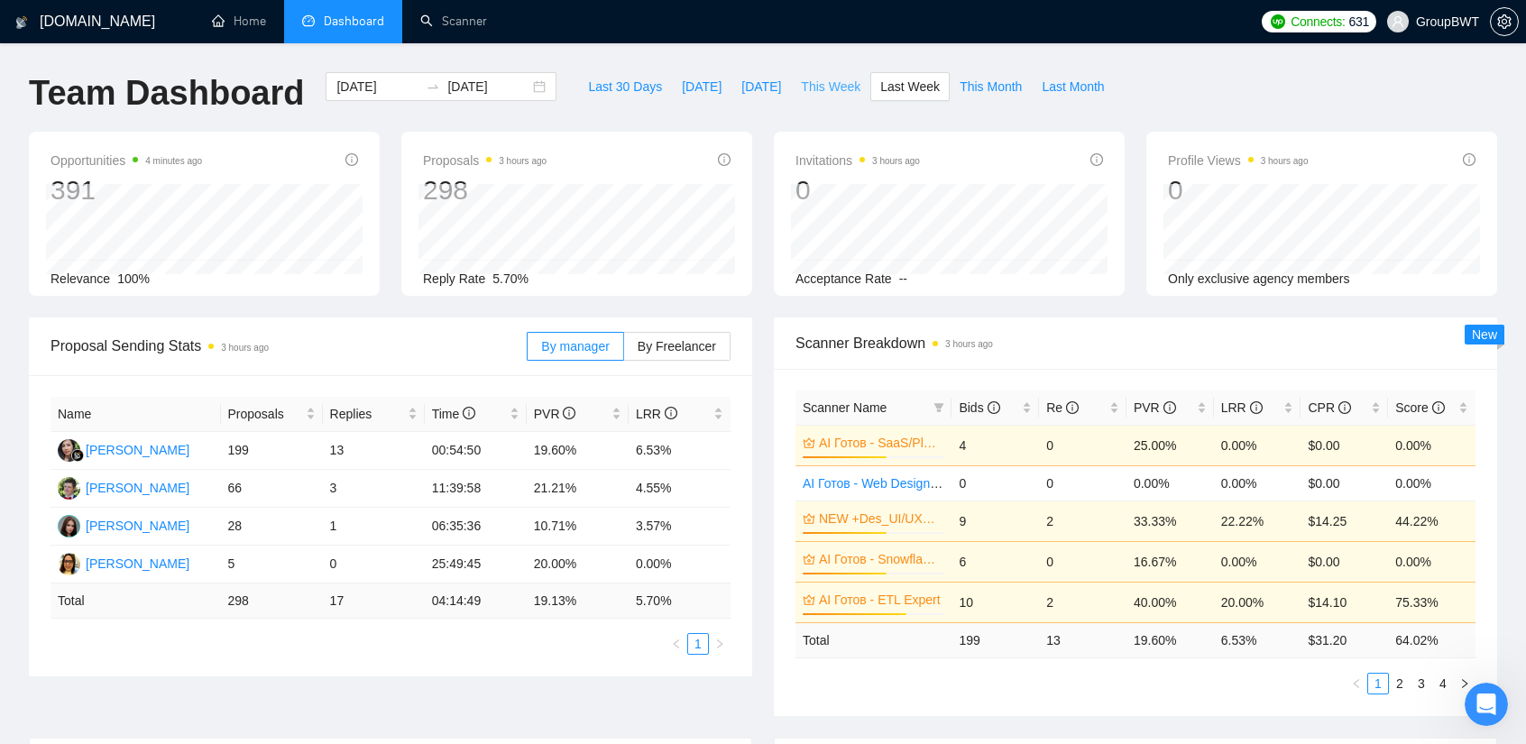
click at [806, 88] on span "This Week" at bounding box center [831, 87] width 60 height 20
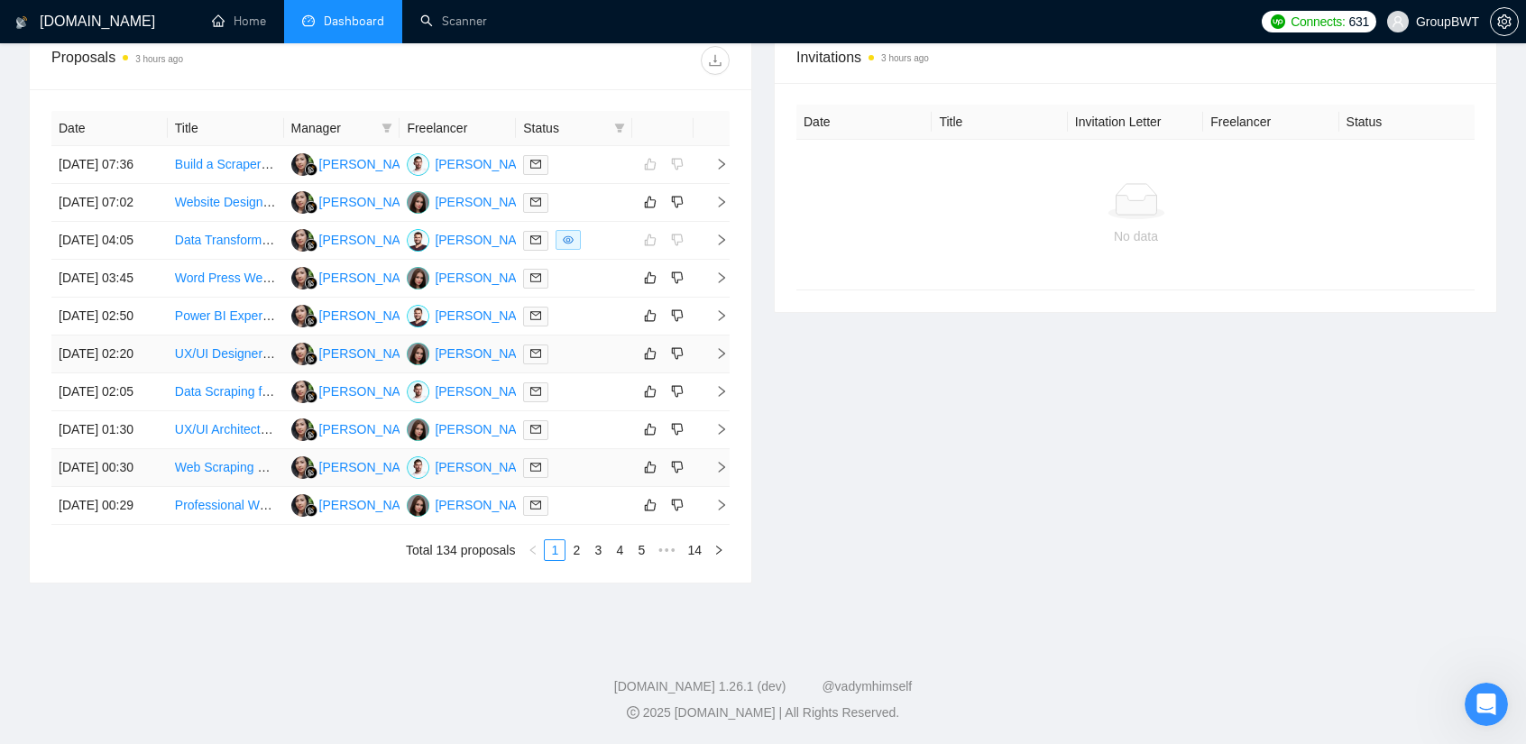
scroll to position [866, 0]
click at [575, 547] on link "2" at bounding box center [576, 550] width 20 height 20
click at [600, 551] on link "3" at bounding box center [598, 550] width 20 height 20
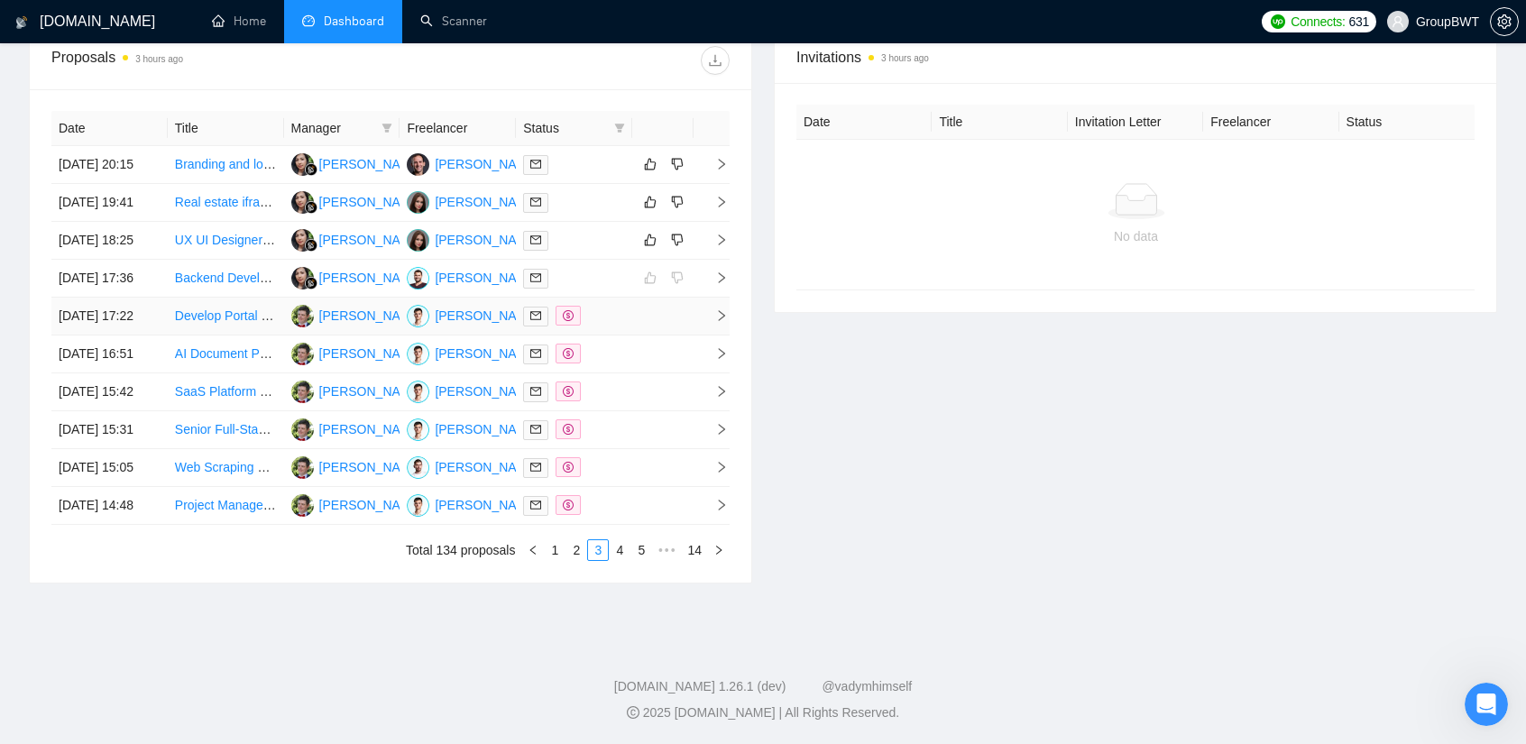
scroll to position [776, 0]
click at [629, 560] on link "4" at bounding box center [620, 550] width 20 height 20
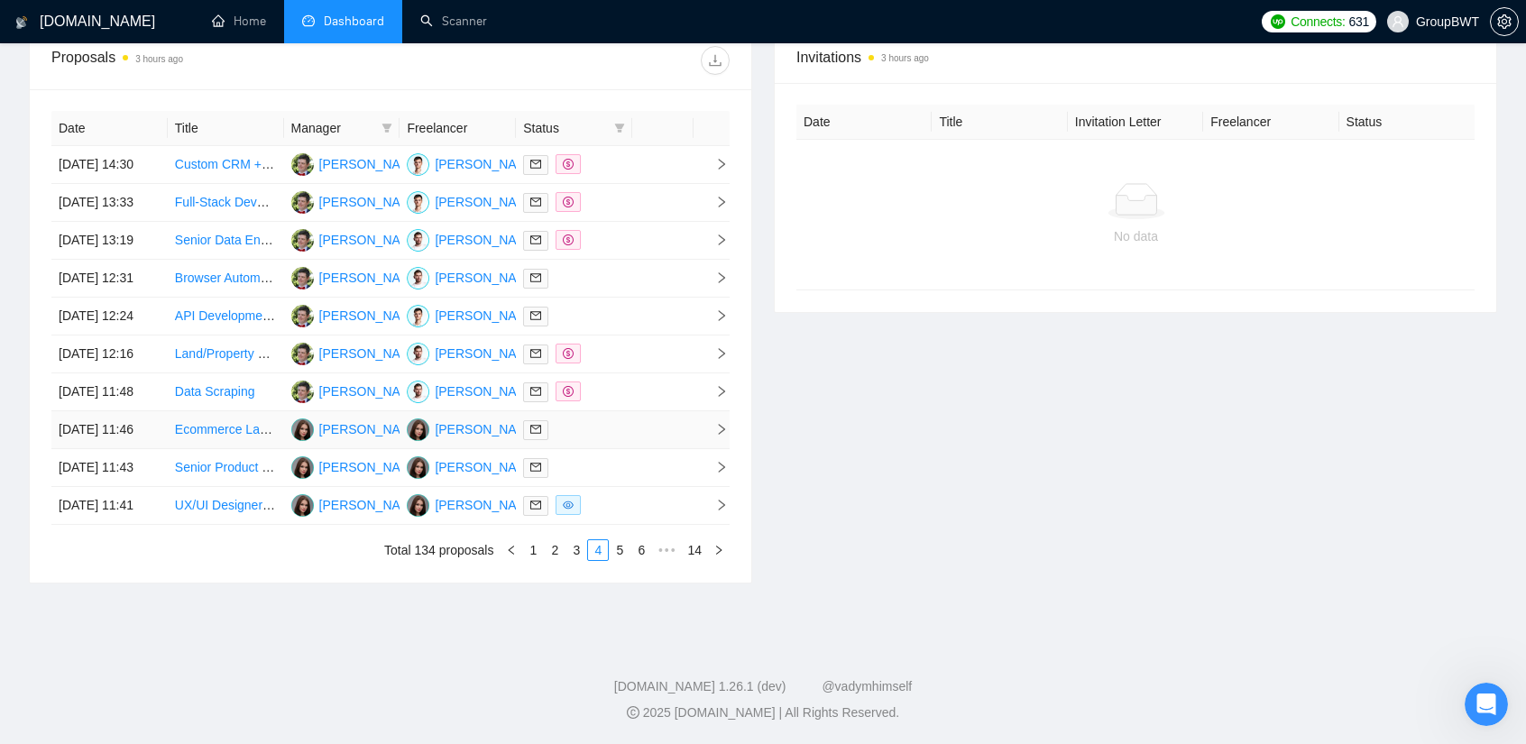
click at [601, 440] on div at bounding box center [574, 429] width 102 height 21
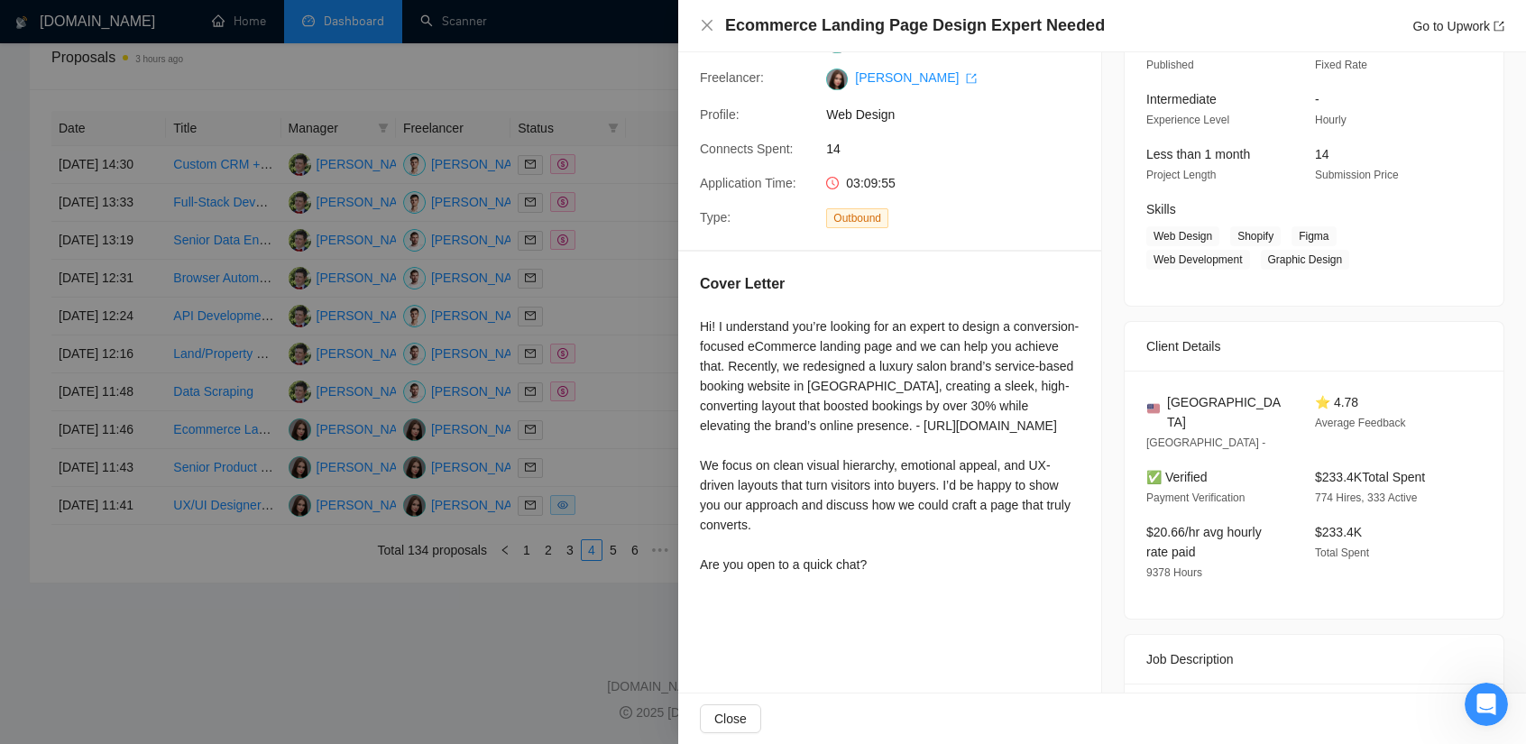
scroll to position [180, 0]
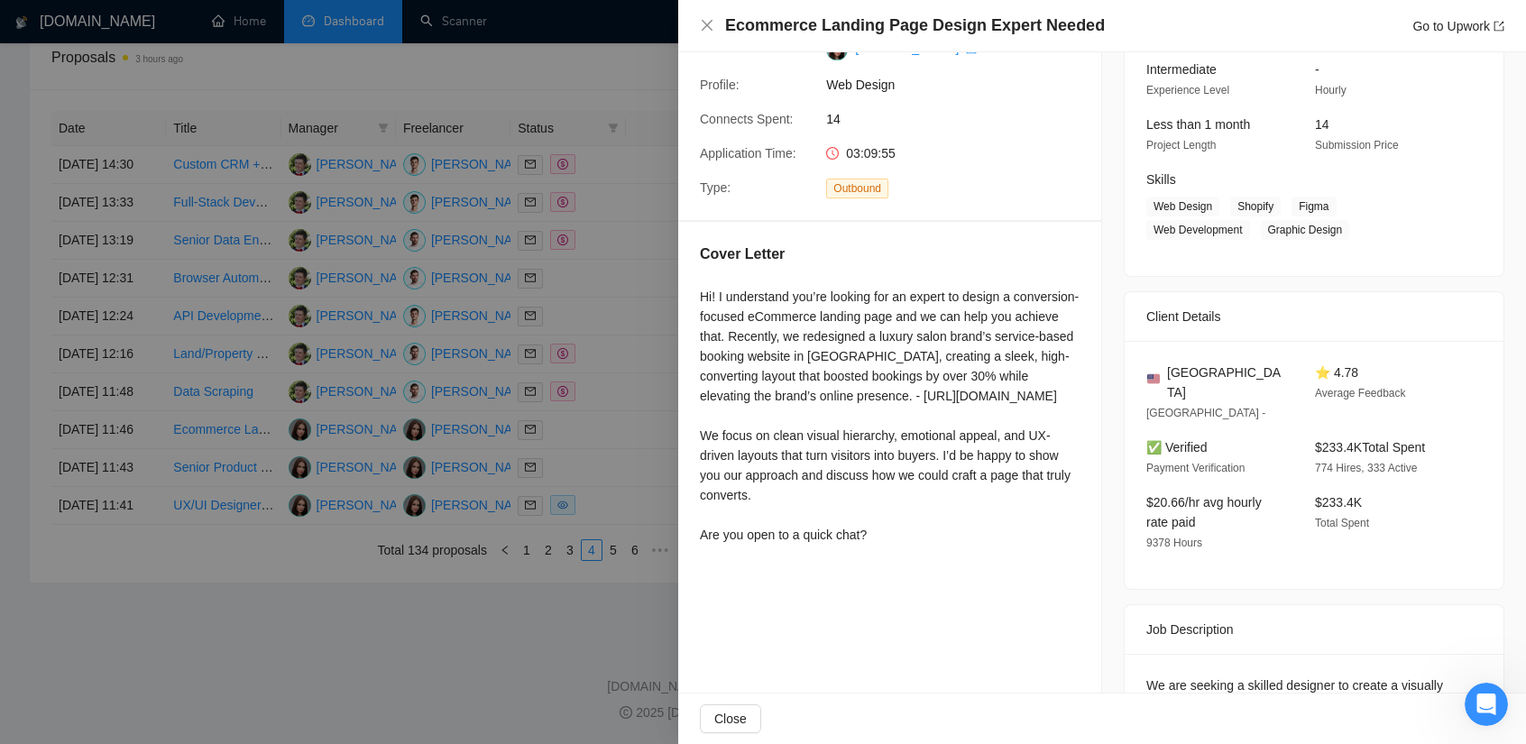
click at [628, 542] on div at bounding box center [763, 372] width 1526 height 744
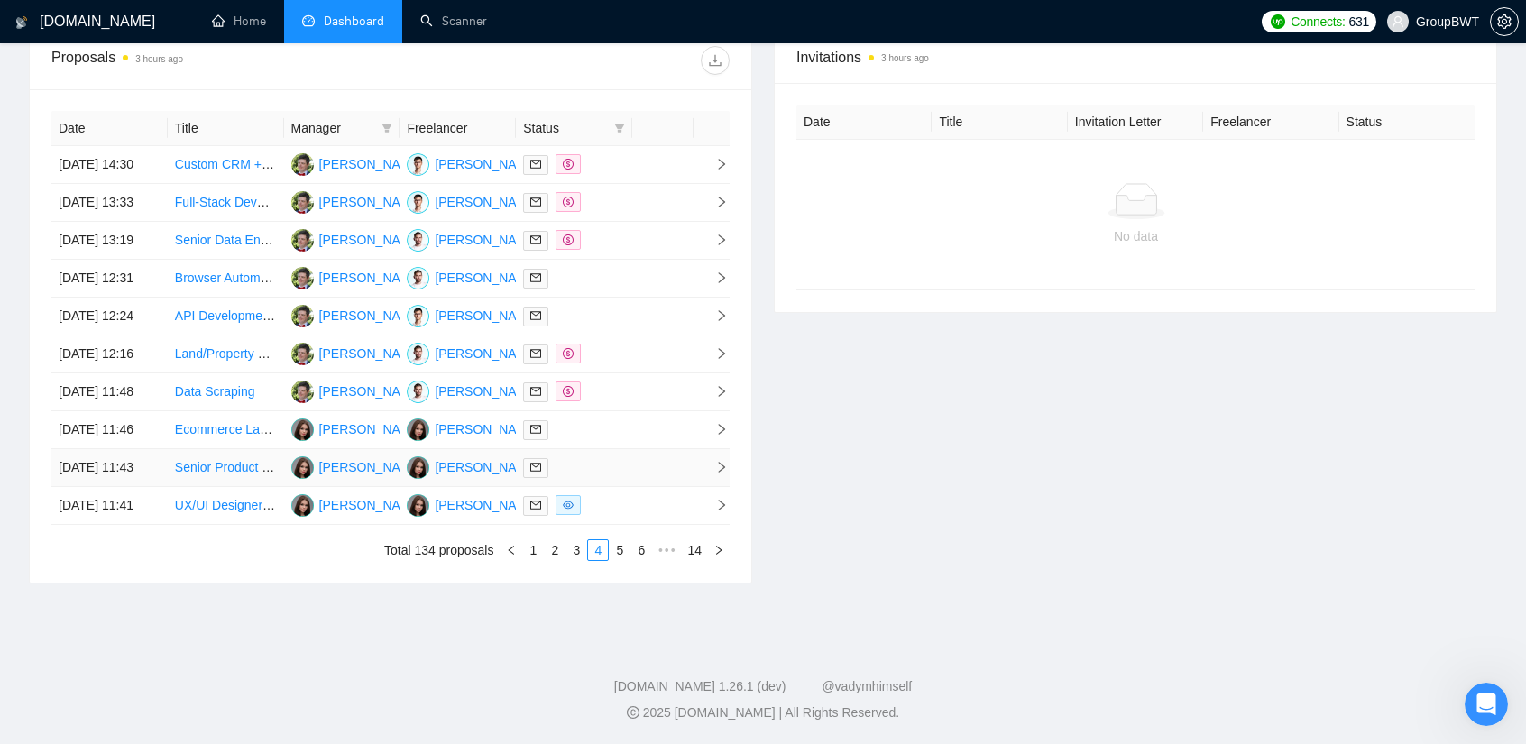
click at [614, 487] on td at bounding box center [574, 468] width 116 height 38
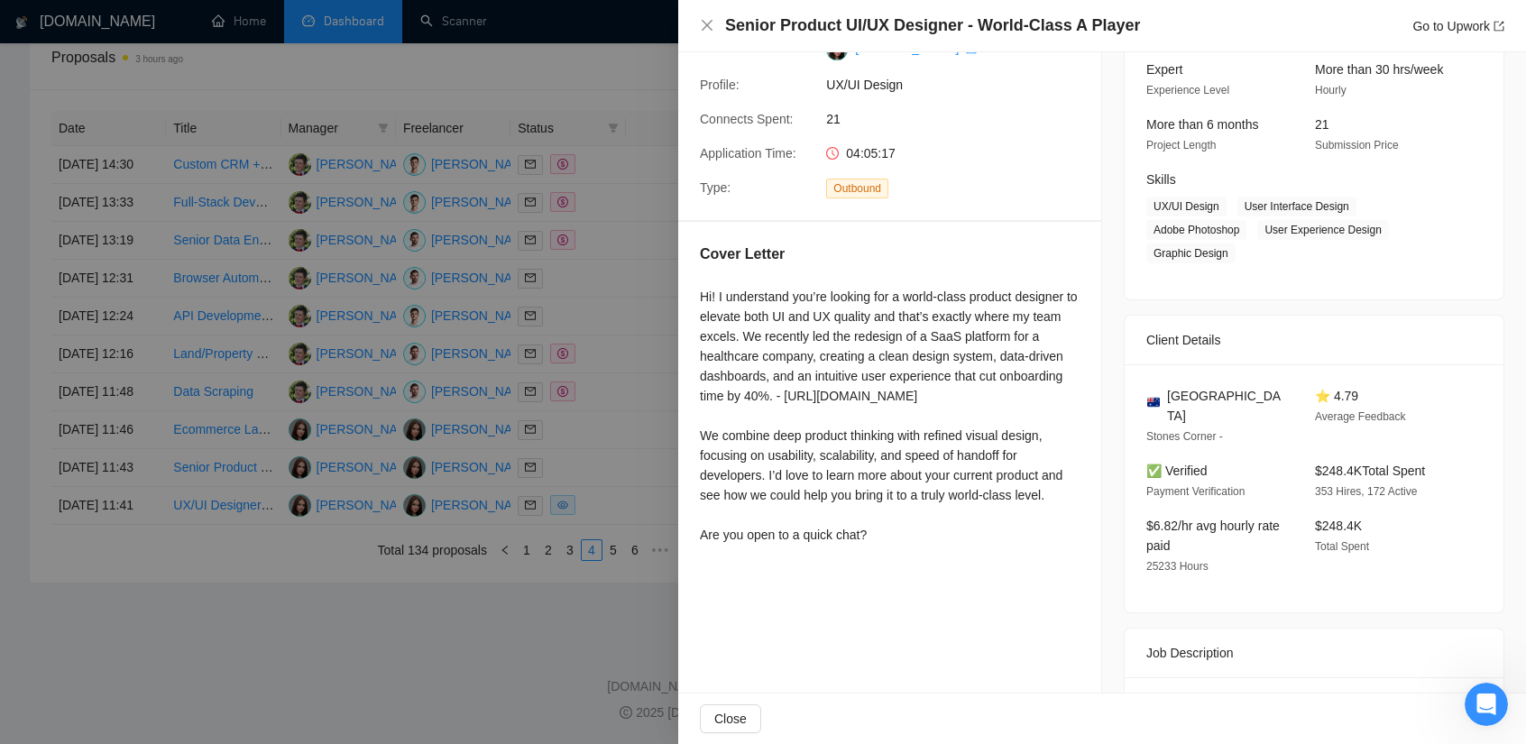
drag, startPoint x: 588, startPoint y: 532, endPoint x: 588, endPoint y: 570, distance: 37.9
click at [586, 533] on div at bounding box center [763, 372] width 1526 height 744
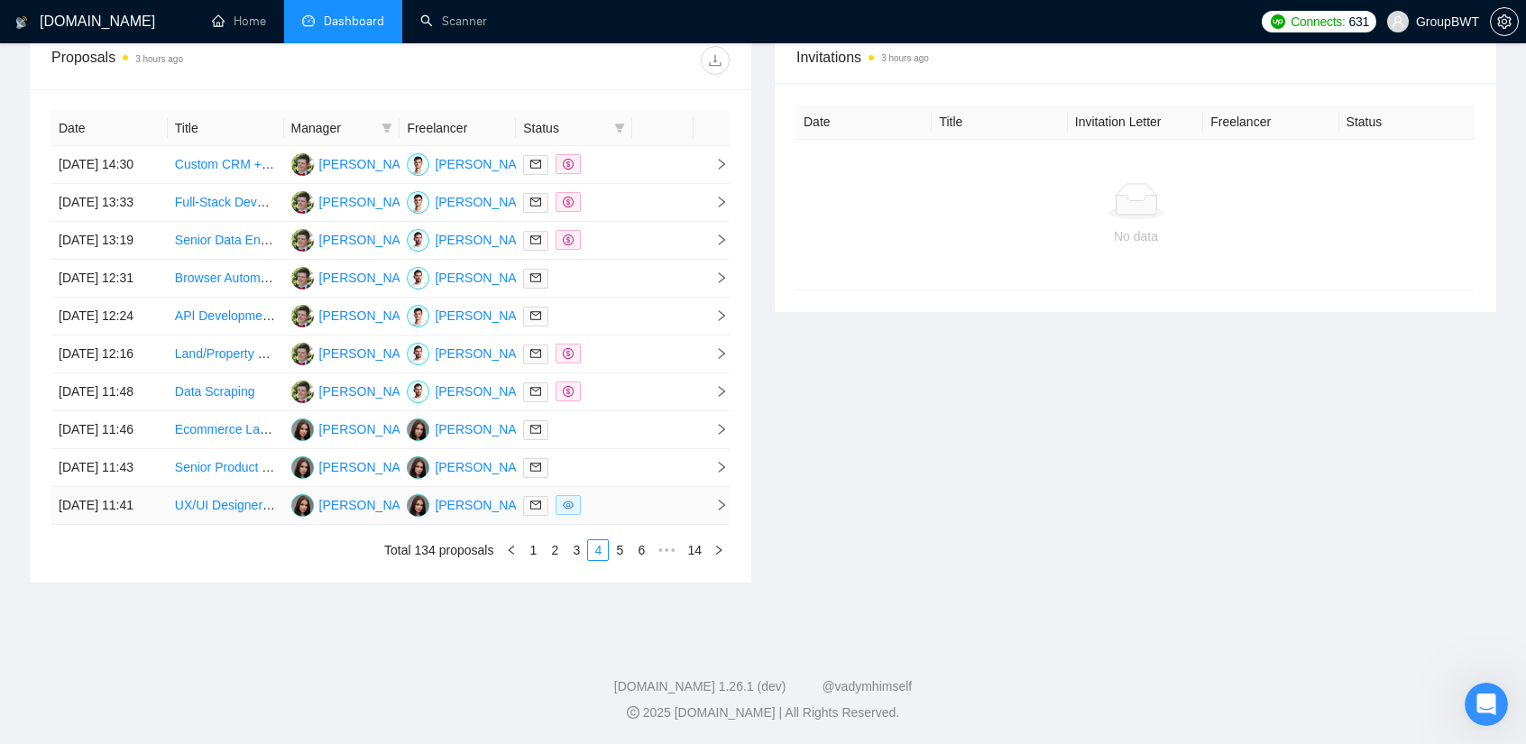
click at [613, 516] on div at bounding box center [574, 505] width 102 height 21
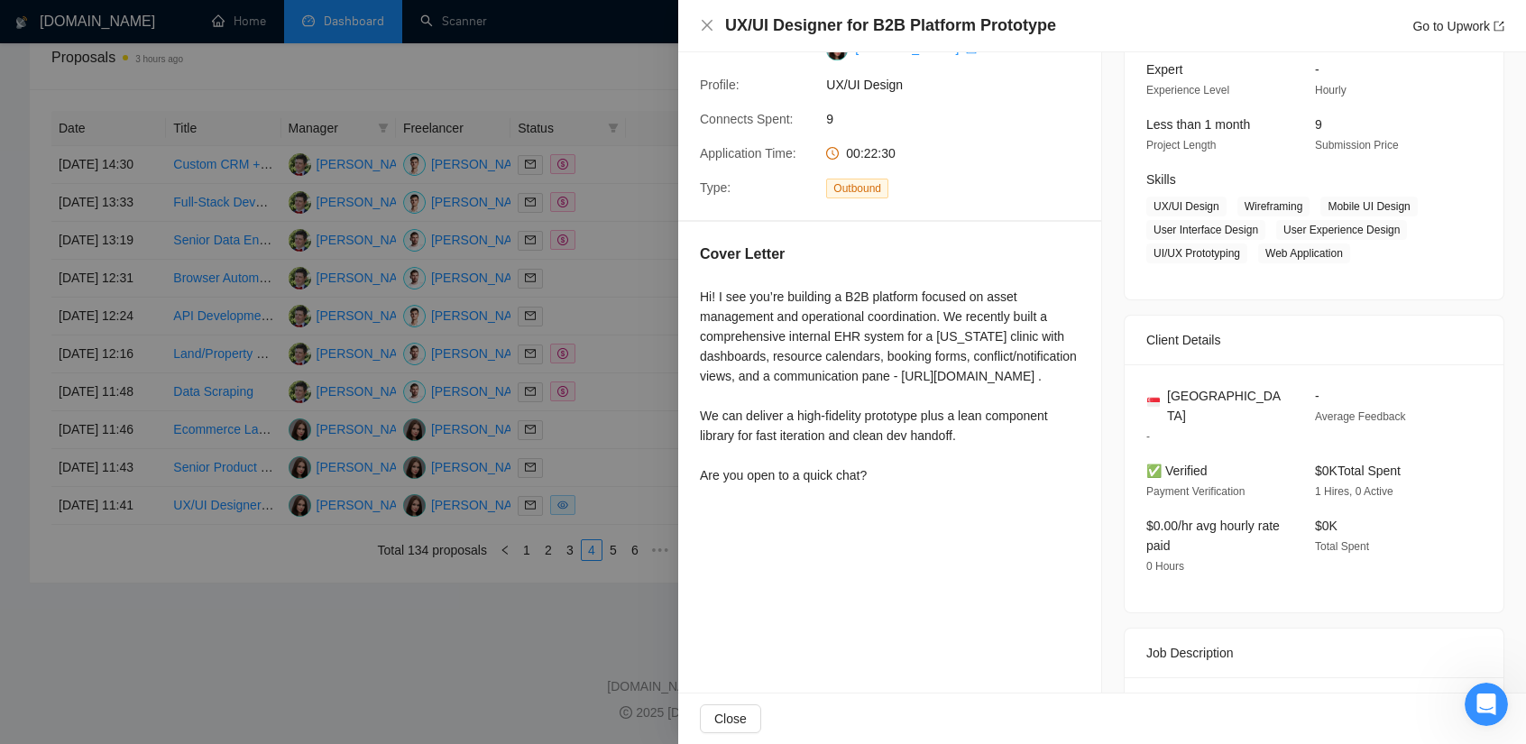
click at [261, 705] on div at bounding box center [763, 372] width 1526 height 744
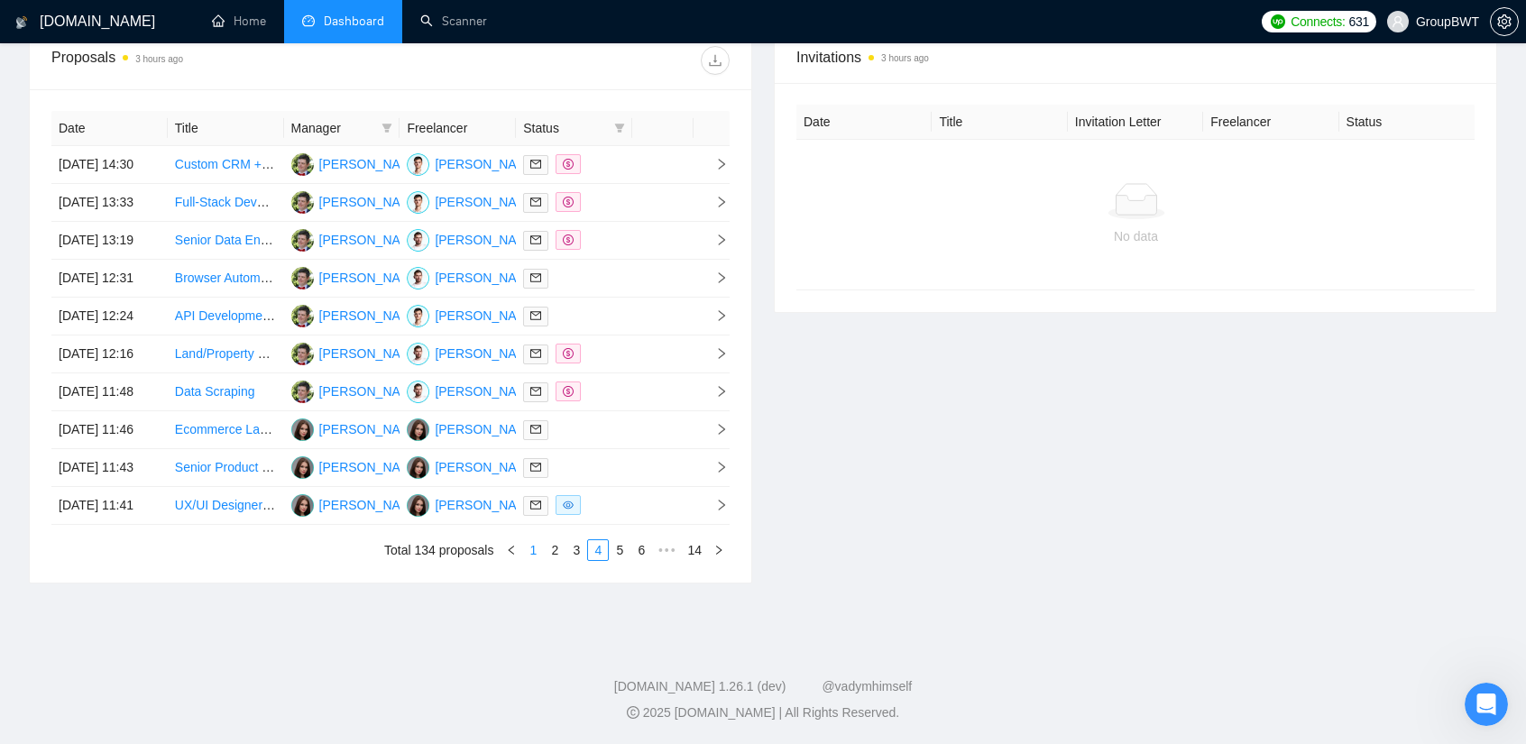
click at [537, 560] on link "1" at bounding box center [533, 550] width 20 height 20
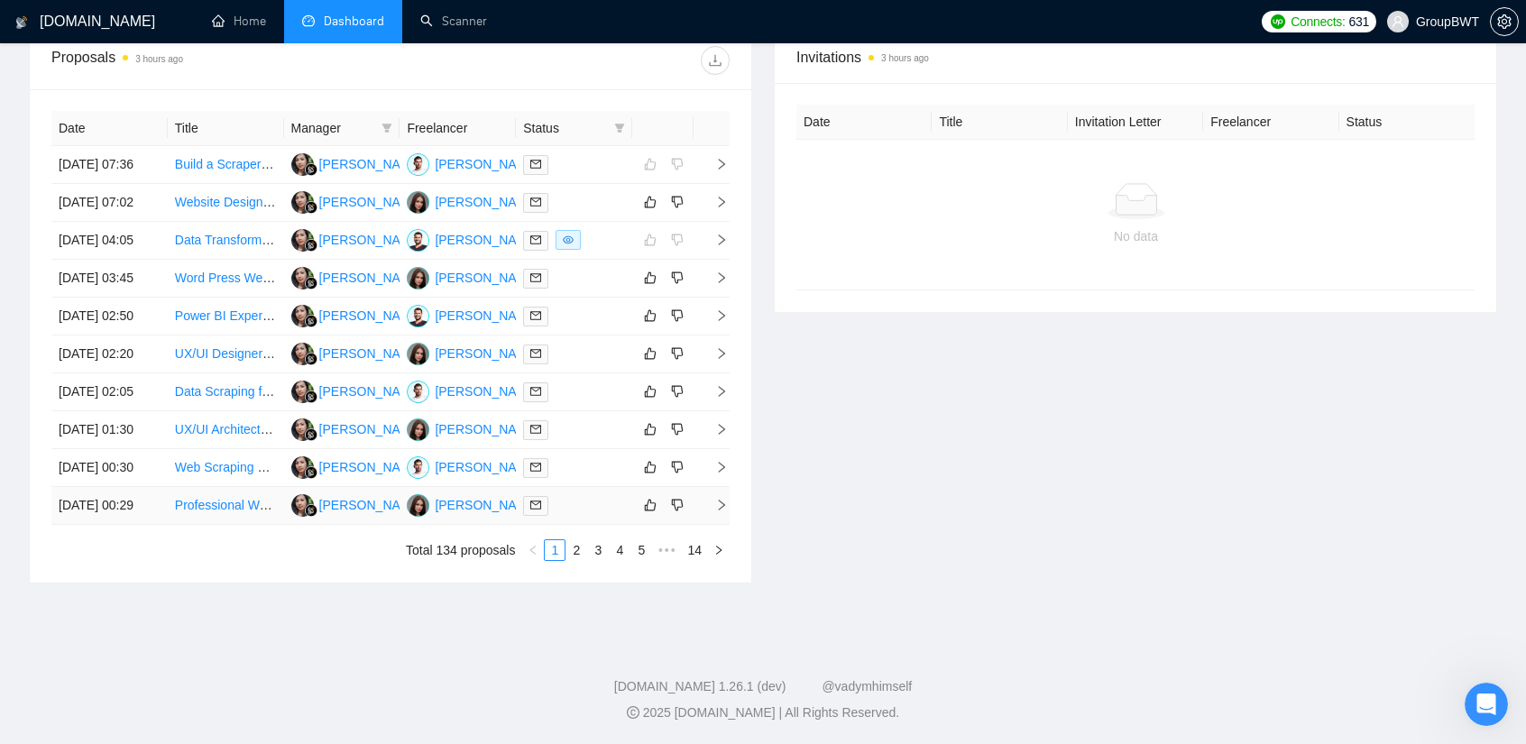
scroll to position [866, 0]
click at [568, 495] on div at bounding box center [574, 505] width 102 height 21
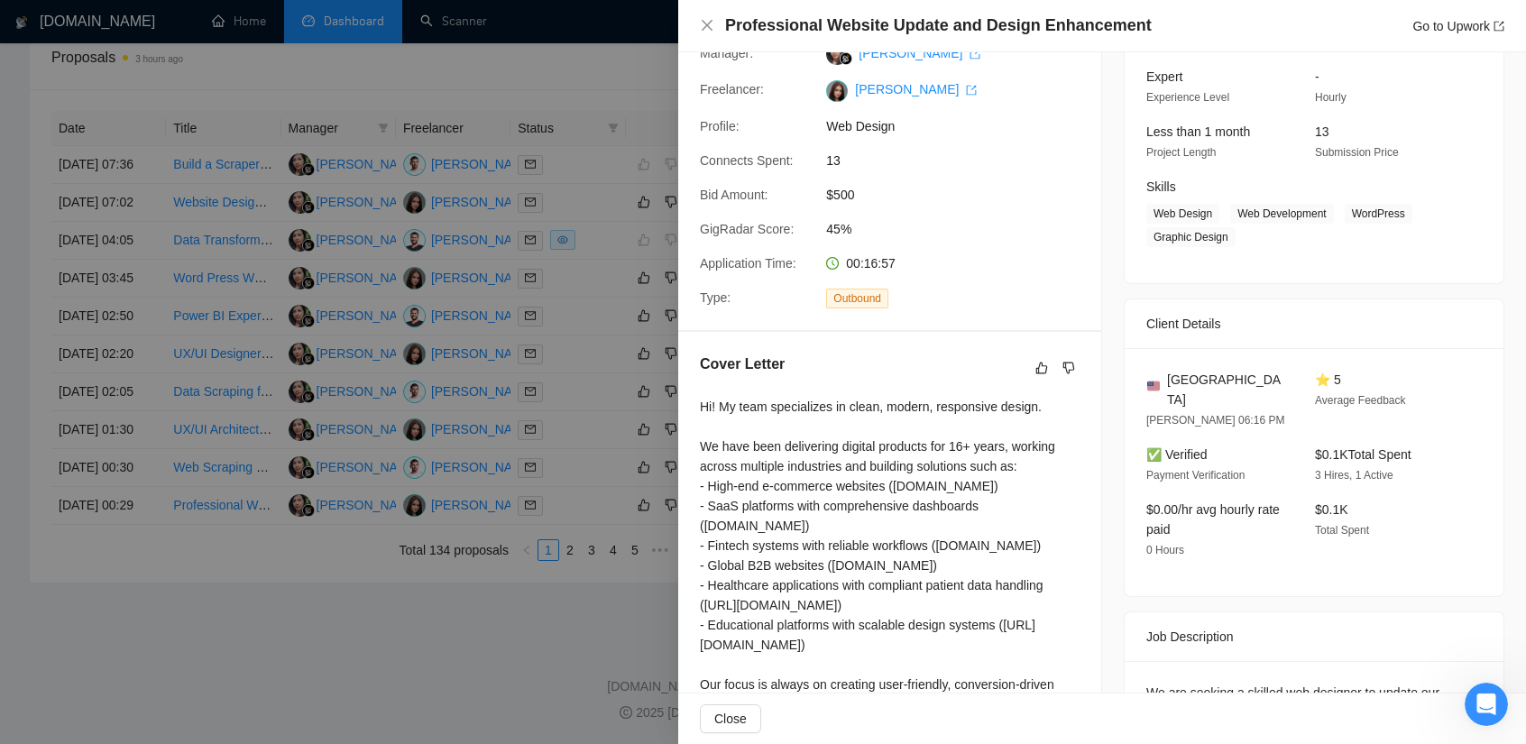
click at [545, 457] on div at bounding box center [763, 372] width 1526 height 744
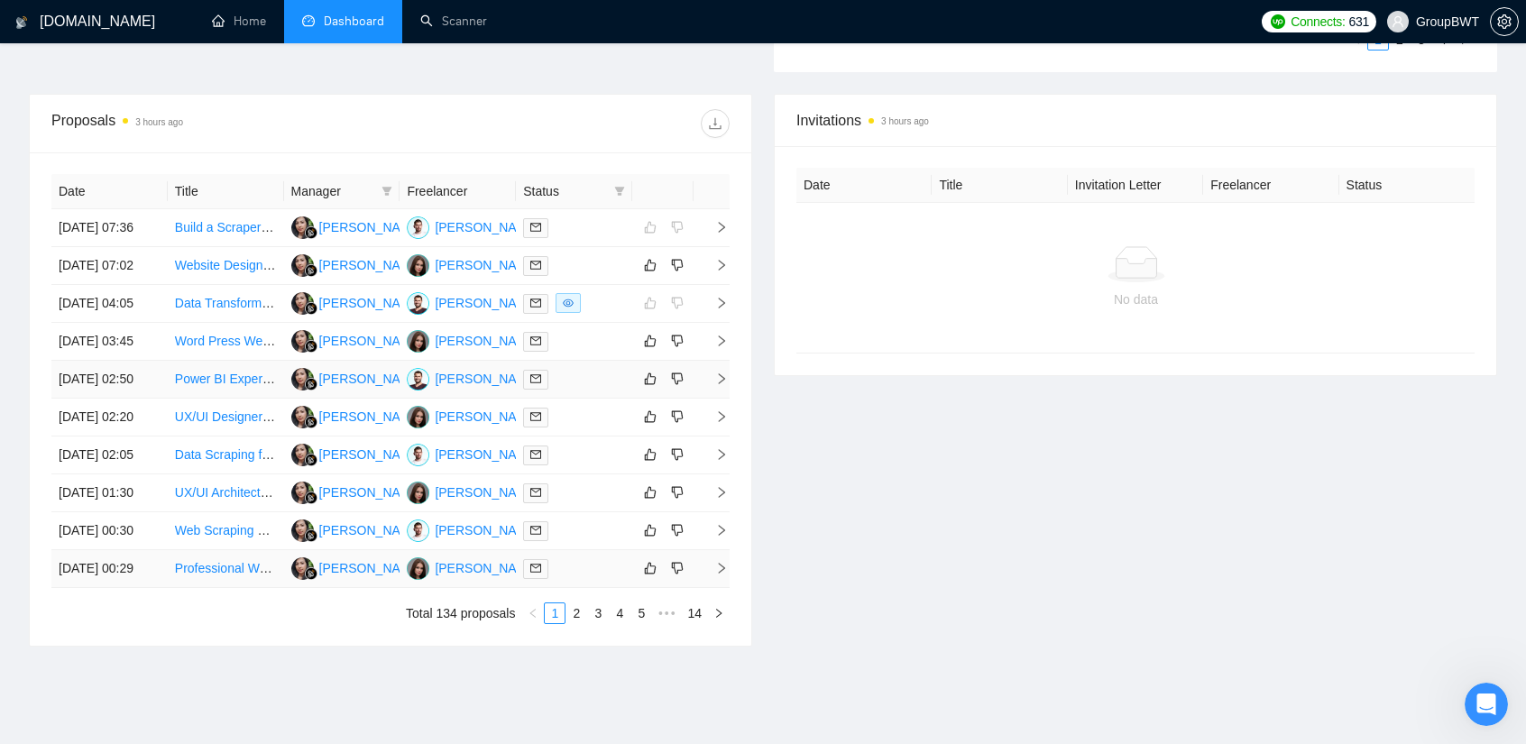
scroll to position [776, 0]
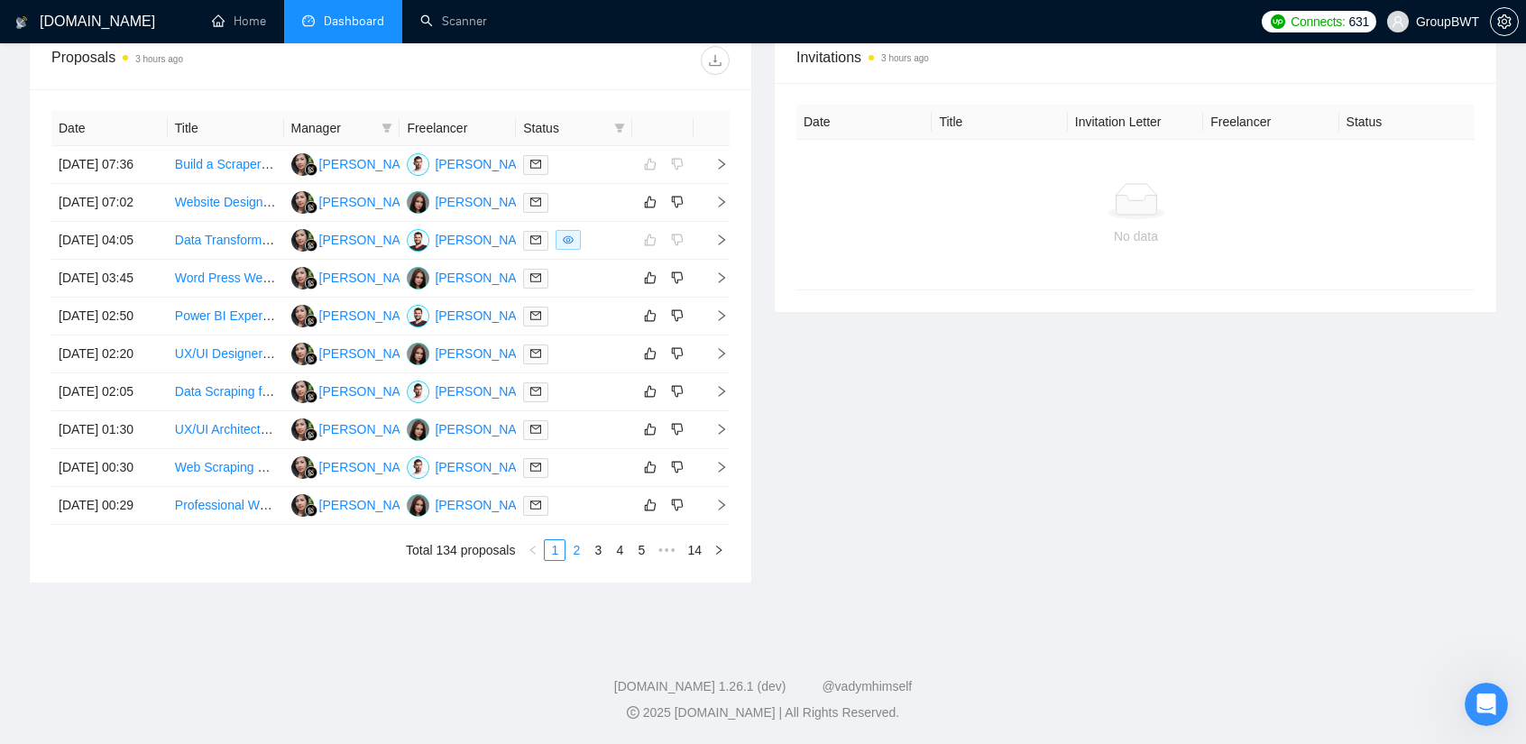
click at [579, 560] on link "2" at bounding box center [576, 550] width 20 height 20
click at [599, 548] on link "3" at bounding box center [598, 550] width 20 height 20
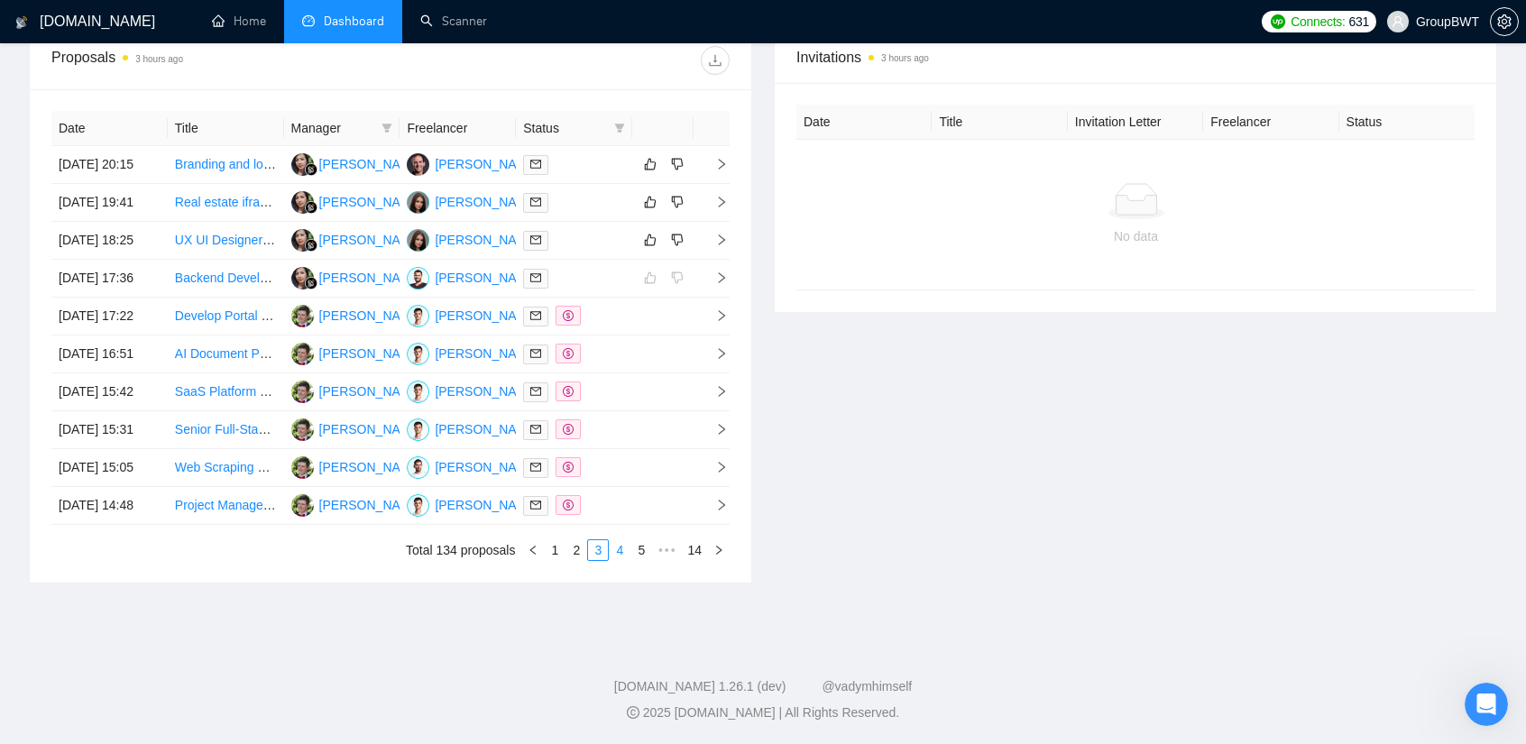
click at [619, 549] on link "4" at bounding box center [620, 550] width 20 height 20
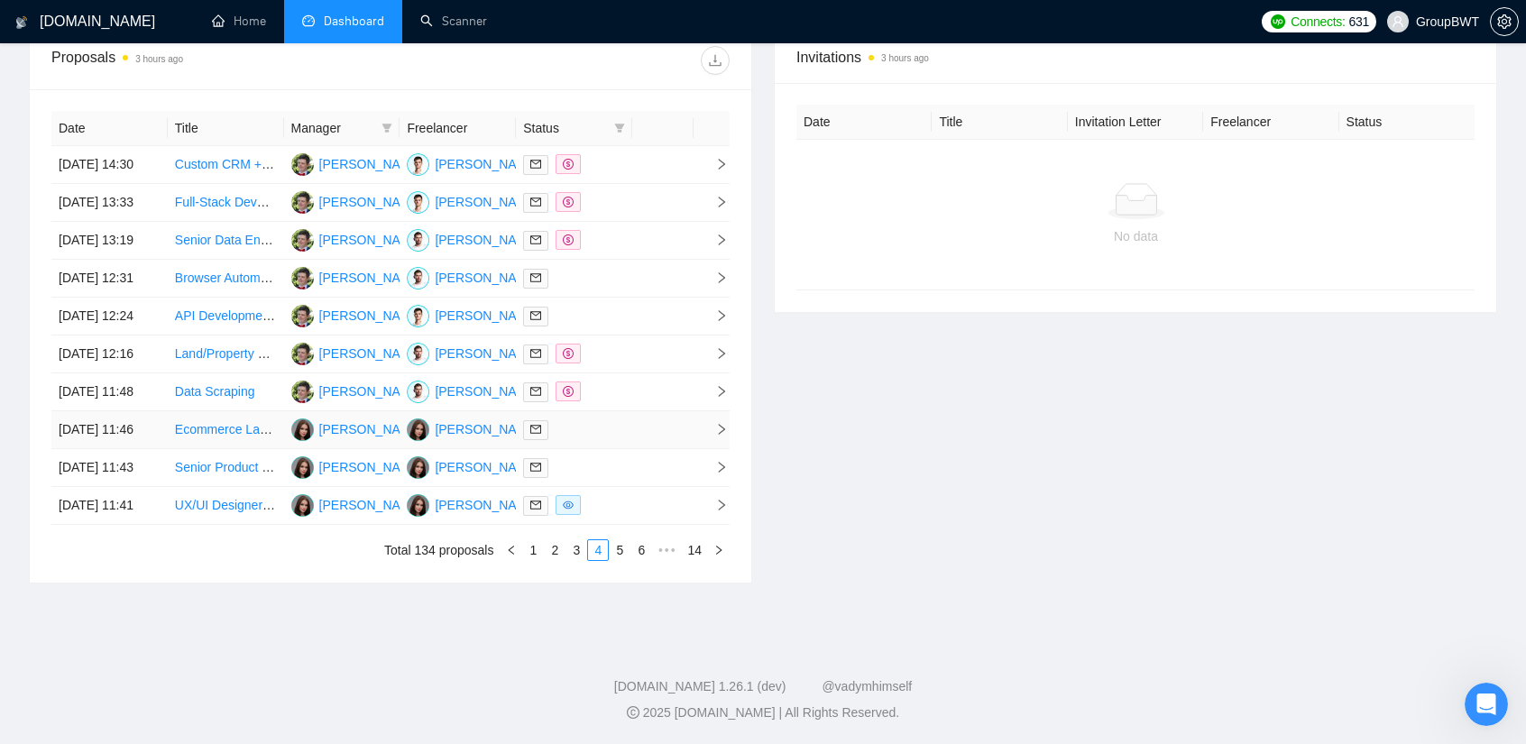
click at [583, 419] on div at bounding box center [574, 429] width 102 height 21
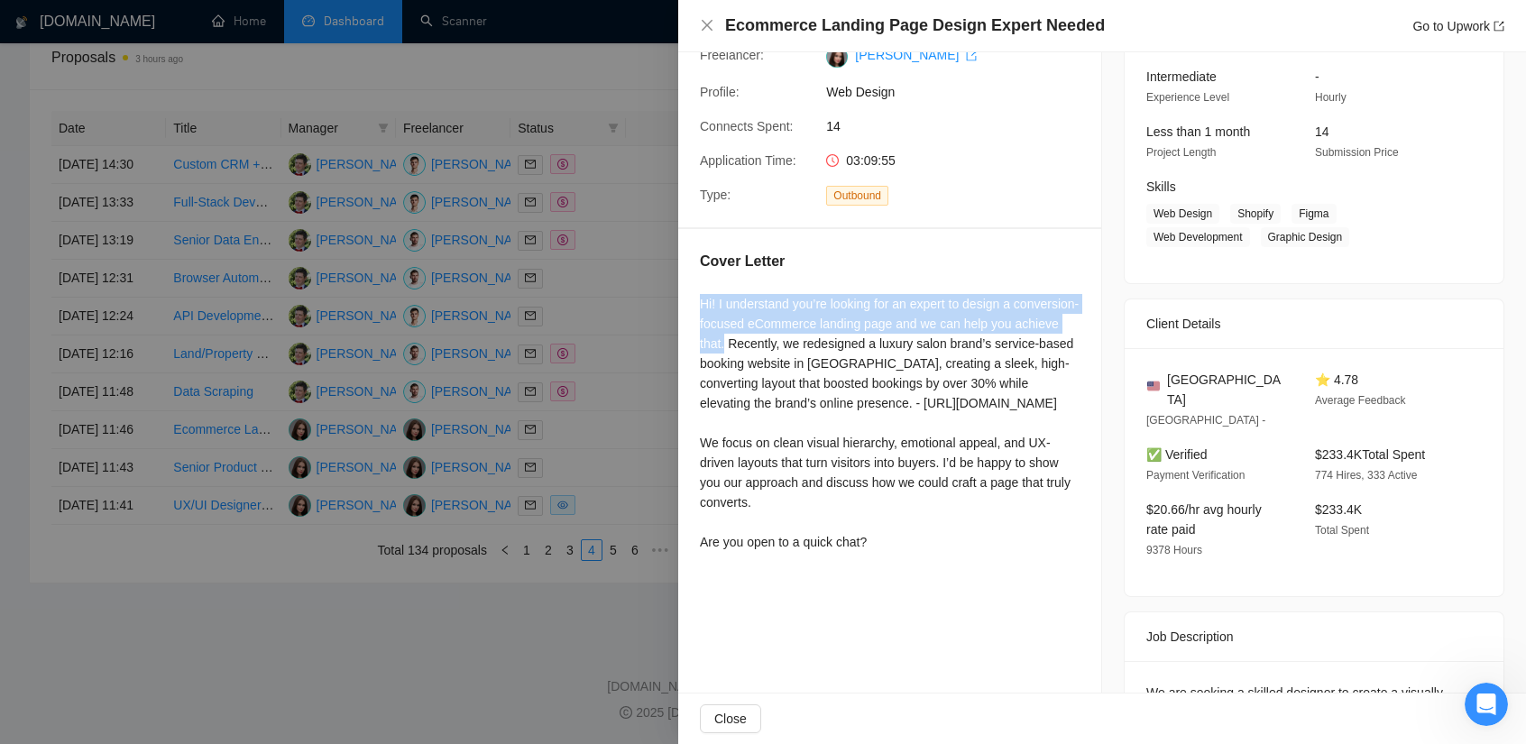
drag, startPoint x: 709, startPoint y: 306, endPoint x: 794, endPoint y: 344, distance: 92.9
click at [794, 344] on div "Cover Letter Hi! I understand you’re looking for an expert to design a conversi…" at bounding box center [889, 405] width 423 height 352
copy div "Hi! I understand you’re looking for an expert to design a conversion-focused eC…"
click at [803, 312] on div "Hi! I understand you’re looking for an expert to design a conversion-focused eC…" at bounding box center [890, 423] width 380 height 258
drag, startPoint x: 701, startPoint y: 302, endPoint x: 956, endPoint y: 329, distance: 256.7
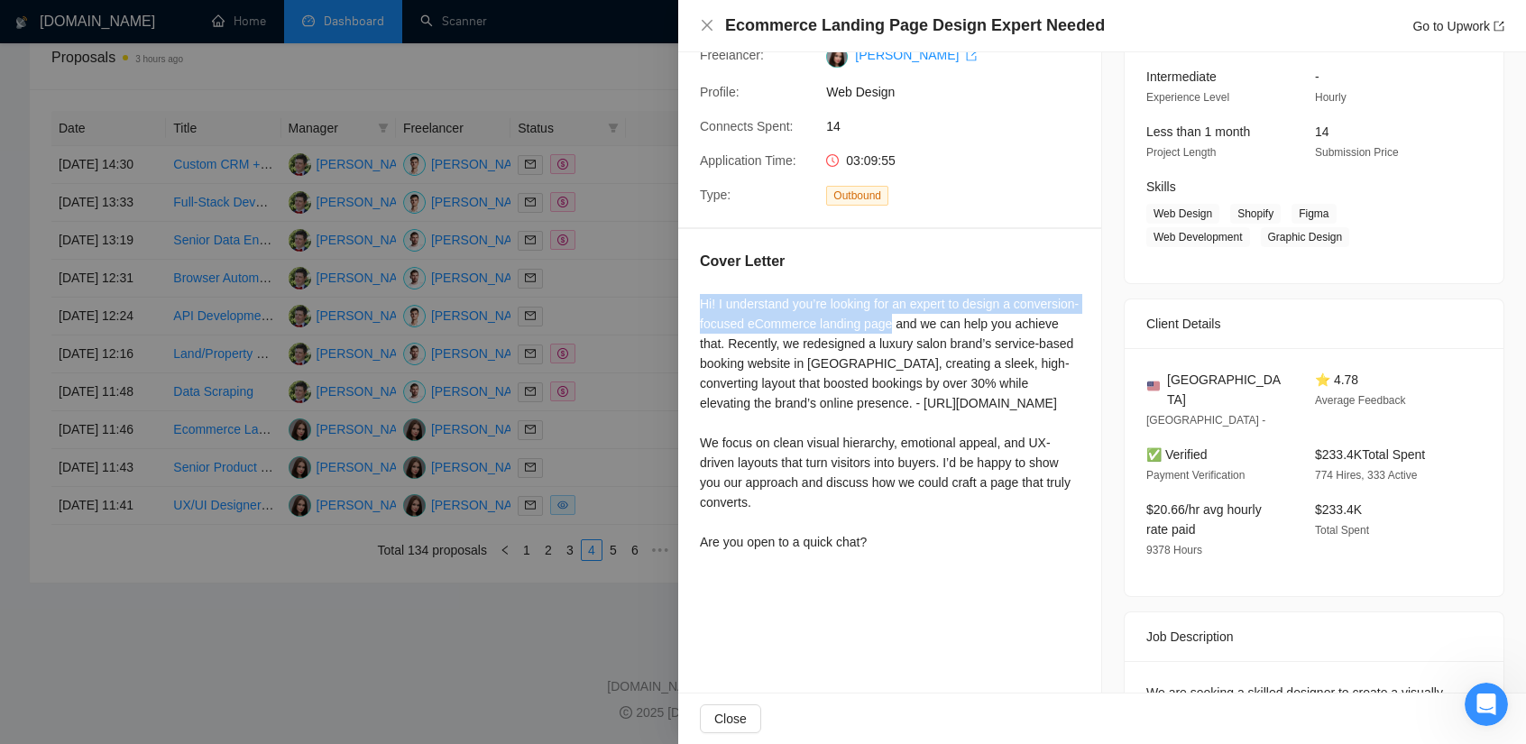
click at [956, 329] on div "Hi! I understand you’re looking for an expert to design a conversion-focused eC…" at bounding box center [890, 423] width 380 height 258
copy div "Hi! I understand you’re looking for an expert to design a conversion-focused eC…"
click at [285, 600] on div at bounding box center [763, 372] width 1526 height 744
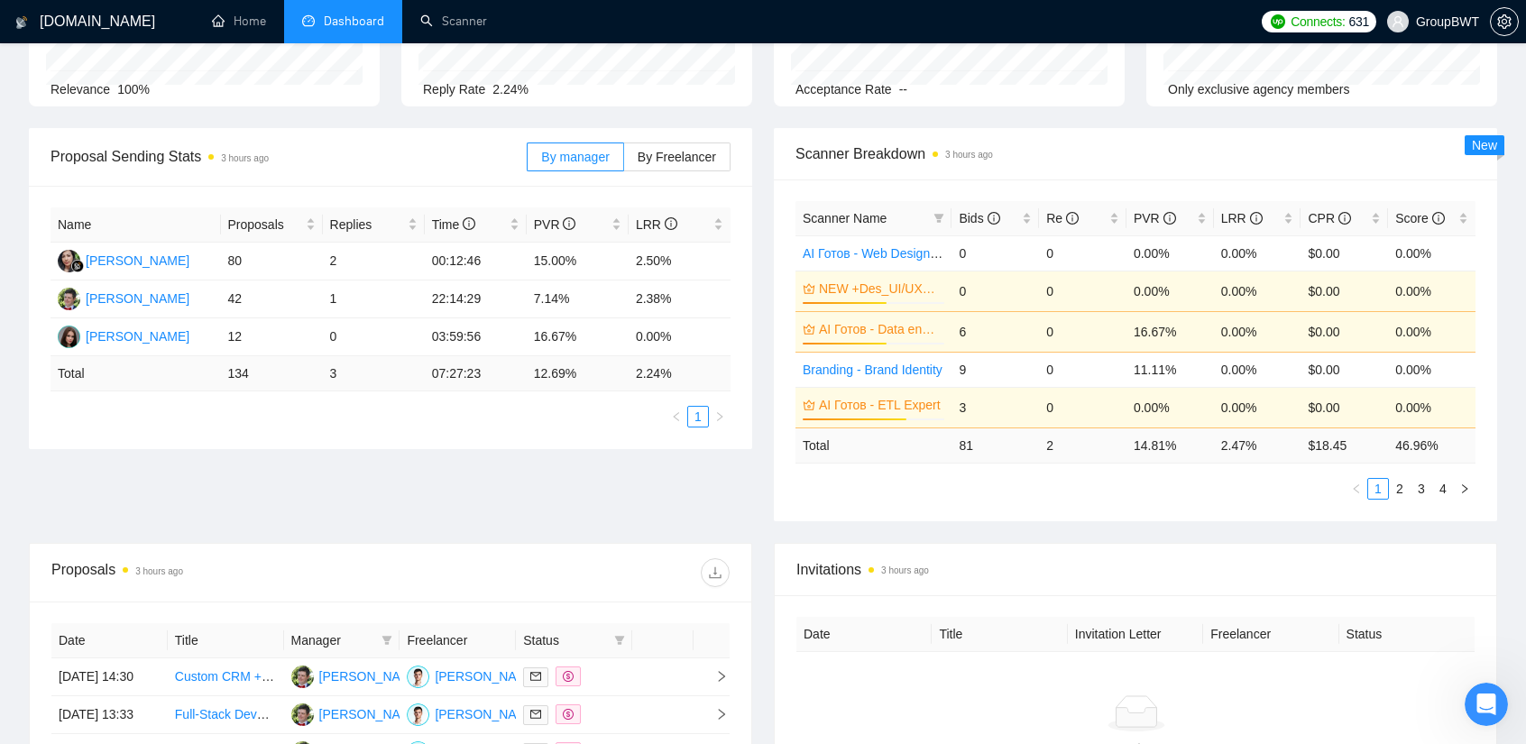
scroll to position [0, 0]
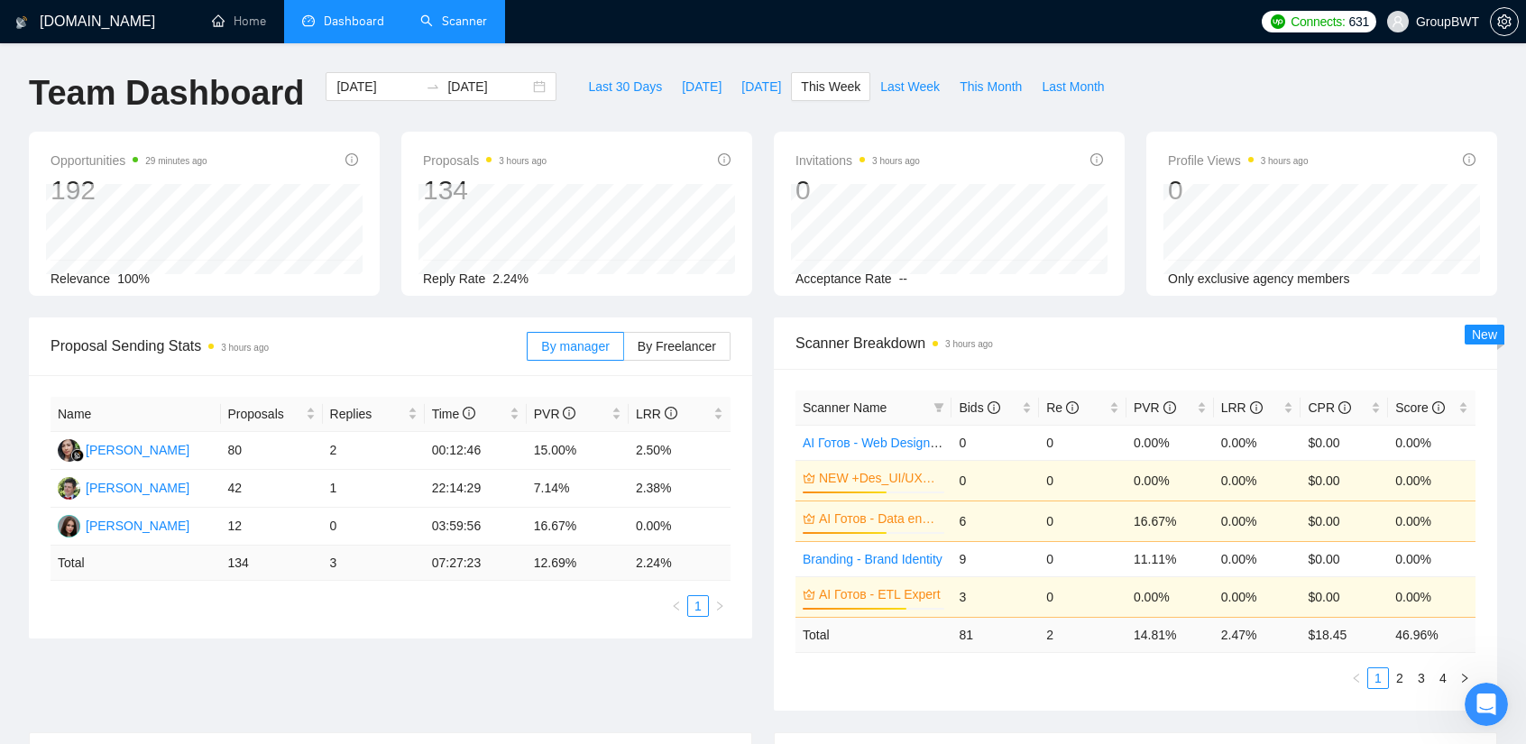
click at [467, 23] on link "Scanner" at bounding box center [453, 21] width 67 height 15
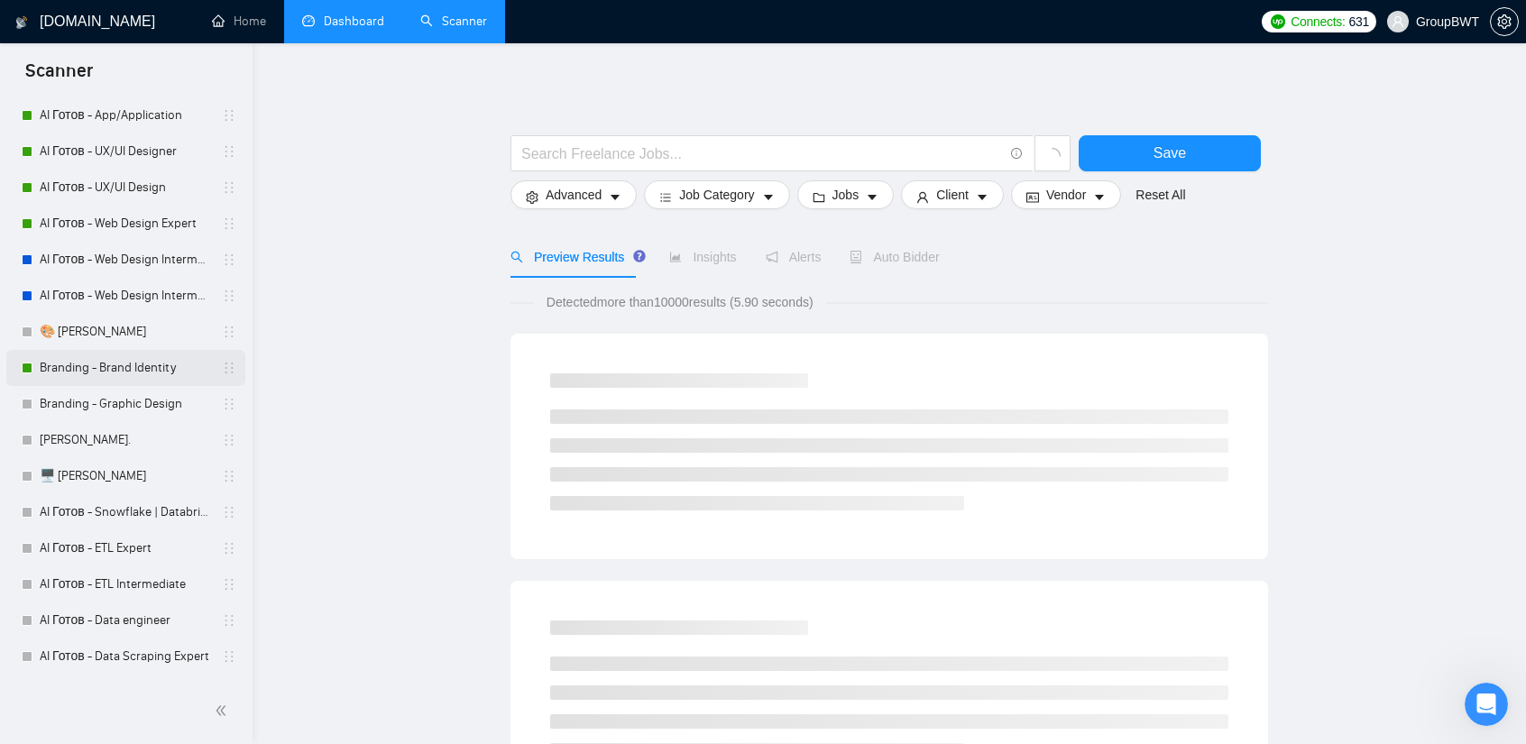
scroll to position [361, 0]
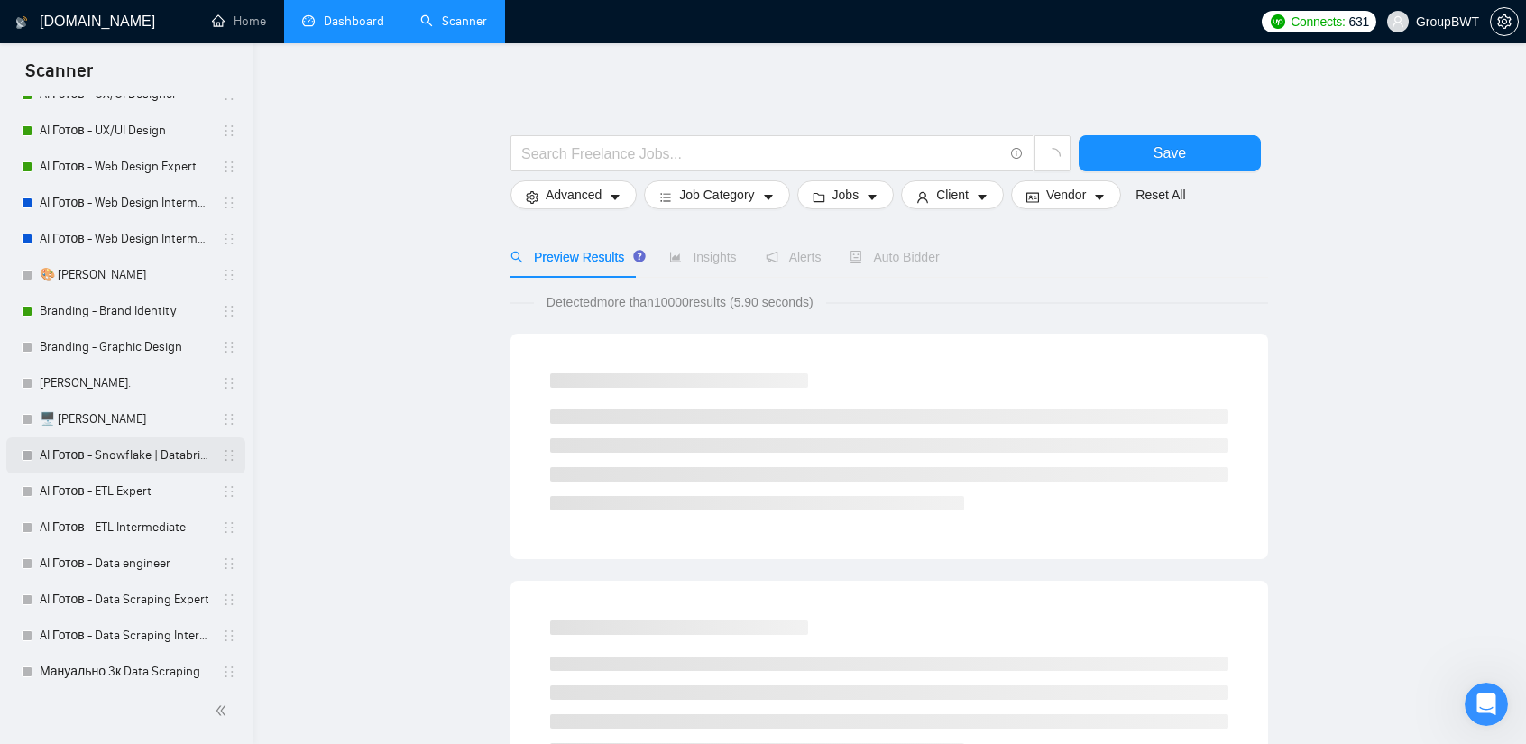
click at [117, 455] on link "AI Готов - Snowflake | Databricks" at bounding box center [125, 455] width 171 height 36
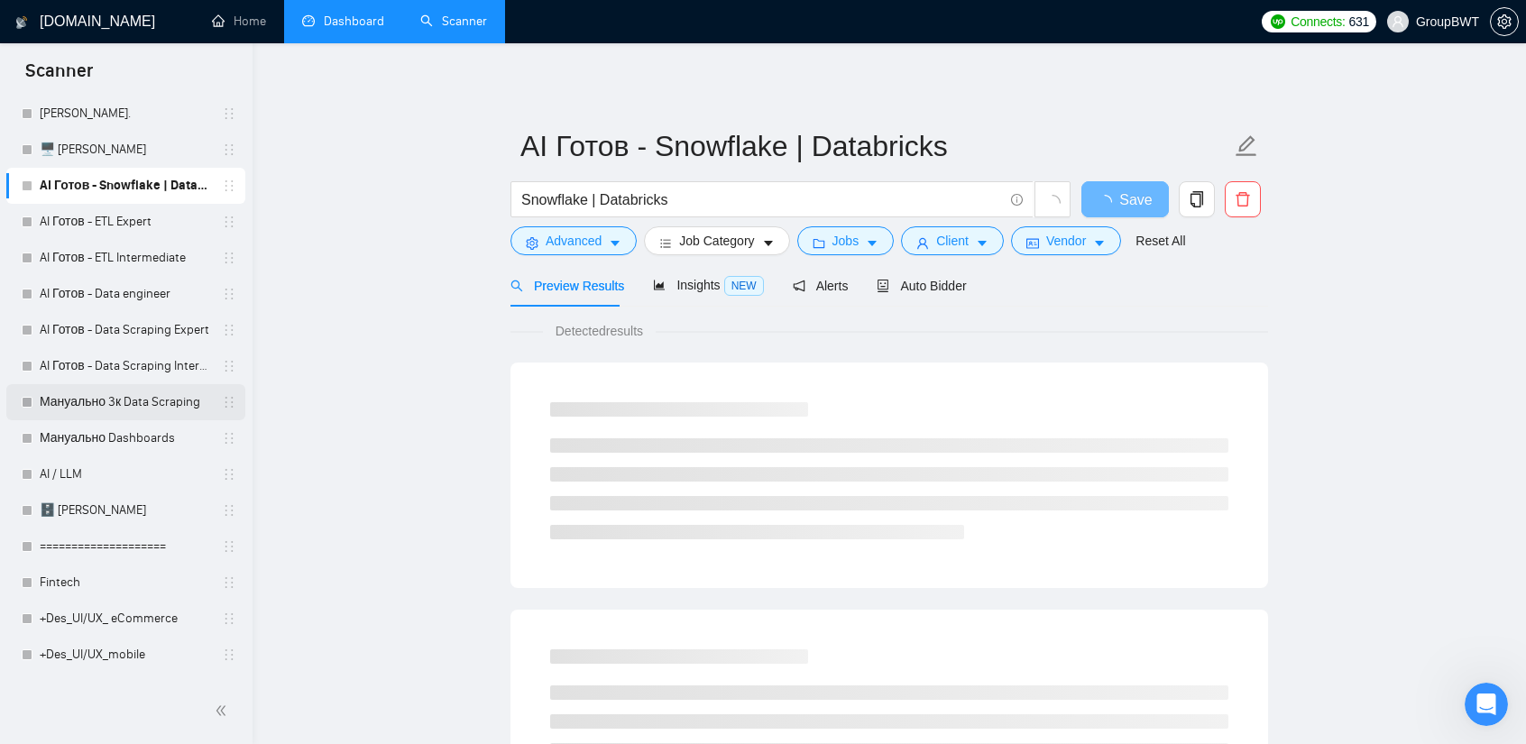
scroll to position [631, 0]
click at [123, 409] on link "Мануально 3к Data Scraping" at bounding box center [125, 401] width 171 height 36
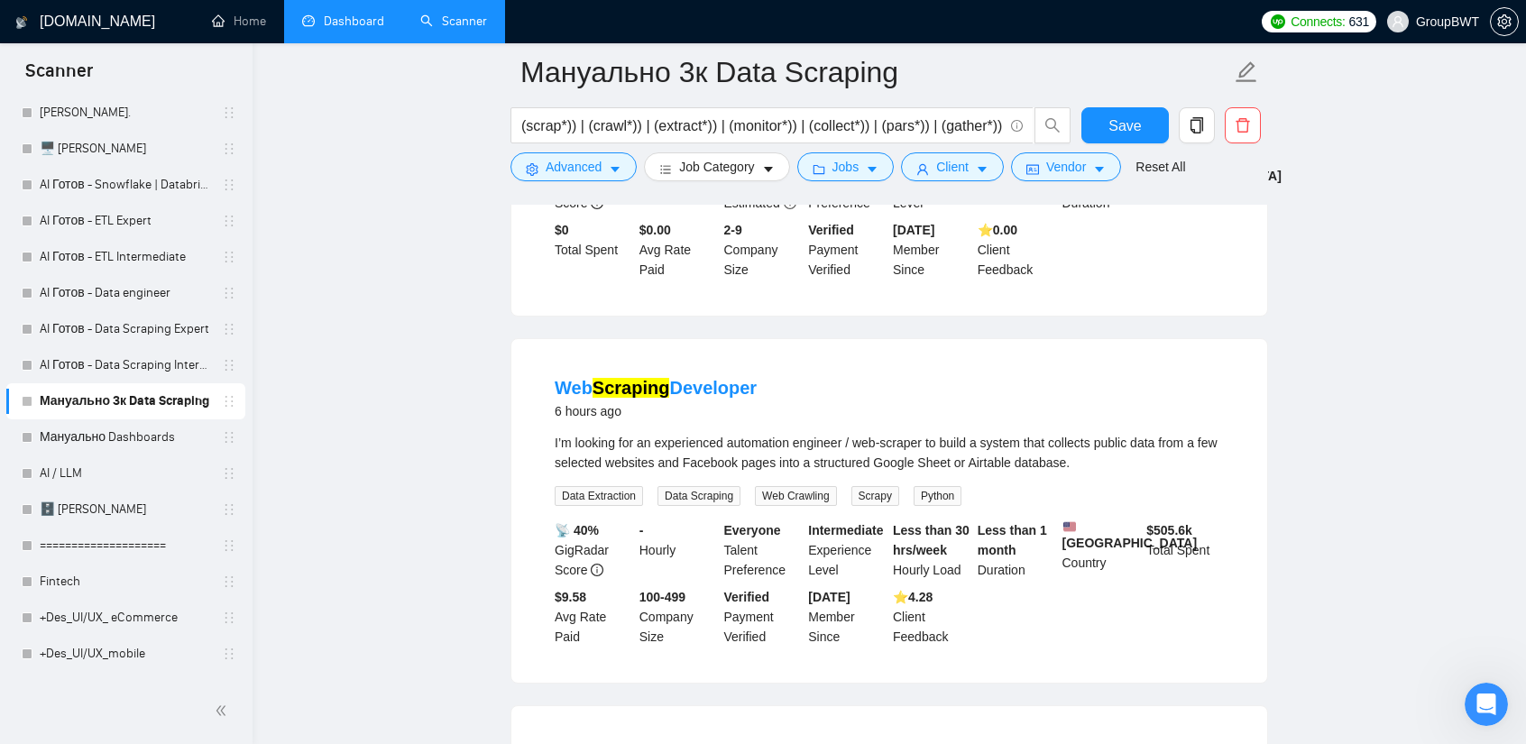
scroll to position [451, 0]
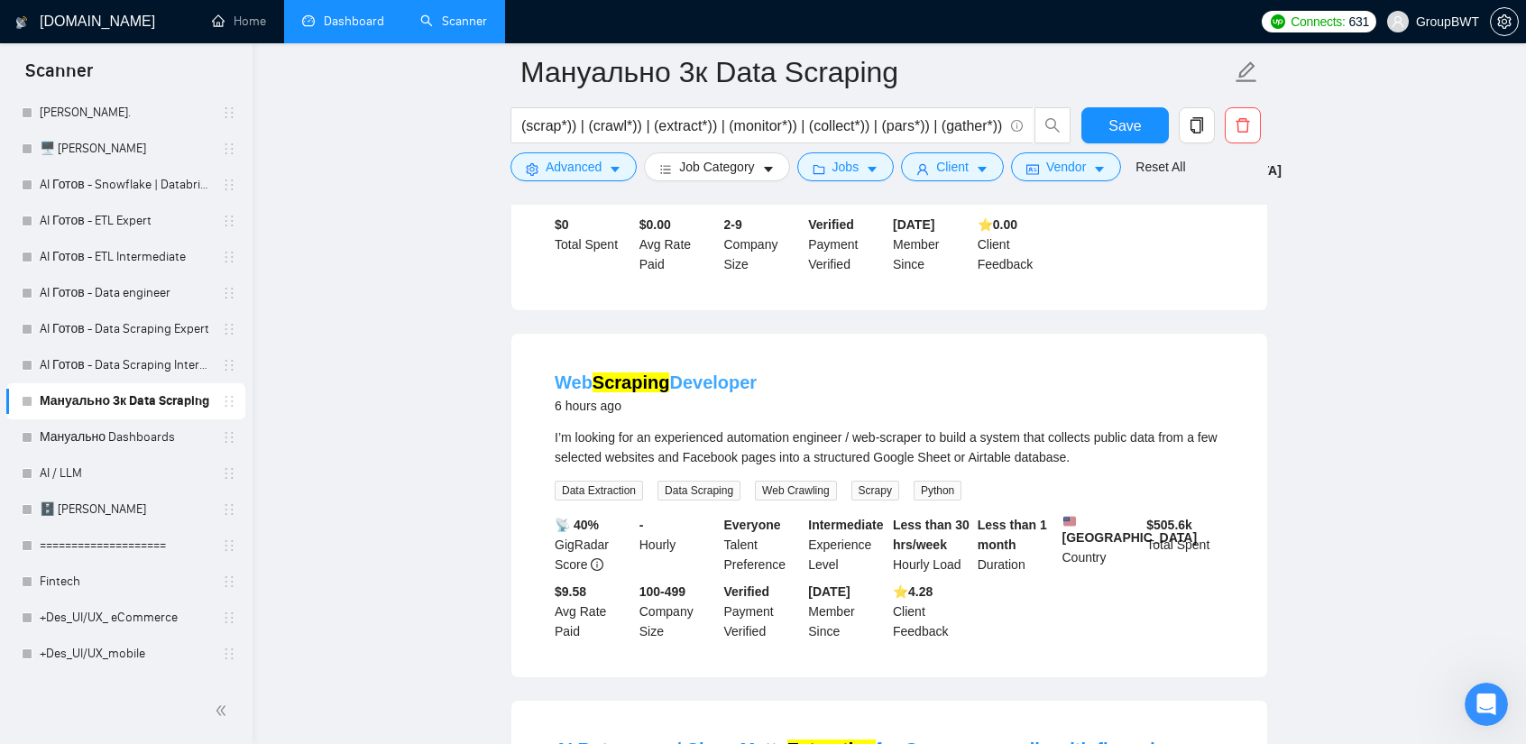
click at [647, 372] on mark "Scraping" at bounding box center [632, 382] width 78 height 20
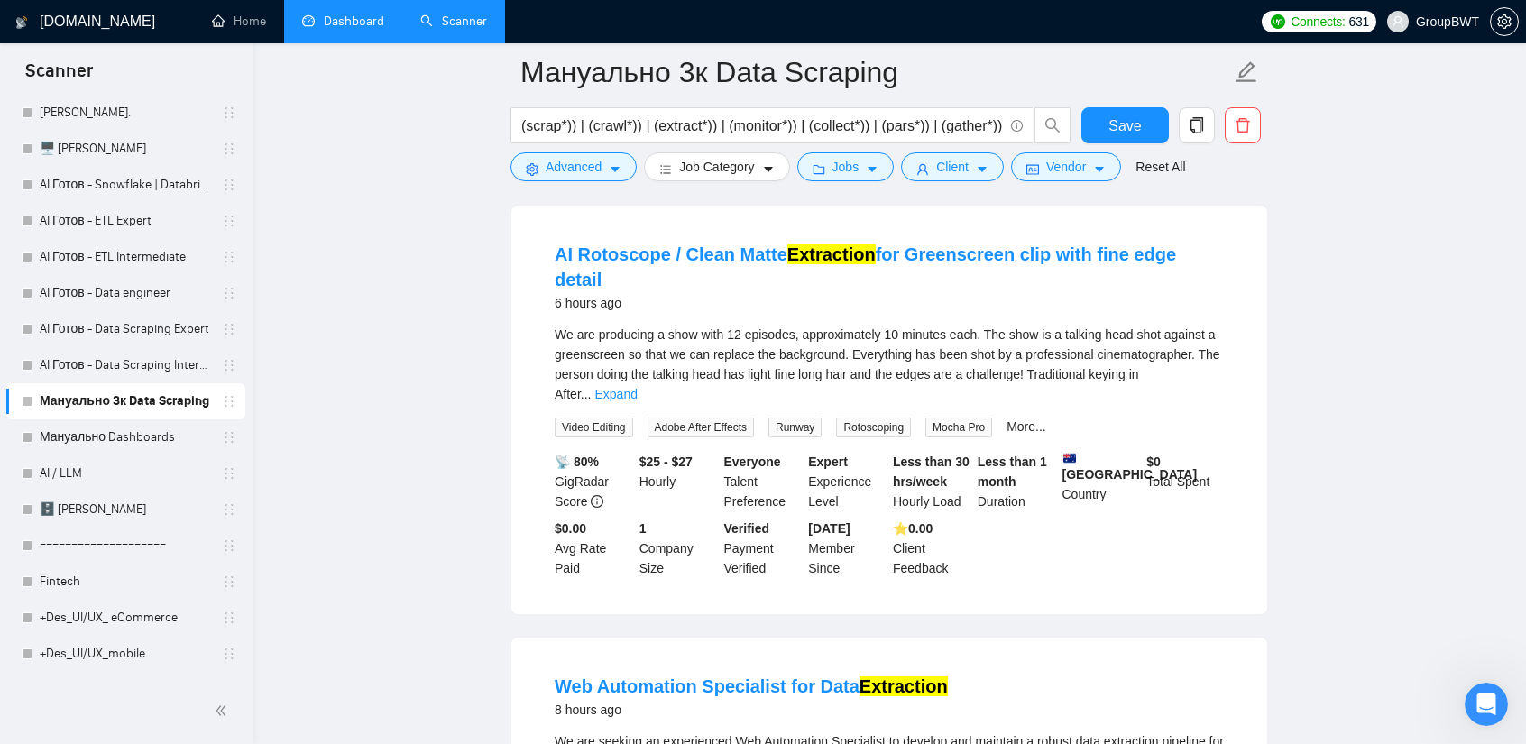
scroll to position [1263, 0]
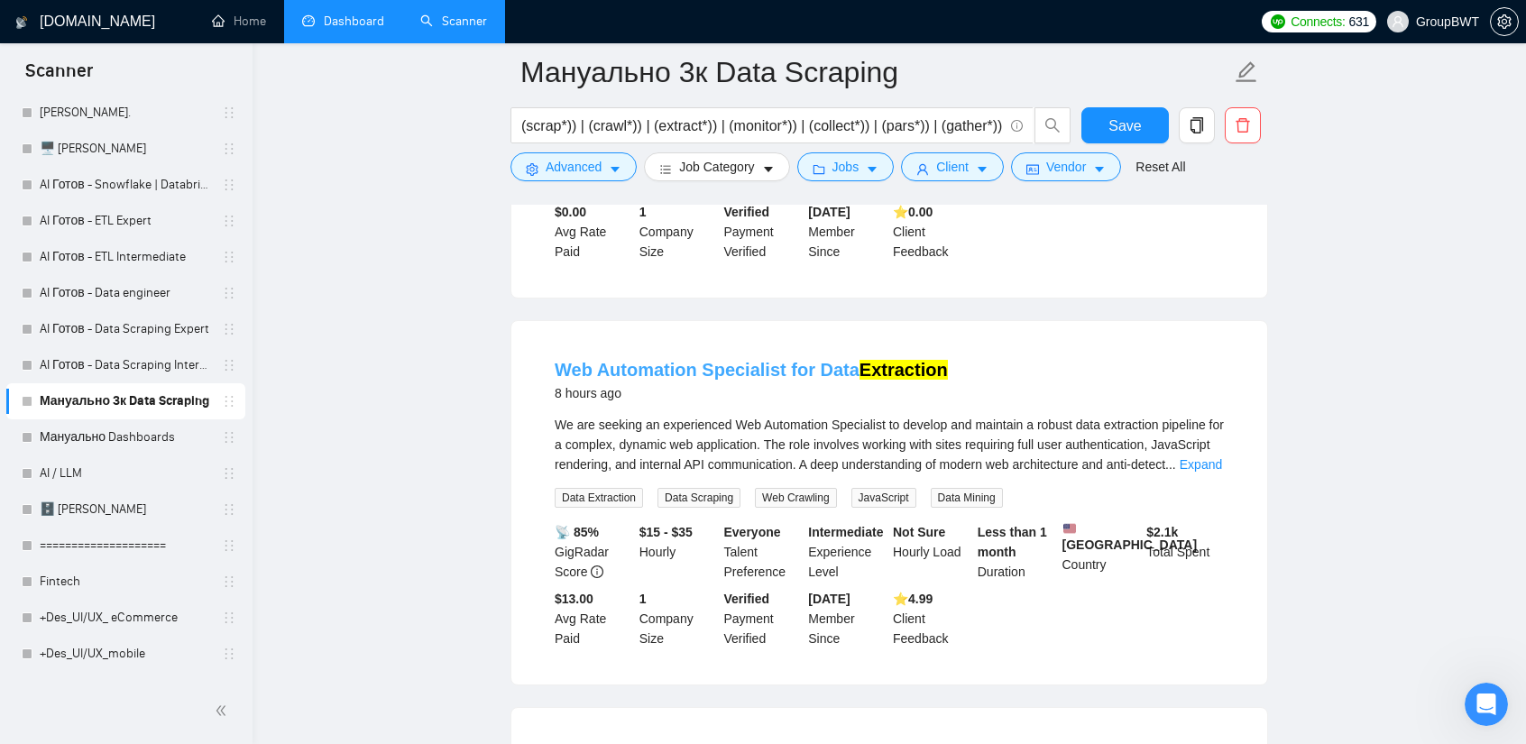
click at [816, 360] on link "Web Automation Specialist for Data Extraction" at bounding box center [751, 370] width 393 height 20
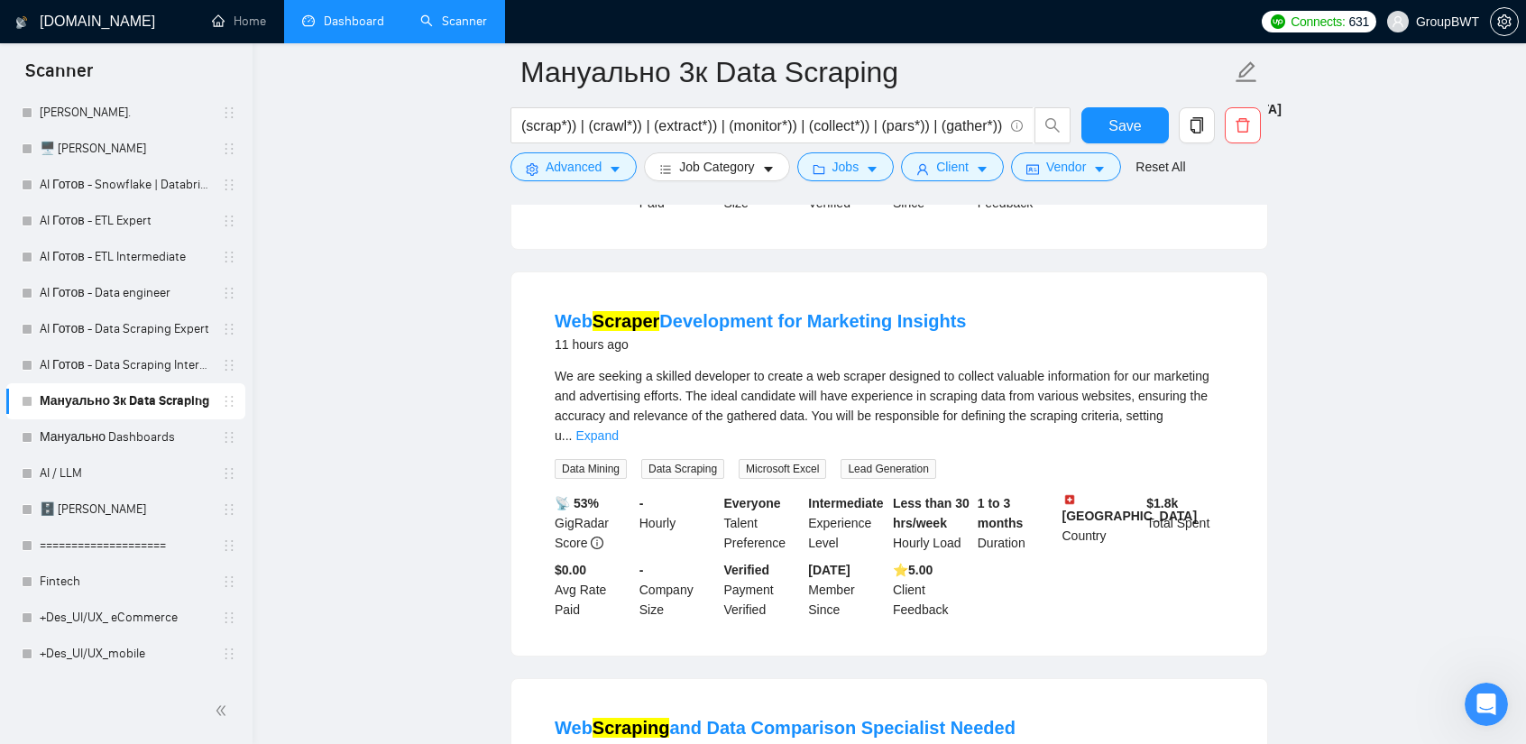
scroll to position [2886, 0]
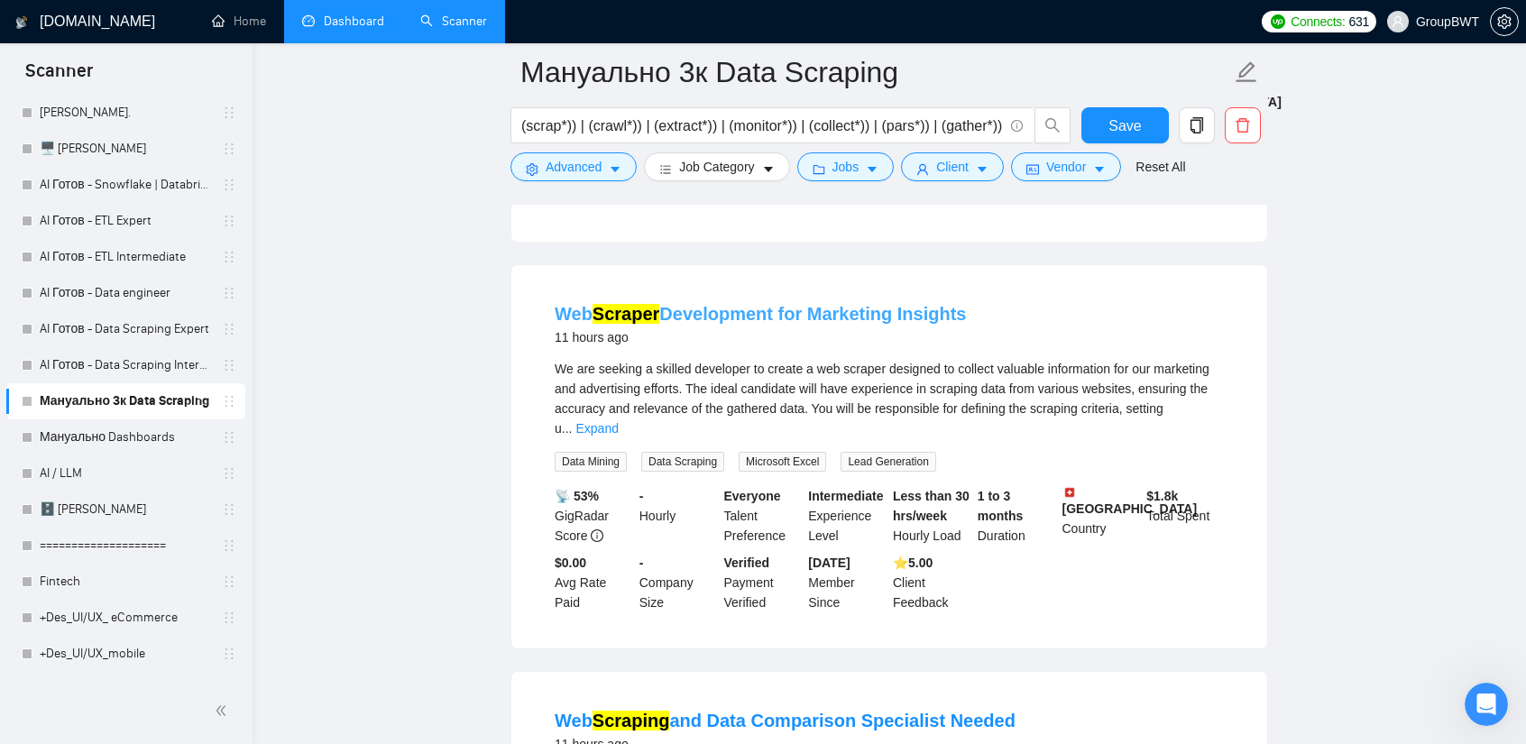
click at [828, 304] on link "Web Scraper Development for Marketing Insights" at bounding box center [760, 314] width 411 height 20
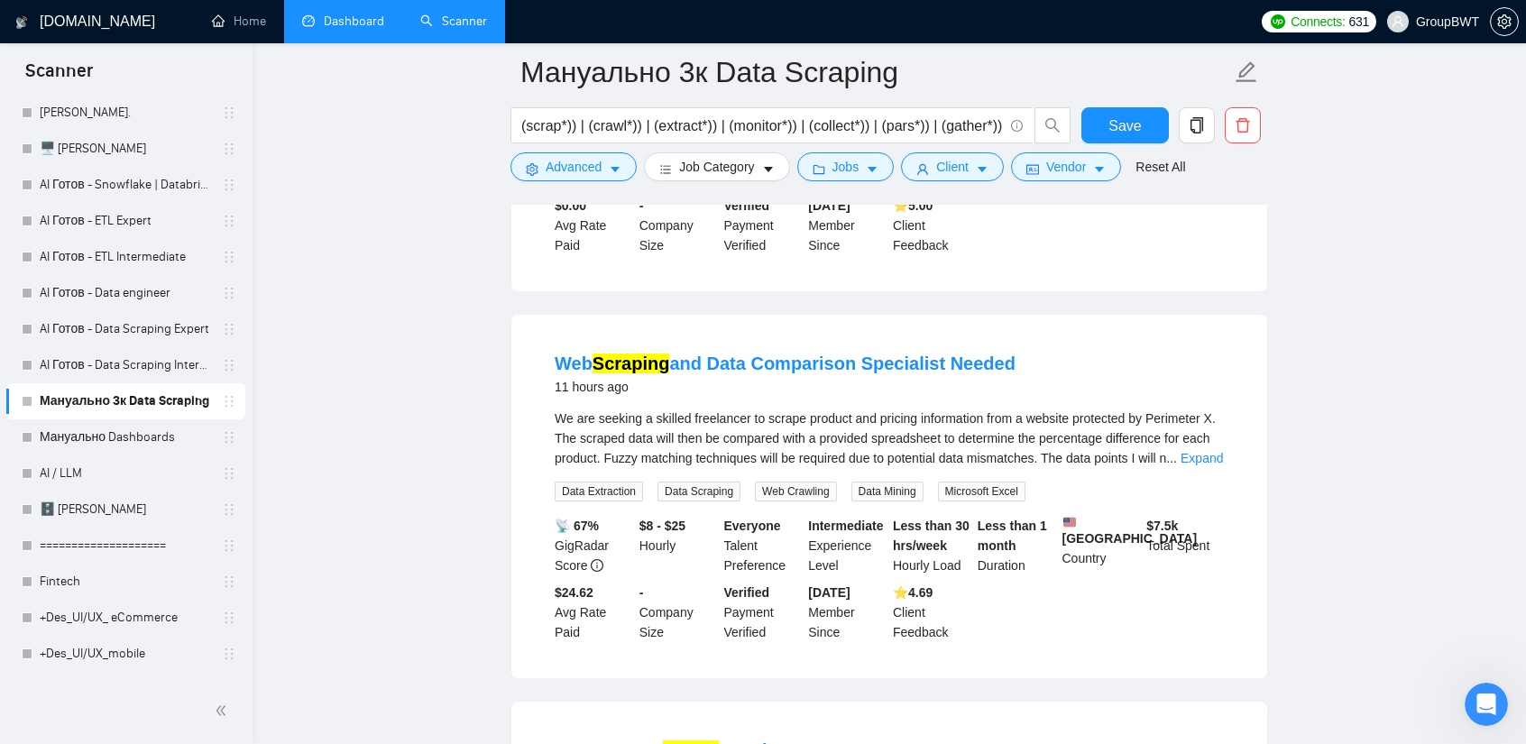
scroll to position [3247, 0]
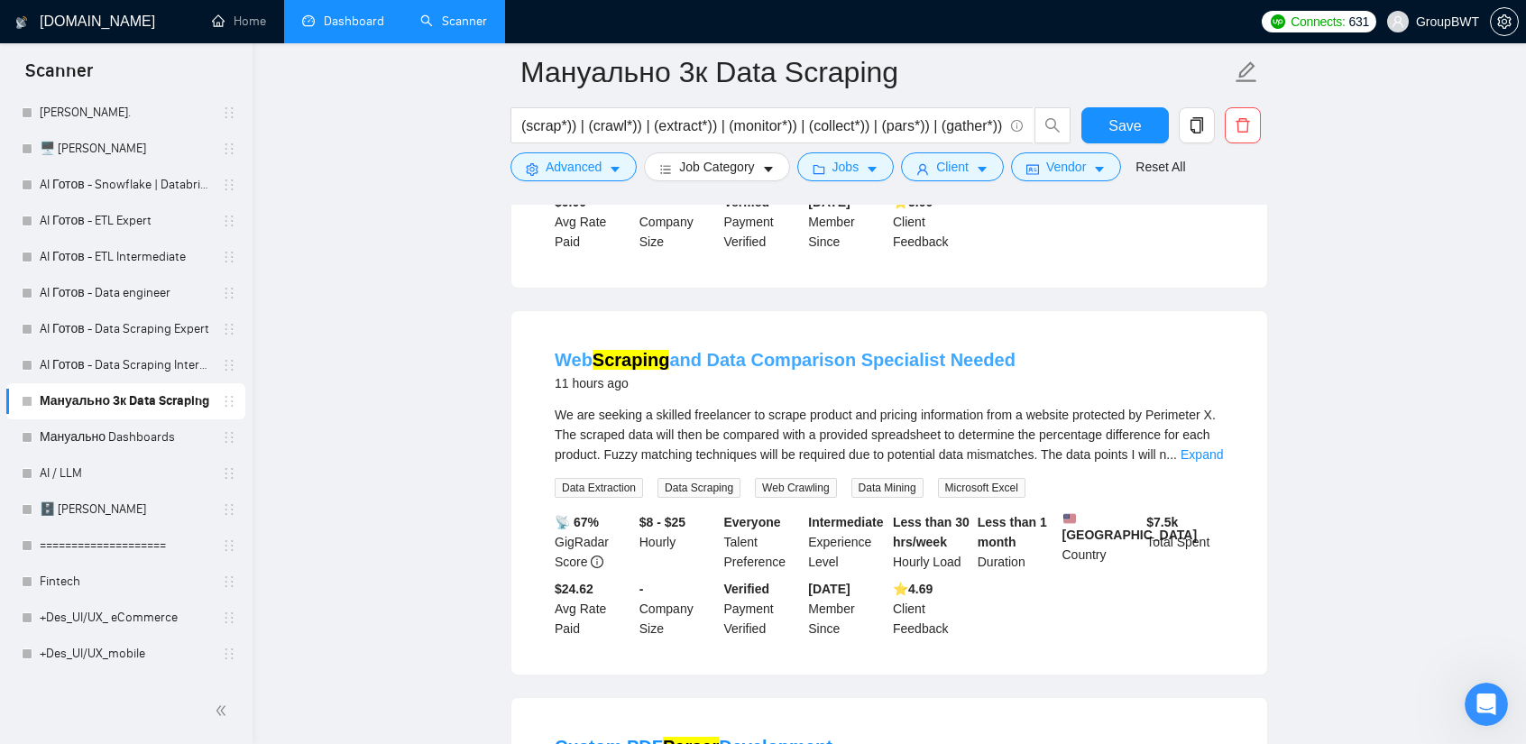
click at [933, 350] on link "Web Scraping and Data Comparison Specialist Needed" at bounding box center [785, 360] width 461 height 20
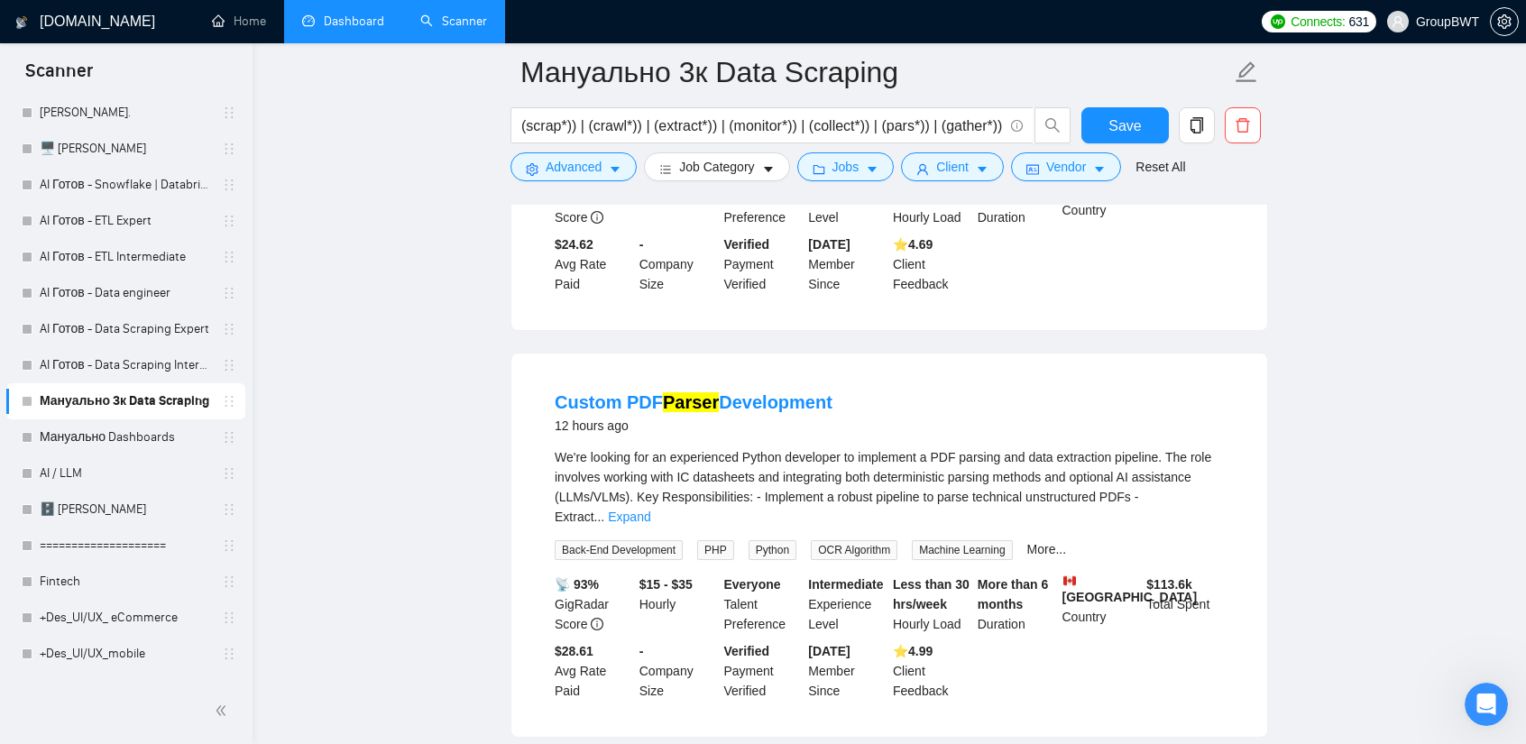
scroll to position [3608, 0]
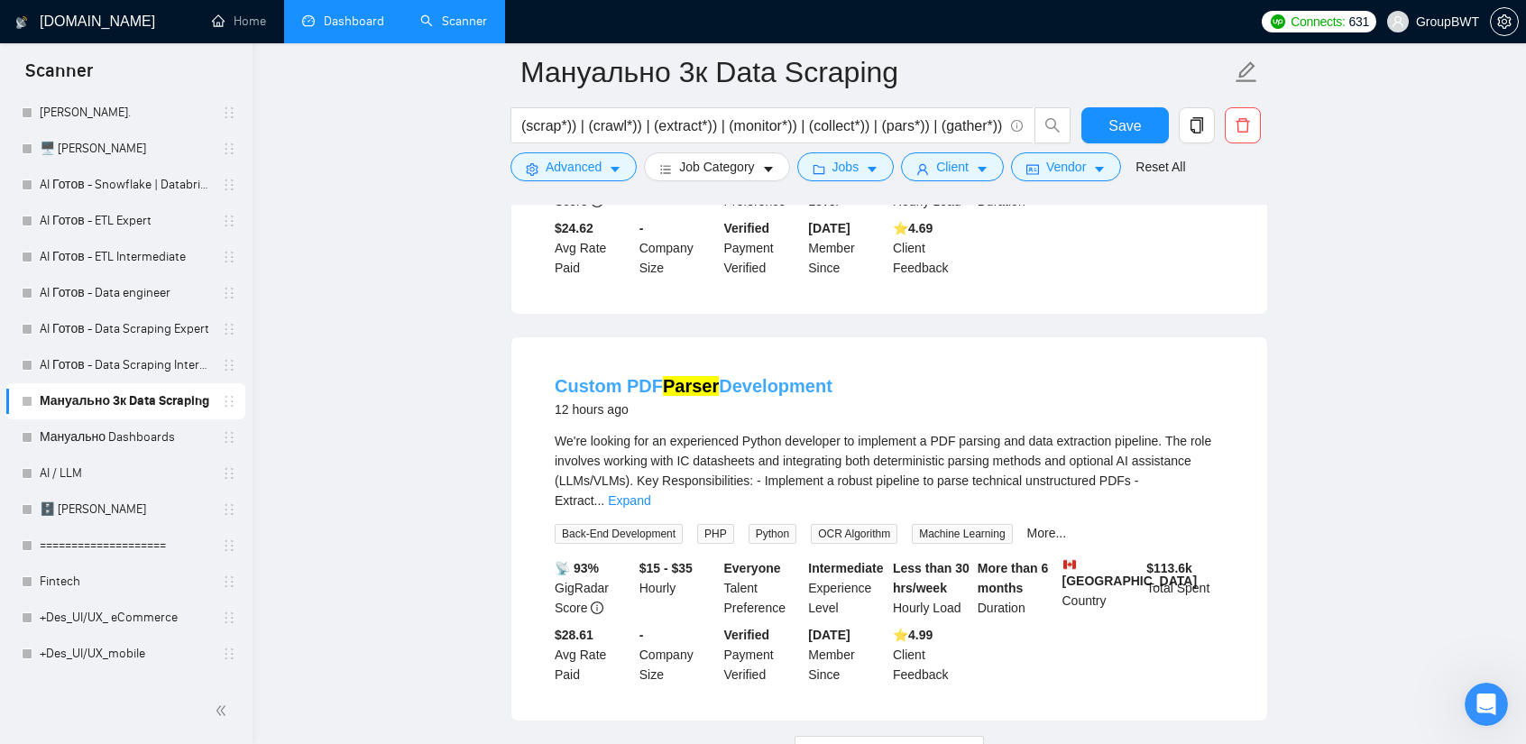
click at [762, 376] on link "Custom PDF Parser Development" at bounding box center [694, 386] width 278 height 20
click at [888, 740] on span "Load More (9990)" at bounding box center [889, 750] width 100 height 20
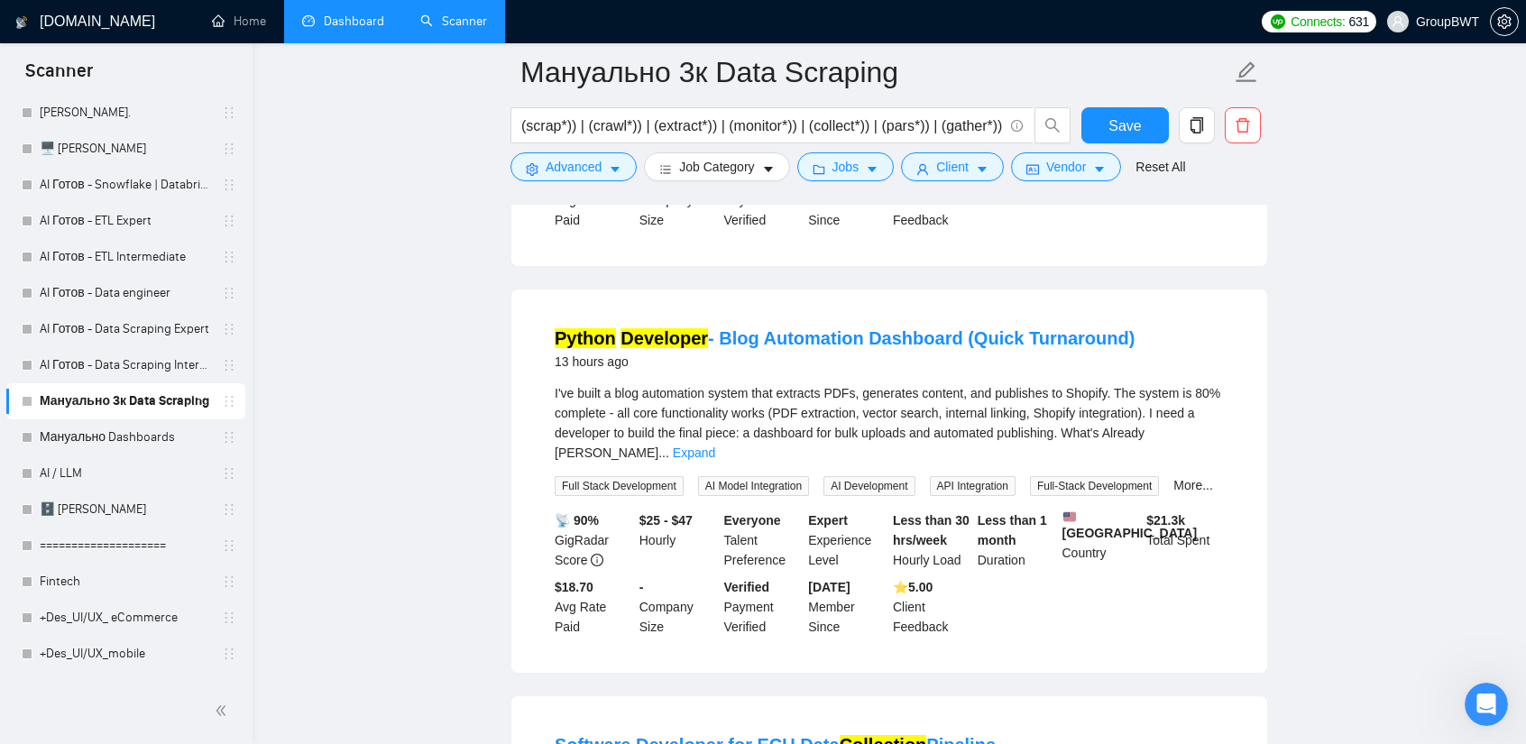
scroll to position [4870, 0]
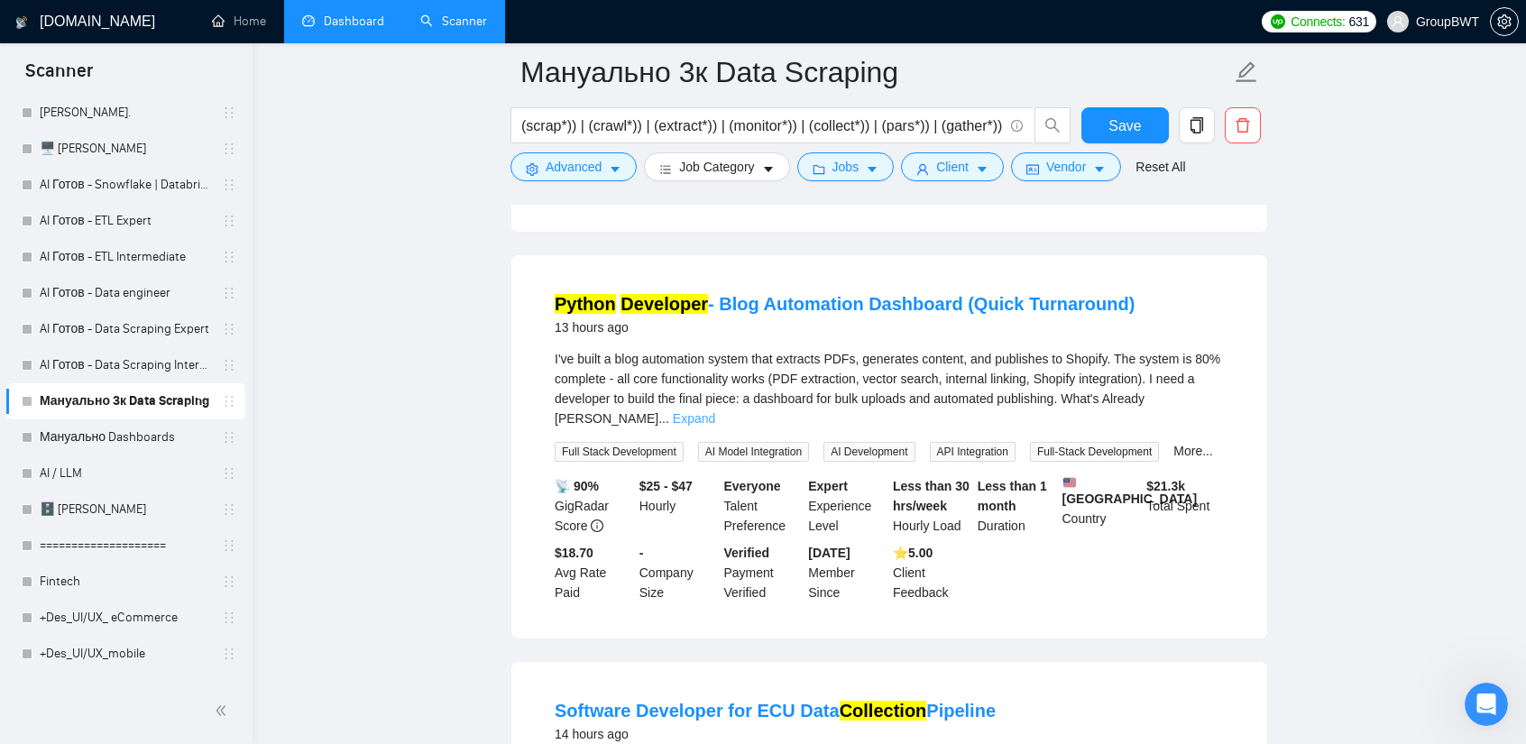
click at [715, 411] on link "Expand" at bounding box center [694, 418] width 42 height 14
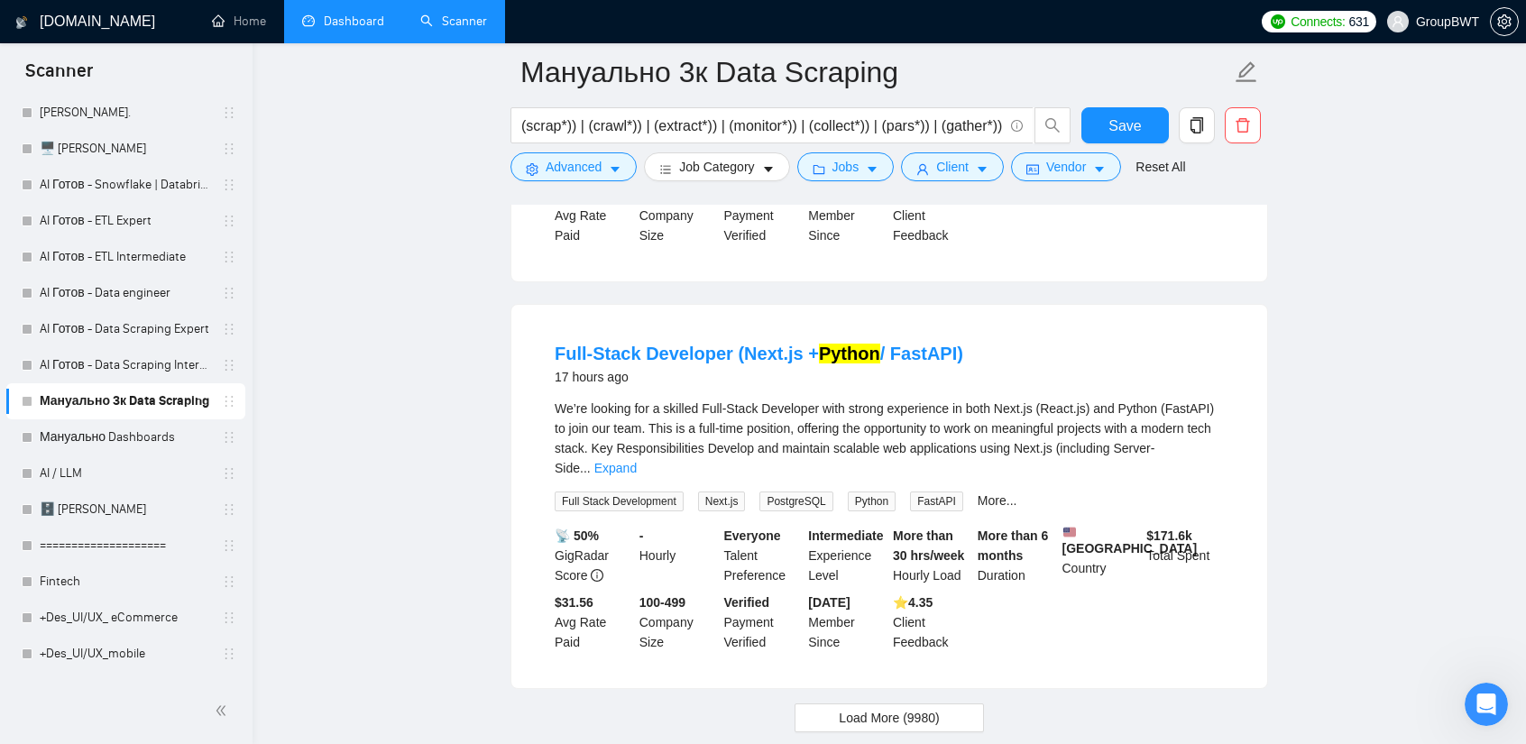
scroll to position [7836, 0]
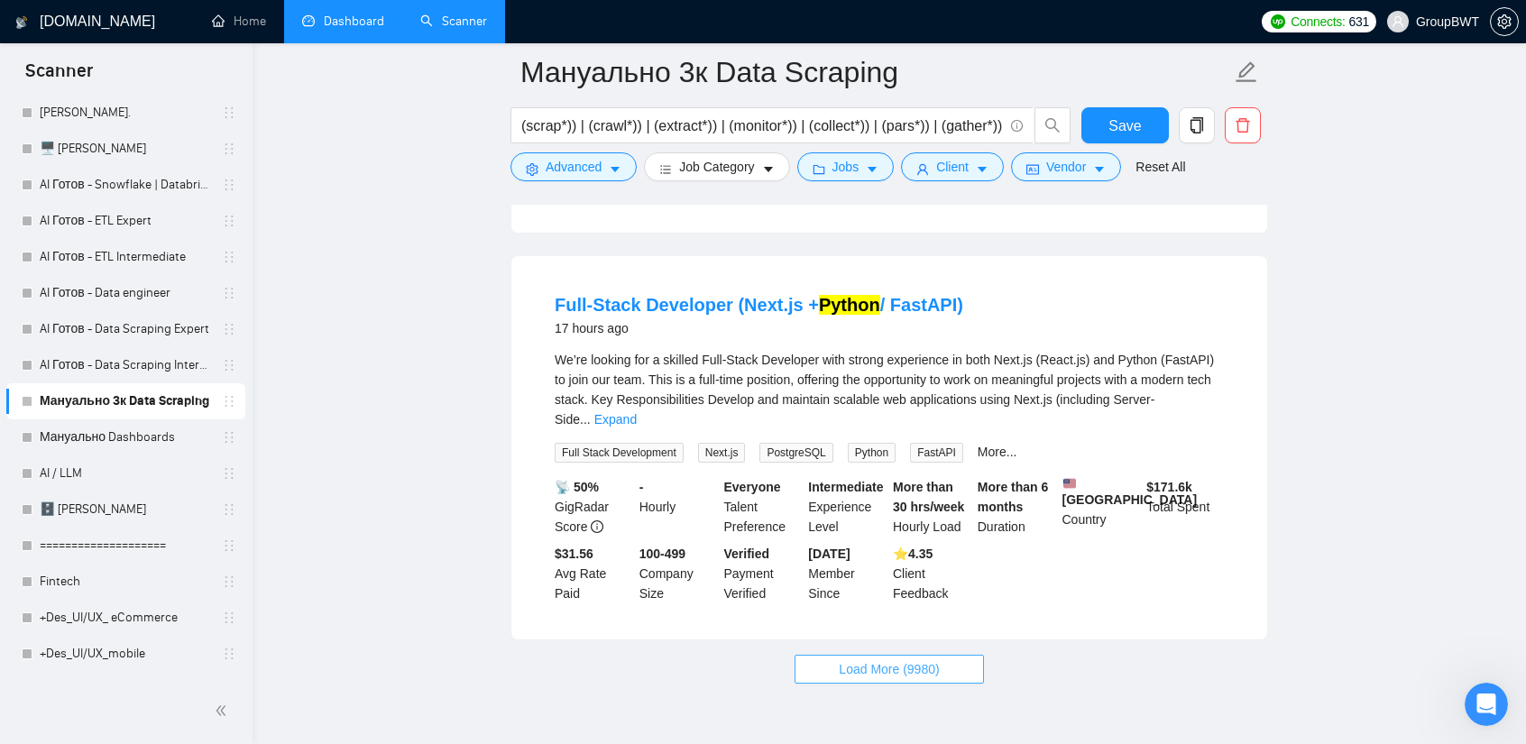
click at [895, 659] on span "Load More (9980)" at bounding box center [889, 669] width 100 height 20
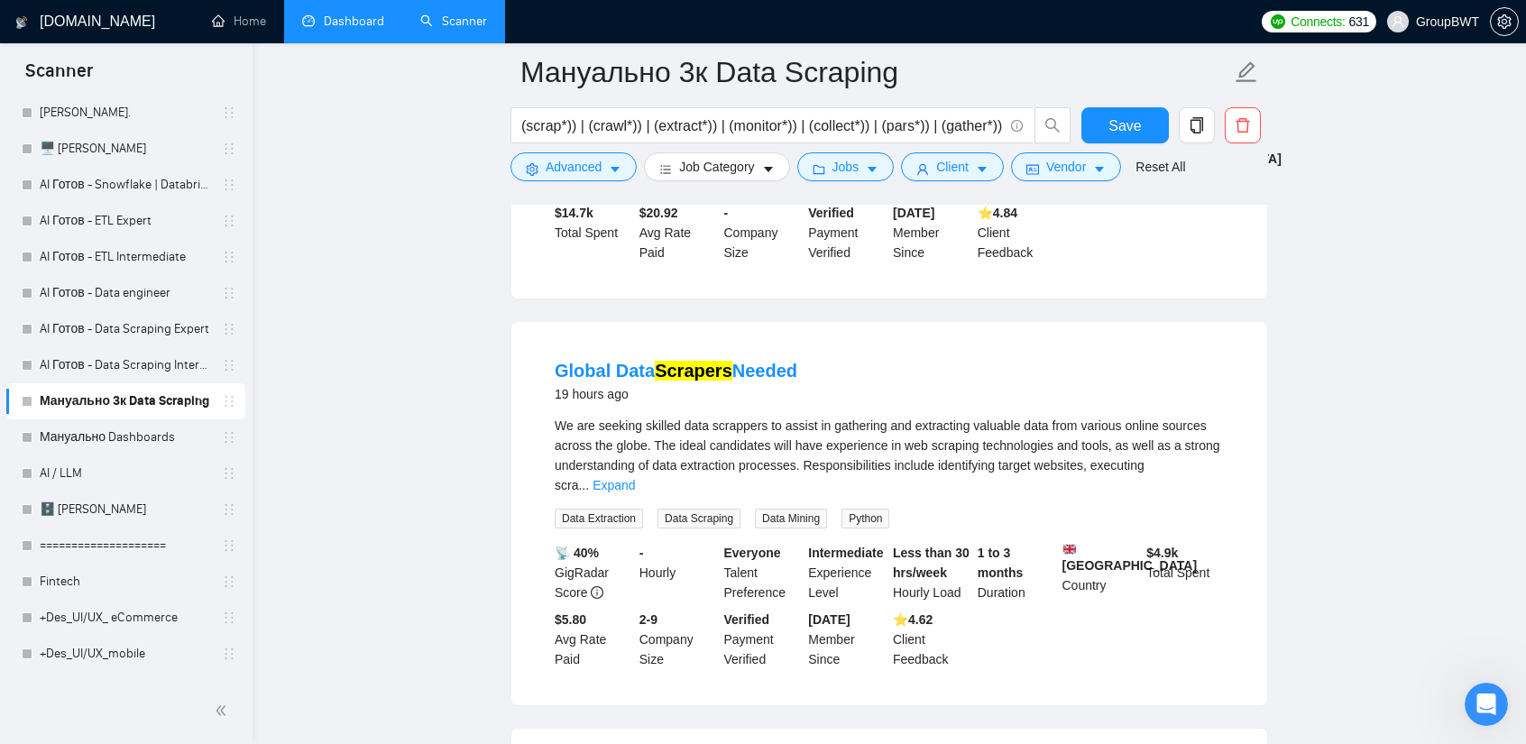
scroll to position [9008, 0]
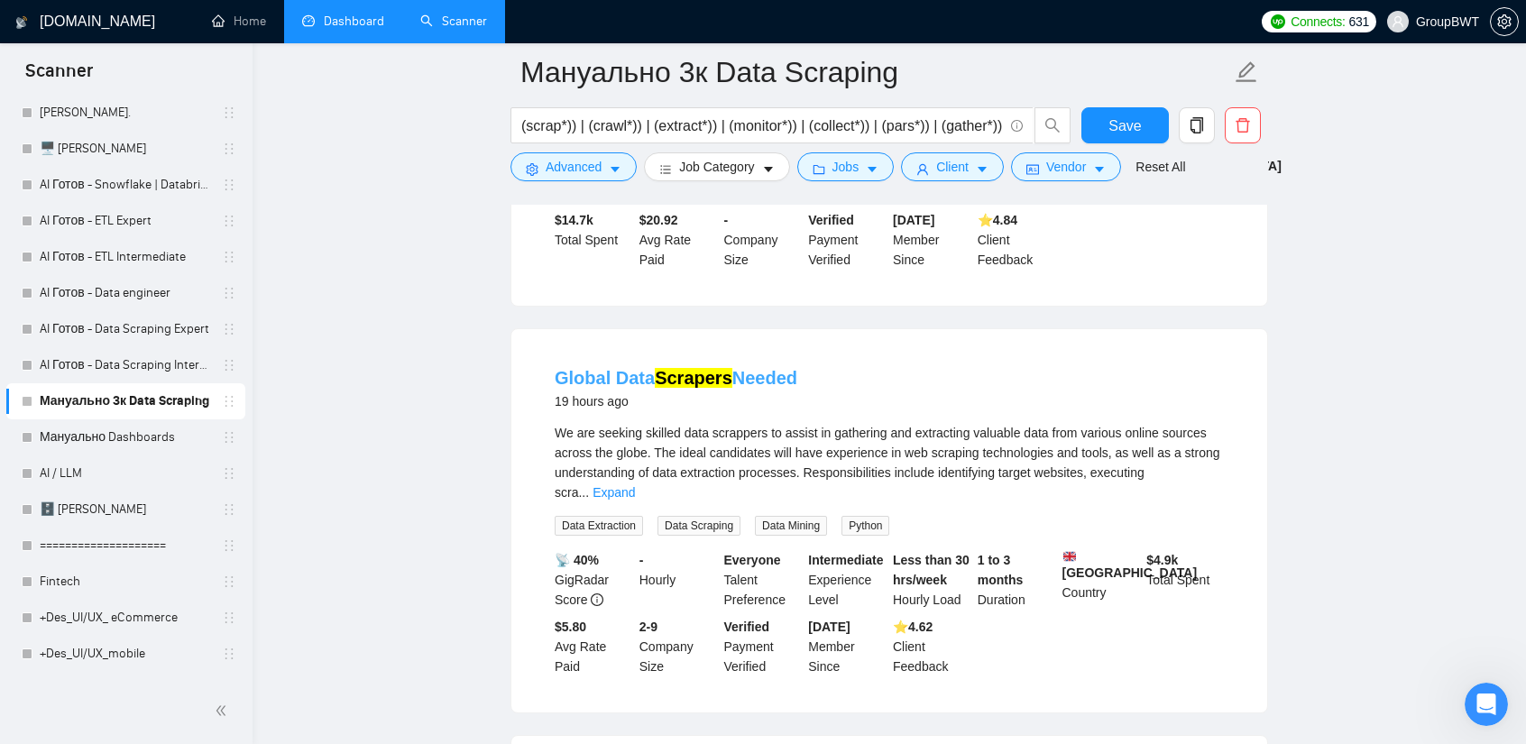
drag, startPoint x: 702, startPoint y: 258, endPoint x: 677, endPoint y: 270, distance: 27.0
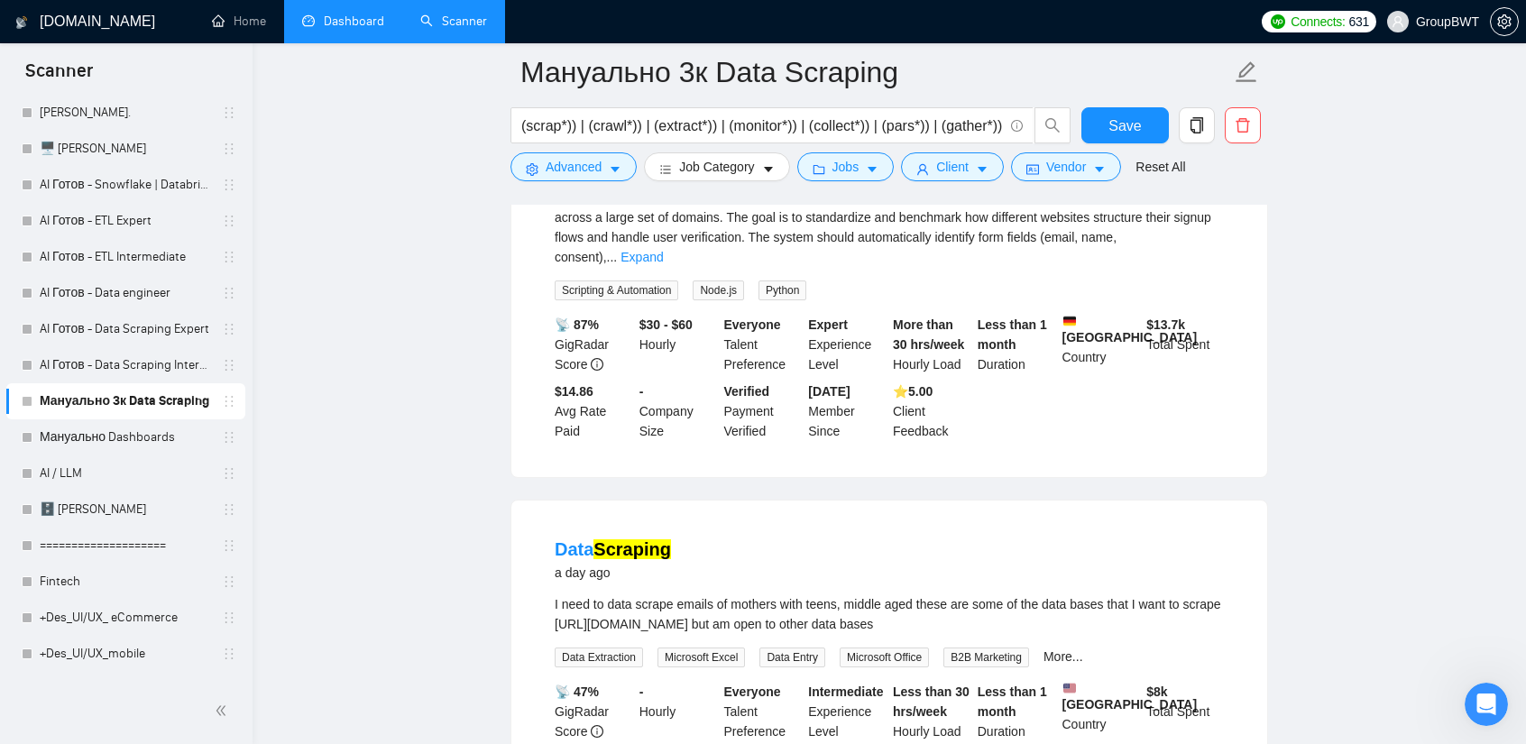
scroll to position [10542, 0]
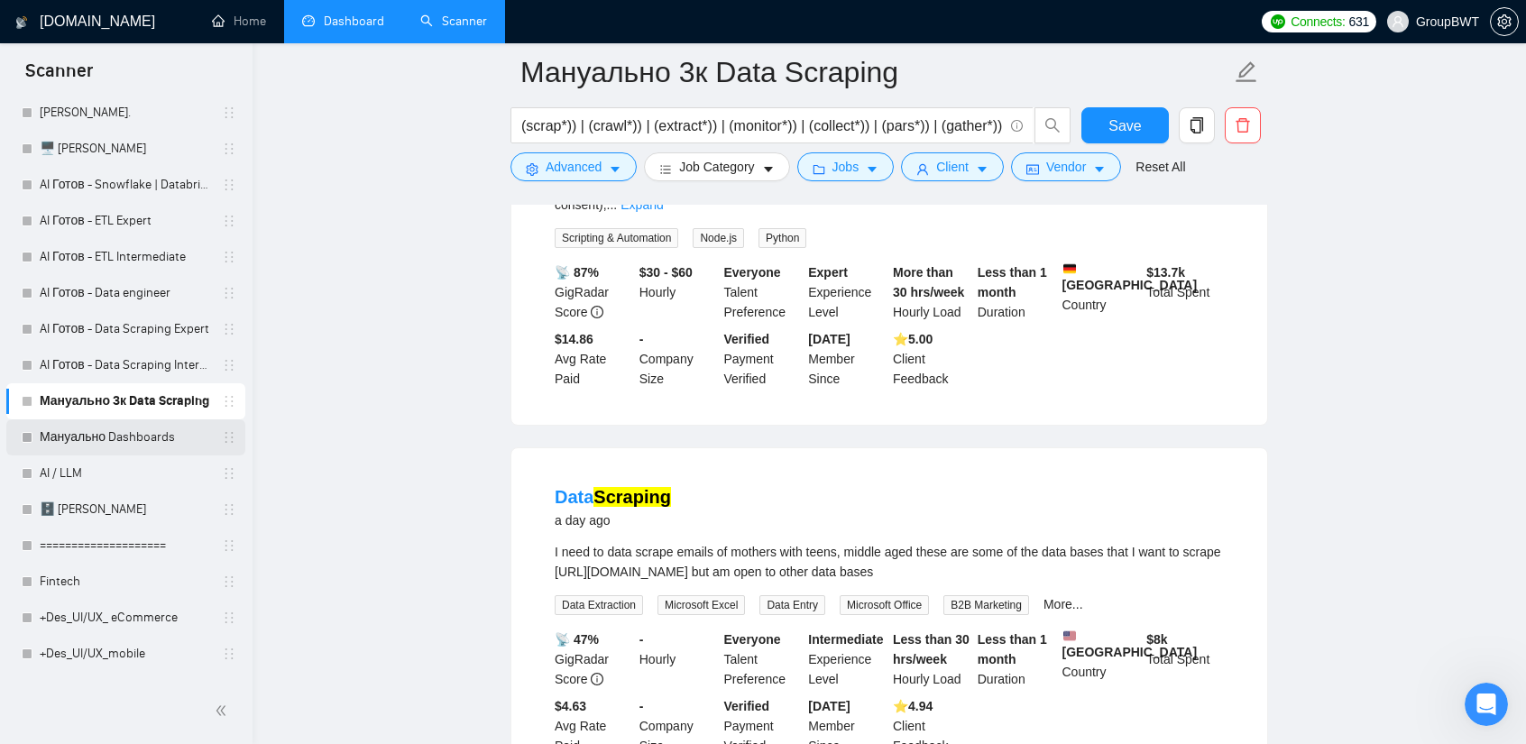
click at [143, 437] on link "Мануально Dashboards" at bounding box center [125, 437] width 171 height 36
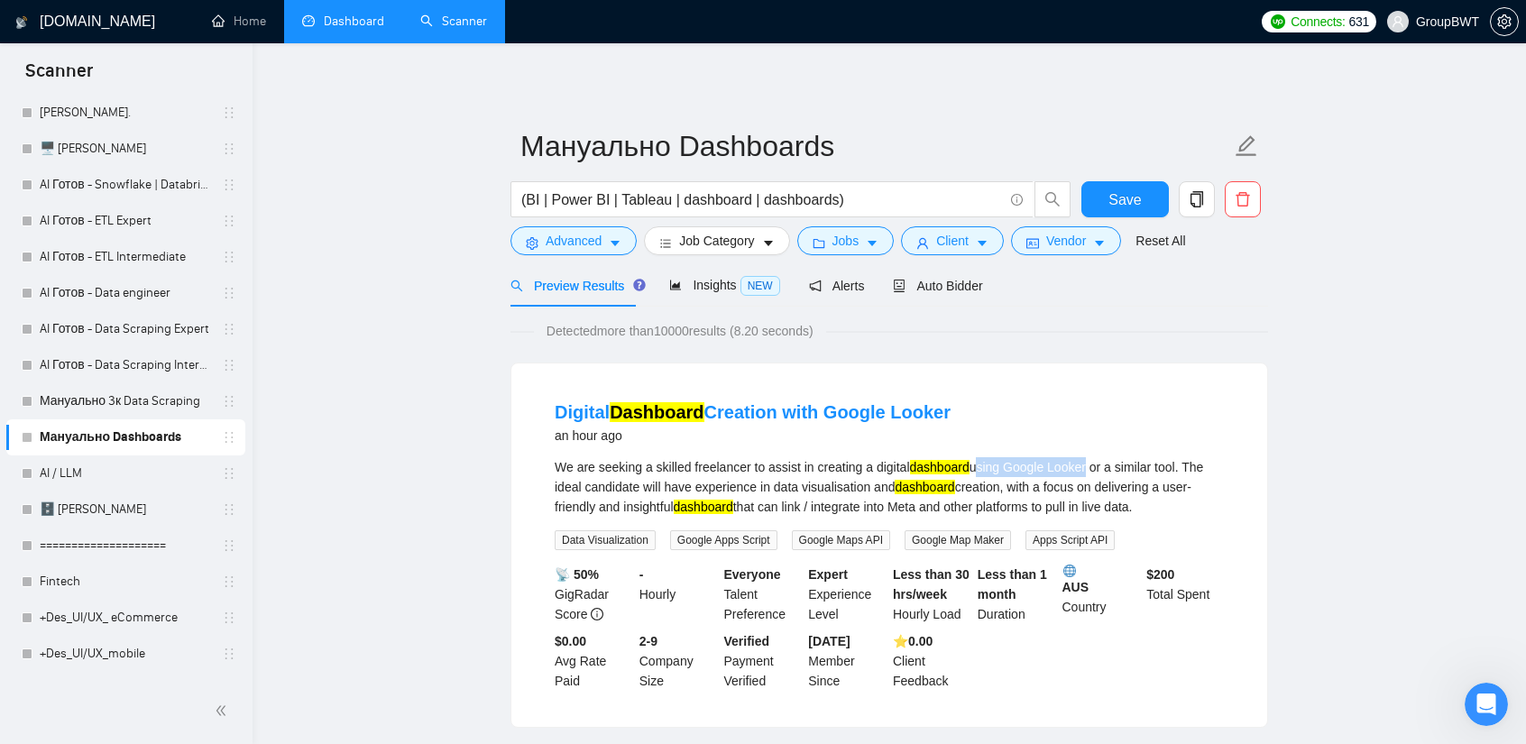
drag, startPoint x: 972, startPoint y: 464, endPoint x: 1084, endPoint y: 469, distance: 111.9
click at [1084, 469] on div "We are seeking a skilled freelancer to assist in creating a digital dashboard u…" at bounding box center [889, 487] width 669 height 60
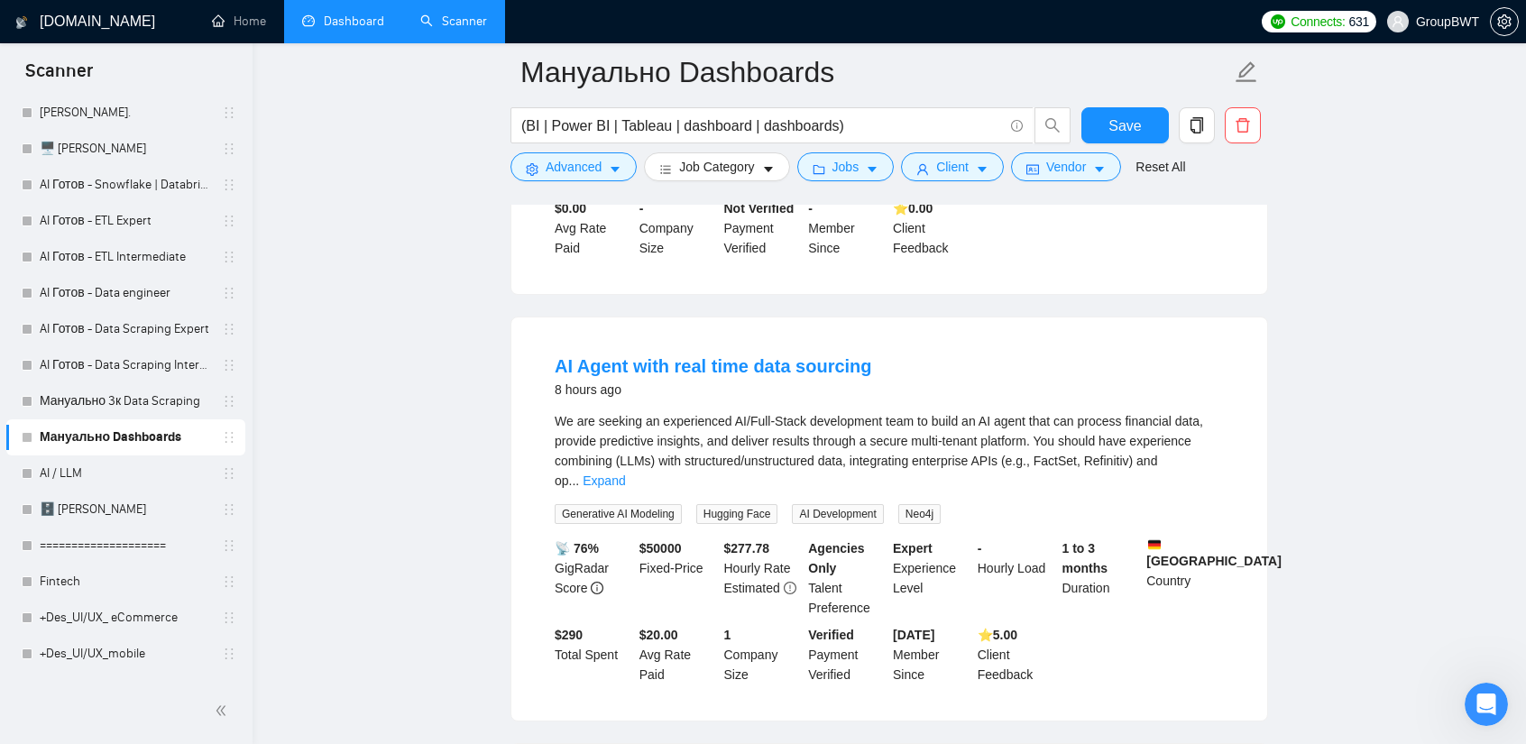
scroll to position [1623, 0]
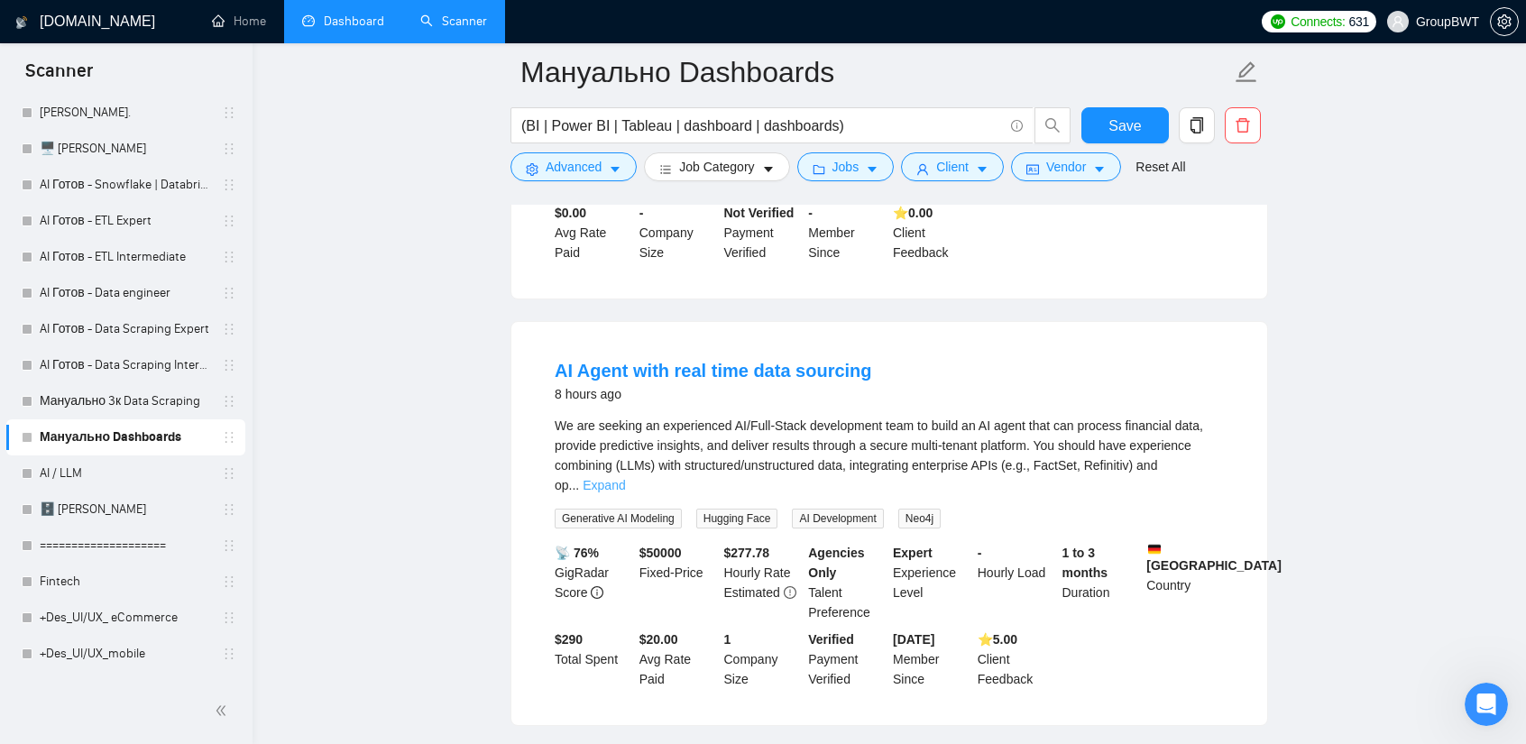
click at [625, 478] on link "Expand" at bounding box center [604, 485] width 42 height 14
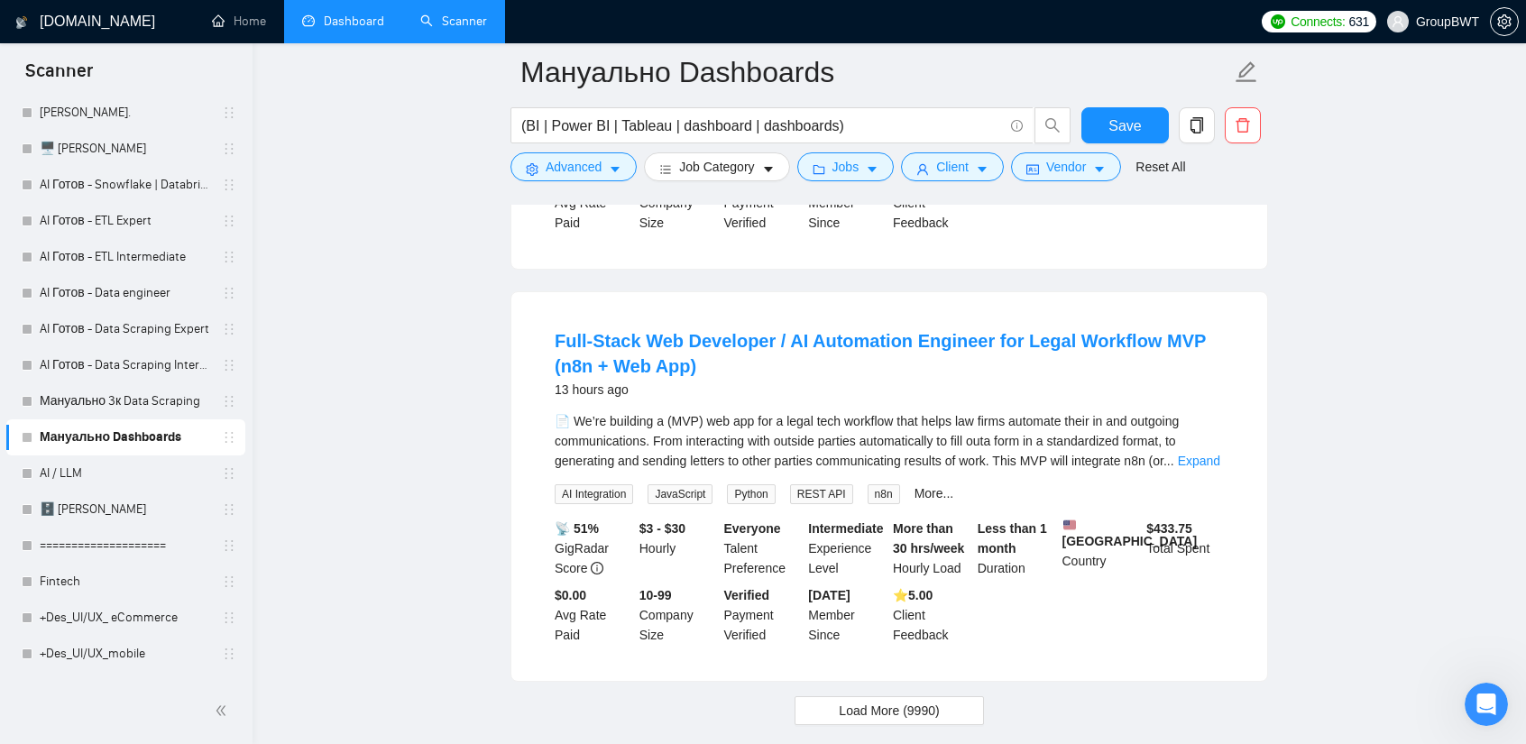
scroll to position [3925, 0]
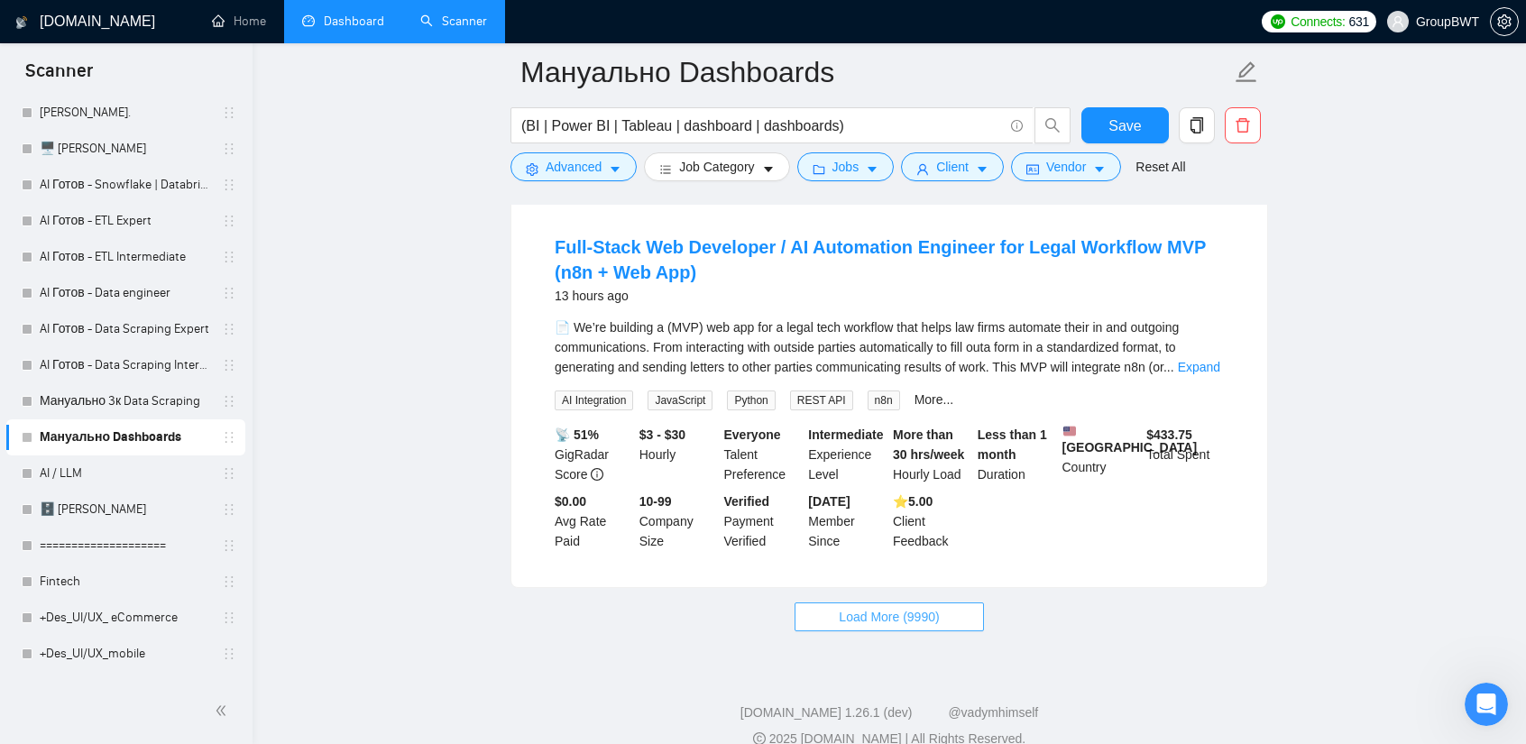
click at [886, 607] on span "Load More (9990)" at bounding box center [889, 617] width 100 height 20
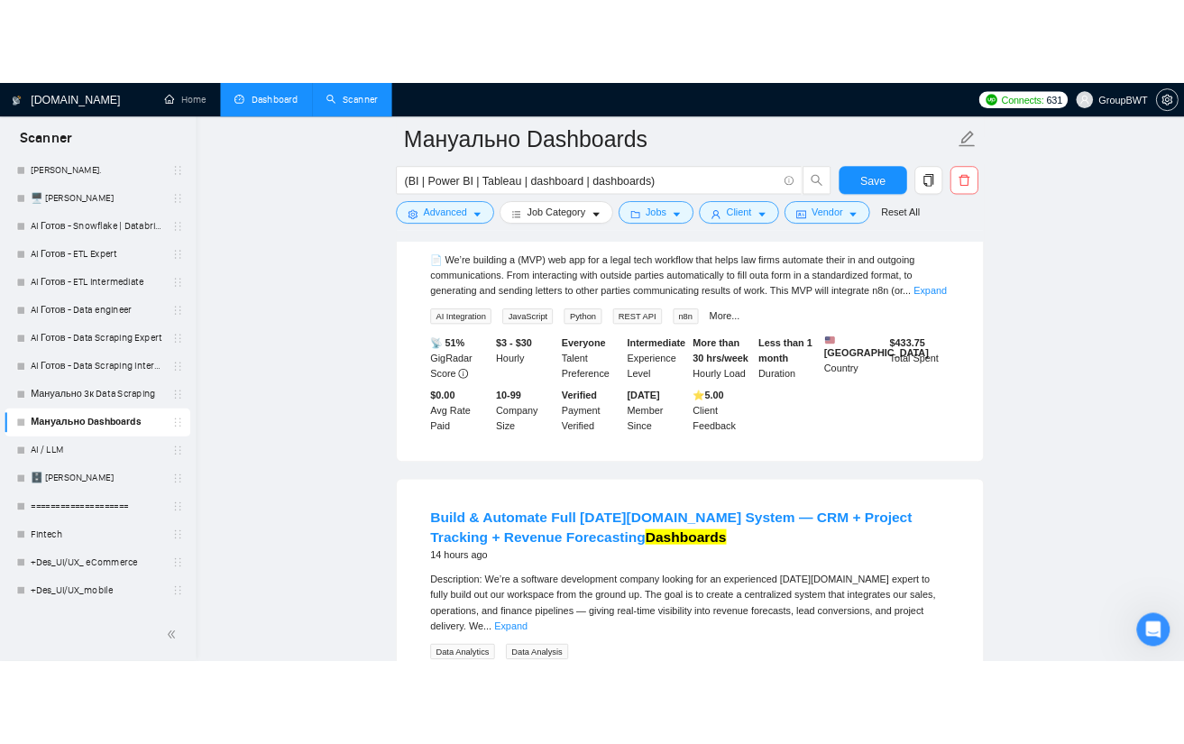
scroll to position [4015, 0]
